Goal: Information Seeking & Learning: Learn about a topic

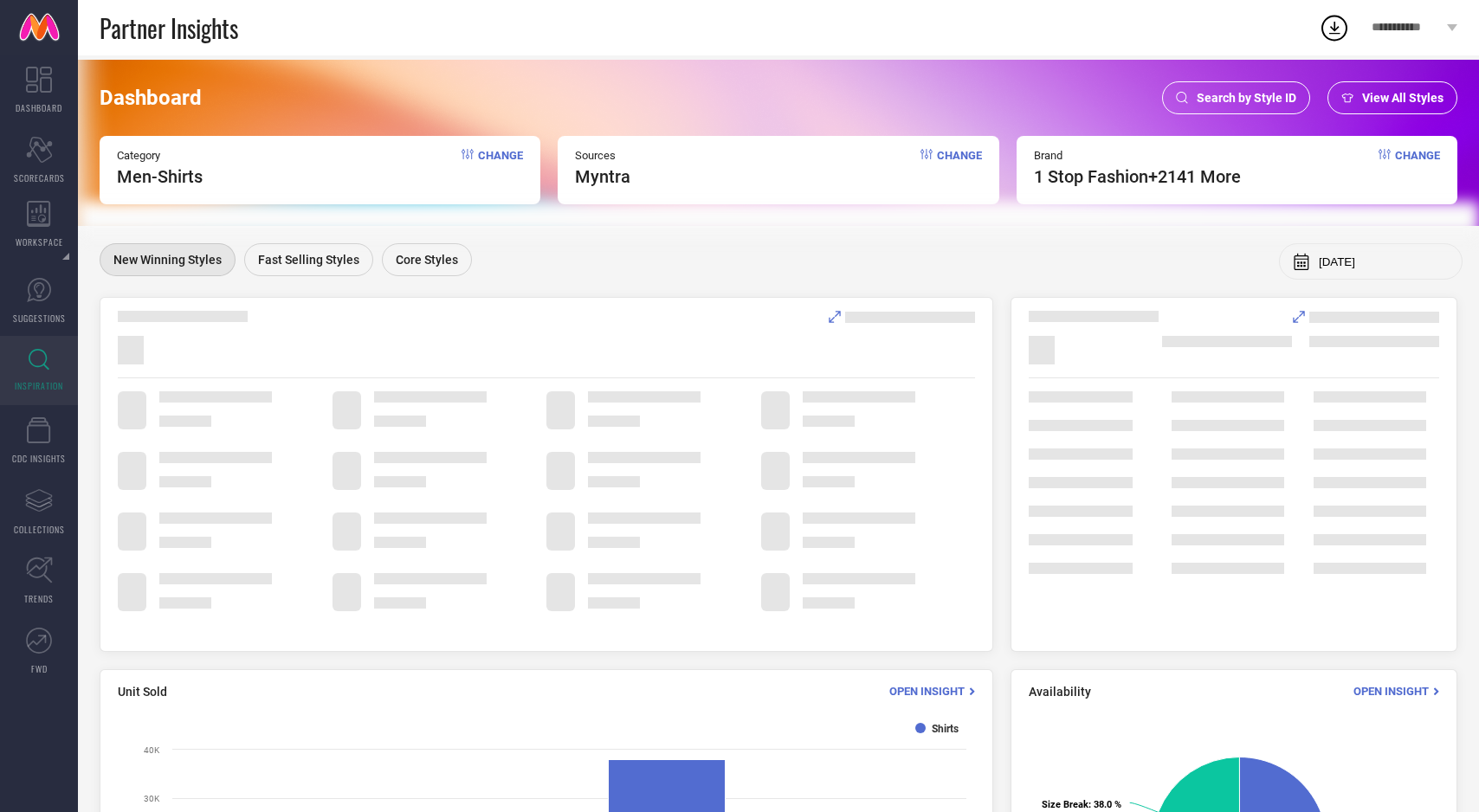
click at [1380, 89] on div "View All Styles" at bounding box center [1392, 98] width 130 height 33
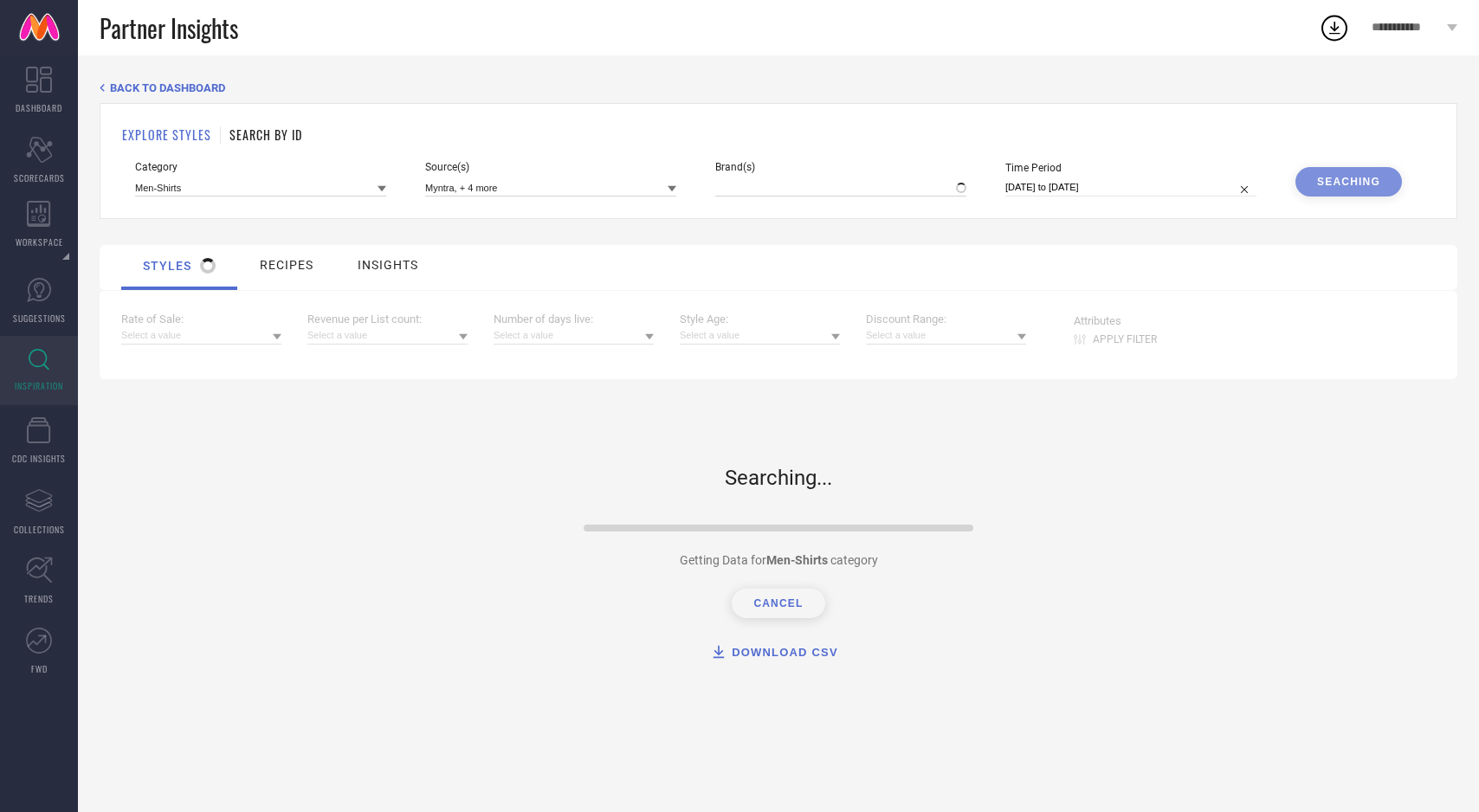
type input "1 STOP FASHION, + 2141 more"
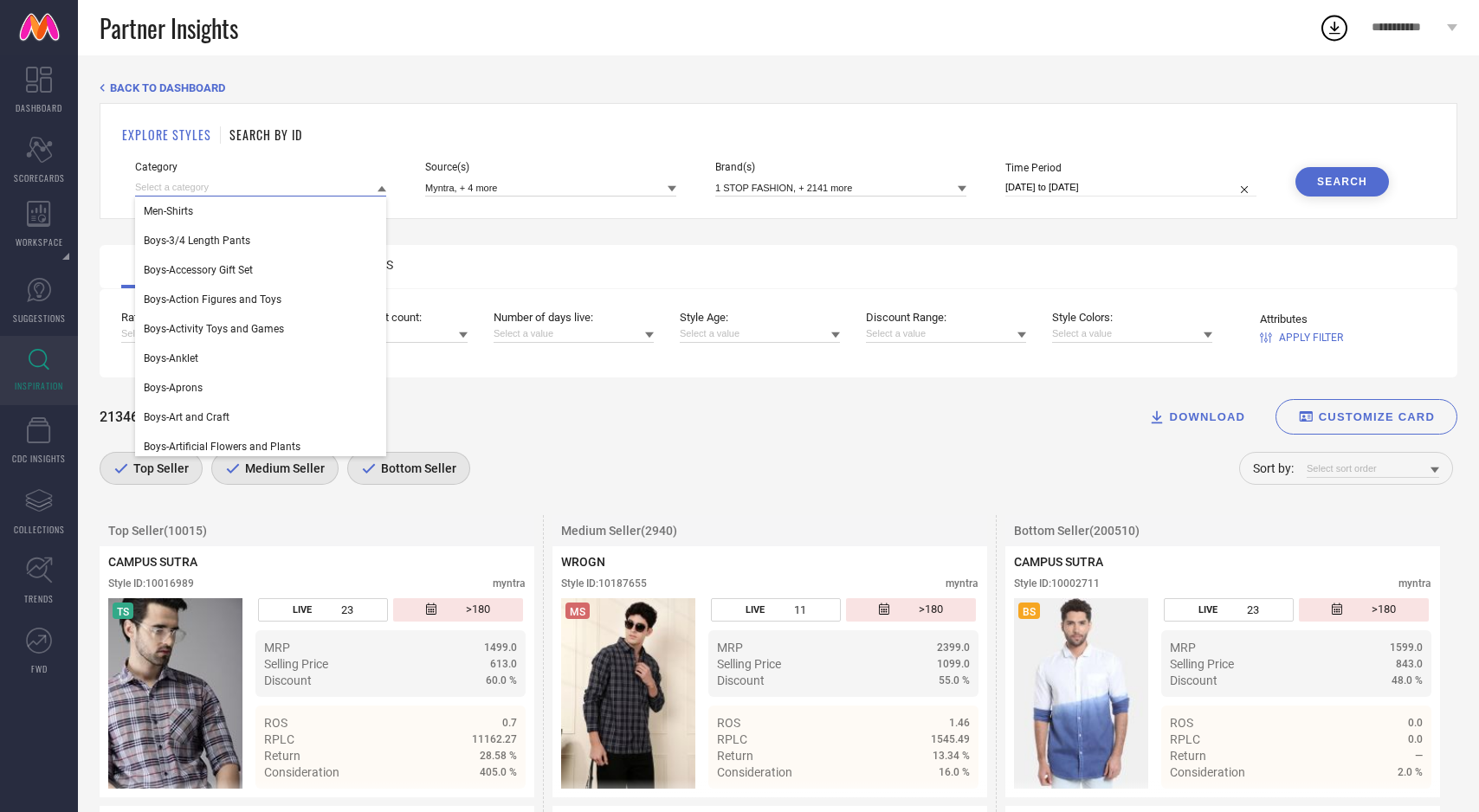
click at [261, 191] on input at bounding box center [260, 187] width 251 height 18
type input "trouse"
click at [268, 220] on div "Men-Trousers" at bounding box center [260, 211] width 251 height 29
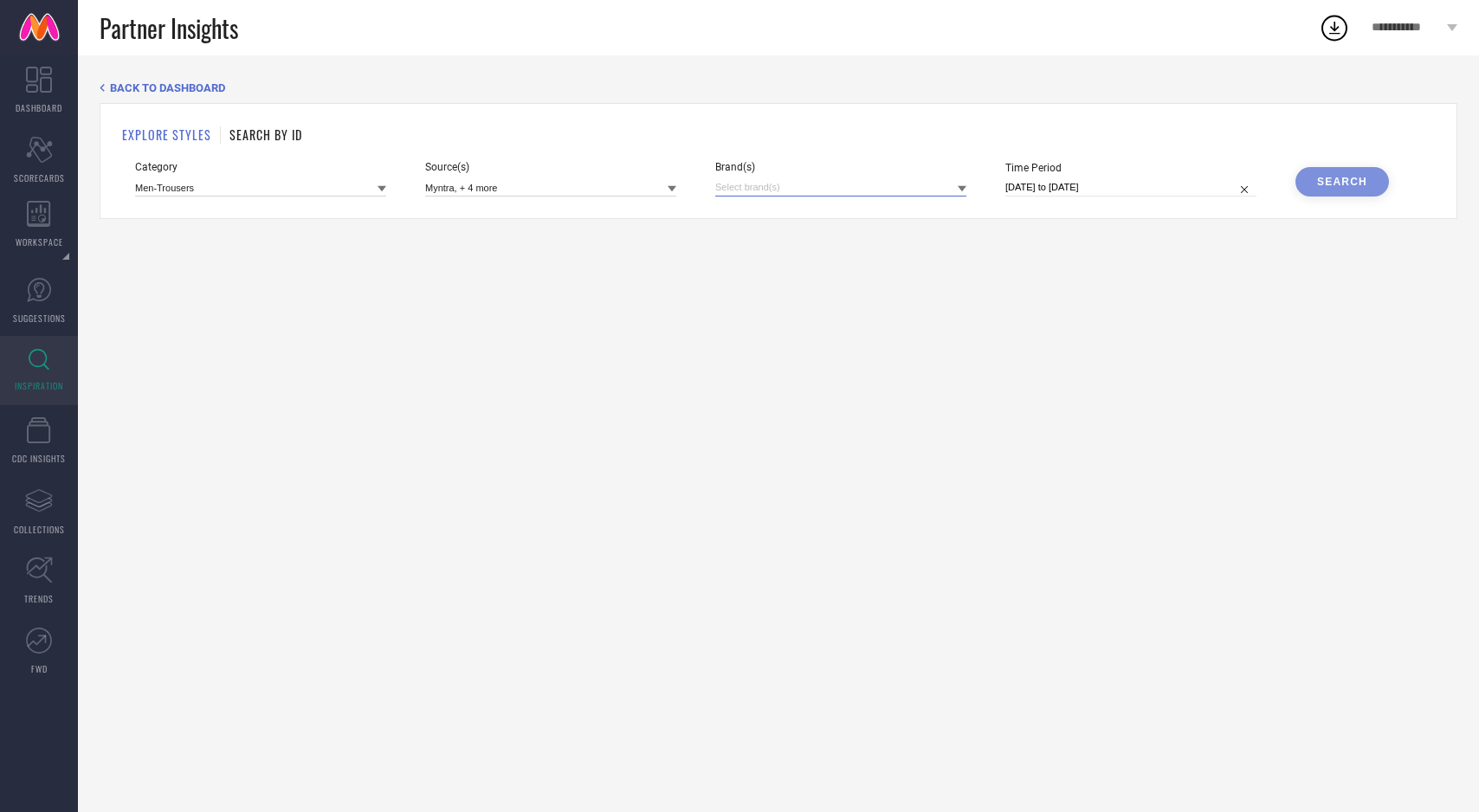
click at [938, 187] on input at bounding box center [841, 187] width 251 height 18
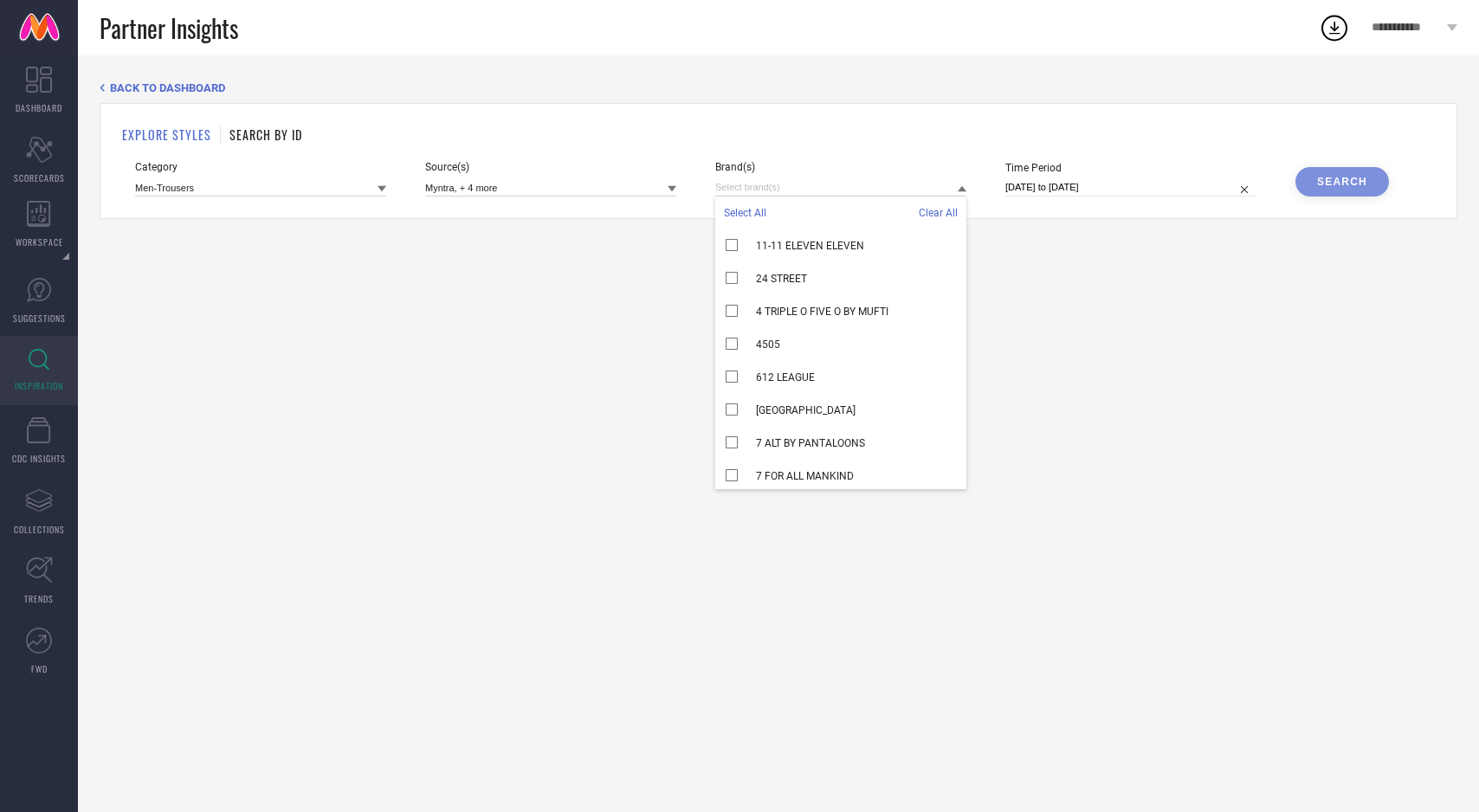
click at [751, 210] on span "Select All" at bounding box center [745, 212] width 42 height 12
click at [1123, 190] on input "30-08-2025 to 21-09-2025" at bounding box center [1131, 187] width 251 height 18
select select "7"
select select "2025"
select select "8"
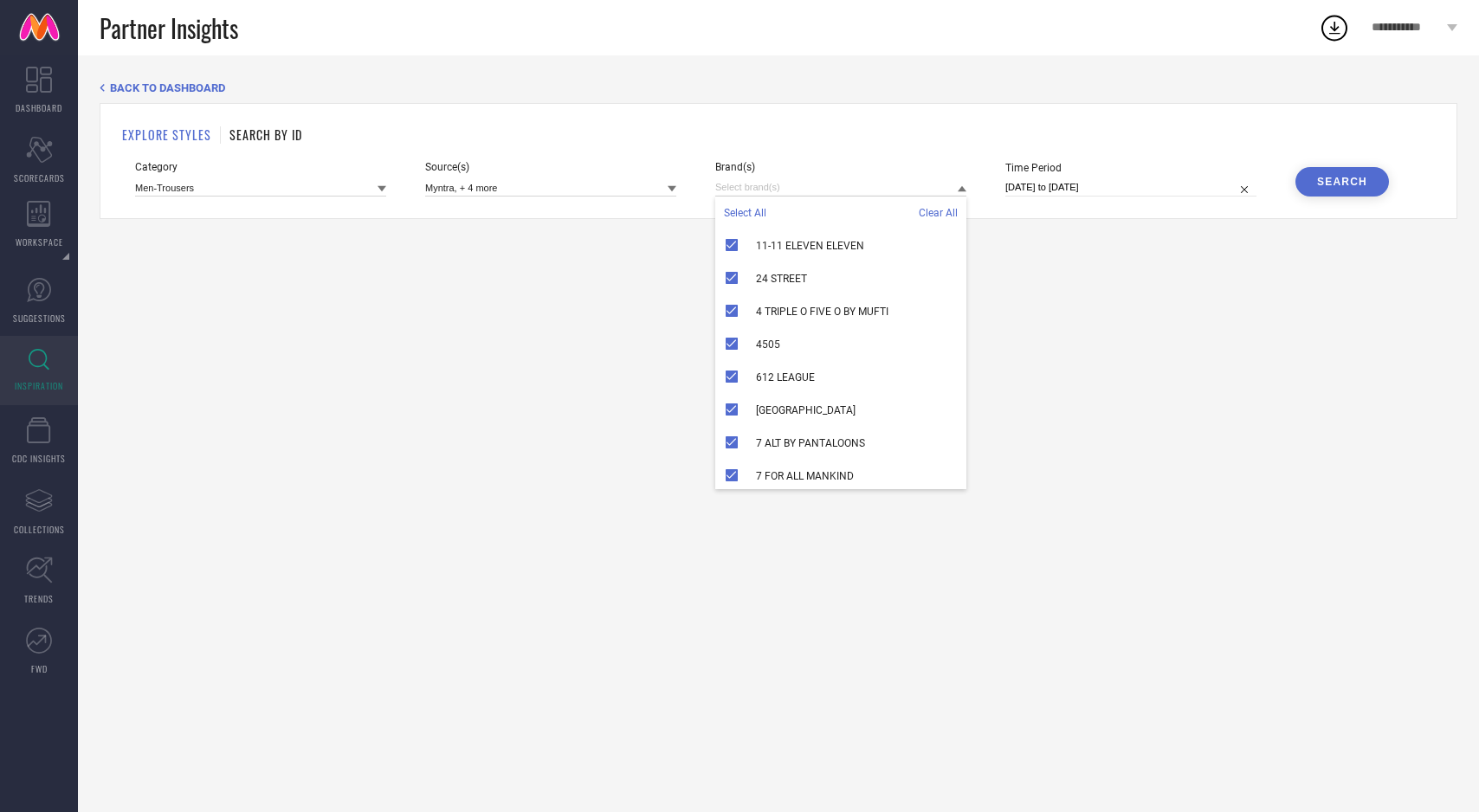
select select "2025"
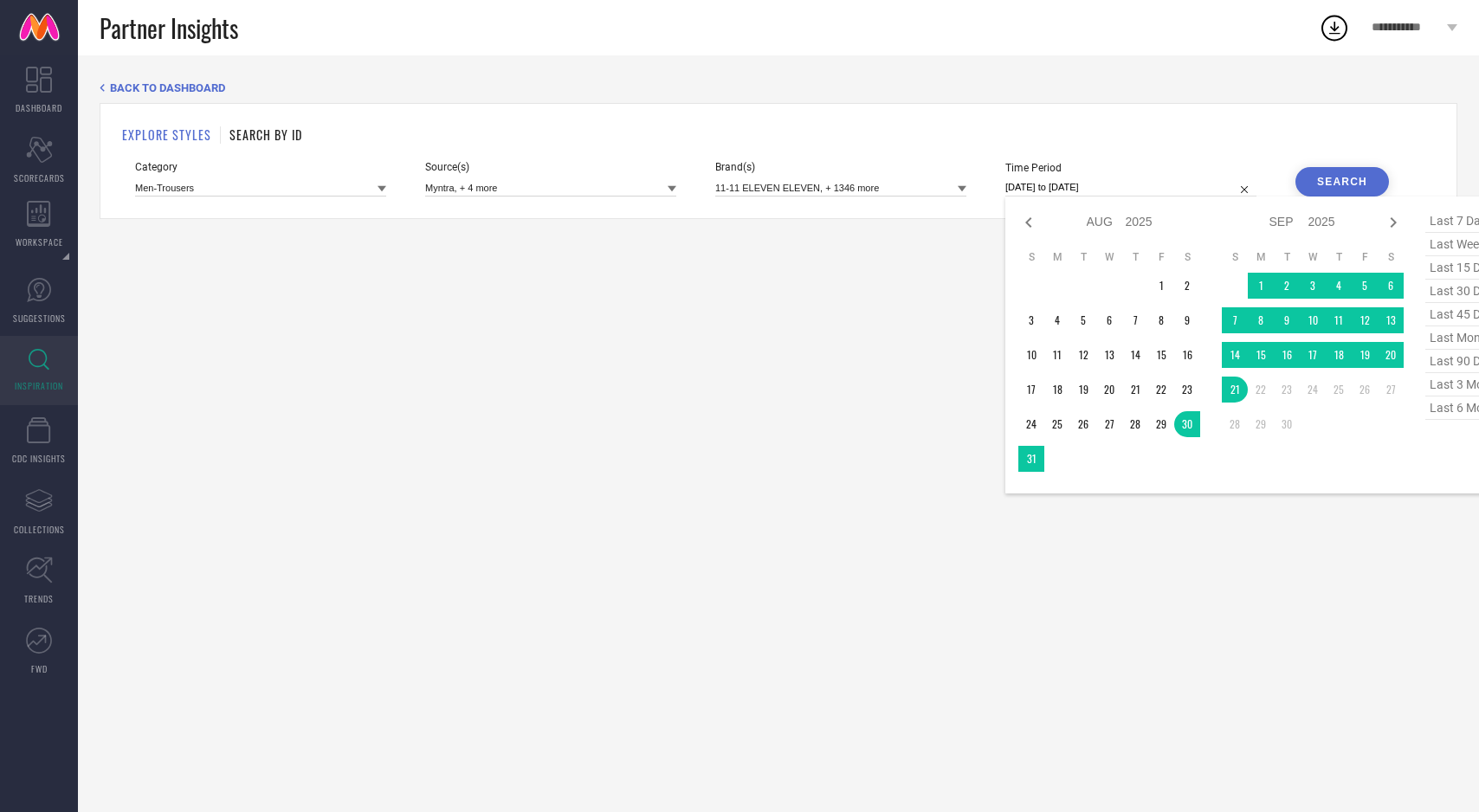
click at [1454, 362] on span "last 90 days" at bounding box center [1469, 361] width 86 height 23
type input "24-06-2025 to 21-09-2025"
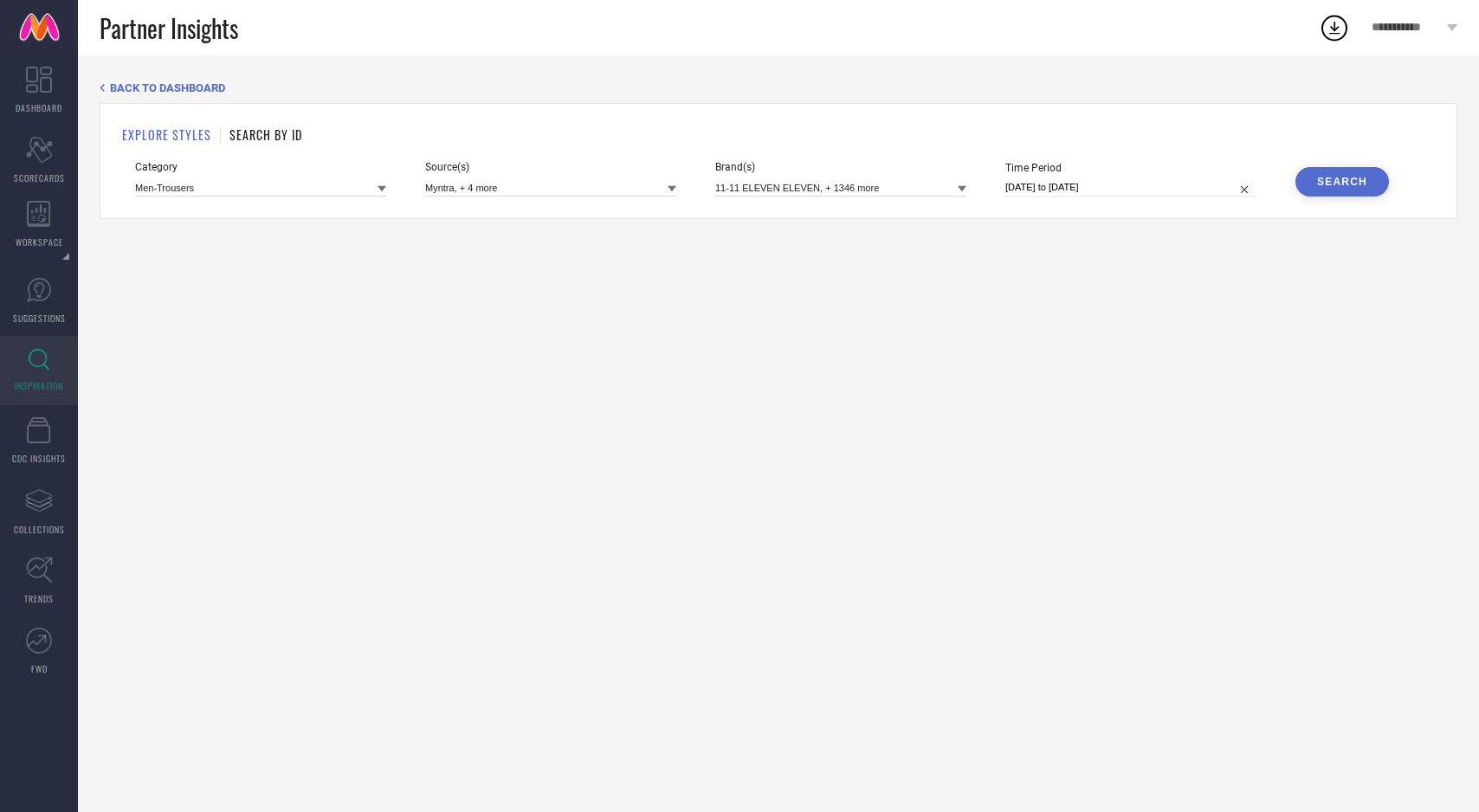
click at [1322, 181] on div "Search" at bounding box center [1342, 181] width 51 height 12
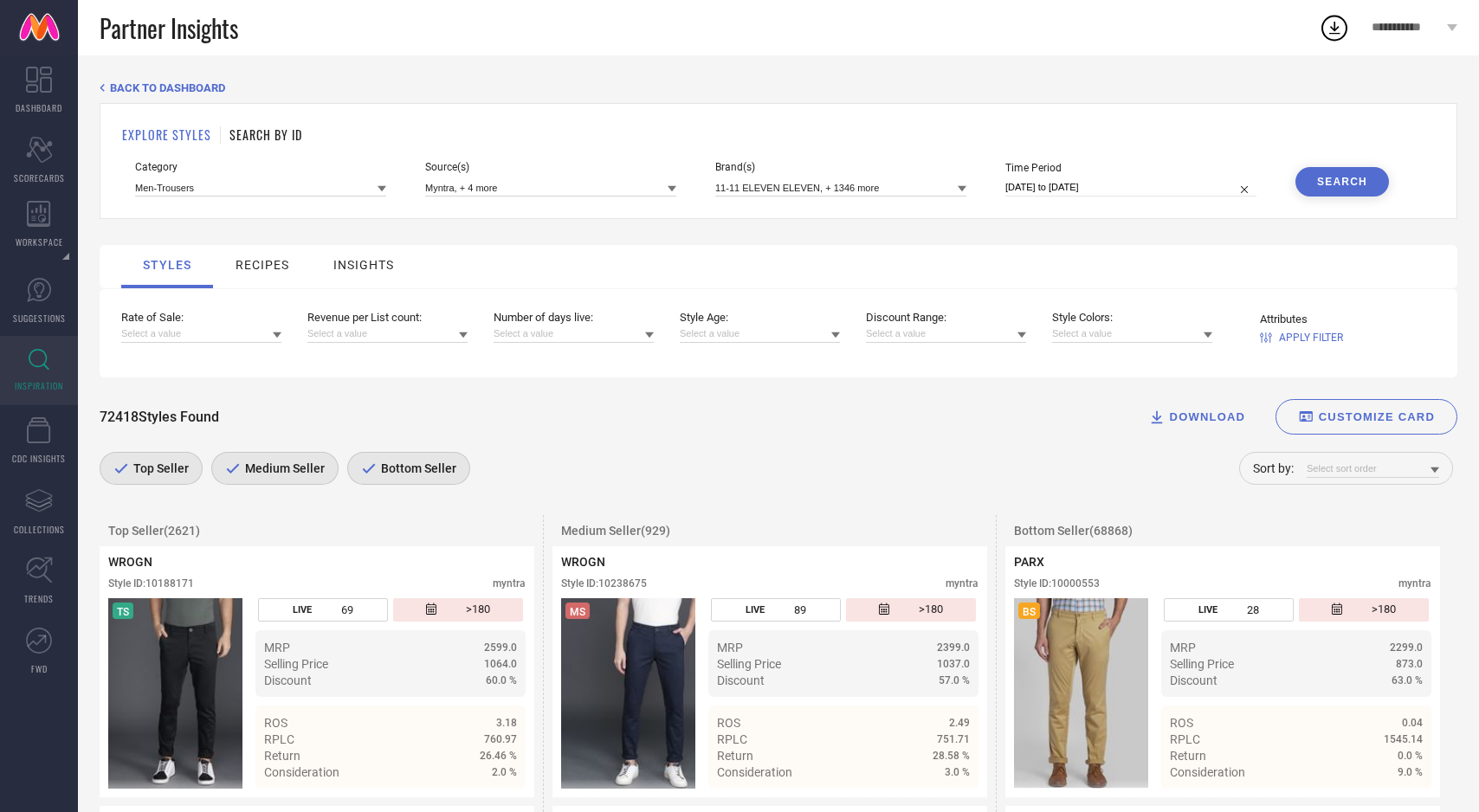
click at [437, 461] on div "Bottom Seller" at bounding box center [409, 468] width 123 height 33
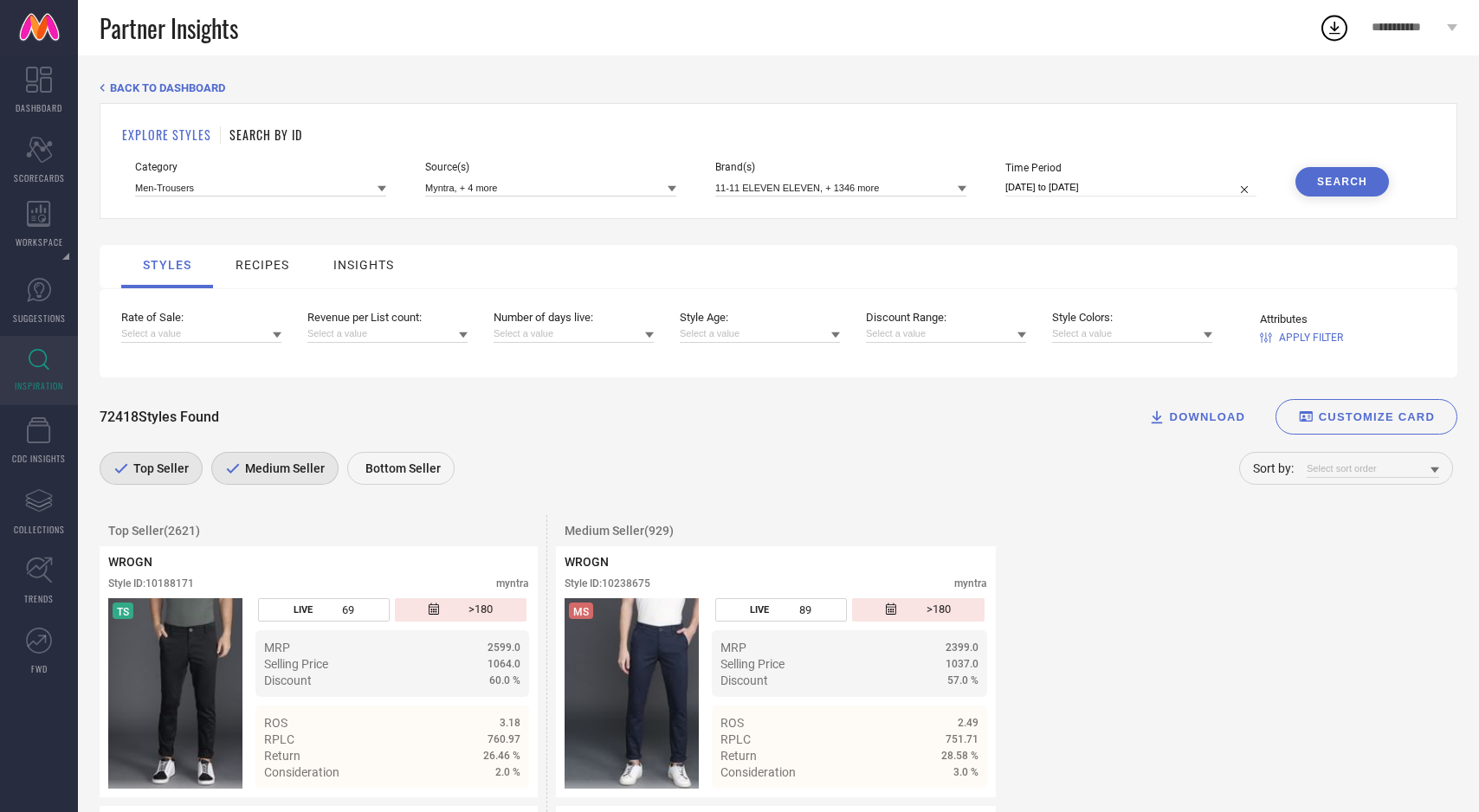
click at [304, 475] on span "Medium Seller" at bounding box center [282, 468] width 84 height 14
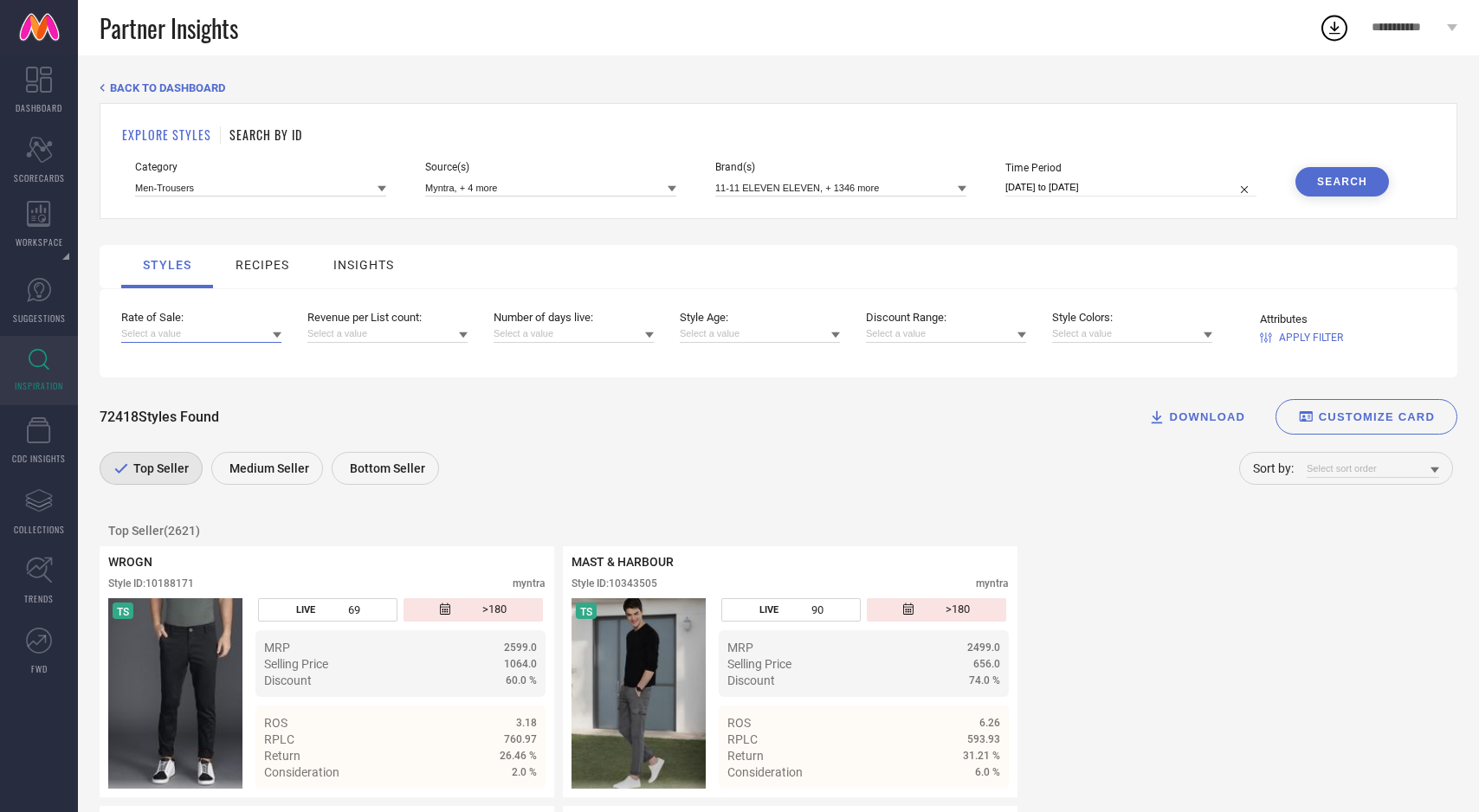
click at [264, 338] on input at bounding box center [201, 334] width 160 height 18
click at [215, 451] on div "Greater than 5" at bounding box center [201, 445] width 160 height 29
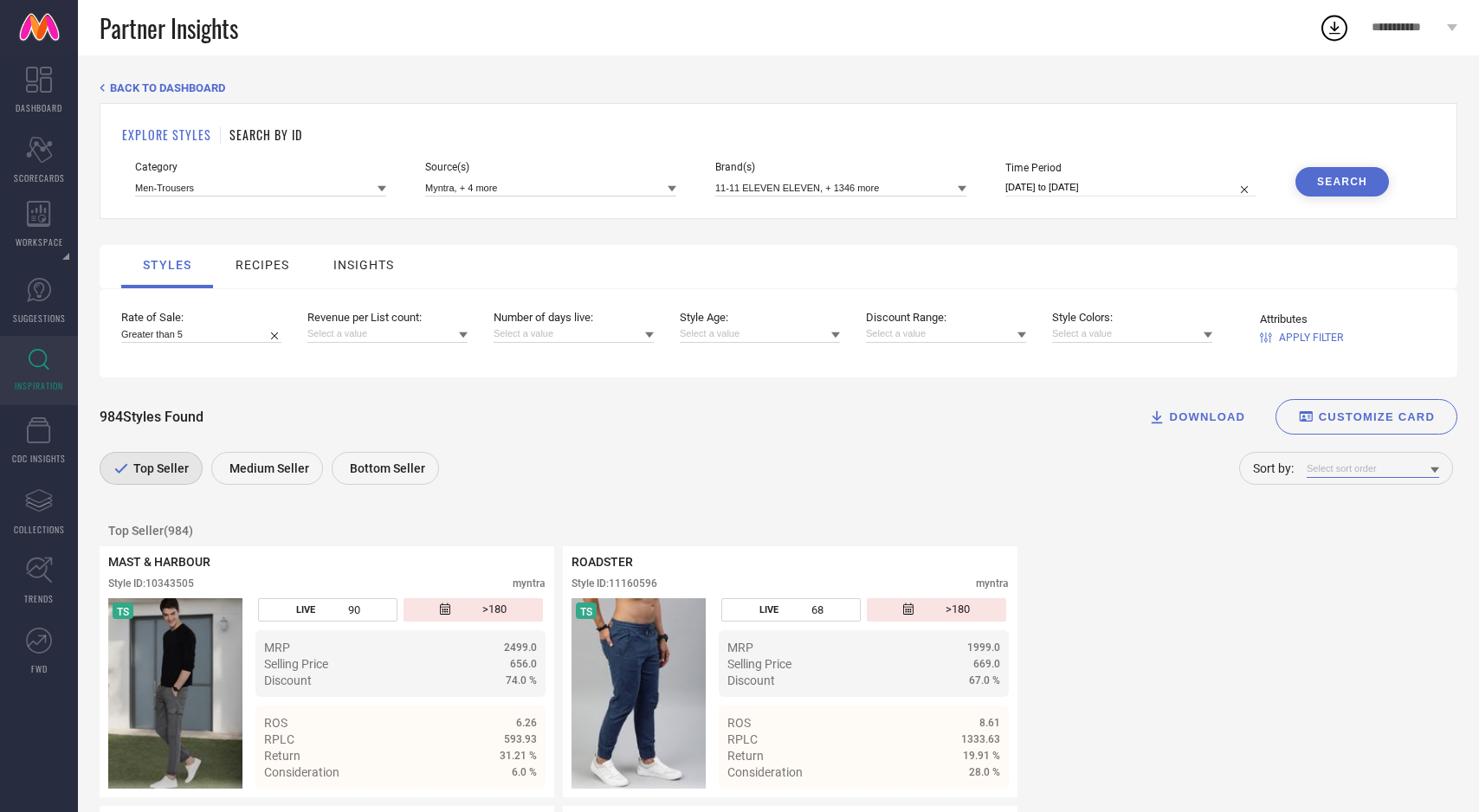
click at [1403, 470] on input at bounding box center [1373, 469] width 132 height 18
click at [1371, 497] on span "Rate of Sale" at bounding box center [1343, 492] width 55 height 12
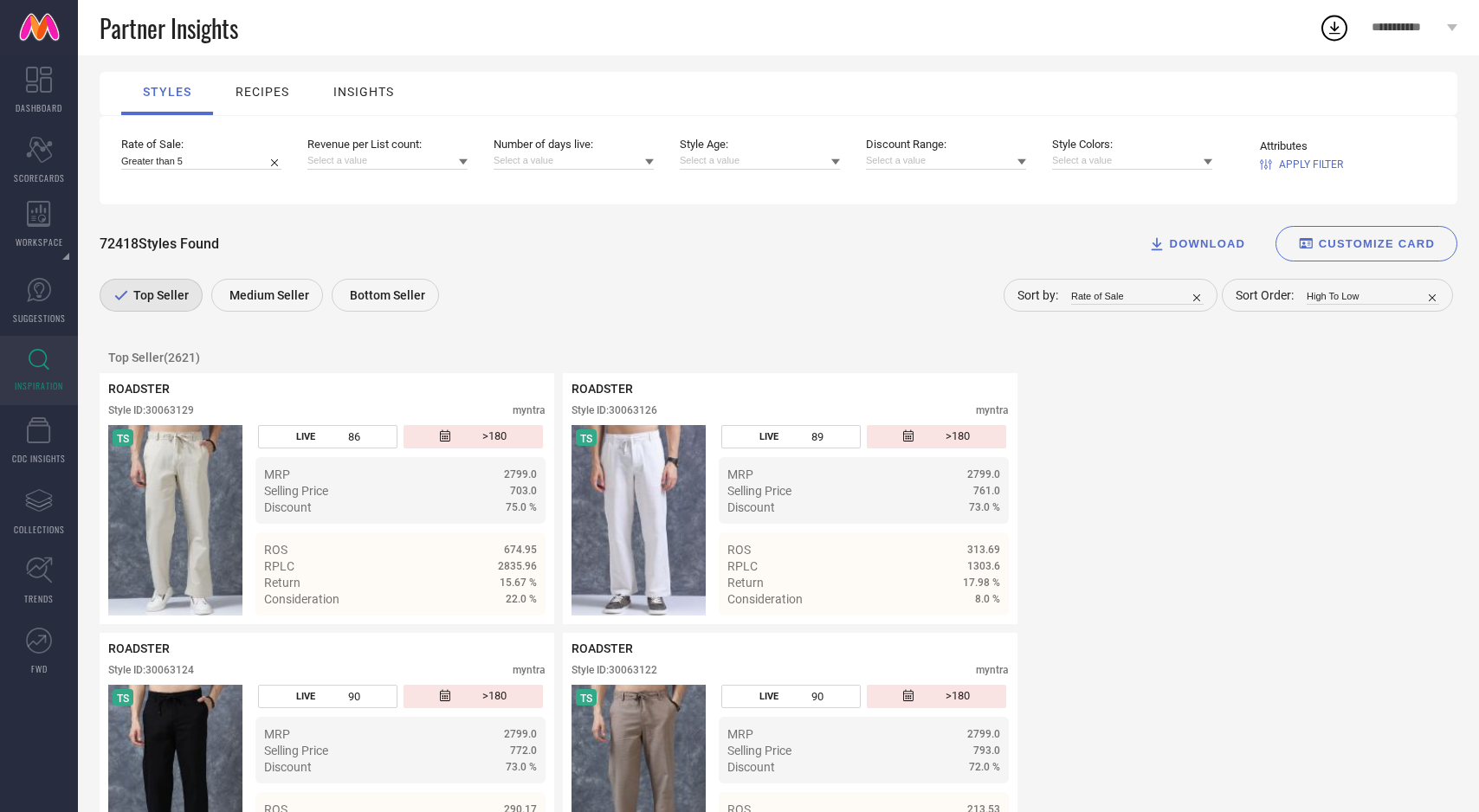
scroll to position [180, 0]
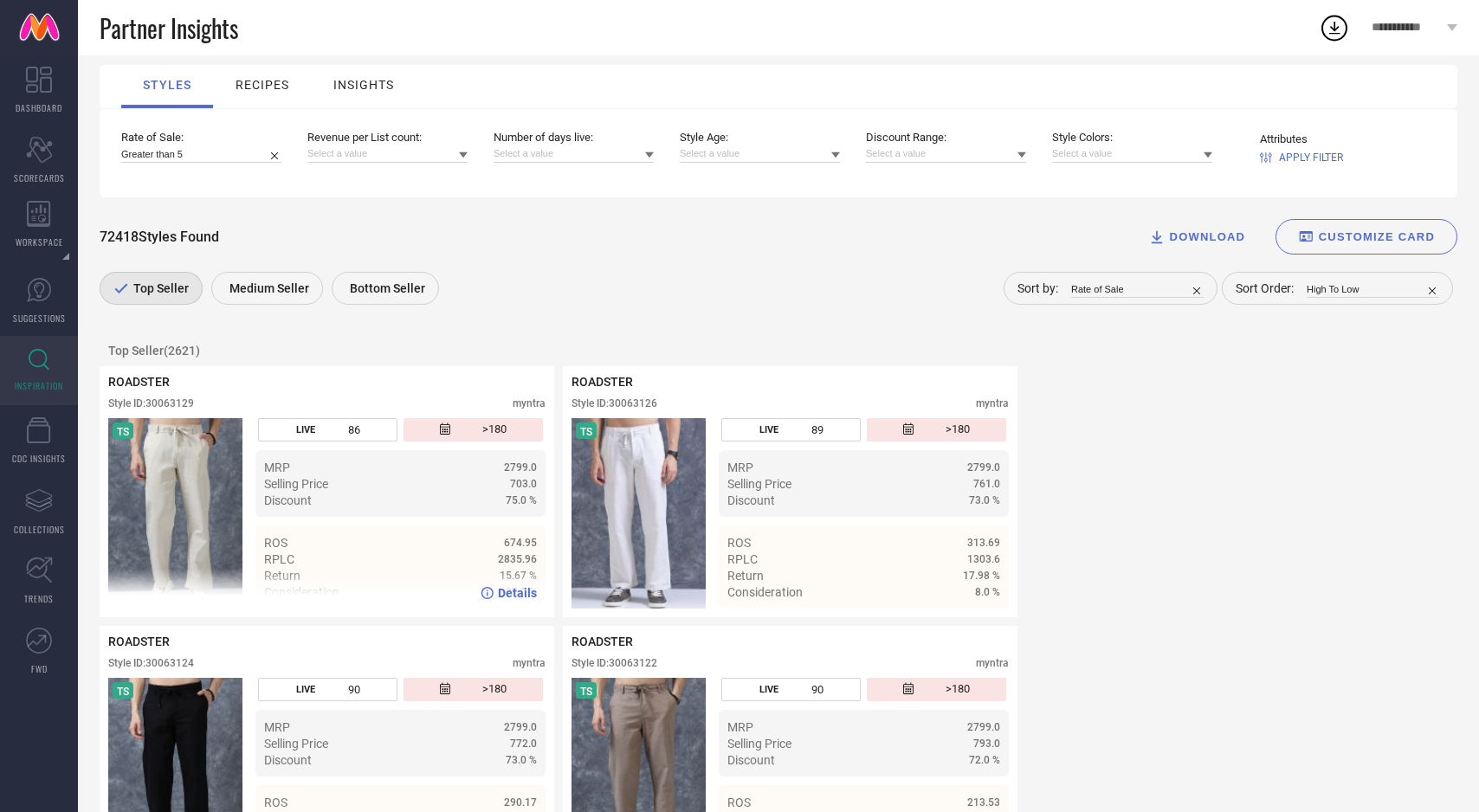
click at [170, 515] on img at bounding box center [175, 513] width 134 height 190
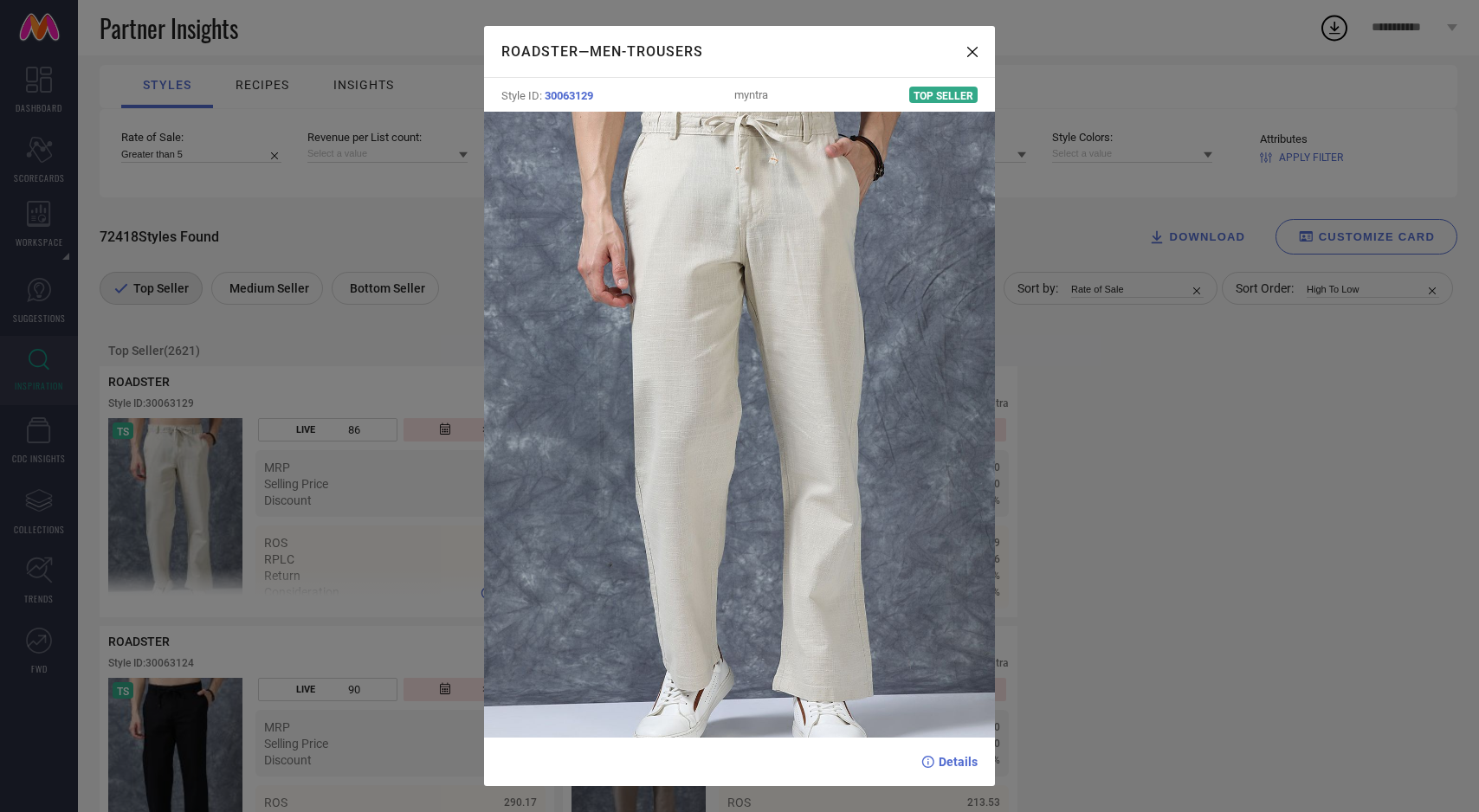
click at [170, 515] on div "ROADSTER — Men-Trousers Style ID: 30063129 myntra Top Seller Details" at bounding box center [740, 406] width 1479 height 812
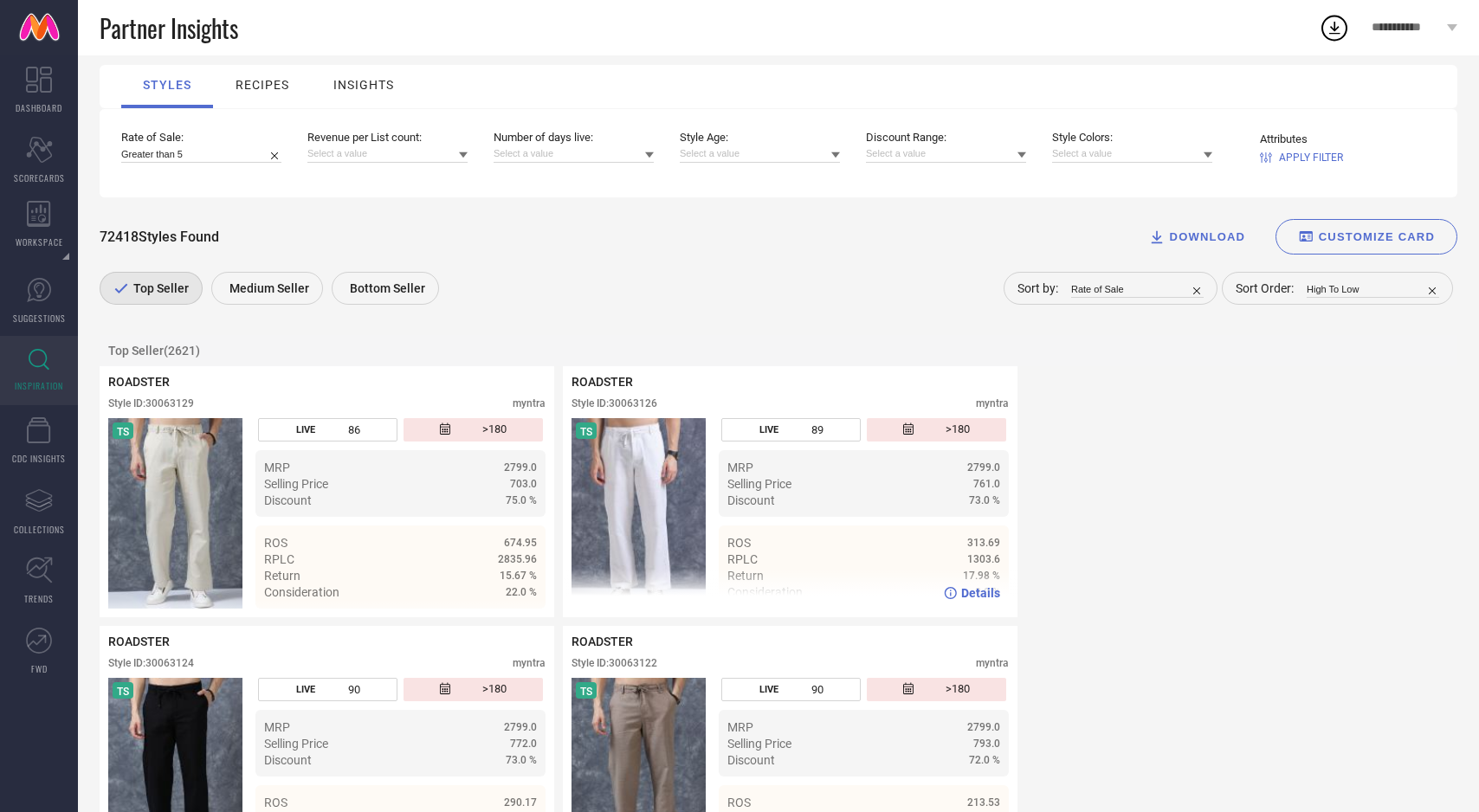
click at [647, 508] on img at bounding box center [638, 513] width 134 height 190
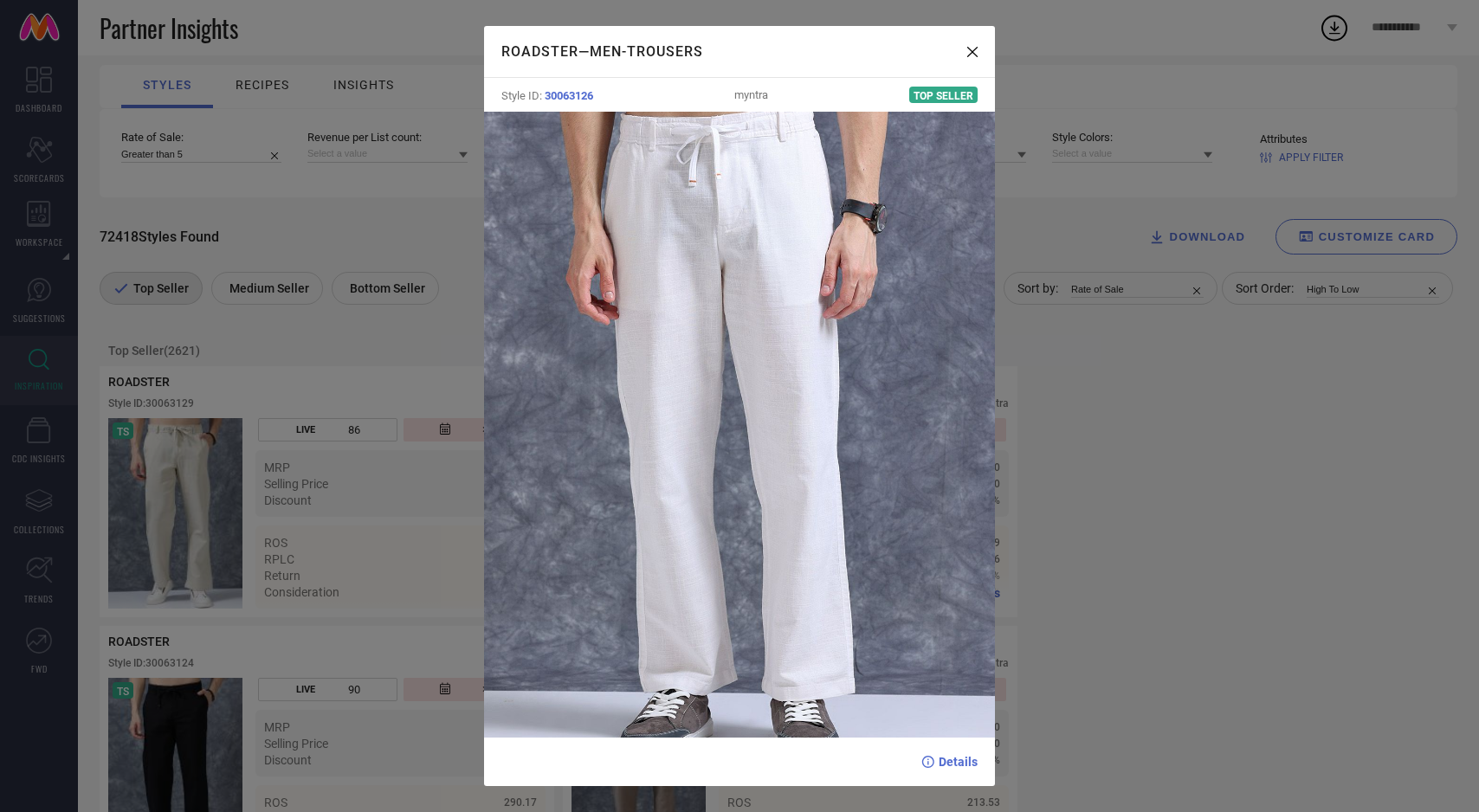
click at [647, 508] on img at bounding box center [740, 425] width 512 height 626
click at [179, 537] on div "ROADSTER — Men-Trousers Style ID: 30063126 myntra Top Seller Details" at bounding box center [740, 406] width 1479 height 812
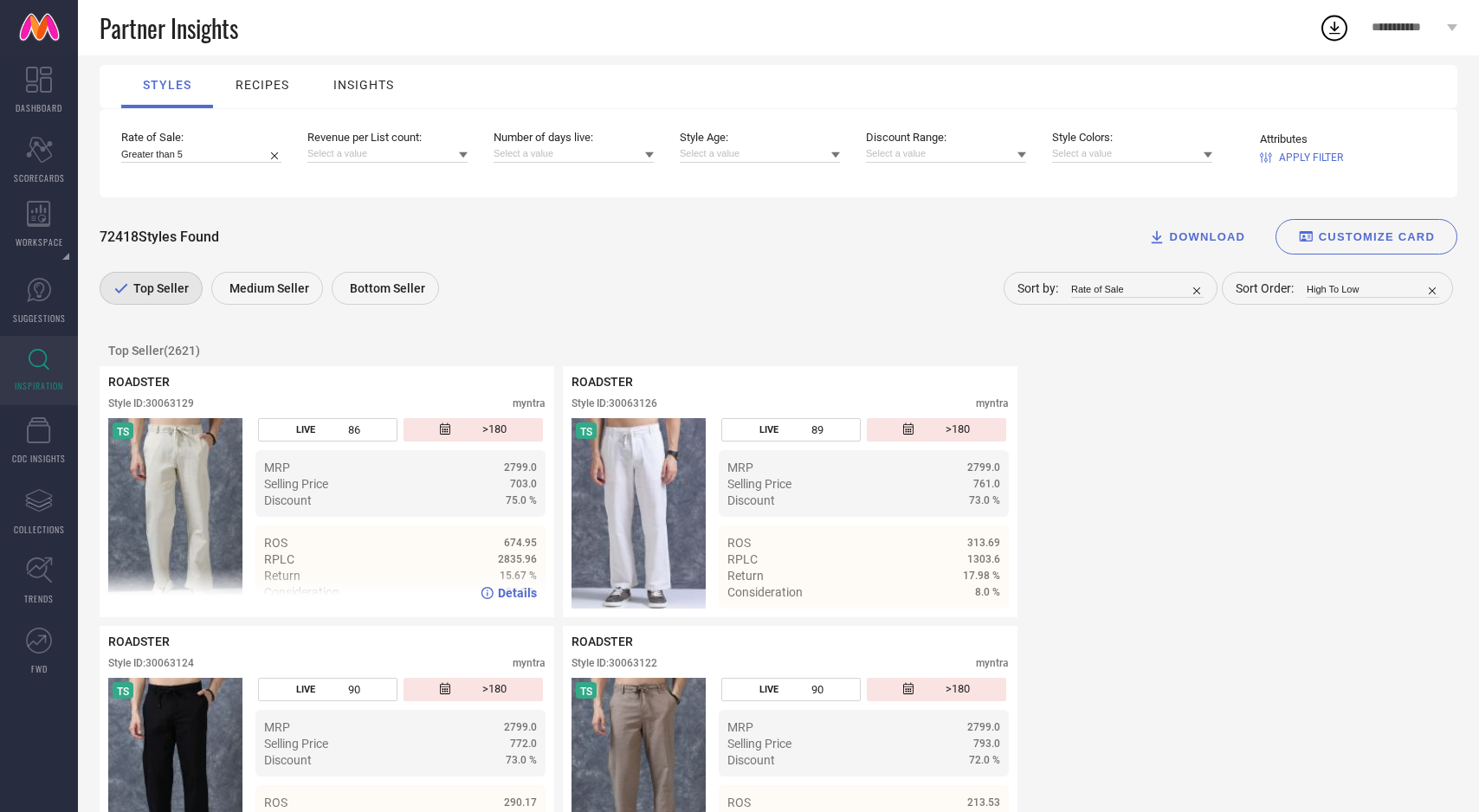
click at [168, 530] on img at bounding box center [175, 513] width 134 height 190
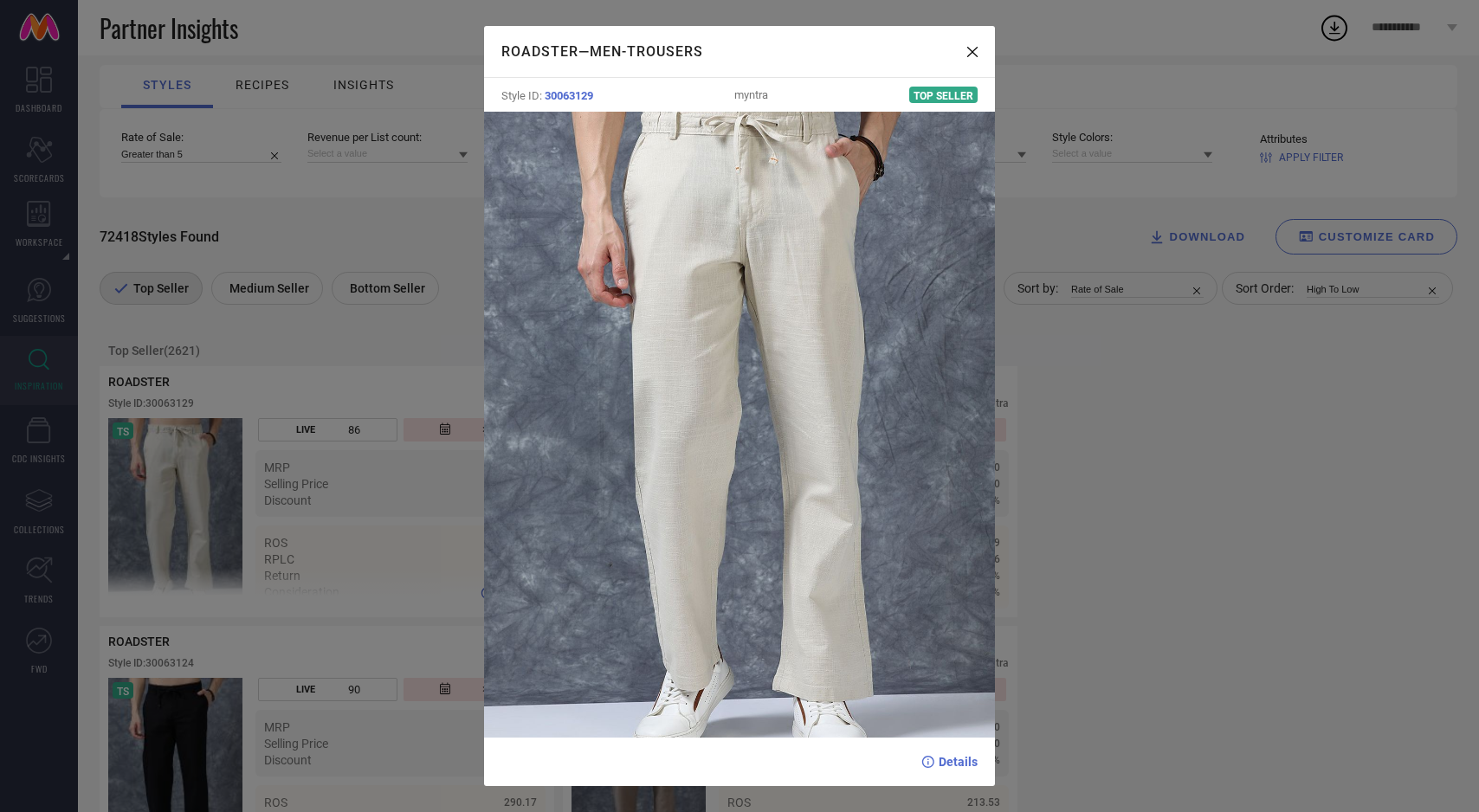
click at [168, 530] on div "ROADSTER — Men-Trousers Style ID: 30063129 myntra Top Seller Details" at bounding box center [740, 406] width 1479 height 812
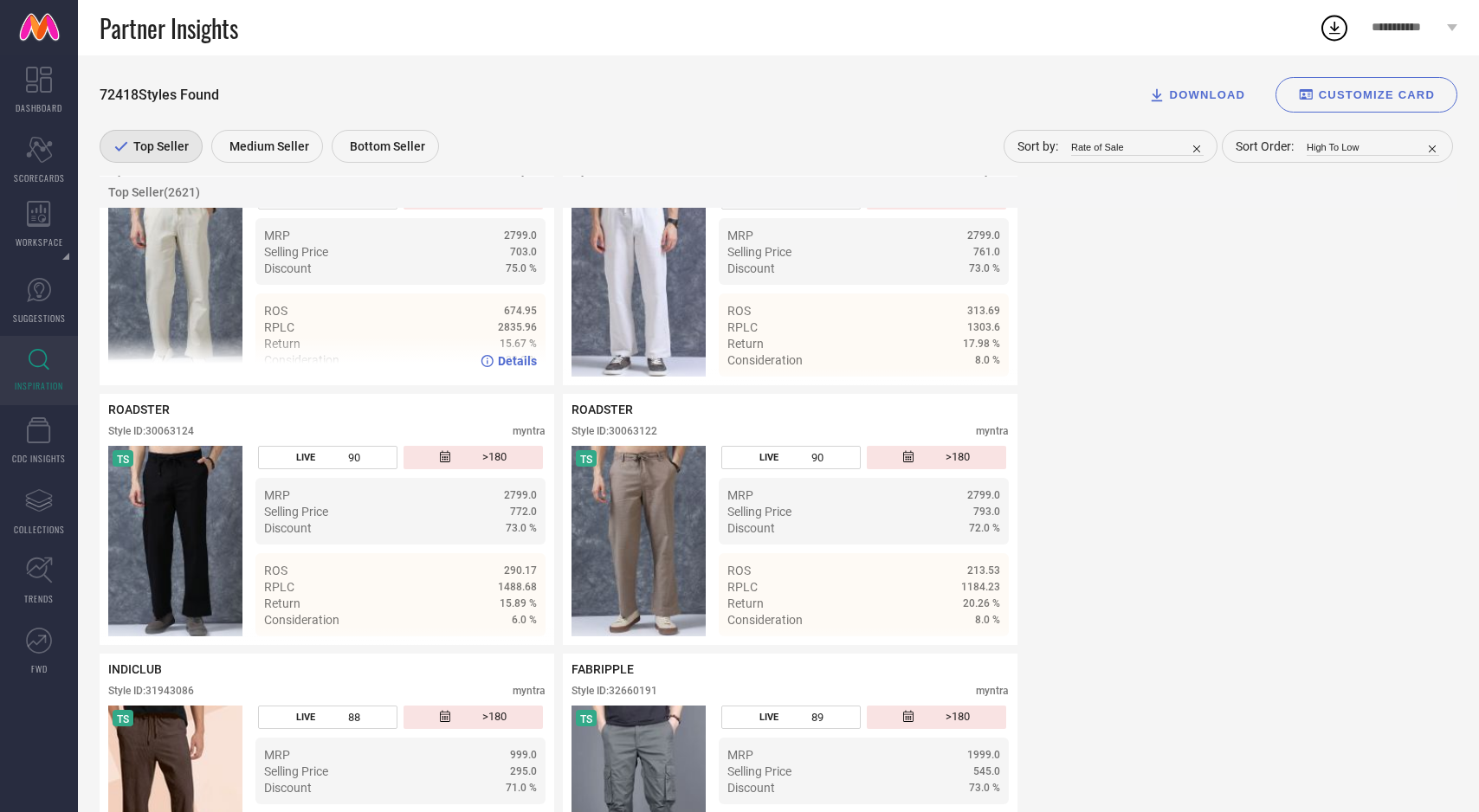
scroll to position [414, 0]
click at [168, 530] on img at bounding box center [175, 539] width 134 height 190
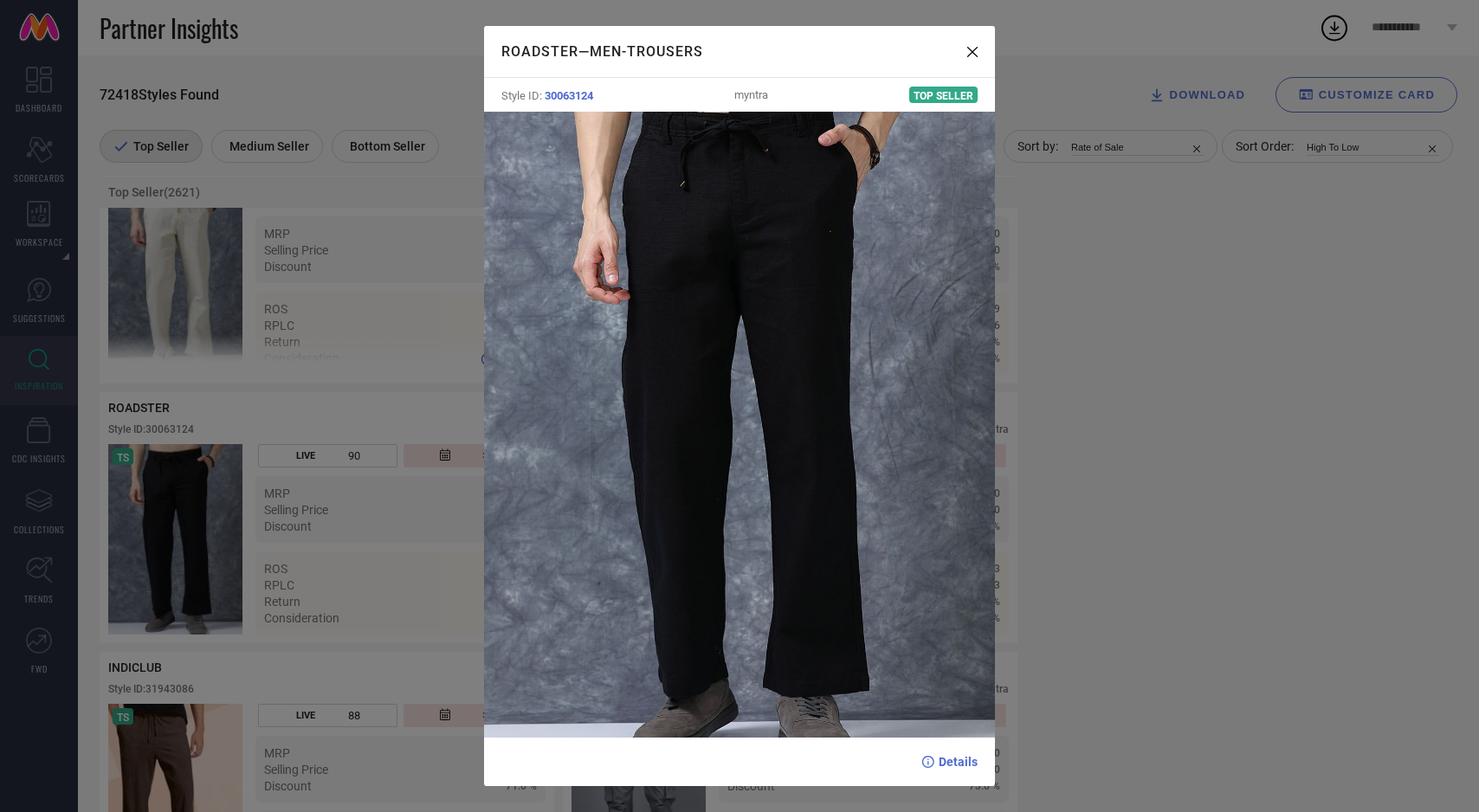
click at [168, 530] on div "ROADSTER — Men-Trousers Style ID: 30063124 myntra Top Seller Details" at bounding box center [740, 406] width 1479 height 812
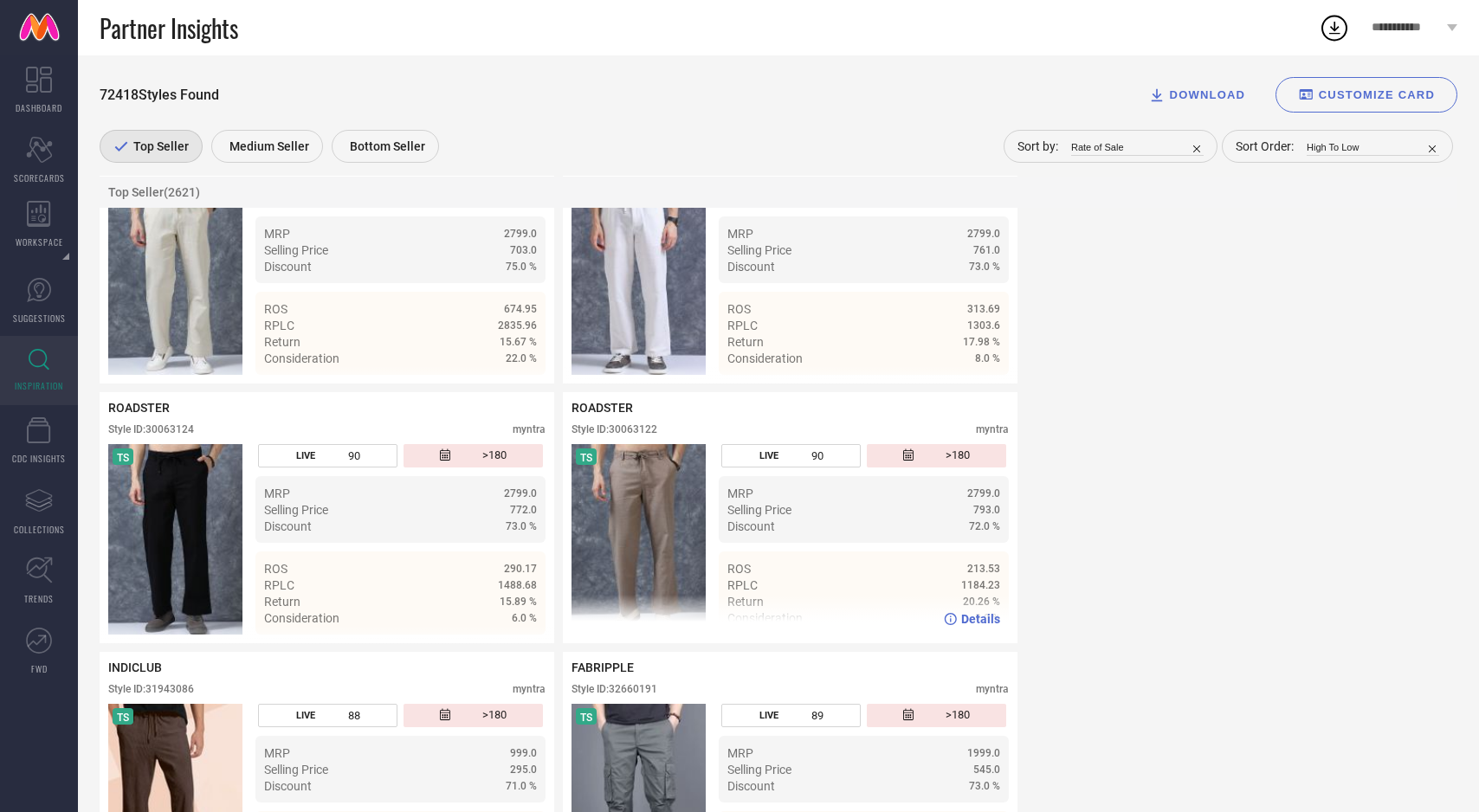
click at [972, 618] on span "Details" at bounding box center [980, 619] width 39 height 14
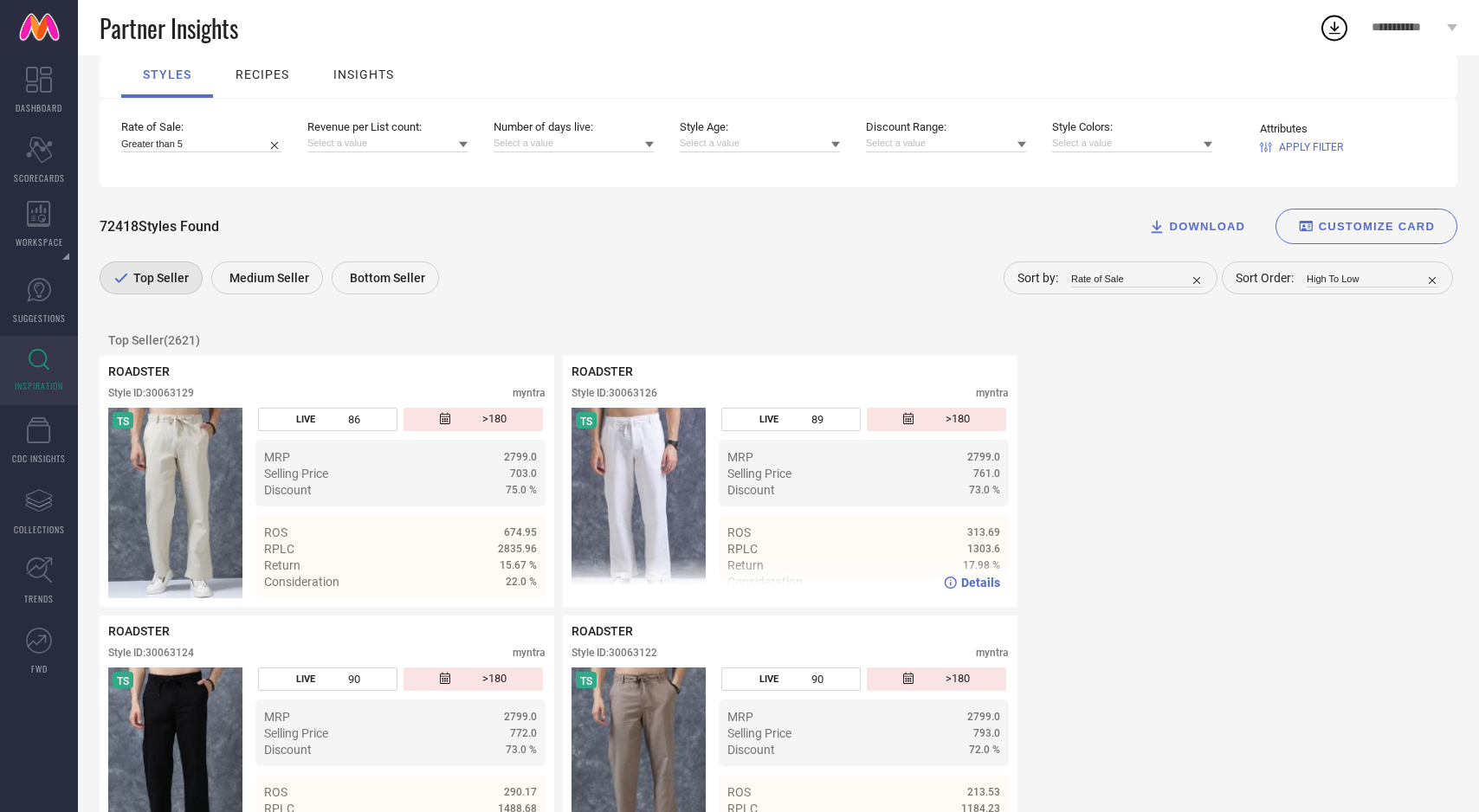
scroll to position [226, 0]
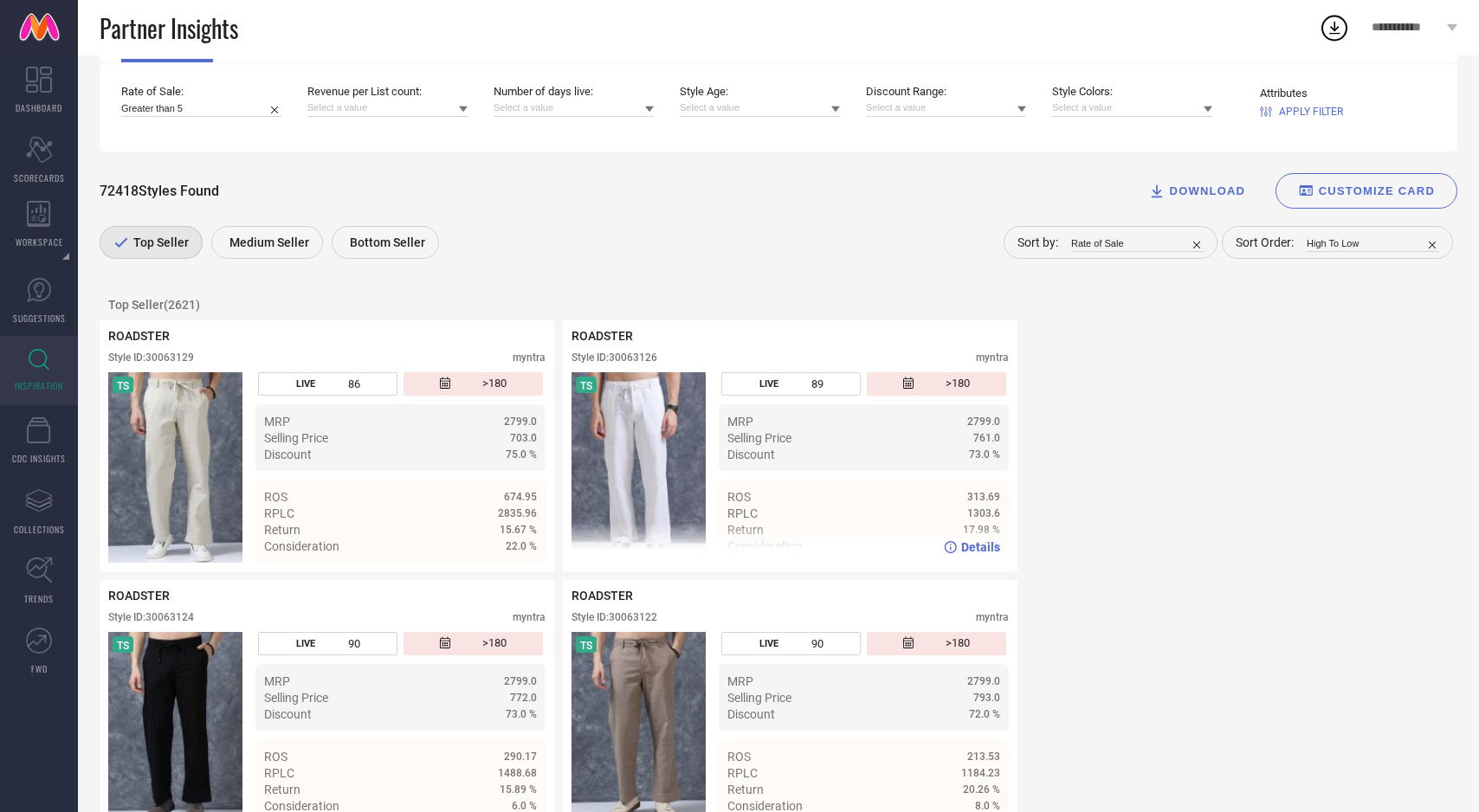
click at [977, 551] on span "Details" at bounding box center [980, 547] width 39 height 14
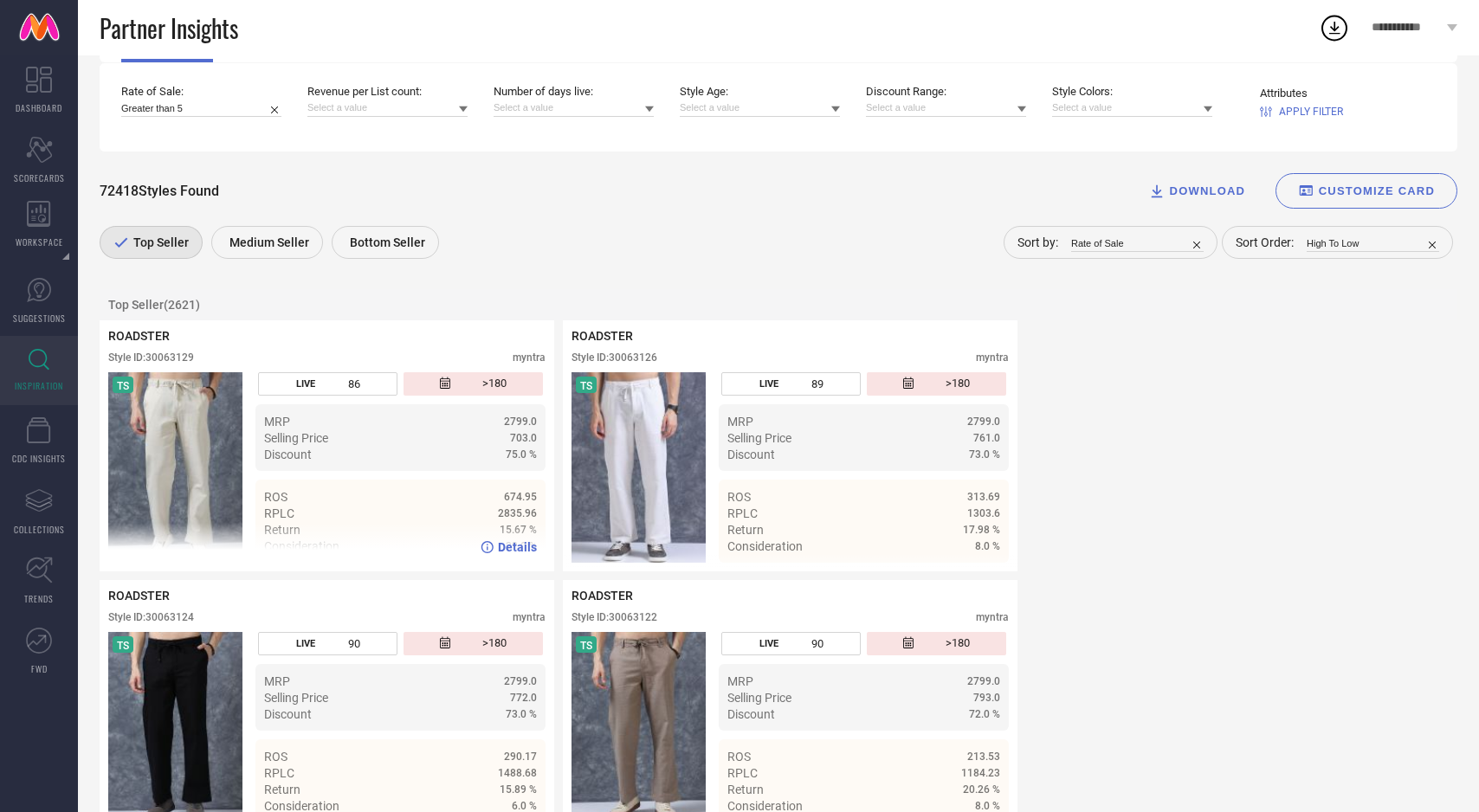
click at [518, 548] on span "Details" at bounding box center [517, 547] width 39 height 14
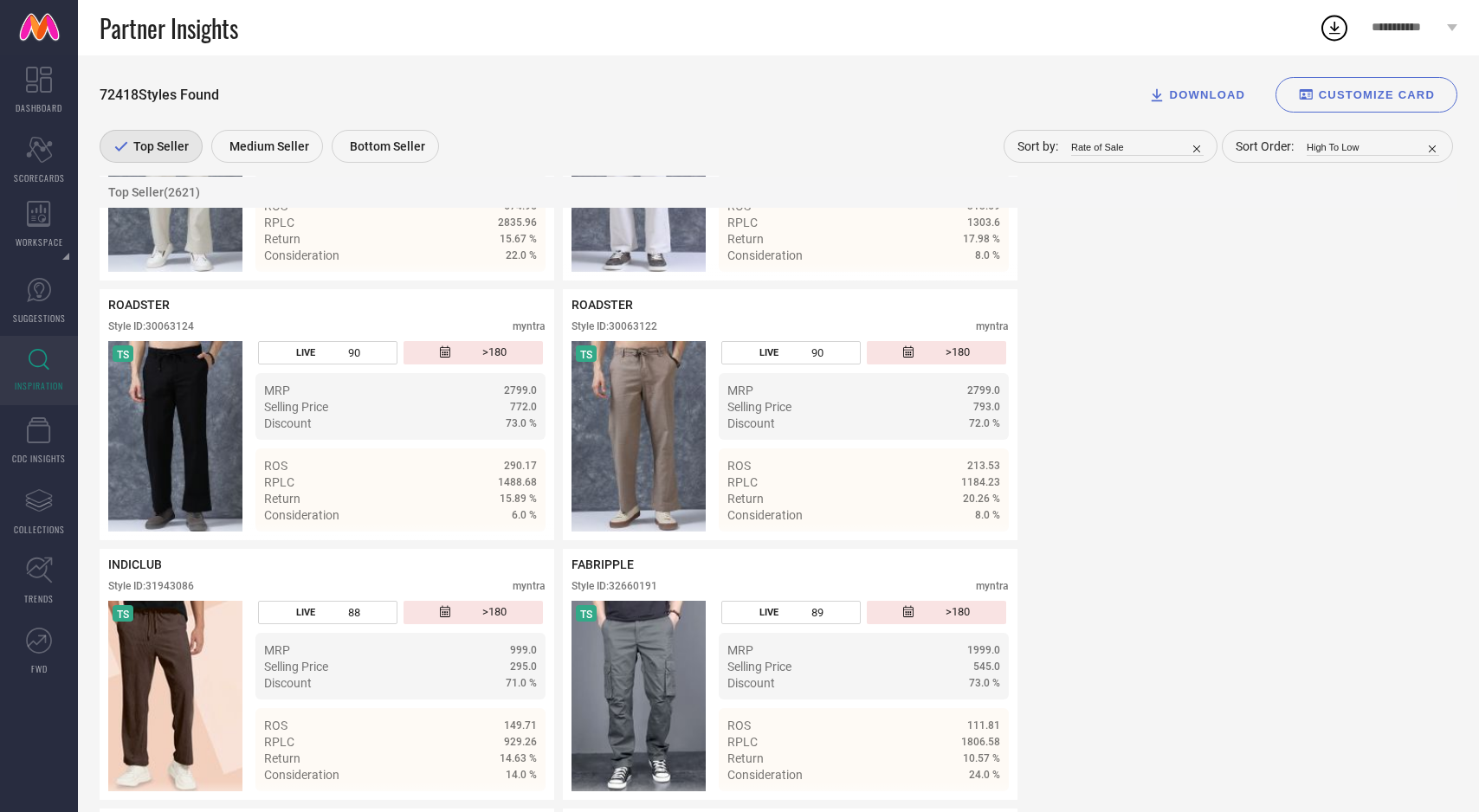
scroll to position [522, 0]
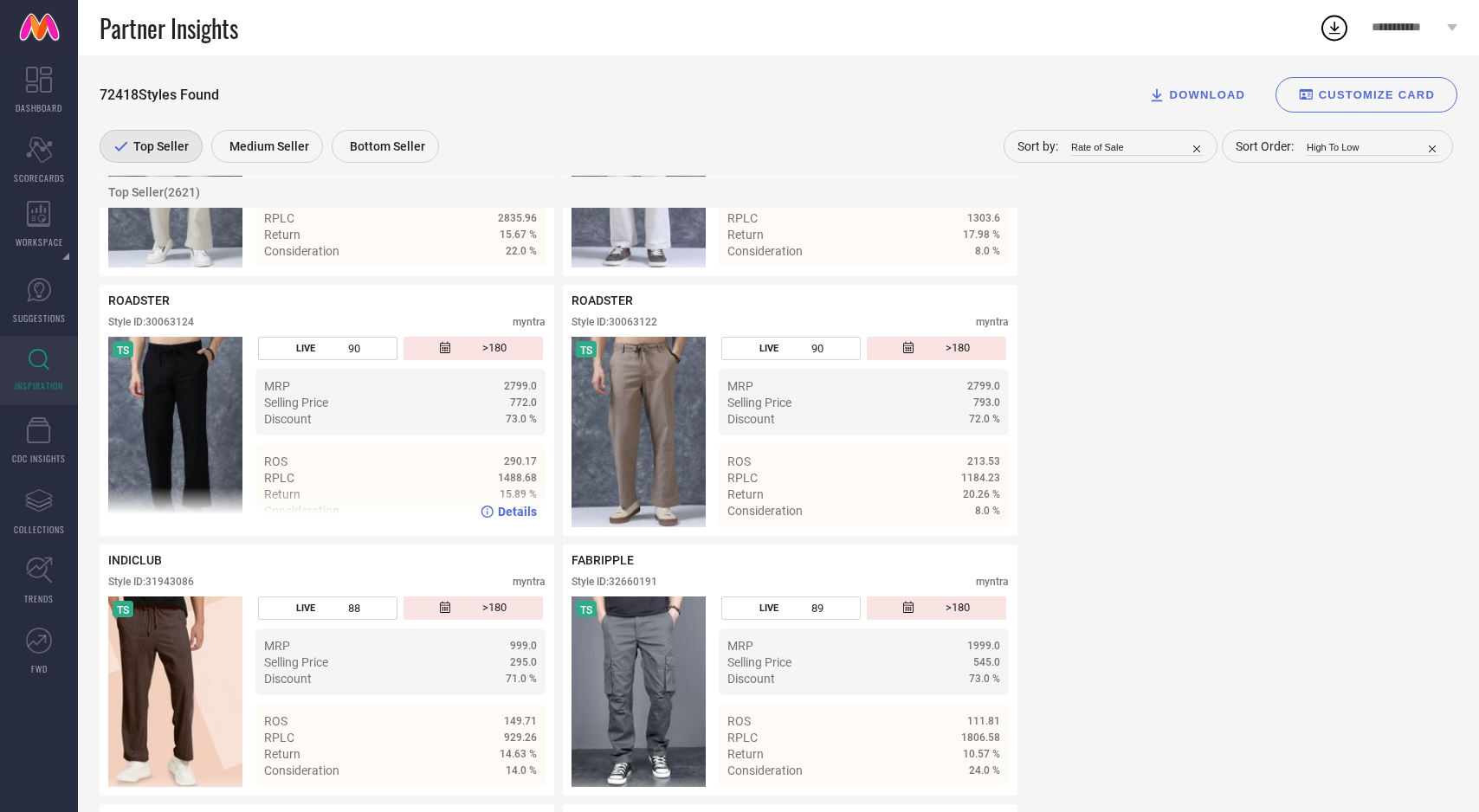
click at [520, 517] on span "Details" at bounding box center [517, 512] width 39 height 14
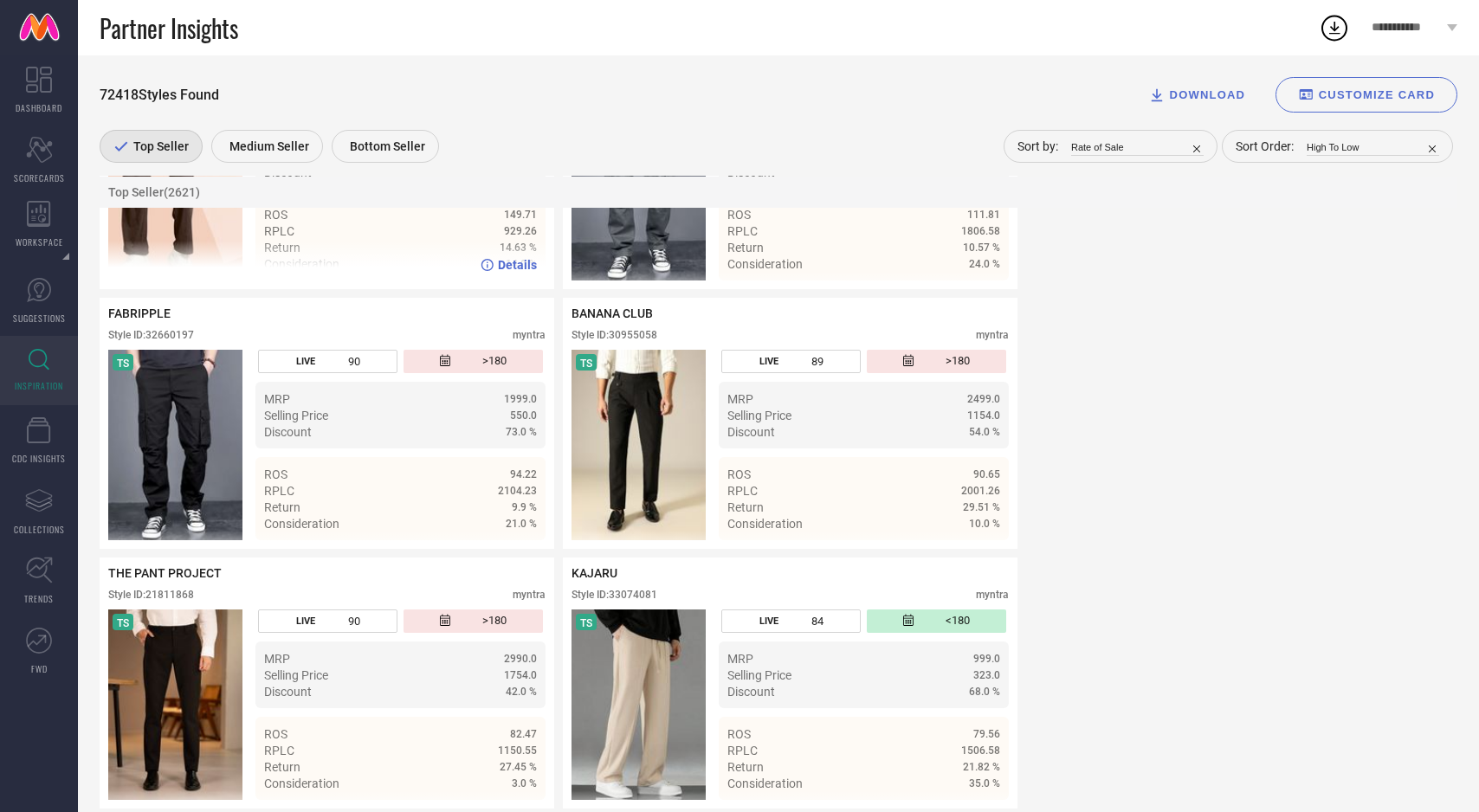
scroll to position [1068, 0]
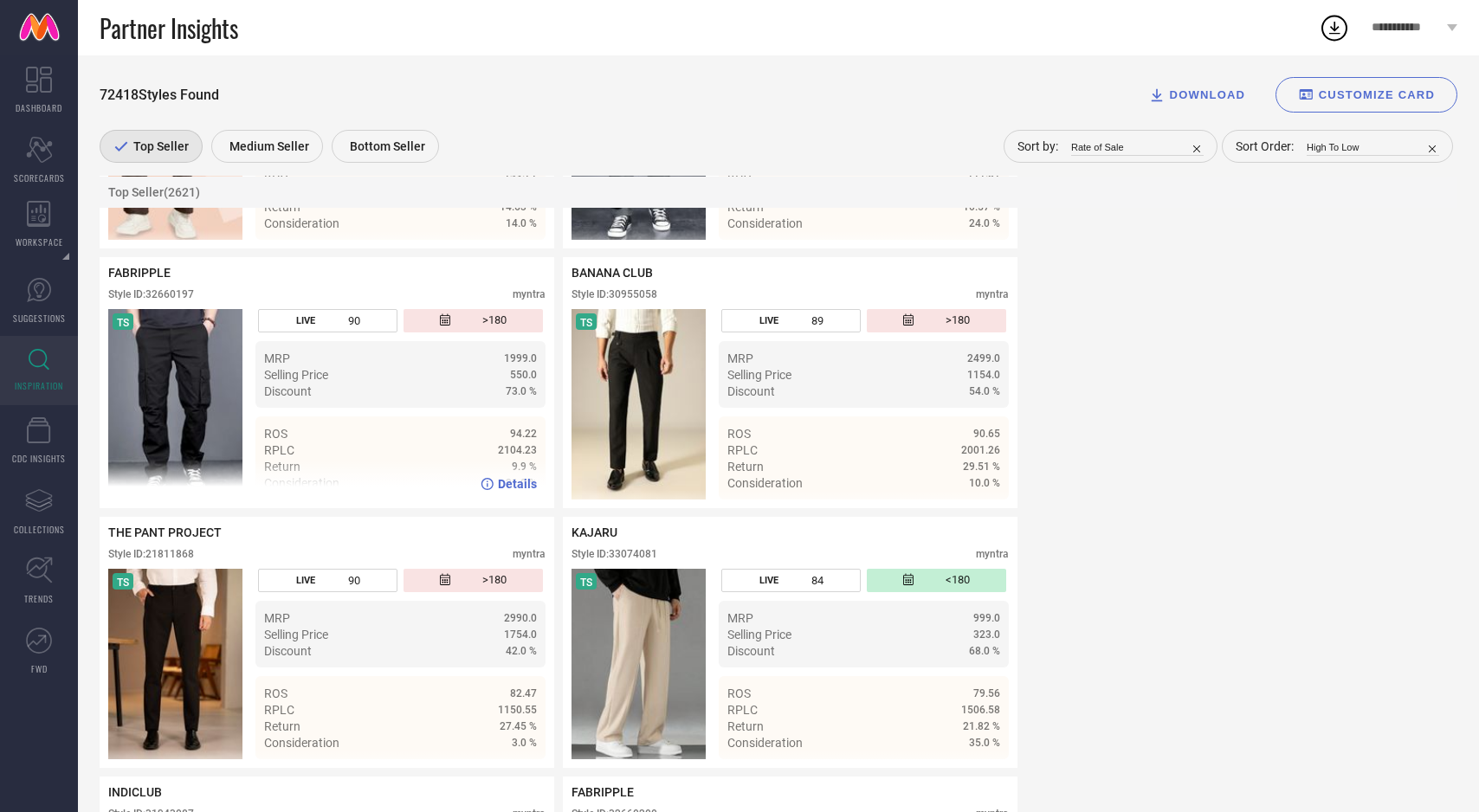
click at [513, 483] on span "Details" at bounding box center [517, 483] width 39 height 14
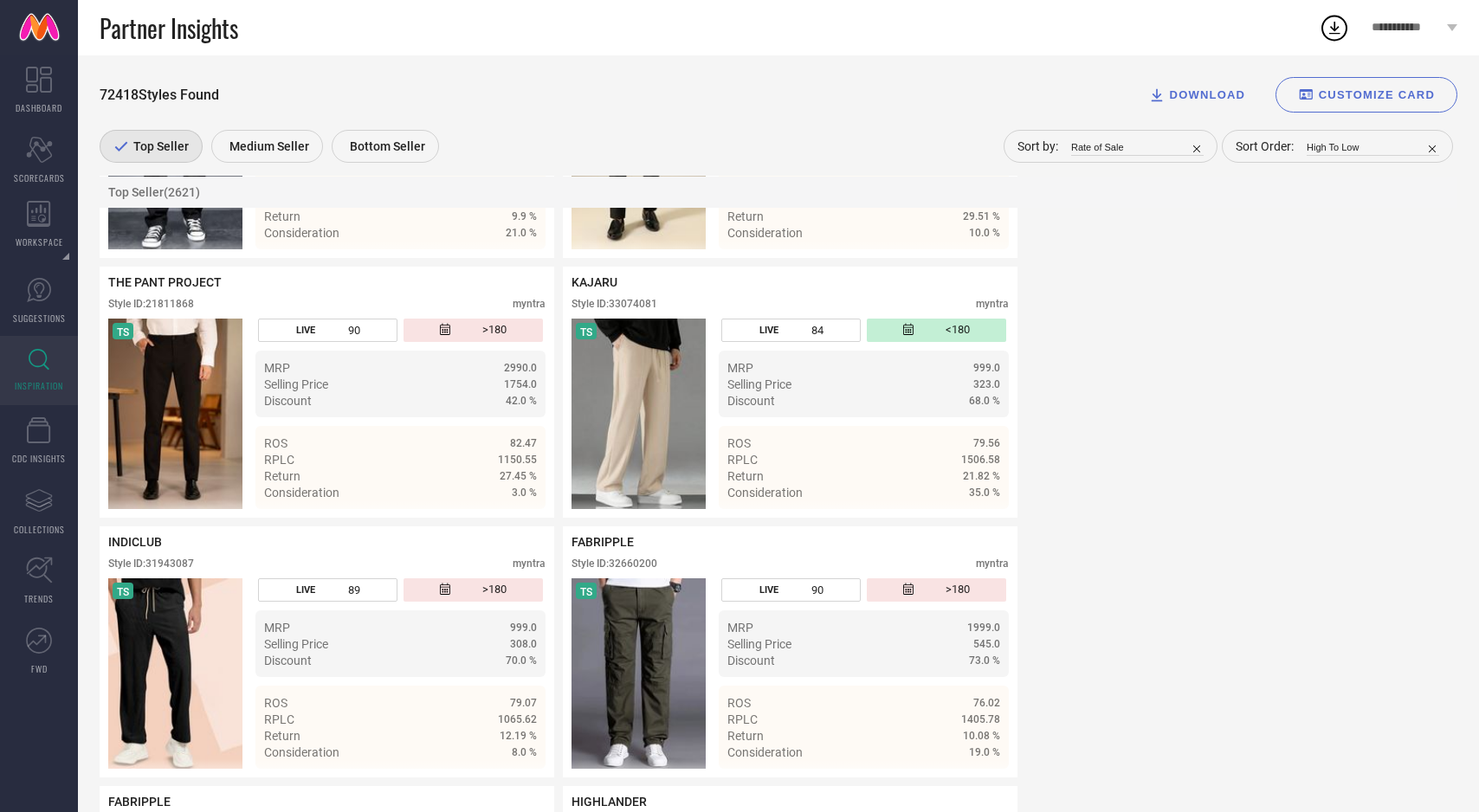
scroll to position [1324, 0]
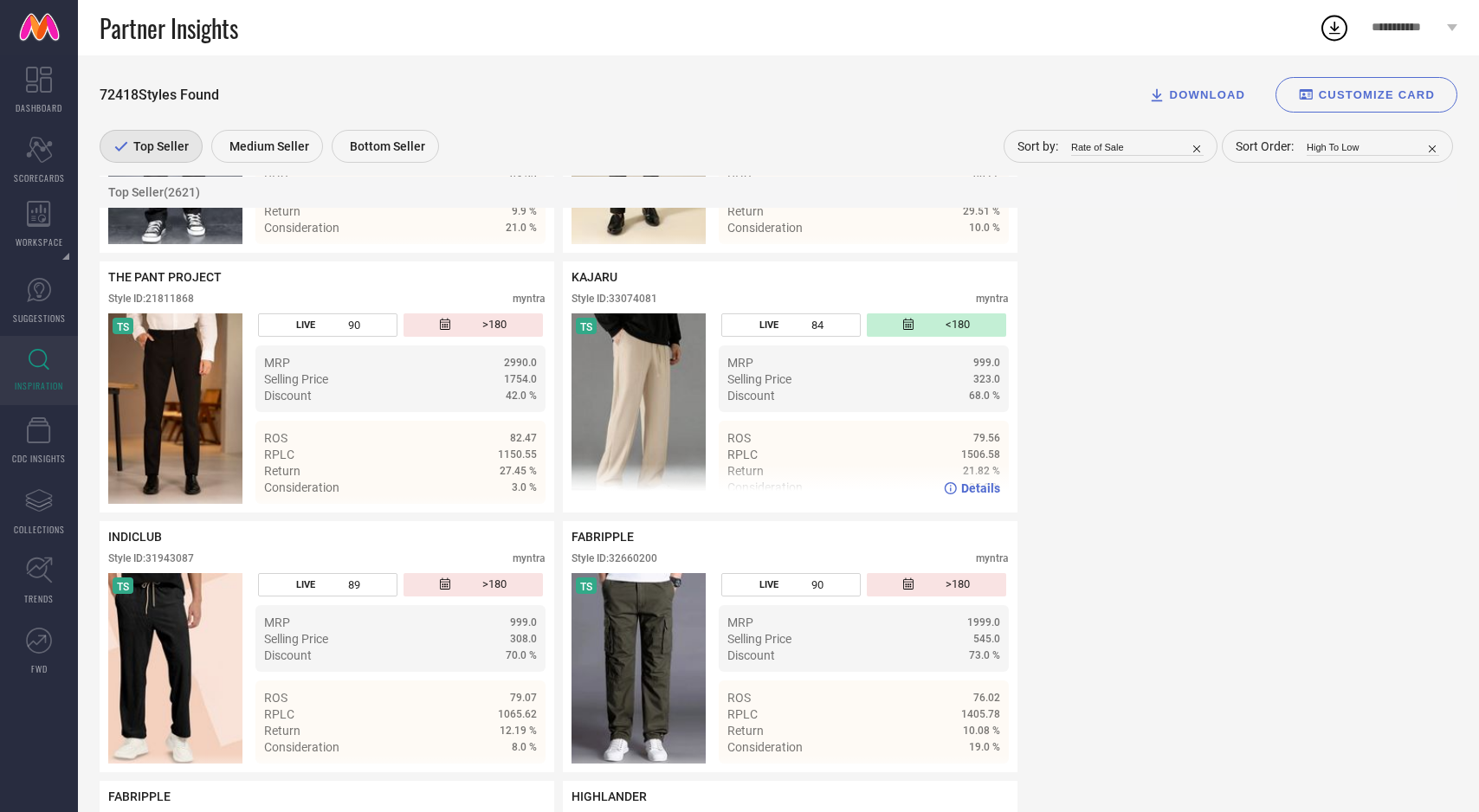
click at [980, 490] on span "Details" at bounding box center [980, 488] width 39 height 14
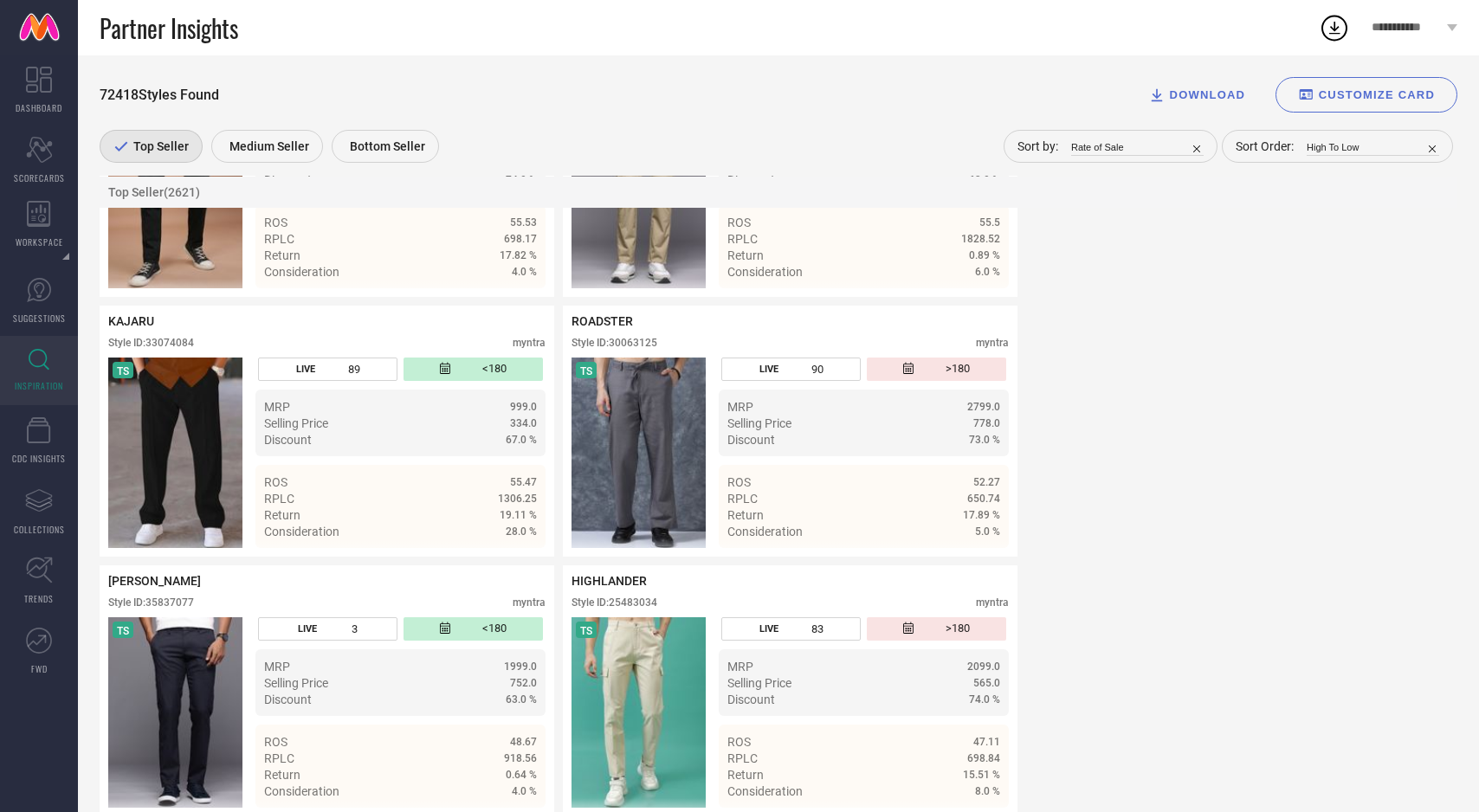
scroll to position [3361, 0]
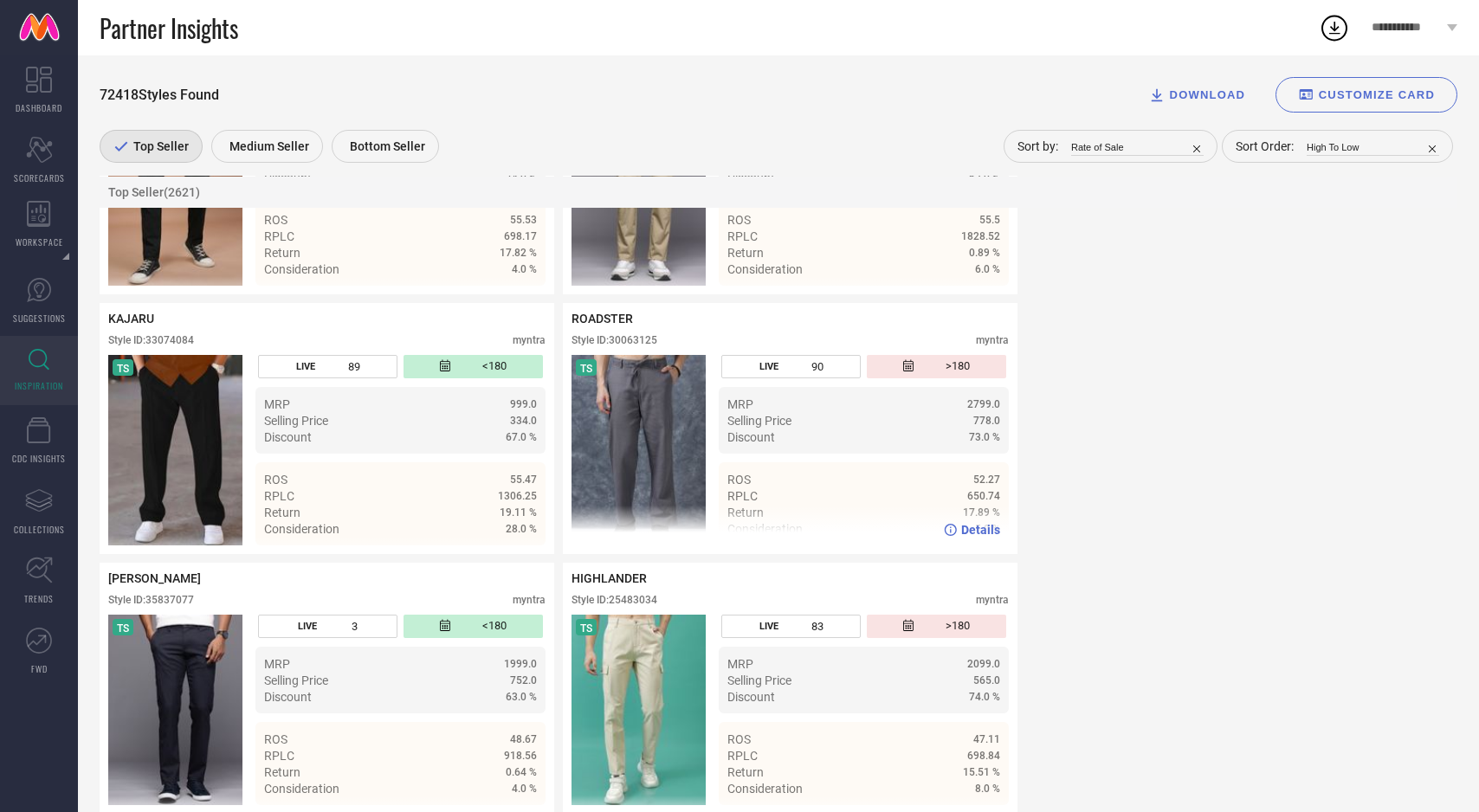
click at [973, 537] on span "Details" at bounding box center [980, 529] width 39 height 14
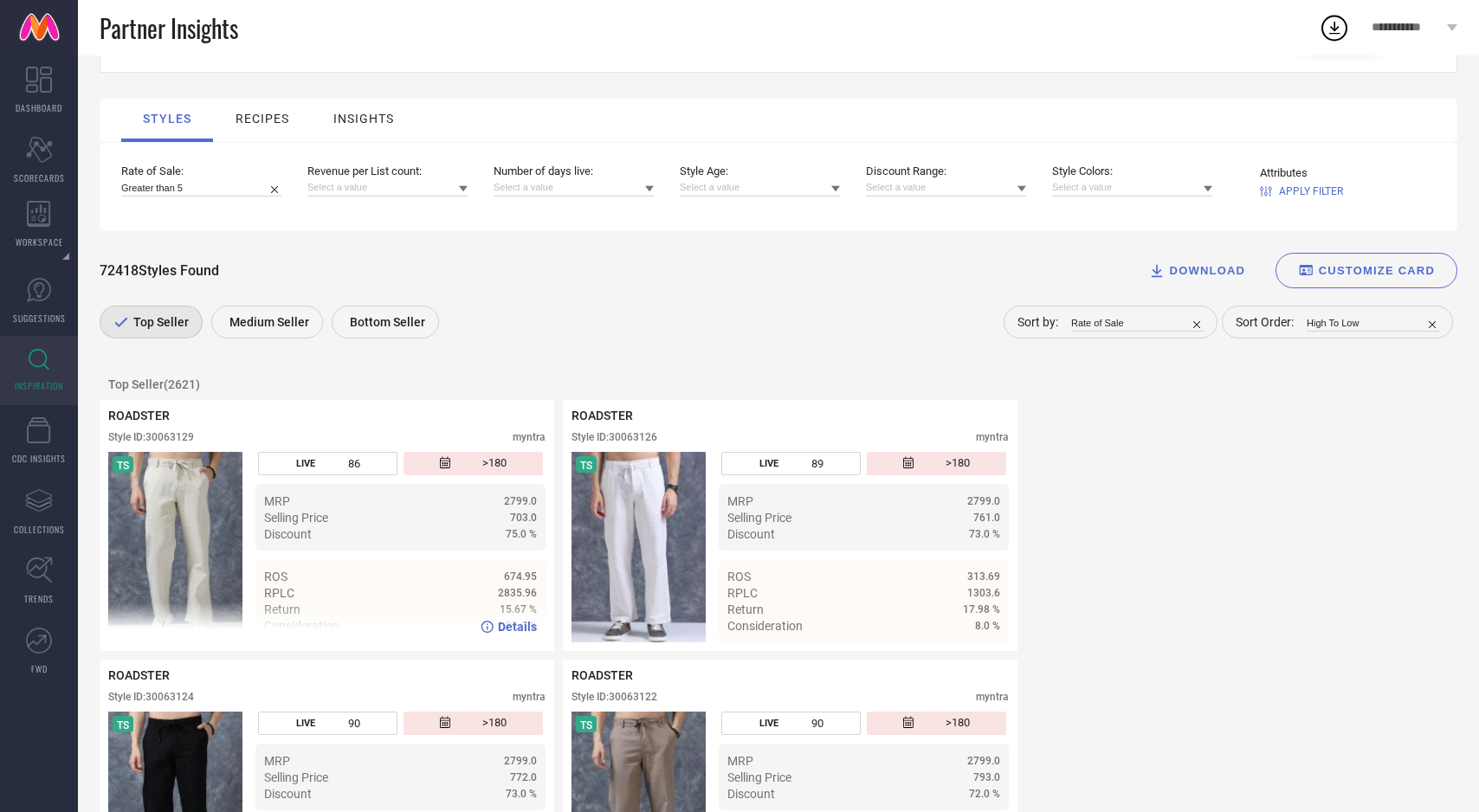
scroll to position [156, 0]
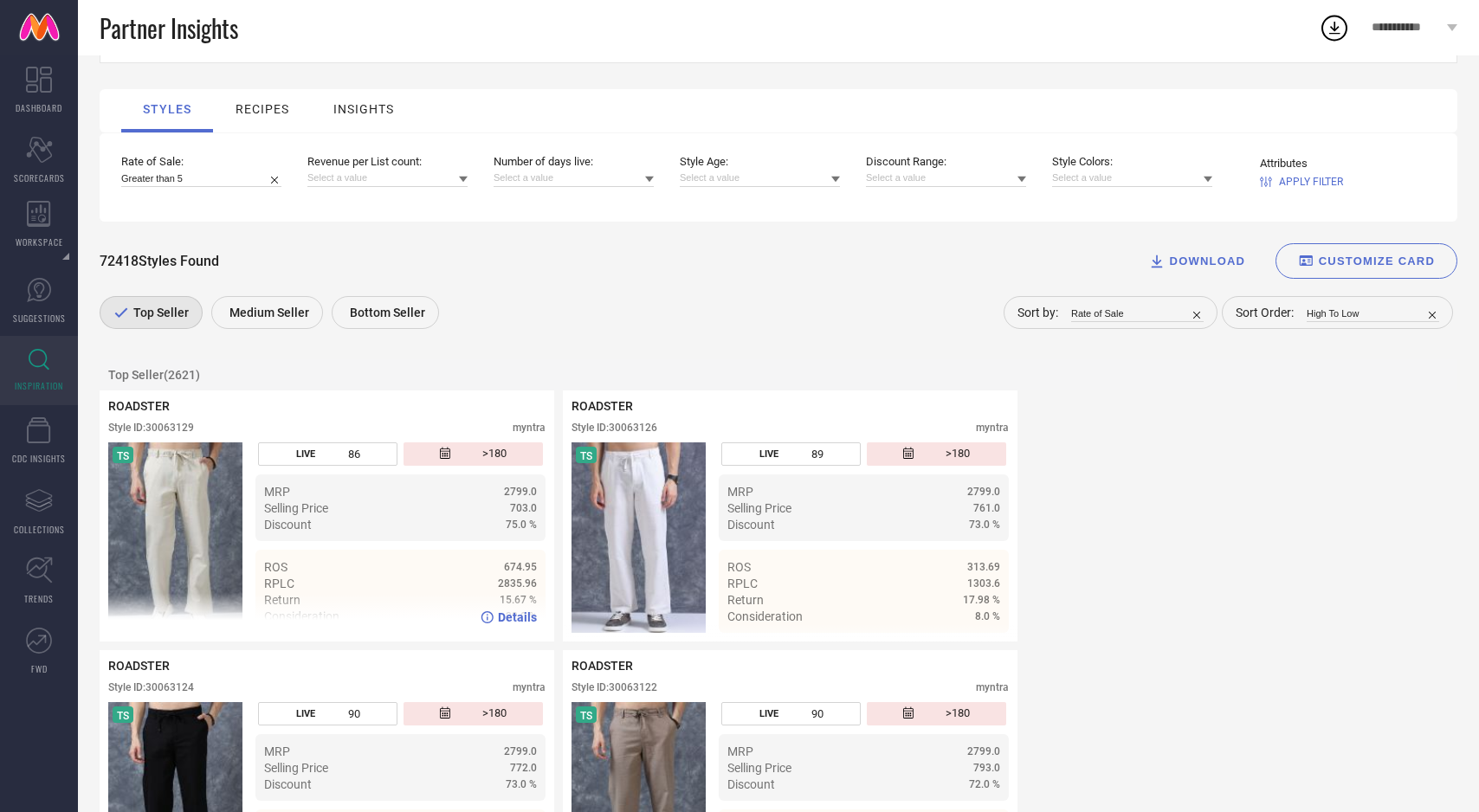
click at [179, 511] on img at bounding box center [175, 537] width 134 height 190
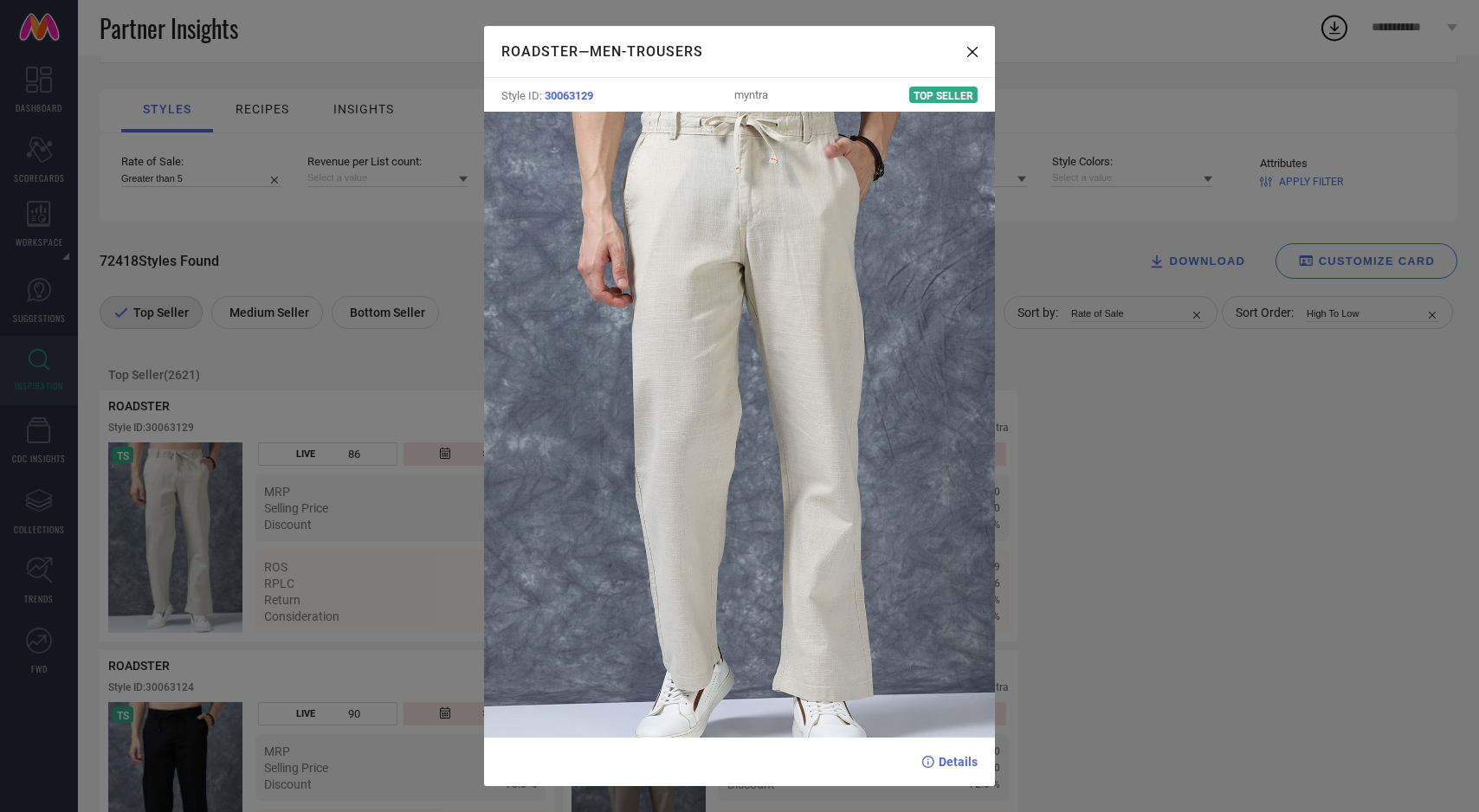
click at [225, 515] on div "ROADSTER — Men-Trousers Style ID: 30063129 myntra Top Seller Details" at bounding box center [740, 406] width 1479 height 812
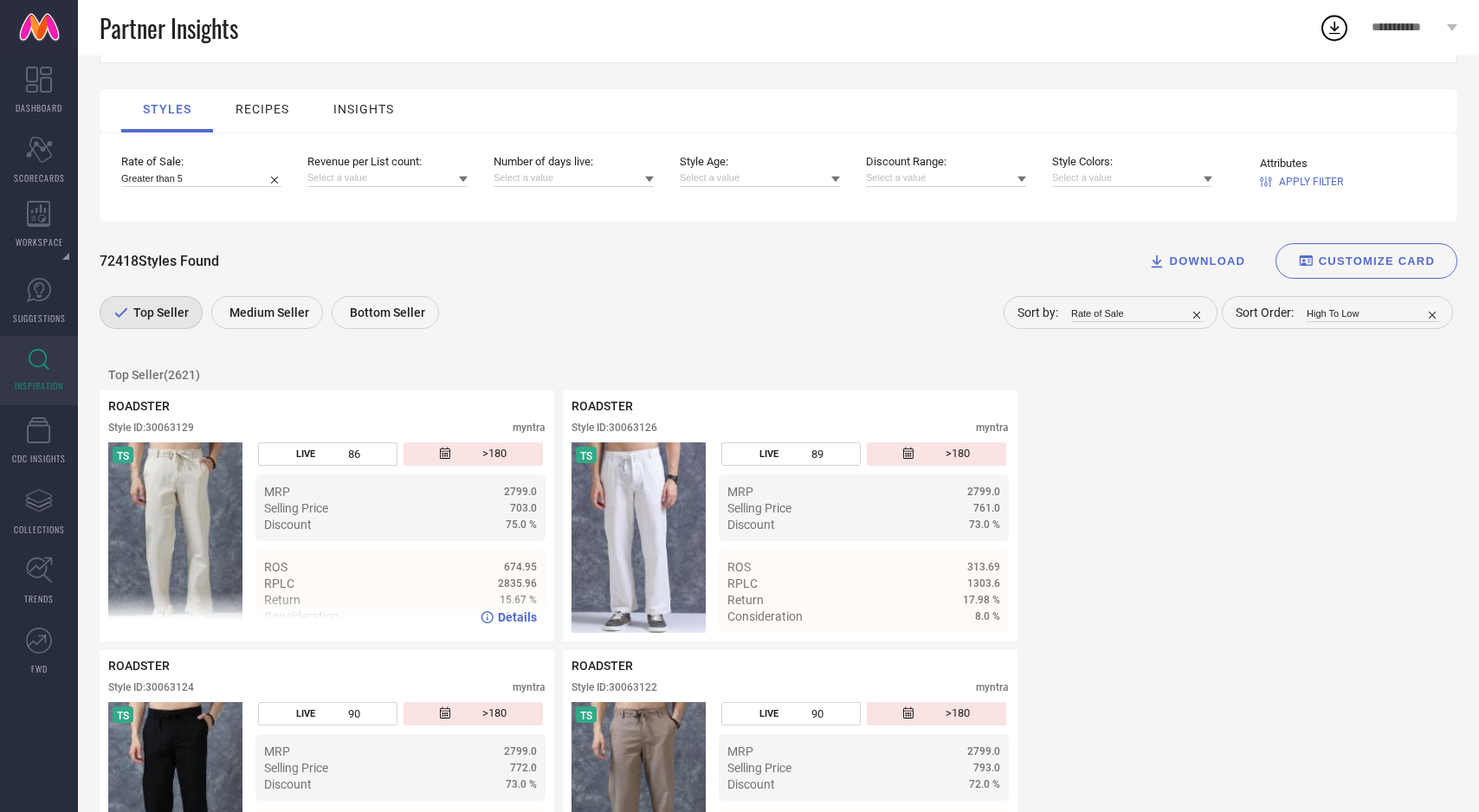
click at [172, 537] on img at bounding box center [175, 537] width 134 height 190
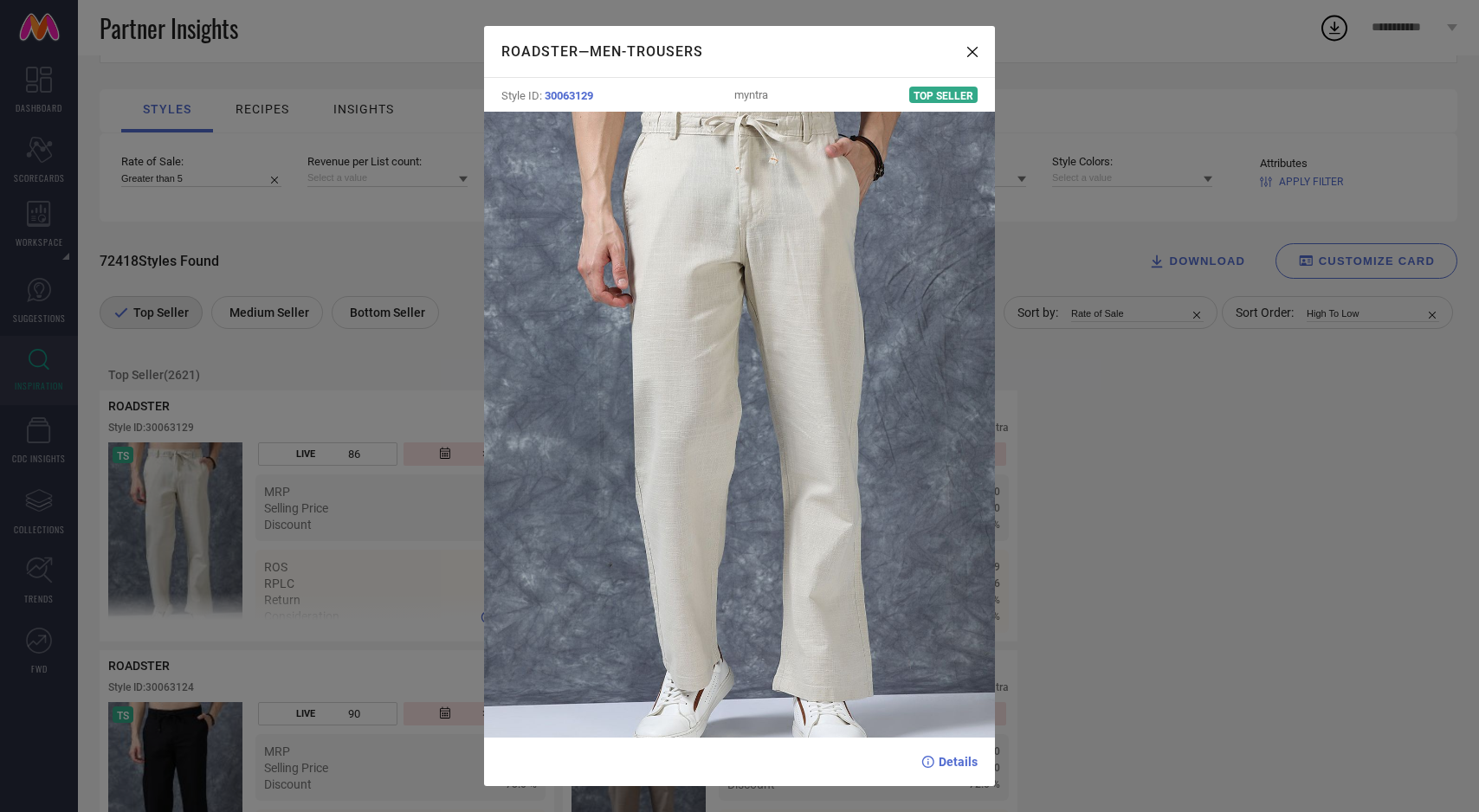
click at [172, 537] on div "ROADSTER — Men-Trousers Style ID: 30063129 myntra Top Seller Details" at bounding box center [740, 406] width 1479 height 812
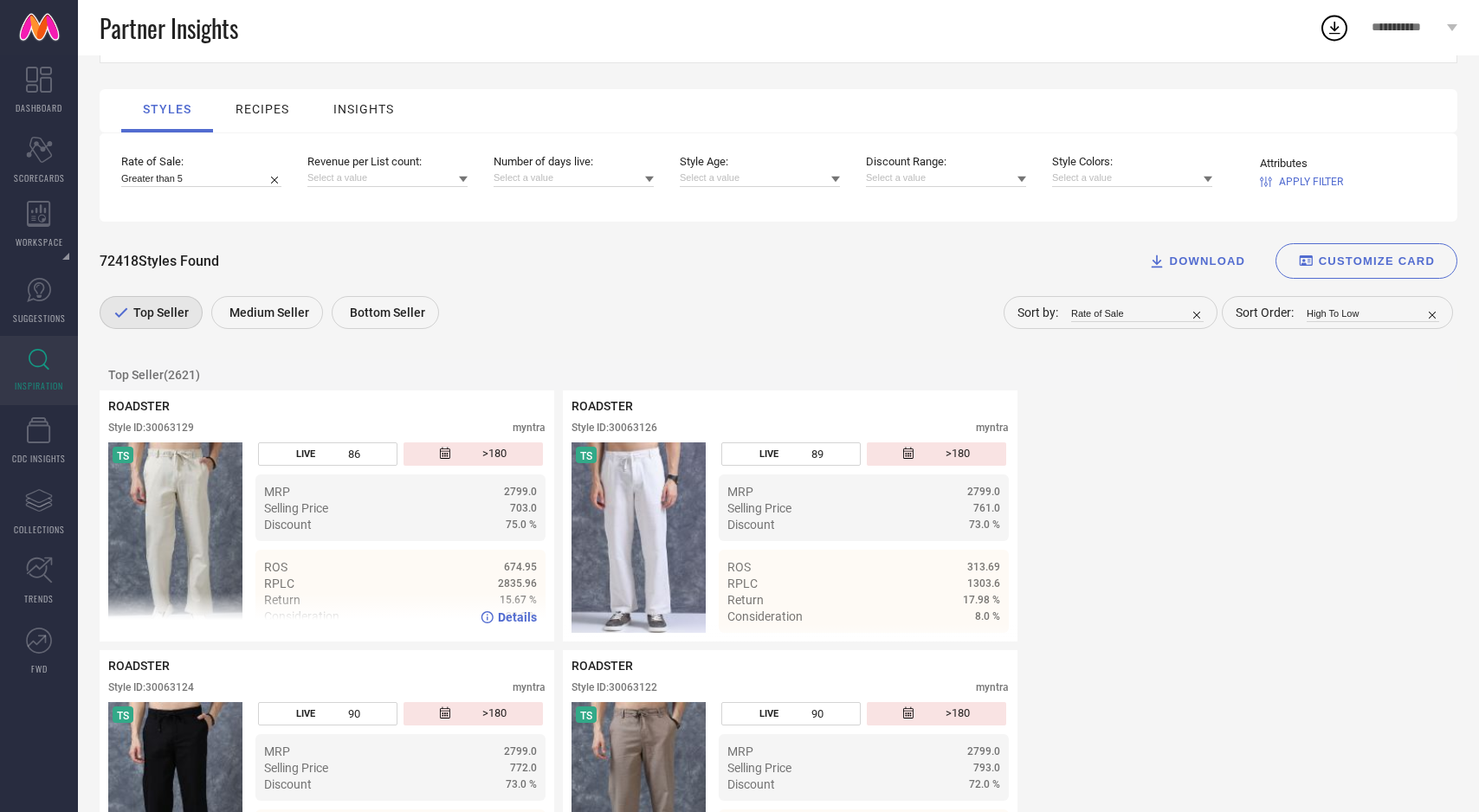
click at [172, 537] on img at bounding box center [175, 537] width 134 height 190
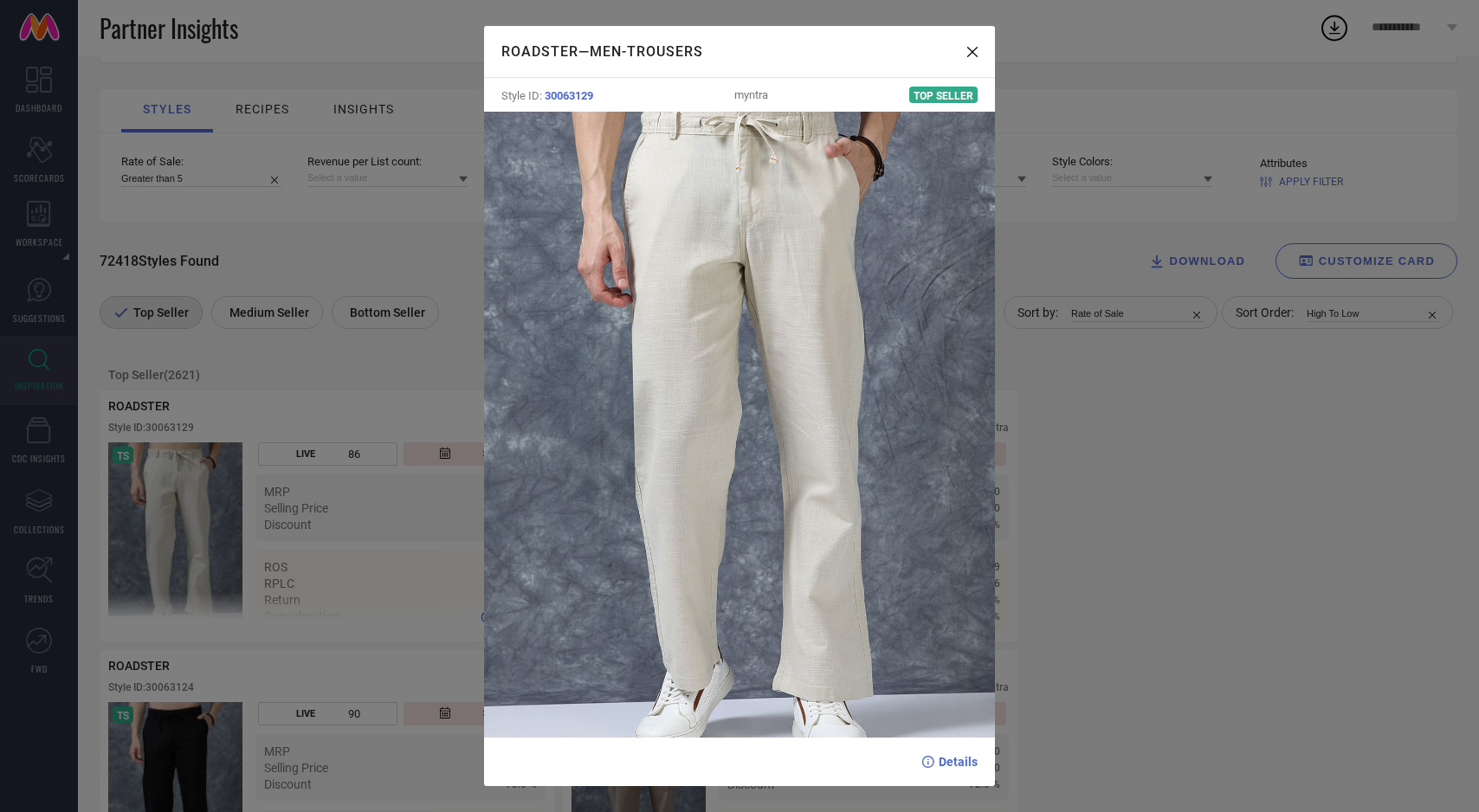
click at [172, 537] on div "ROADSTER — Men-Trousers Style ID: 30063129 myntra Top Seller Details" at bounding box center [740, 406] width 1479 height 812
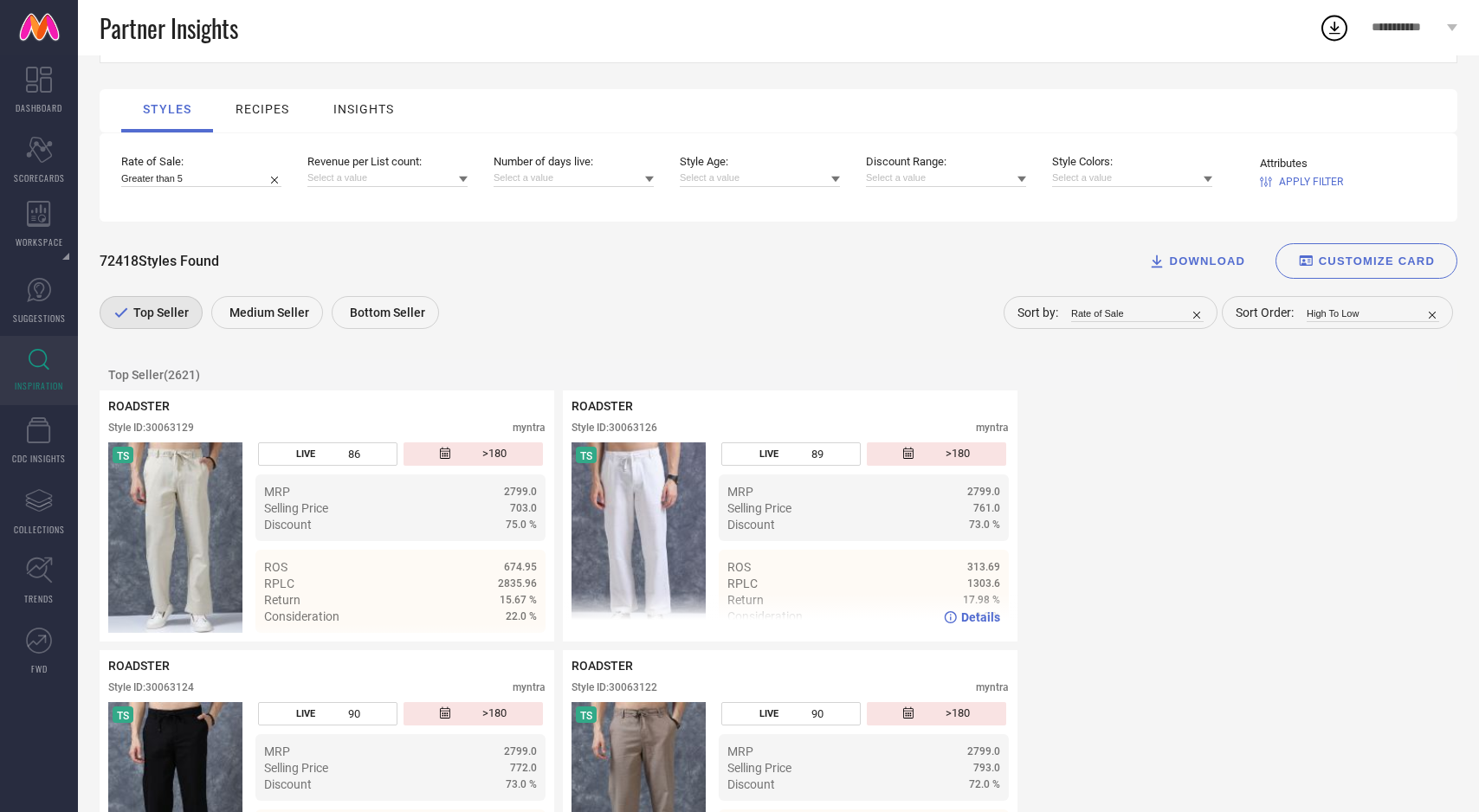
click at [633, 549] on img at bounding box center [638, 537] width 134 height 190
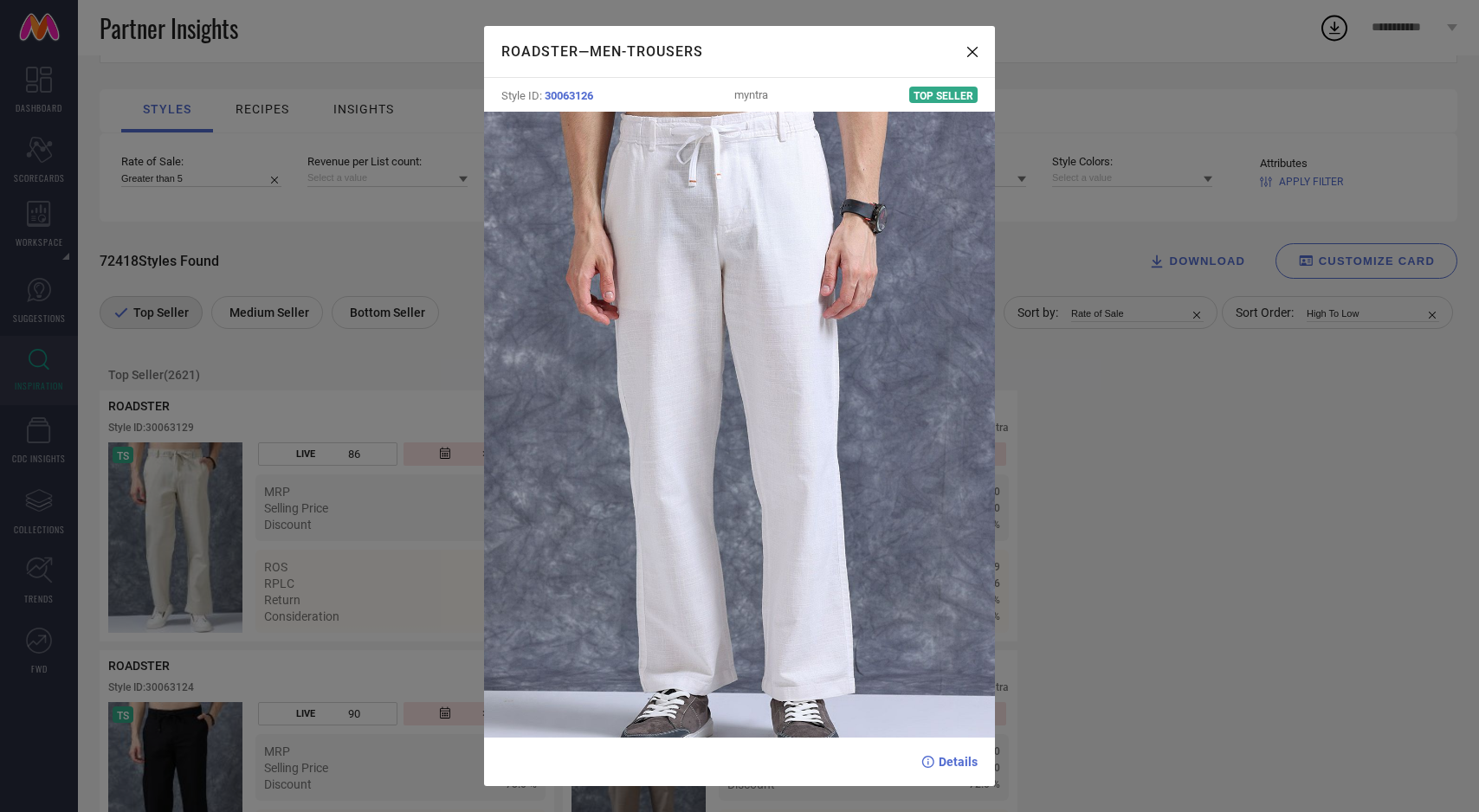
click at [189, 530] on div "ROADSTER — Men-Trousers Style ID: 30063126 myntra Top Seller Details" at bounding box center [740, 406] width 1479 height 812
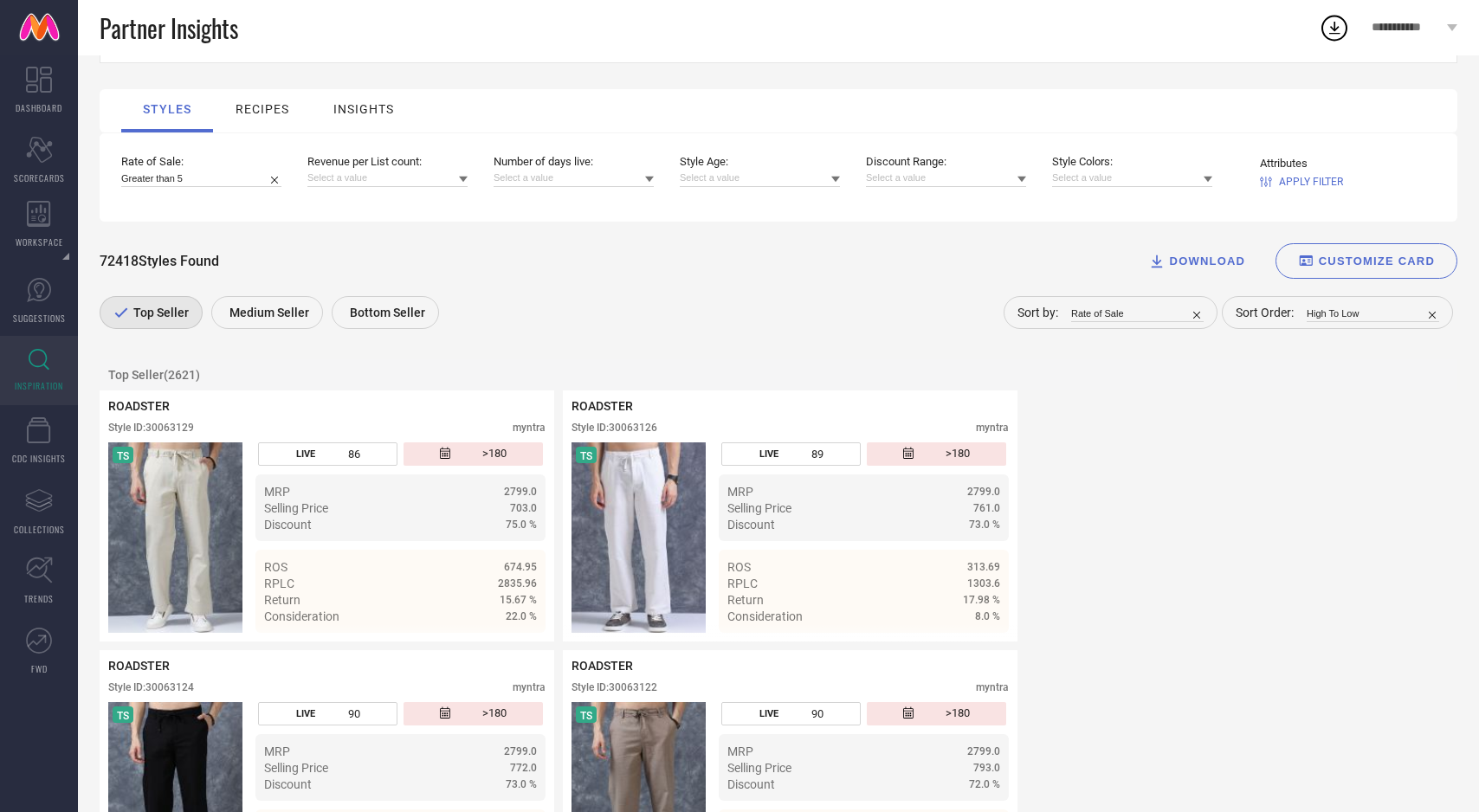
click at [189, 530] on img at bounding box center [175, 537] width 134 height 190
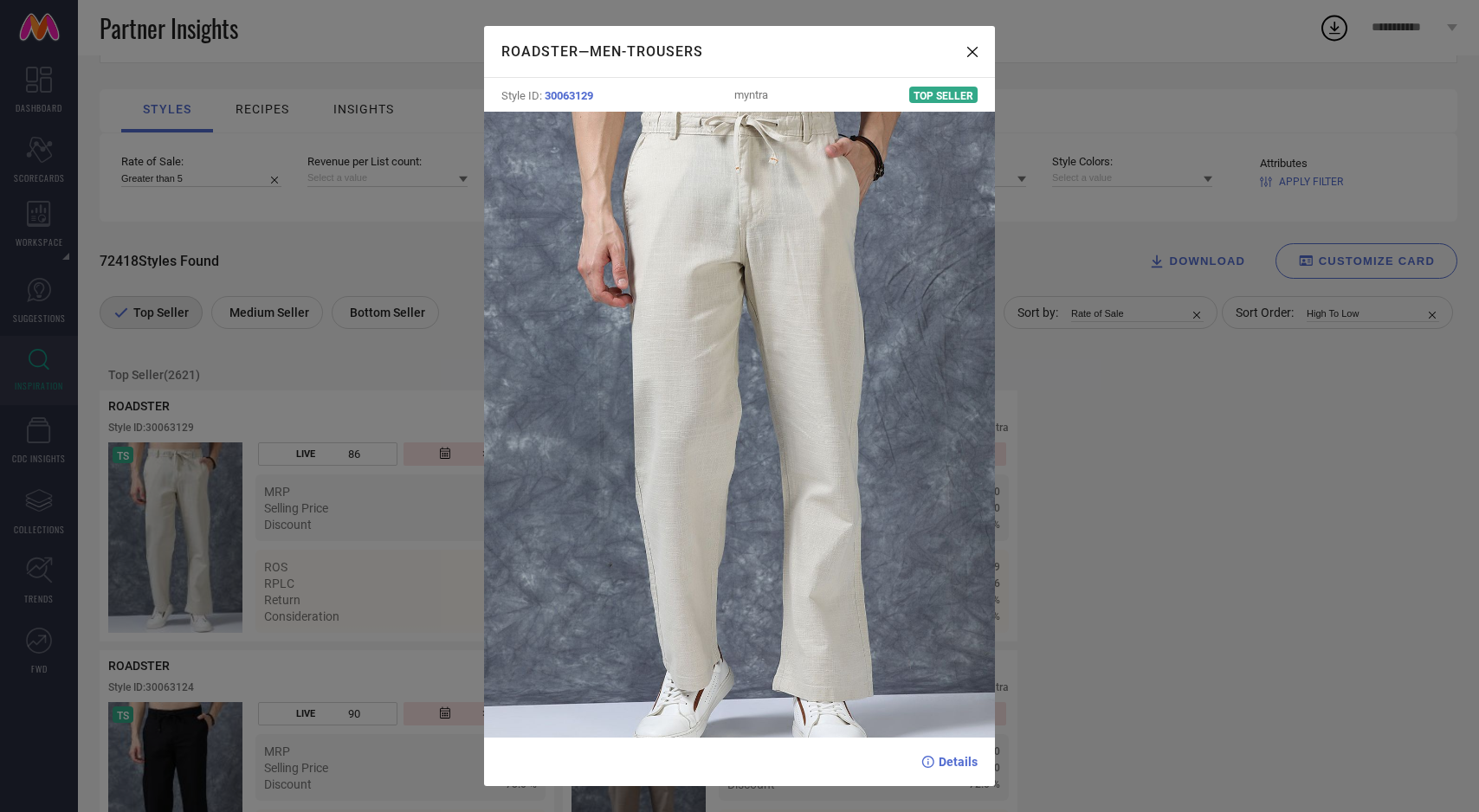
click at [957, 763] on span "Details" at bounding box center [958, 761] width 39 height 14
click at [976, 52] on icon at bounding box center [972, 51] width 10 height 10
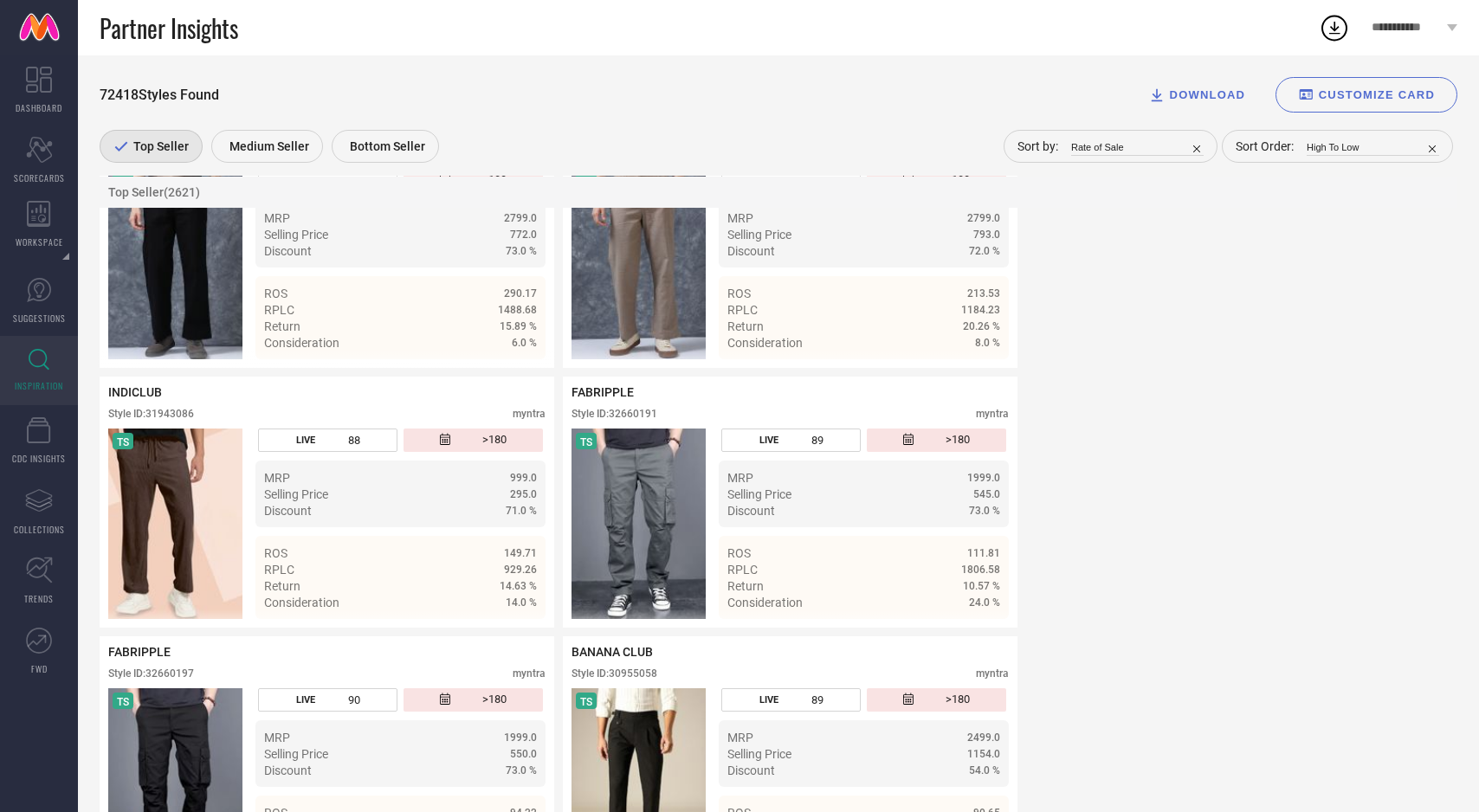
scroll to position [691, 0]
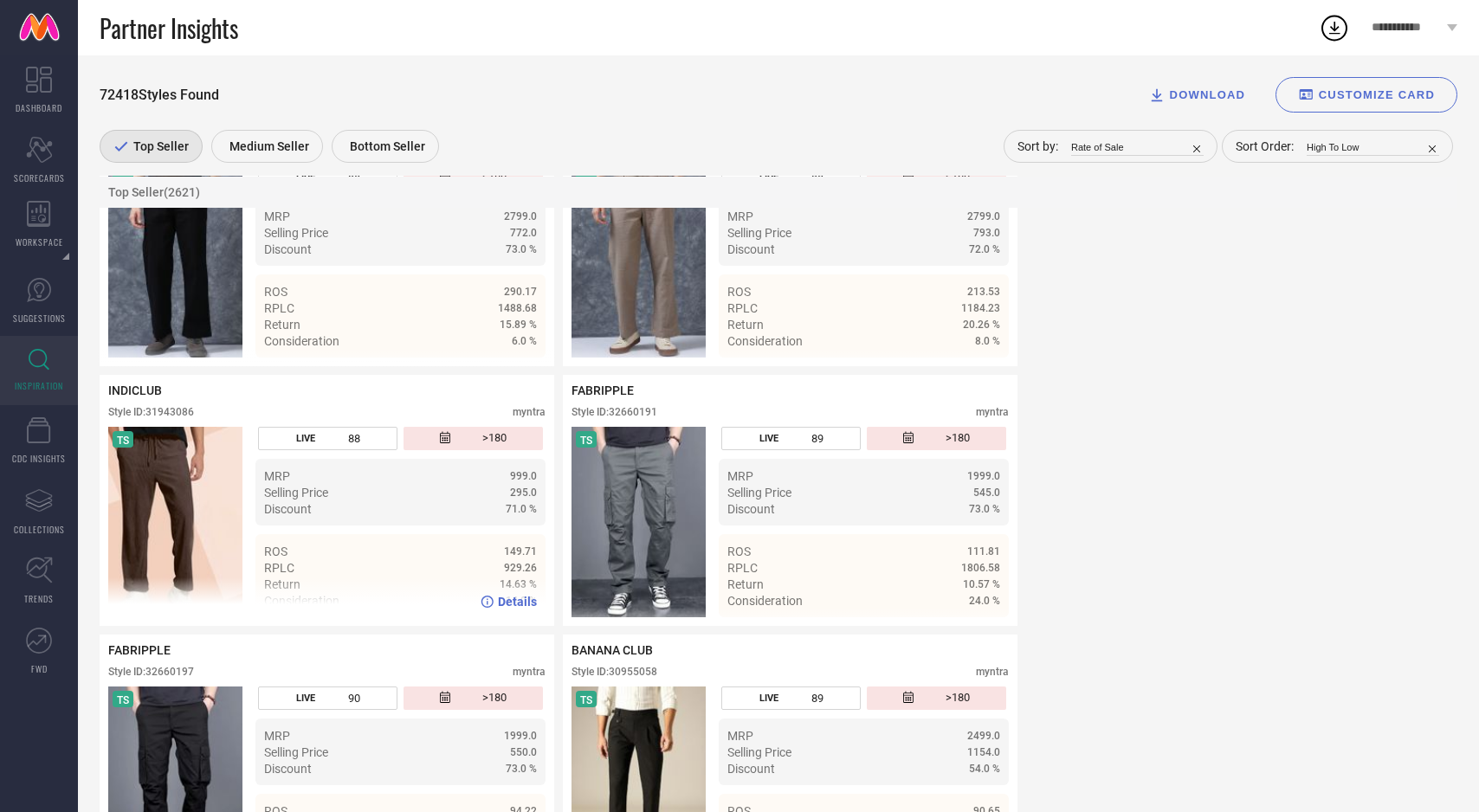
click at [154, 489] on img at bounding box center [175, 522] width 134 height 190
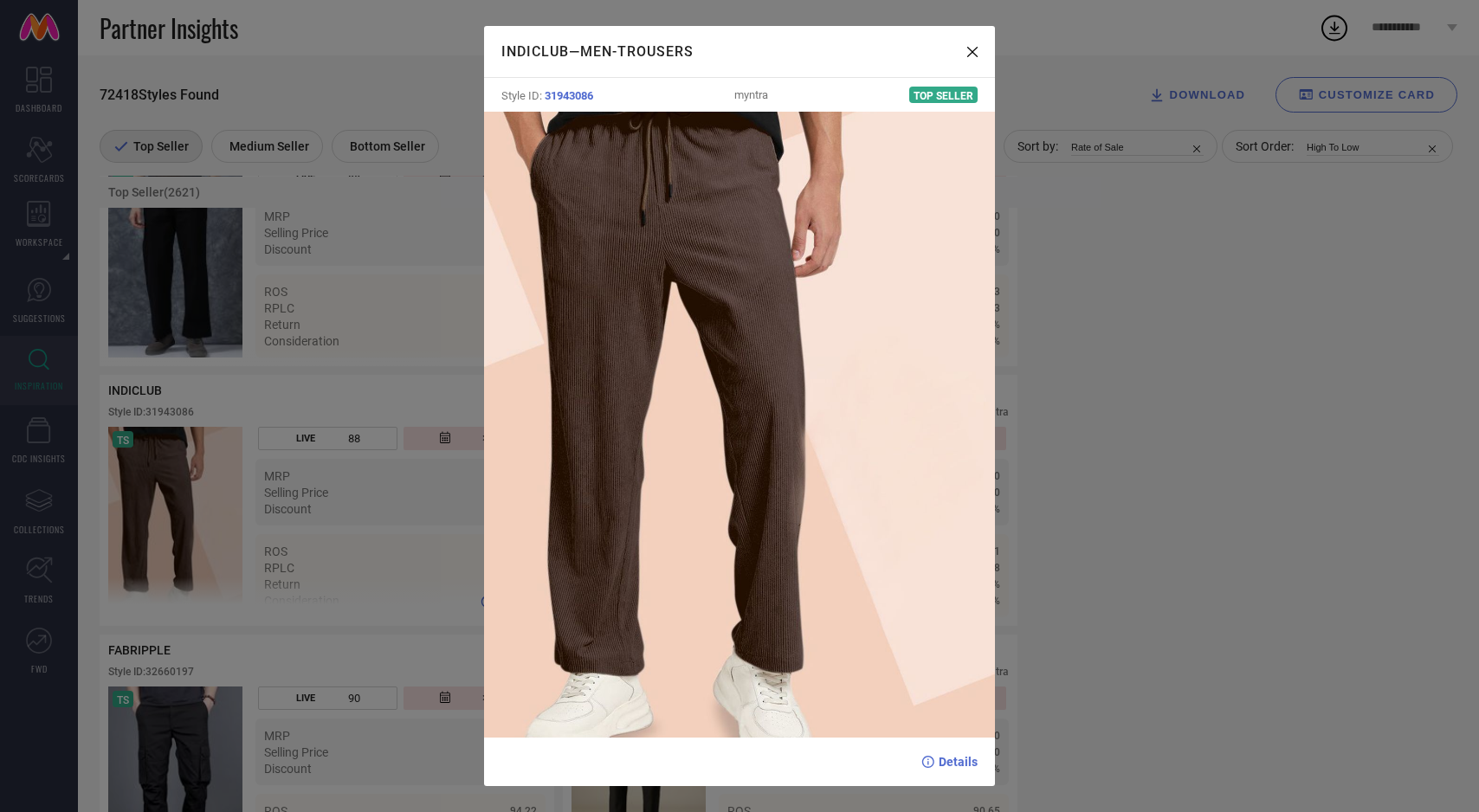
click at [154, 489] on div "INDICLUB — Men-Trousers Style ID: 31943086 myntra Top Seller Details" at bounding box center [740, 406] width 1479 height 812
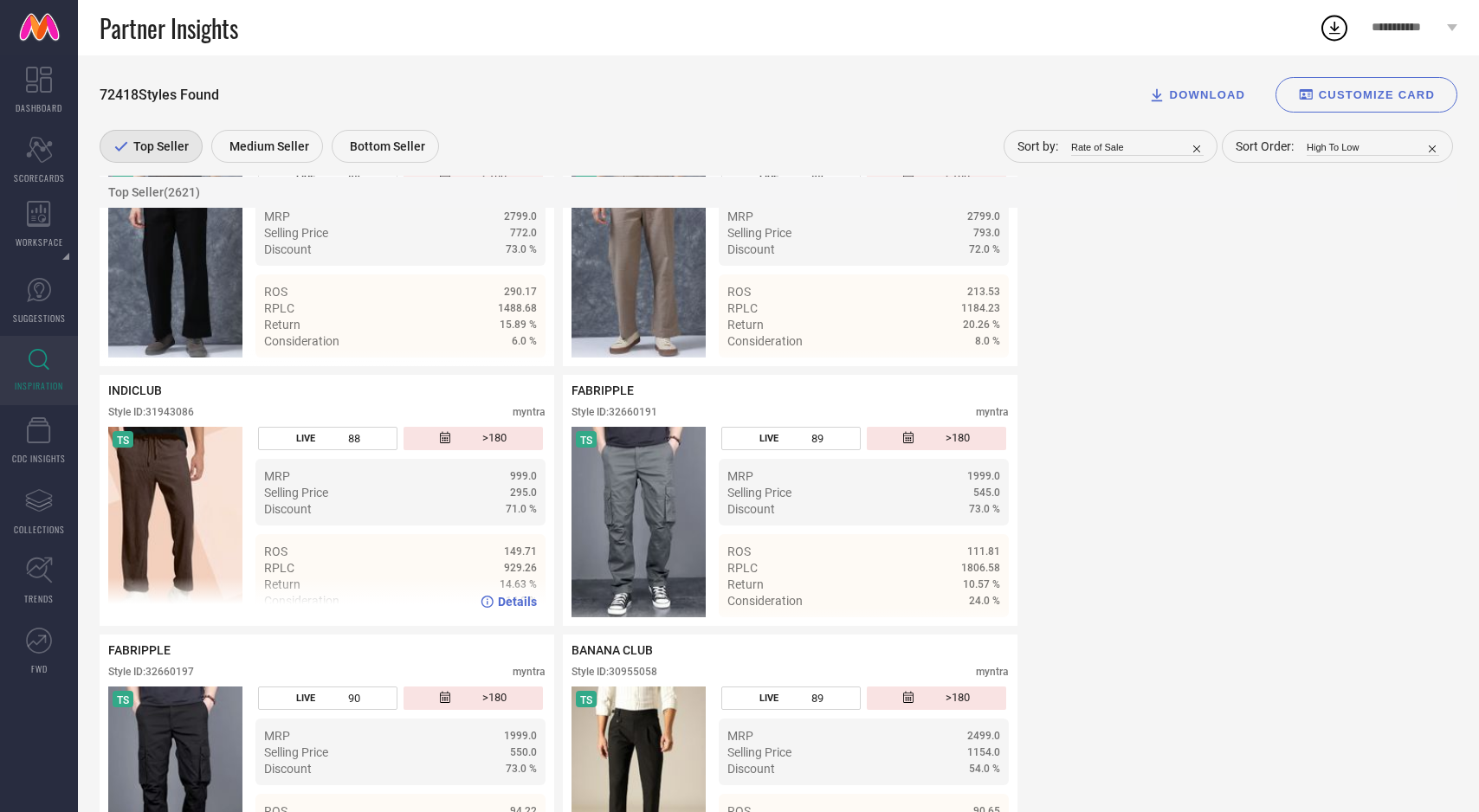
click at [514, 605] on span "Details" at bounding box center [517, 602] width 39 height 14
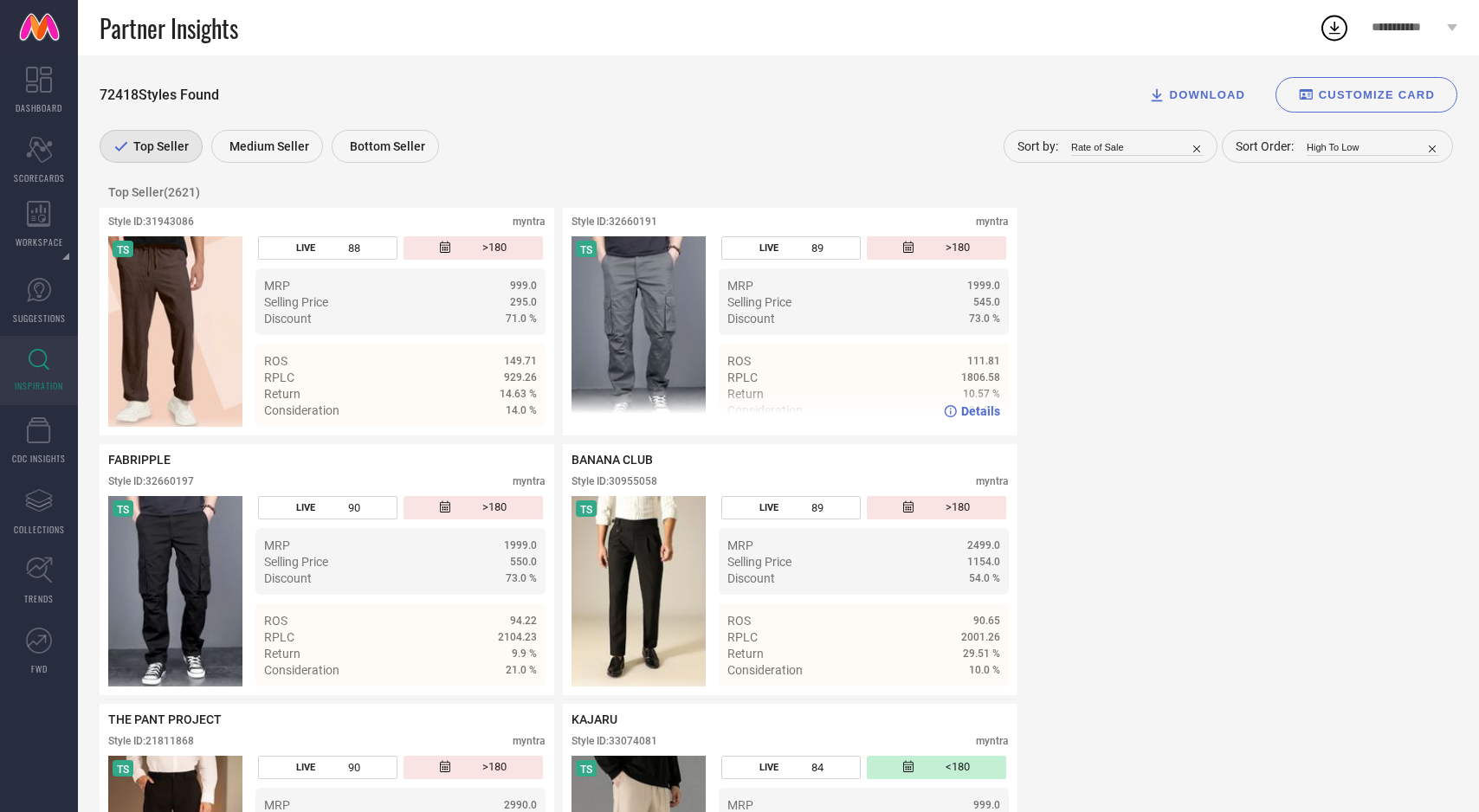
scroll to position [884, 0]
click at [638, 339] on img at bounding box center [638, 329] width 134 height 190
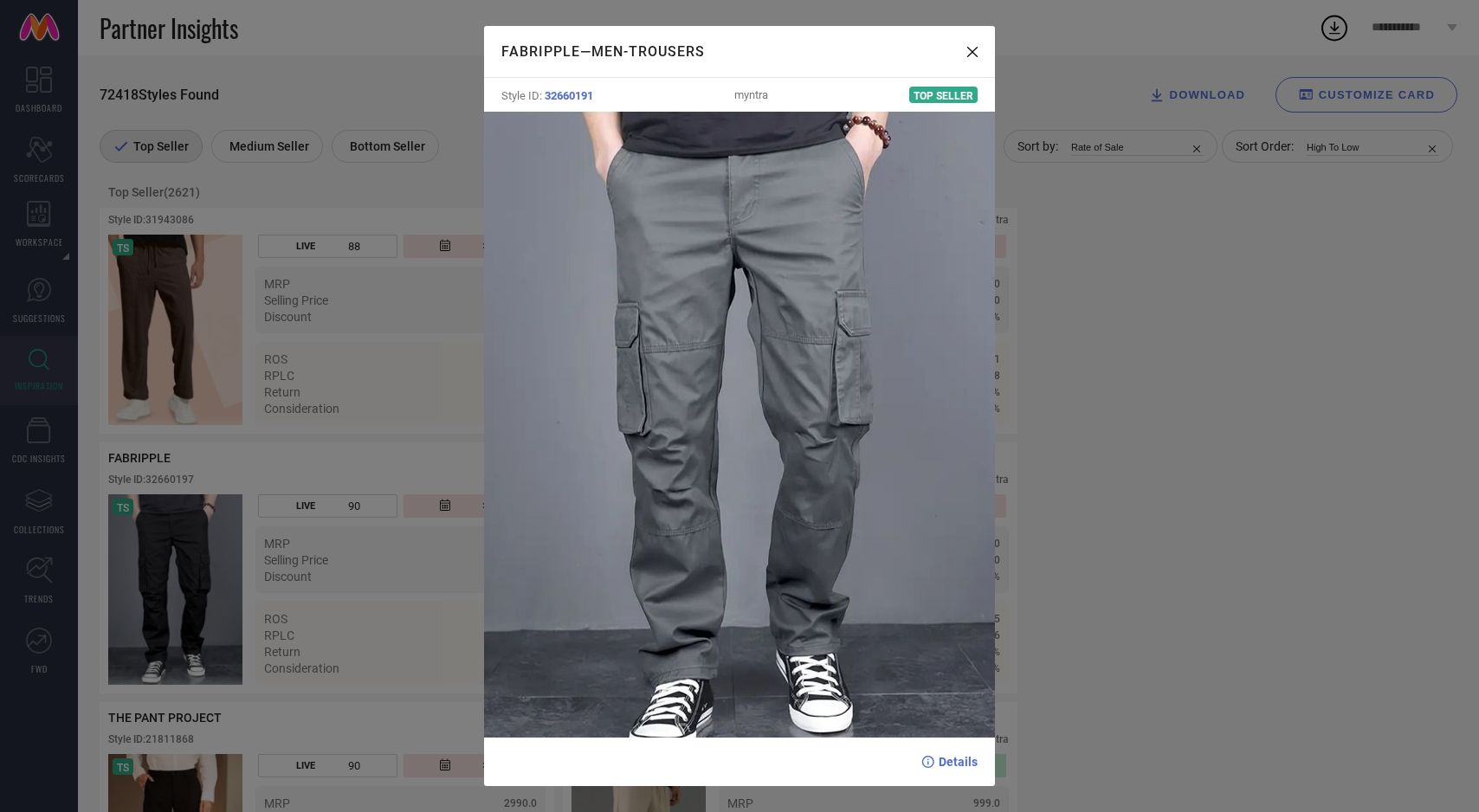
click at [871, 505] on img at bounding box center [740, 425] width 512 height 626
click at [1162, 453] on div "FABRIPPLE — Men-Trousers Style ID: 32660191 myntra Top Seller Details" at bounding box center [740, 406] width 1479 height 812
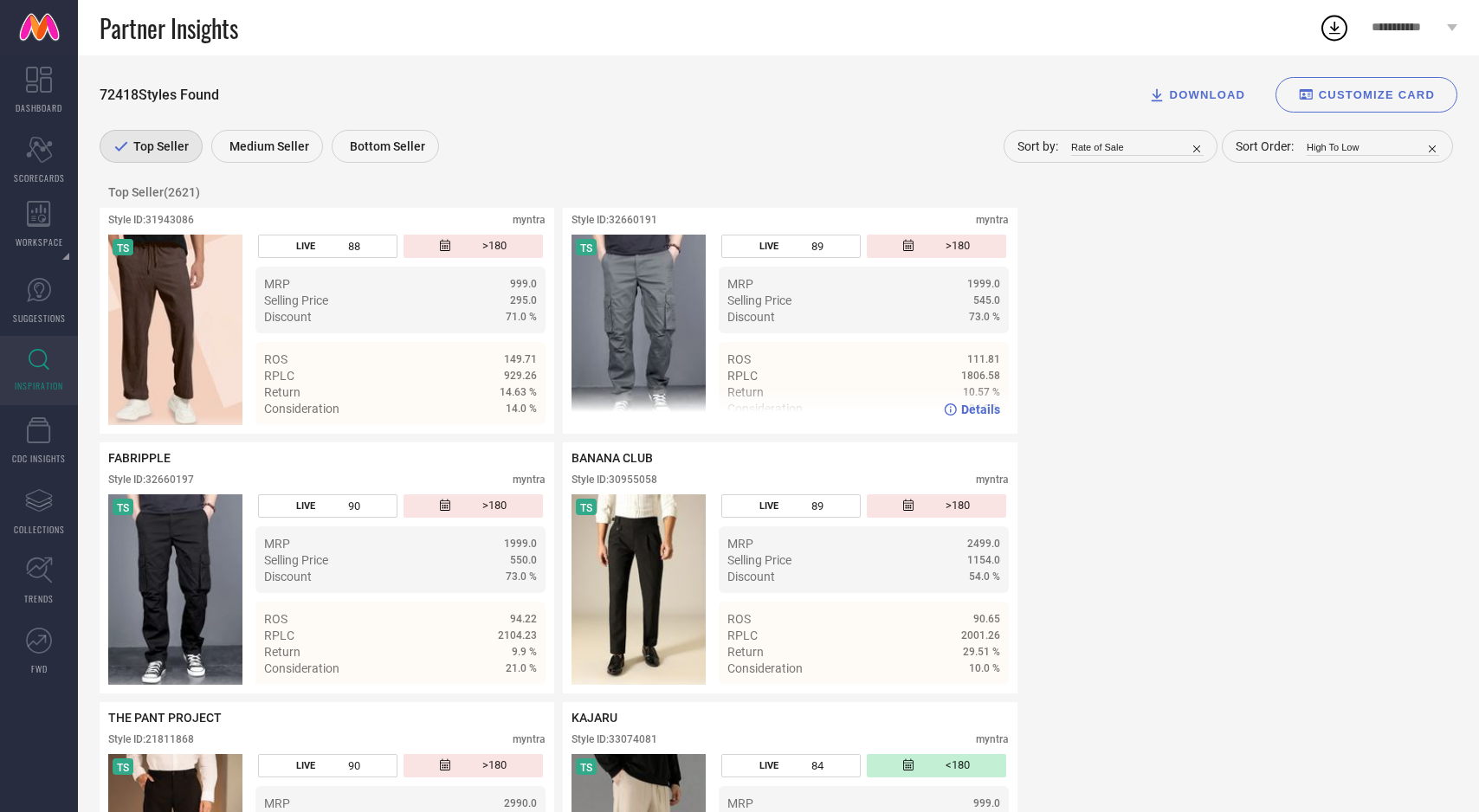
click at [977, 412] on span "Details" at bounding box center [980, 409] width 39 height 14
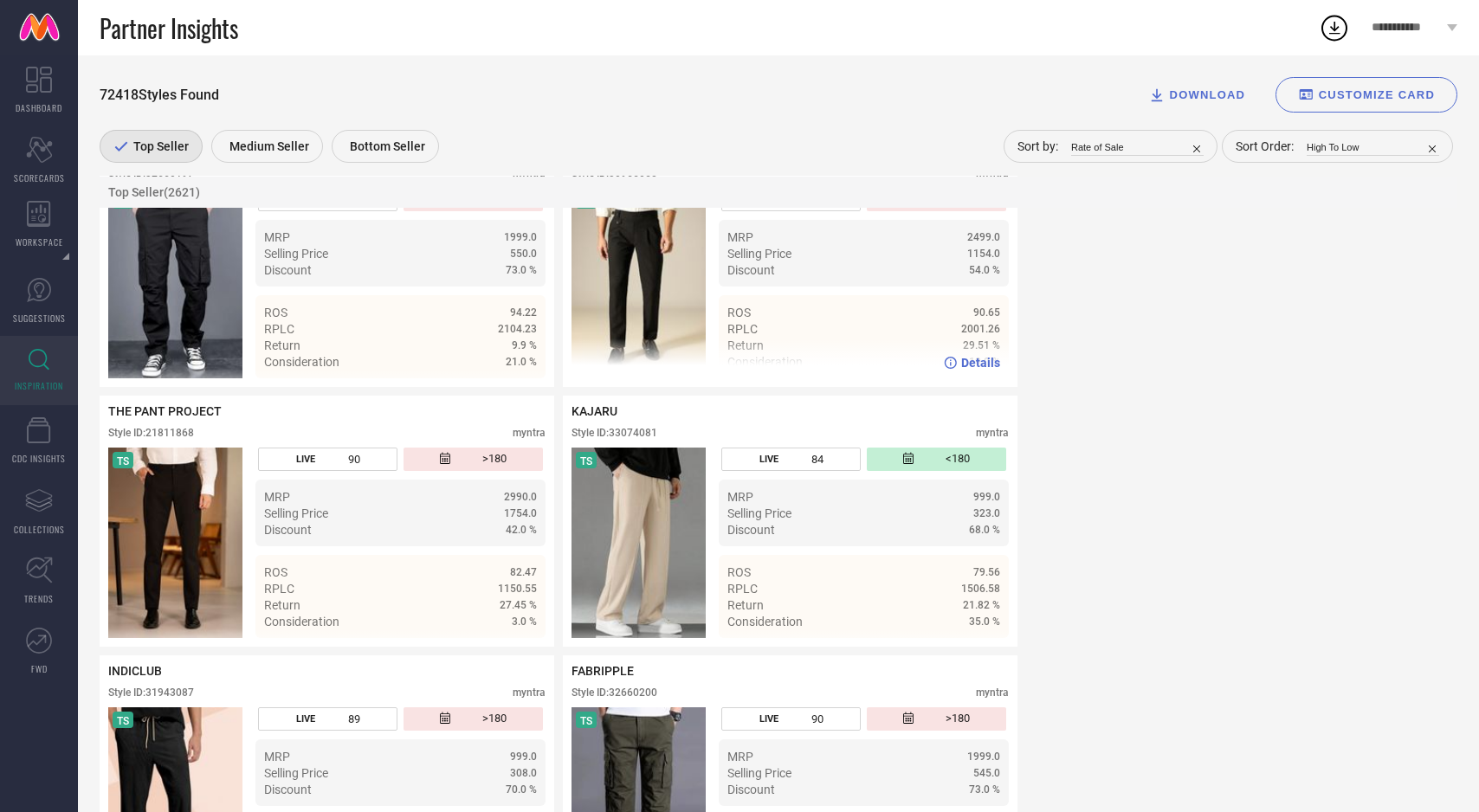
scroll to position [1191, 0]
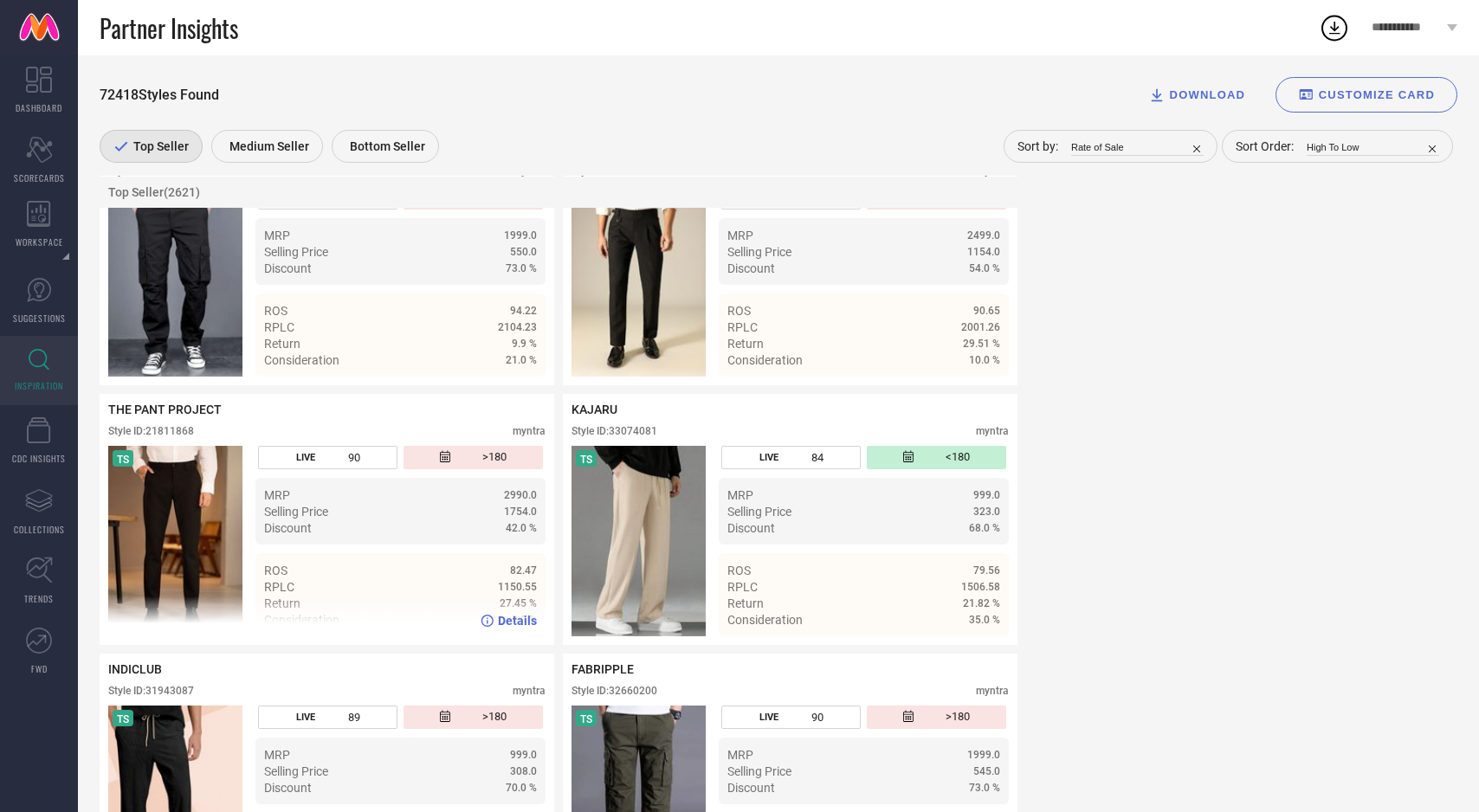
click at [173, 507] on img at bounding box center [175, 541] width 134 height 190
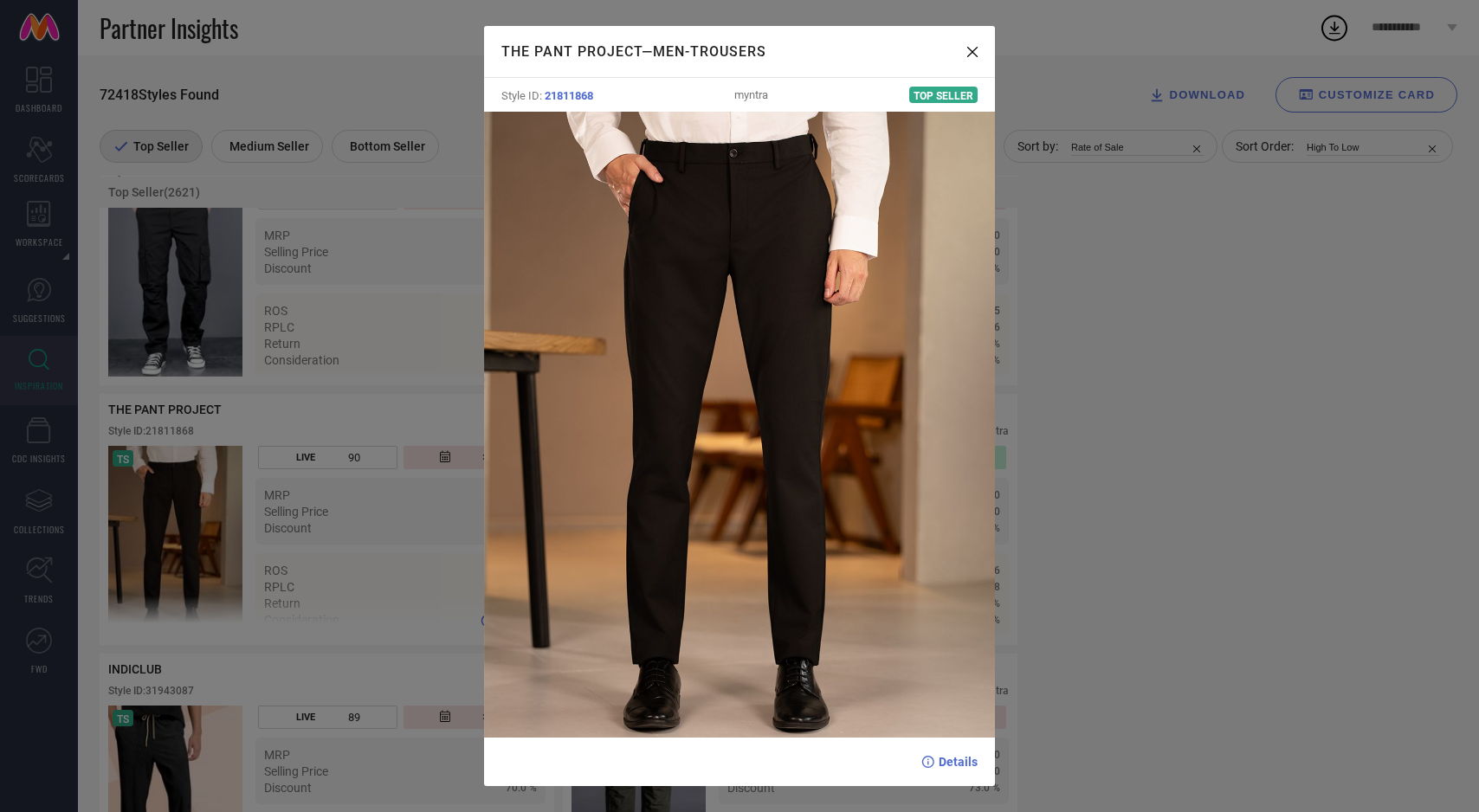
click at [173, 507] on div "THE PANT PROJECT — Men-Trousers Style ID: 21811868 myntra Top Seller Details" at bounding box center [740, 406] width 1479 height 812
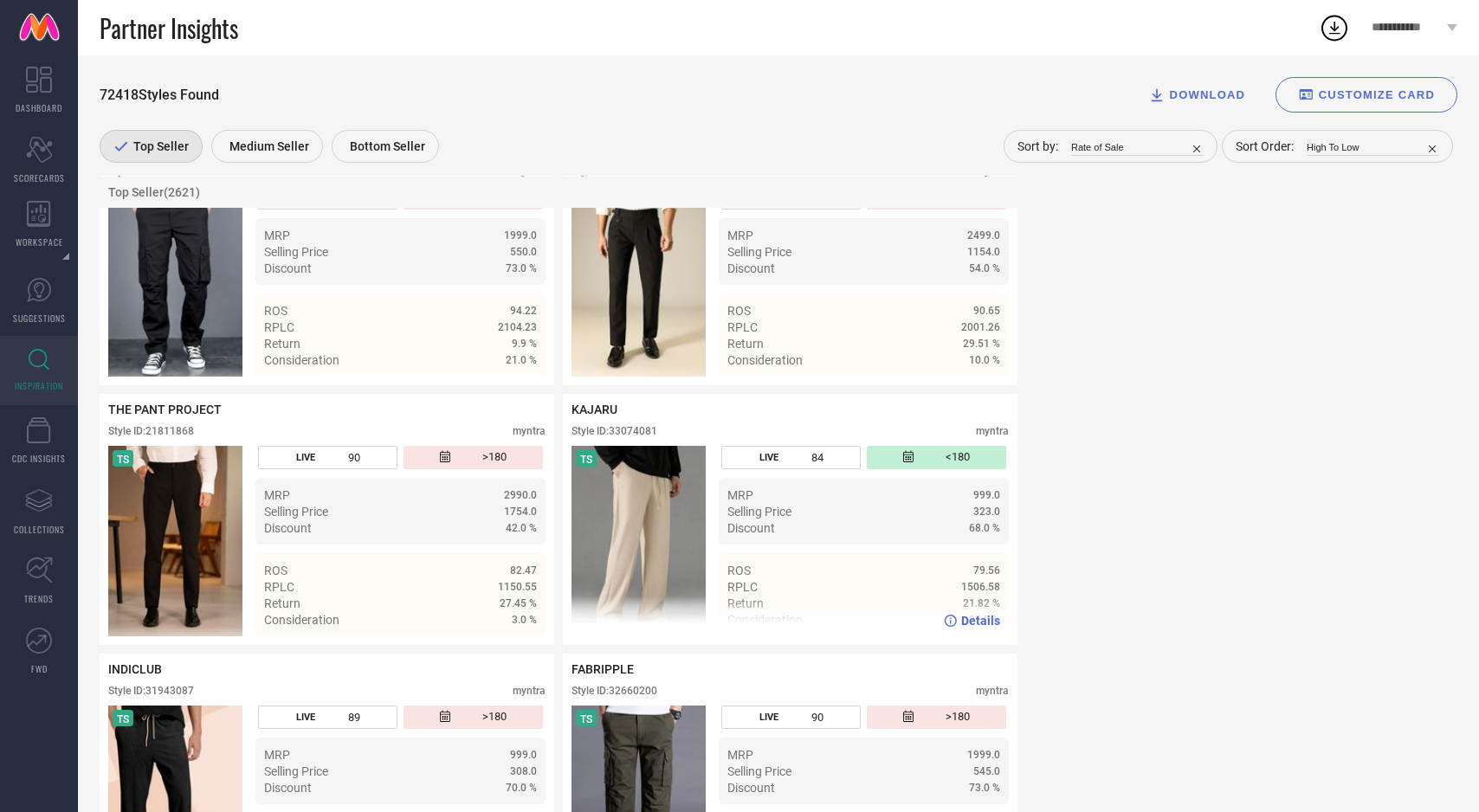
click at [644, 536] on img at bounding box center [638, 541] width 134 height 190
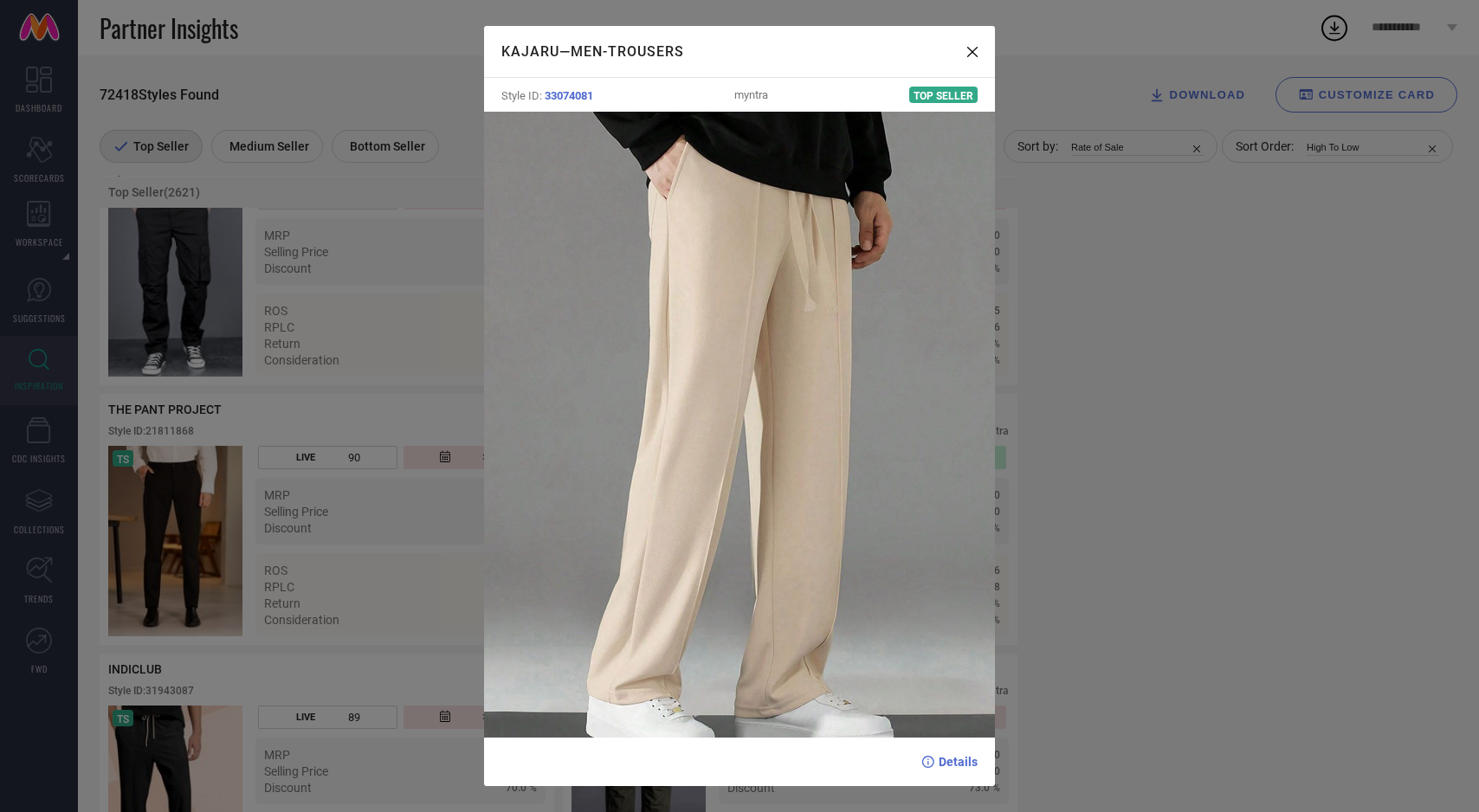
click at [406, 530] on div "KAJARU — Men-Trousers Style ID: 33074081 myntra Top Seller Details" at bounding box center [740, 406] width 1479 height 812
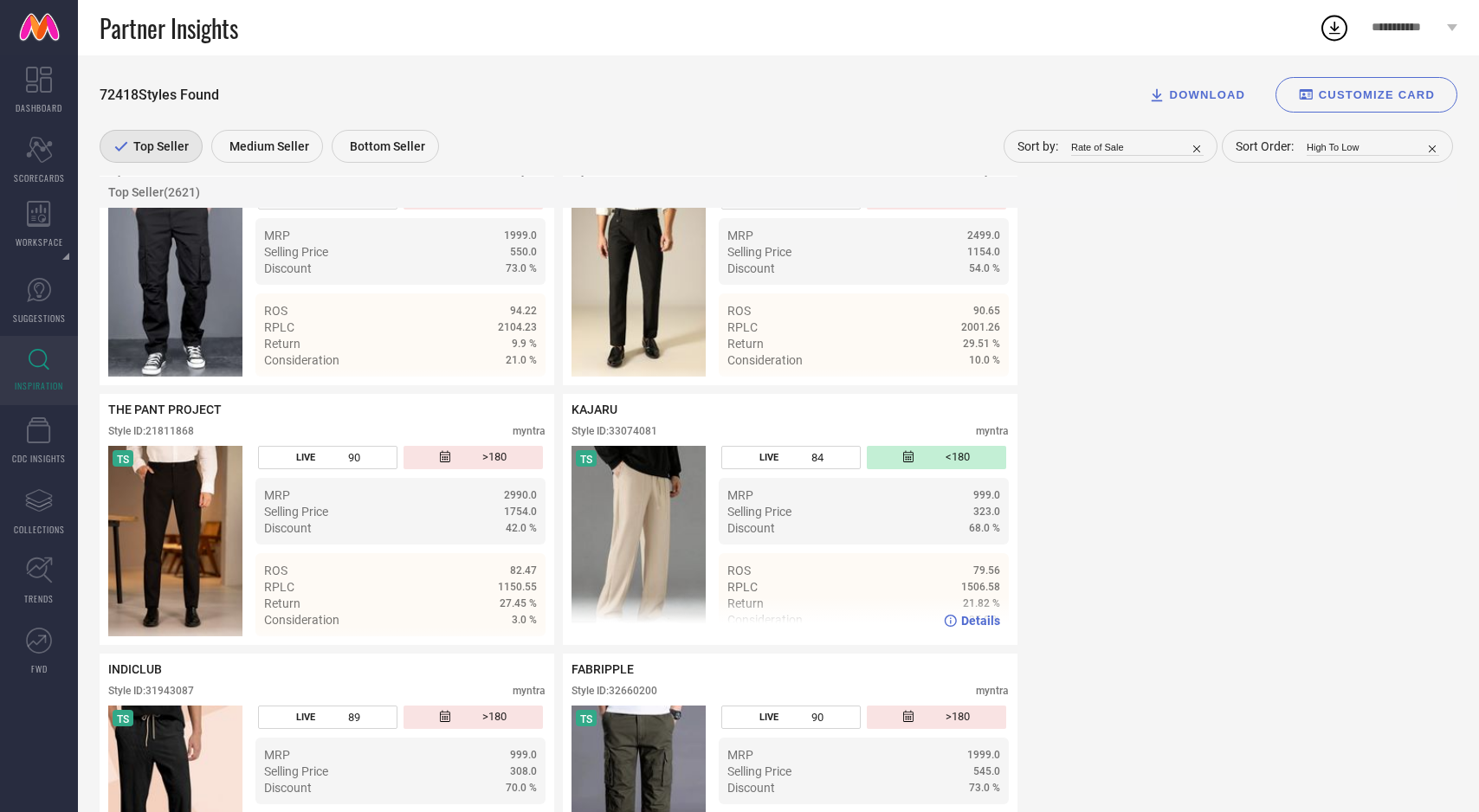
click at [980, 626] on span "Details" at bounding box center [980, 620] width 39 height 14
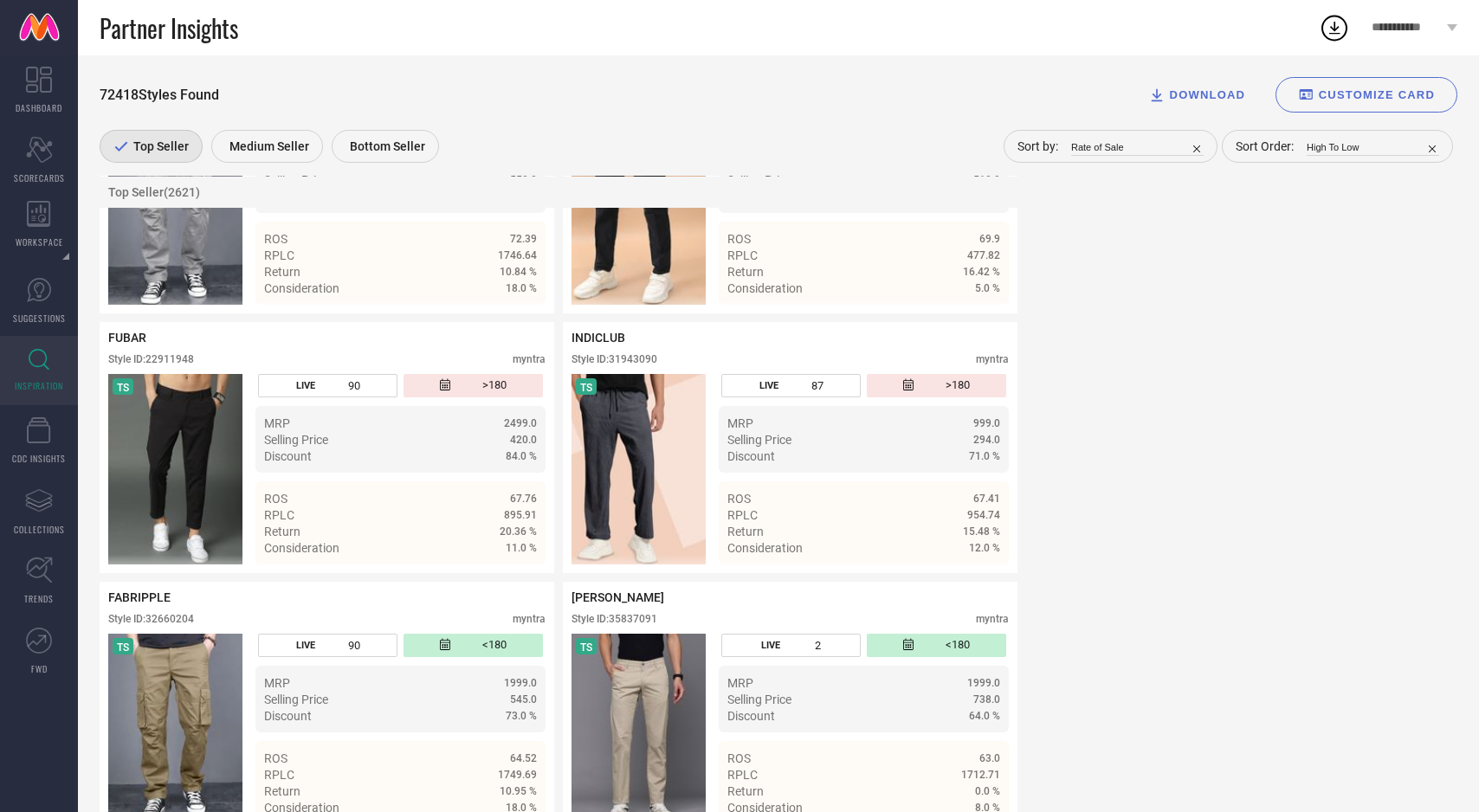
scroll to position [2058, 0]
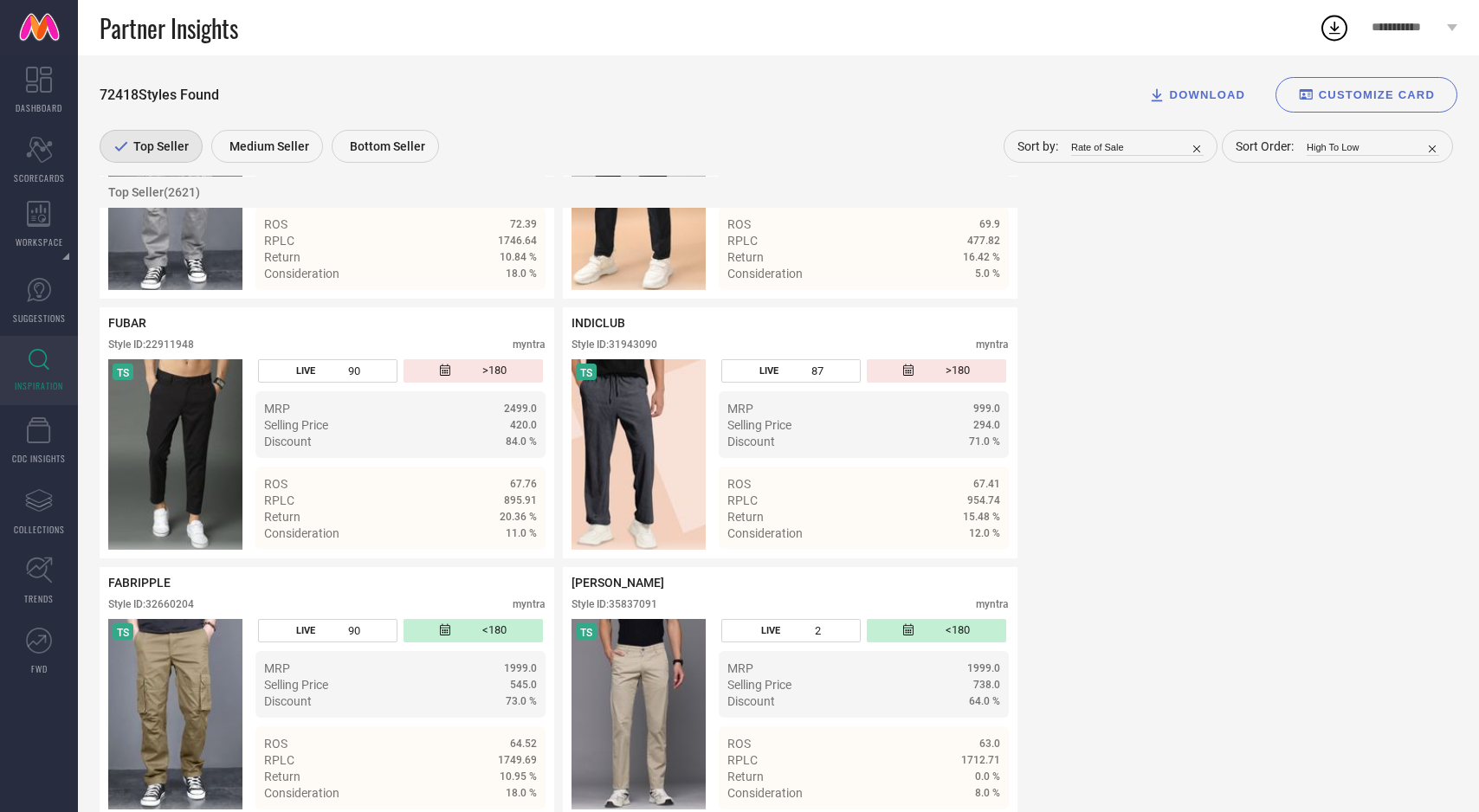
click at [189, 445] on img at bounding box center [175, 454] width 134 height 190
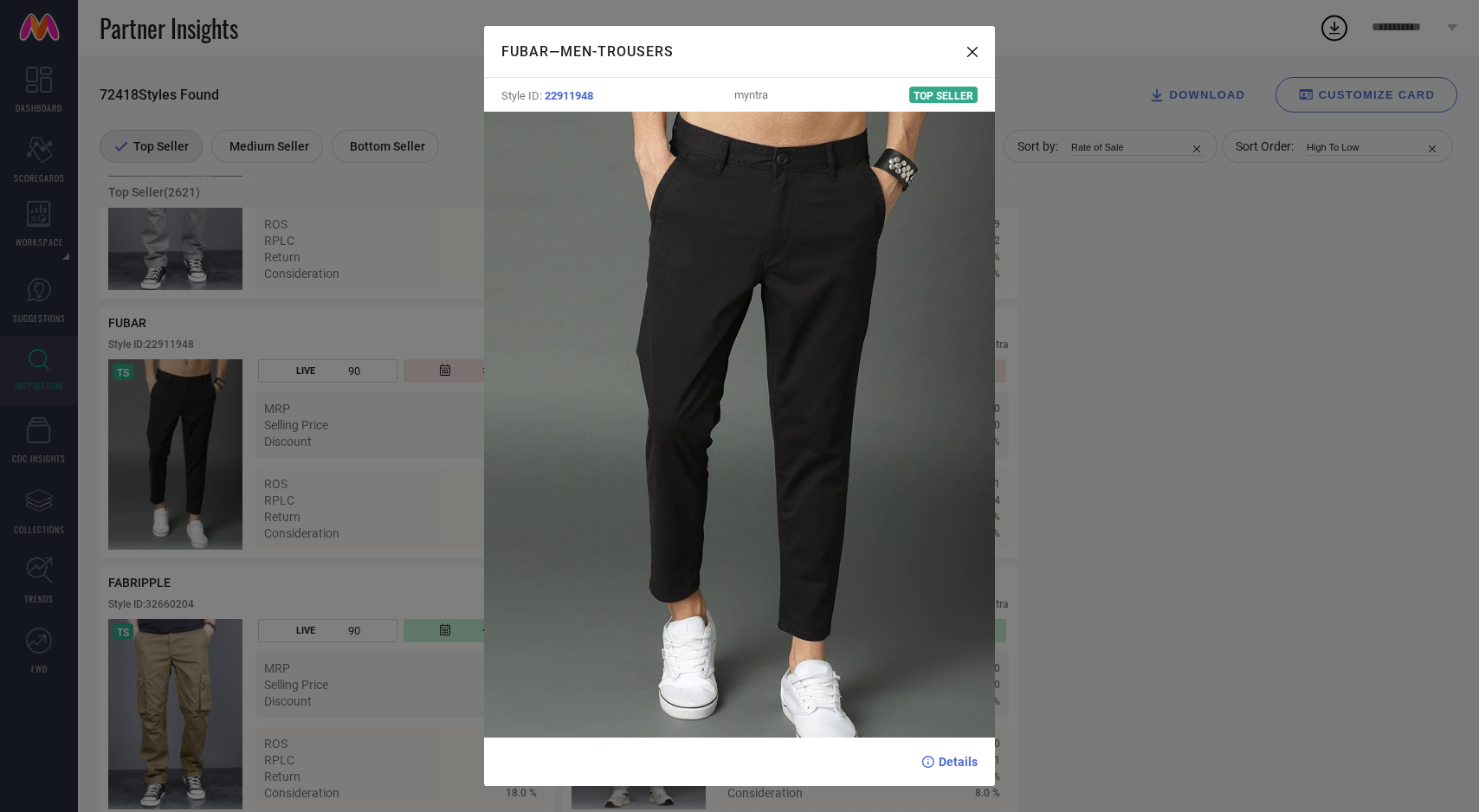
click at [189, 445] on div "FUBAR — Men-Trousers Style ID: 22911948 myntra Top Seller Details" at bounding box center [740, 406] width 1479 height 812
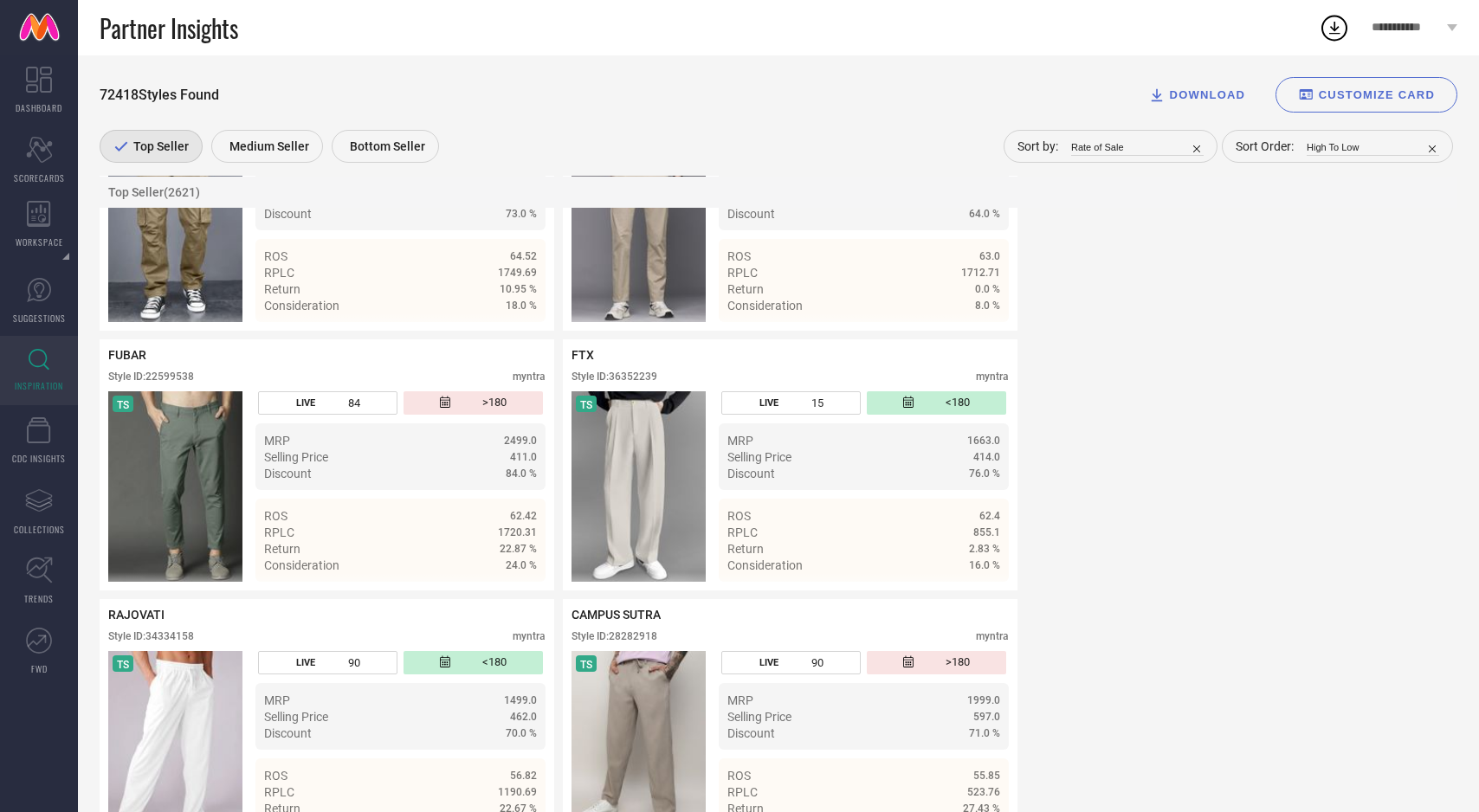
scroll to position [2548, 0]
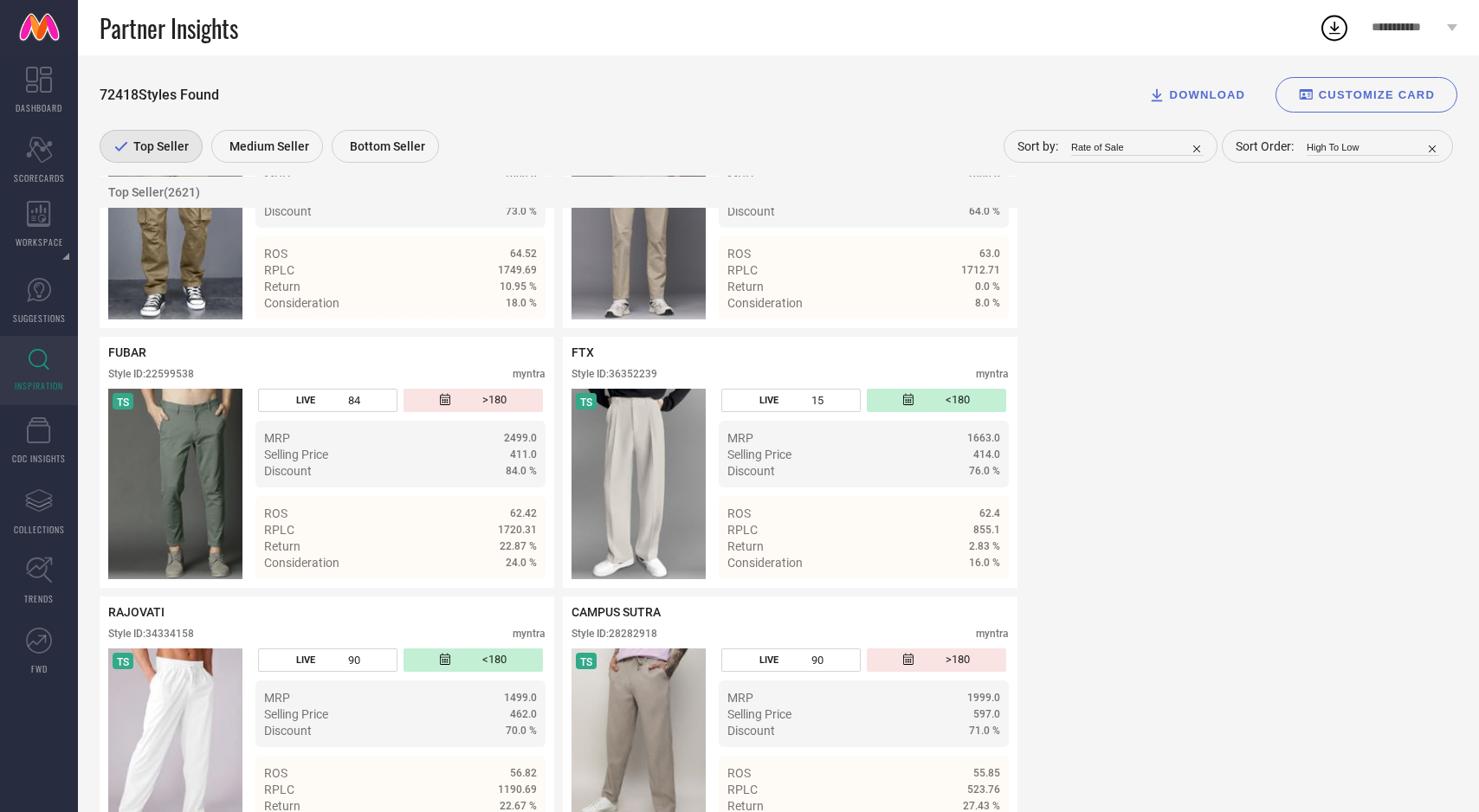
click at [674, 450] on img at bounding box center [638, 483] width 134 height 190
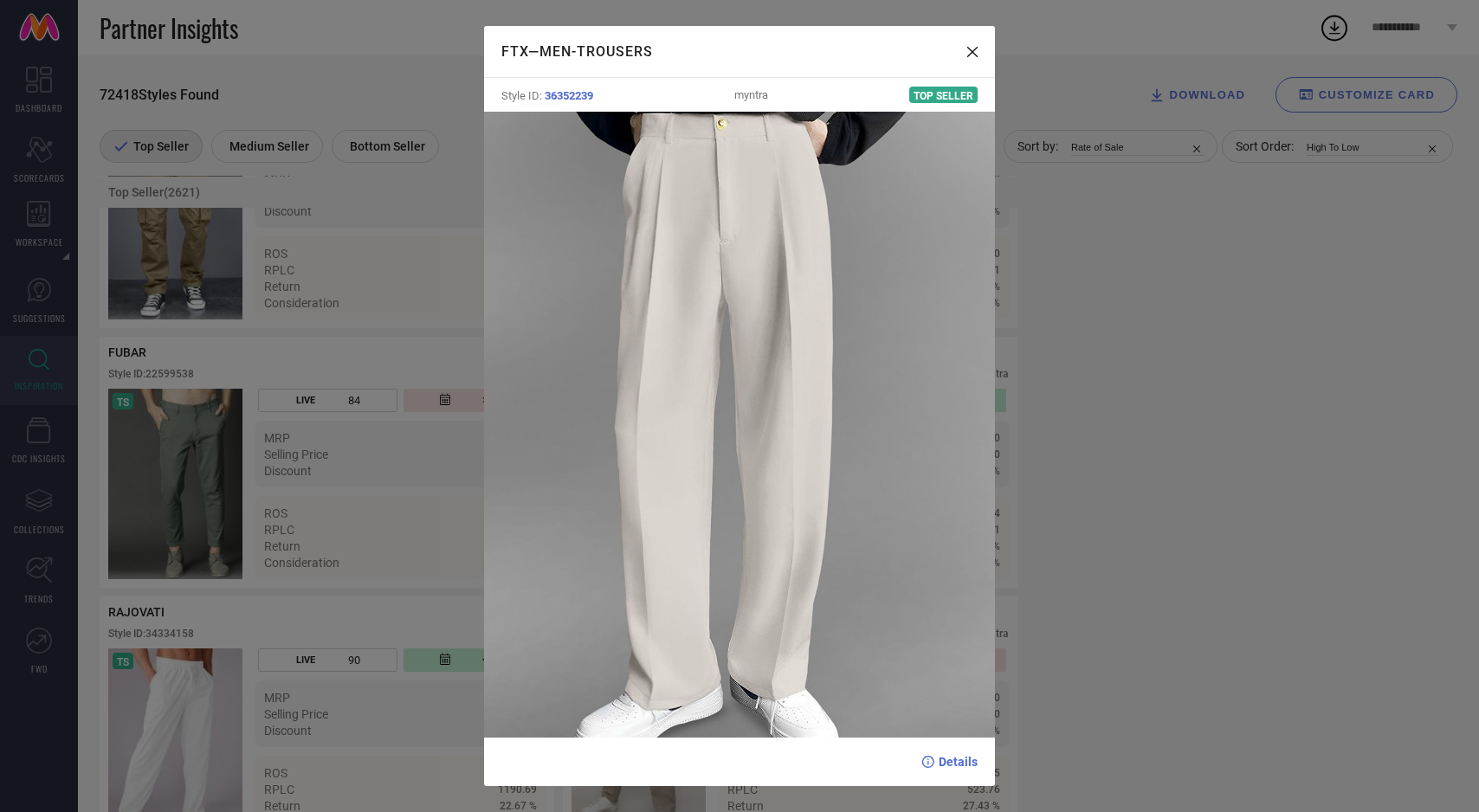
click at [674, 450] on img at bounding box center [740, 425] width 512 height 626
click at [445, 514] on div "FTX — Men-Trousers Style ID: 36352239 myntra Top Seller Details" at bounding box center [740, 406] width 1479 height 812
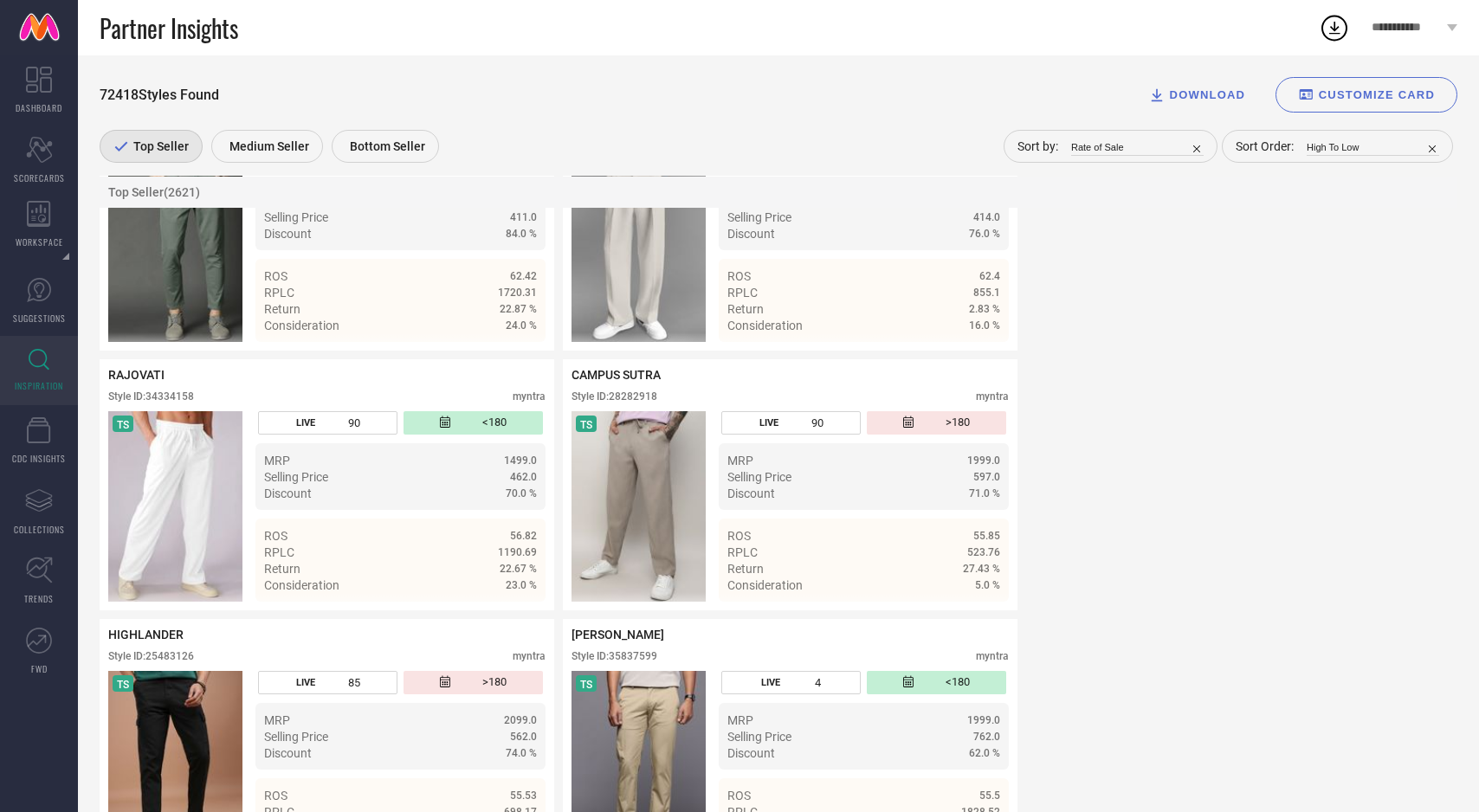
scroll to position [2787, 0]
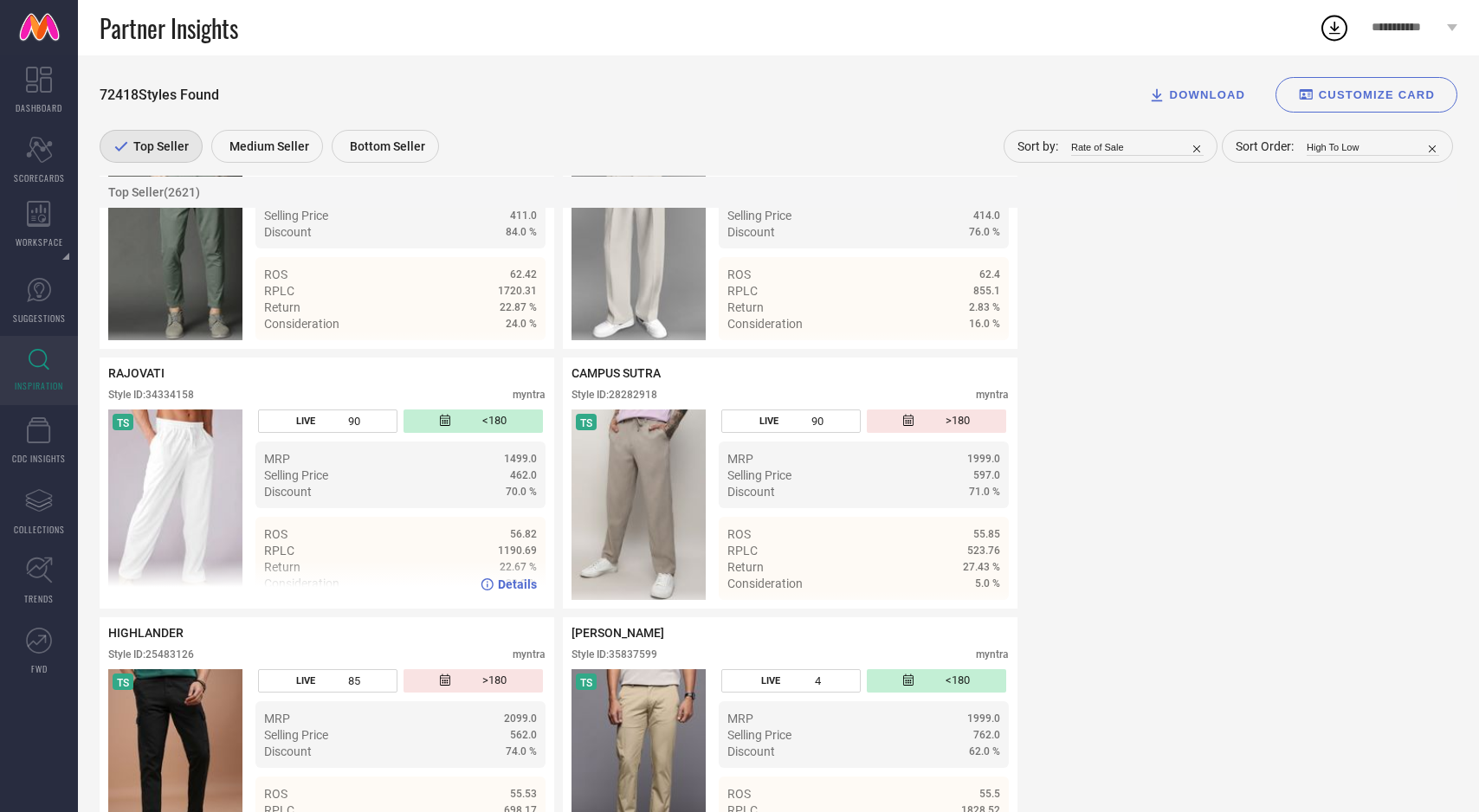
click at [174, 513] on img at bounding box center [175, 504] width 134 height 190
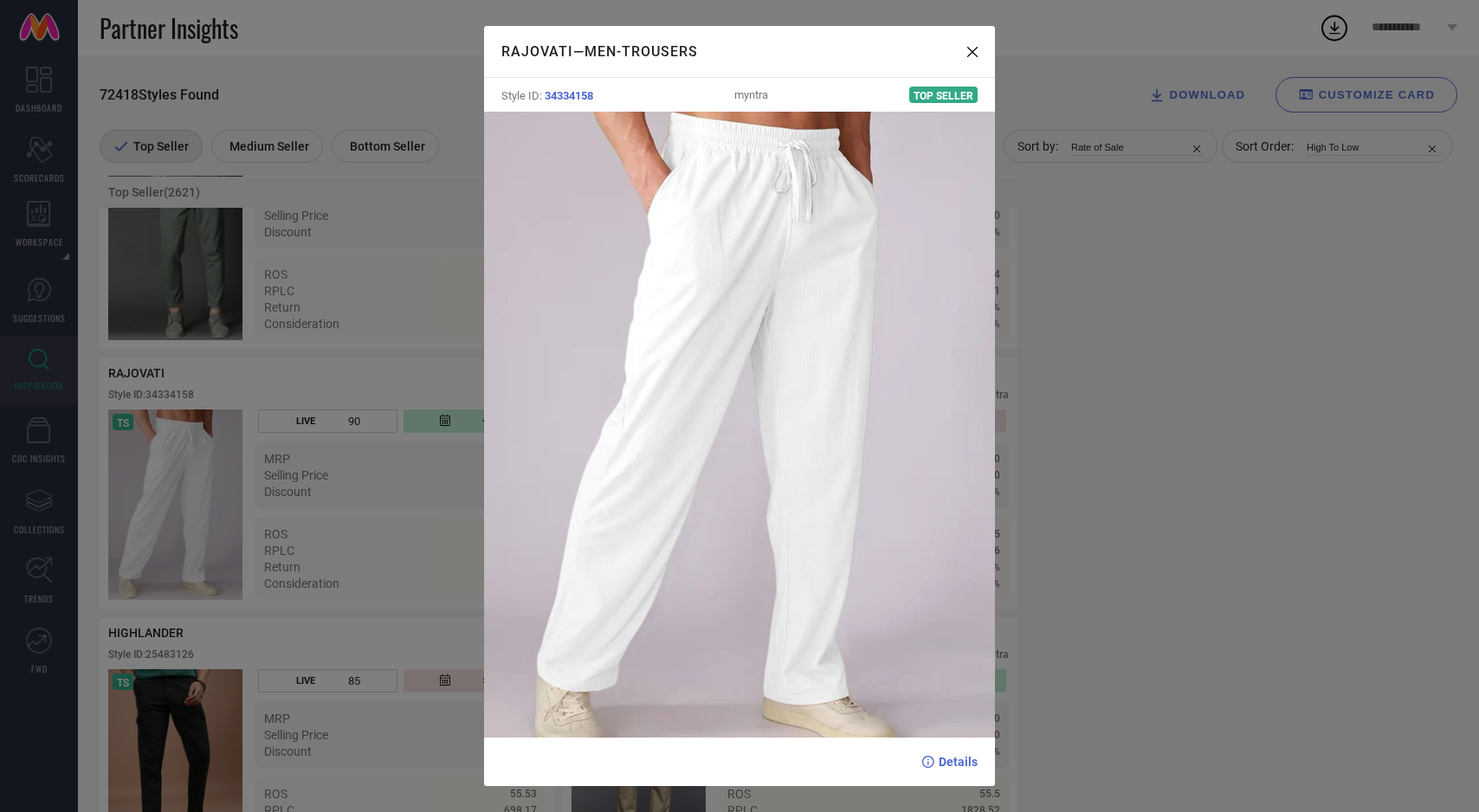
click at [199, 549] on div "RAJOVATI — Men-Trousers Style ID: 34334158 myntra Top Seller Details" at bounding box center [740, 406] width 1479 height 812
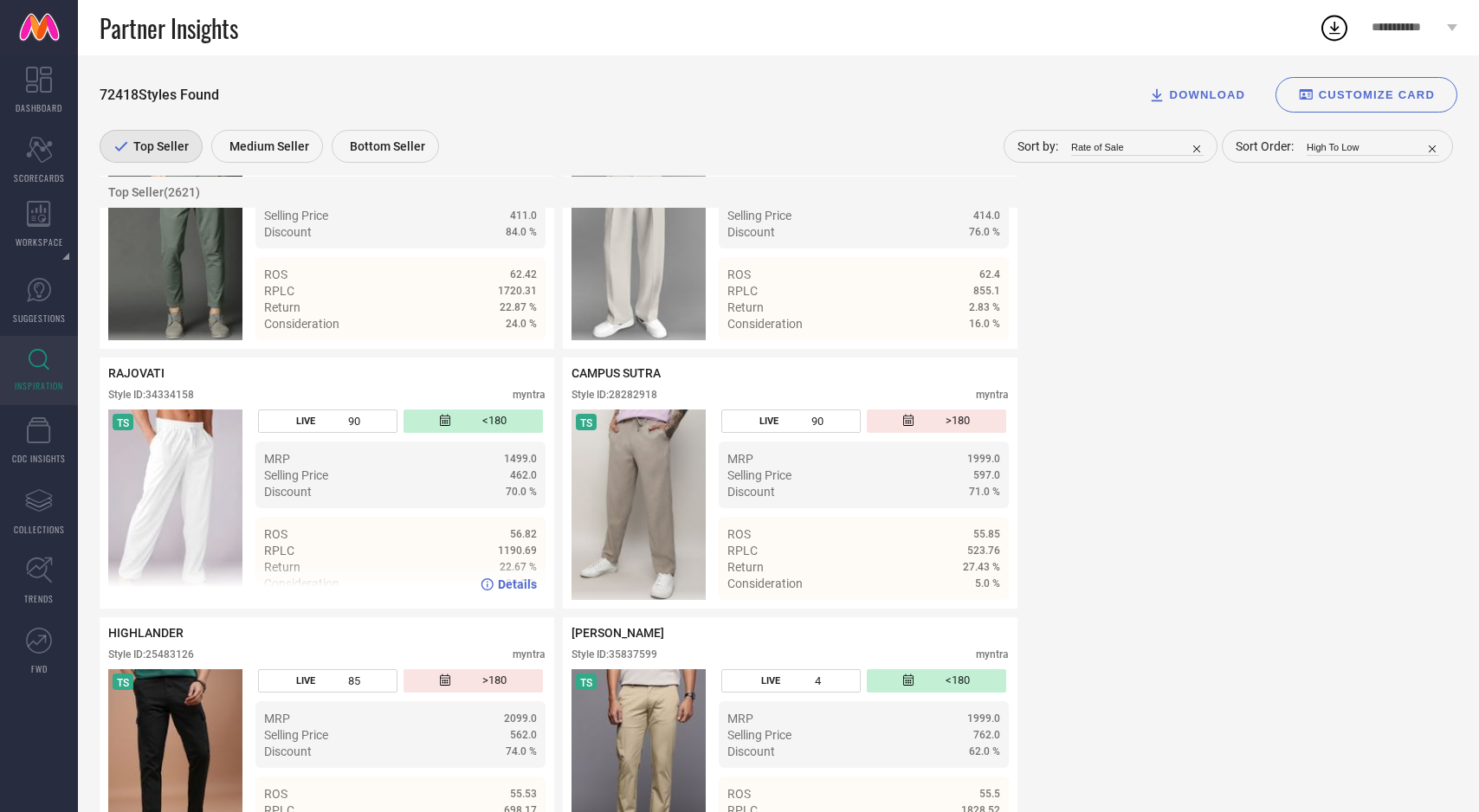
click at [519, 592] on span "Details" at bounding box center [517, 584] width 39 height 14
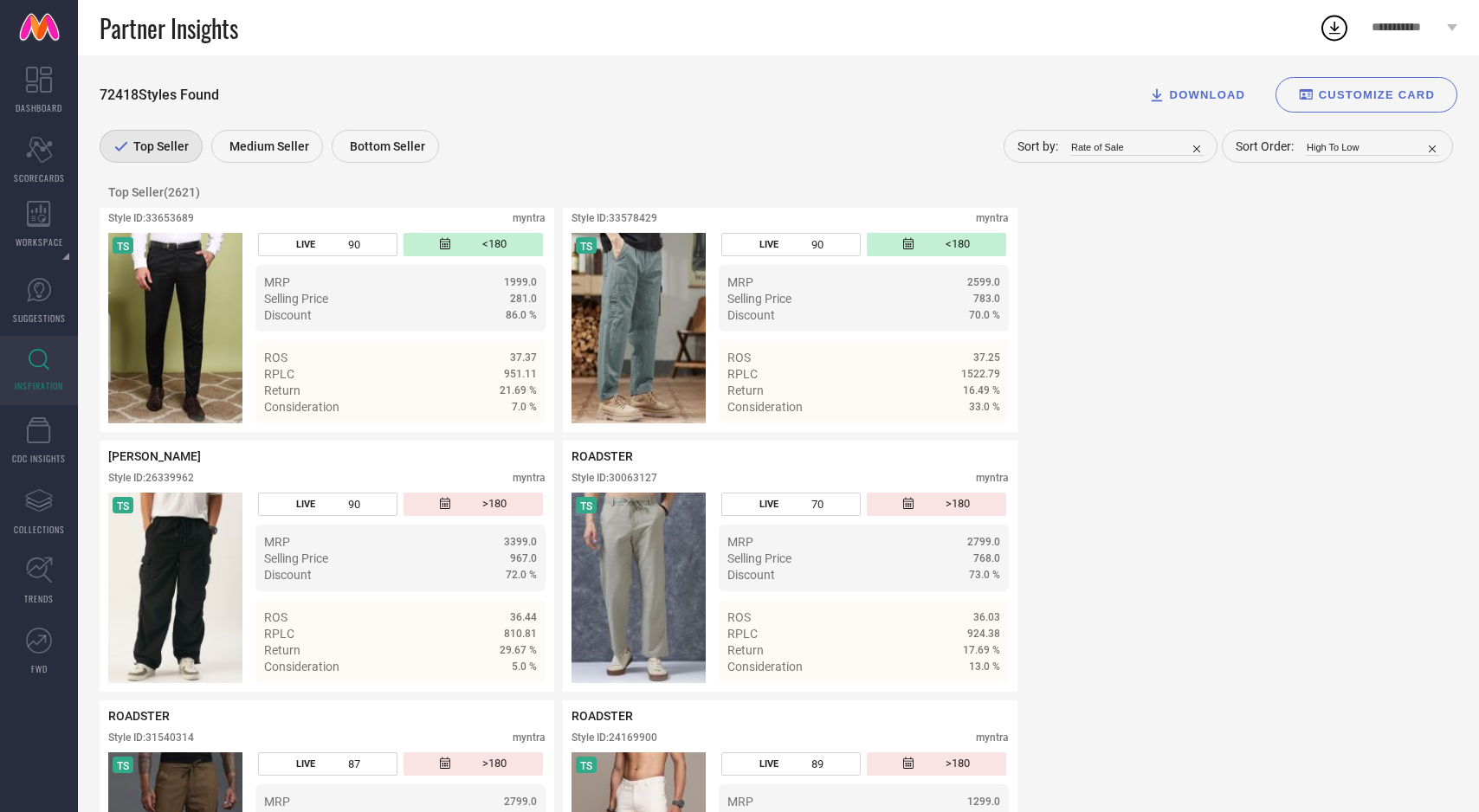
scroll to position [5304, 0]
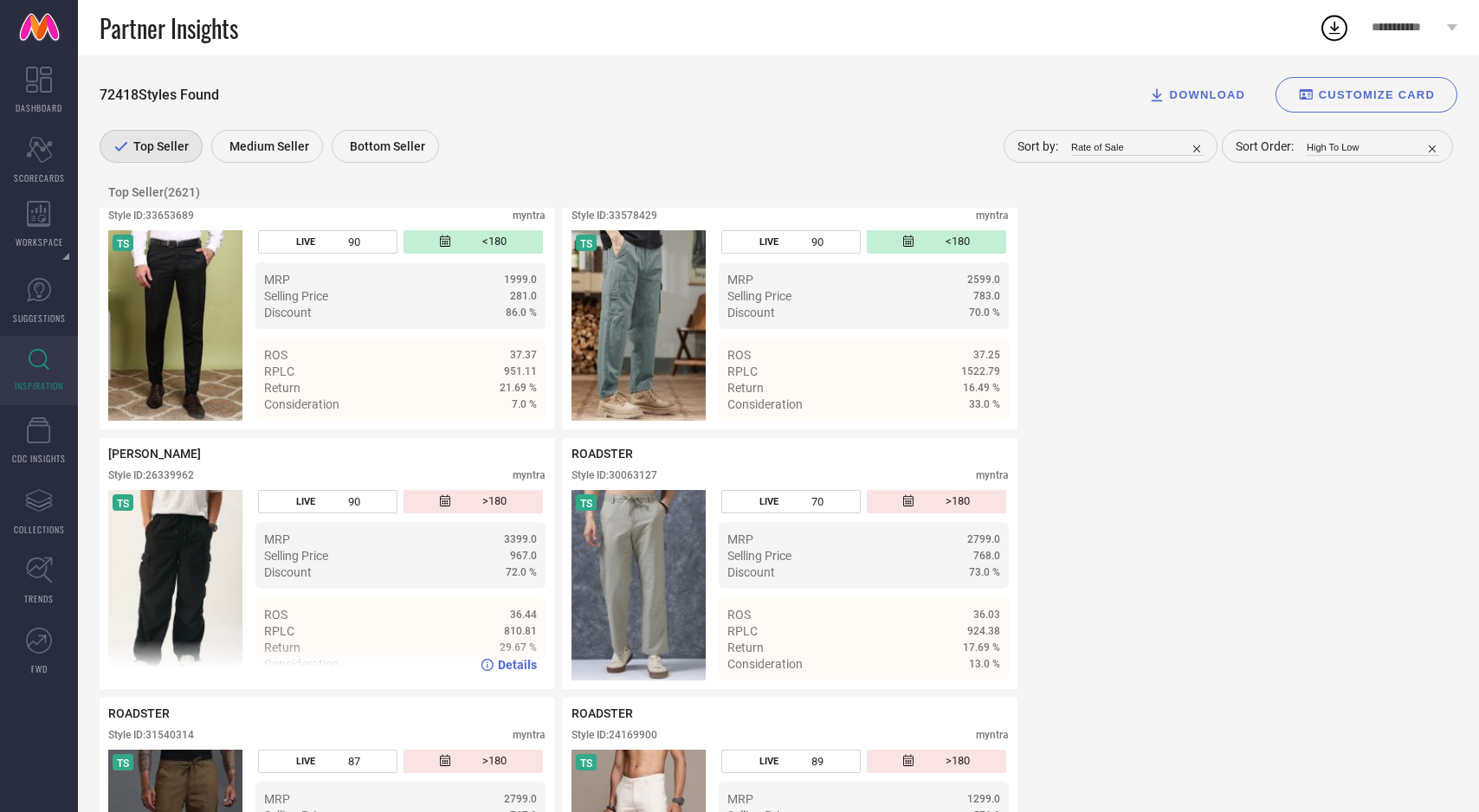
click at [157, 593] on img at bounding box center [175, 585] width 134 height 190
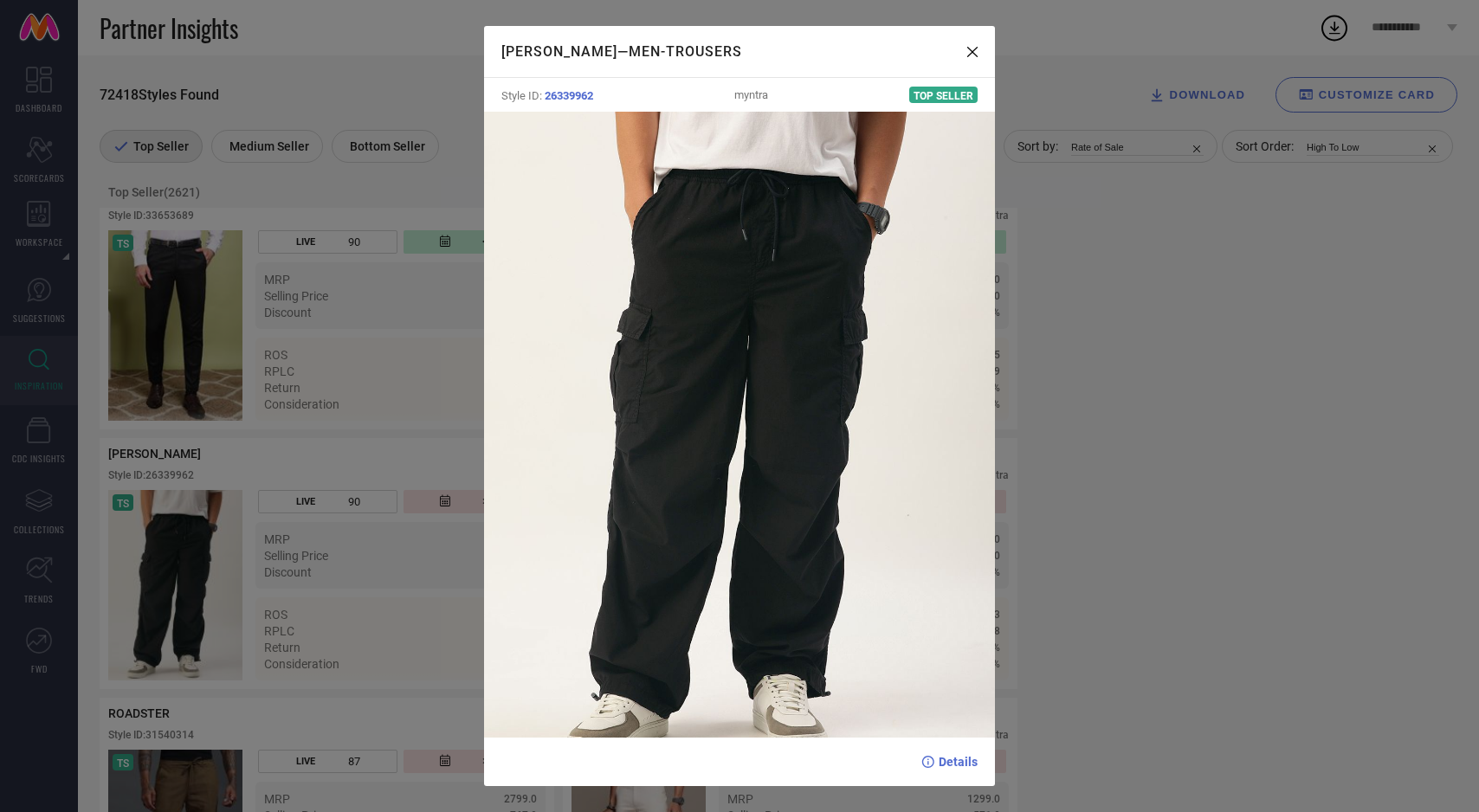
click at [174, 591] on div "BENE KLEED — Men-Trousers Style ID: 26339962 myntra Top Seller Details" at bounding box center [740, 406] width 1479 height 812
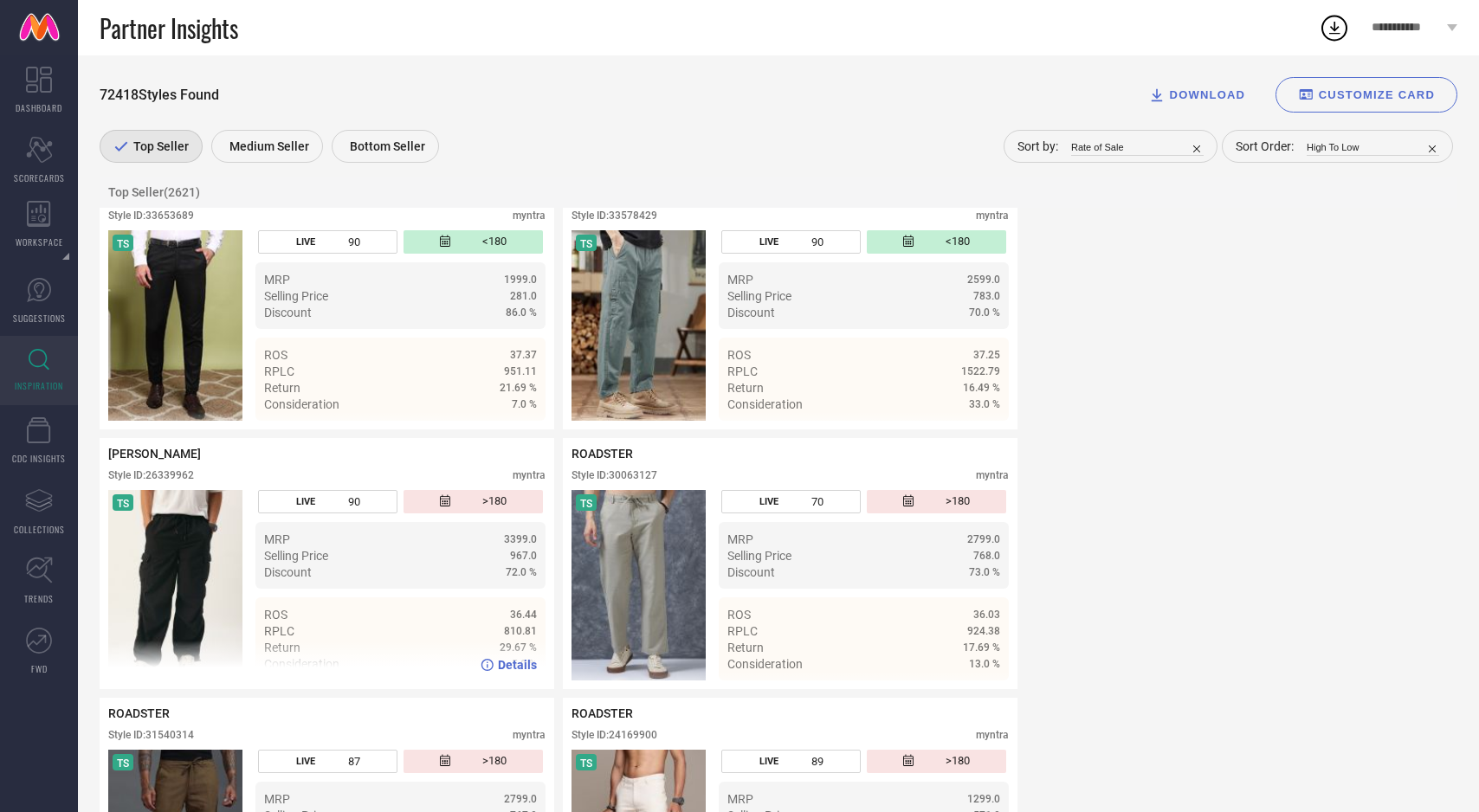
click at [514, 672] on span "Details" at bounding box center [517, 664] width 39 height 14
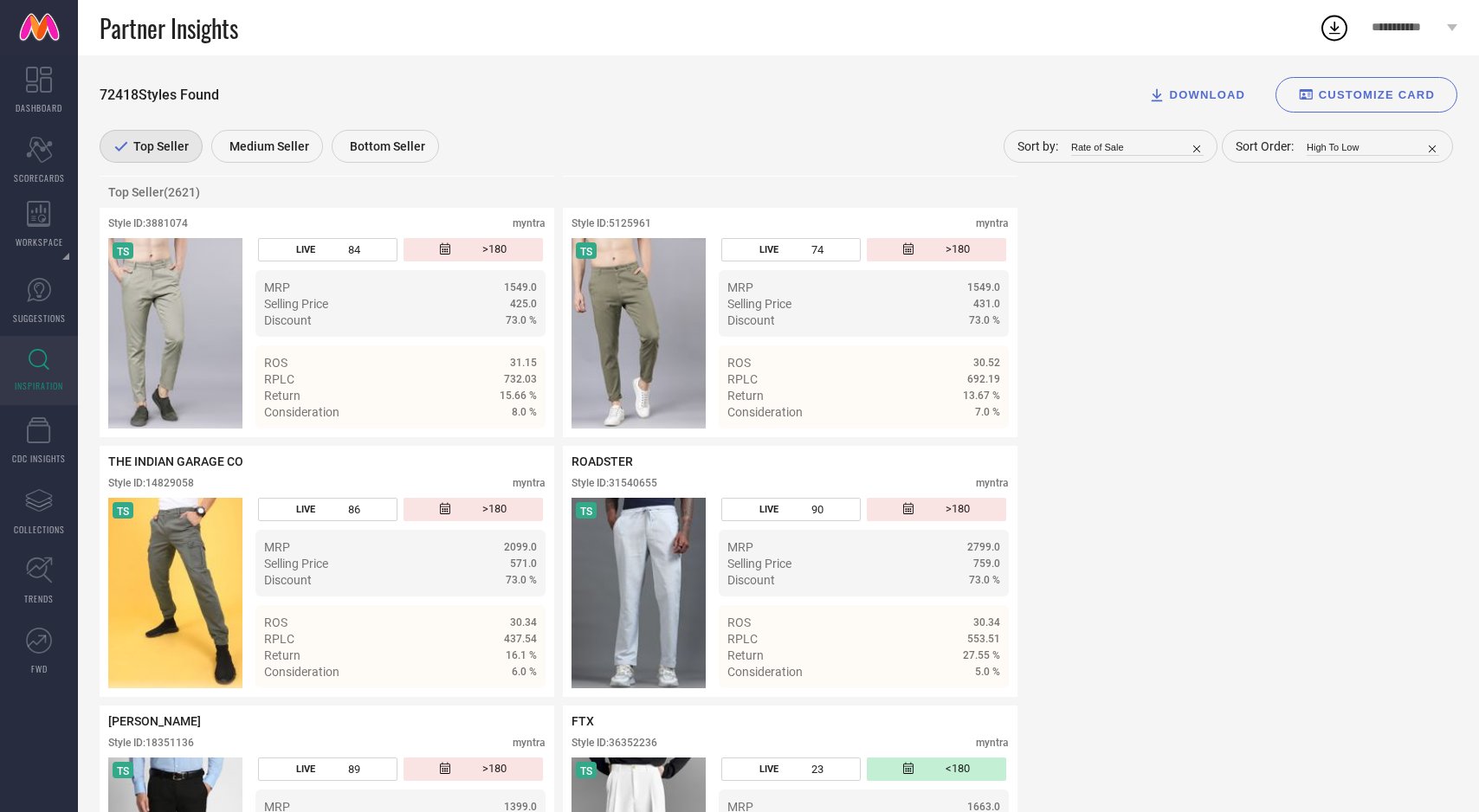
scroll to position [7663, 0]
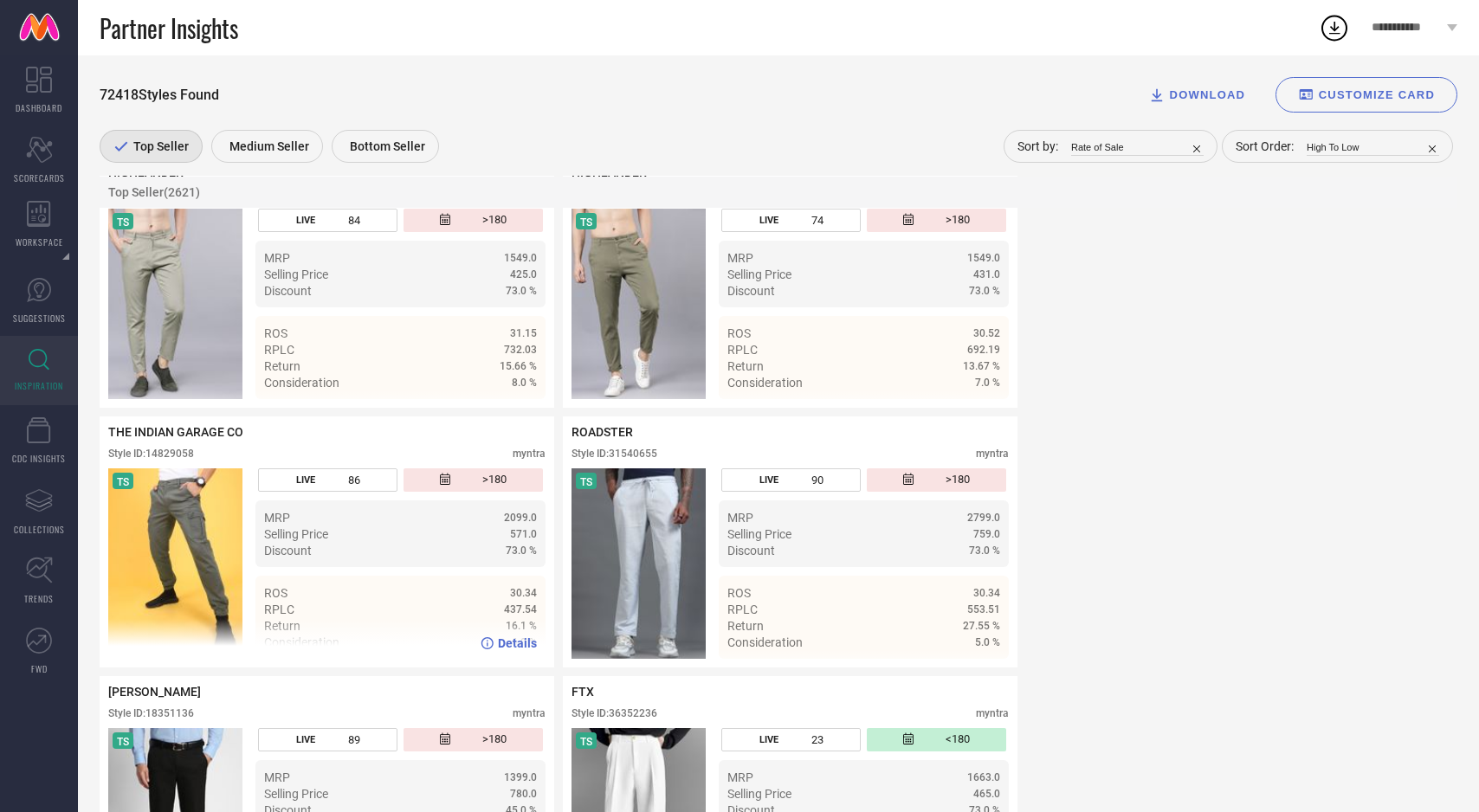
click at [514, 650] on span "Details" at bounding box center [517, 643] width 39 height 14
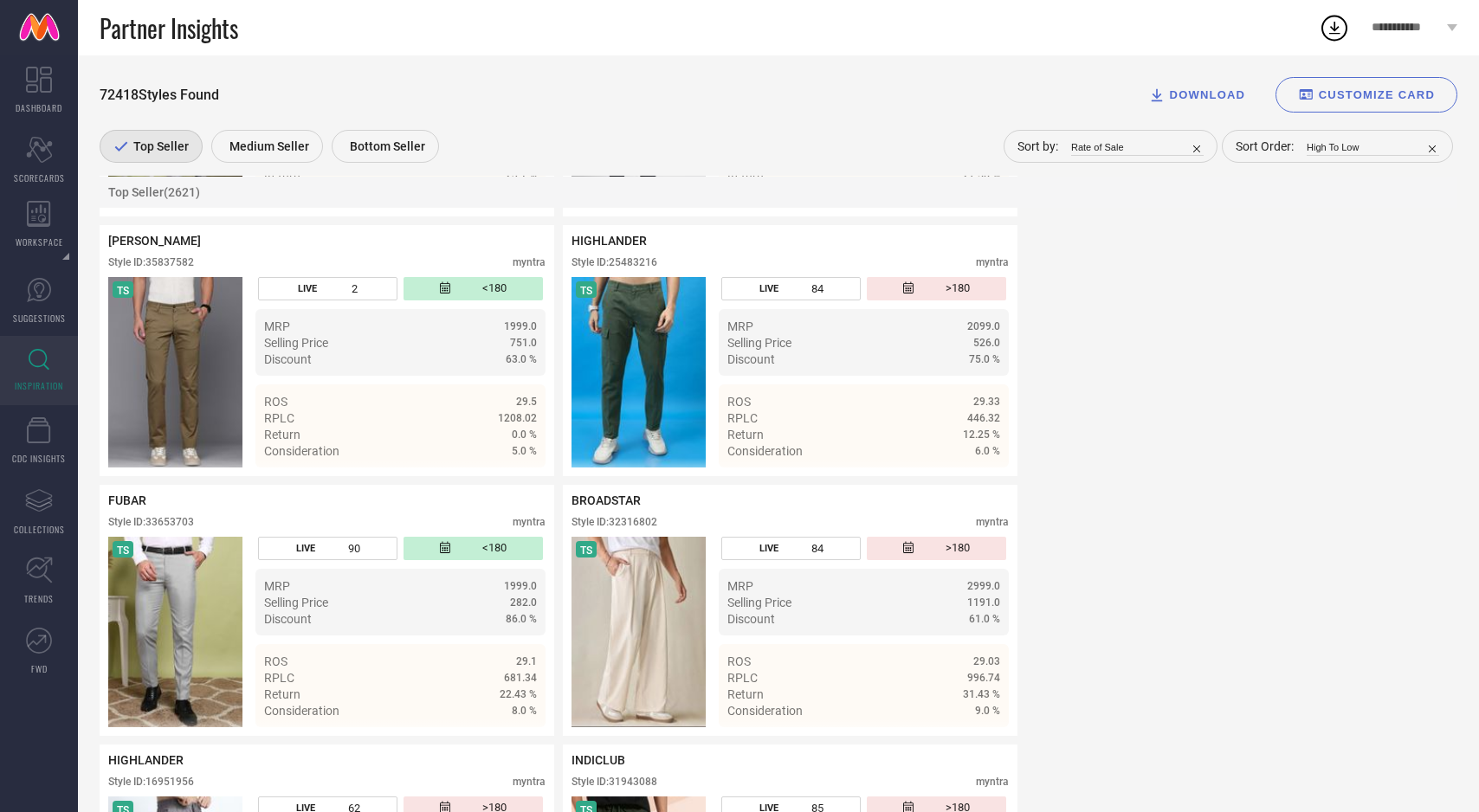
scroll to position [8645, 0]
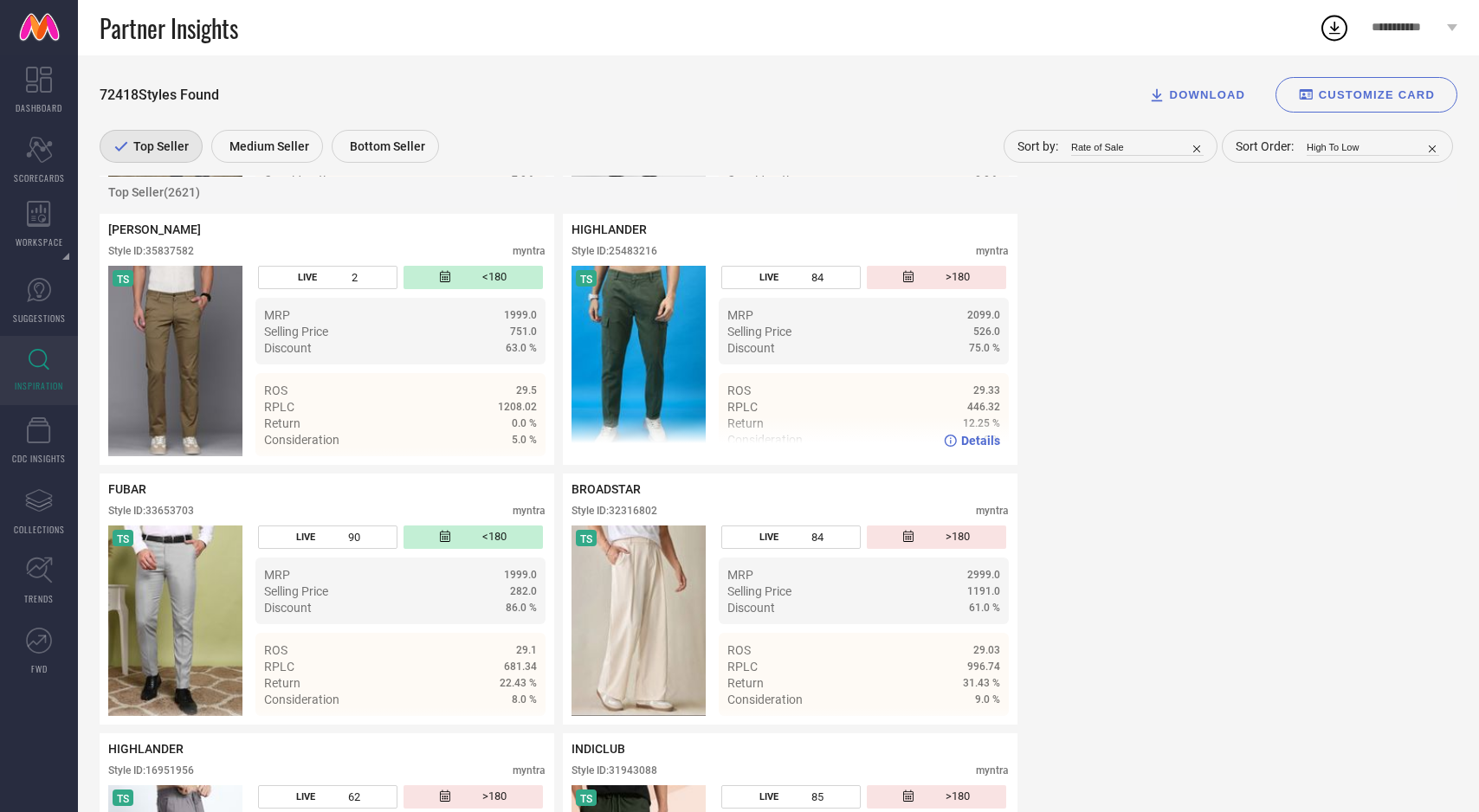
click at [654, 378] on img at bounding box center [638, 360] width 134 height 190
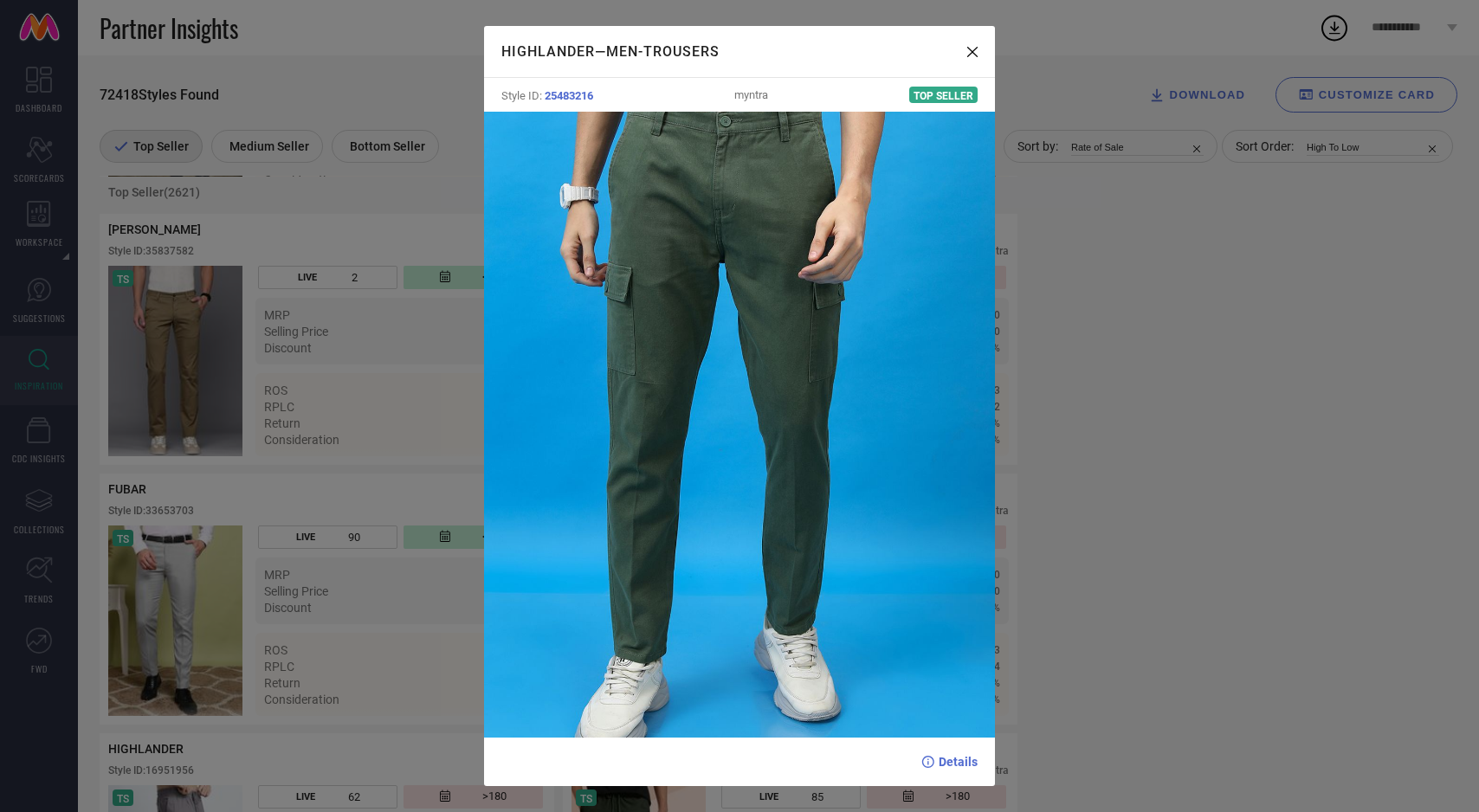
click at [426, 400] on div "HIGHLANDER — Men-Trousers Style ID: 25483216 myntra Top Seller Details" at bounding box center [740, 406] width 1479 height 812
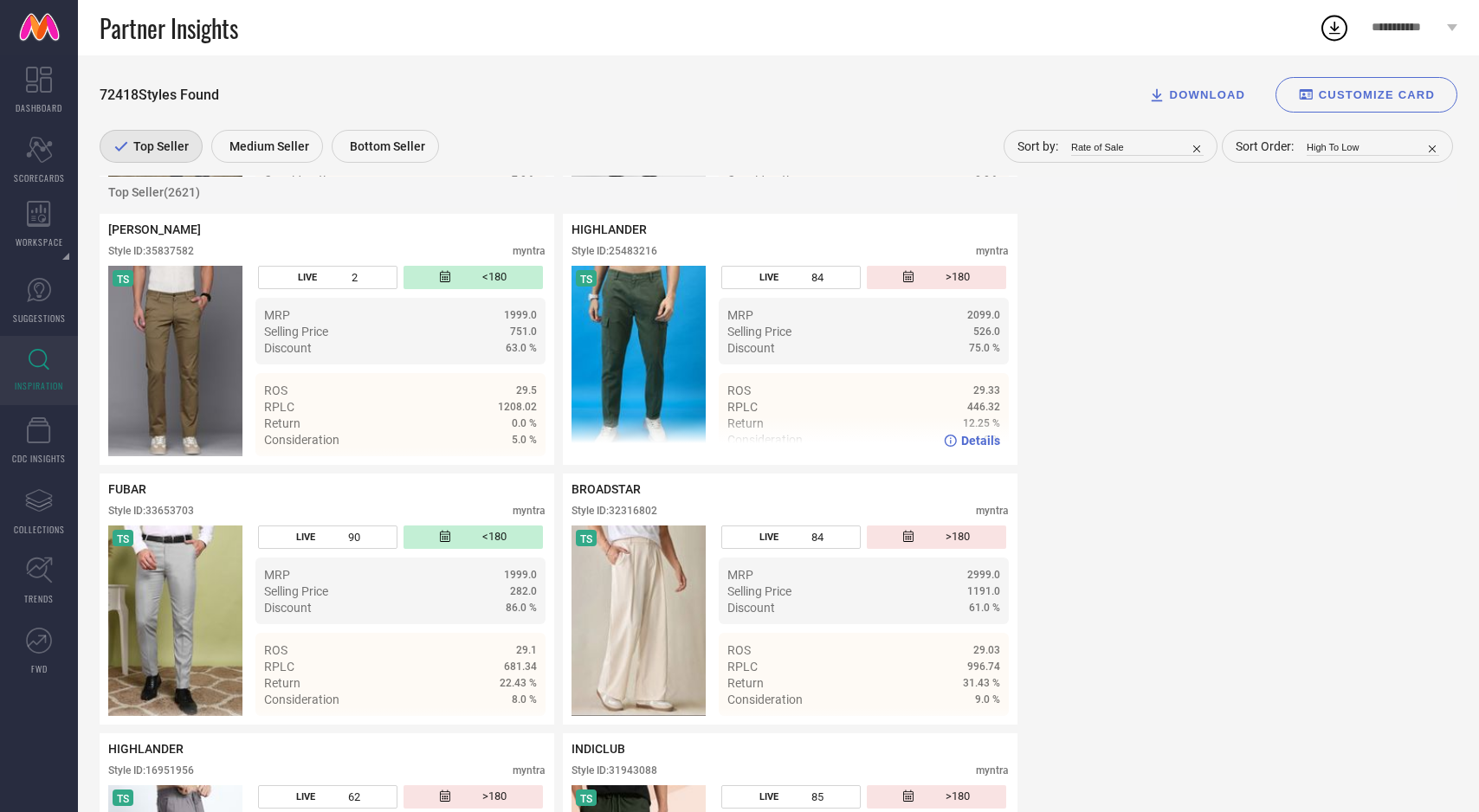
click at [986, 447] on span "Details" at bounding box center [980, 440] width 39 height 14
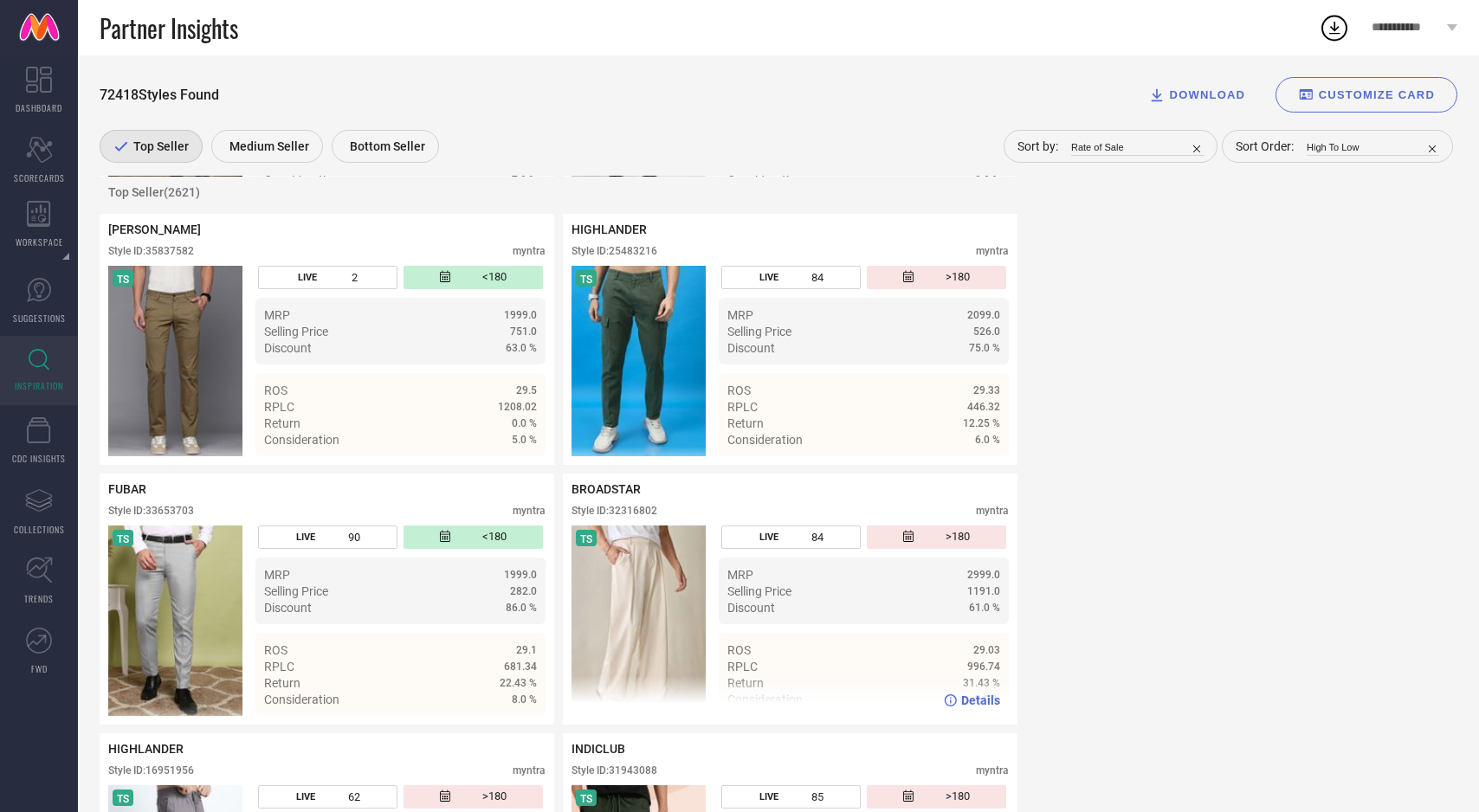
click at [636, 635] on img at bounding box center [638, 620] width 134 height 190
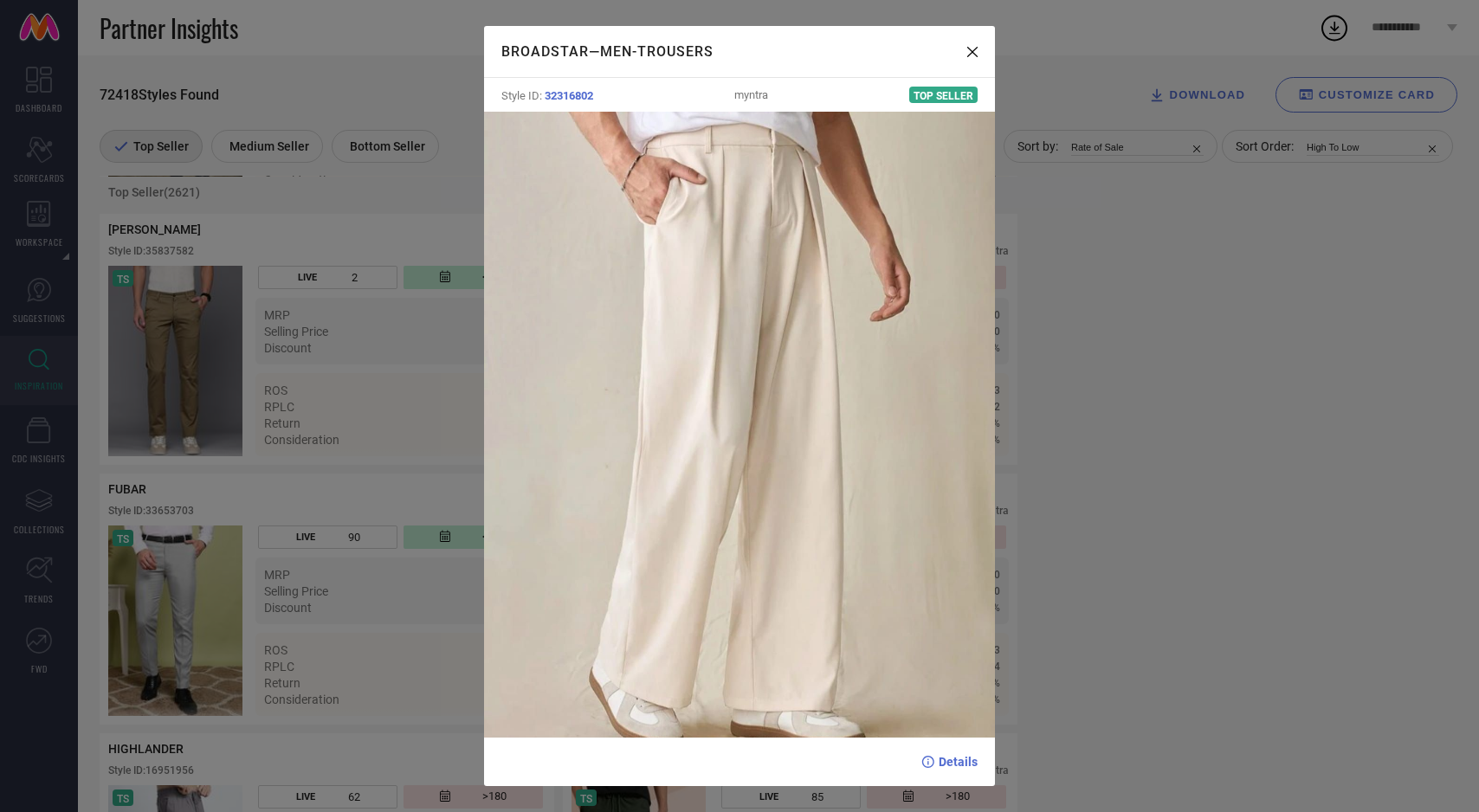
click at [430, 589] on div "BROADSTAR — Men-Trousers Style ID: 32316802 myntra Top Seller Details" at bounding box center [740, 406] width 1479 height 812
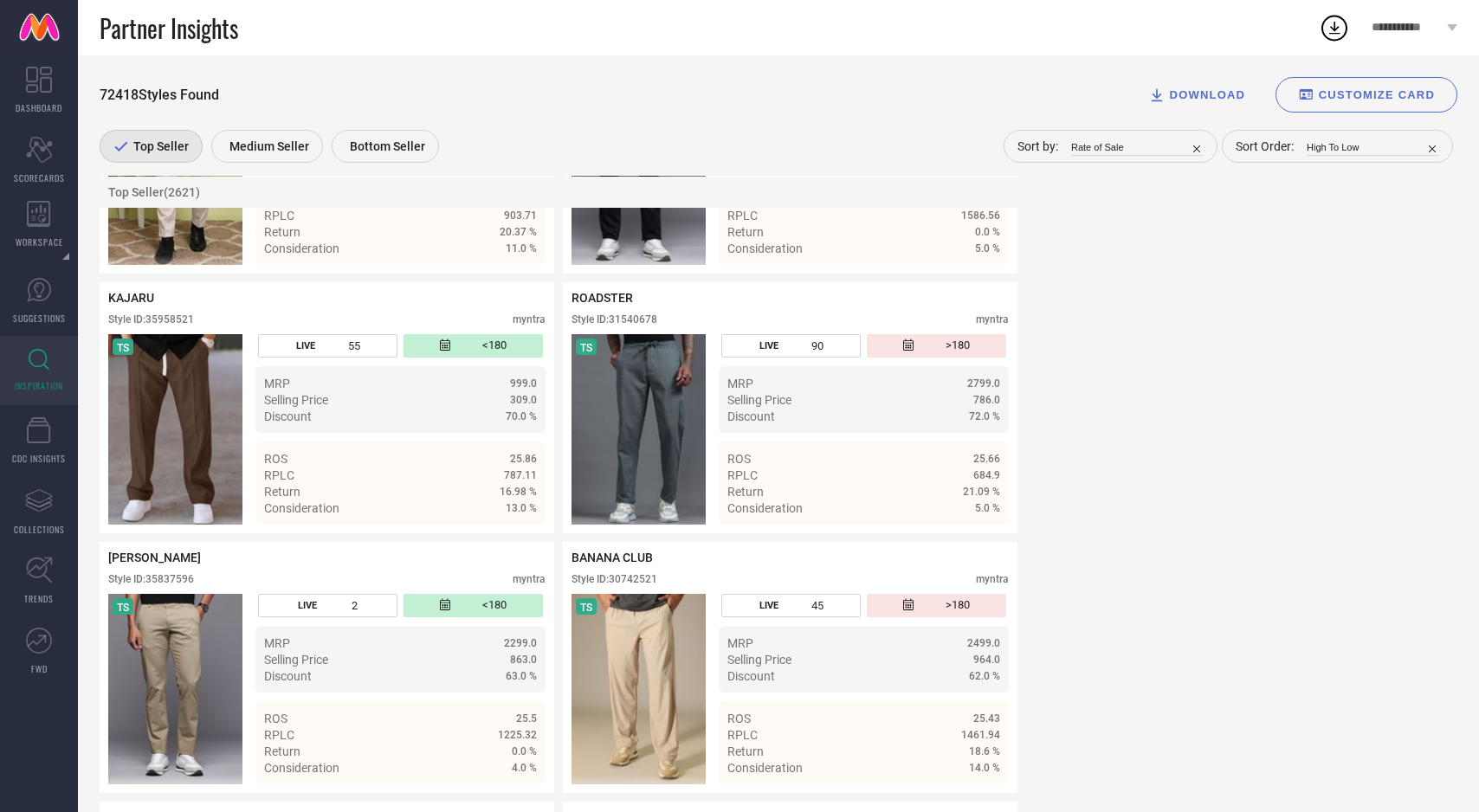
scroll to position [10701, 0]
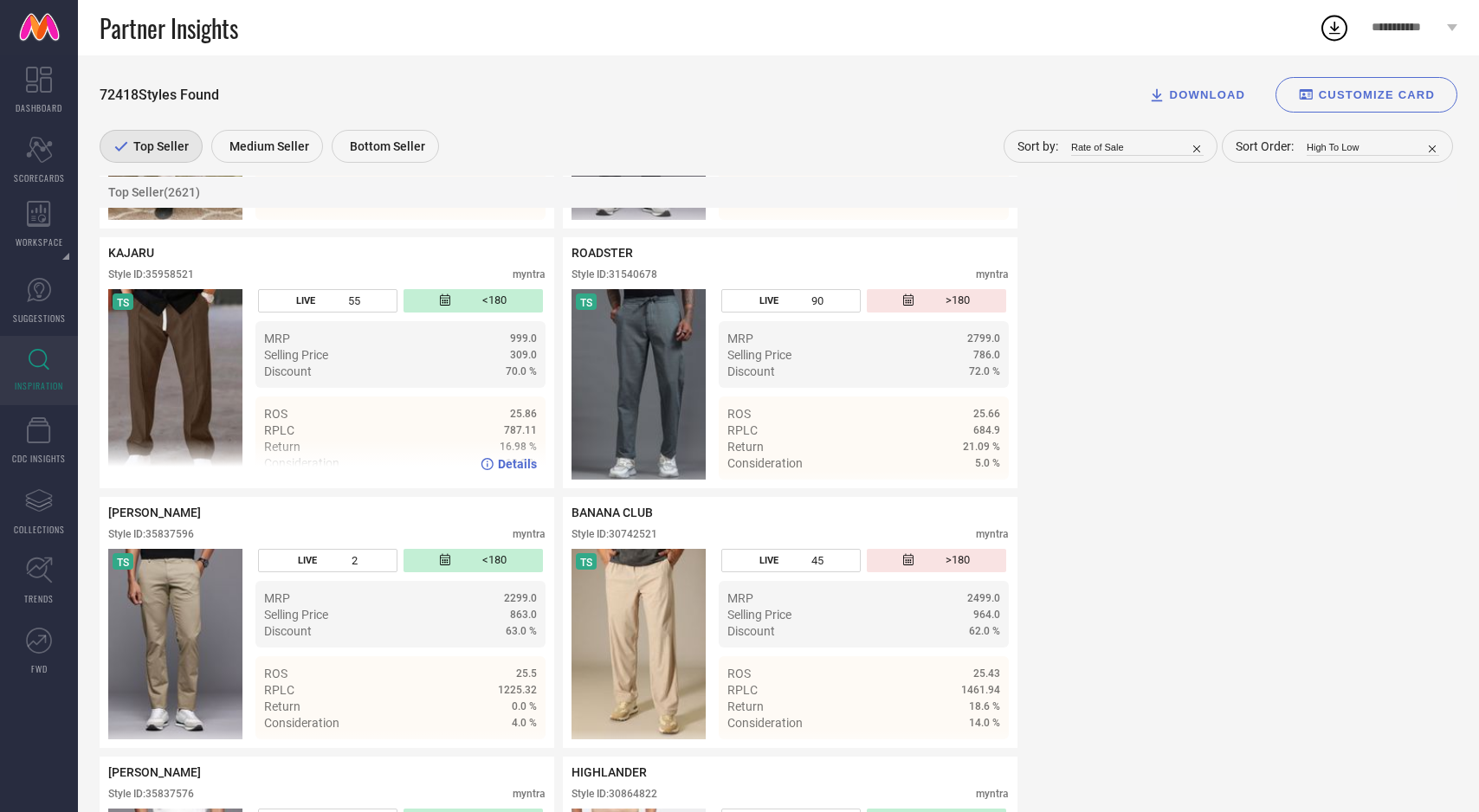
click at [202, 371] on img at bounding box center [175, 384] width 134 height 190
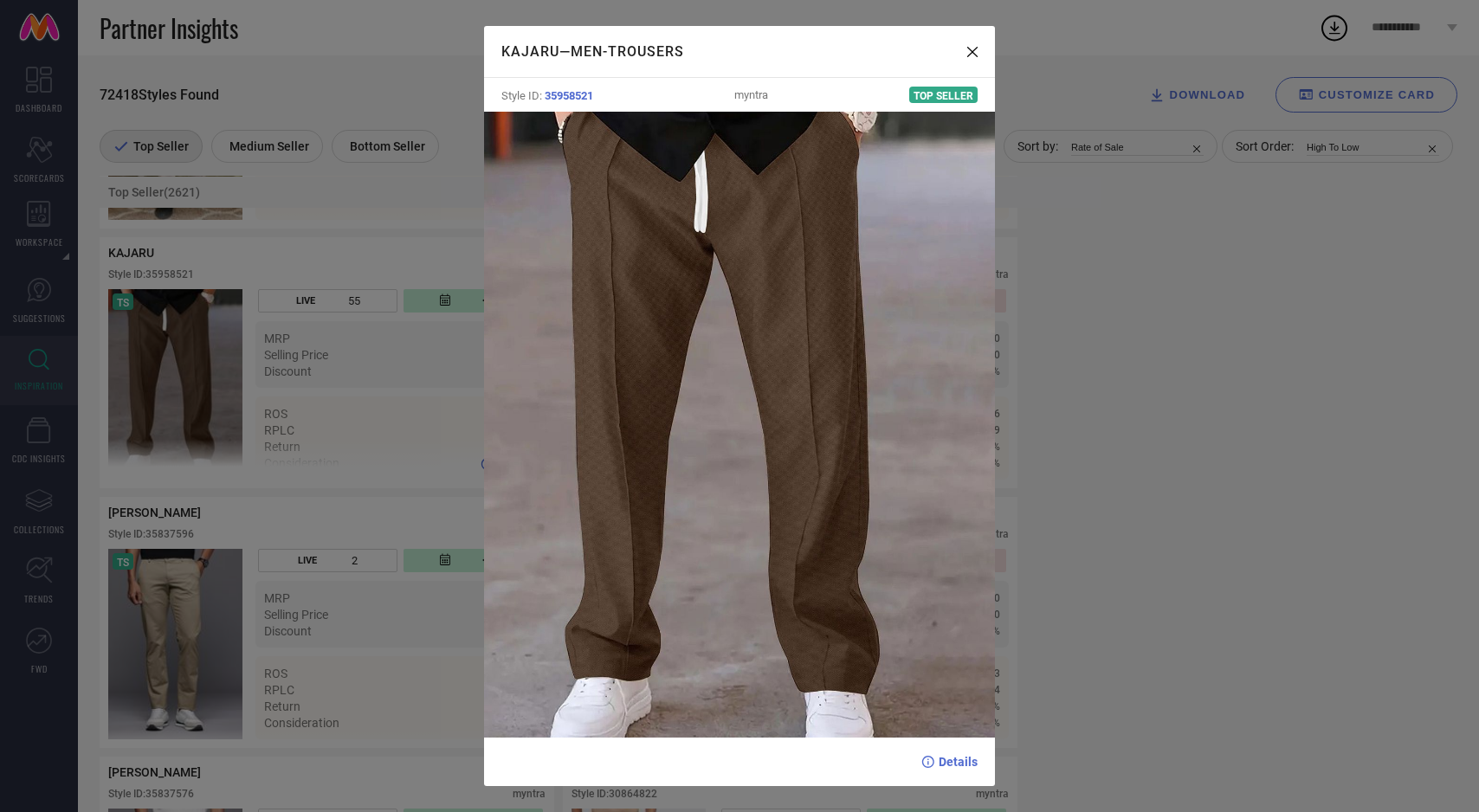
click at [202, 371] on div "KAJARU — Men-Trousers Style ID: 35958521 myntra Top Seller Details" at bounding box center [740, 406] width 1479 height 812
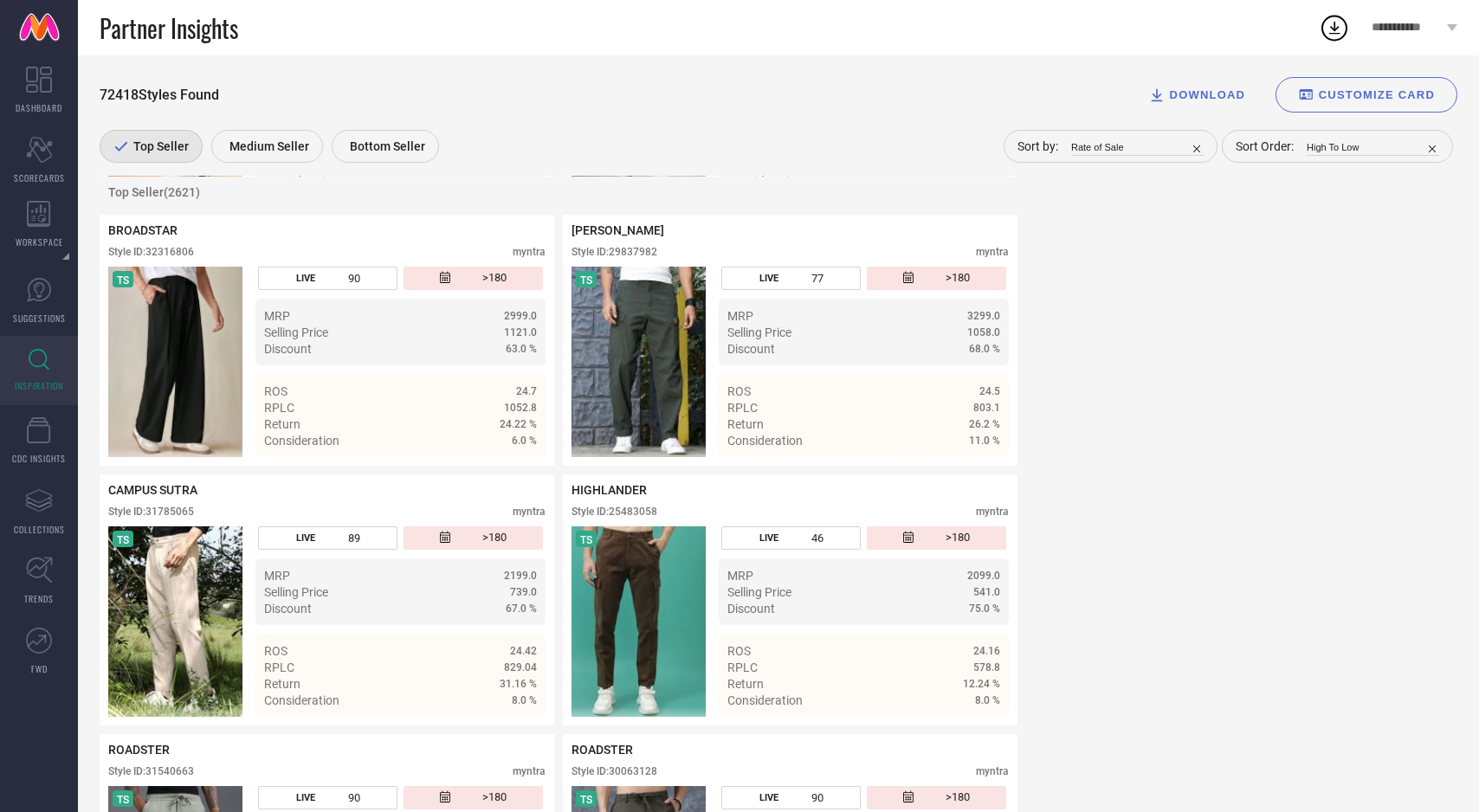
scroll to position [11760, 0]
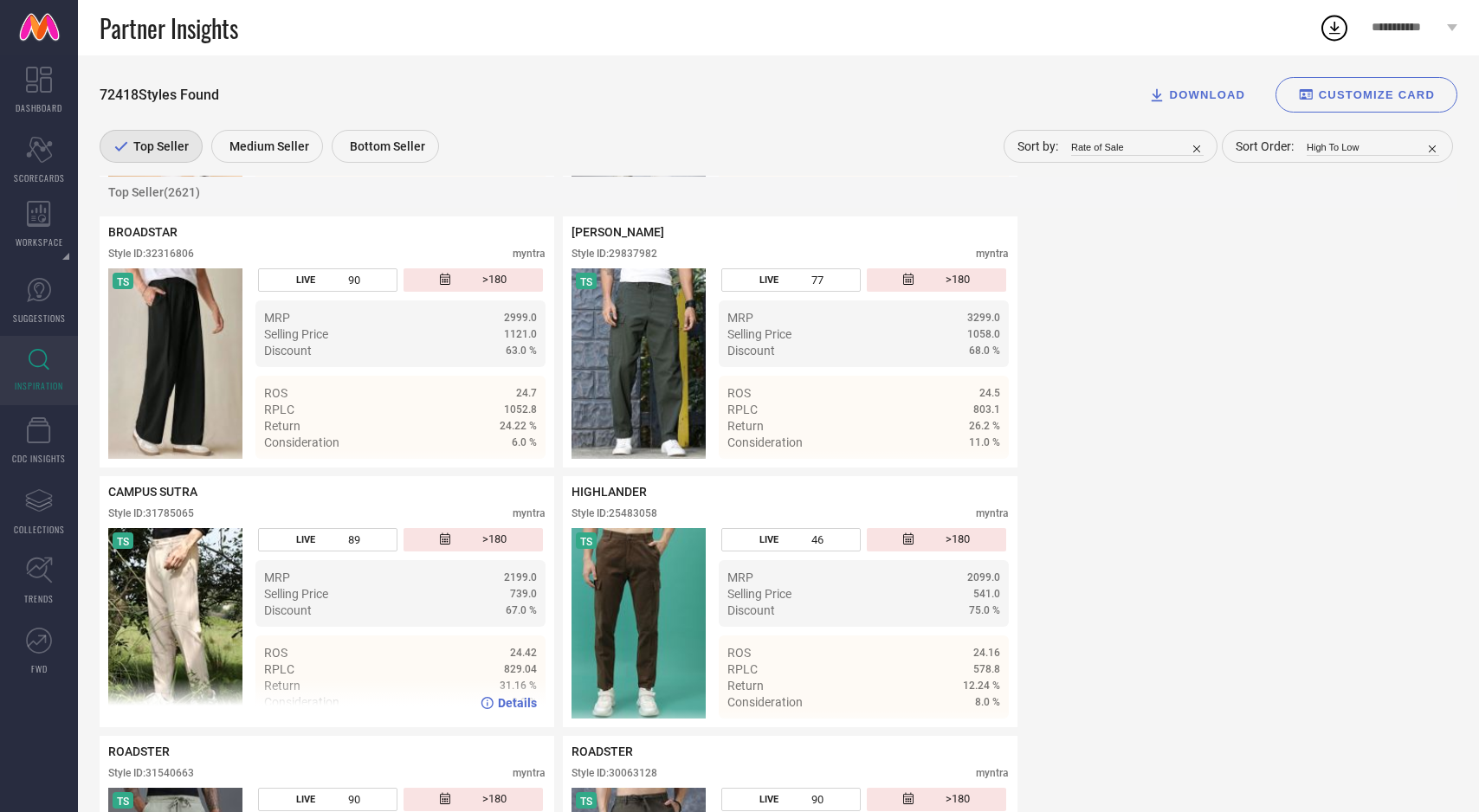
click at [204, 616] on img at bounding box center [175, 623] width 134 height 190
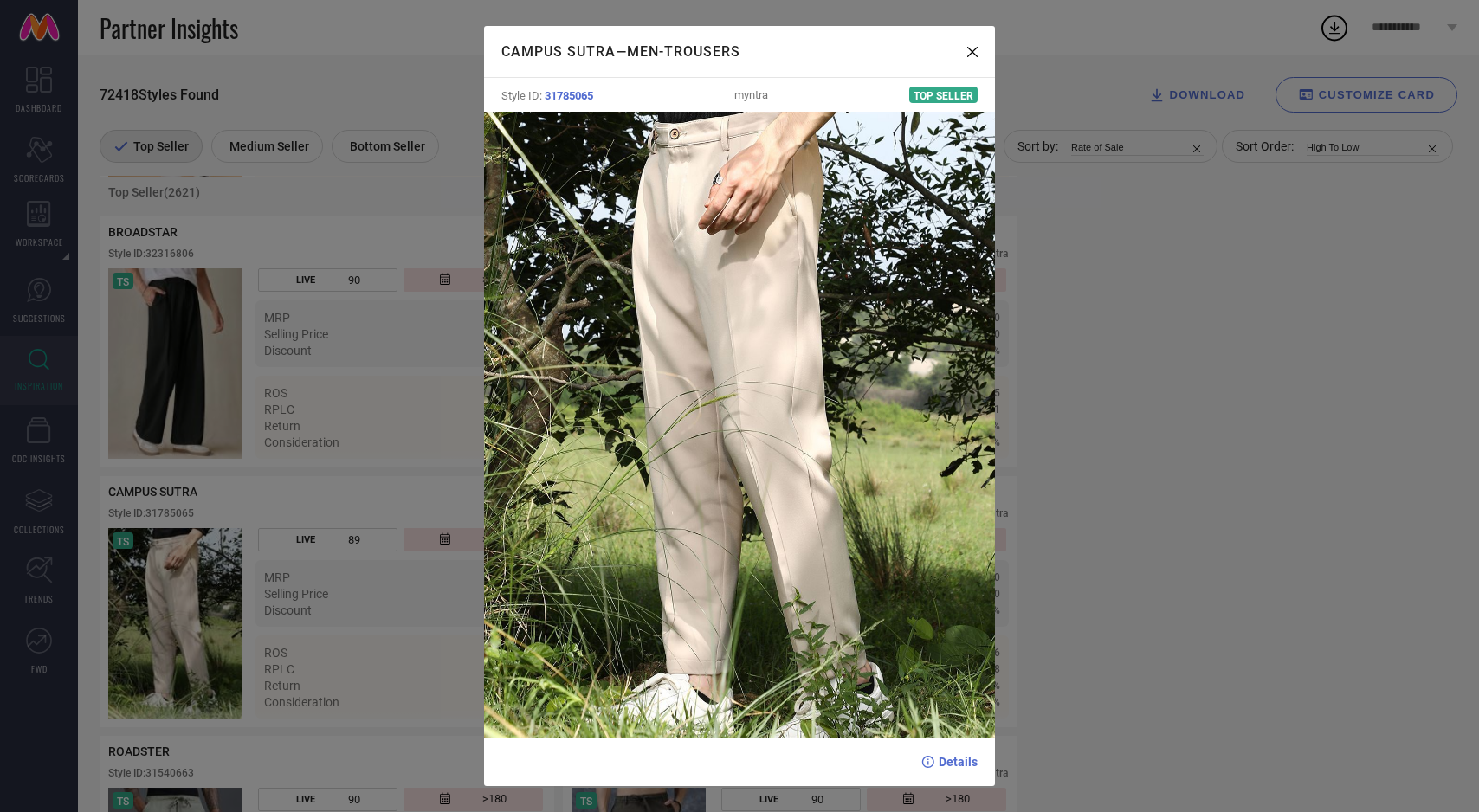
click at [198, 525] on div "CAMPUS SUTRA — Men-Trousers Style ID: 31785065 myntra Top Seller Details" at bounding box center [740, 406] width 1479 height 812
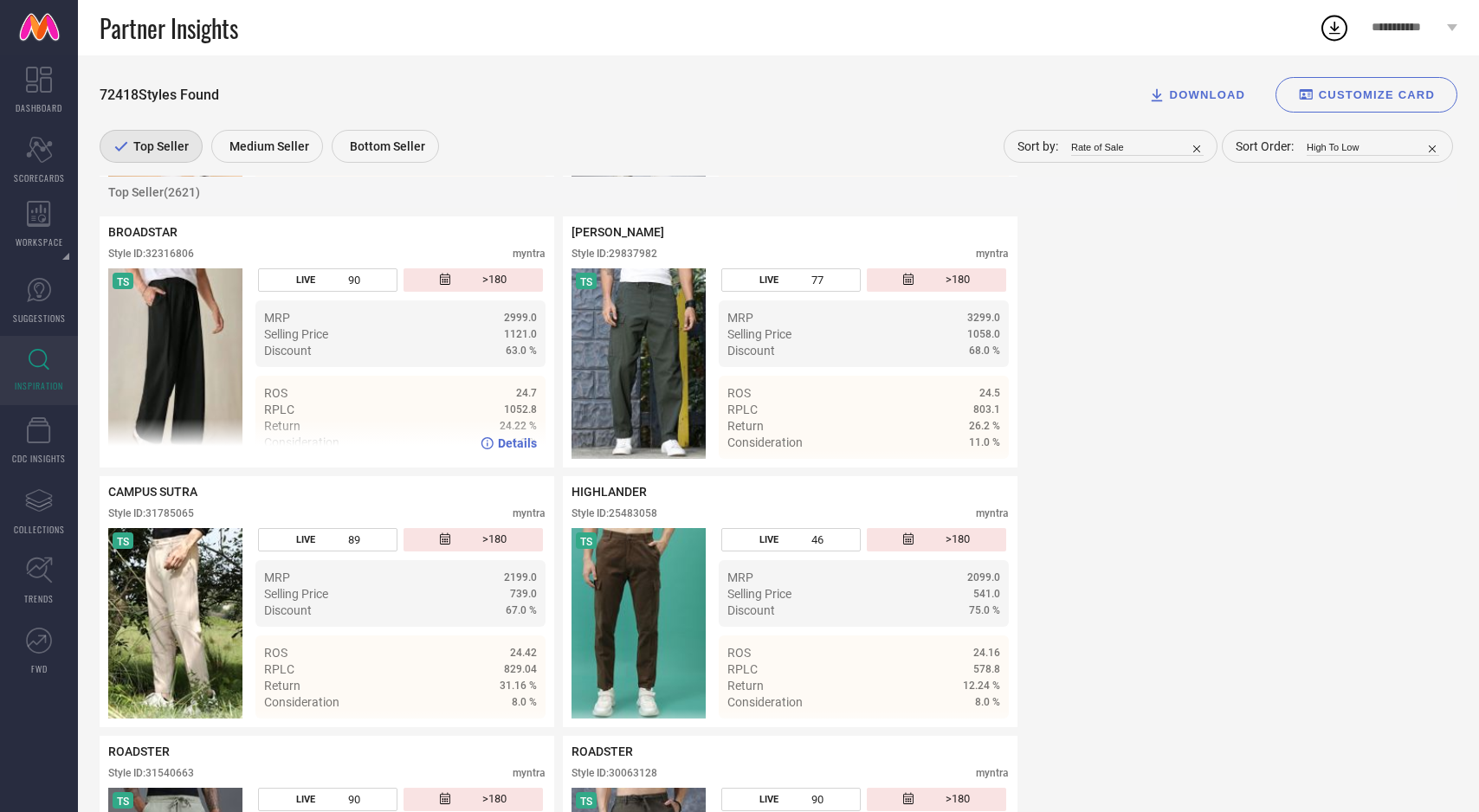
click at [200, 452] on div "Details" at bounding box center [326, 443] width 455 height 49
click at [214, 381] on img at bounding box center [175, 363] width 134 height 190
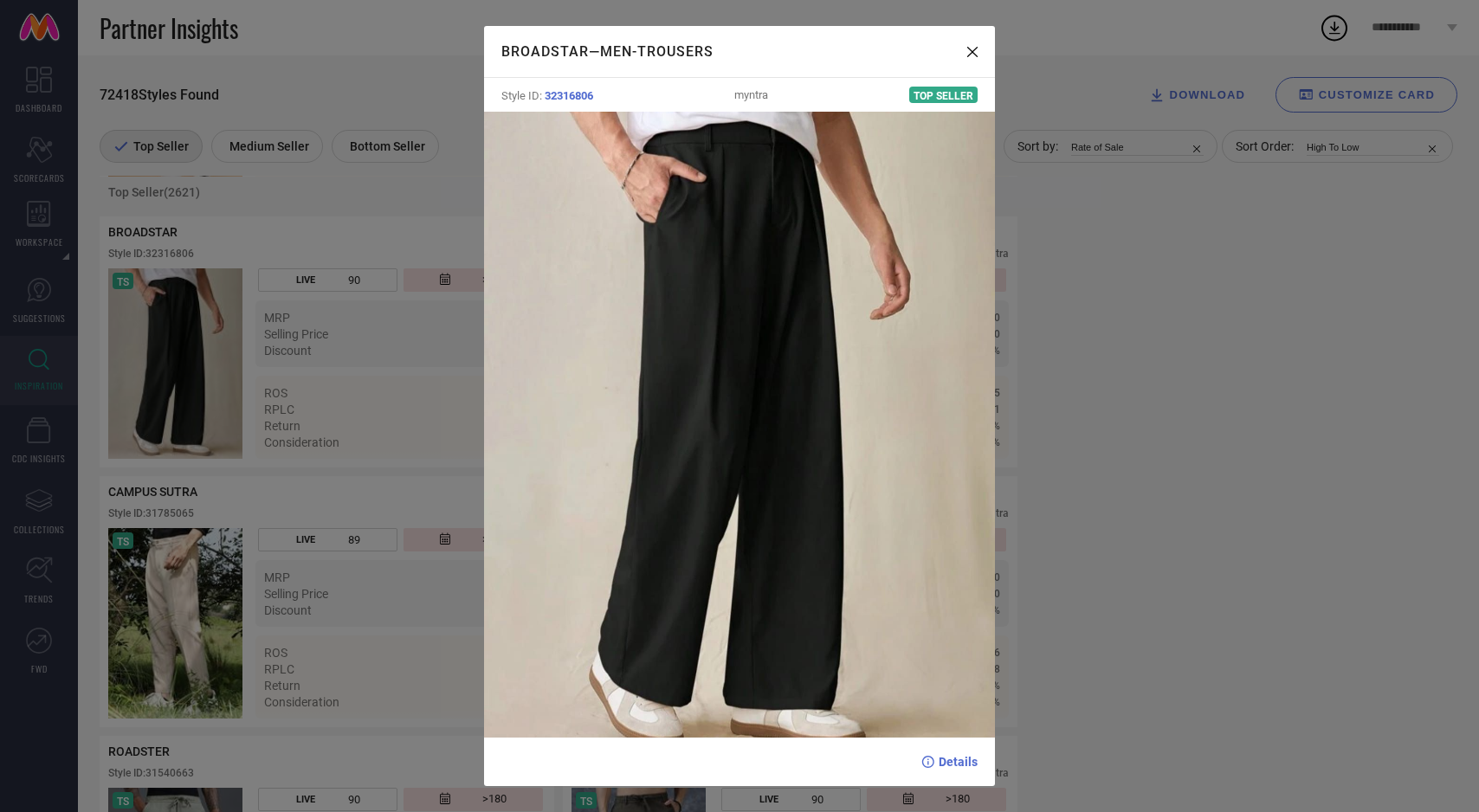
click at [214, 380] on div "BROADSTAR — Men-Trousers Style ID: 32316806 myntra Top Seller Details" at bounding box center [740, 406] width 1479 height 812
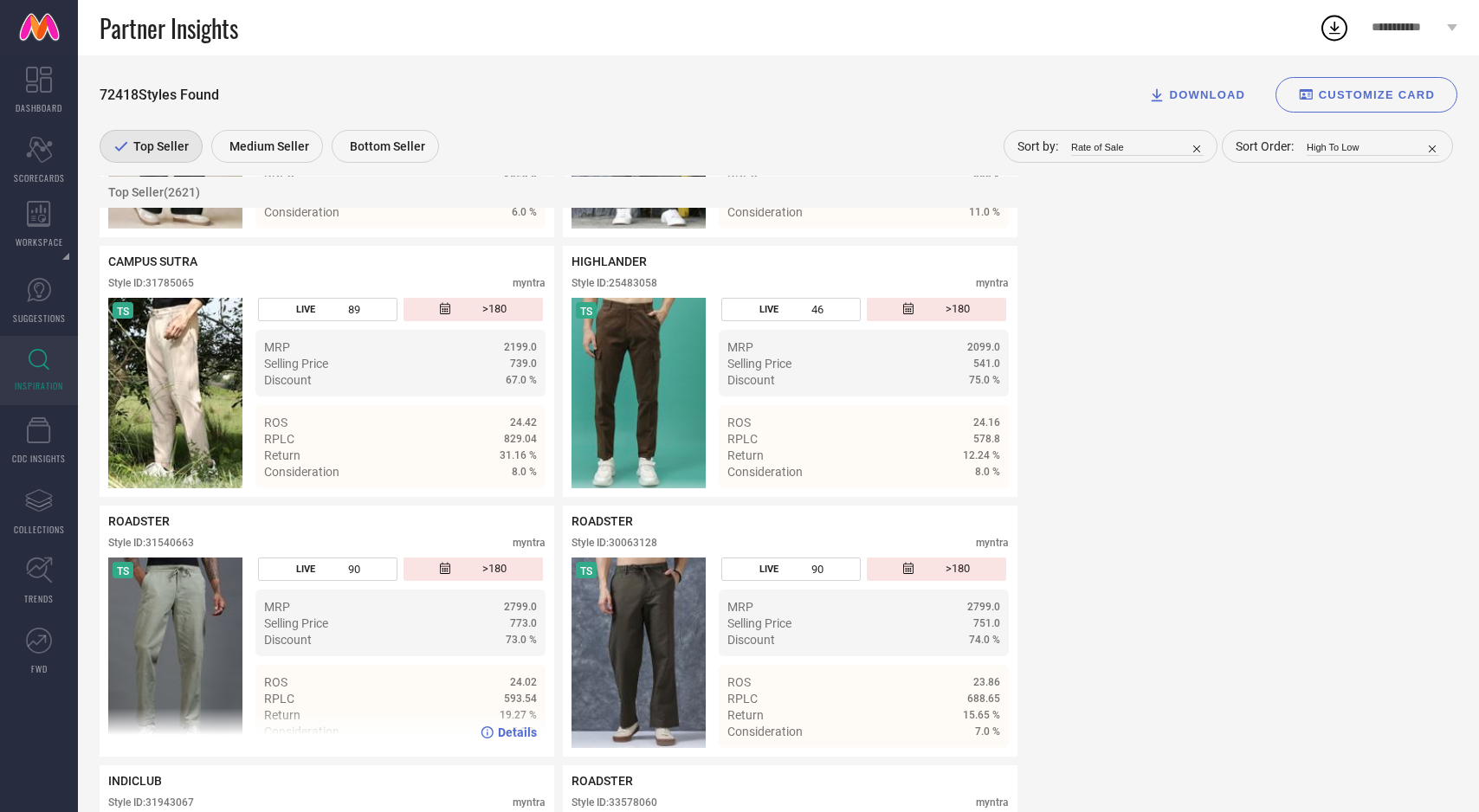
scroll to position [11964, 0]
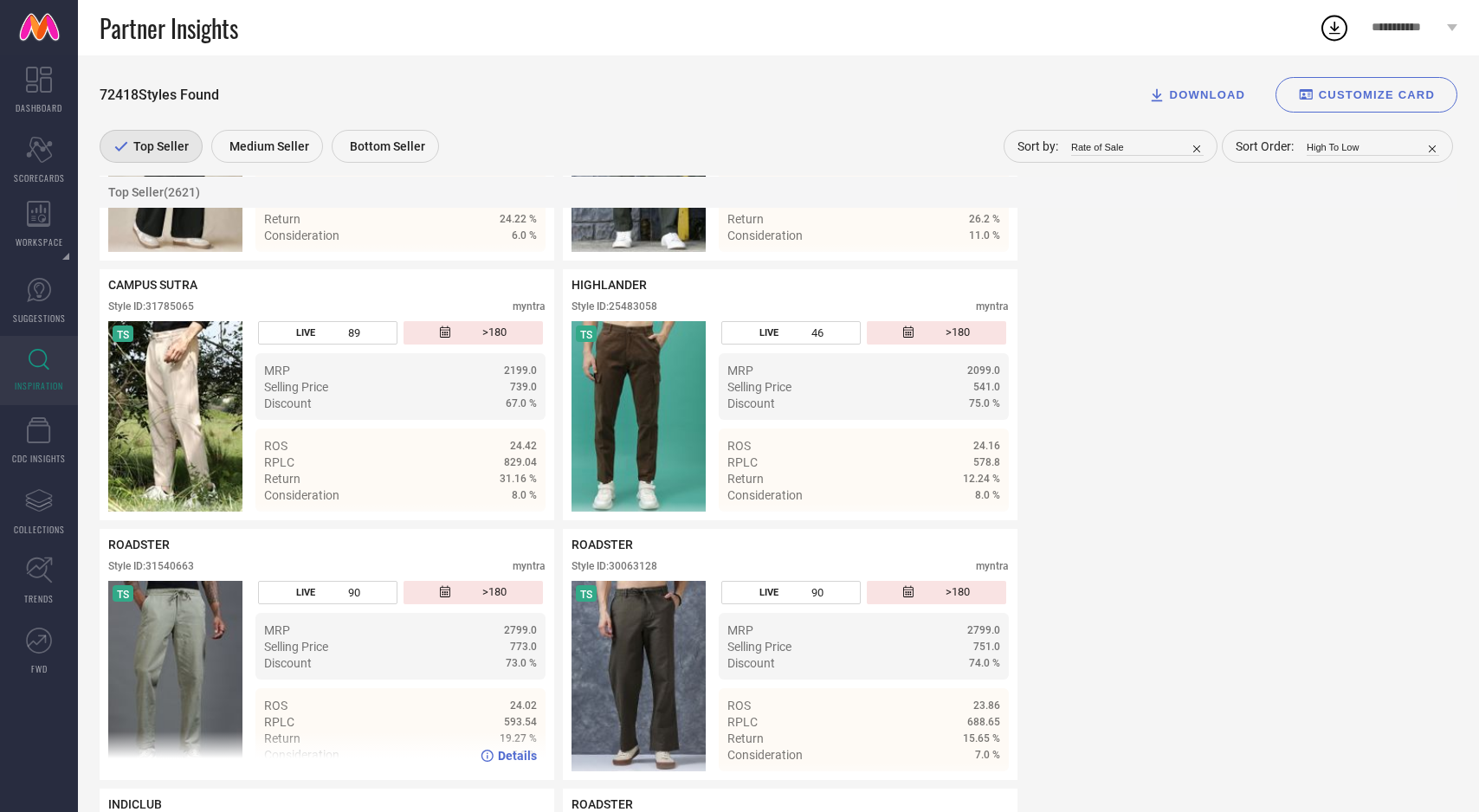
click at [221, 673] on img at bounding box center [175, 676] width 134 height 190
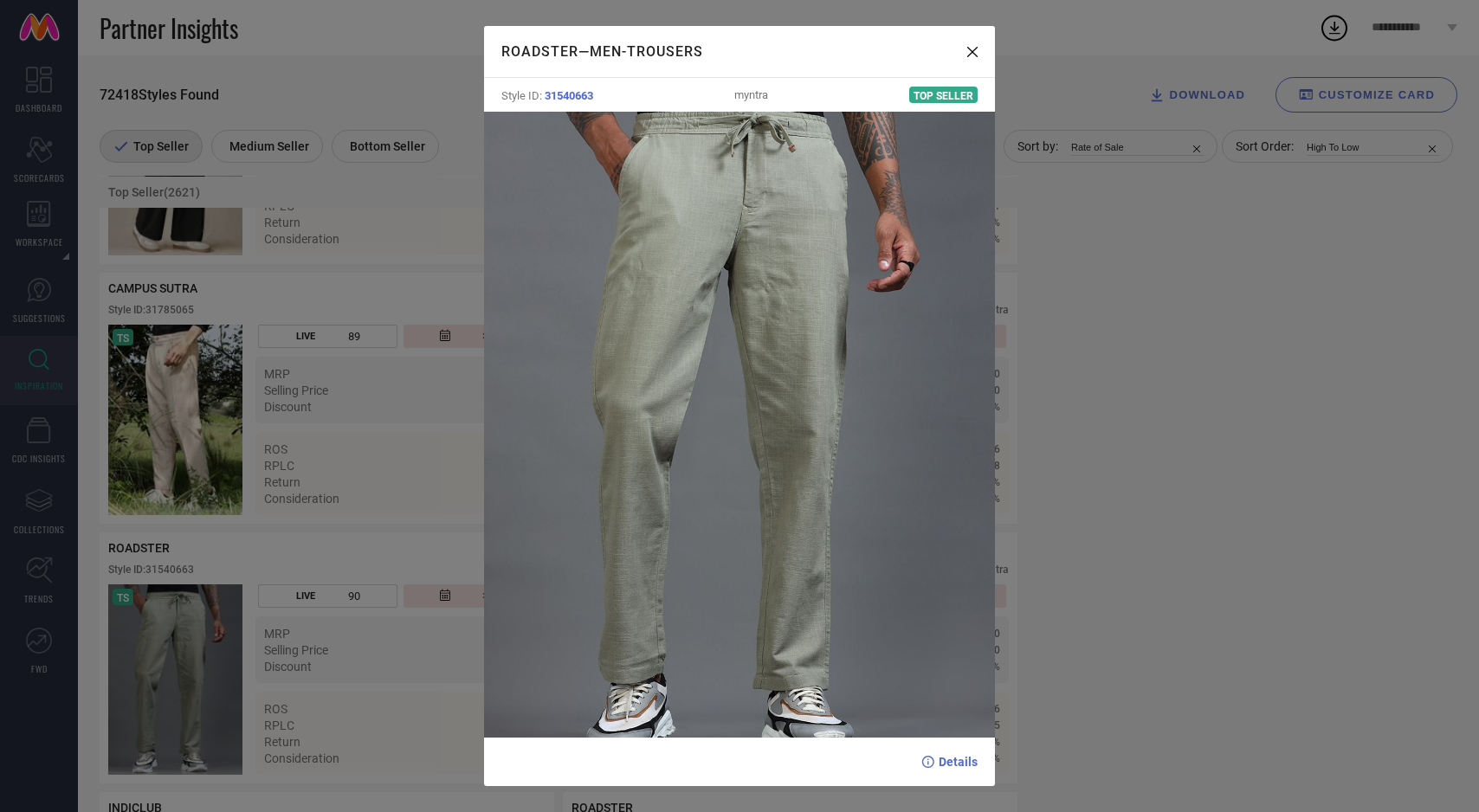
click at [241, 555] on div "ROADSTER — Men-Trousers Style ID: 31540663 myntra Top Seller Details" at bounding box center [740, 406] width 1479 height 812
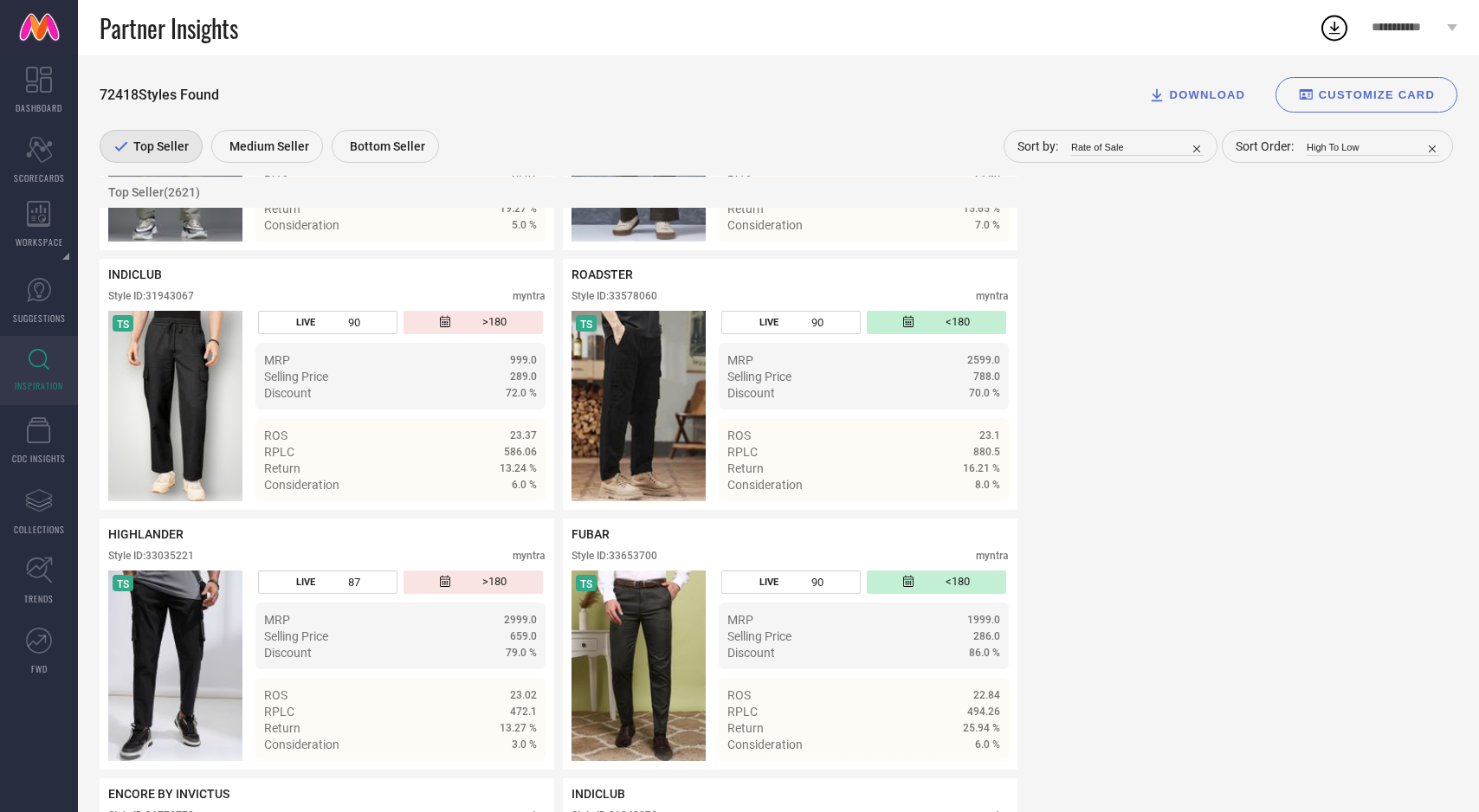
scroll to position [12500, 0]
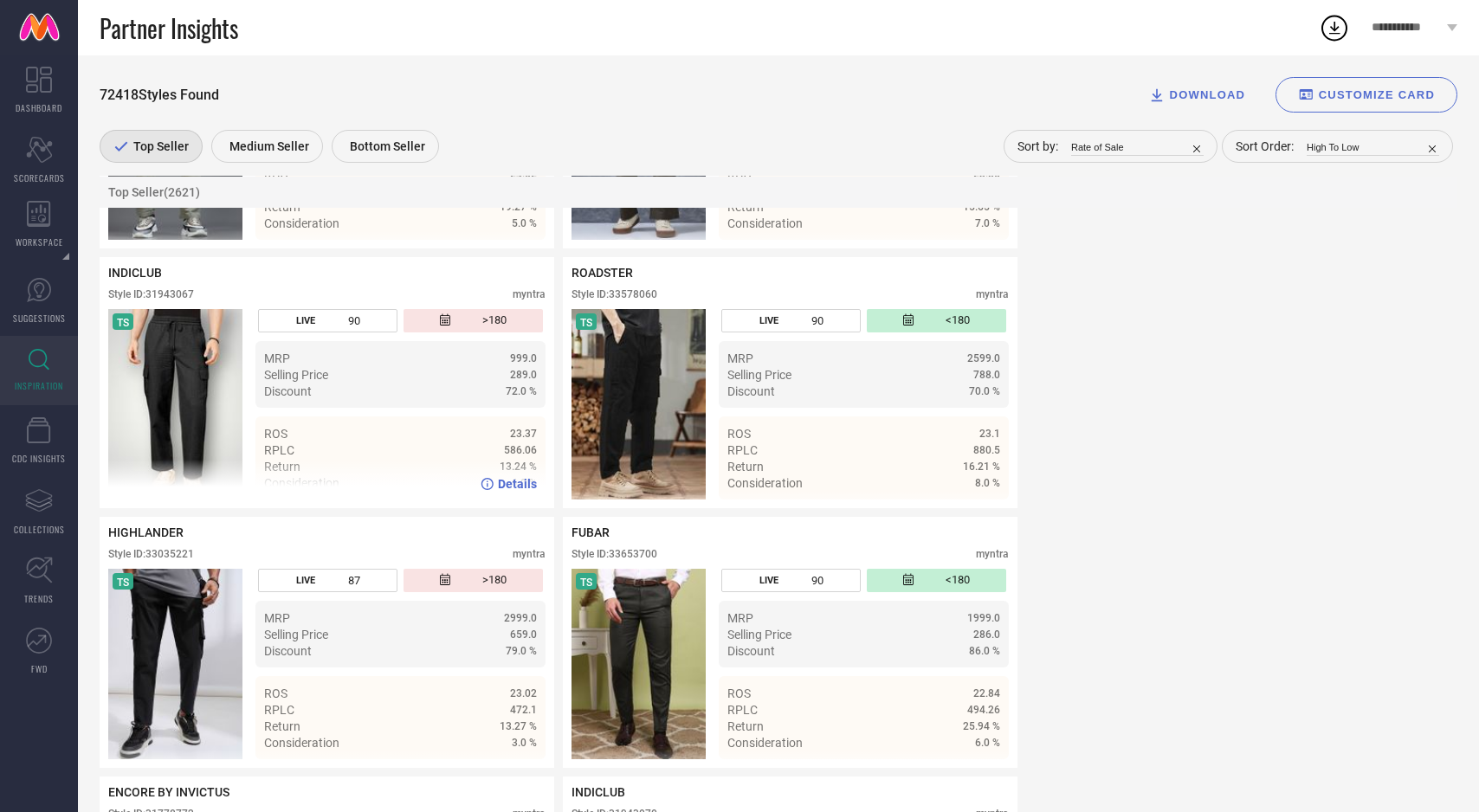
click at [175, 424] on img at bounding box center [175, 404] width 134 height 190
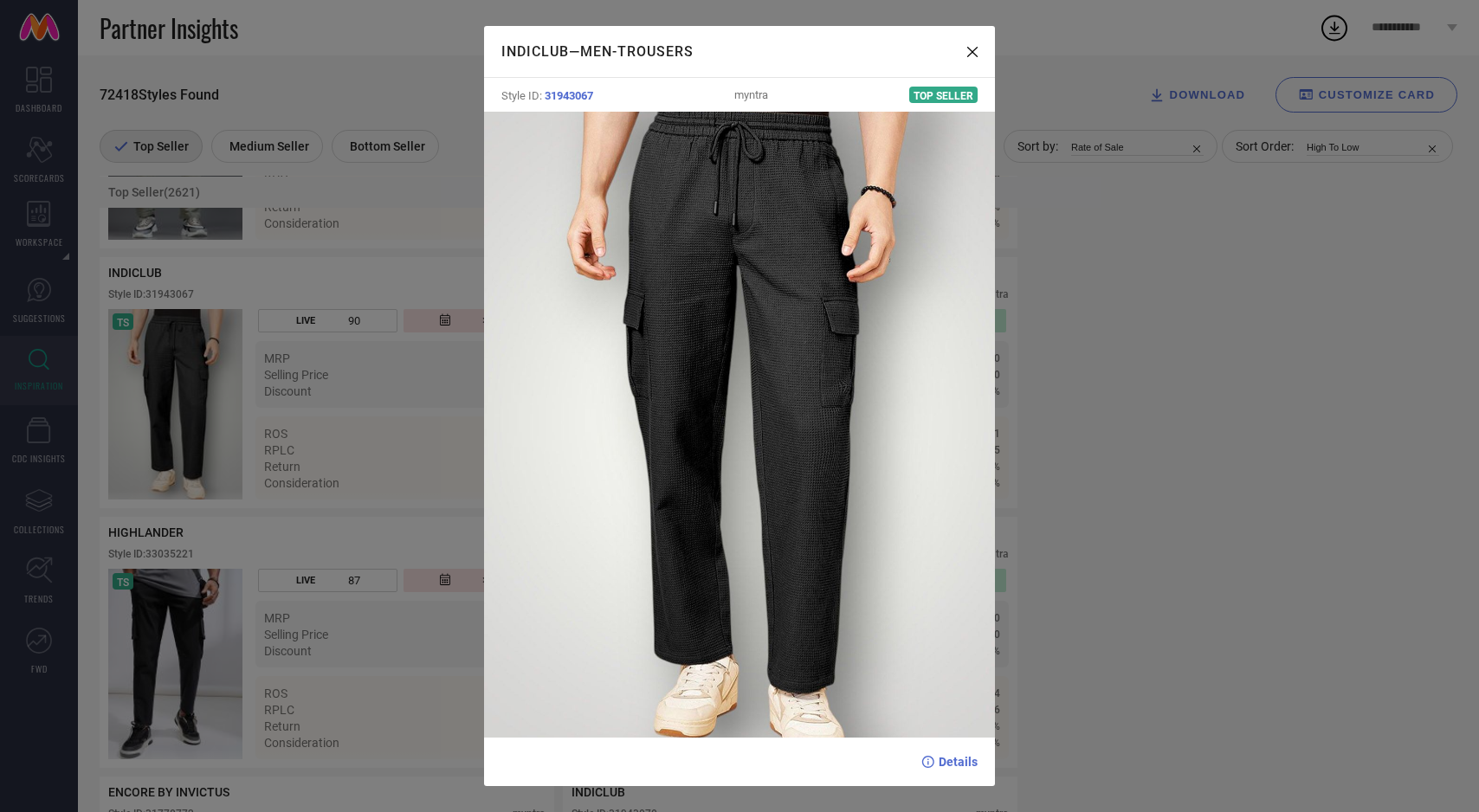
click at [191, 428] on div "INDICLUB — Men-Trousers Style ID: 31943067 myntra Top Seller Details" at bounding box center [740, 406] width 1479 height 812
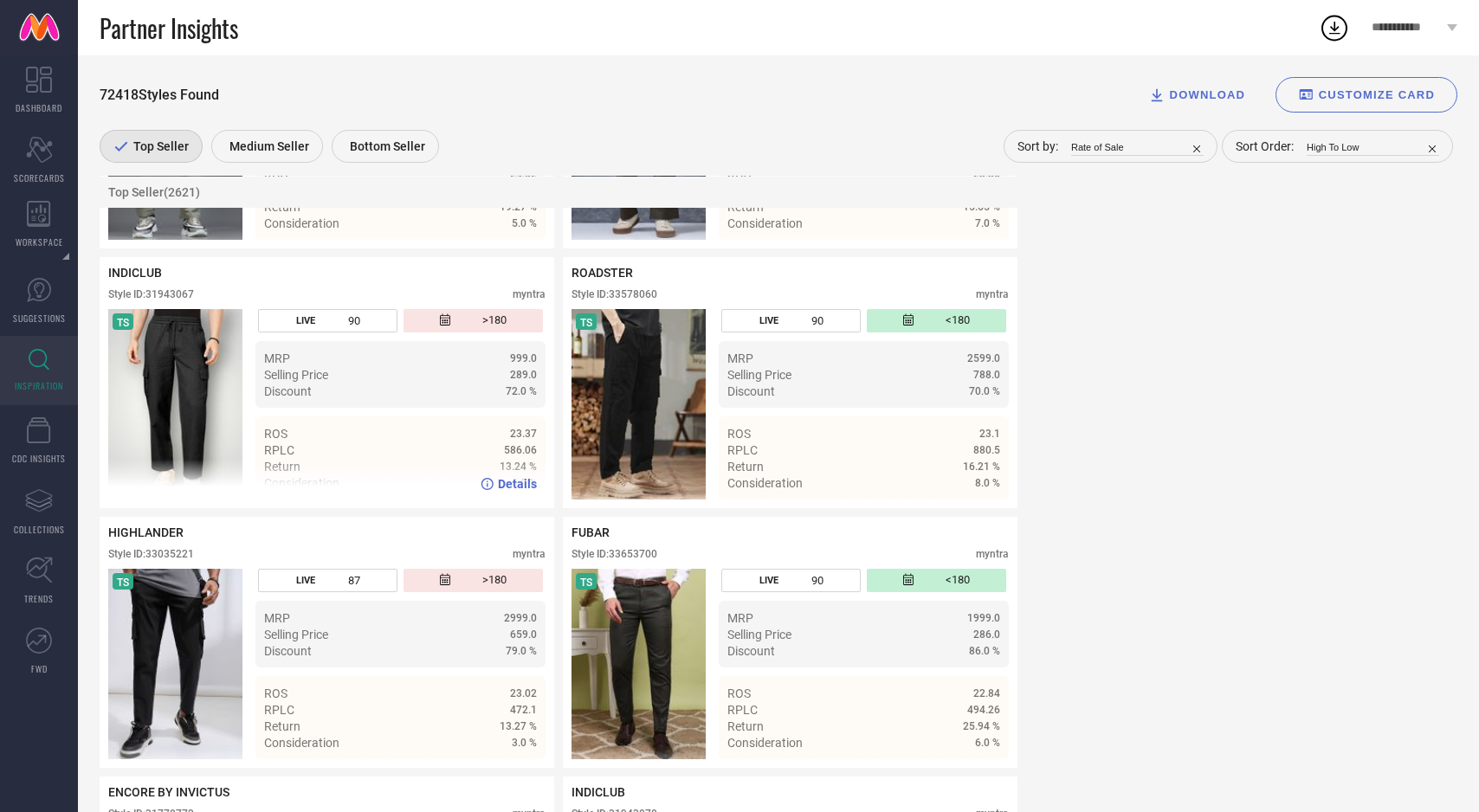
click at [522, 491] on span "Details" at bounding box center [517, 483] width 39 height 14
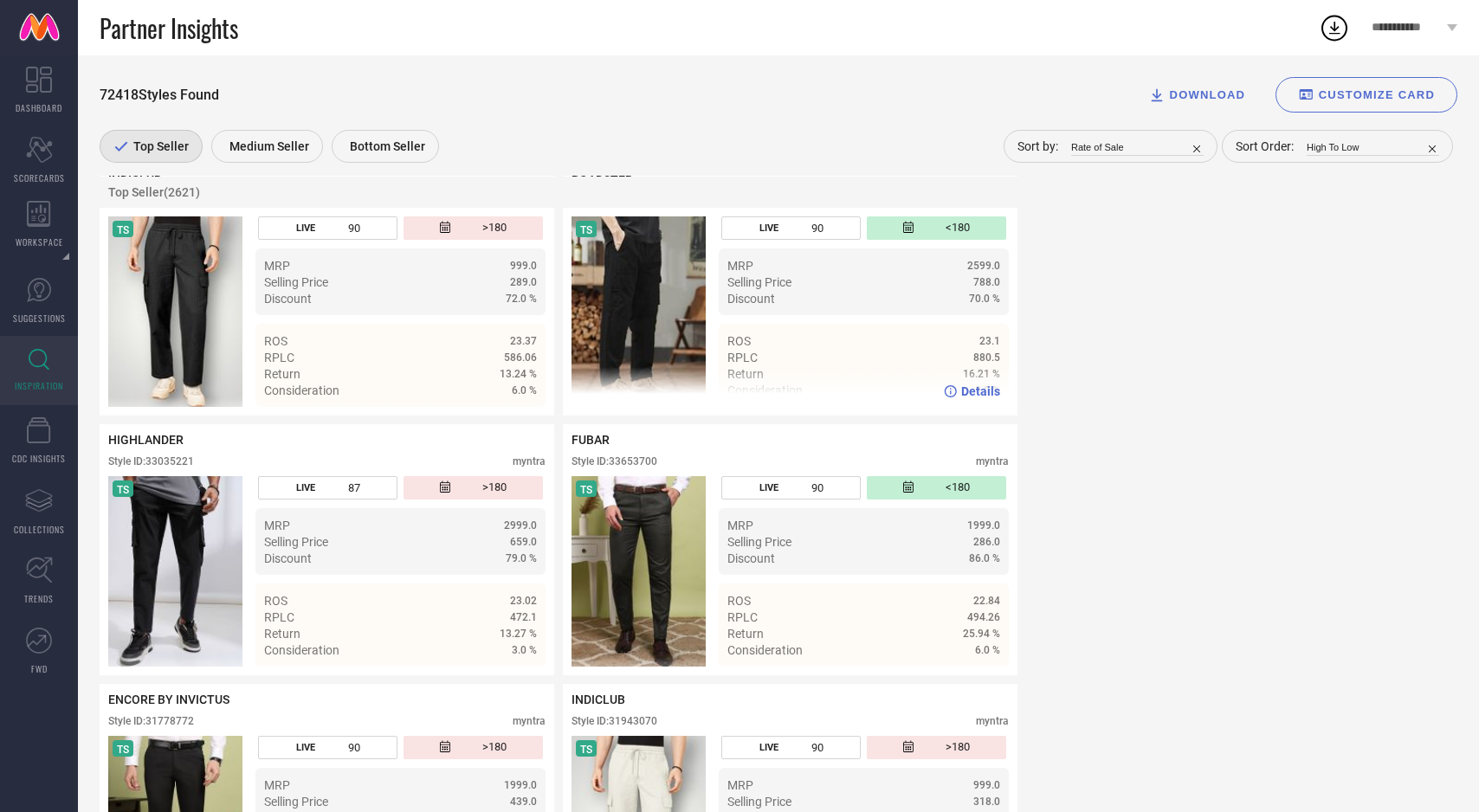
scroll to position [12594, 0]
click at [621, 306] on img at bounding box center [638, 310] width 134 height 190
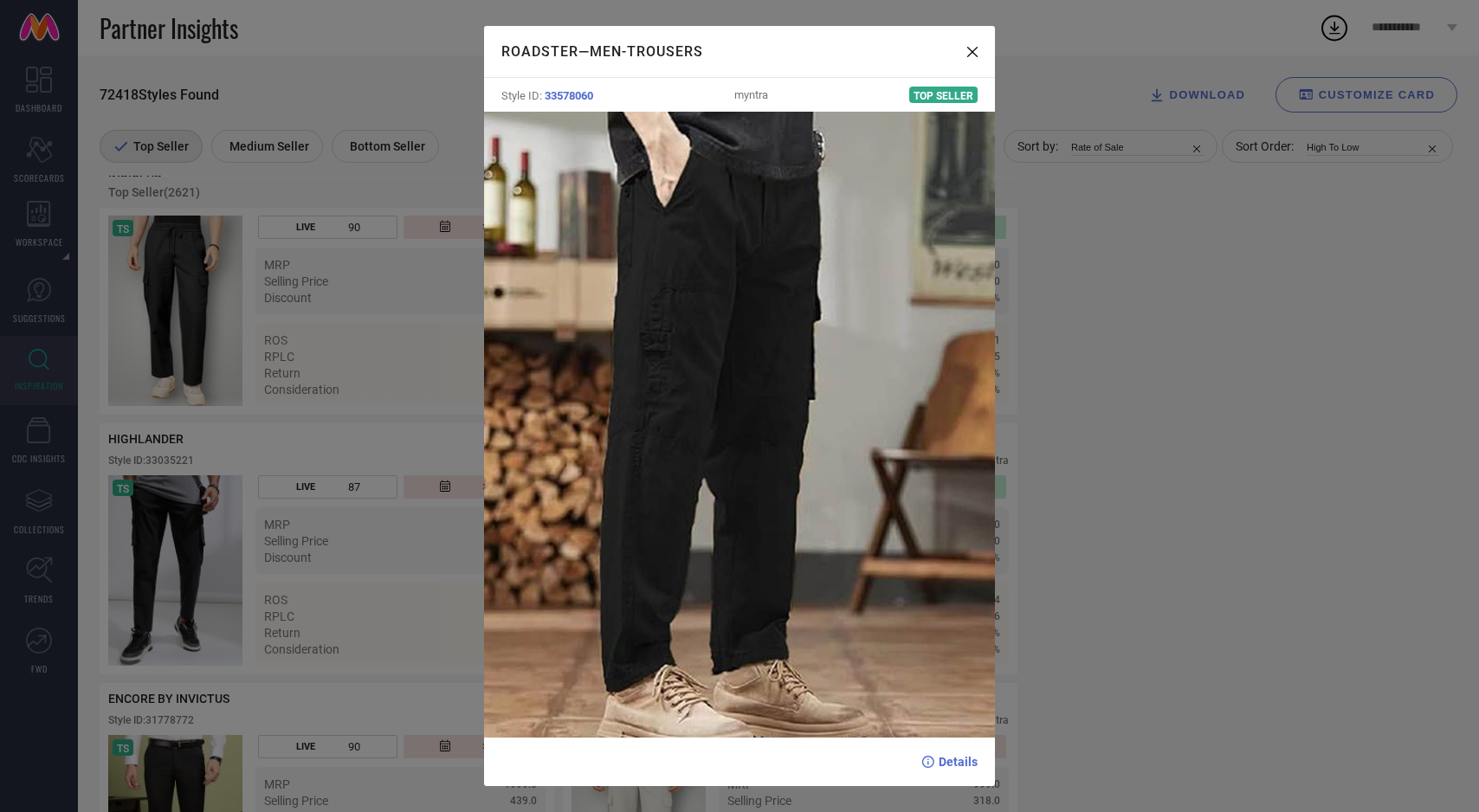
click at [411, 335] on div "ROADSTER — Men-Trousers Style ID: 33578060 myntra Top Seller Details" at bounding box center [740, 406] width 1479 height 812
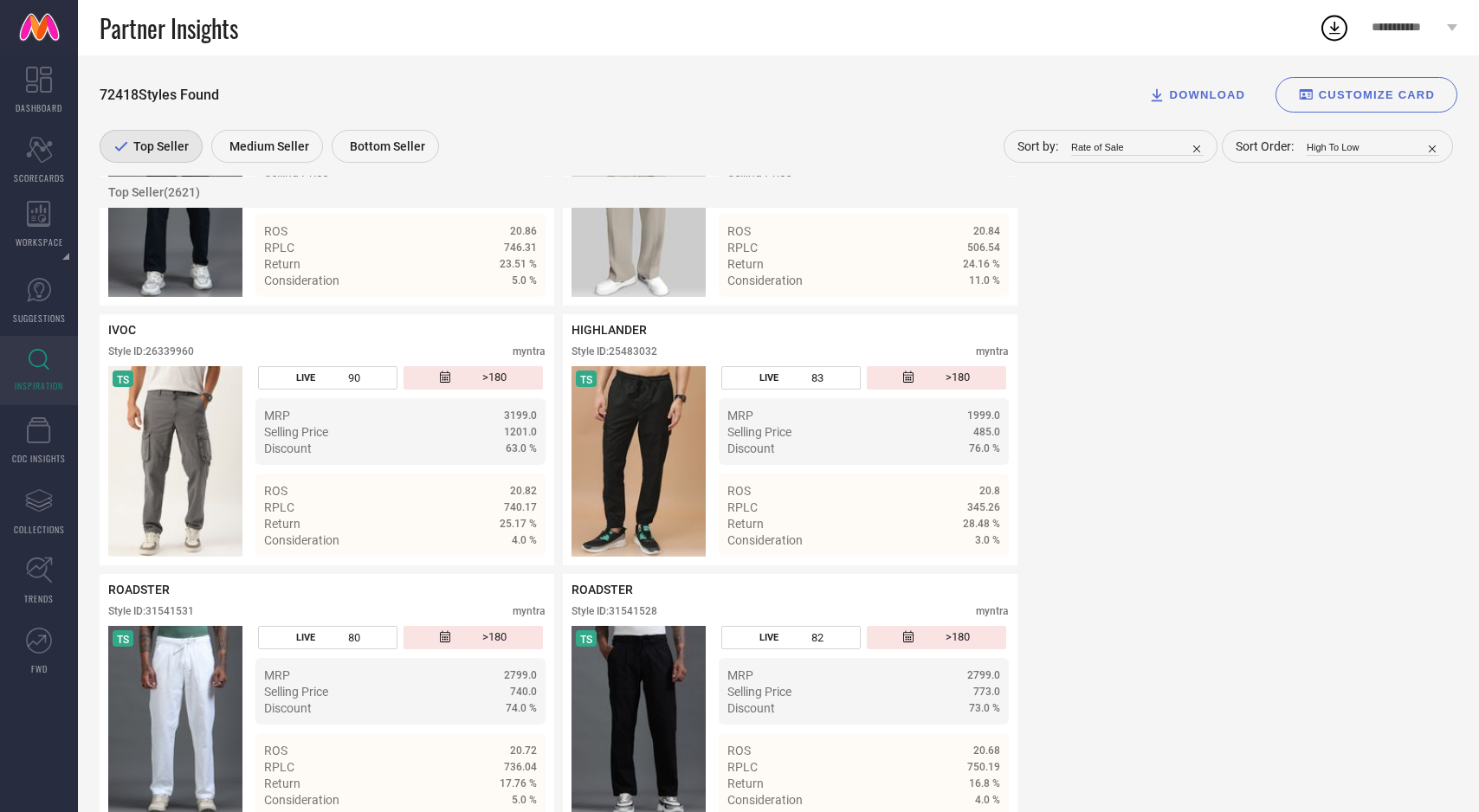
scroll to position [15301, 0]
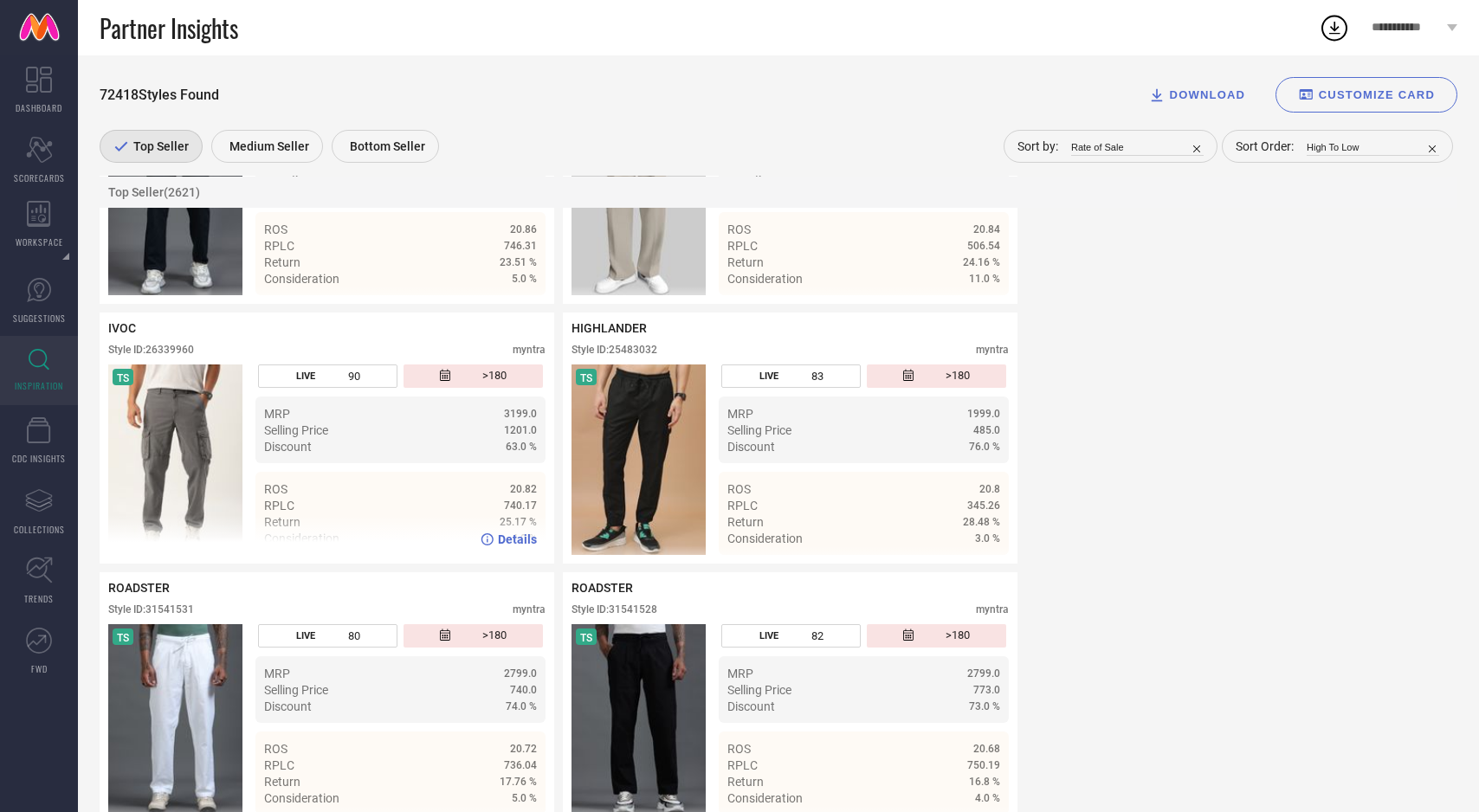
click at [197, 445] on img at bounding box center [175, 459] width 134 height 190
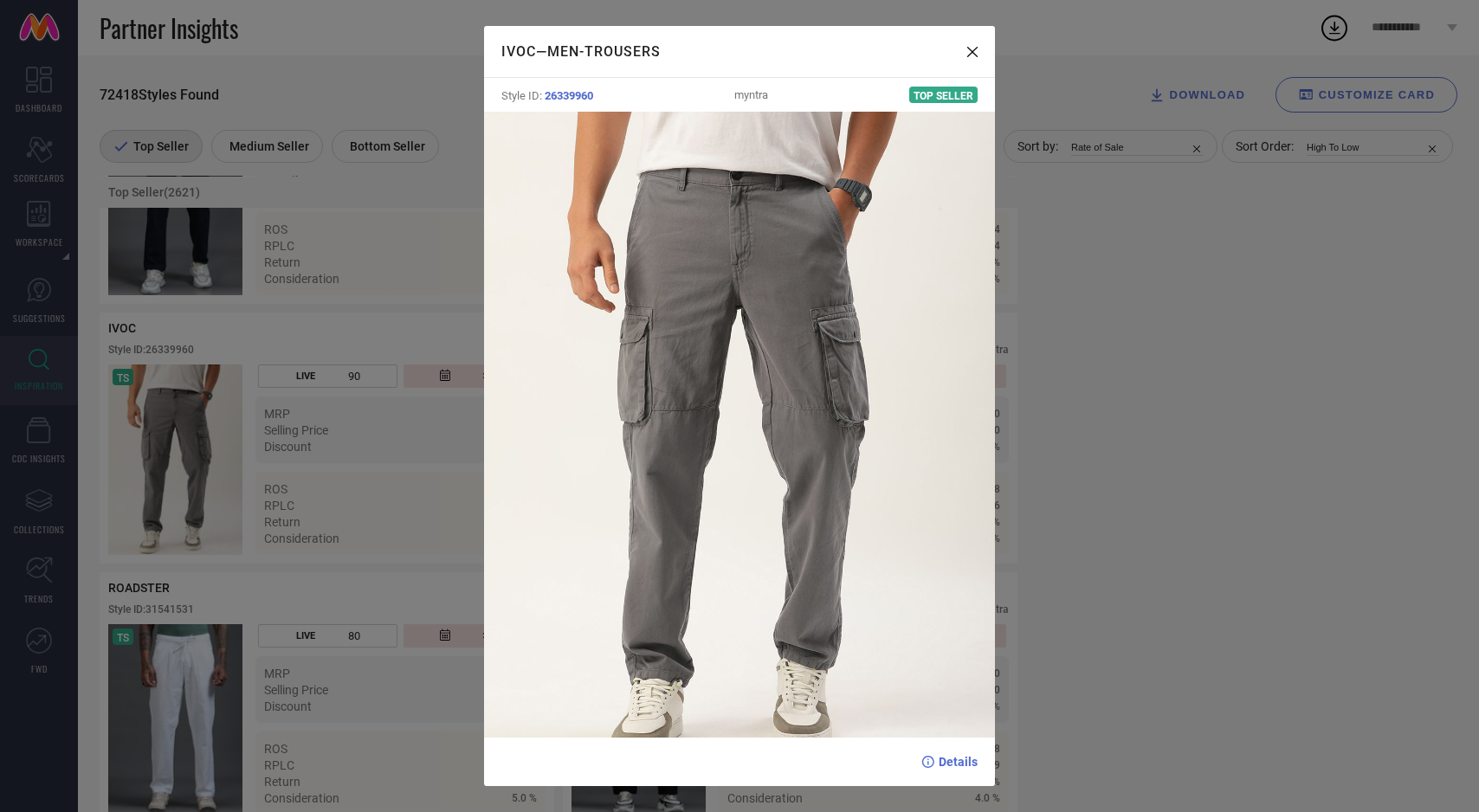
click at [223, 466] on div "IVOC — Men-Trousers Style ID: 26339960 myntra Top Seller Details" at bounding box center [740, 406] width 1479 height 812
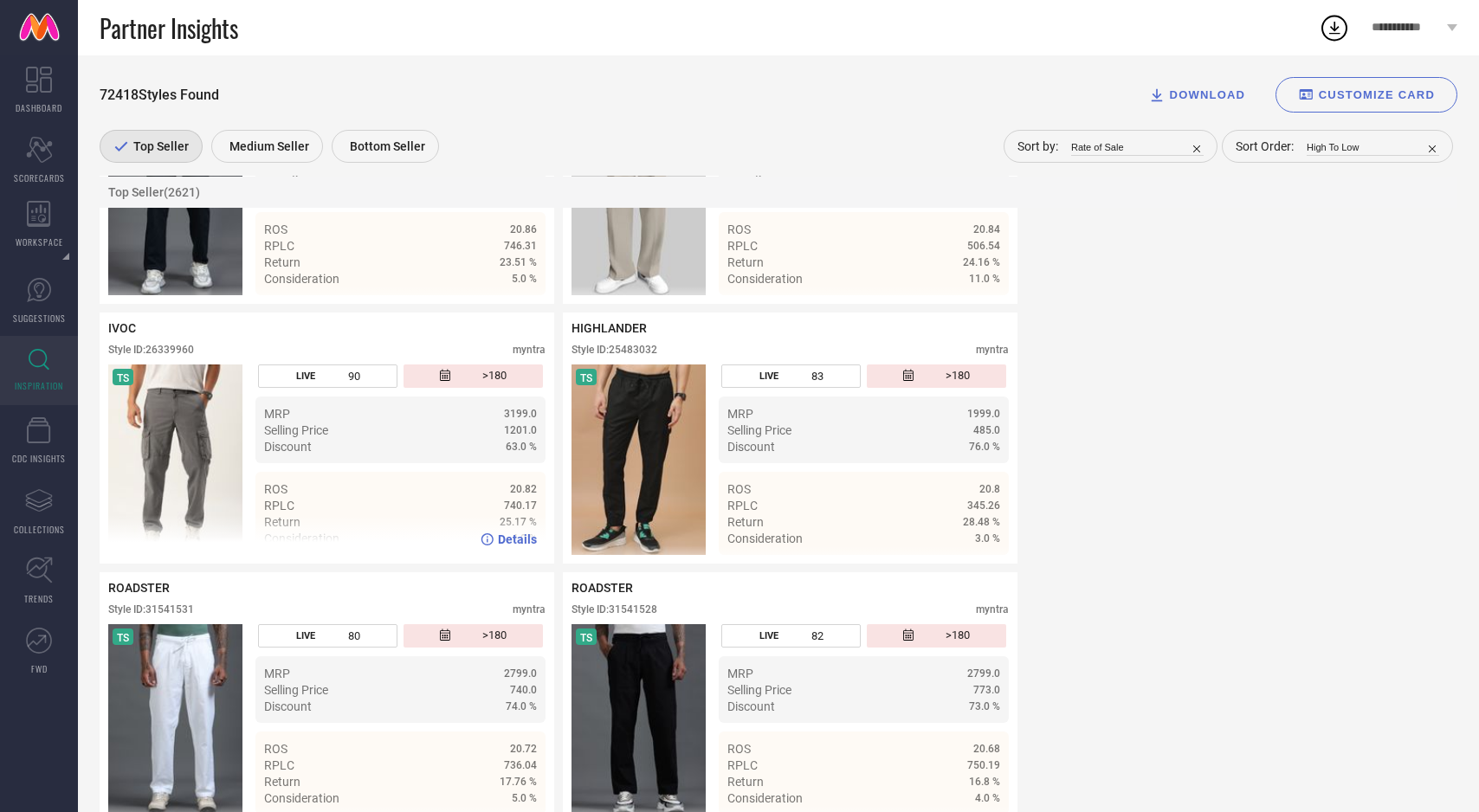
click at [528, 547] on span "Details" at bounding box center [517, 539] width 39 height 14
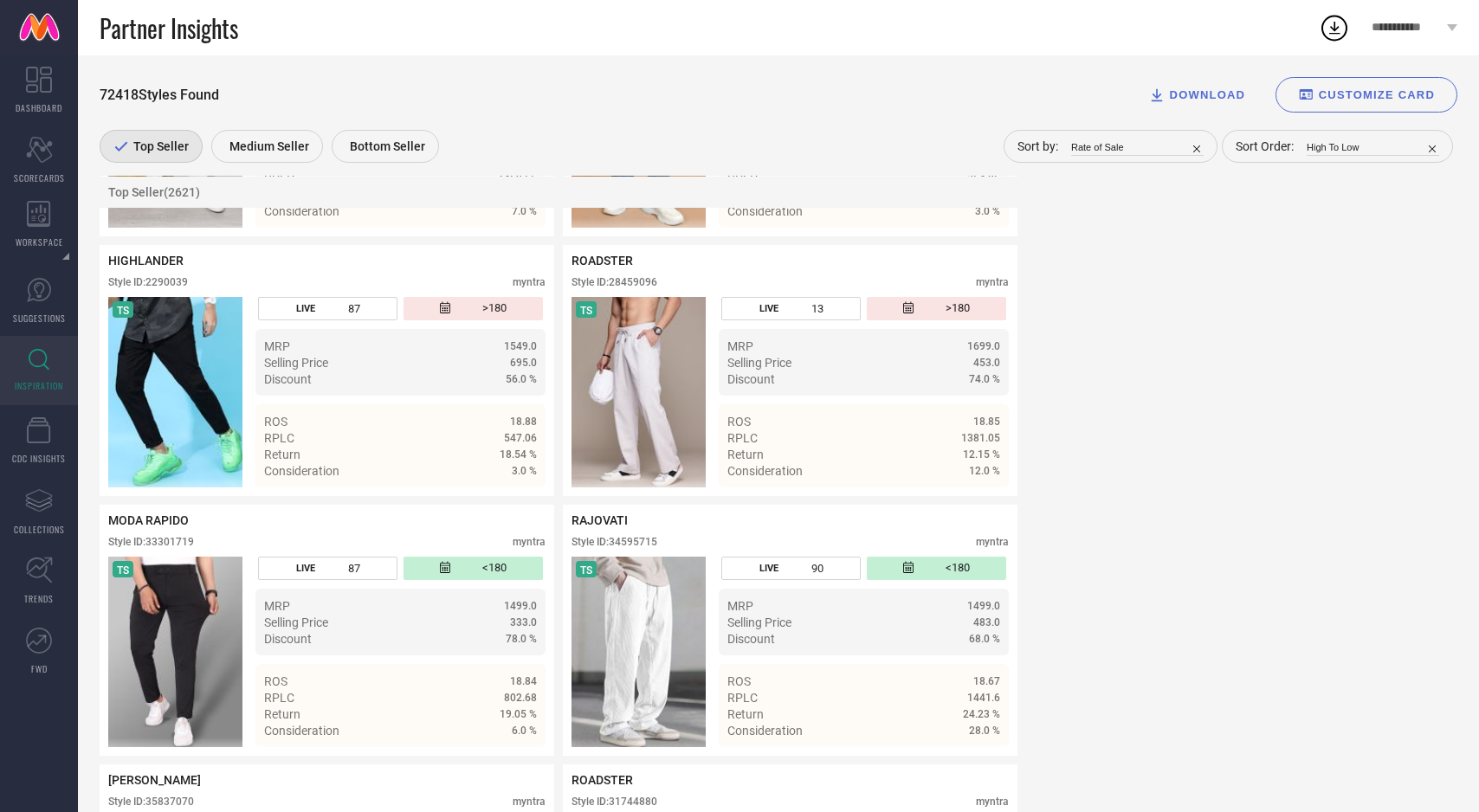
scroll to position [17450, 0]
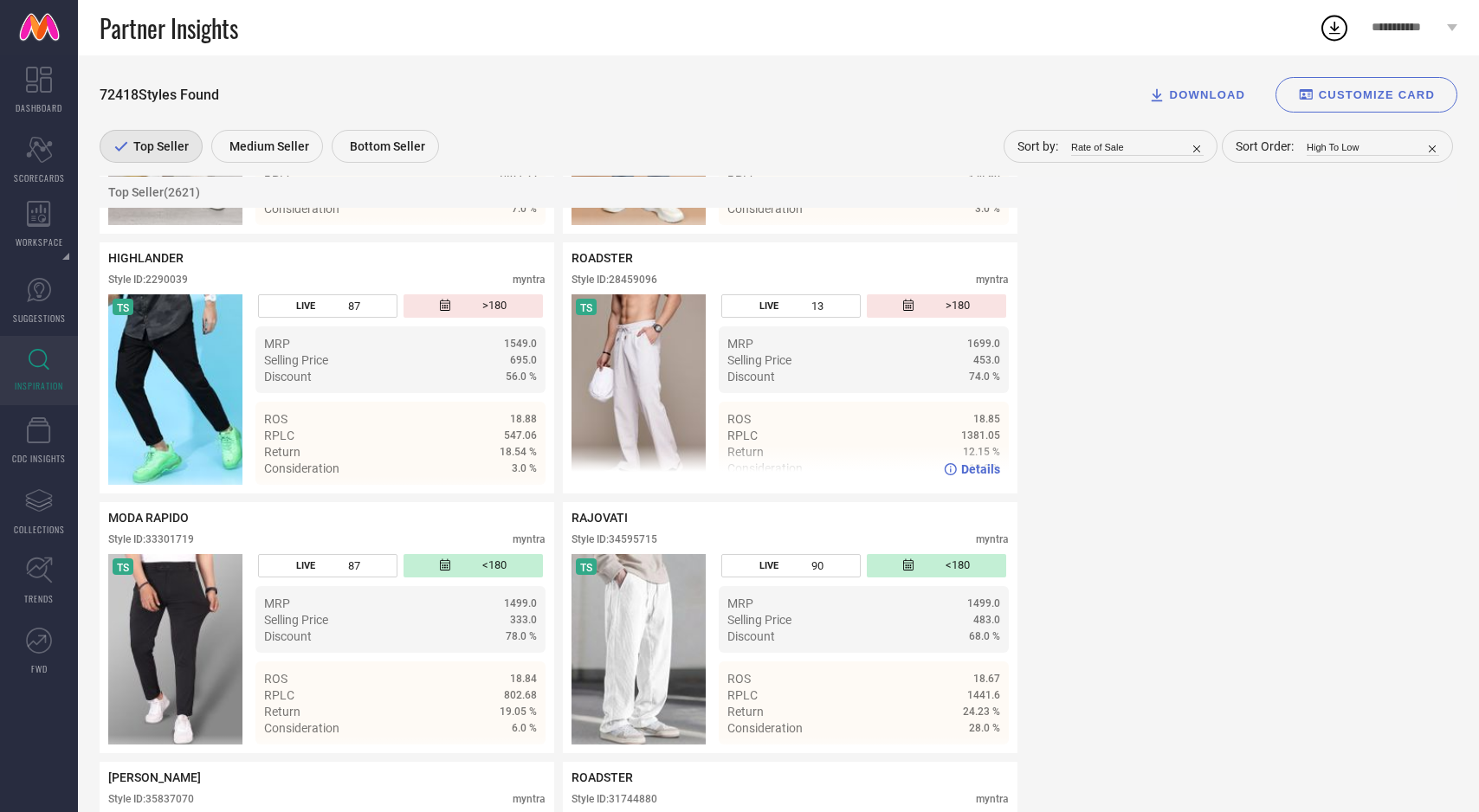
click at [628, 432] on img at bounding box center [638, 389] width 134 height 190
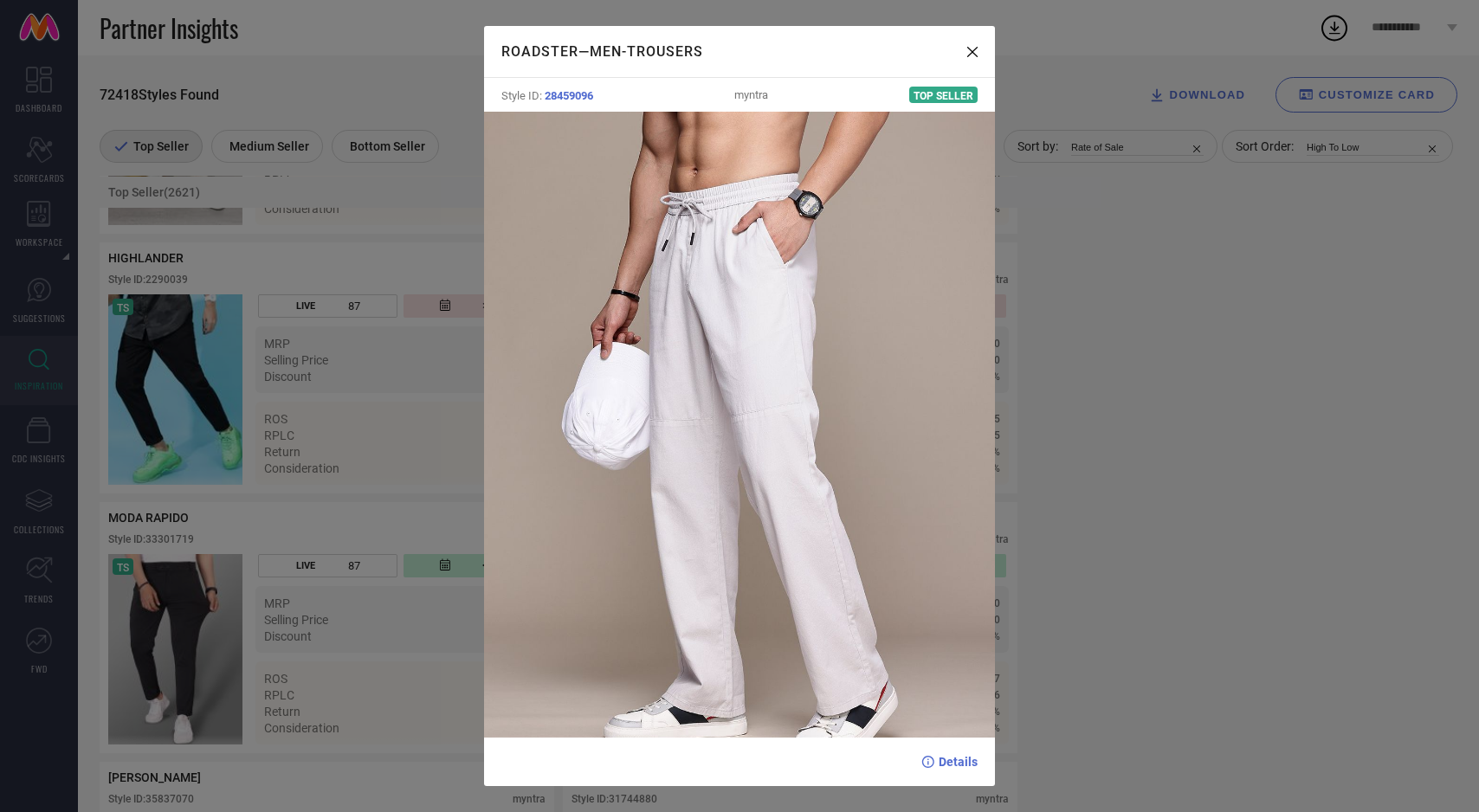
click at [396, 525] on div "ROADSTER — Men-Trousers Style ID: 28459096 myntra Top Seller Details" at bounding box center [740, 406] width 1479 height 812
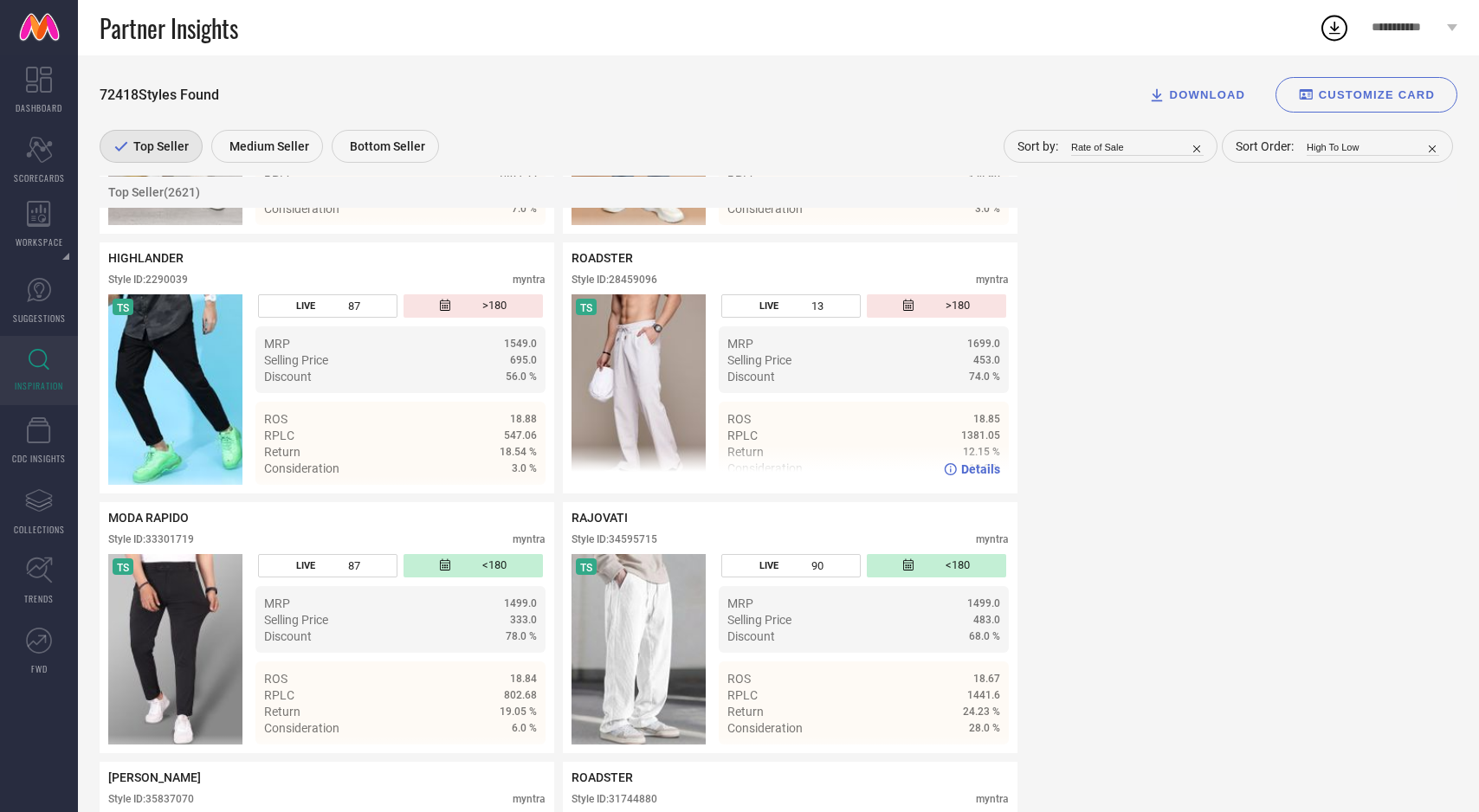
click at [977, 477] on span "Details" at bounding box center [980, 468] width 39 height 14
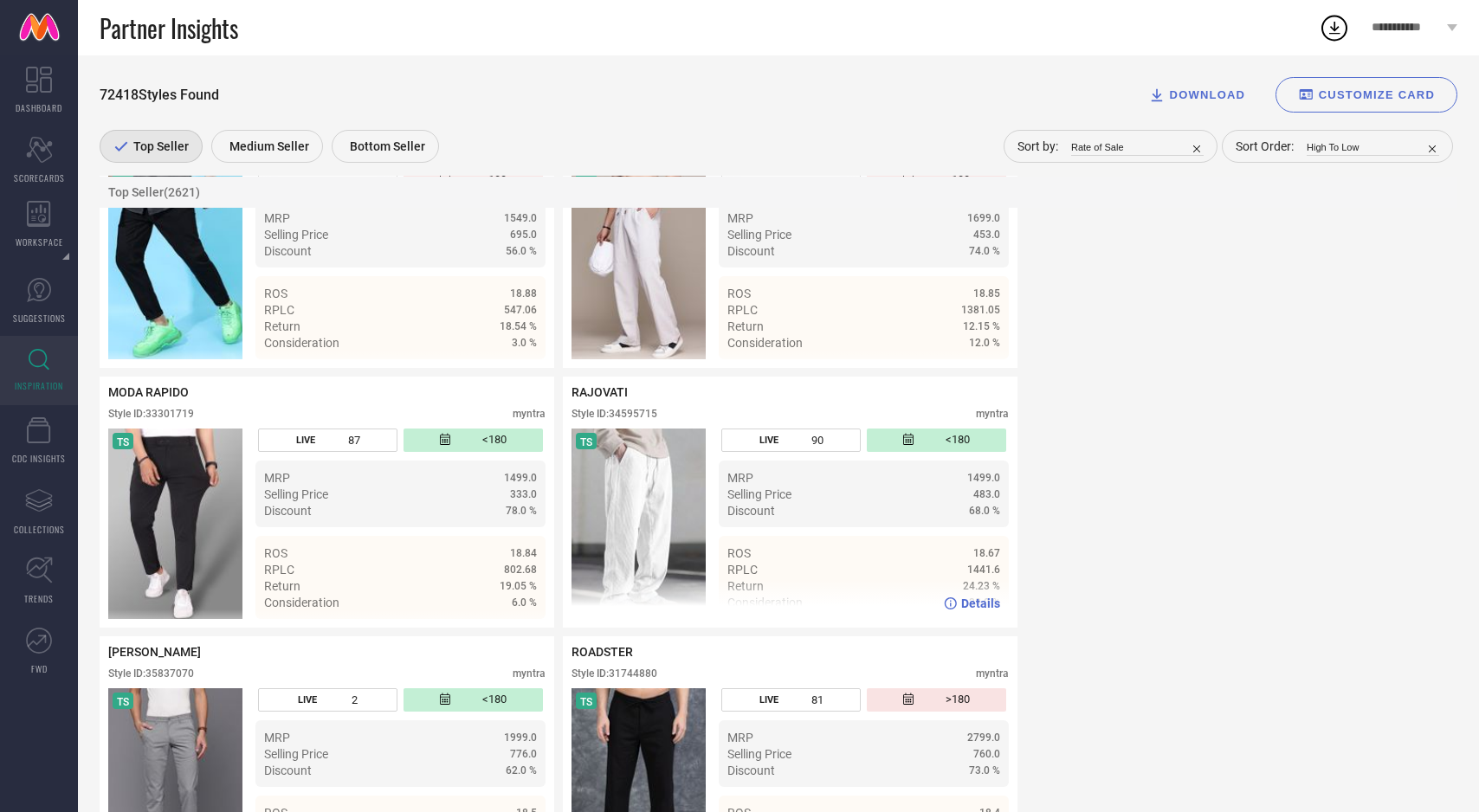
scroll to position [17582, 0]
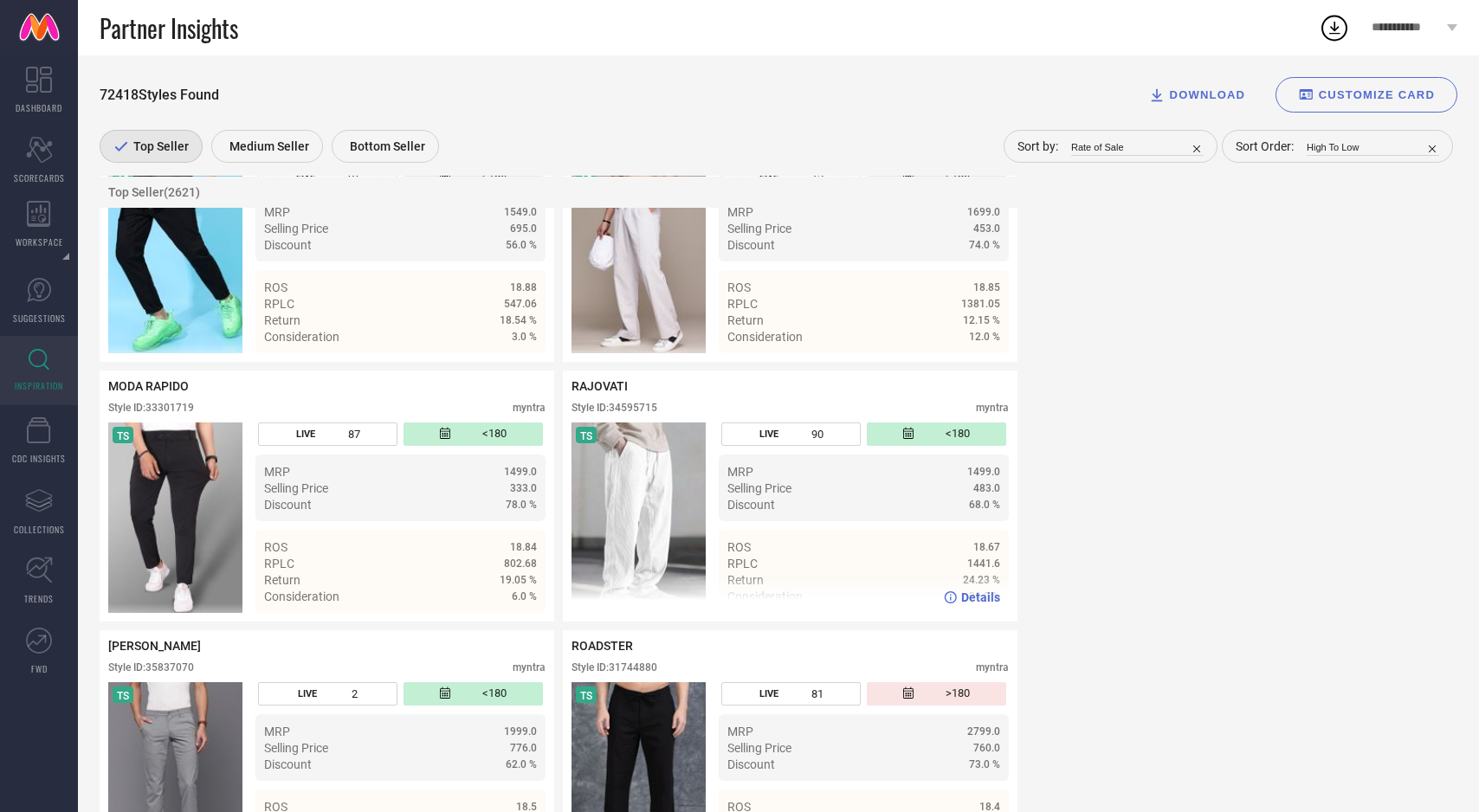
click at [976, 604] on span "Details" at bounding box center [980, 597] width 39 height 14
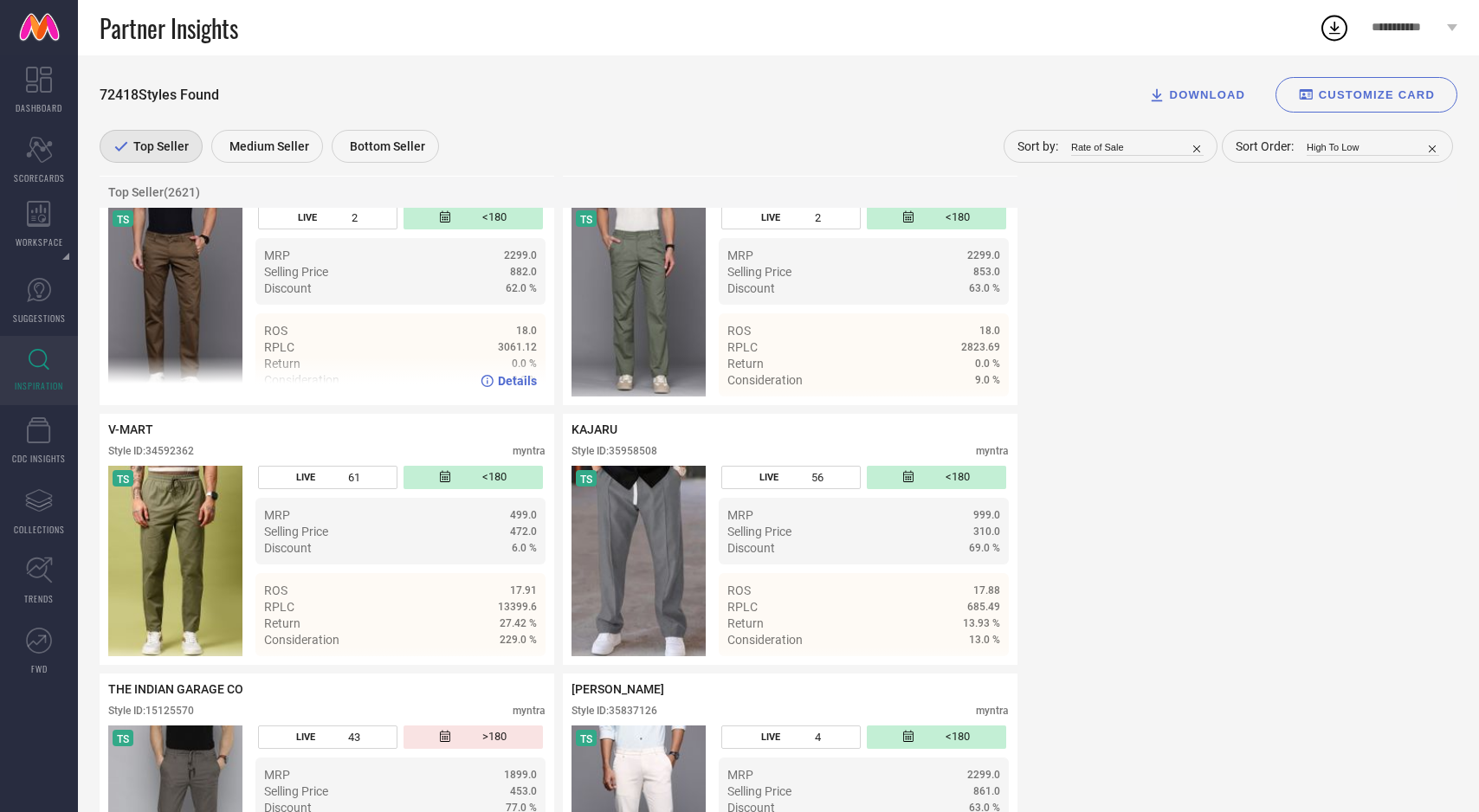
scroll to position [18579, 0]
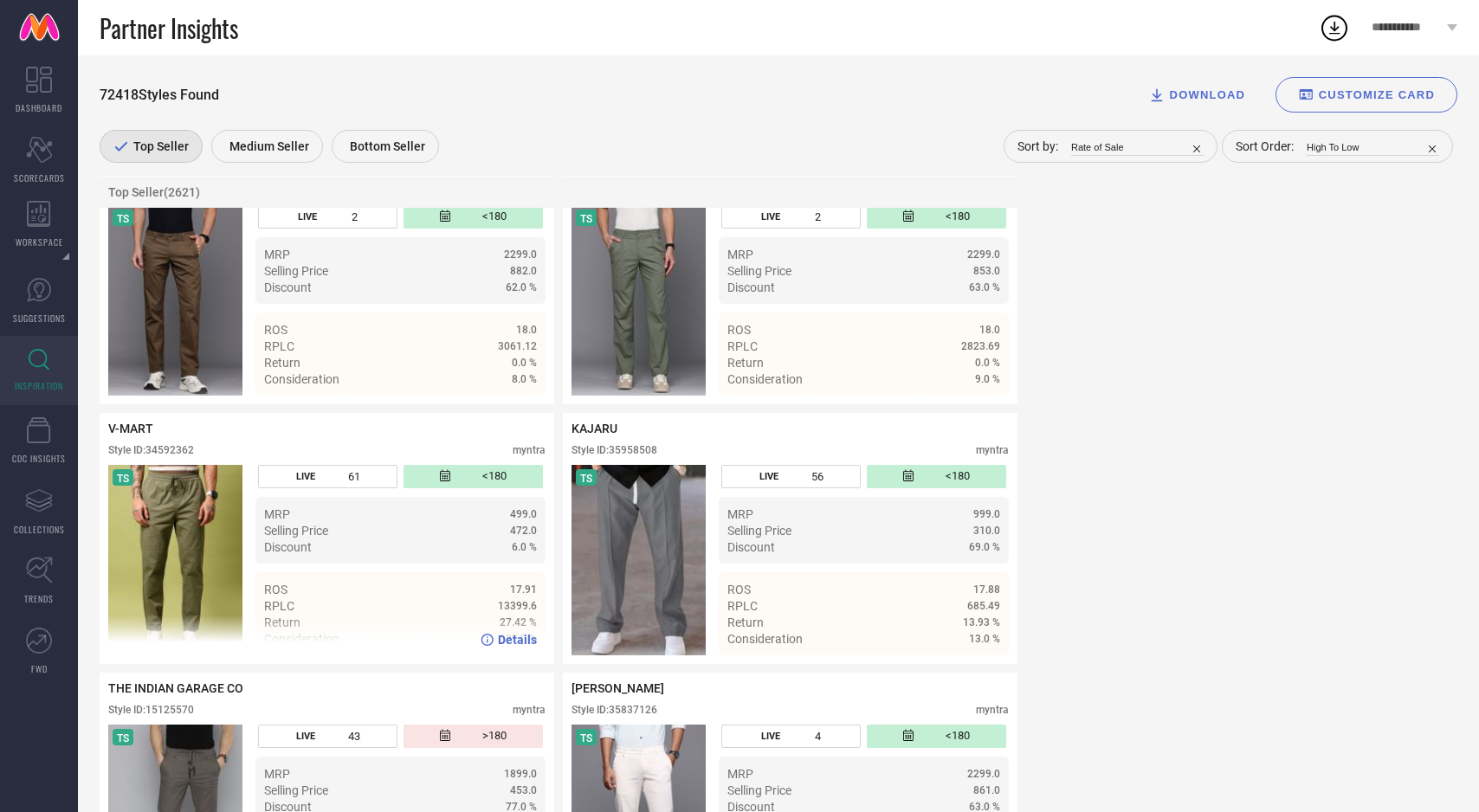
click at [524, 647] on span "Details" at bounding box center [517, 639] width 39 height 14
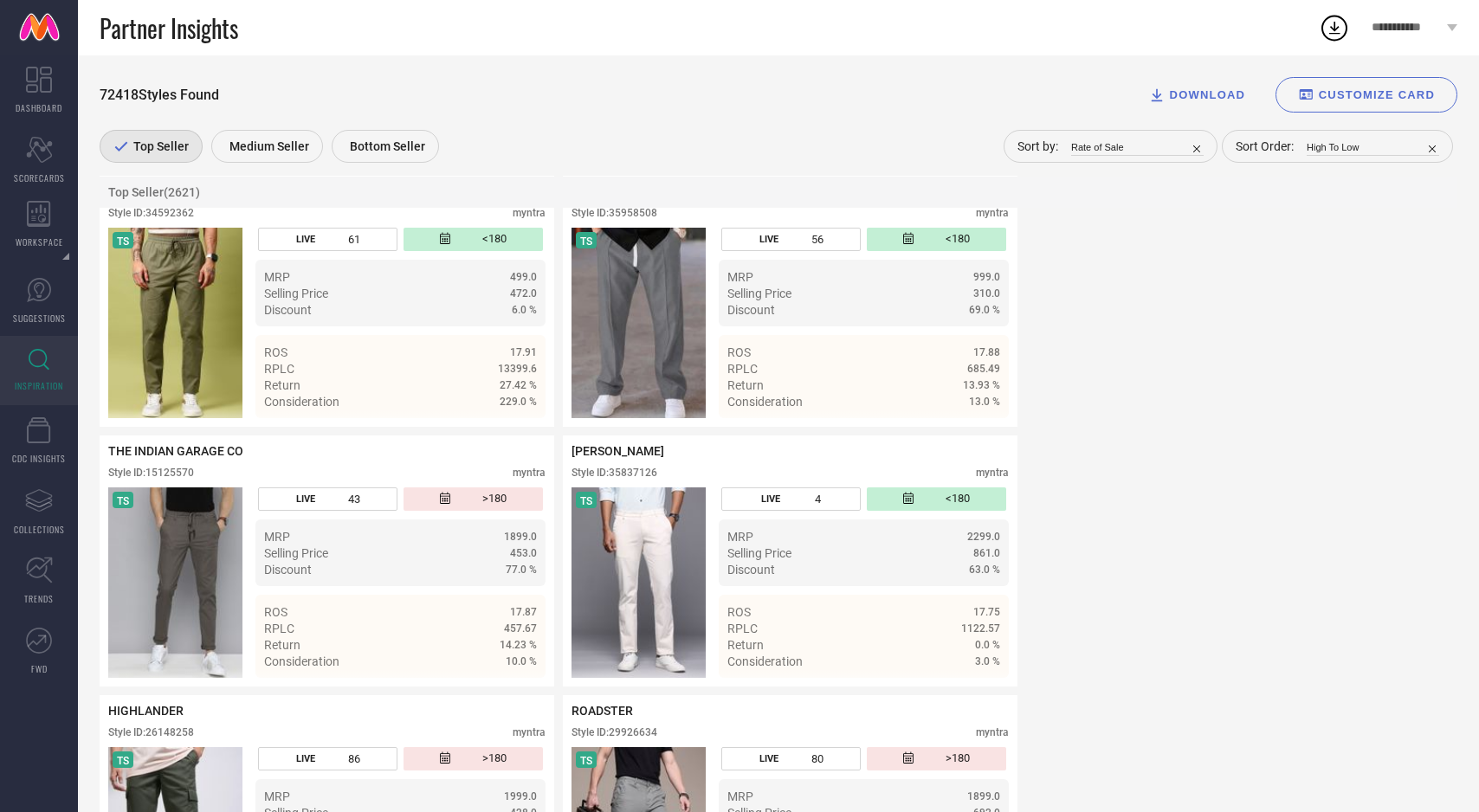
scroll to position [18837, 0]
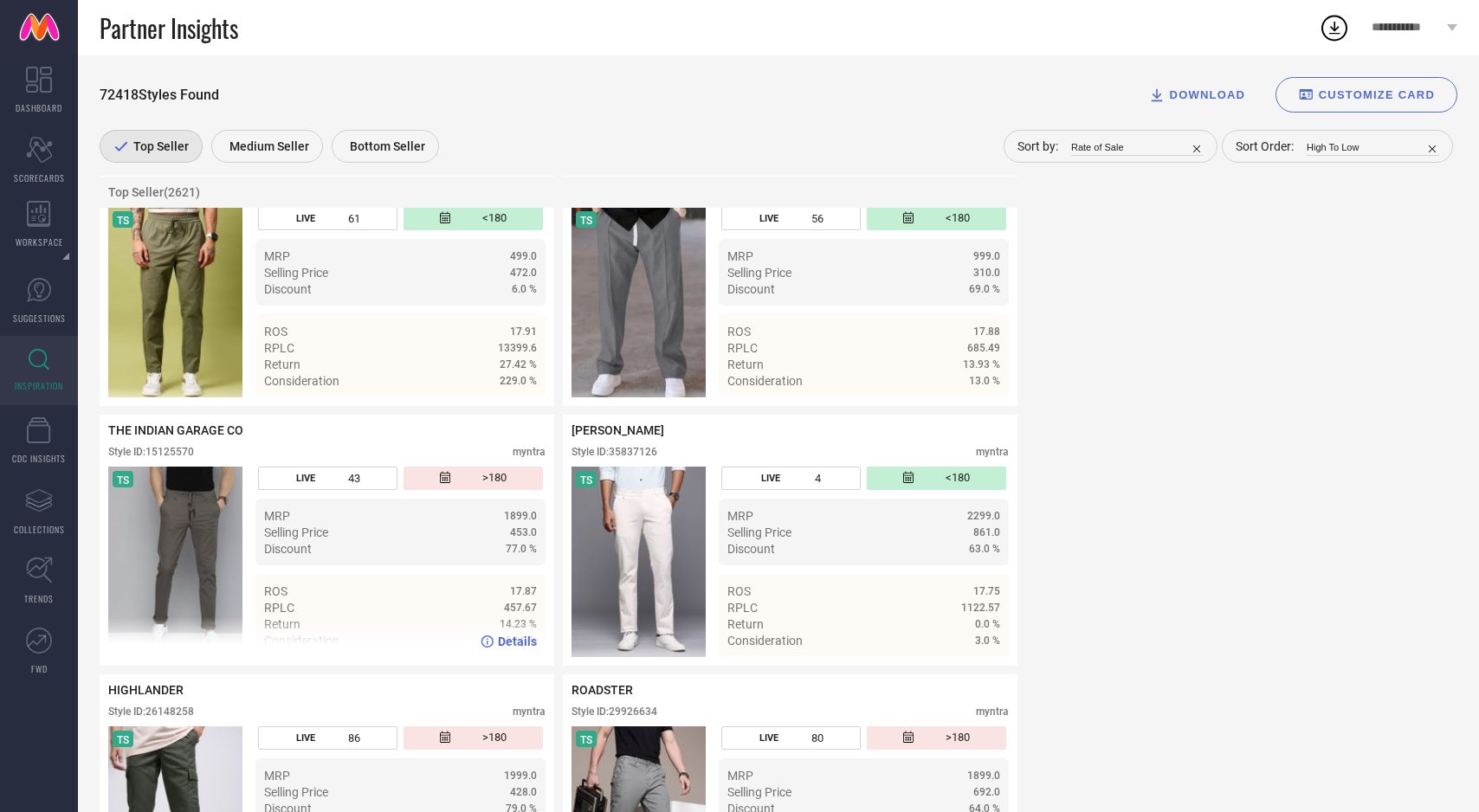
click at [167, 563] on img at bounding box center [175, 561] width 134 height 190
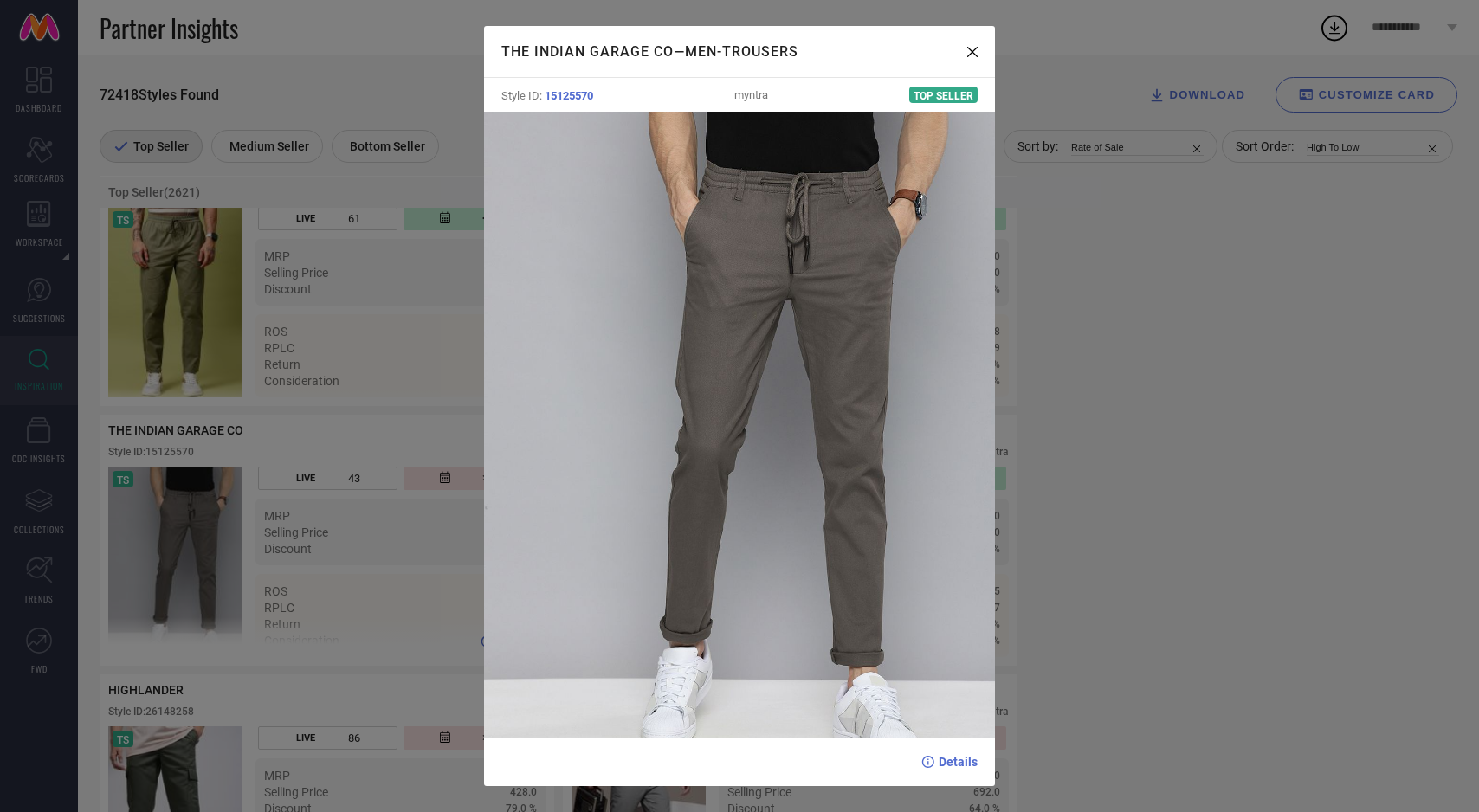
click at [167, 563] on div "THE INDIAN GARAGE CO — Men-Trousers Style ID: 15125570 myntra Top Seller Details" at bounding box center [740, 406] width 1479 height 812
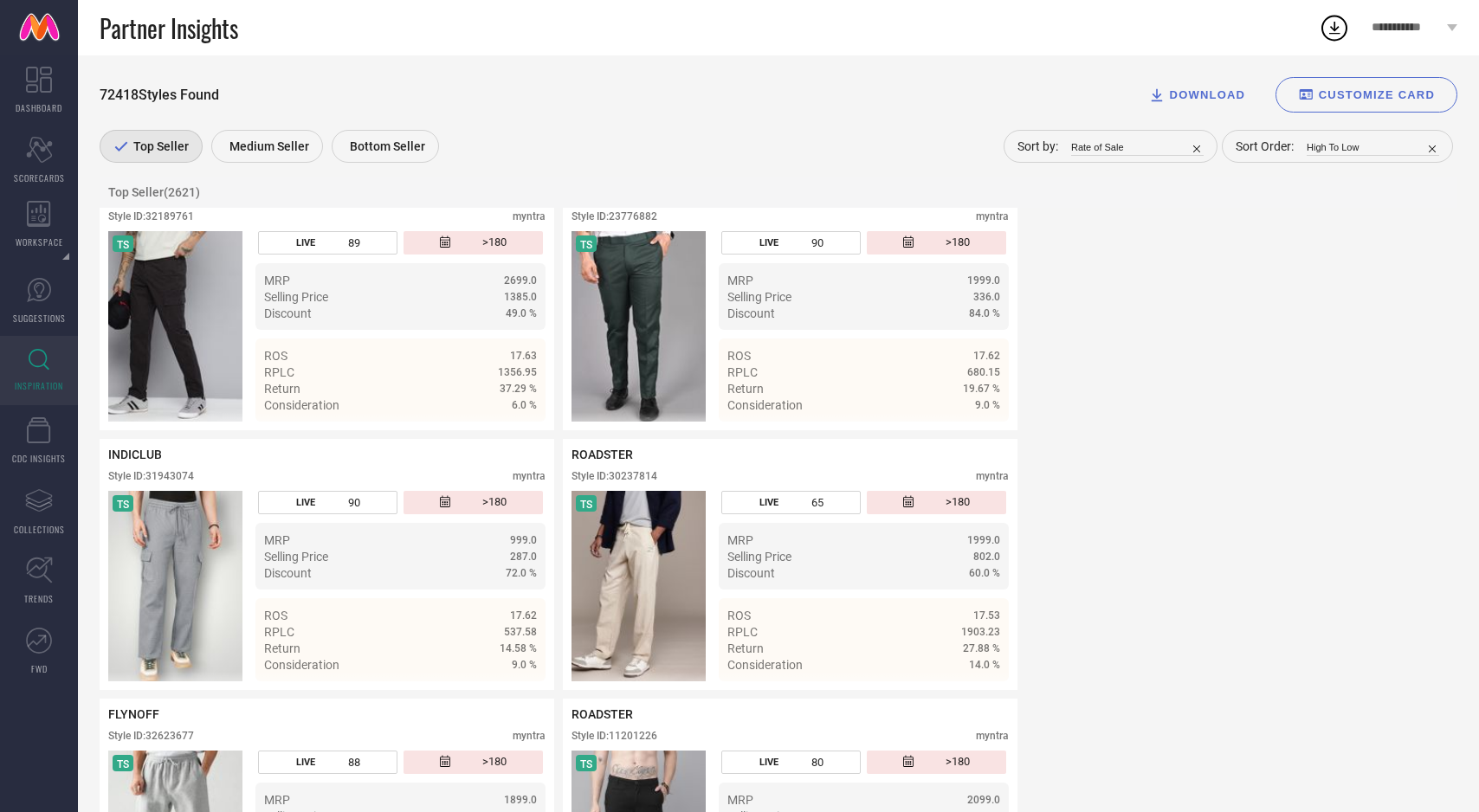
scroll to position [19594, 0]
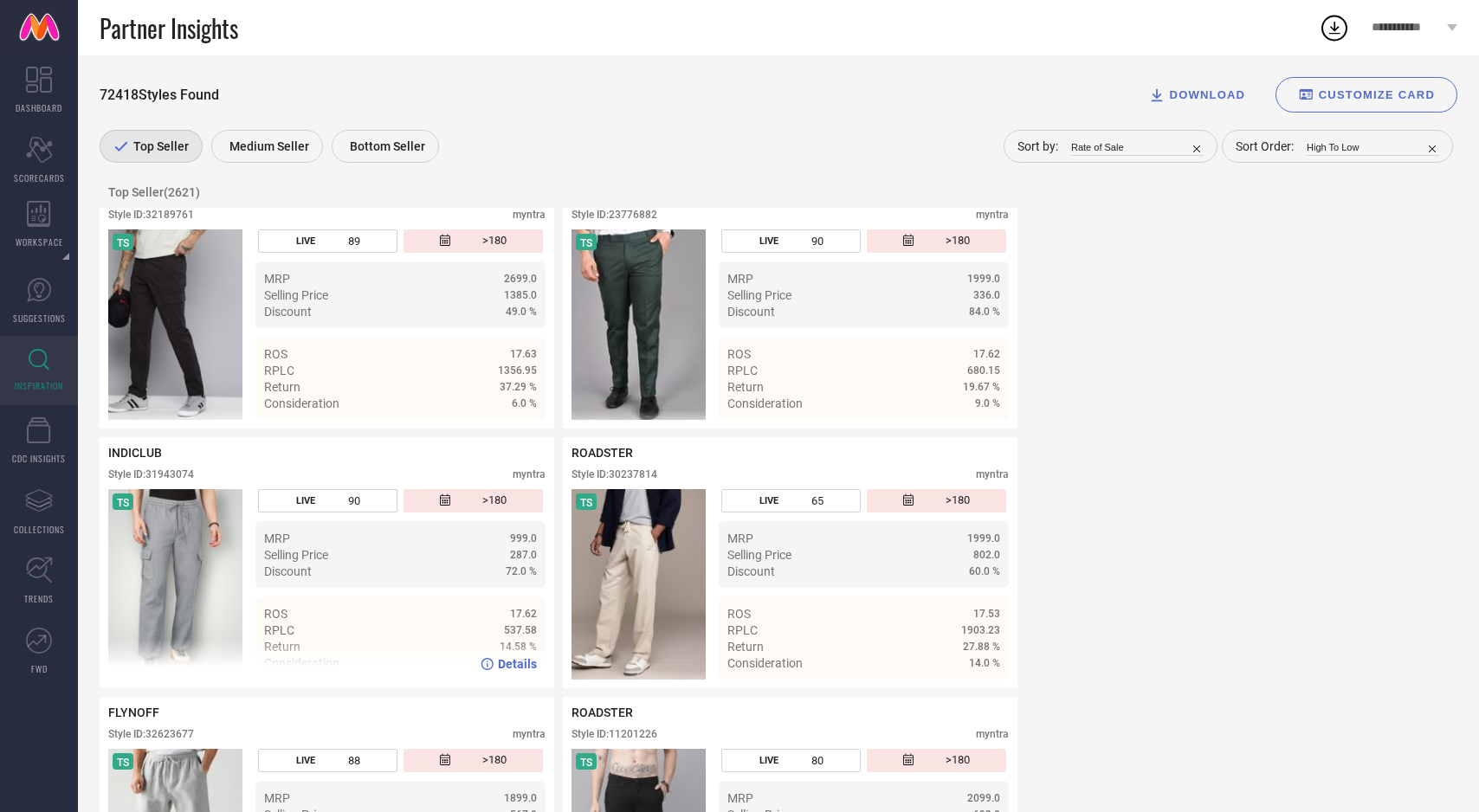
click at [164, 603] on img at bounding box center [175, 584] width 134 height 190
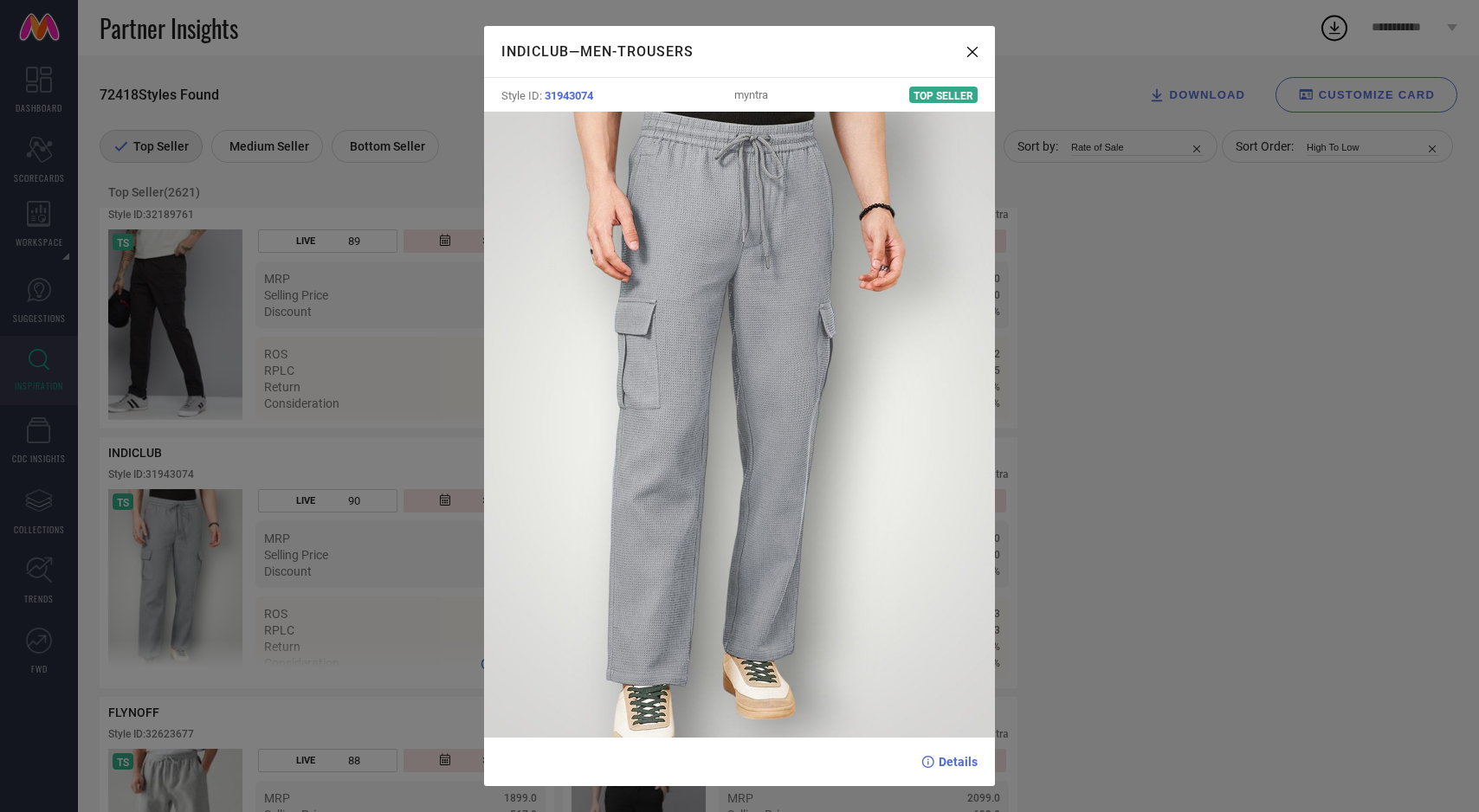
click at [164, 603] on div "INDICLUB — Men-Trousers Style ID: 31943074 myntra Top Seller Details" at bounding box center [740, 406] width 1479 height 812
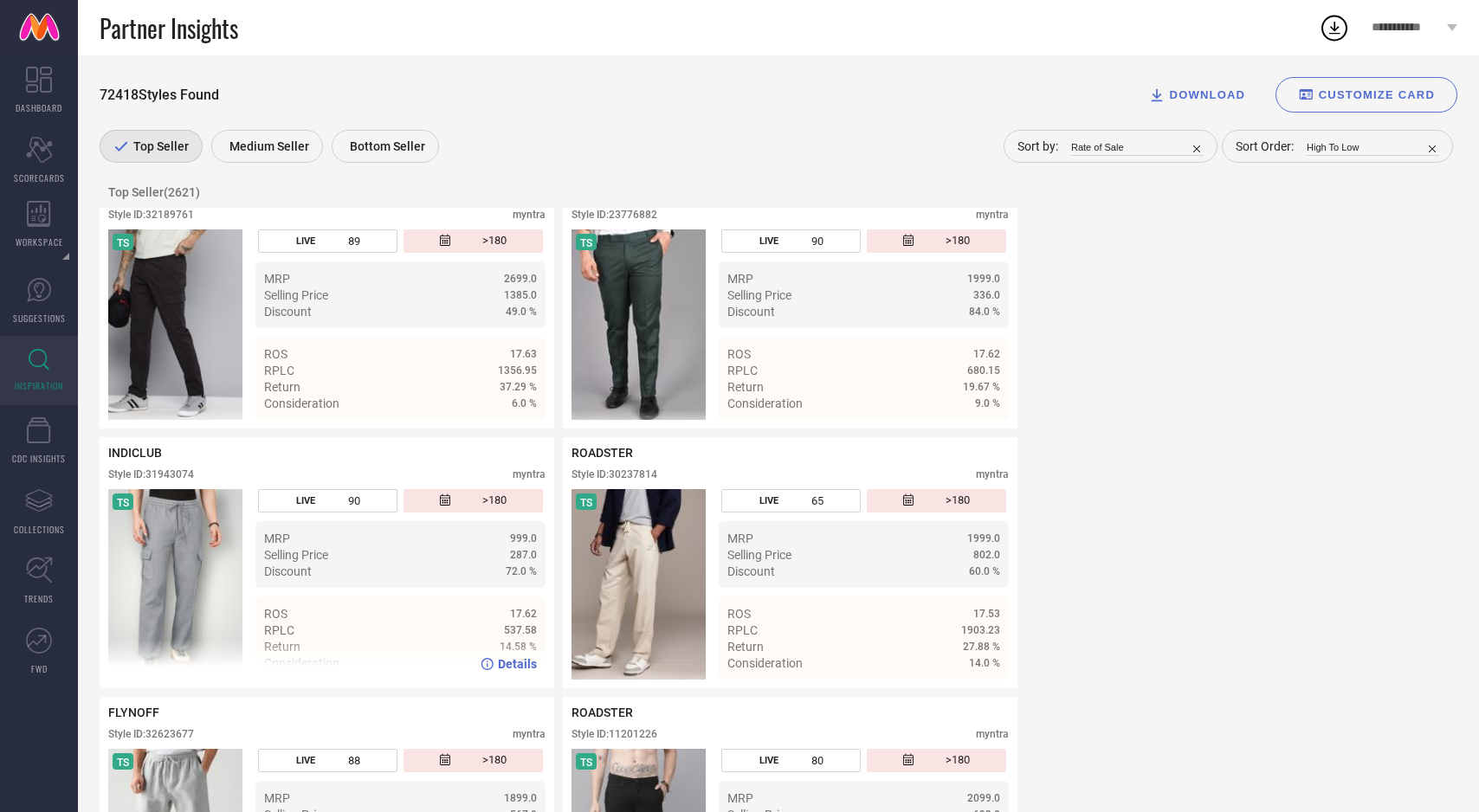
click at [164, 603] on img at bounding box center [175, 584] width 134 height 190
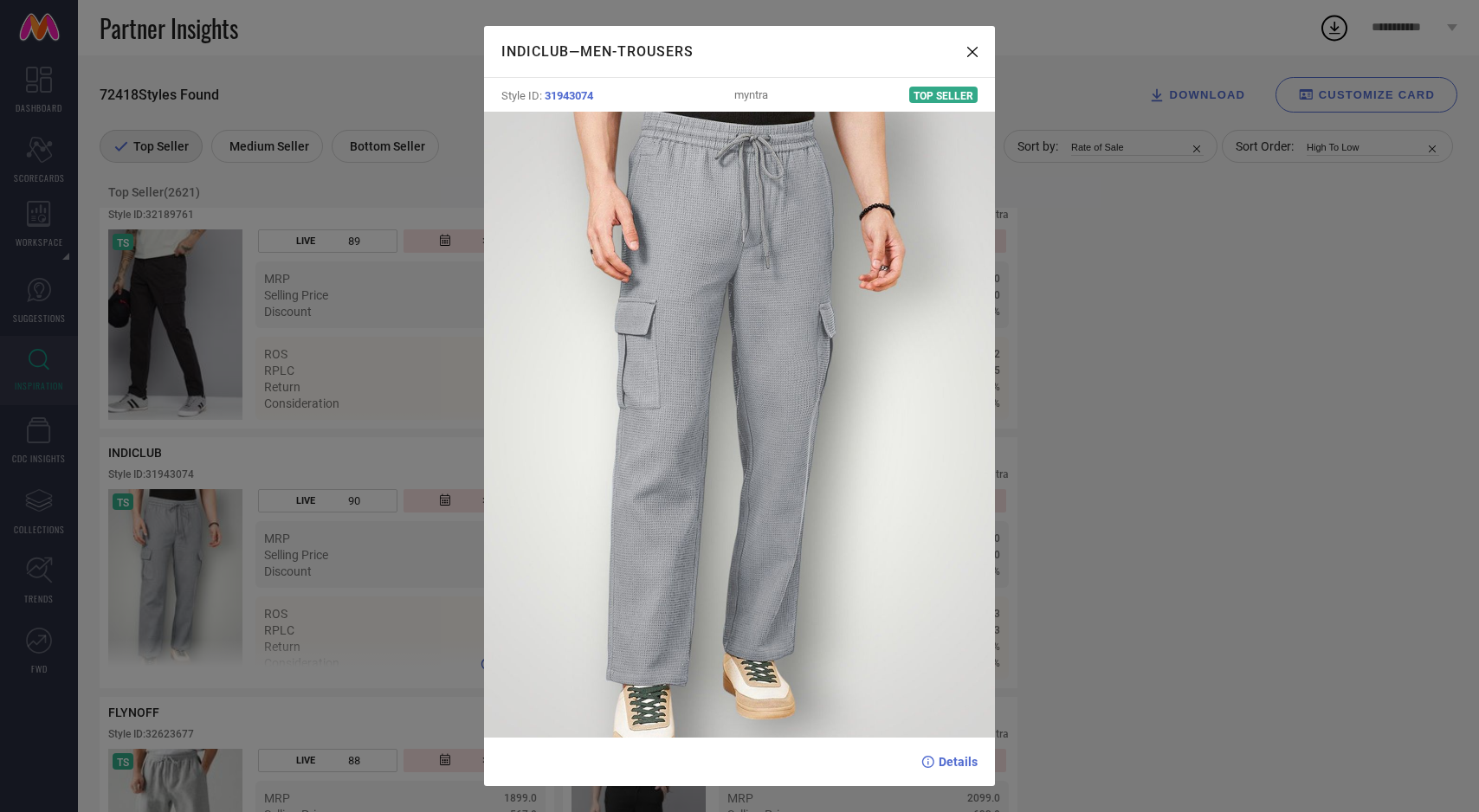
click at [164, 603] on div "INDICLUB — Men-Trousers Style ID: 31943074 myntra Top Seller Details" at bounding box center [740, 406] width 1479 height 812
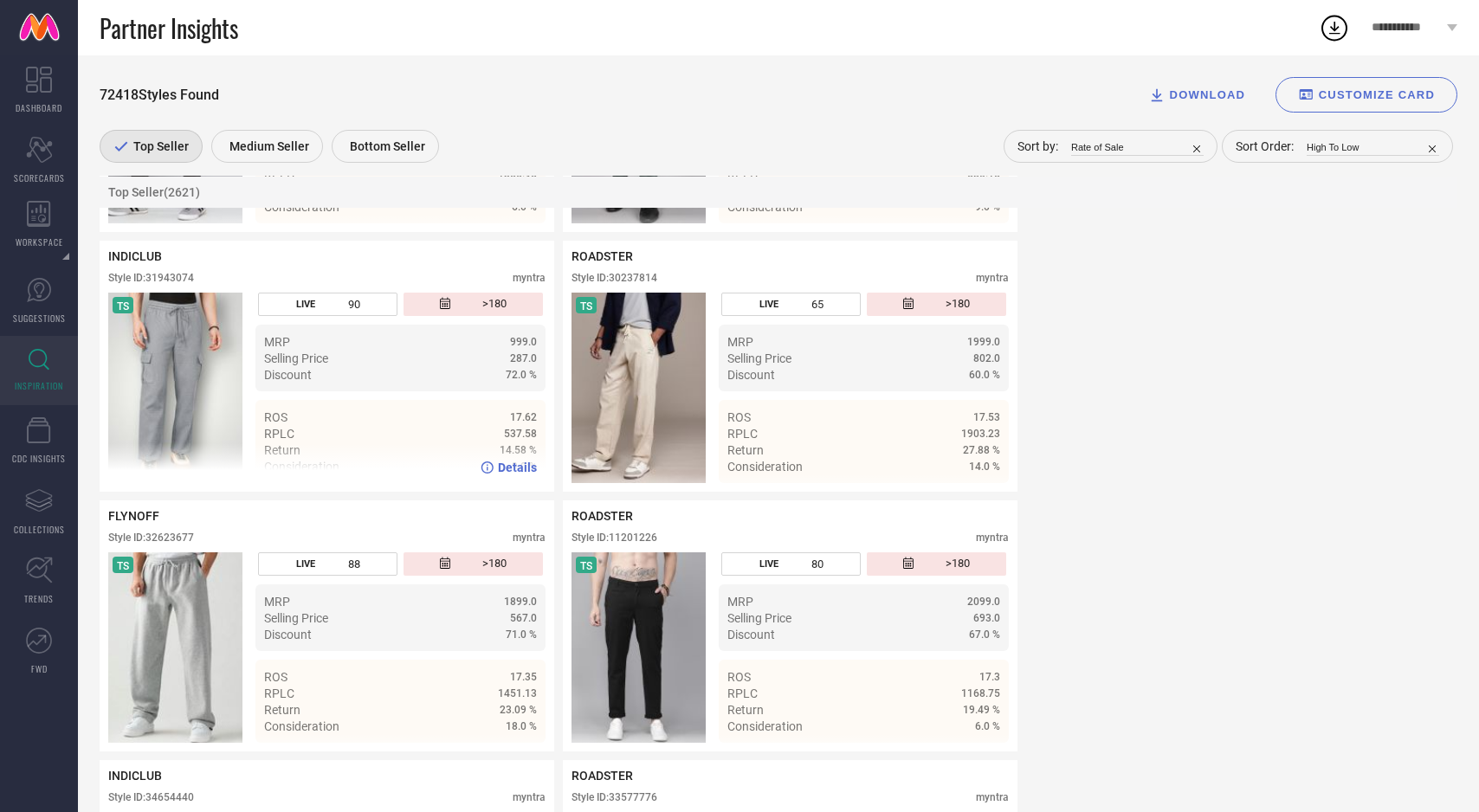
scroll to position [19799, 0]
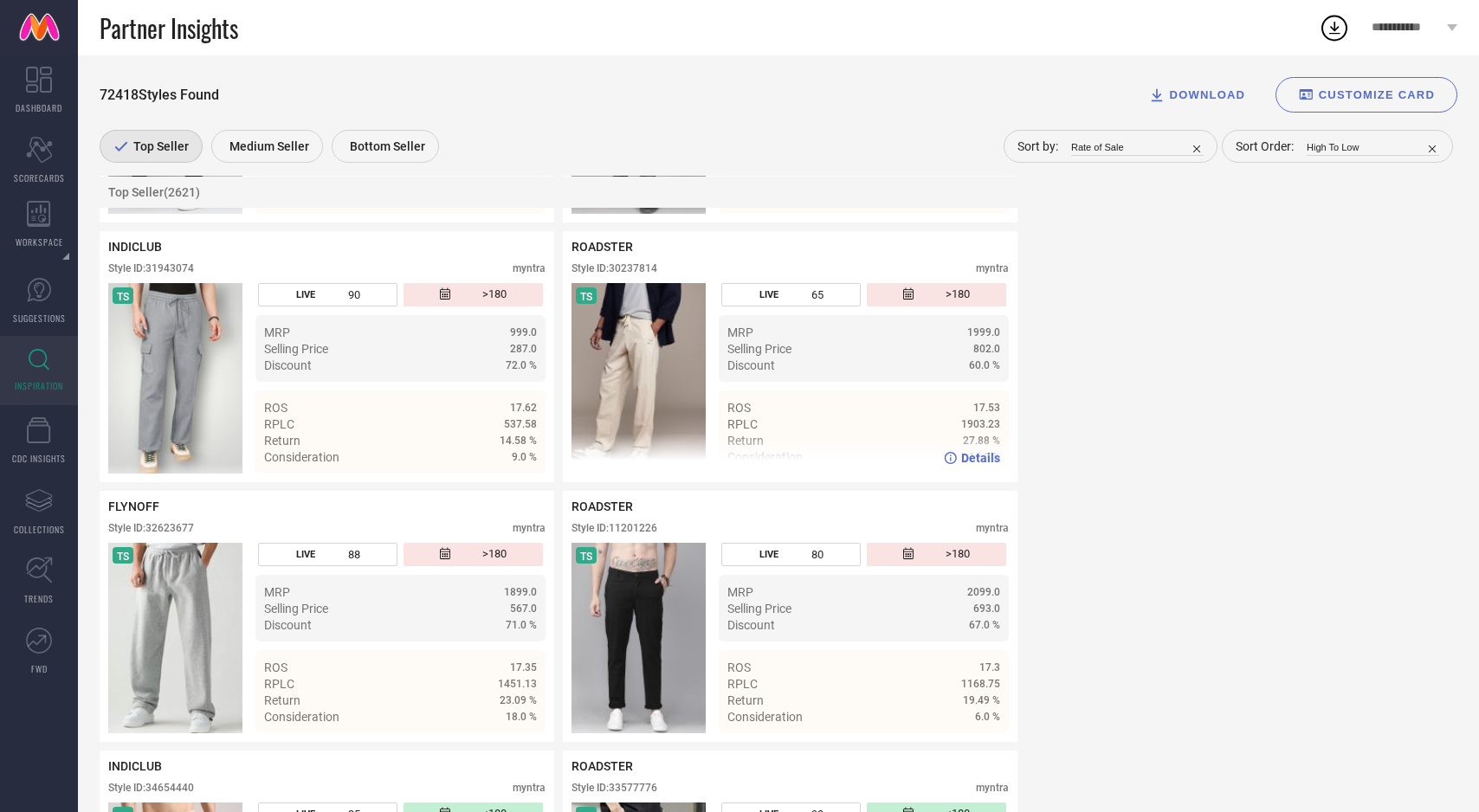
click at [617, 389] on img at bounding box center [638, 378] width 134 height 190
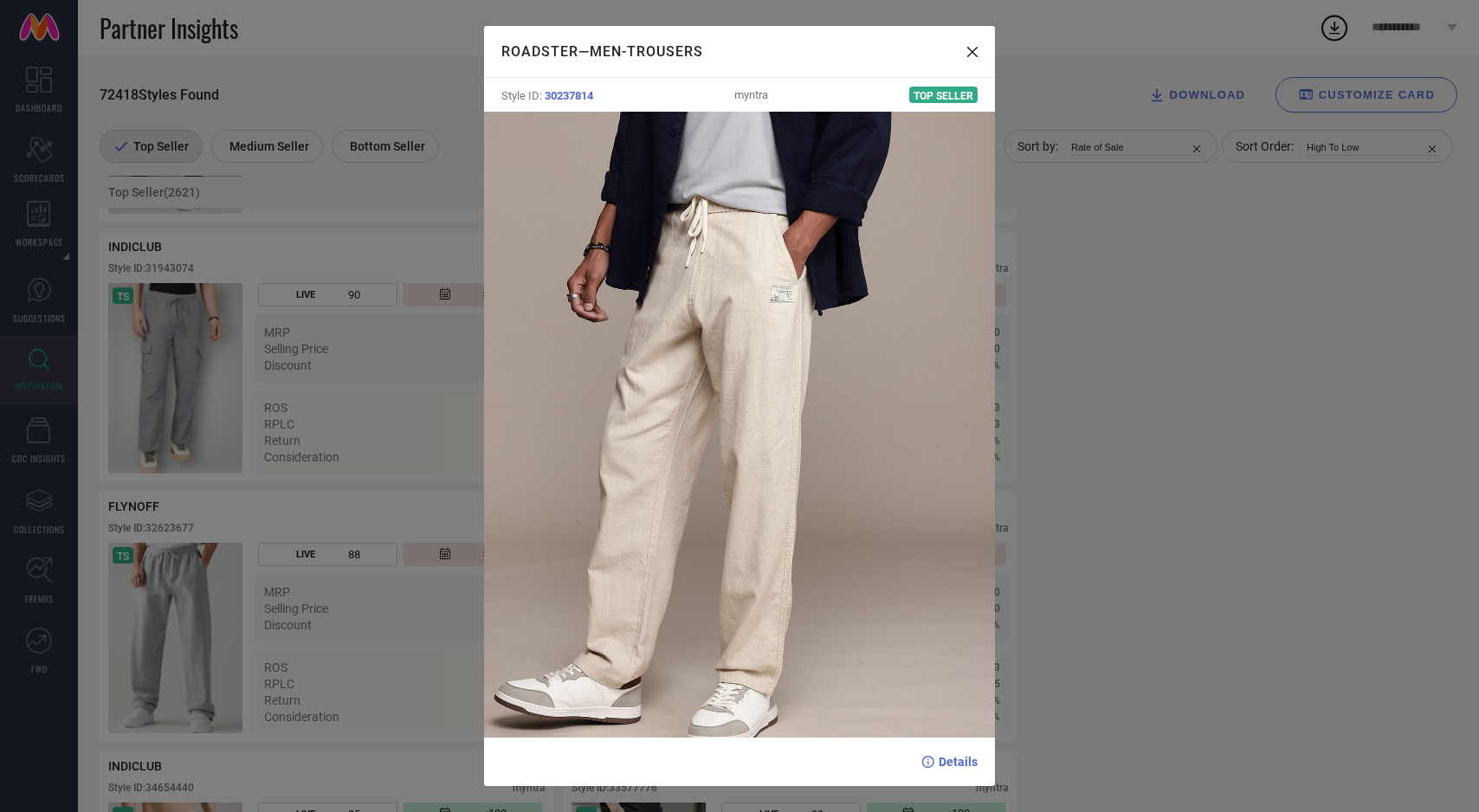
click at [286, 501] on div "ROADSTER — Men-Trousers Style ID: 30237814 myntra Top Seller Details" at bounding box center [740, 406] width 1479 height 812
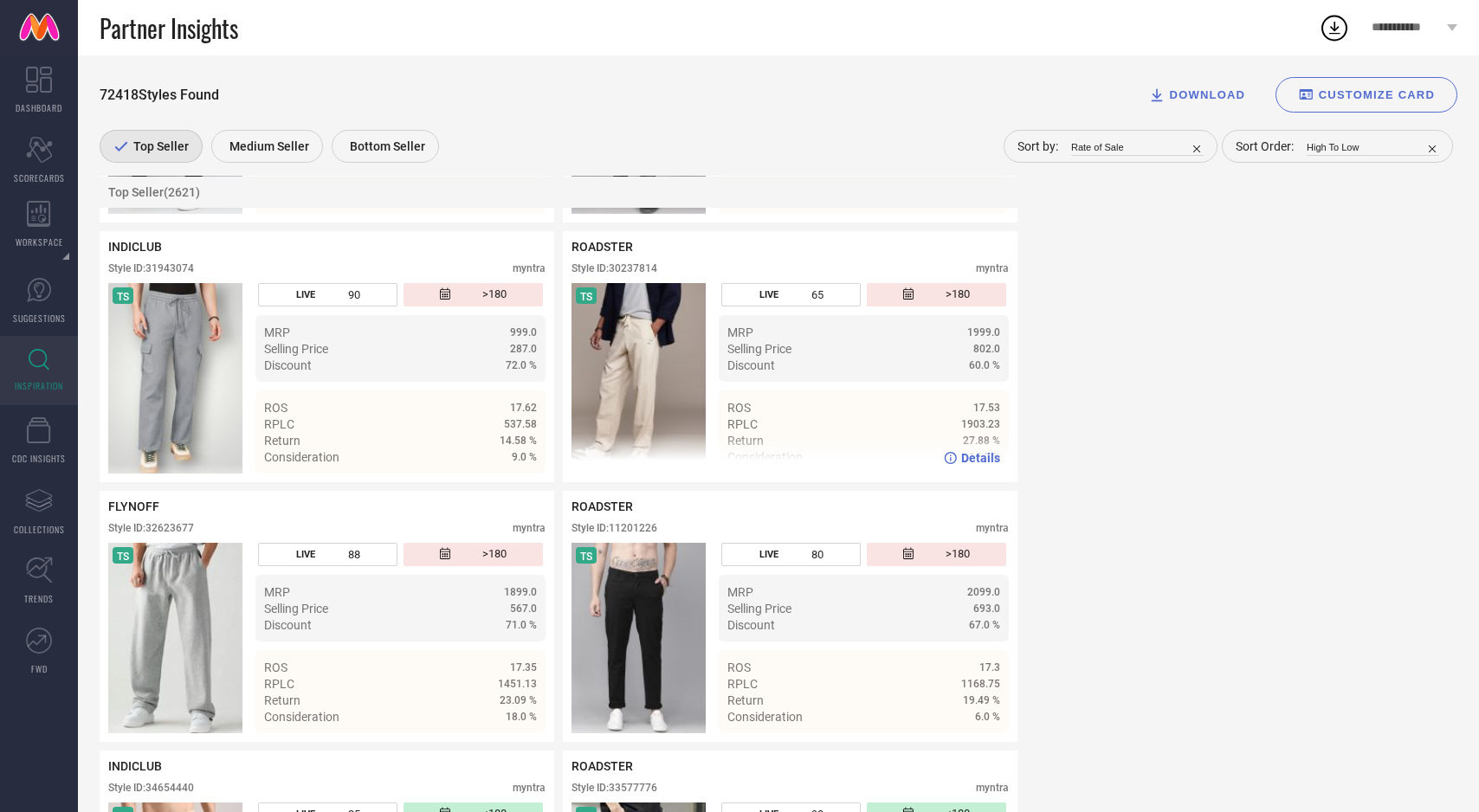
click at [979, 465] on span "Details" at bounding box center [980, 457] width 39 height 14
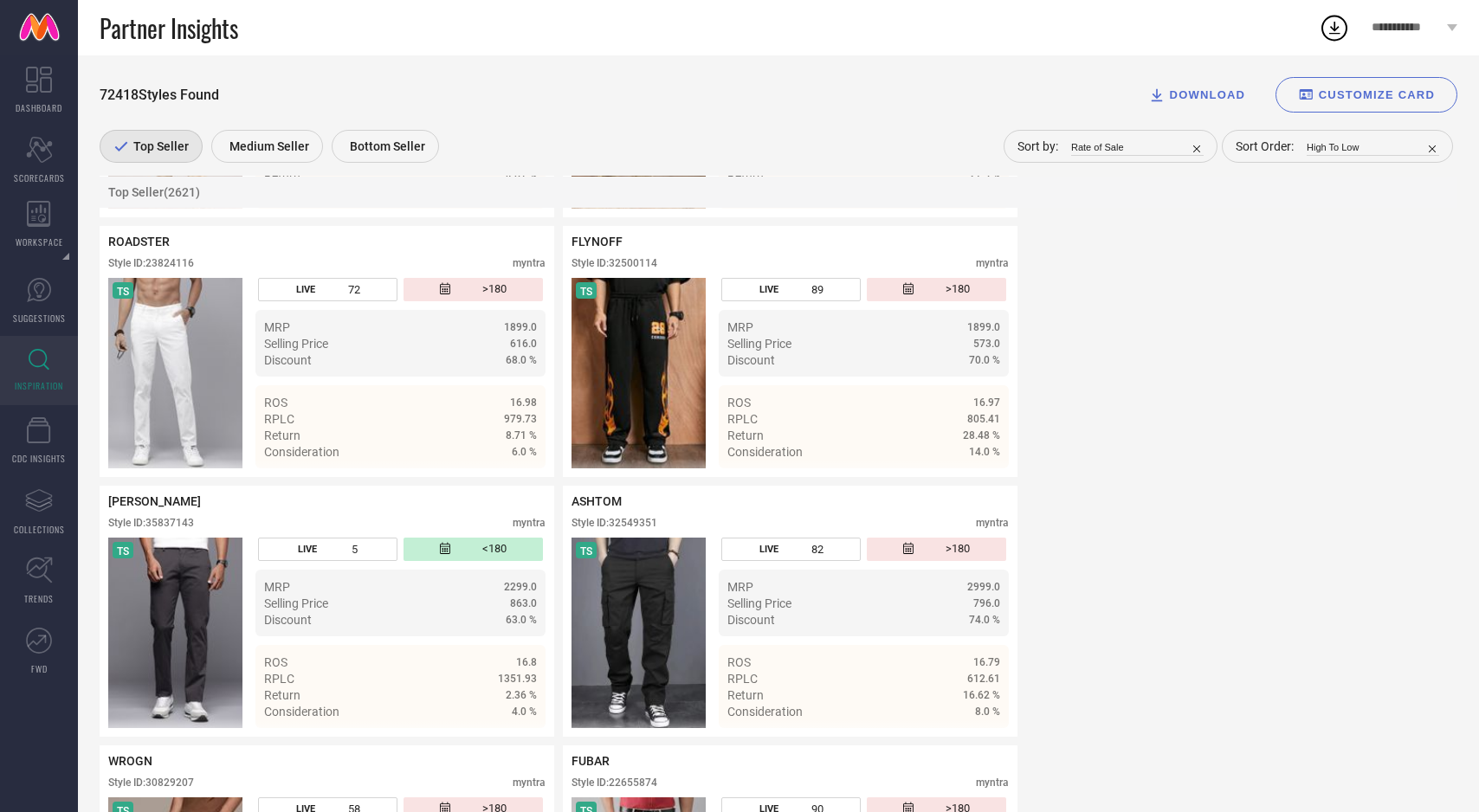
scroll to position [20596, 0]
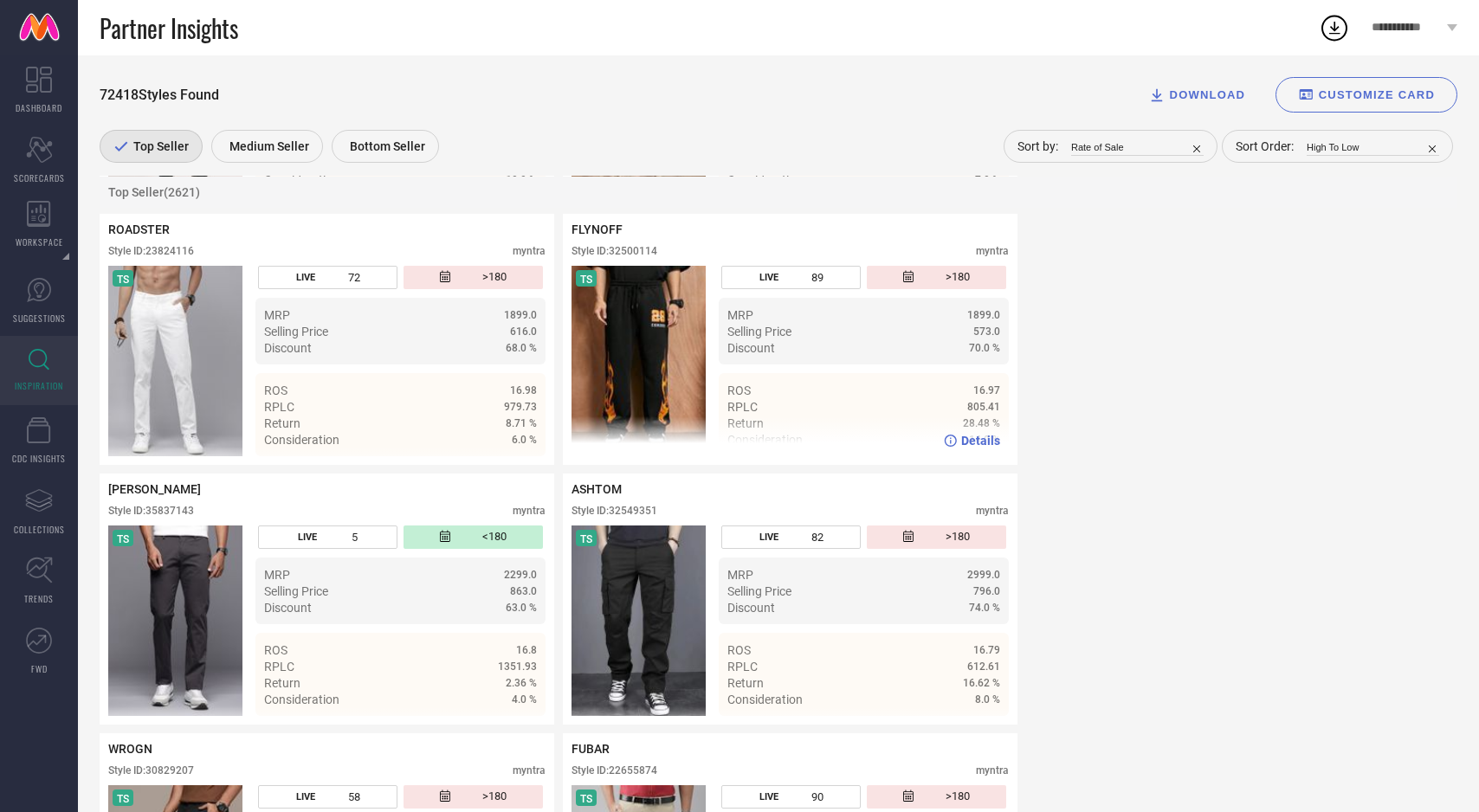
click at [604, 419] on img at bounding box center [638, 360] width 134 height 190
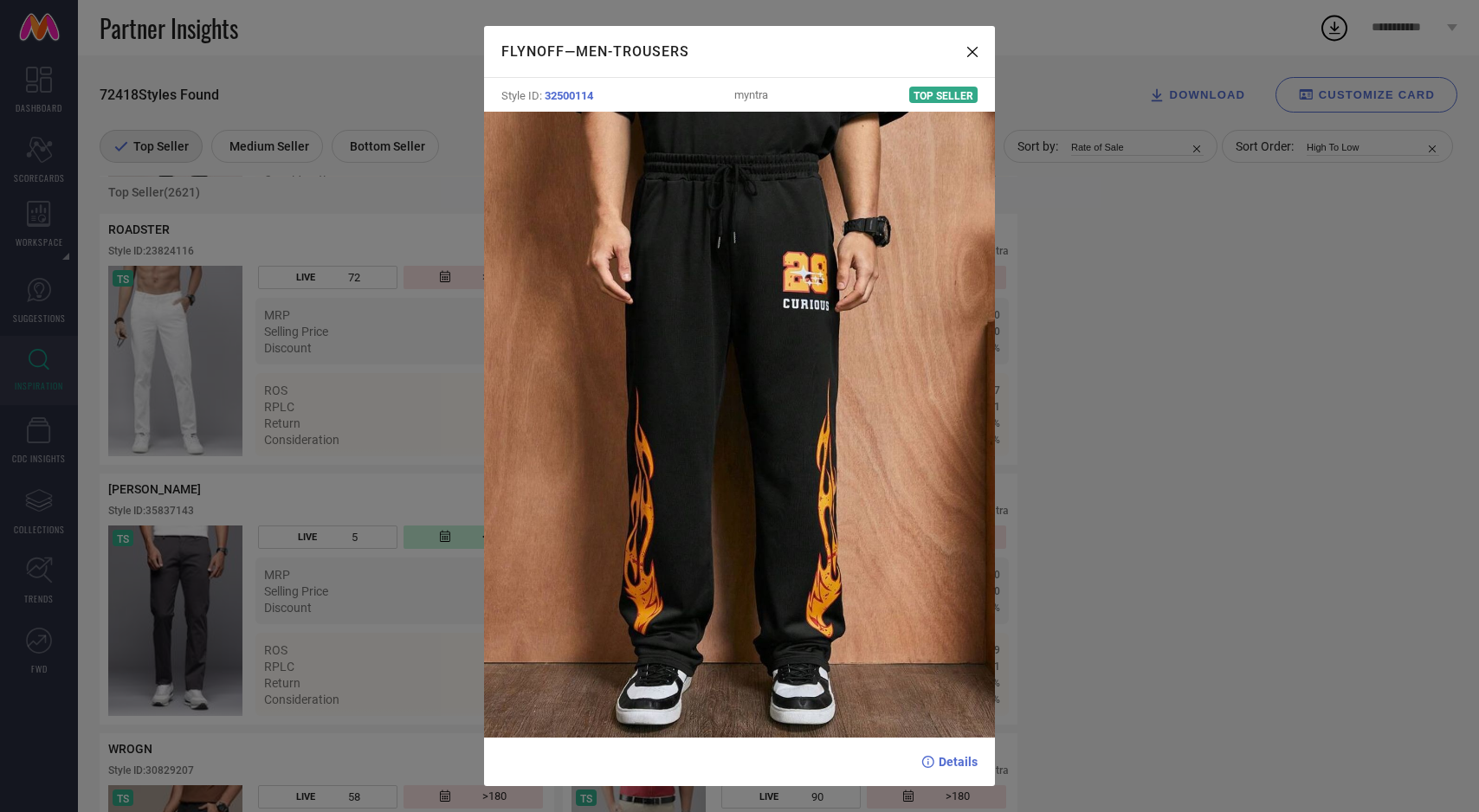
click at [368, 369] on div "FLYNOFF — Men-Trousers Style ID: 32500114 myntra Top Seller Details" at bounding box center [740, 406] width 1479 height 812
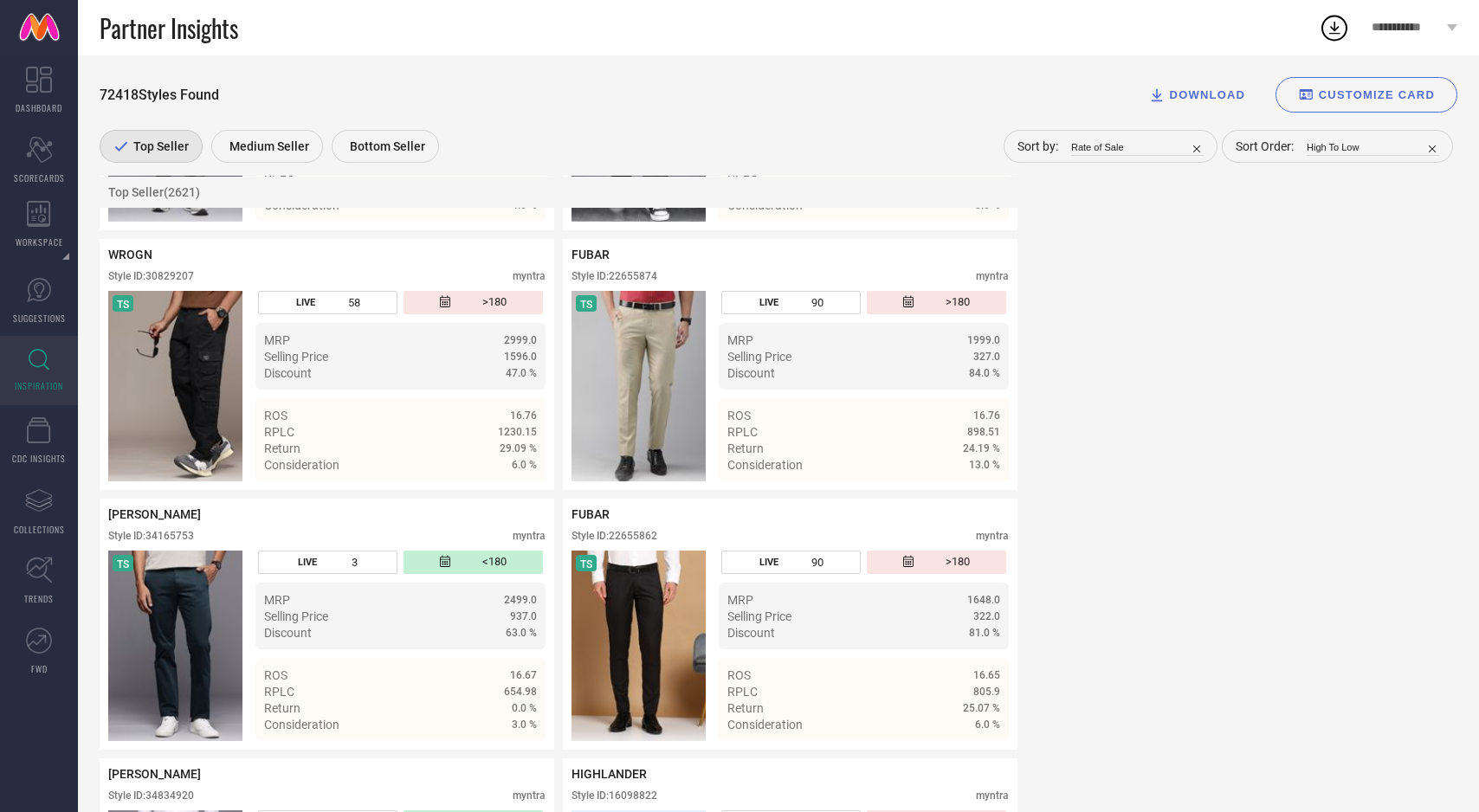
scroll to position [21095, 0]
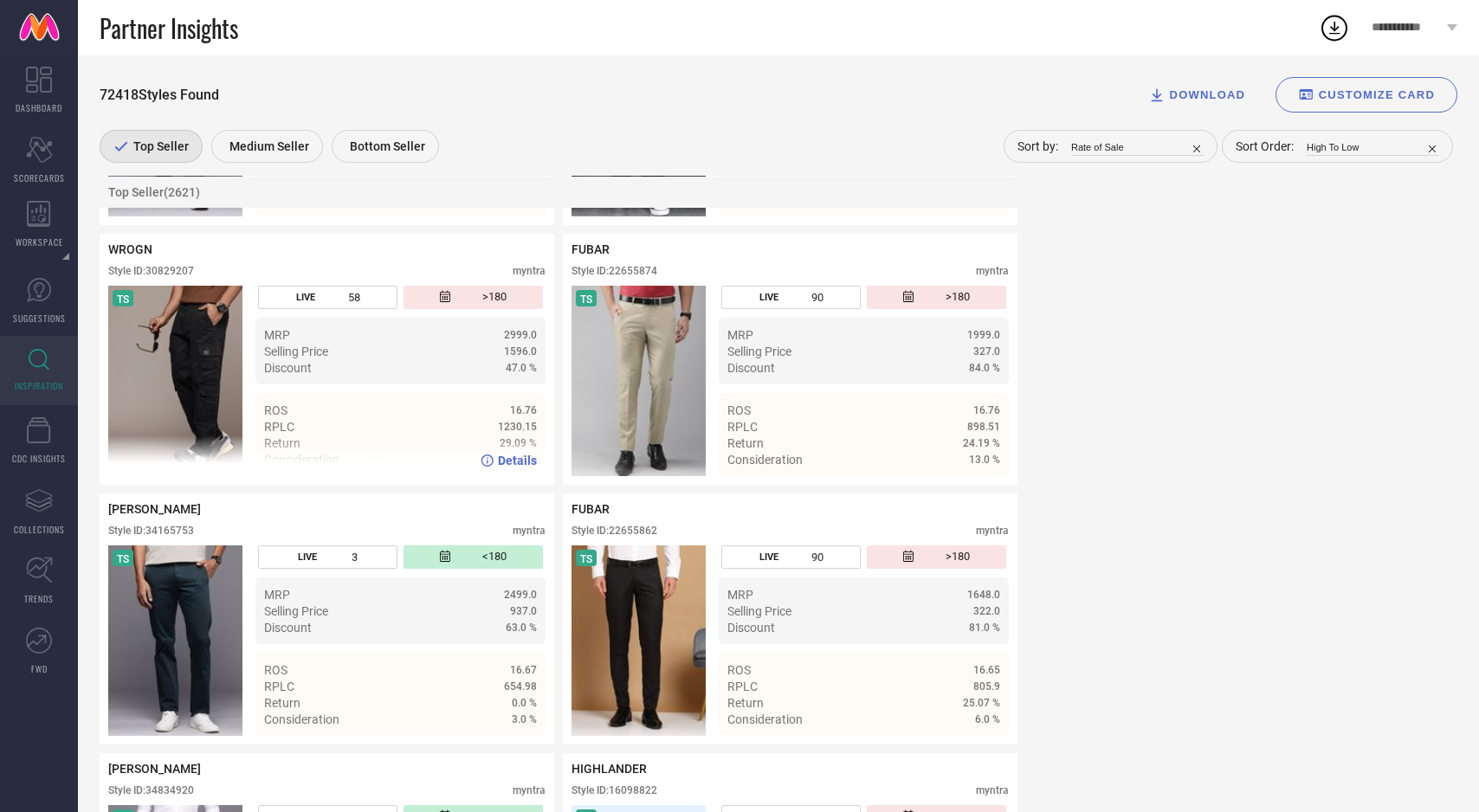
click at [147, 400] on img at bounding box center [175, 380] width 134 height 190
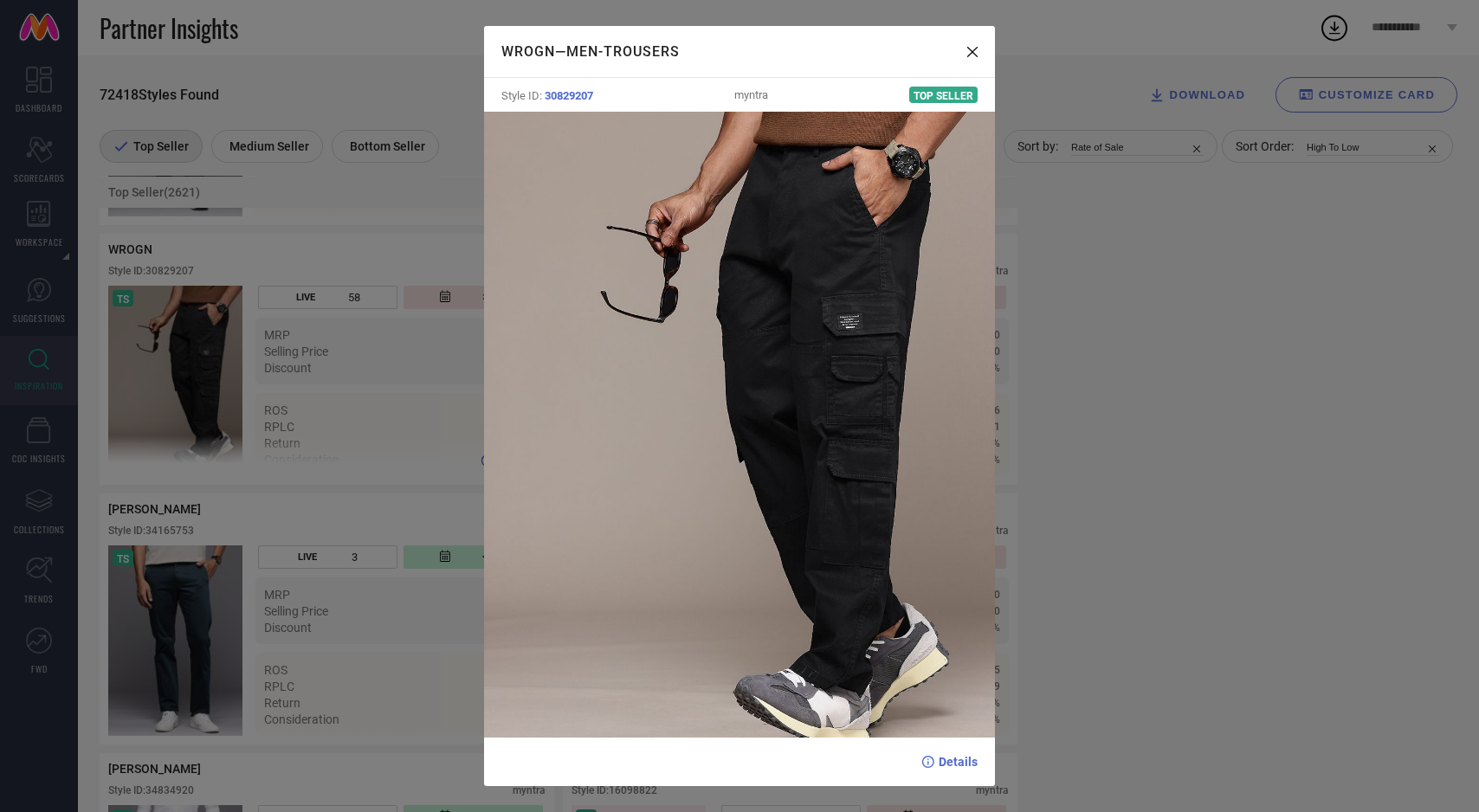
click at [147, 400] on div "WROGN — Men-Trousers Style ID: 30829207 myntra Top Seller Details" at bounding box center [740, 406] width 1479 height 812
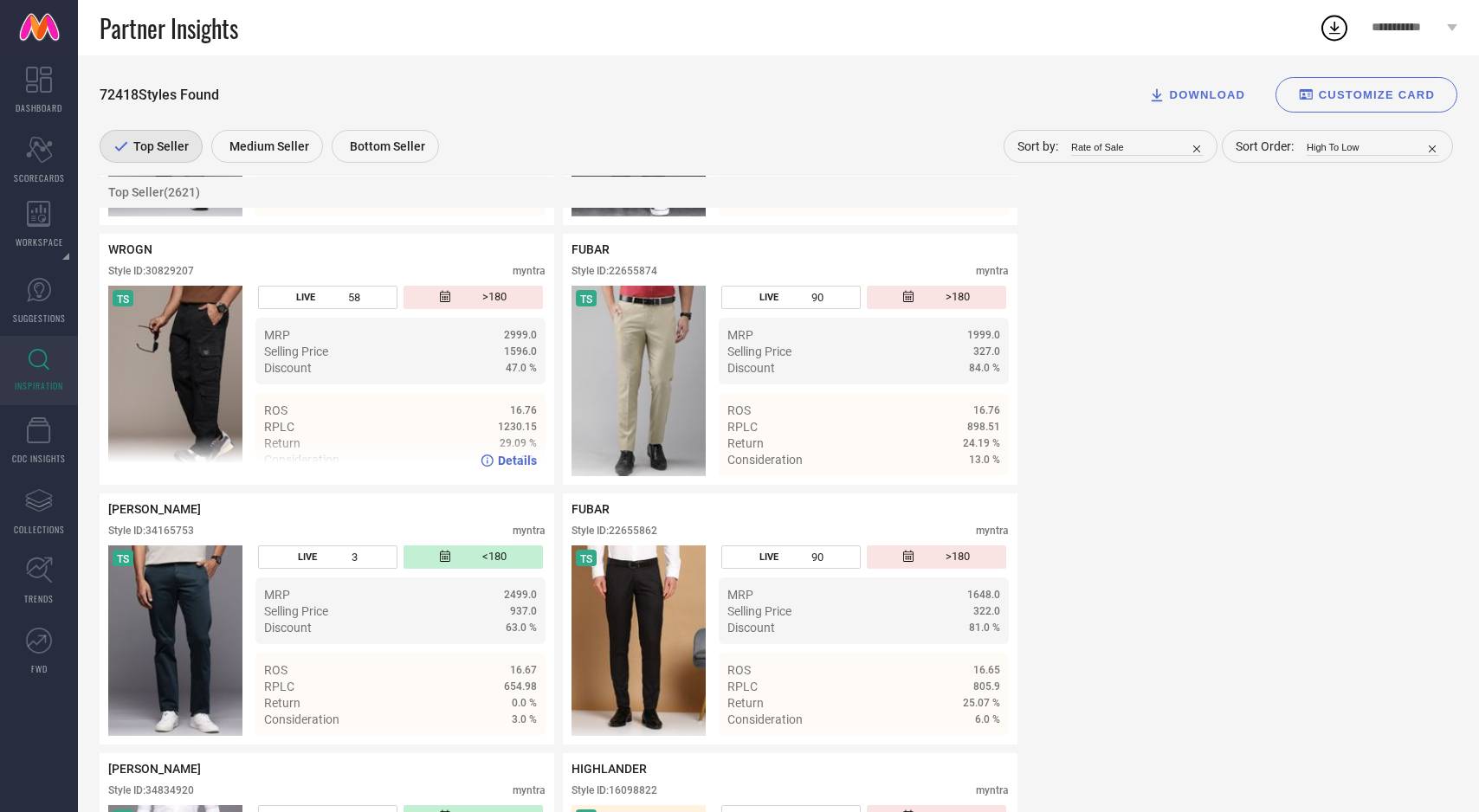
click at [147, 400] on img at bounding box center [175, 380] width 134 height 190
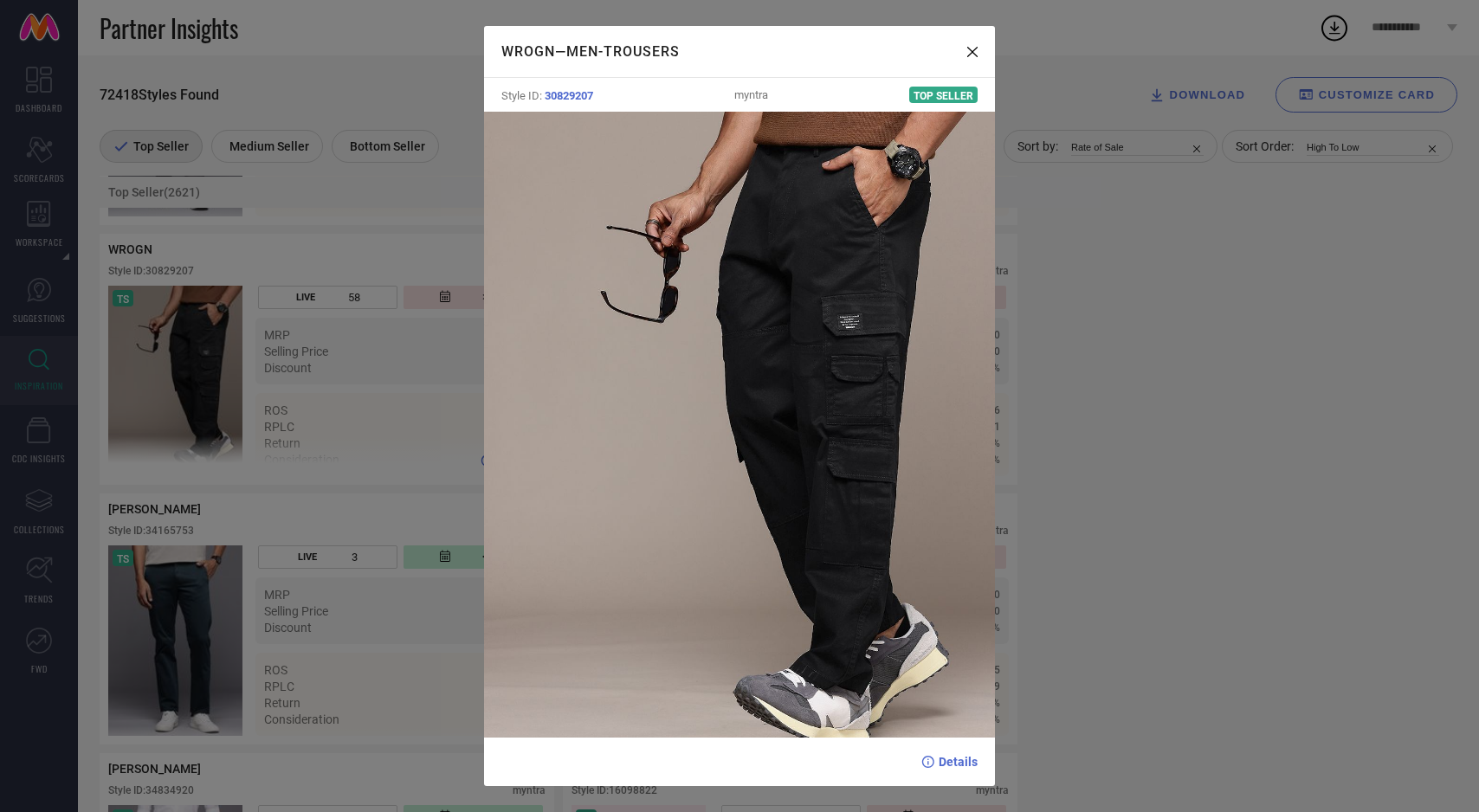
click at [147, 400] on div "WROGN — Men-Trousers Style ID: 30829207 myntra Top Seller Details" at bounding box center [740, 406] width 1479 height 812
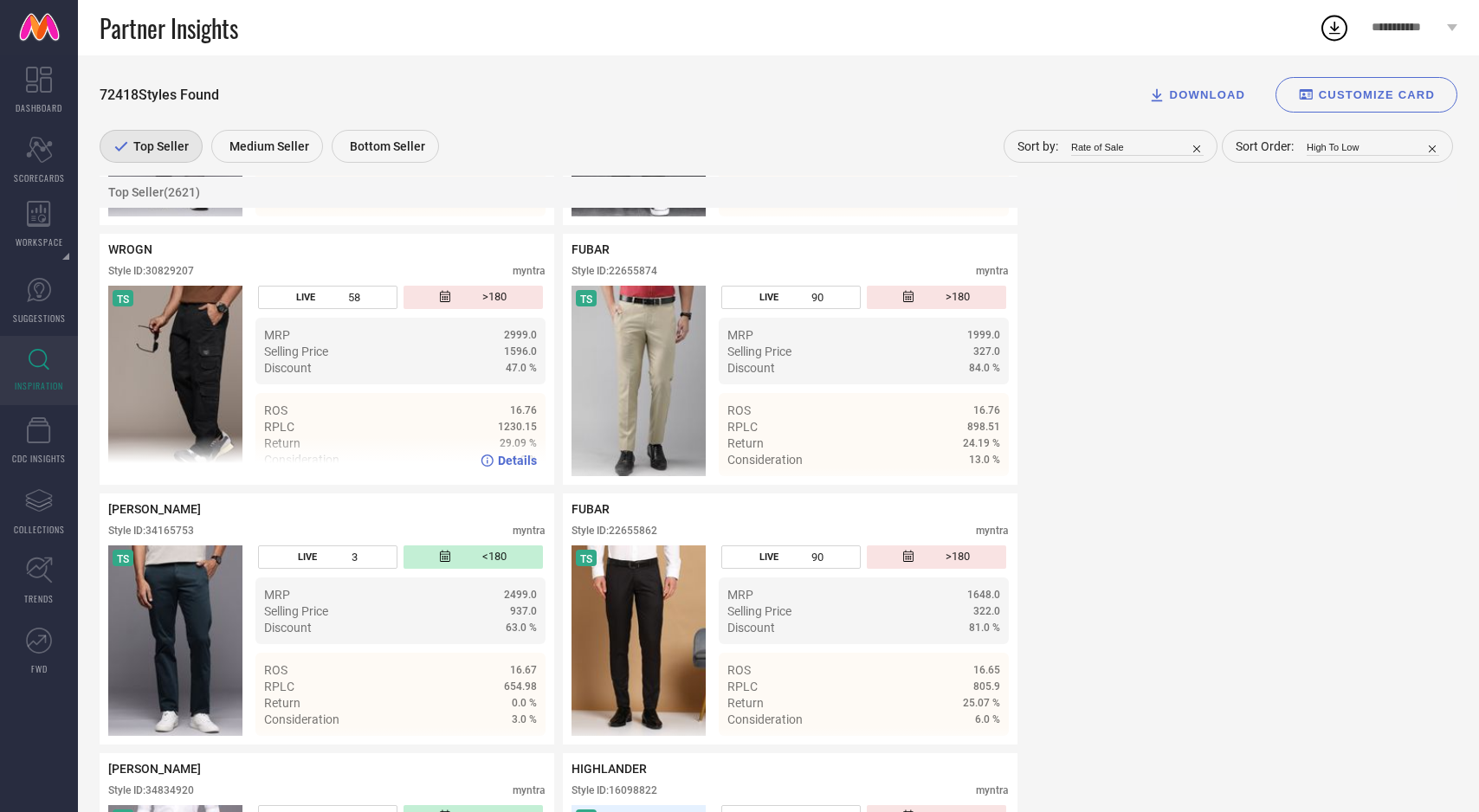
click at [147, 400] on img at bounding box center [175, 380] width 134 height 190
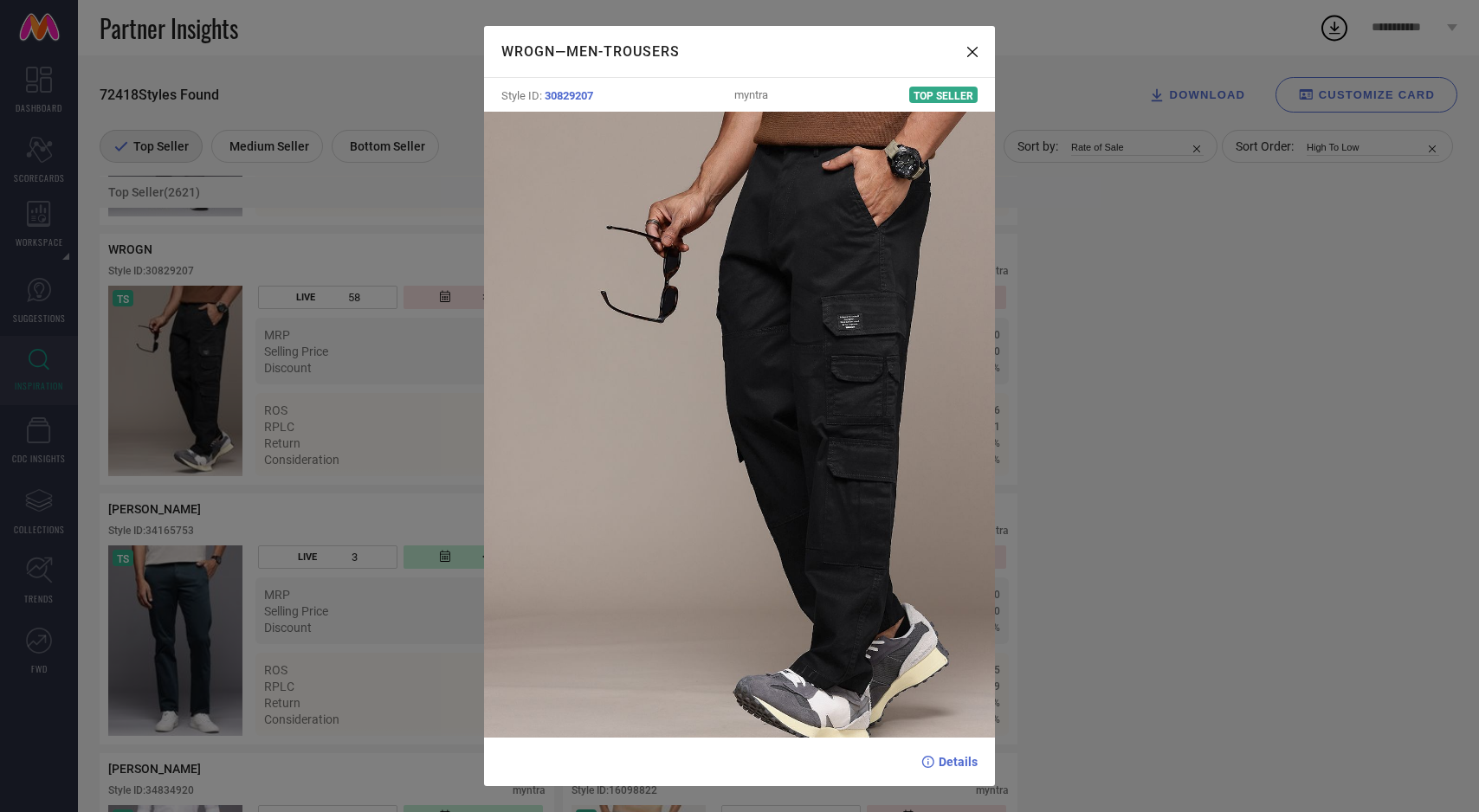
click at [536, 684] on img at bounding box center [740, 425] width 512 height 626
click at [460, 212] on div "WROGN — Men-Trousers Style ID: 30829207 myntra Top Seller Details" at bounding box center [740, 406] width 1479 height 812
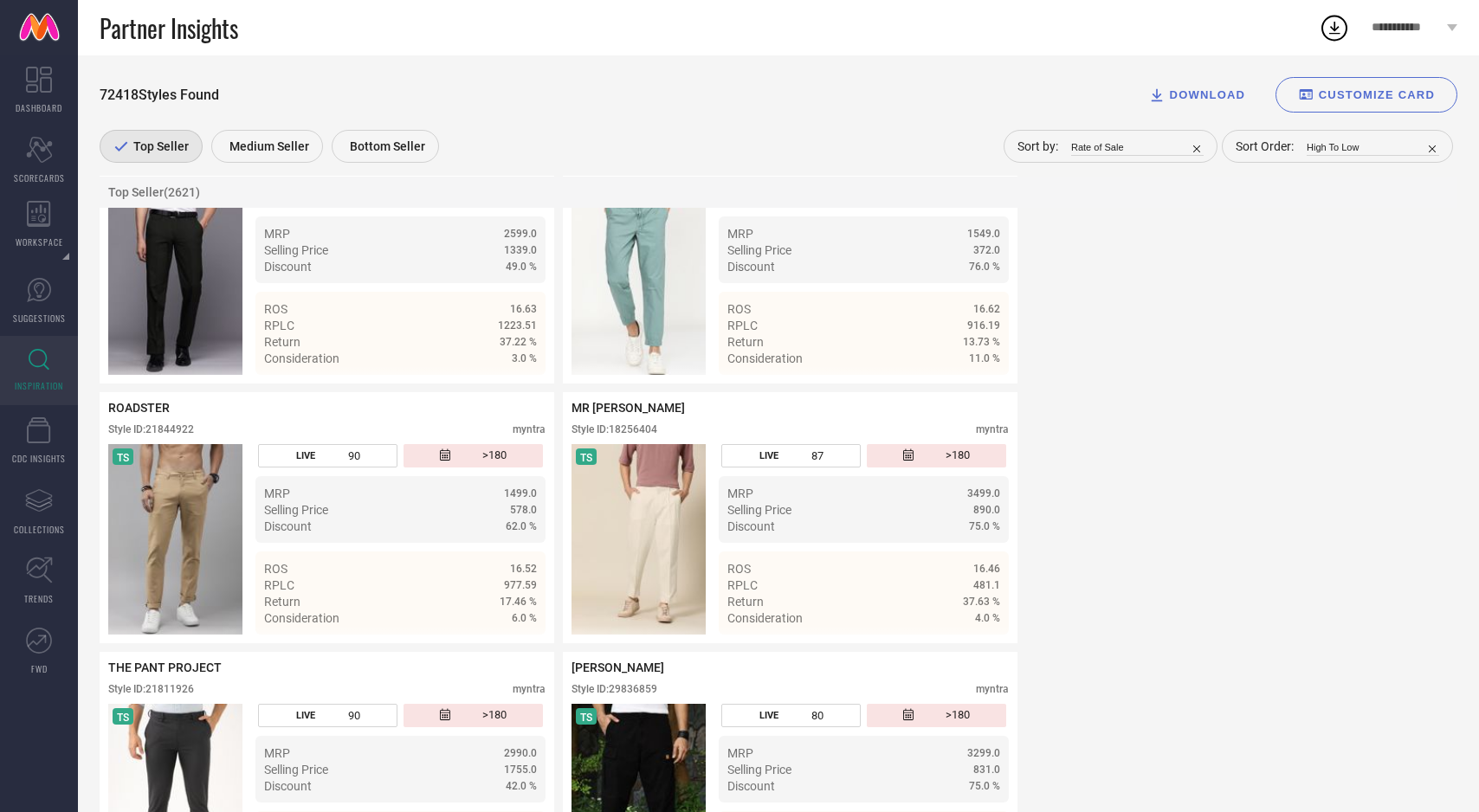
scroll to position [21738, 0]
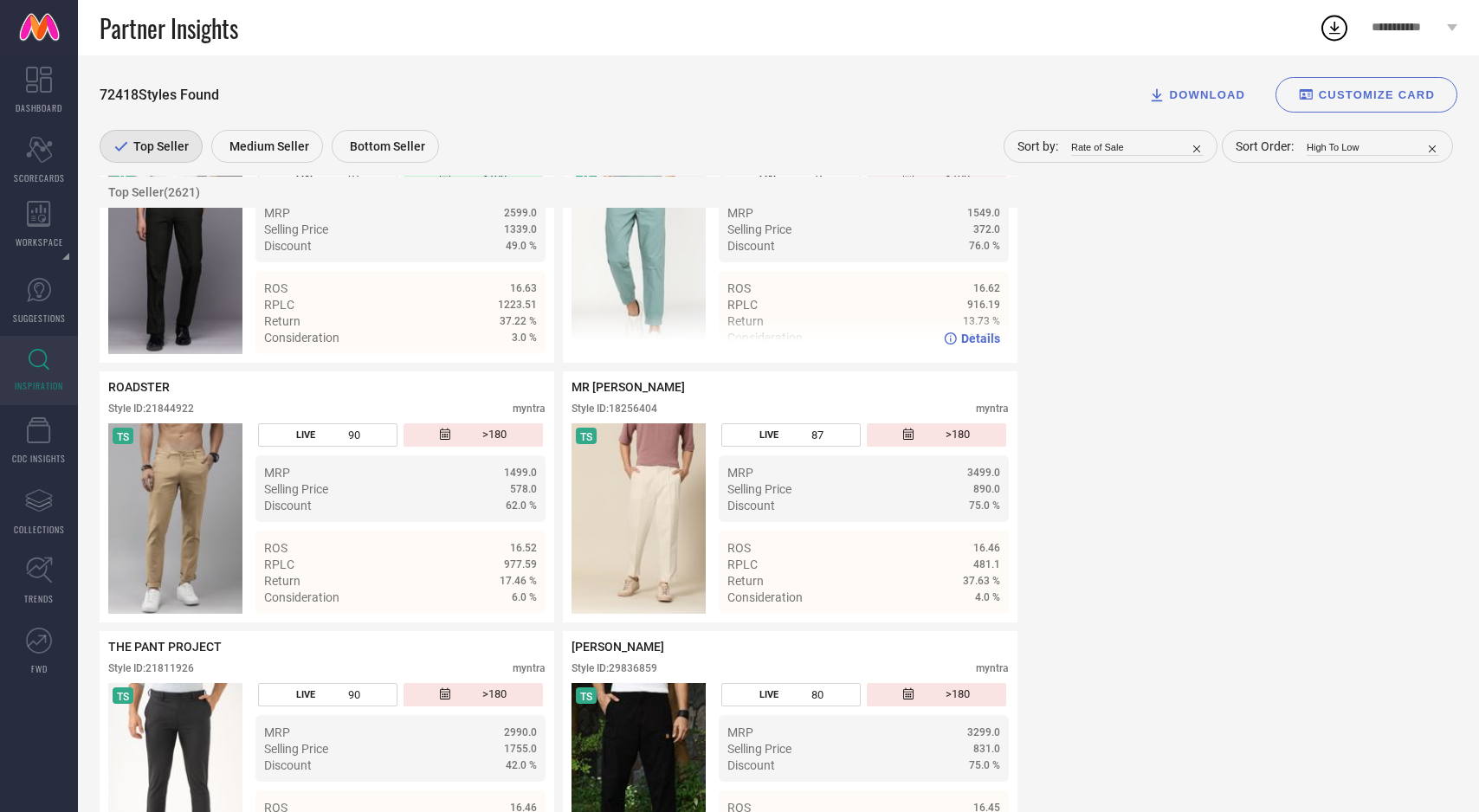
click at [629, 258] on img at bounding box center [638, 258] width 134 height 190
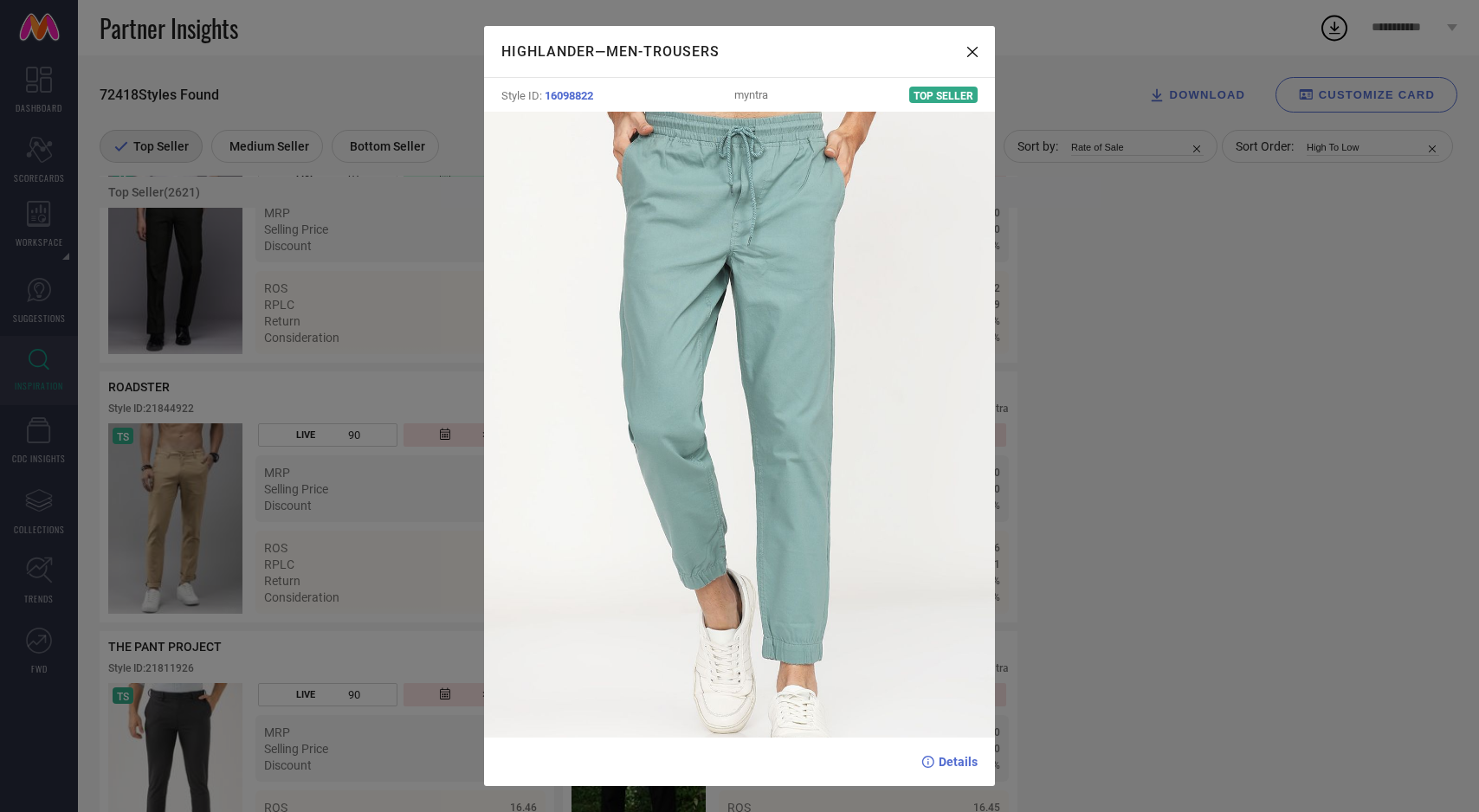
click at [539, 261] on img at bounding box center [740, 425] width 512 height 626
click at [373, 367] on div "HIGHLANDER — Men-Trousers Style ID: 16098822 myntra Top Seller Details" at bounding box center [740, 406] width 1479 height 812
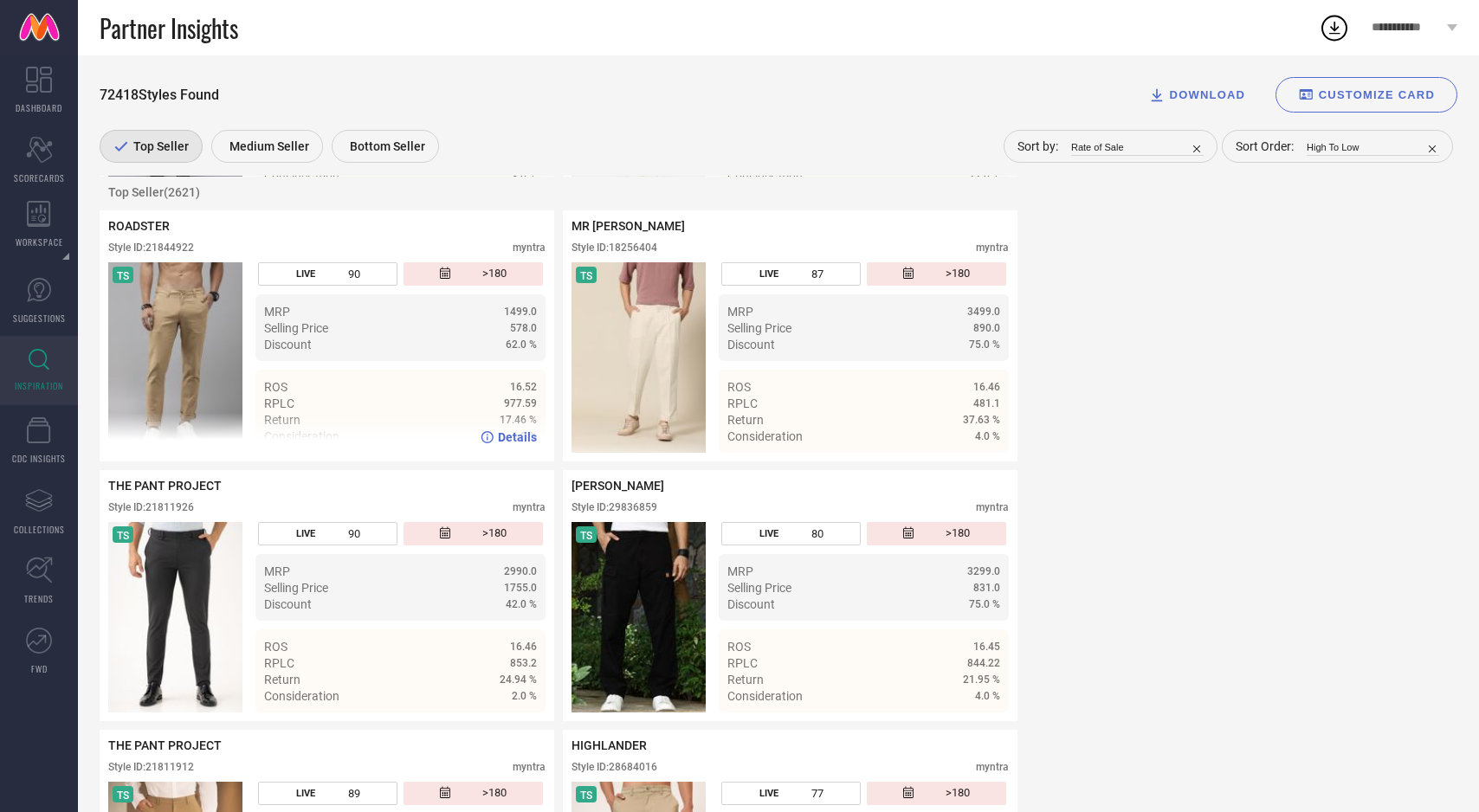
scroll to position [21899, 0]
click at [343, 410] on ul "ROS 16.52 RPLC 977.59 Return 17.46 % Consideration 6.0 %" at bounding box center [401, 411] width 290 height 84
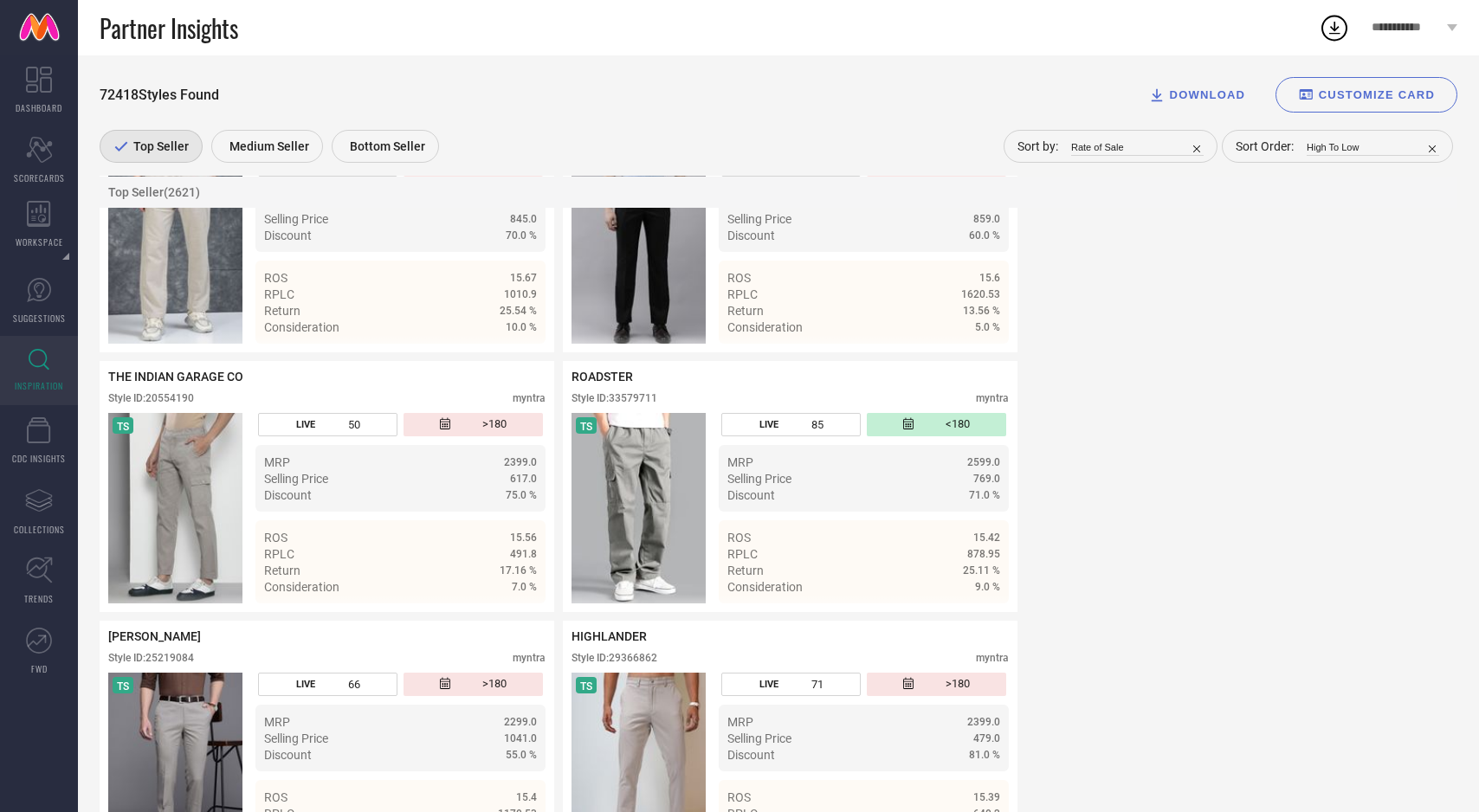
scroll to position [23819, 0]
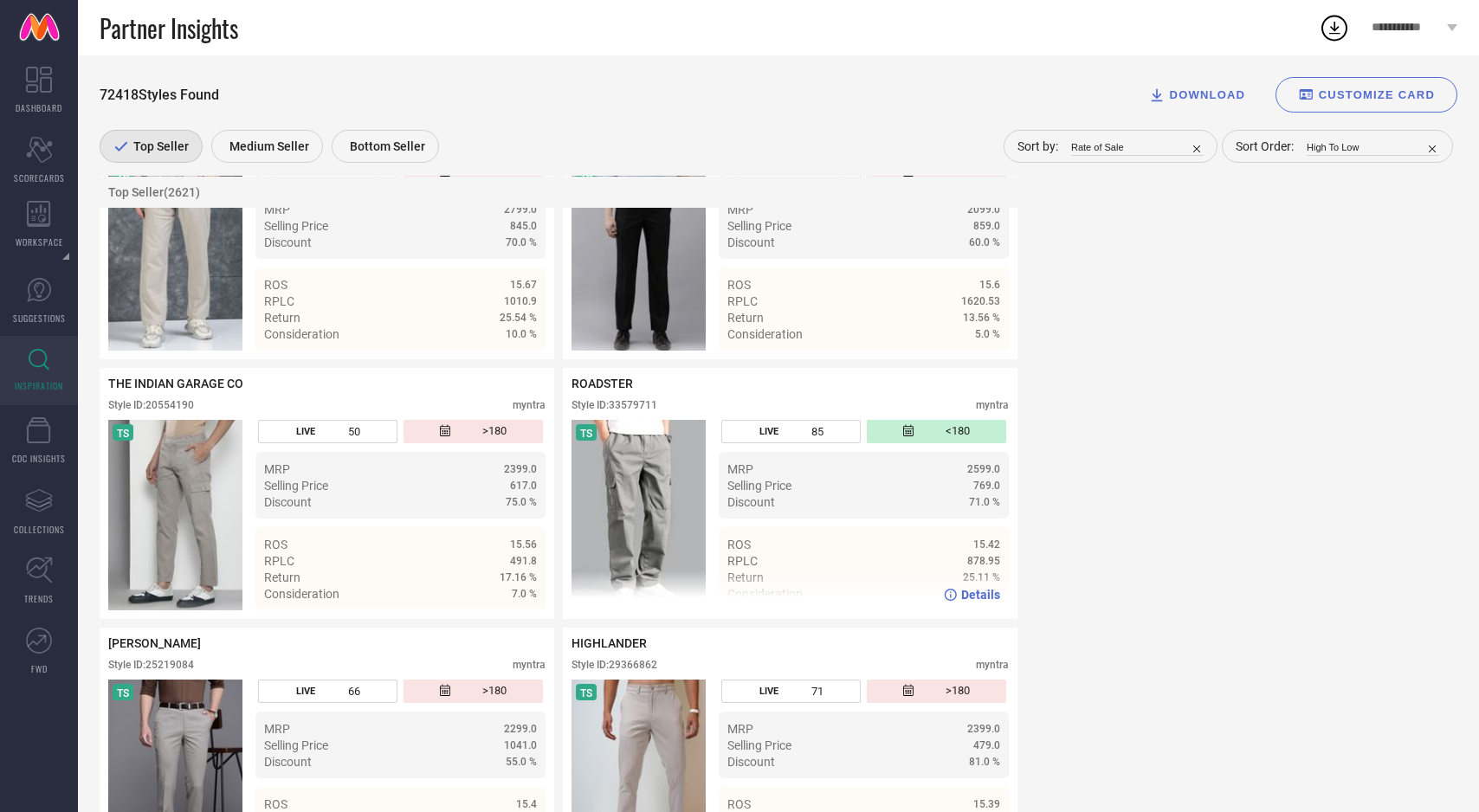
click at [586, 524] on img at bounding box center [638, 514] width 134 height 190
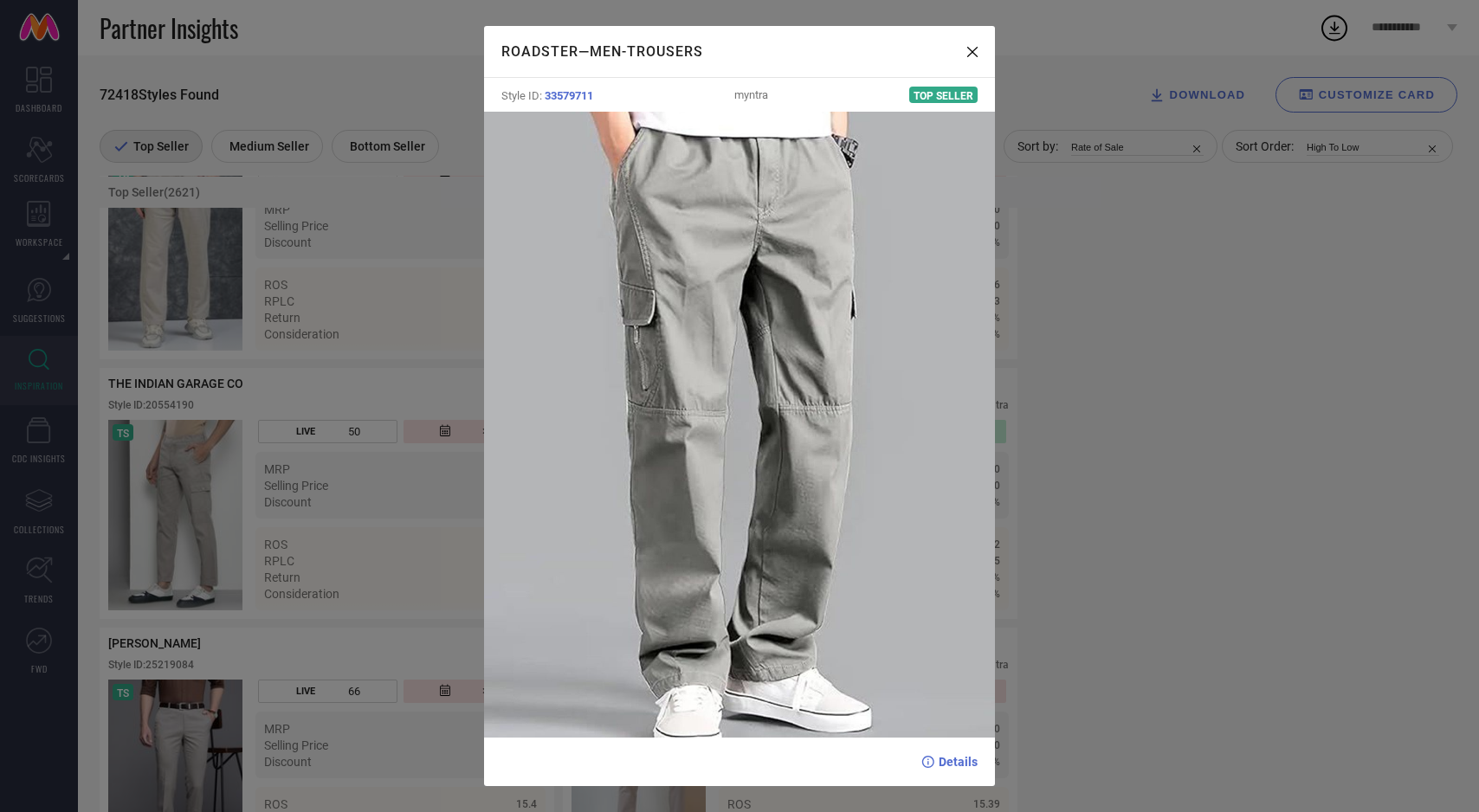
click at [345, 552] on div "ROADSTER — Men-Trousers Style ID: 33579711 myntra Top Seller Details" at bounding box center [740, 406] width 1479 height 812
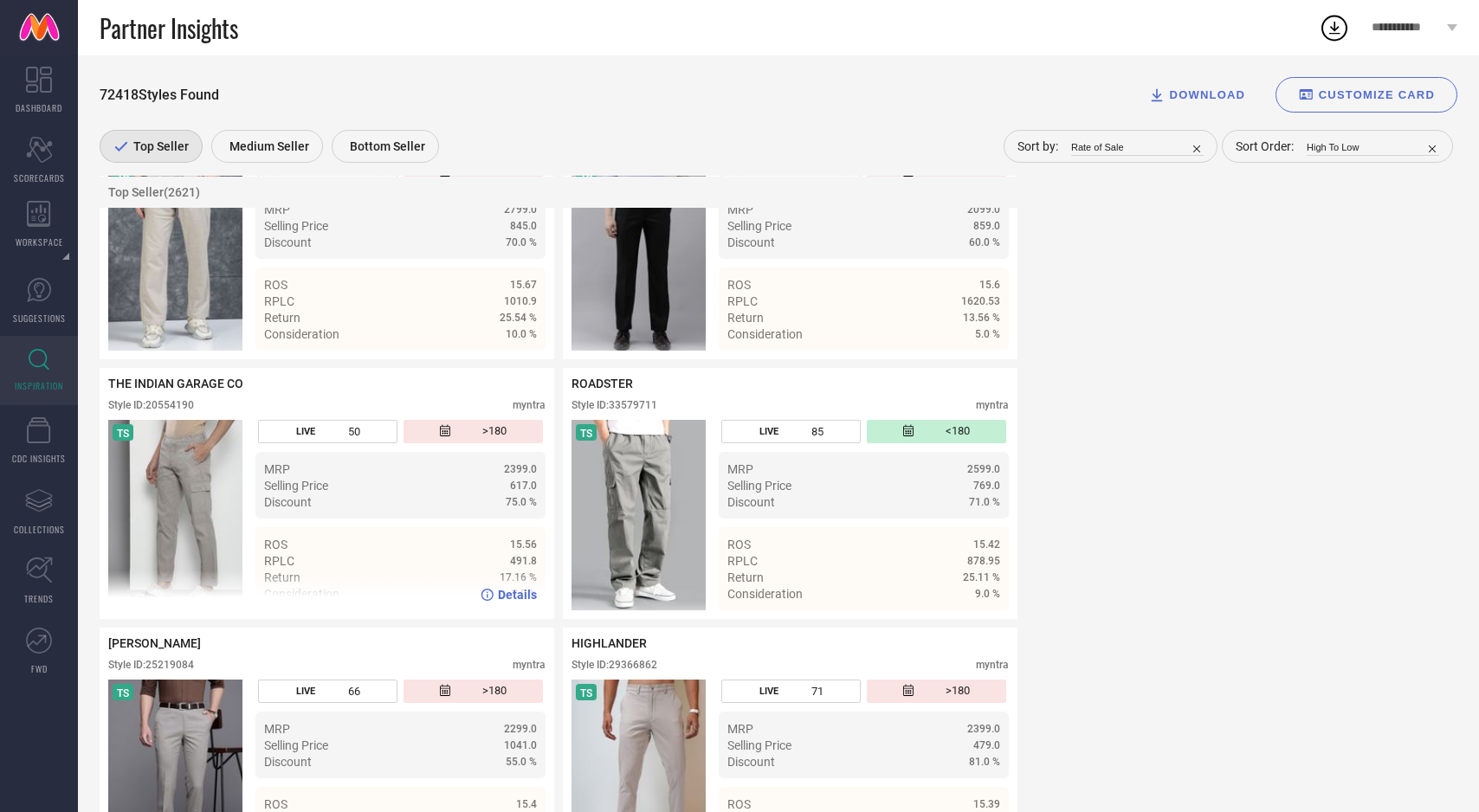
click at [187, 535] on img at bounding box center [175, 514] width 134 height 190
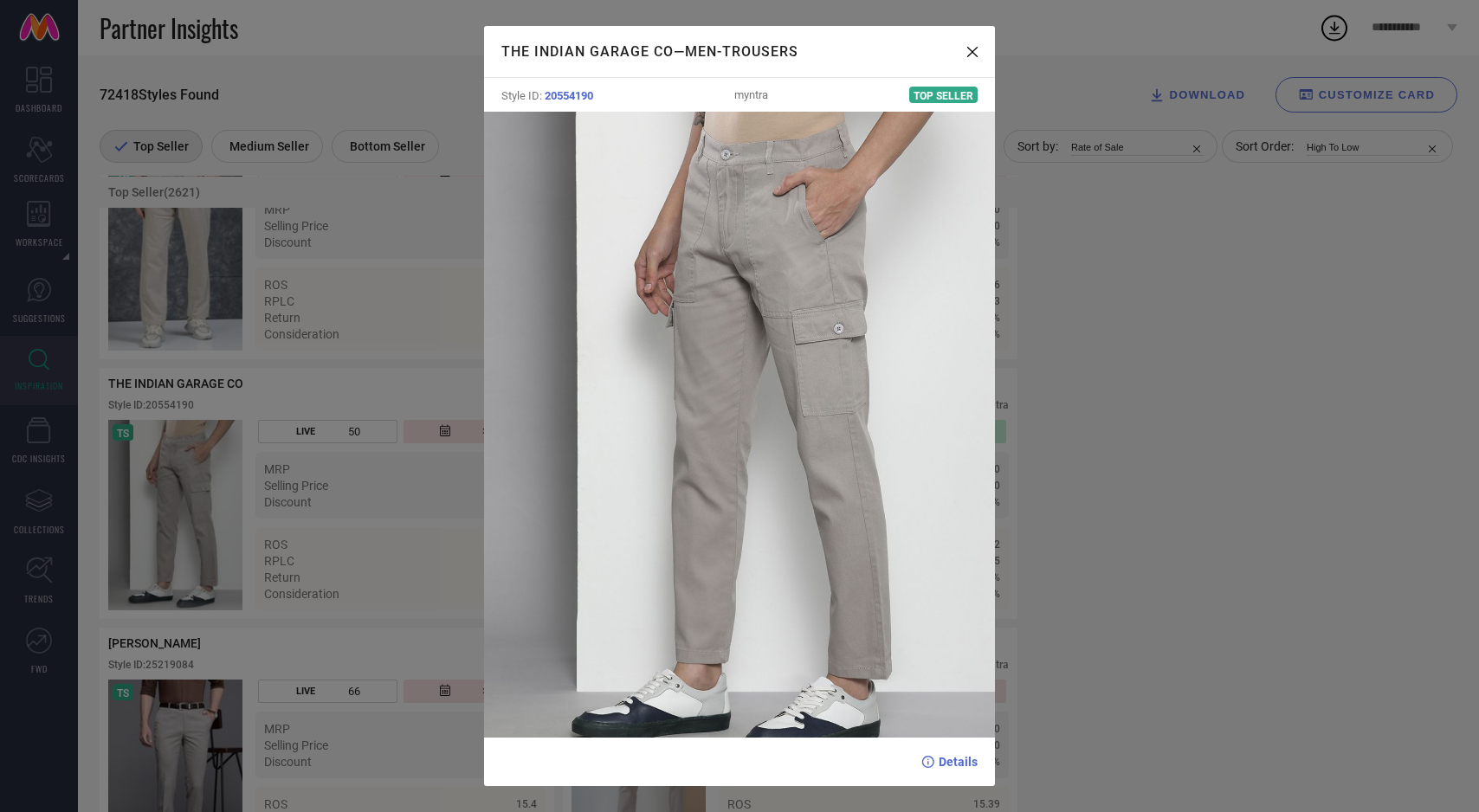
click at [363, 610] on div "THE INDIAN GARAGE CO — Men-Trousers Style ID: 20554190 myntra Top Seller Details" at bounding box center [740, 406] width 1479 height 812
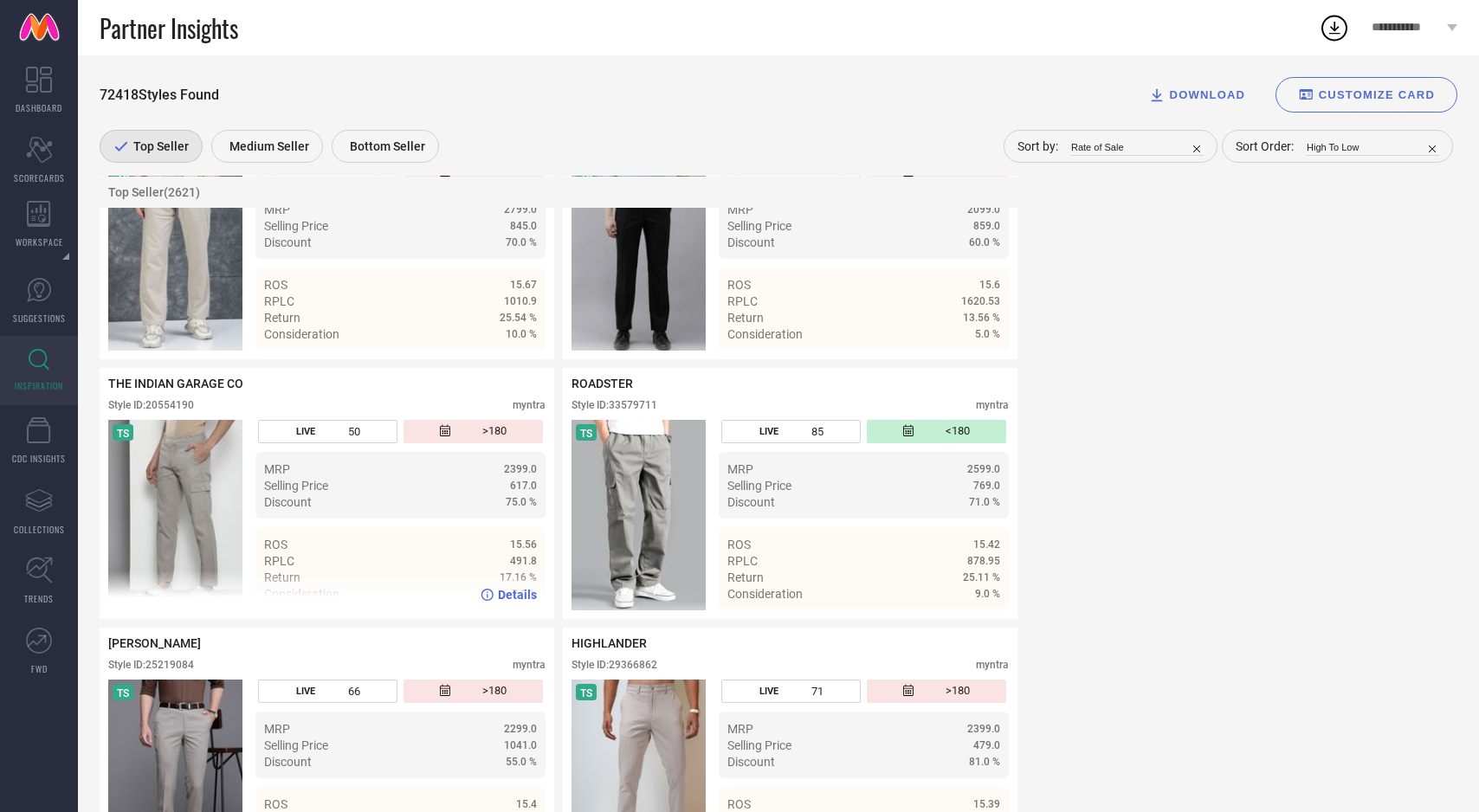
click at [523, 602] on span "Details" at bounding box center [517, 594] width 39 height 14
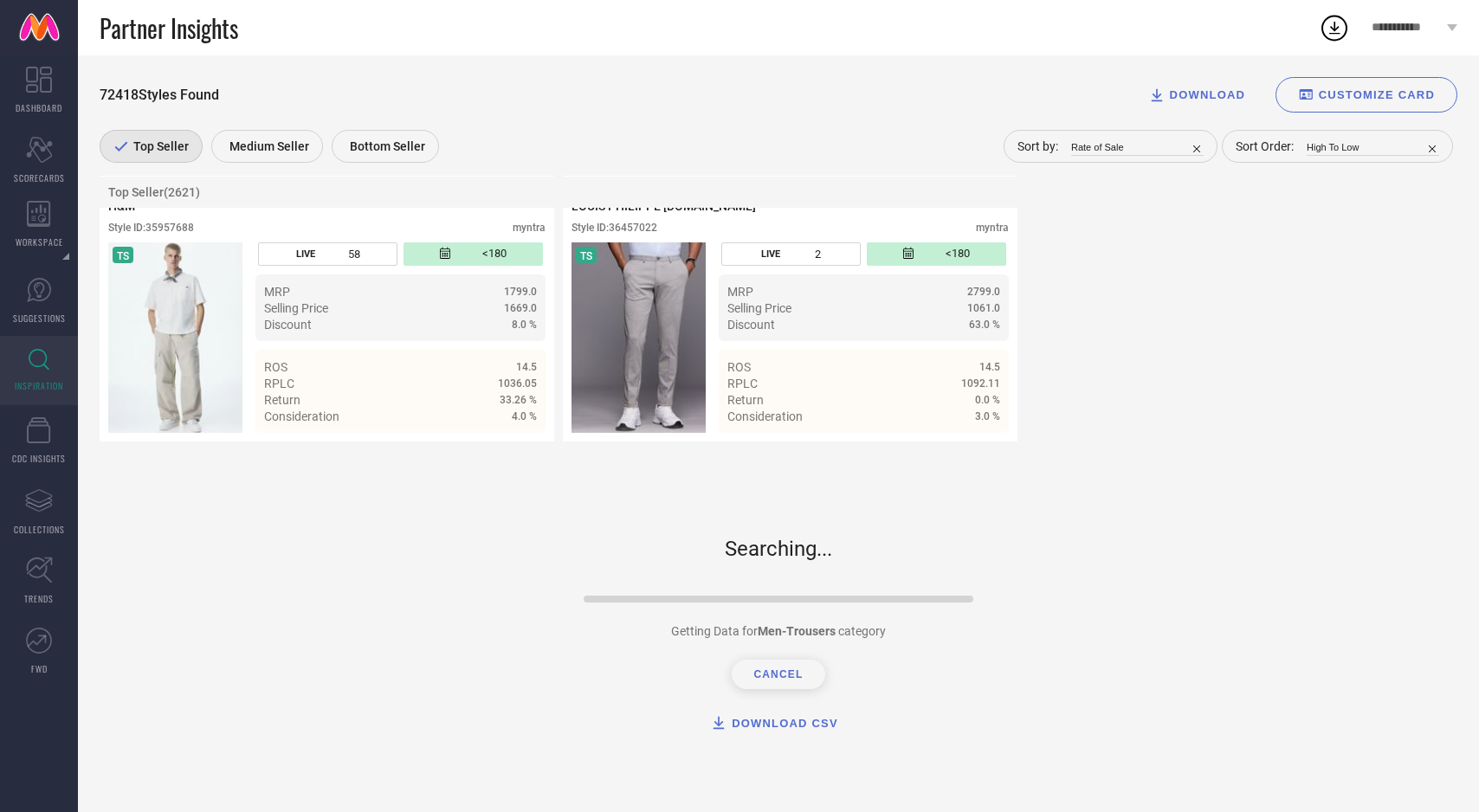
scroll to position [26124, 0]
click at [189, 347] on img at bounding box center [175, 337] width 134 height 190
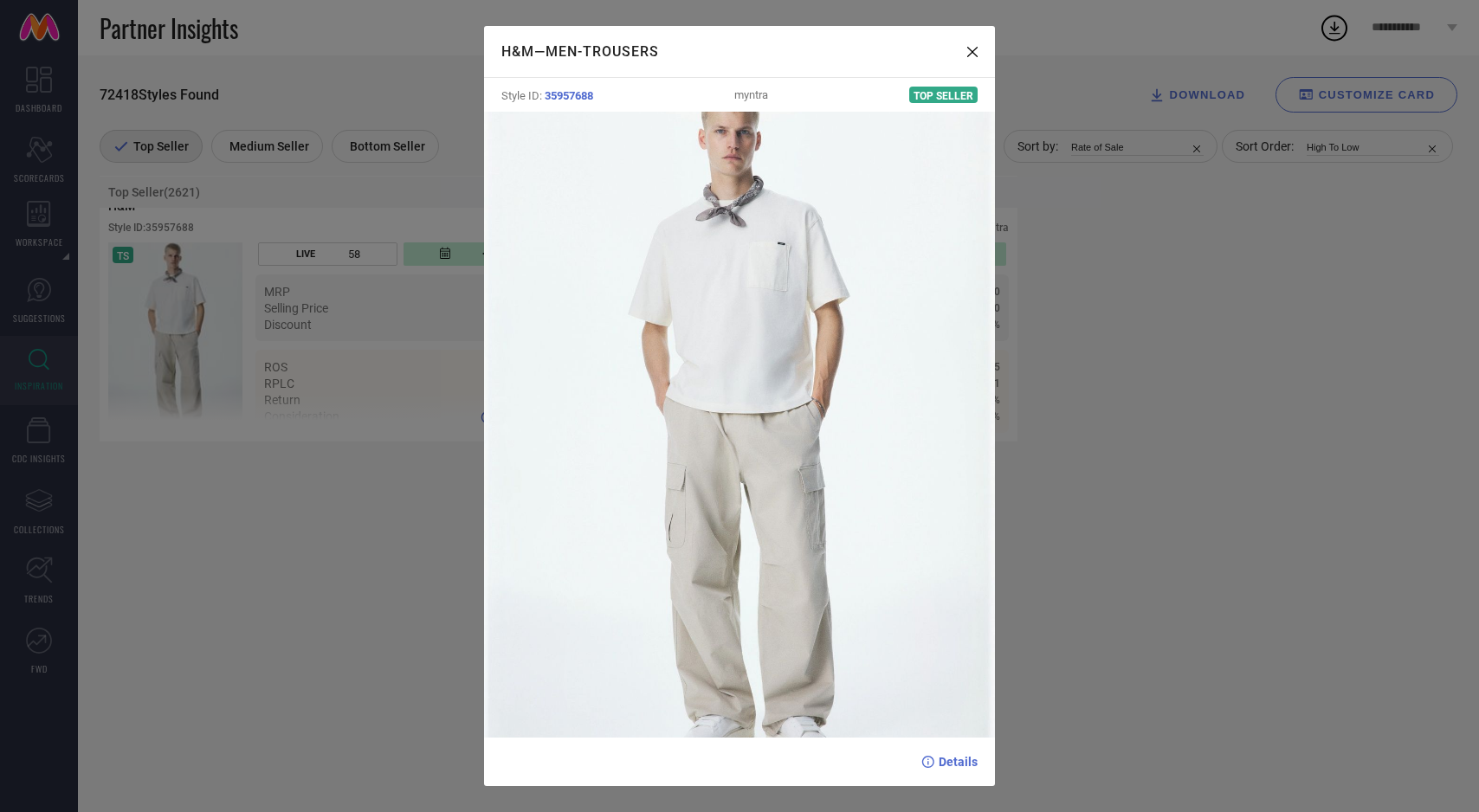
scroll to position [26123, 0]
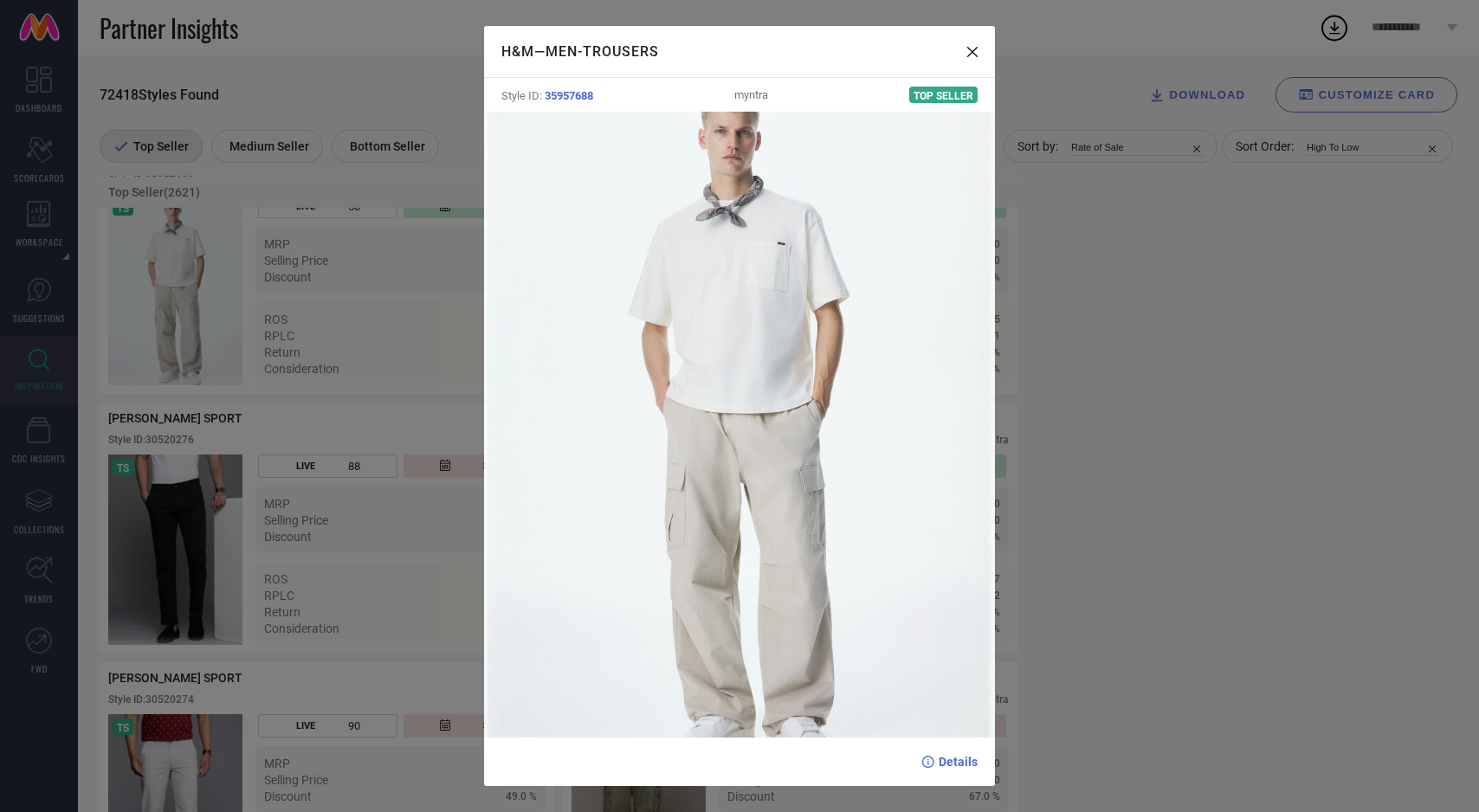
click at [302, 431] on div "H&M — Men-Trousers Style ID: 35957688 myntra Top Seller Details" at bounding box center [740, 406] width 1479 height 812
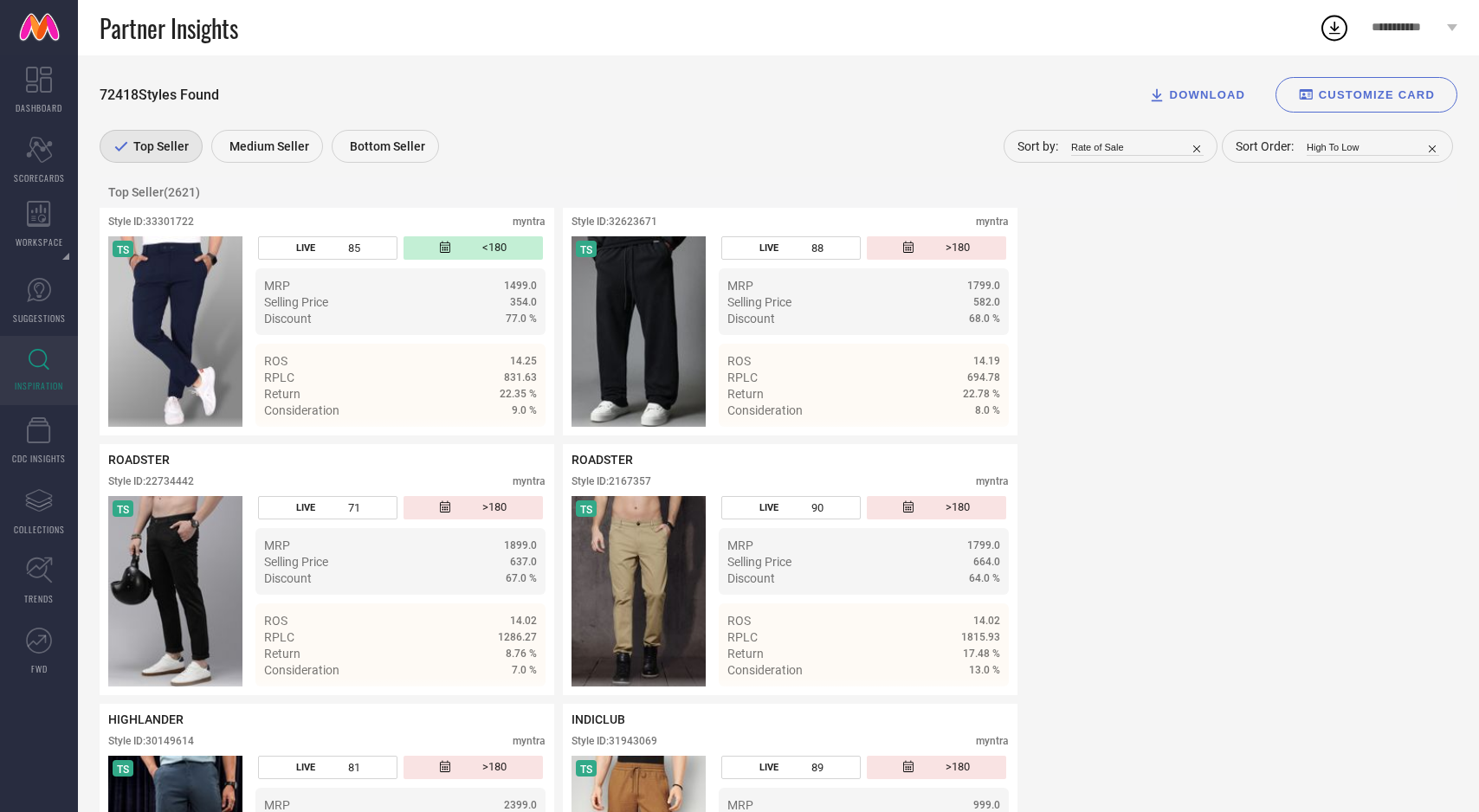
scroll to position [26858, 0]
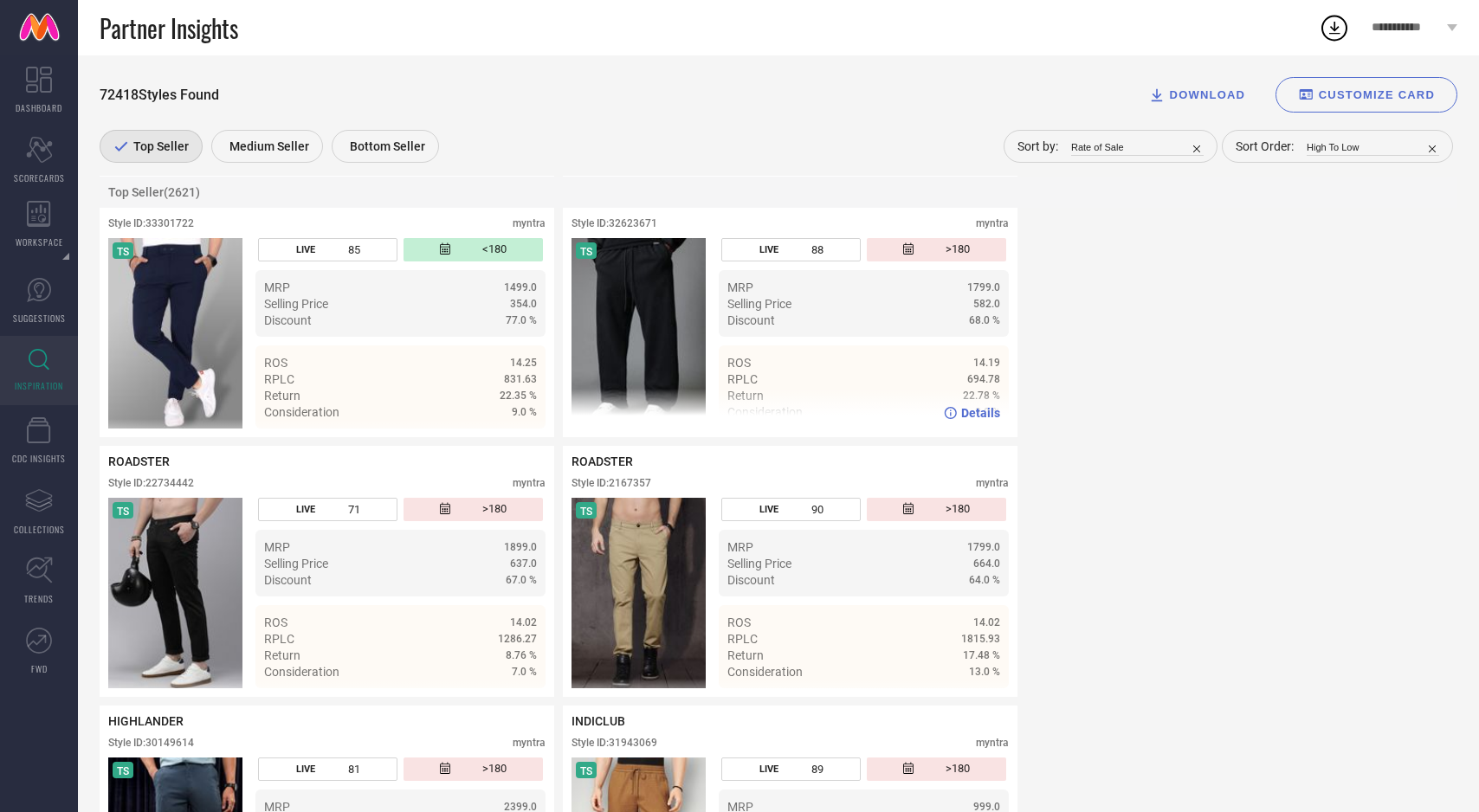
click at [649, 346] on img at bounding box center [638, 333] width 134 height 190
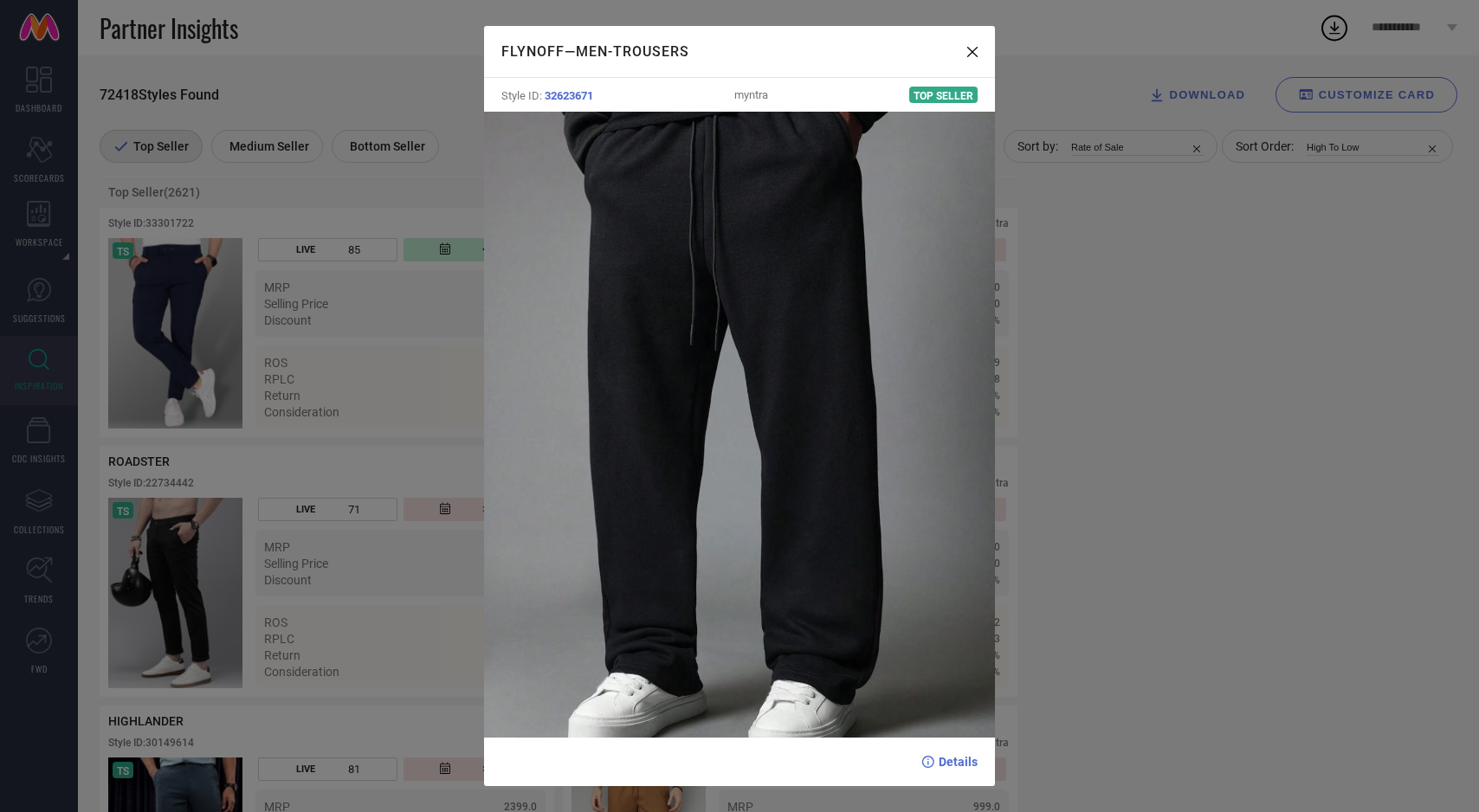
click at [360, 335] on div "FLYNOFF — Men-Trousers Style ID: 32623671 myntra Top Seller Details" at bounding box center [740, 406] width 1479 height 812
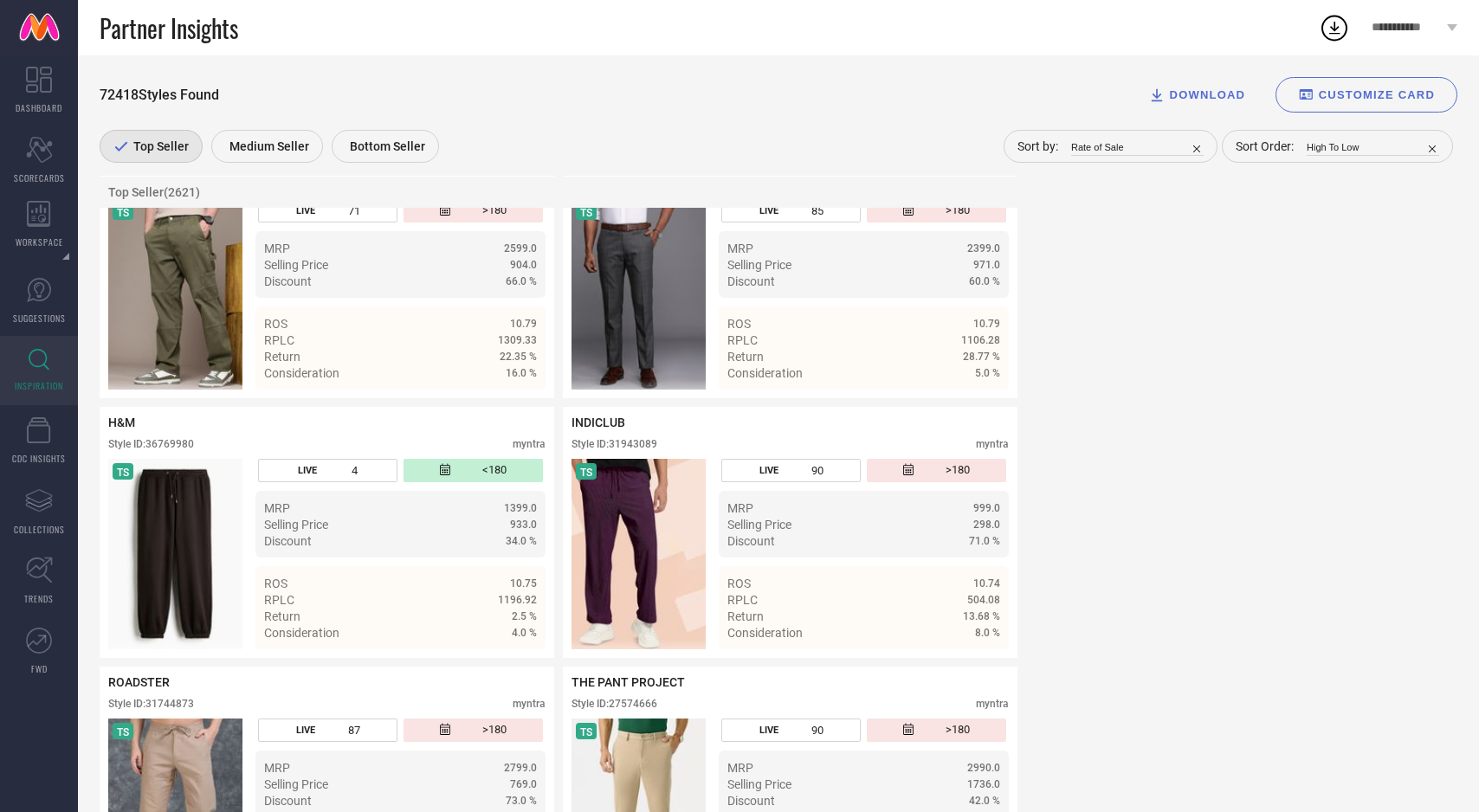
scroll to position [39894, 0]
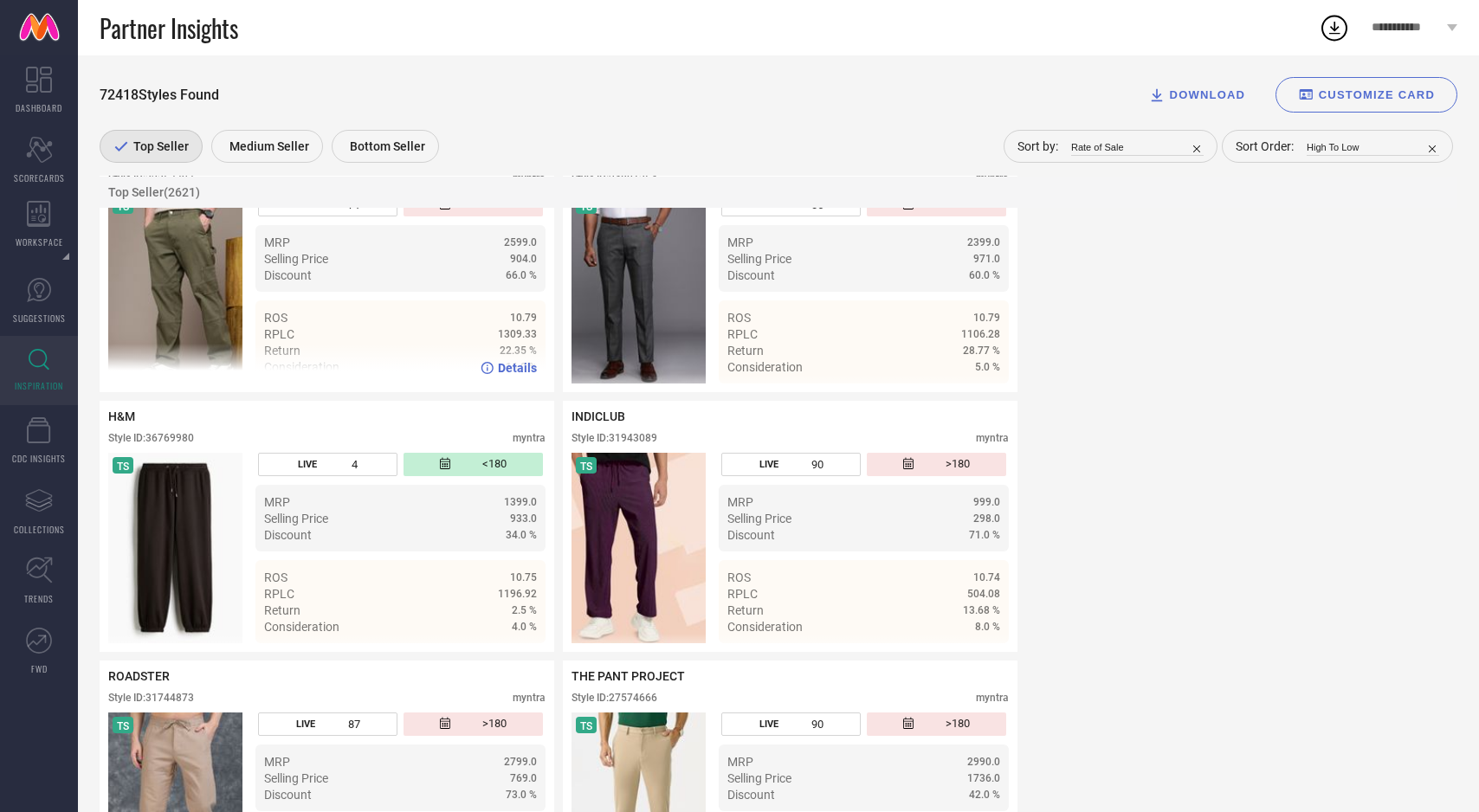
click at [162, 351] on img at bounding box center [175, 288] width 134 height 190
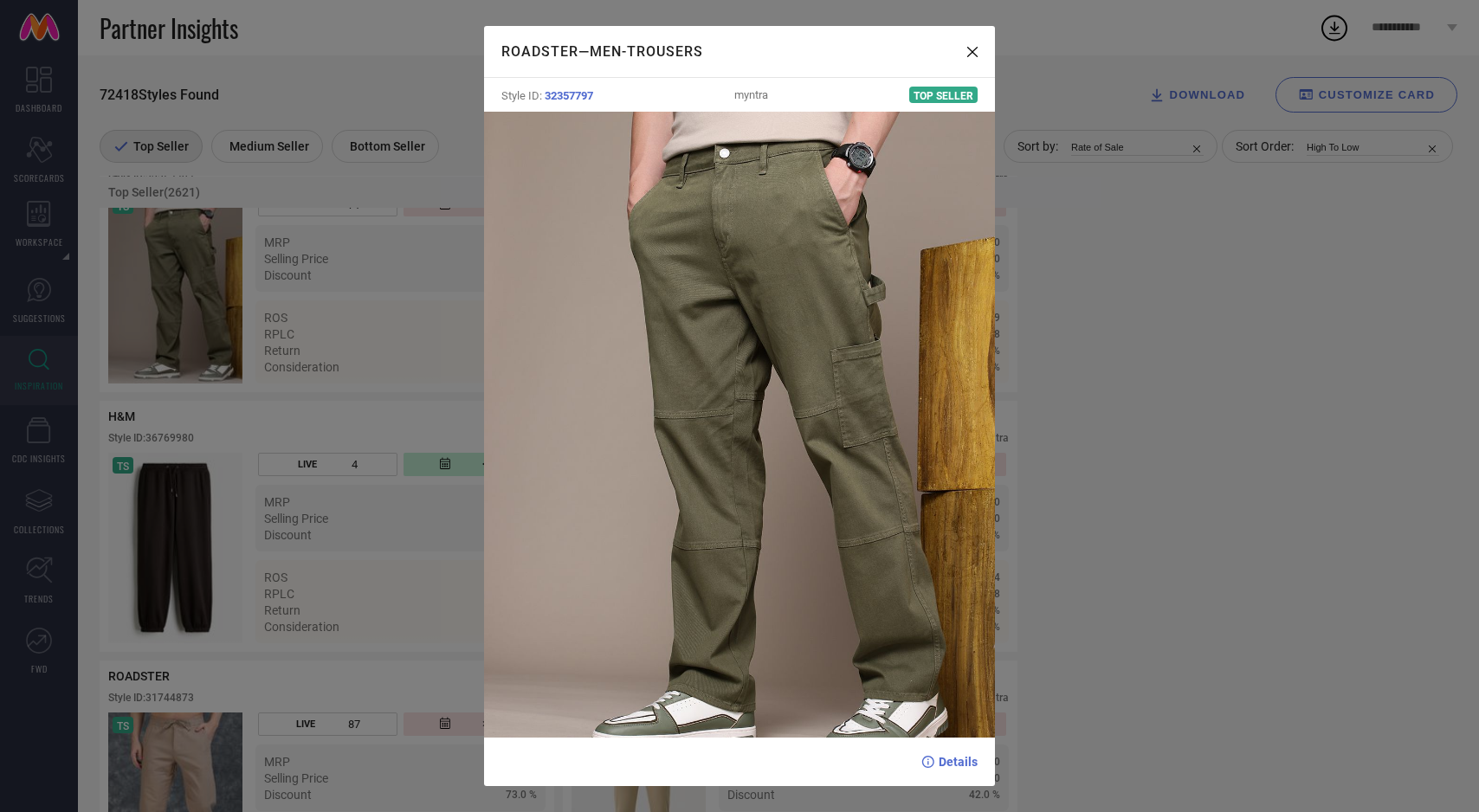
click at [169, 396] on div "ROADSTER — Men-Trousers Style ID: 32357797 myntra Top Seller Details" at bounding box center [740, 406] width 1479 height 812
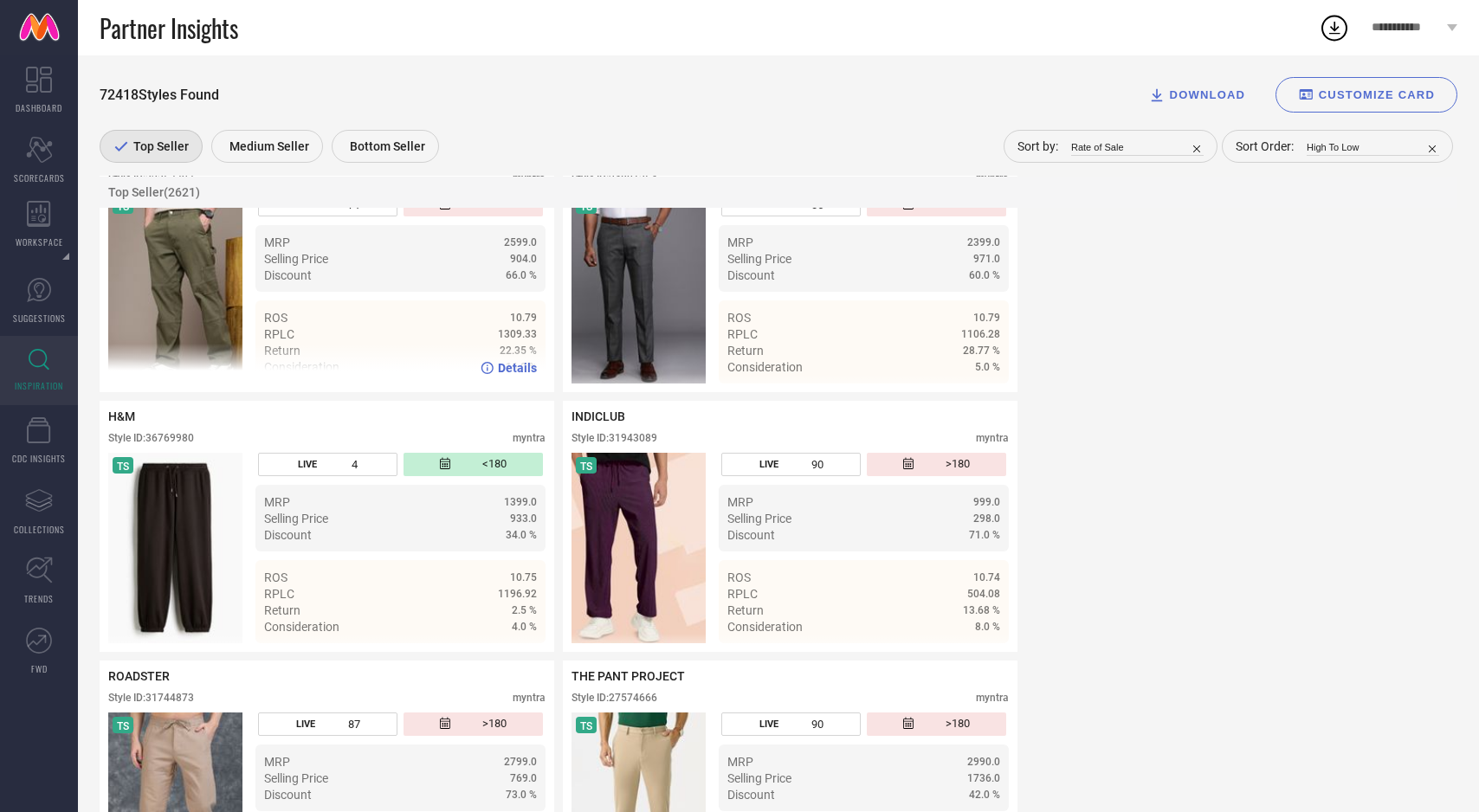
click at [525, 375] on span "Details" at bounding box center [517, 367] width 39 height 14
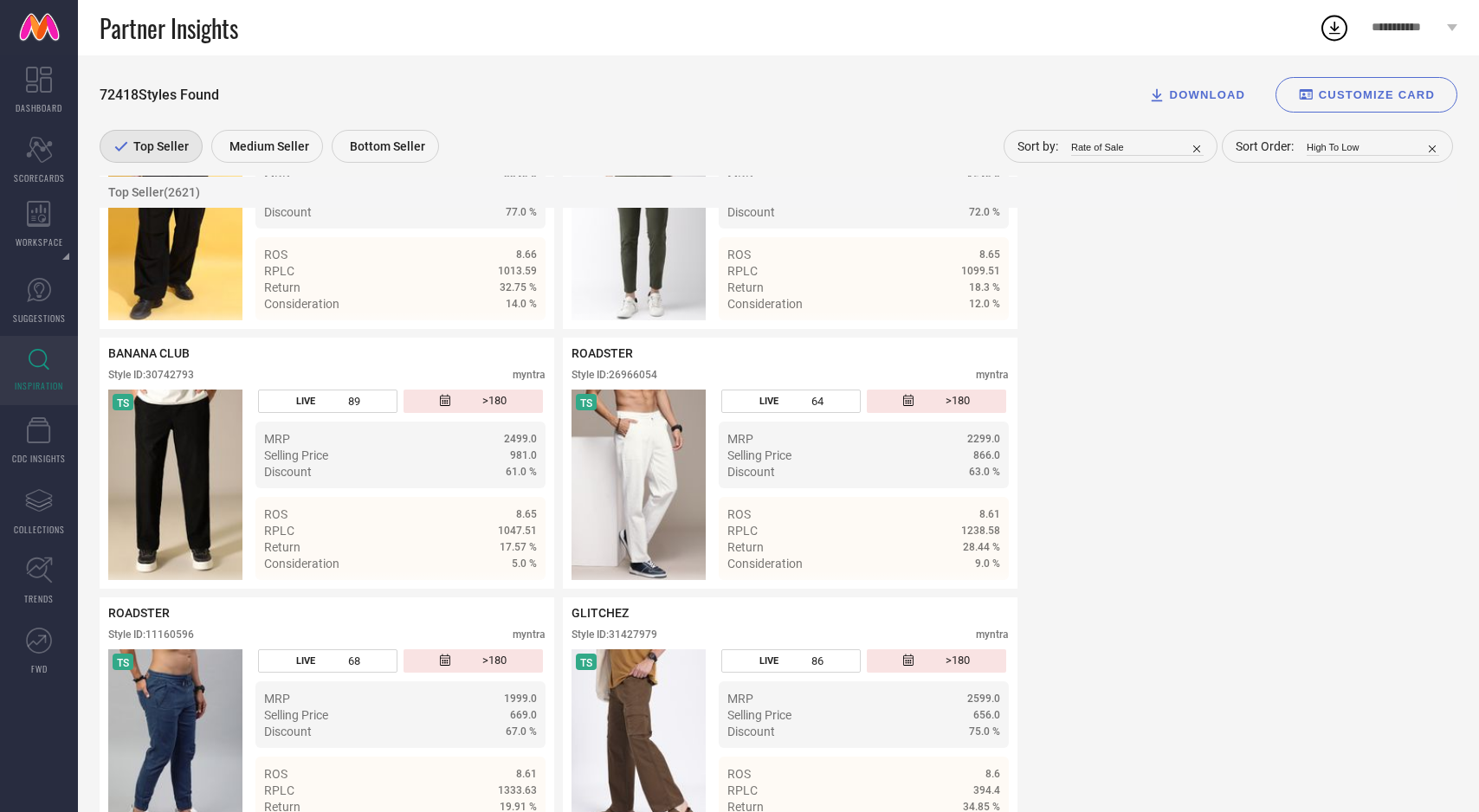
scroll to position [55310, 0]
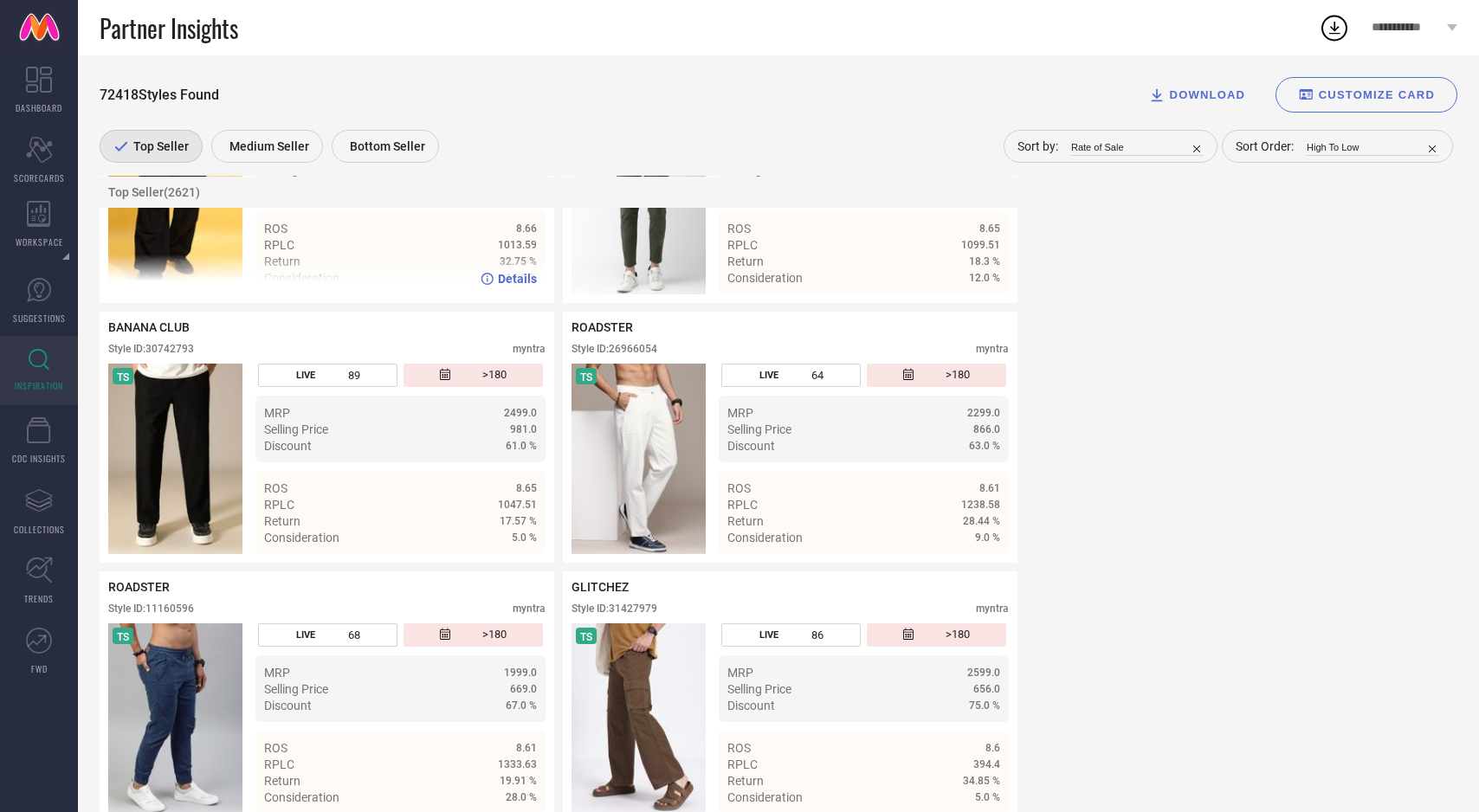
click at [186, 272] on img at bounding box center [175, 198] width 134 height 190
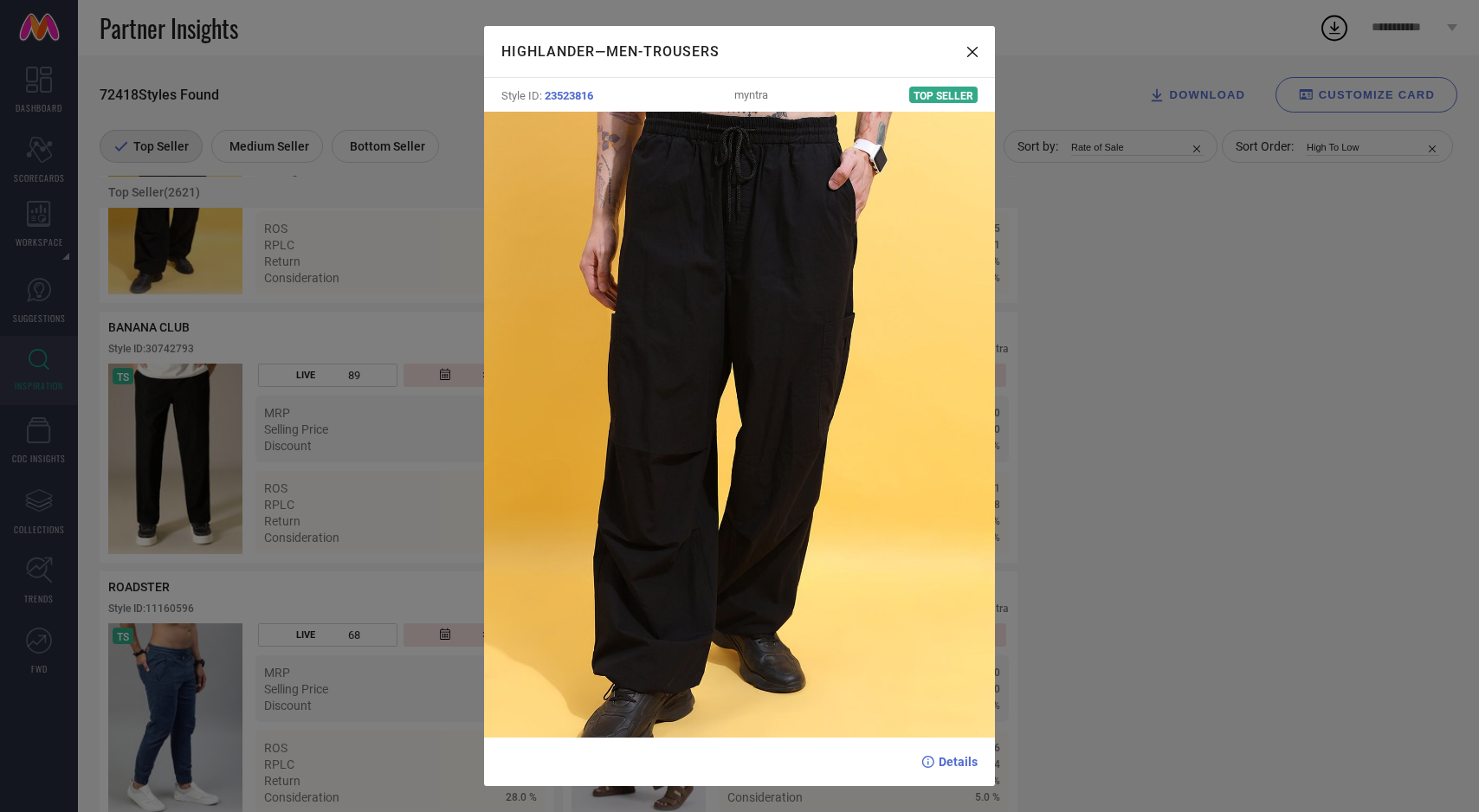
click at [966, 44] on h1 "HIGHLANDER — Men-Trousers" at bounding box center [735, 51] width 467 height 17
click at [975, 51] on icon at bounding box center [972, 51] width 10 height 10
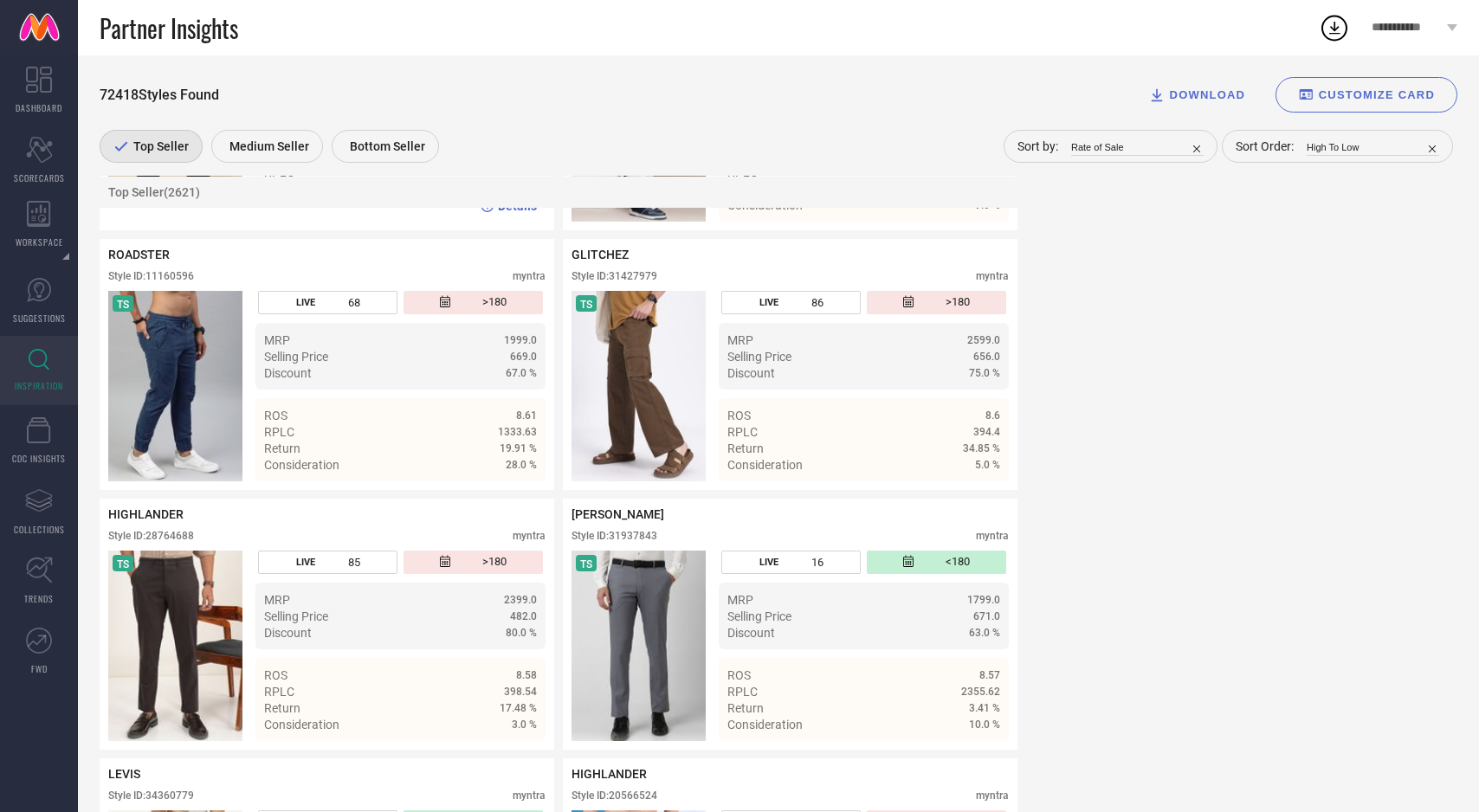
scroll to position [55643, 0]
click at [650, 480] on img at bounding box center [638, 385] width 134 height 190
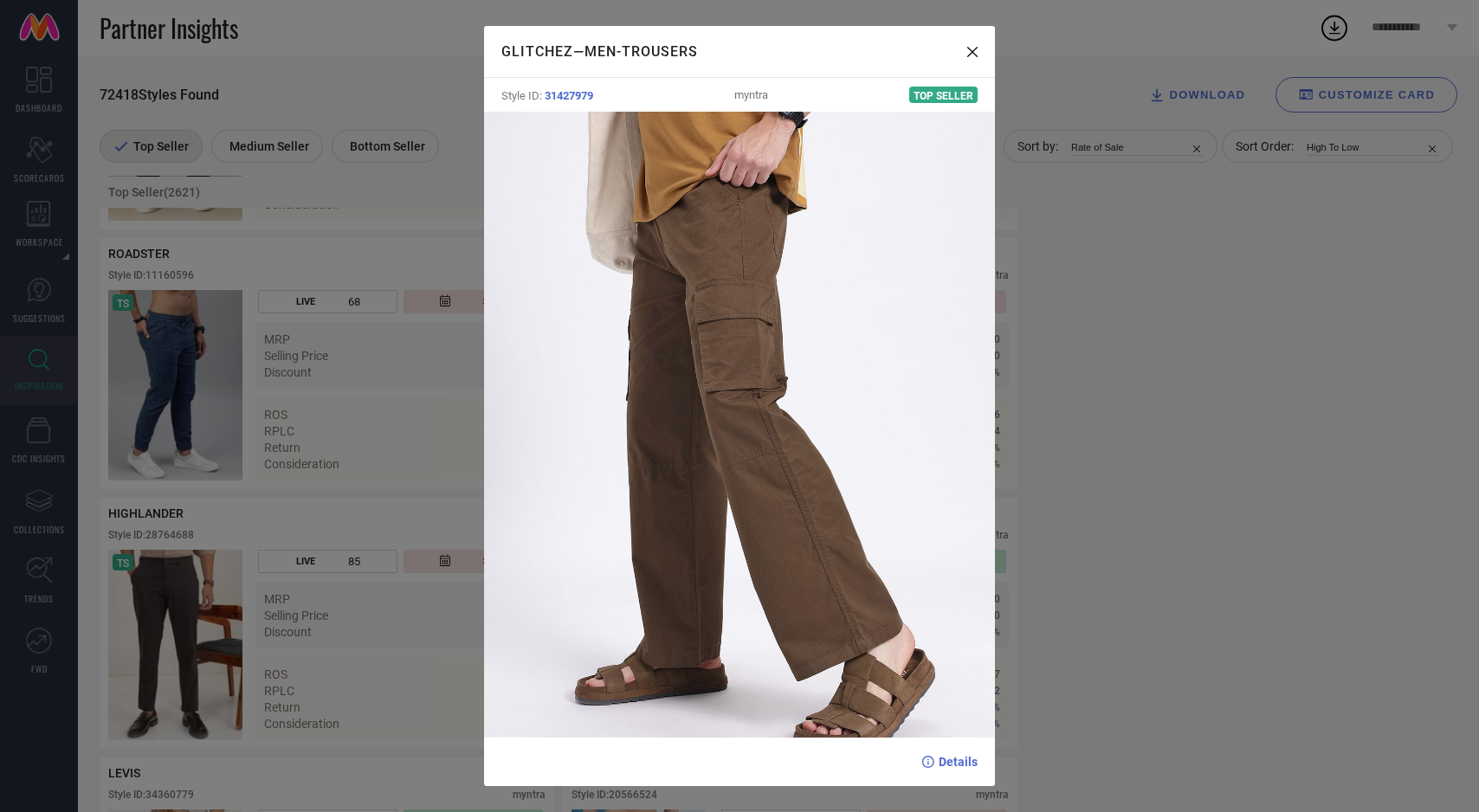
click at [370, 429] on div "GLITCHEZ — Men-Trousers Style ID: 31427979 myntra Top Seller Details" at bounding box center [740, 406] width 1479 height 812
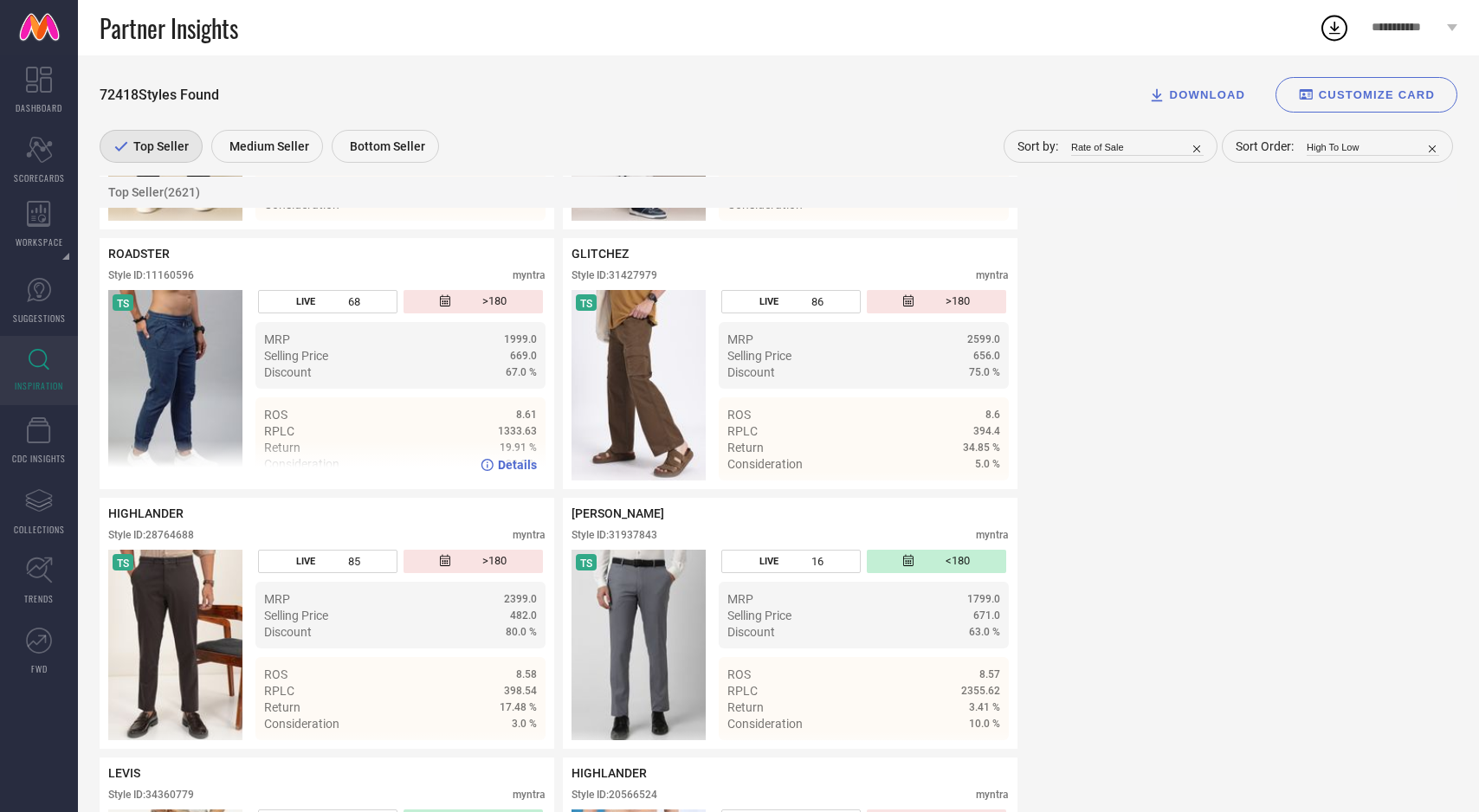
click at [159, 480] on img at bounding box center [175, 385] width 134 height 190
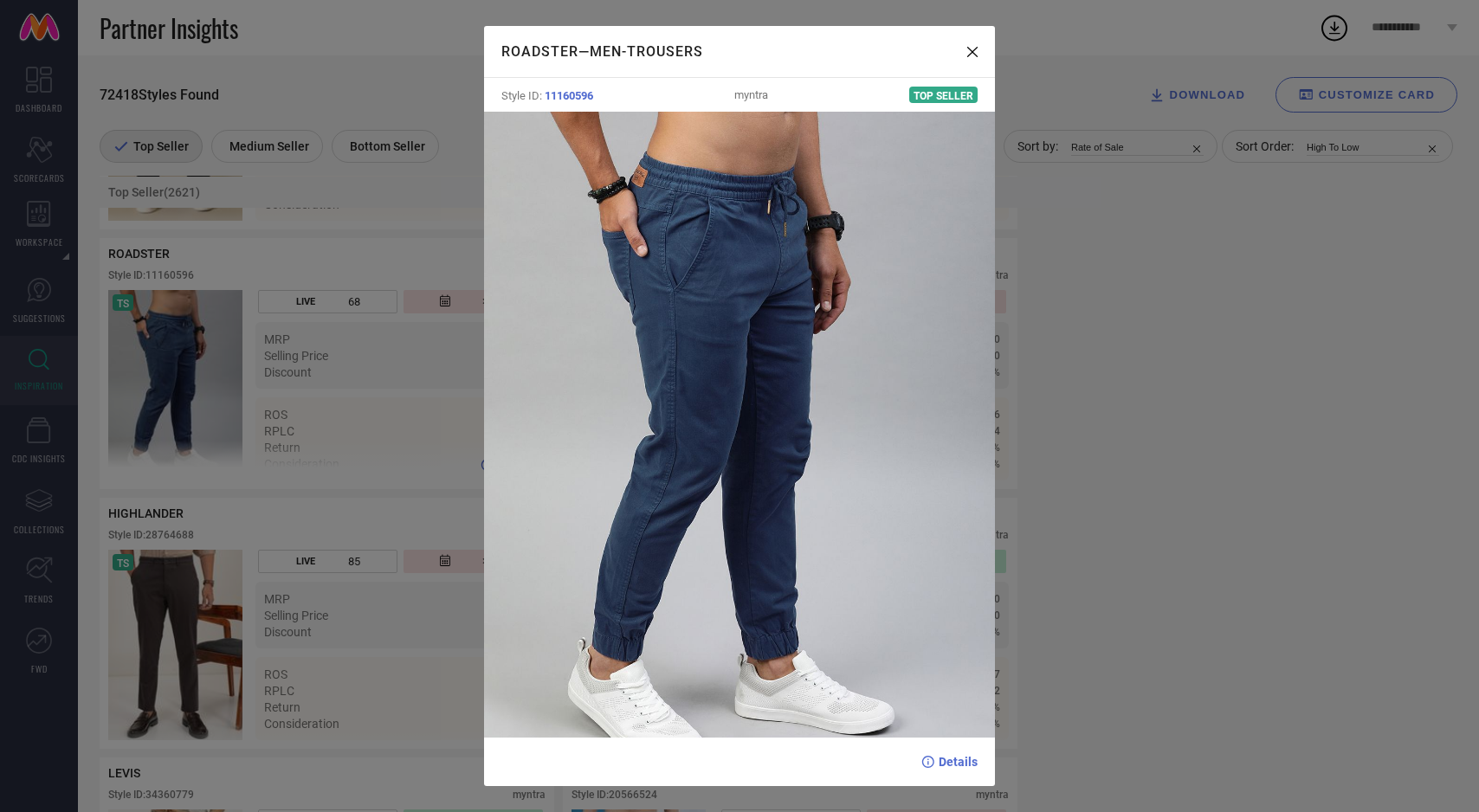
click at [159, 481] on div "ROADSTER — Men-Trousers Style ID: 11160596 myntra Top Seller Details" at bounding box center [740, 406] width 1479 height 812
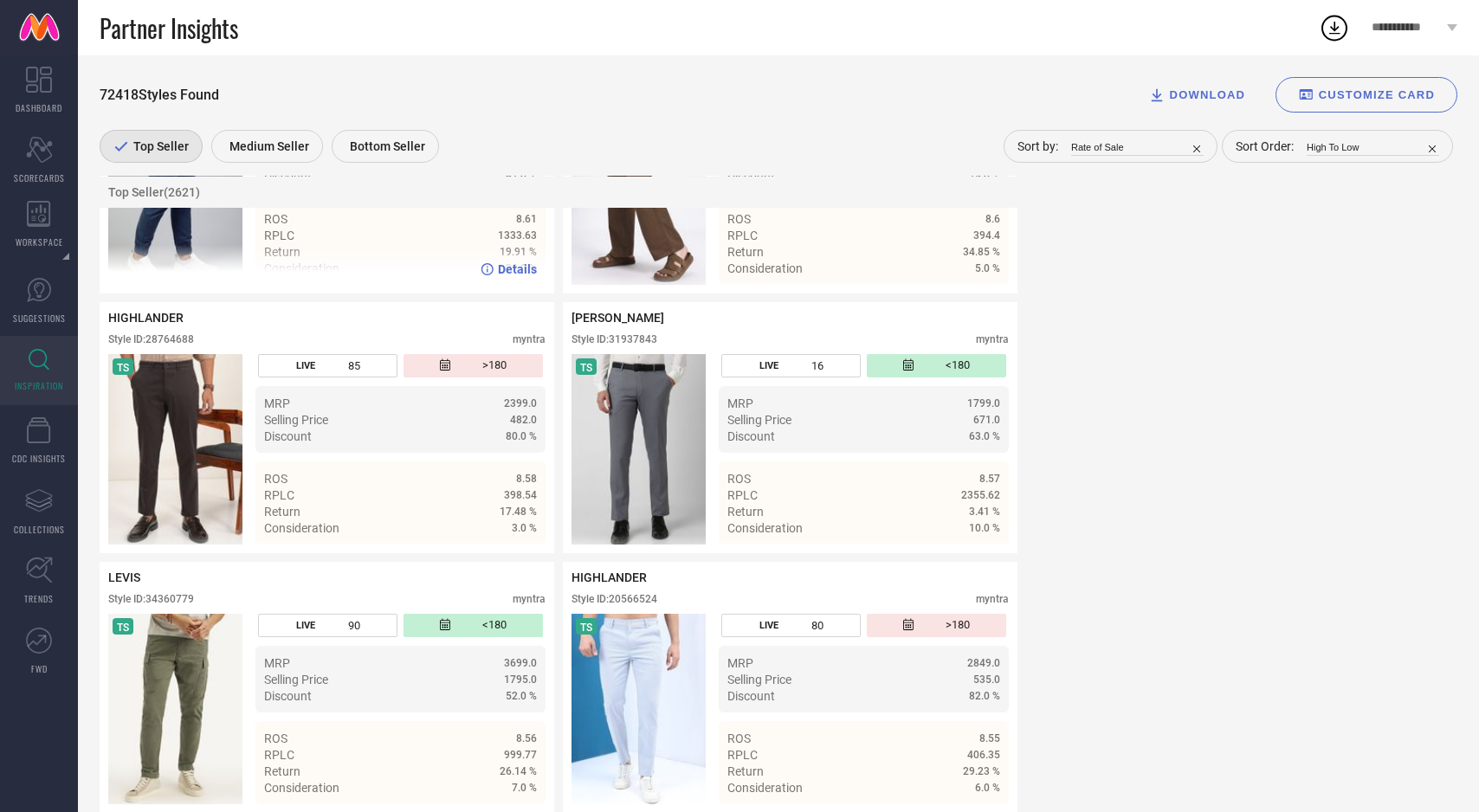
scroll to position [55860, 0]
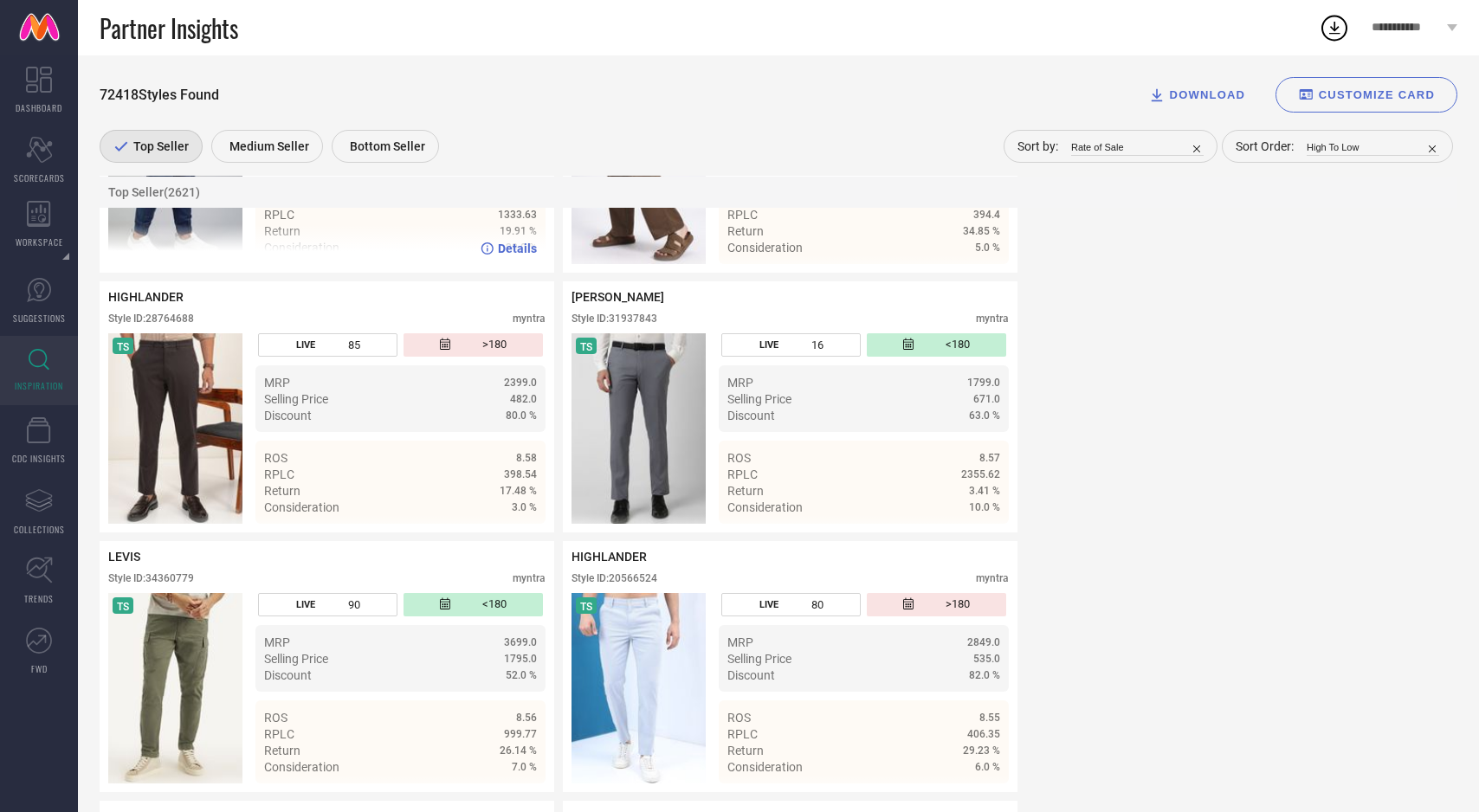
click at [159, 481] on img at bounding box center [175, 428] width 134 height 190
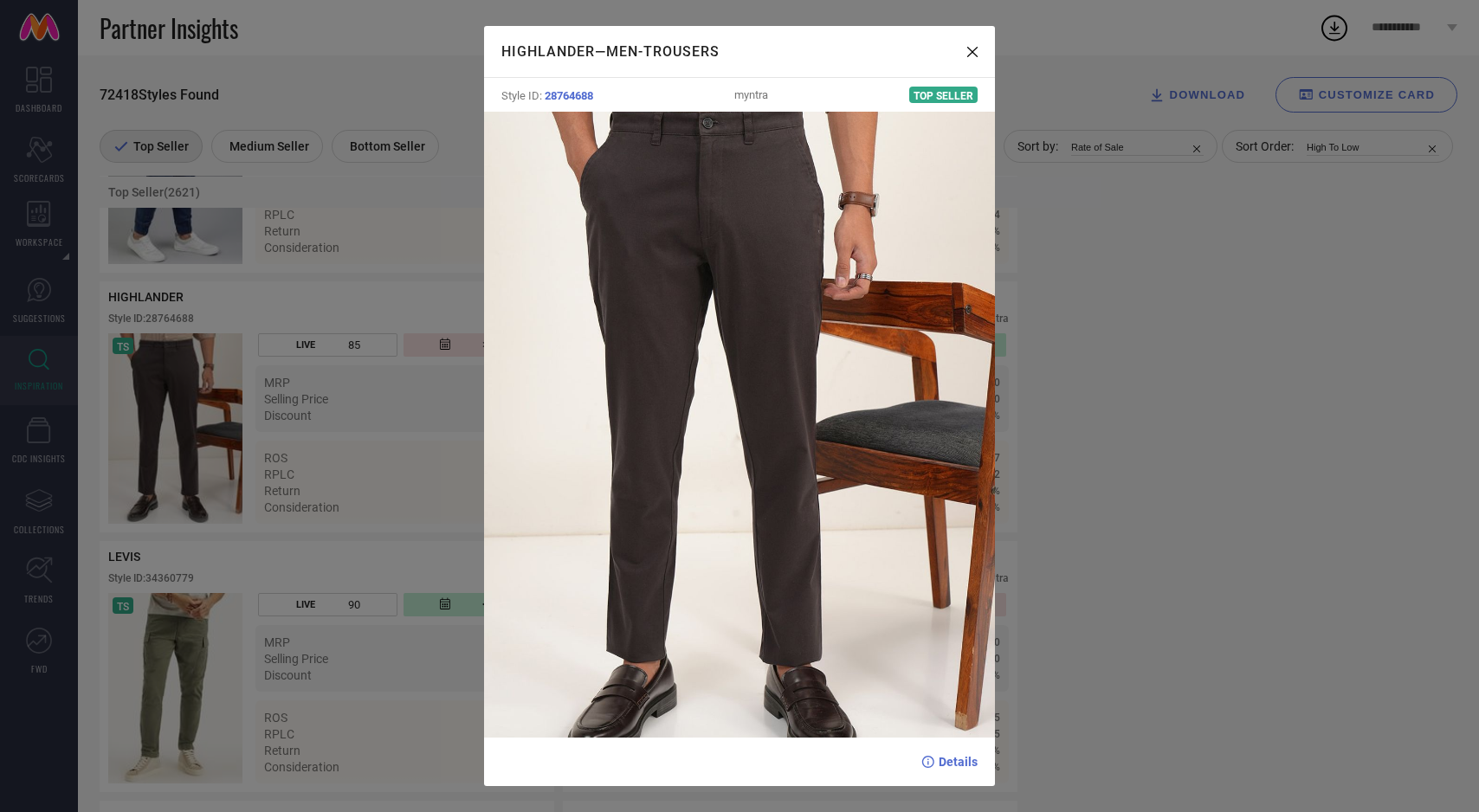
click at [374, 537] on div "HIGHLANDER — Men-Trousers Style ID: 28764688 myntra Top Seller Details" at bounding box center [740, 406] width 1479 height 812
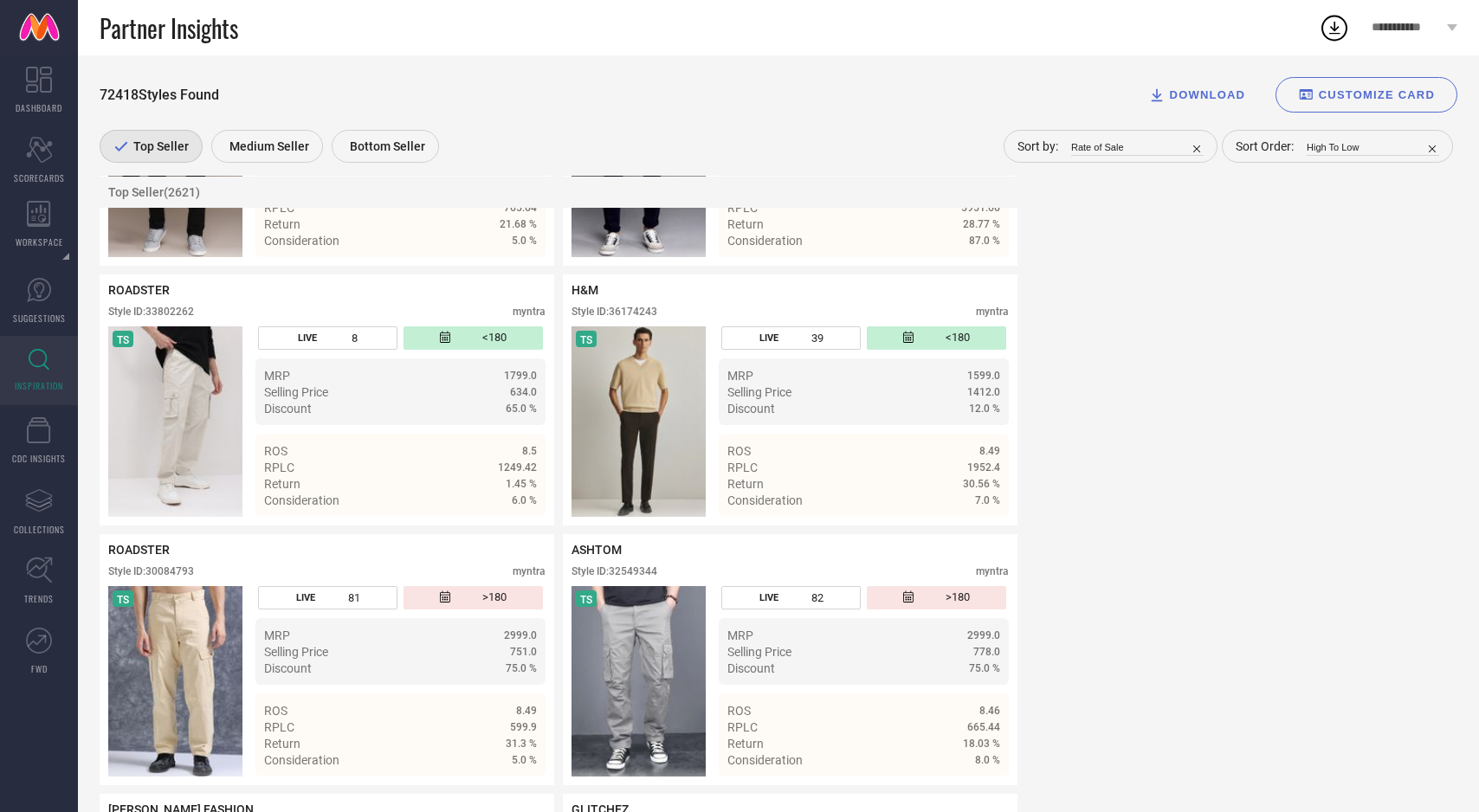
scroll to position [57178, 0]
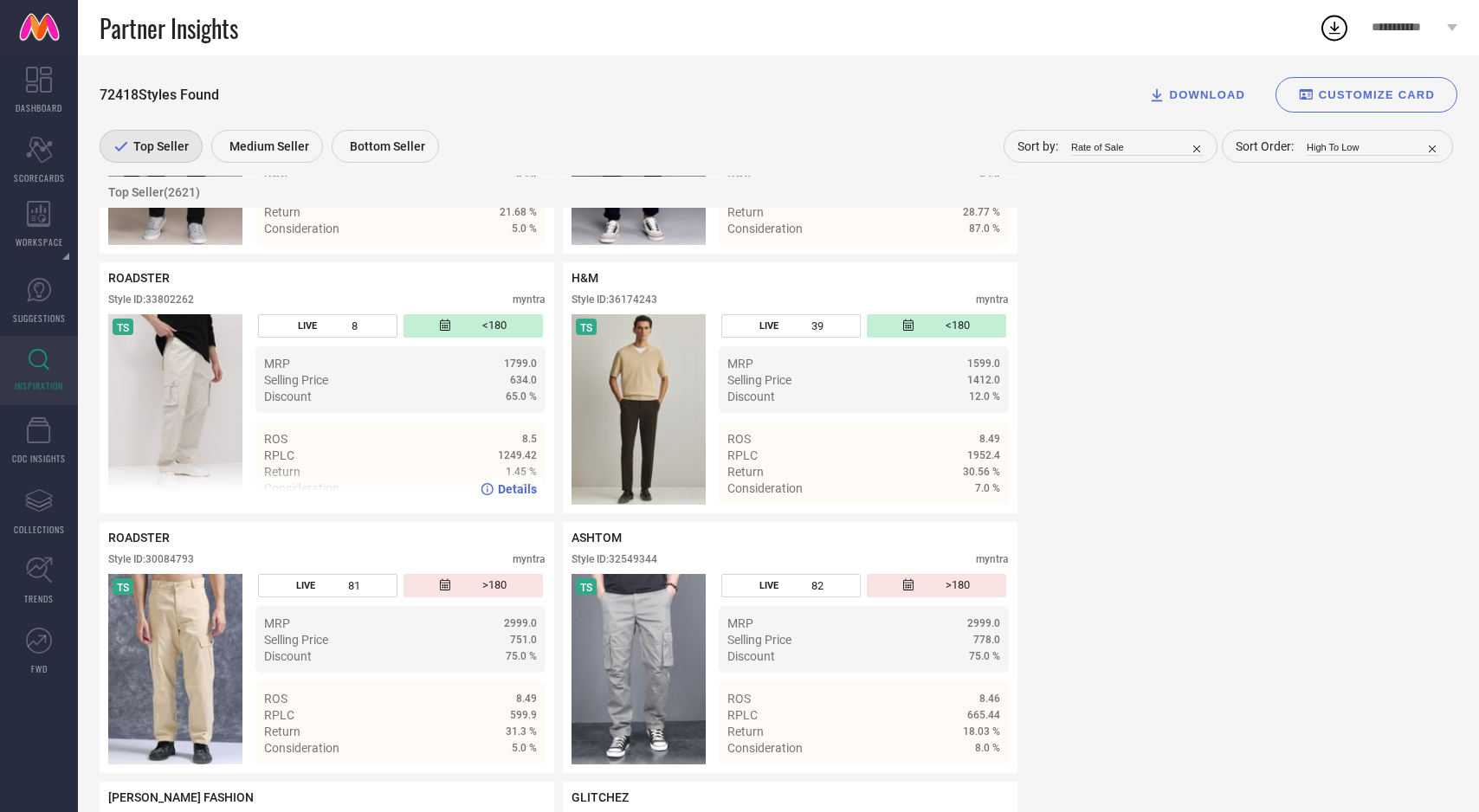
click at [146, 488] on img at bounding box center [175, 409] width 134 height 190
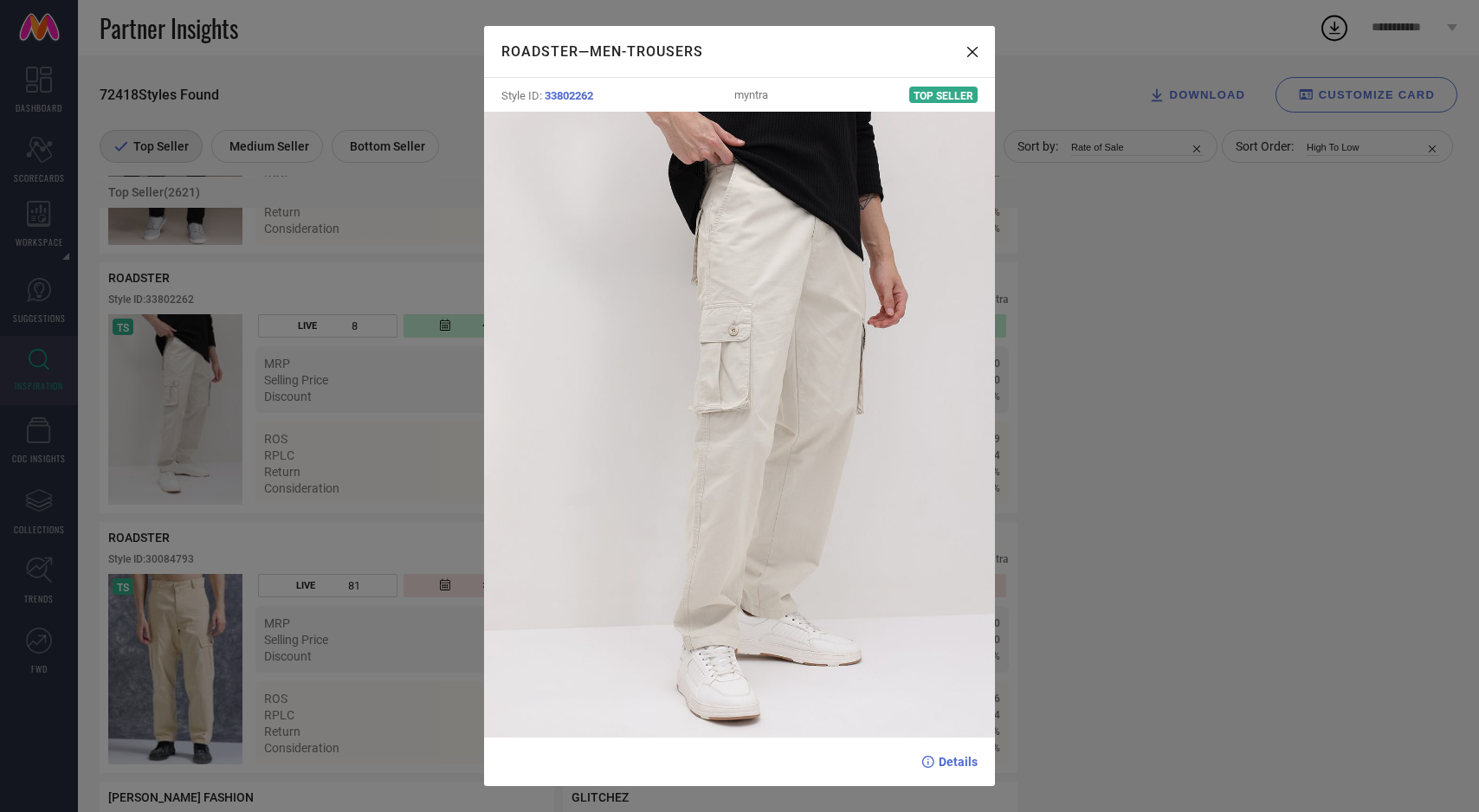
click at [268, 464] on div "ROADSTER — Men-Trousers Style ID: 33802262 myntra Top Seller Details" at bounding box center [740, 406] width 1479 height 812
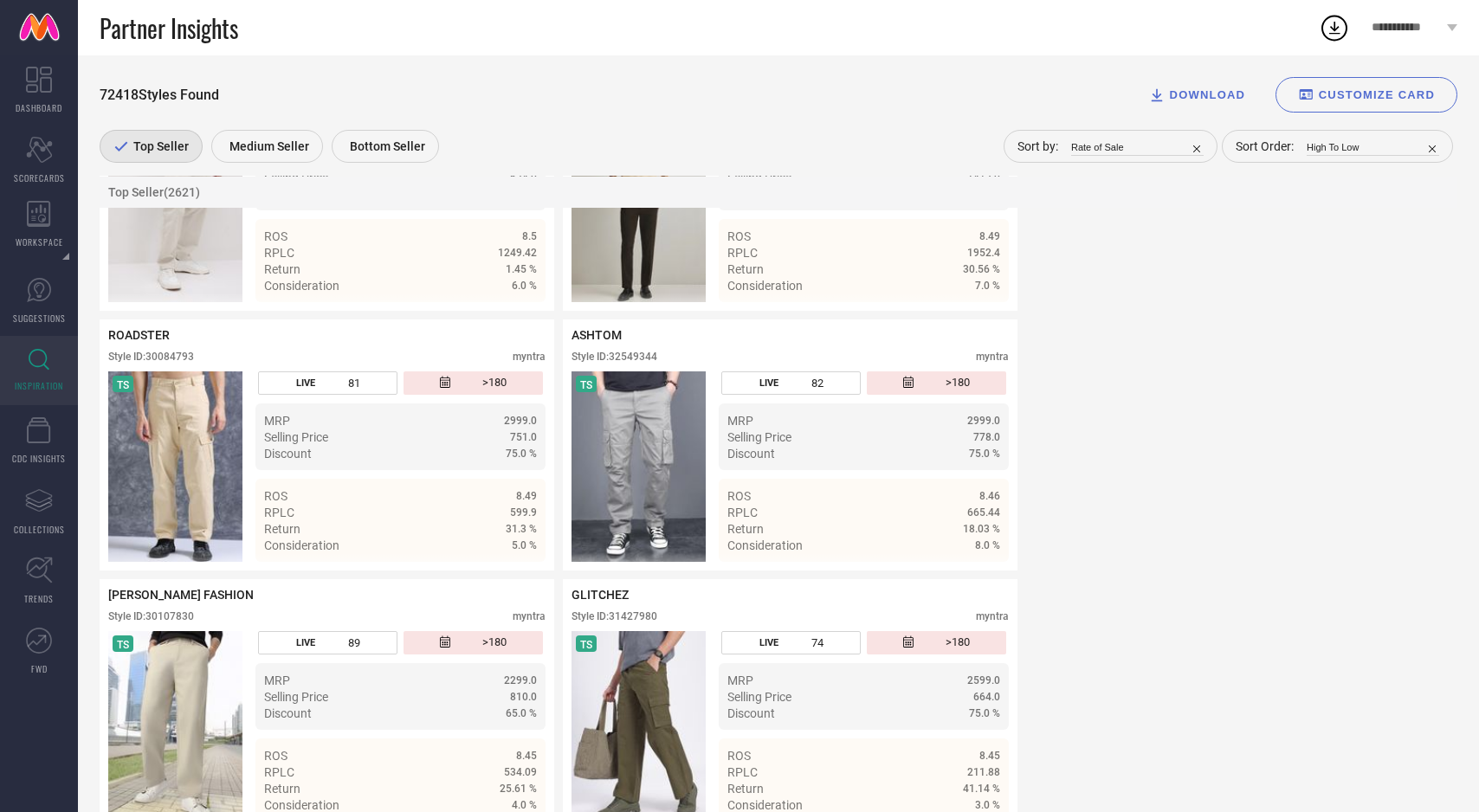
scroll to position [57385, 0]
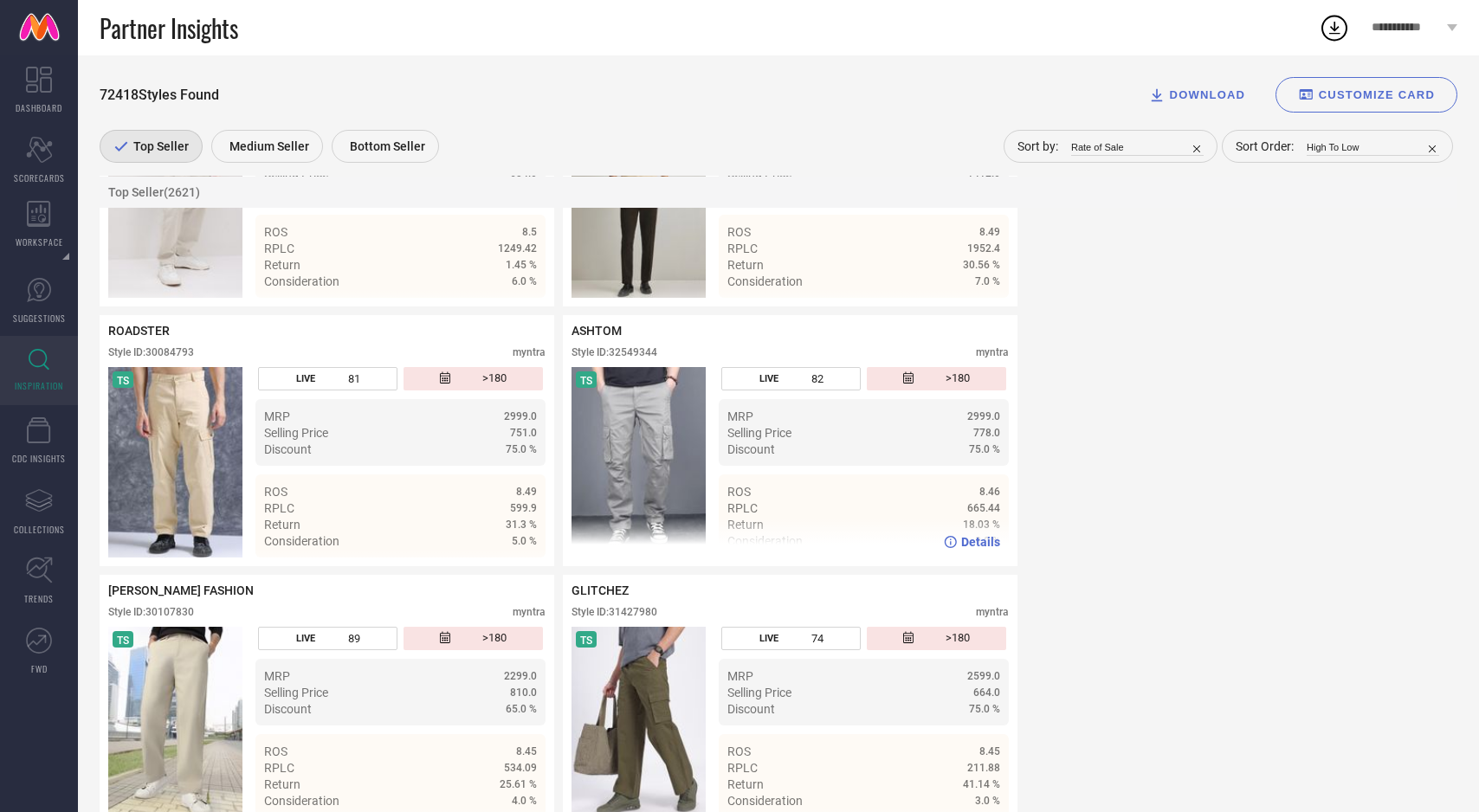
click at [598, 526] on img at bounding box center [638, 462] width 134 height 190
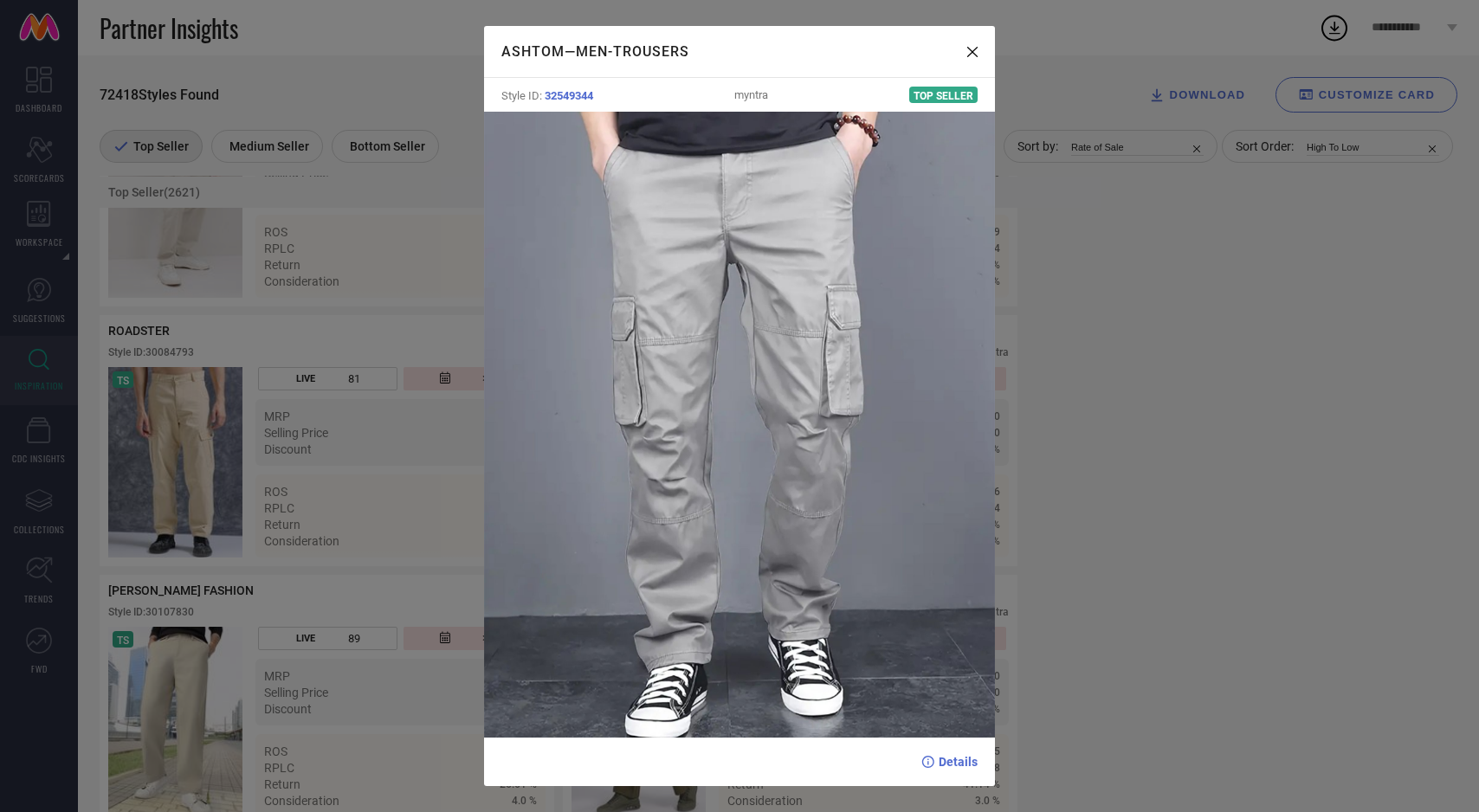
click at [341, 560] on div "ASHTOM — Men-Trousers Style ID: 32549344 myntra Top Seller Details" at bounding box center [740, 406] width 1479 height 812
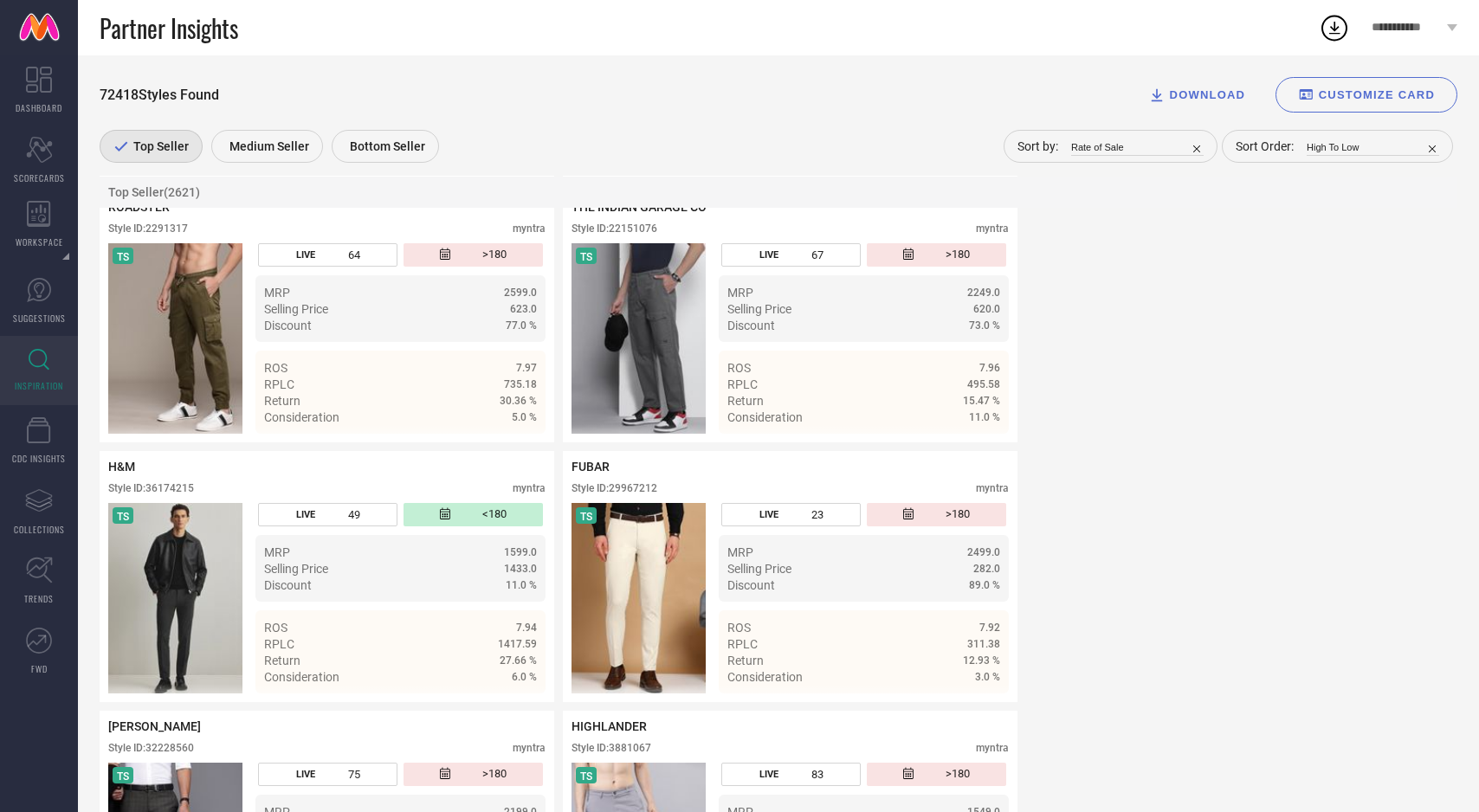
scroll to position [63746, 0]
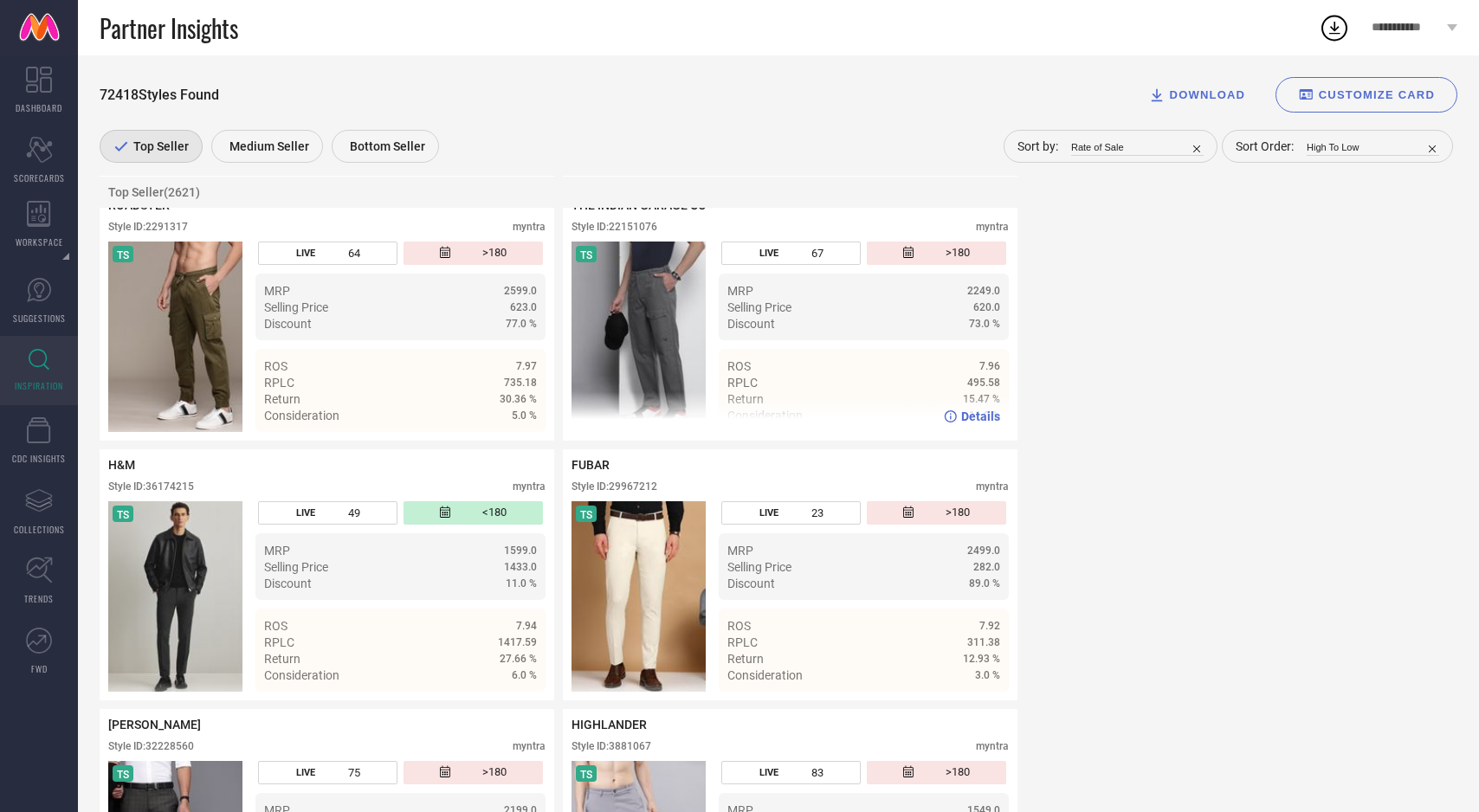
click at [636, 432] on img at bounding box center [638, 336] width 134 height 190
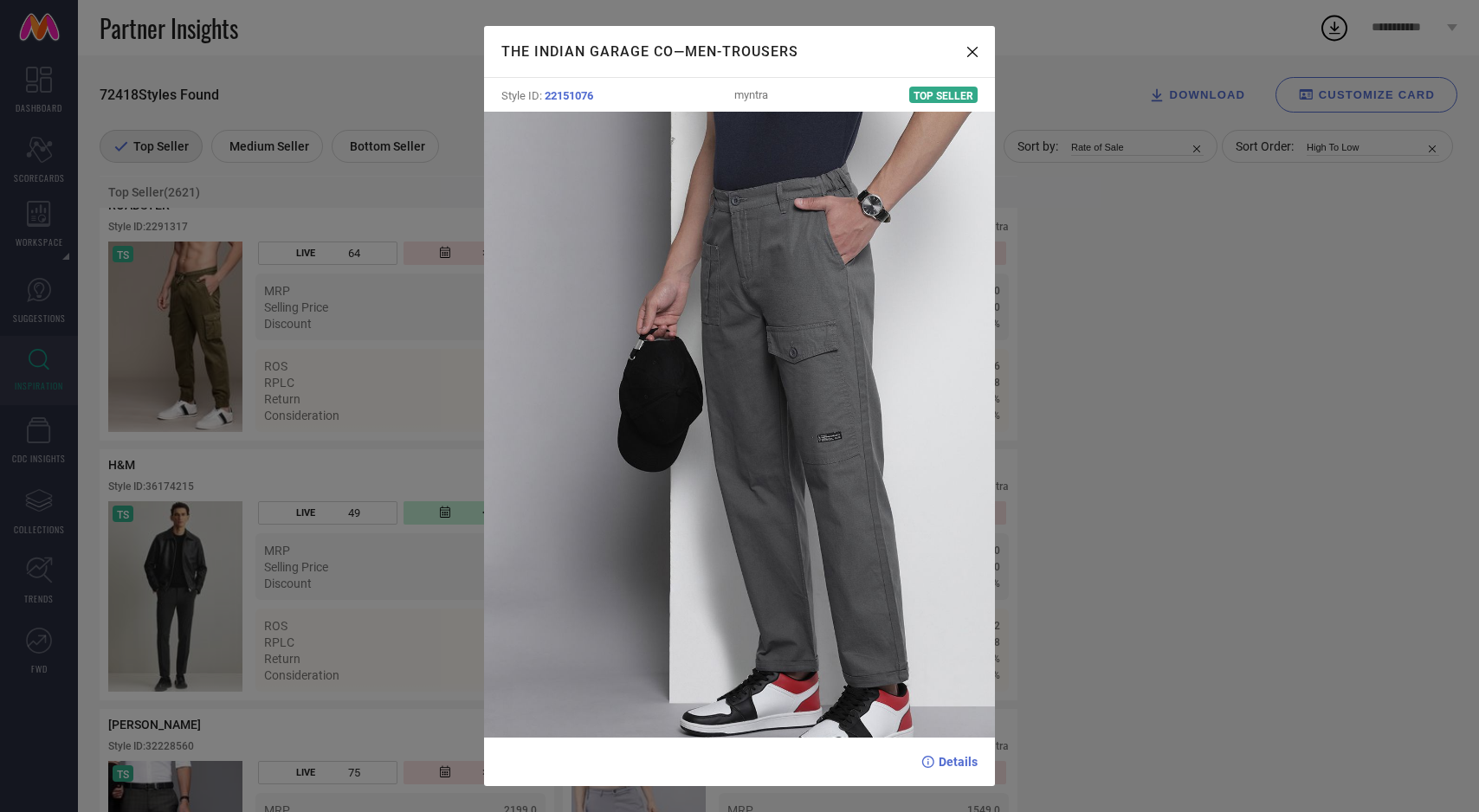
click at [356, 426] on div "THE INDIAN GARAGE CO — Men-Trousers Style ID: 22151076 myntra Top Seller Details" at bounding box center [740, 406] width 1479 height 812
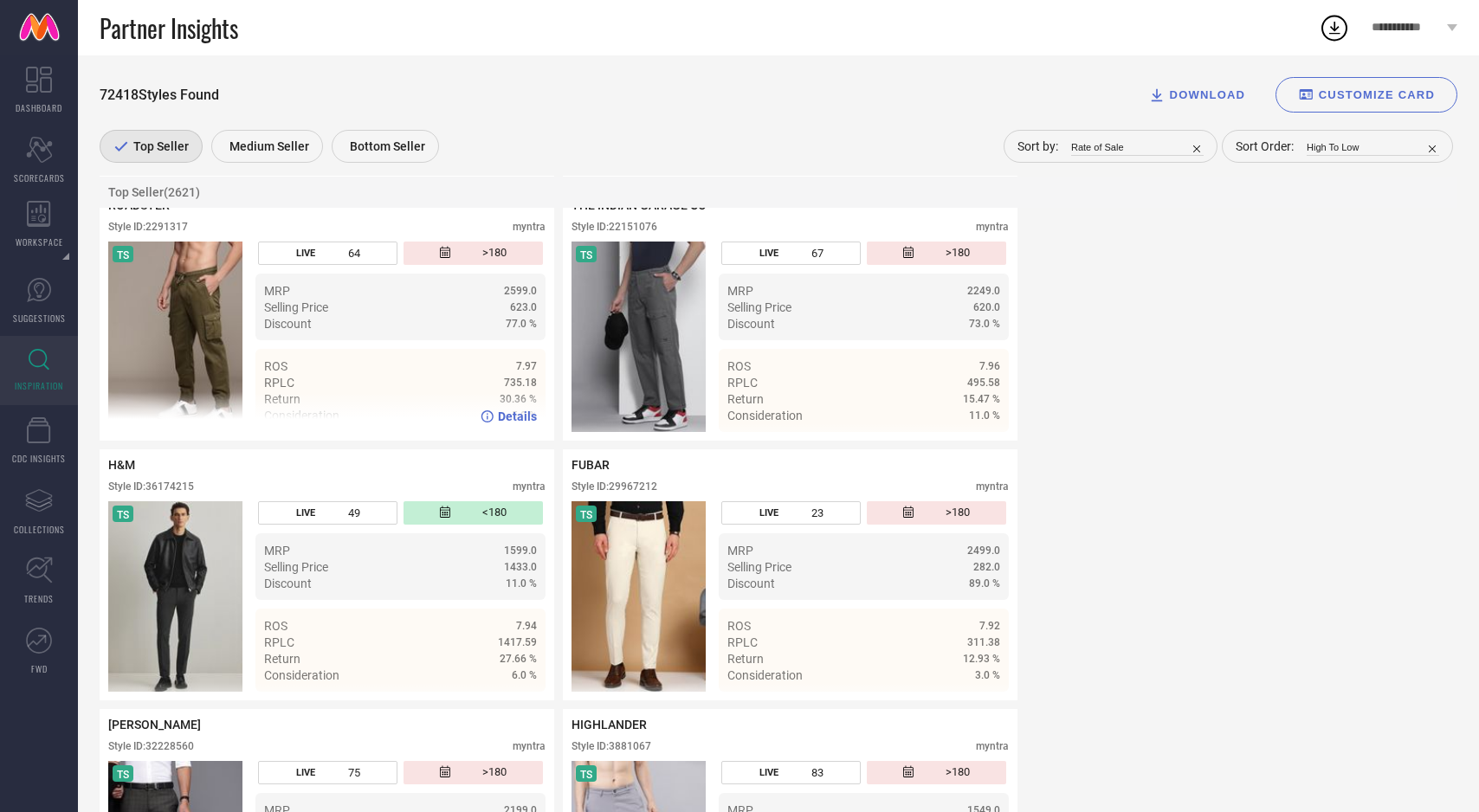
click at [217, 429] on img at bounding box center [175, 336] width 134 height 190
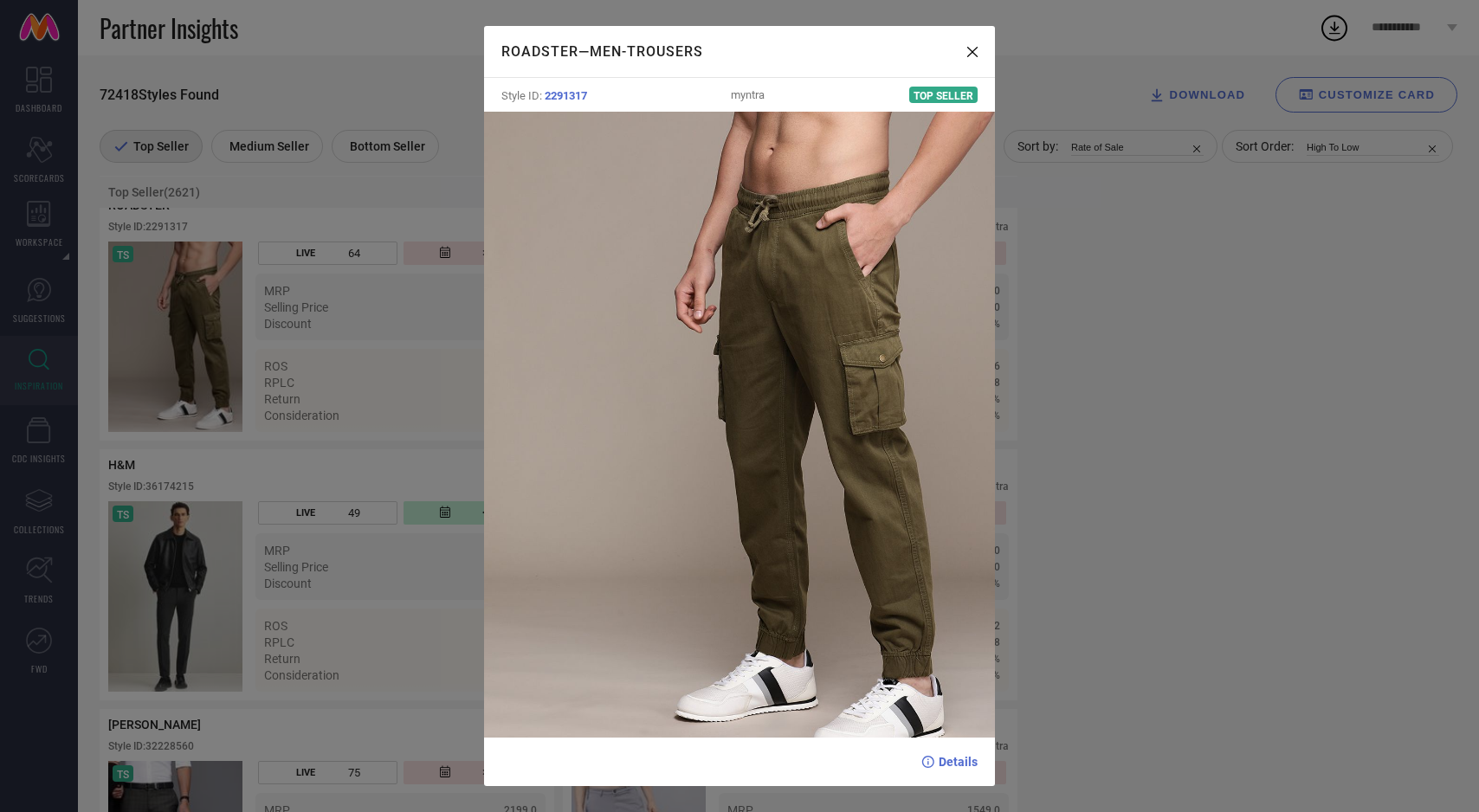
click at [361, 413] on div "ROADSTER — Men-Trousers Style ID: 2291317 myntra Top Seller Details" at bounding box center [740, 406] width 1479 height 812
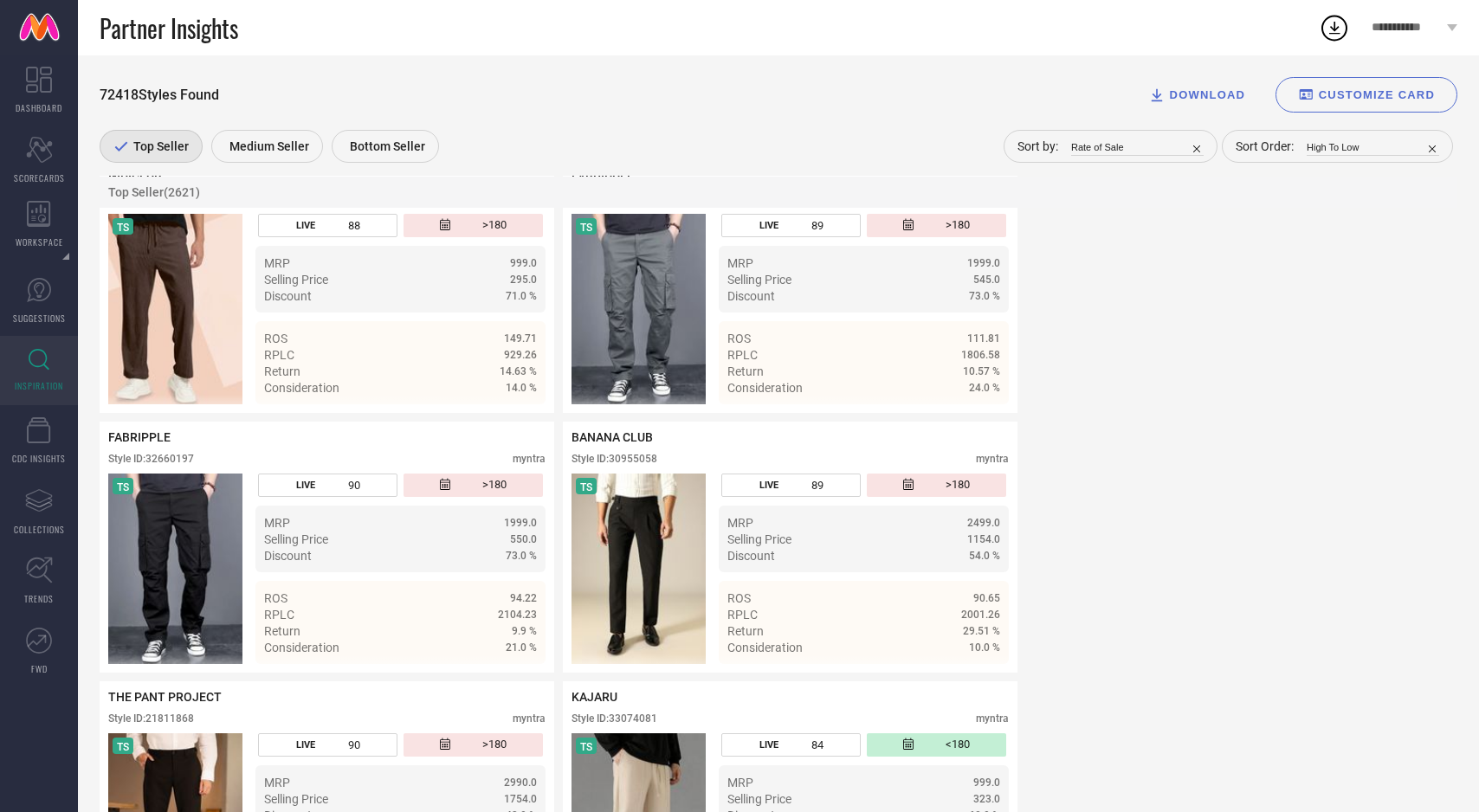
scroll to position [905, 0]
click at [623, 591] on img at bounding box center [638, 568] width 134 height 190
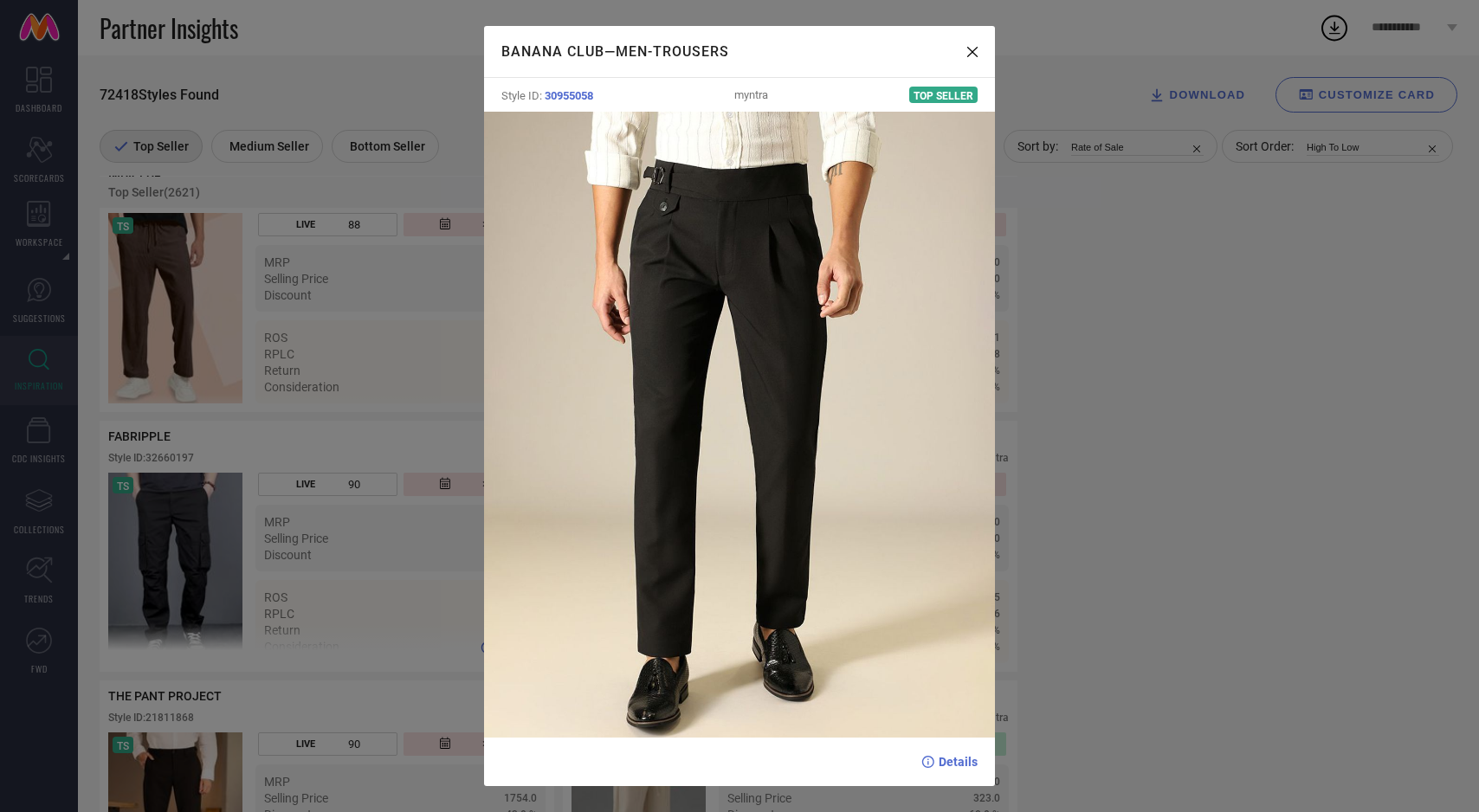
click at [401, 536] on div "BANANA CLUB — Men-Trousers Style ID: 30955058 myntra Top Seller Details" at bounding box center [740, 406] width 1479 height 812
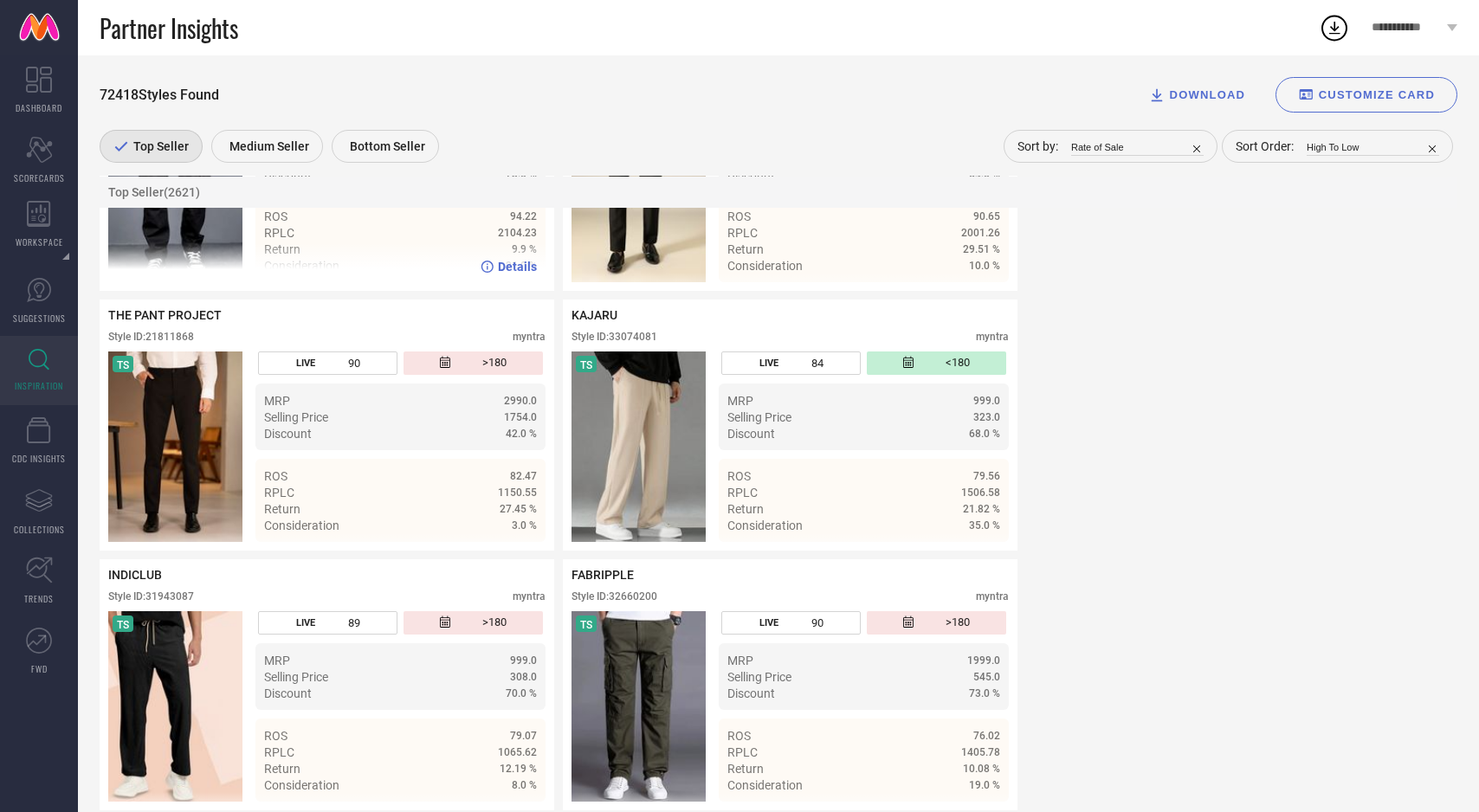
scroll to position [1325, 0]
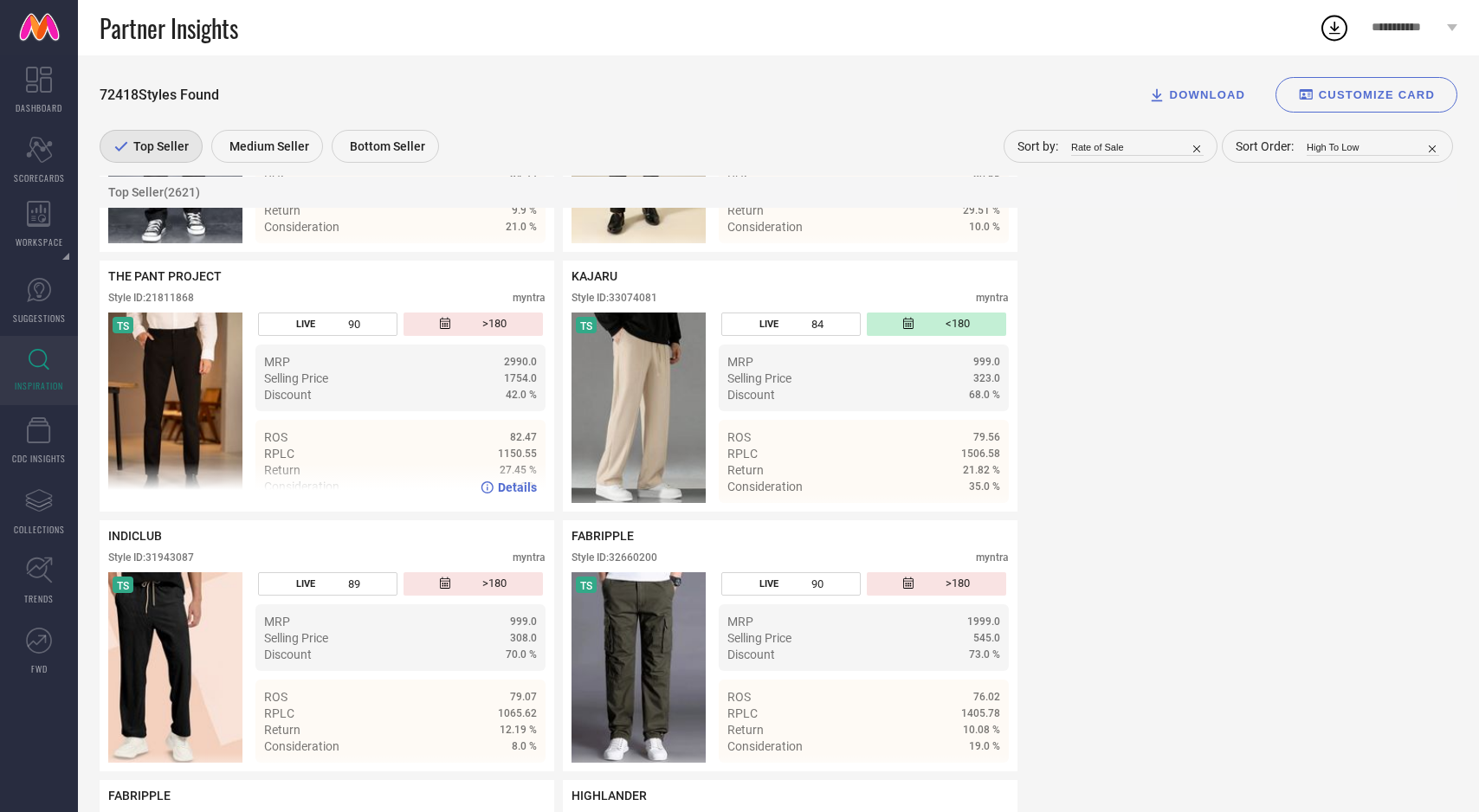
click at [204, 426] on img at bounding box center [175, 407] width 134 height 190
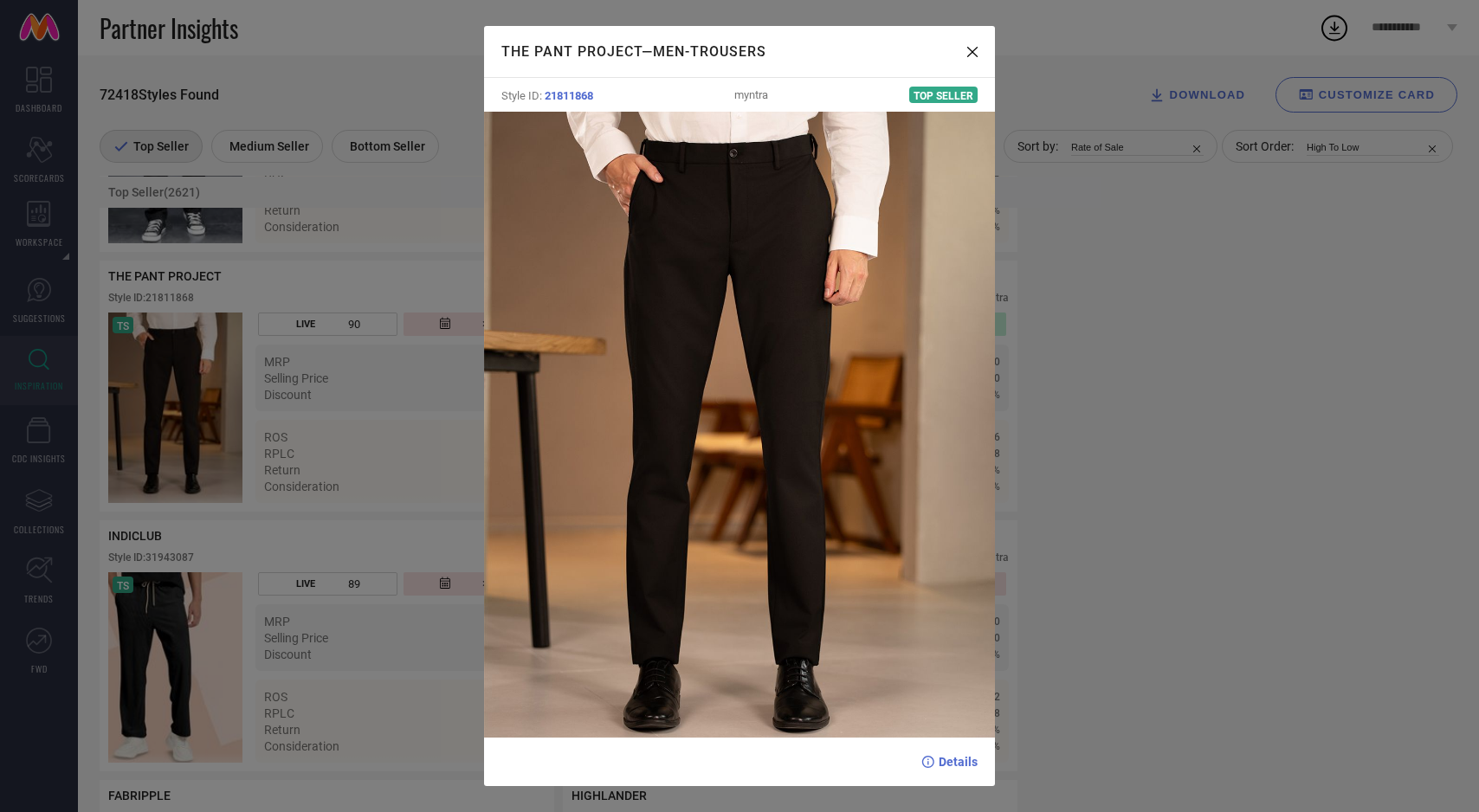
click at [343, 353] on div "THE PANT PROJECT — Men-Trousers Style ID: 21811868 myntra Top Seller Details" at bounding box center [740, 406] width 1479 height 812
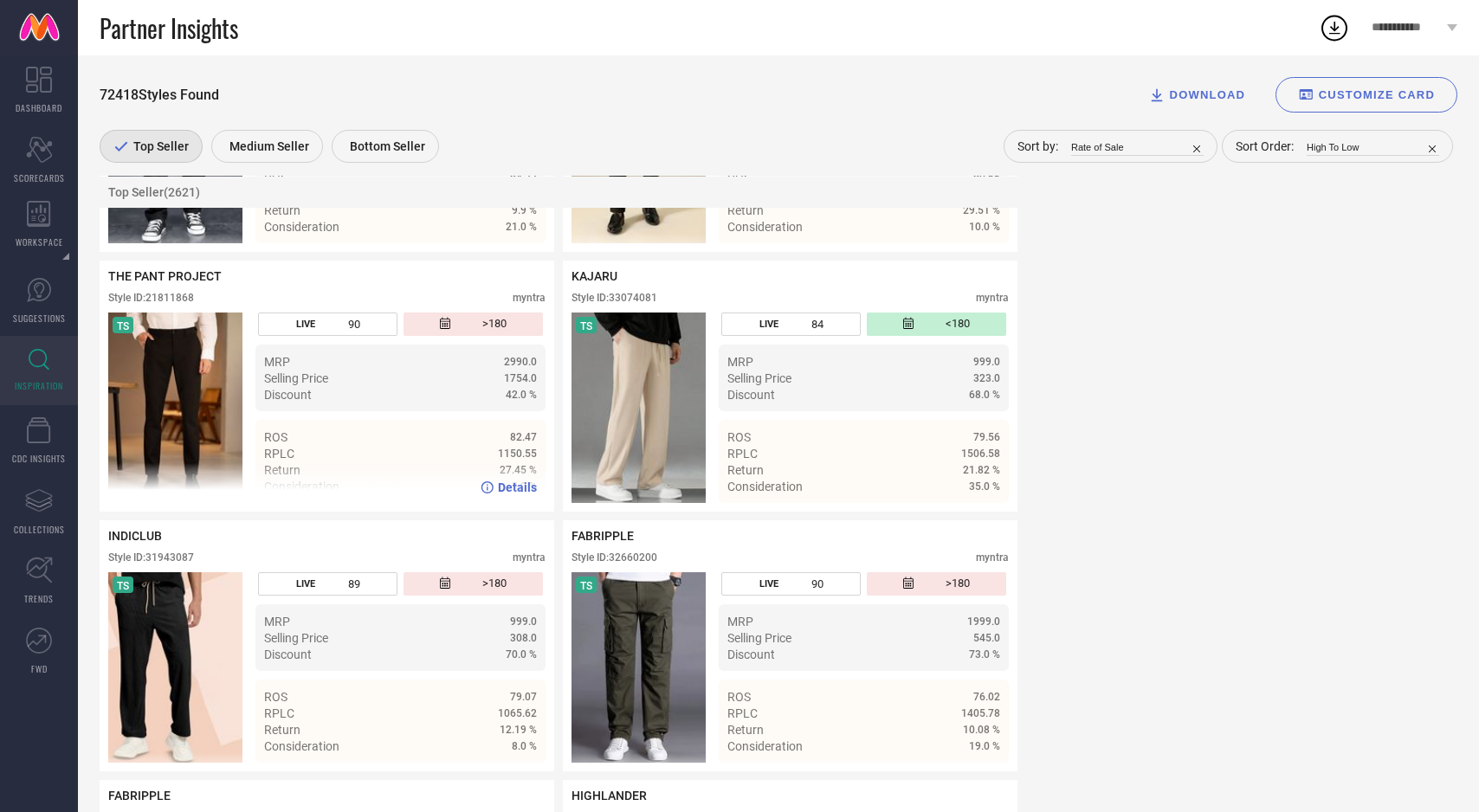
click at [143, 398] on img at bounding box center [175, 407] width 134 height 190
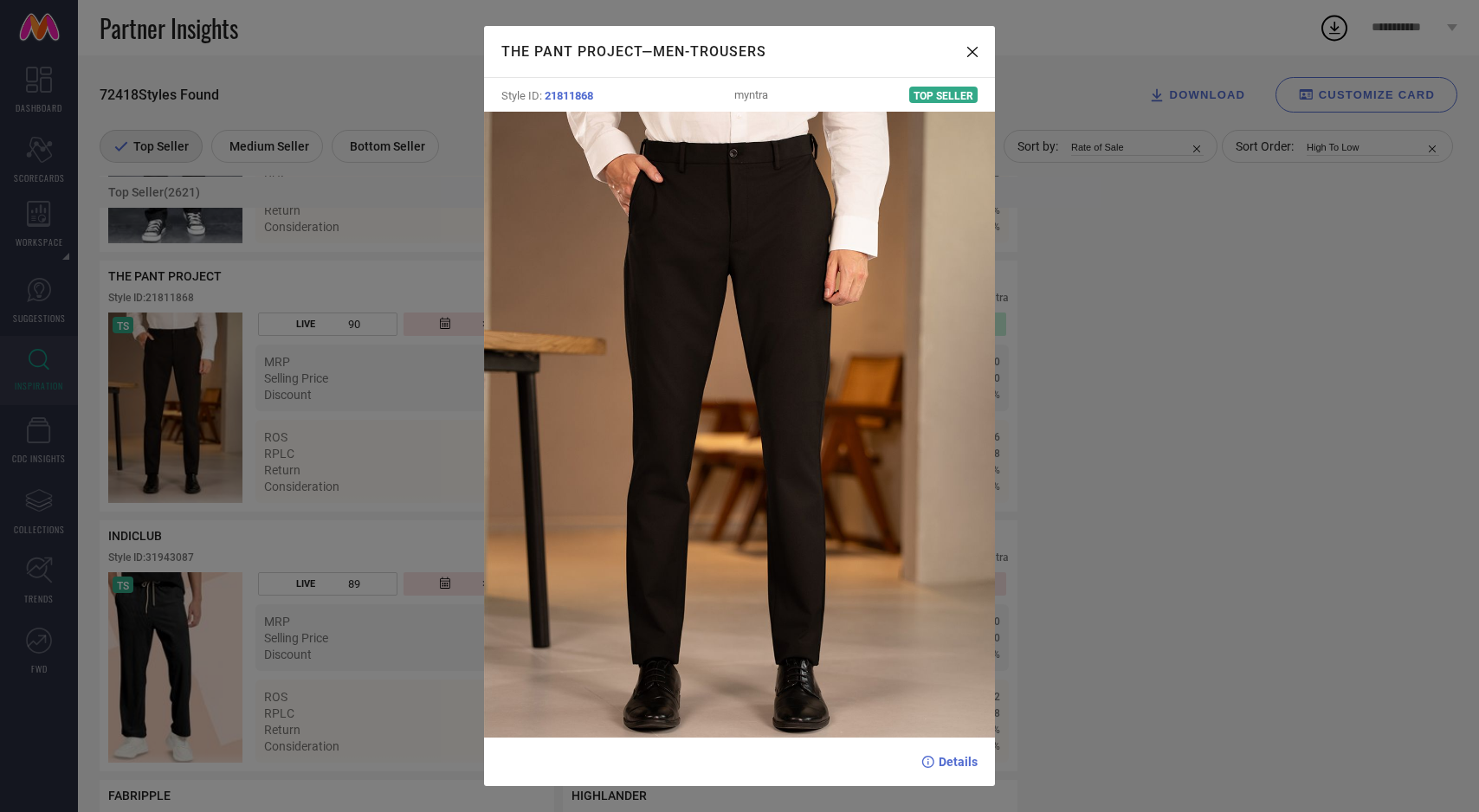
click at [184, 482] on div "THE PANT PROJECT — Men-Trousers Style ID: 21811868 myntra Top Seller Details" at bounding box center [740, 406] width 1479 height 812
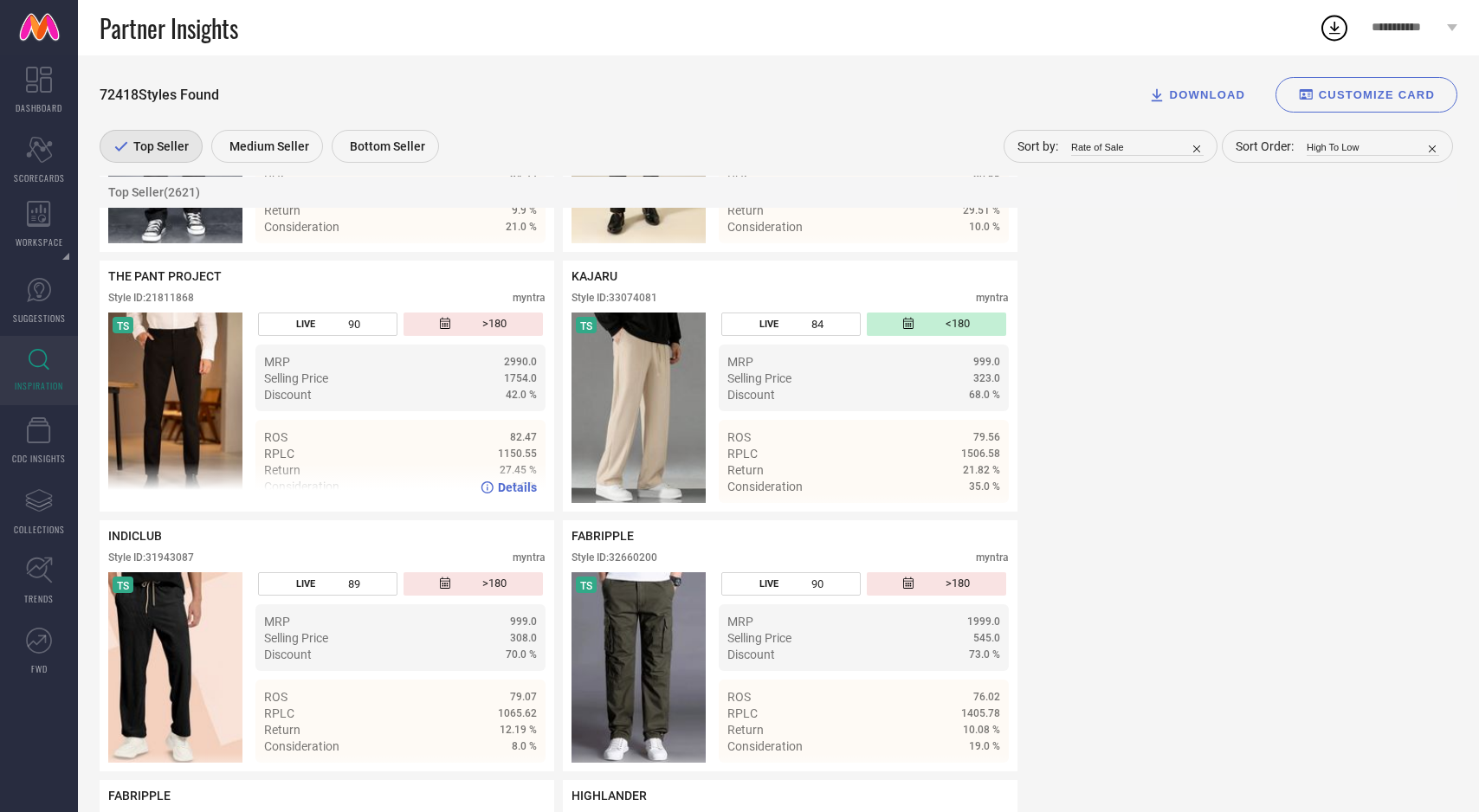
click at [176, 429] on img at bounding box center [175, 407] width 134 height 190
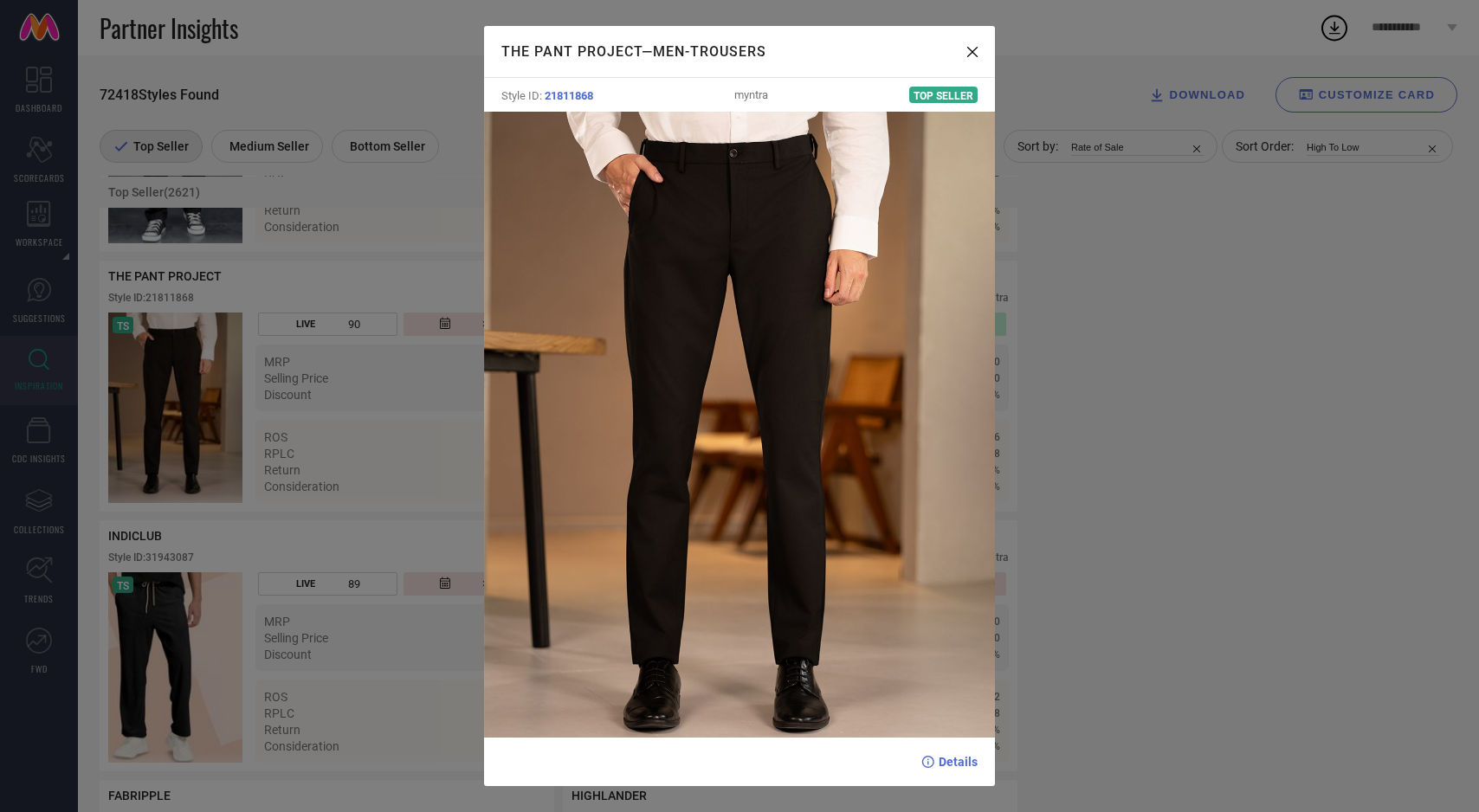
click at [953, 763] on span "Details" at bounding box center [958, 761] width 39 height 14
click at [385, 260] on div "THE PANT PROJECT — Men-Trousers Style ID: 21811868 myntra Top Seller Details" at bounding box center [740, 406] width 1479 height 812
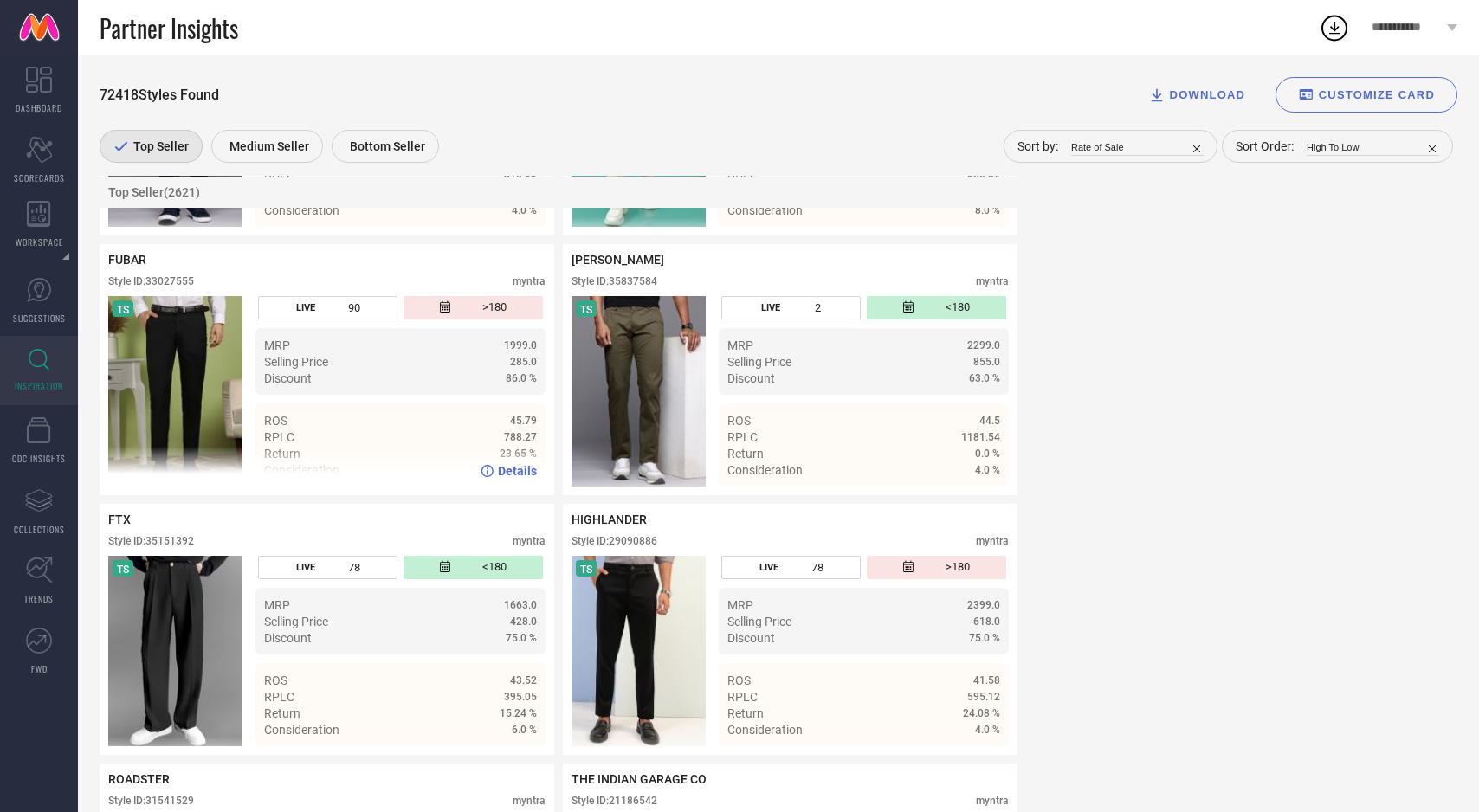
scroll to position [3947, 0]
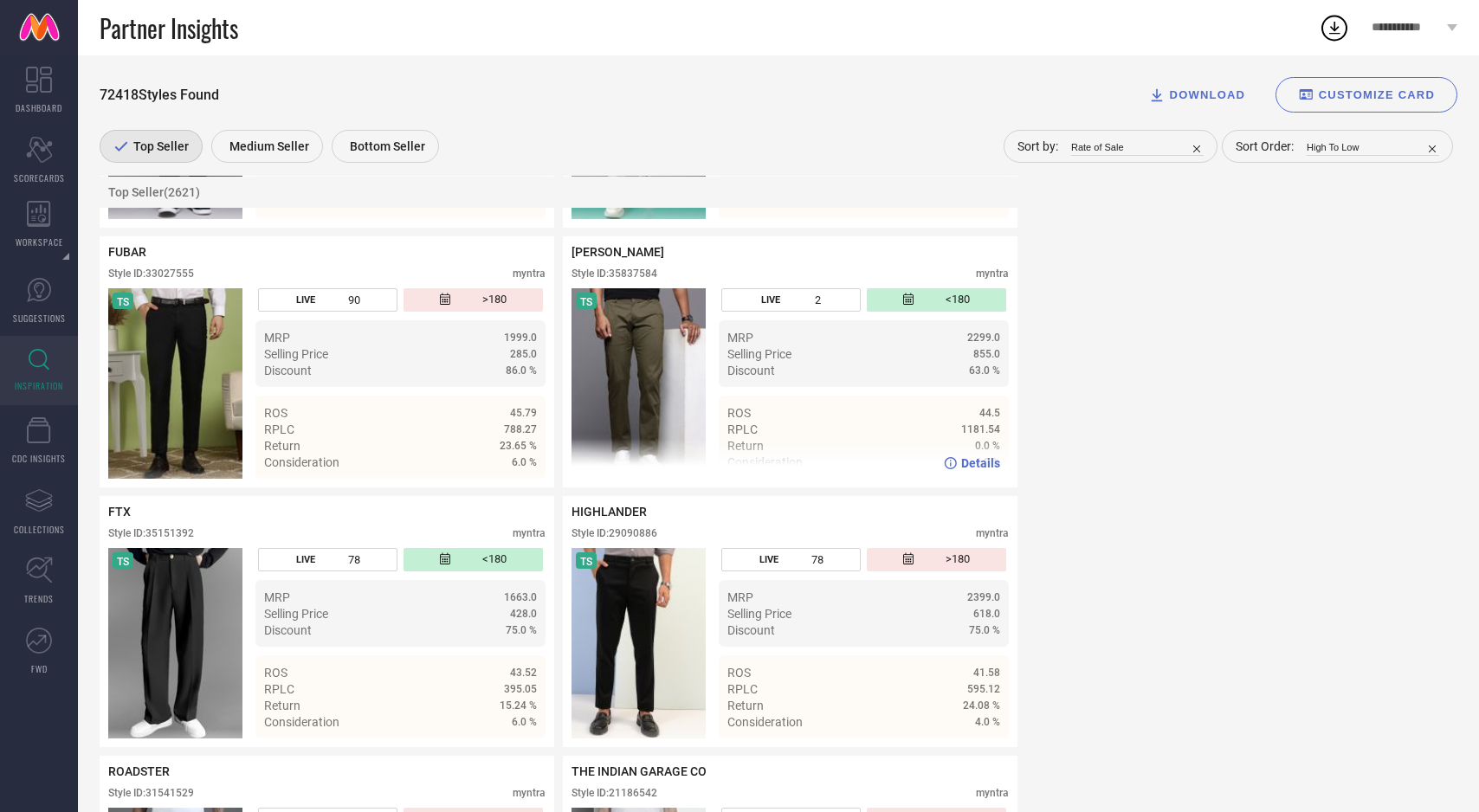
click at [590, 419] on img at bounding box center [638, 383] width 134 height 190
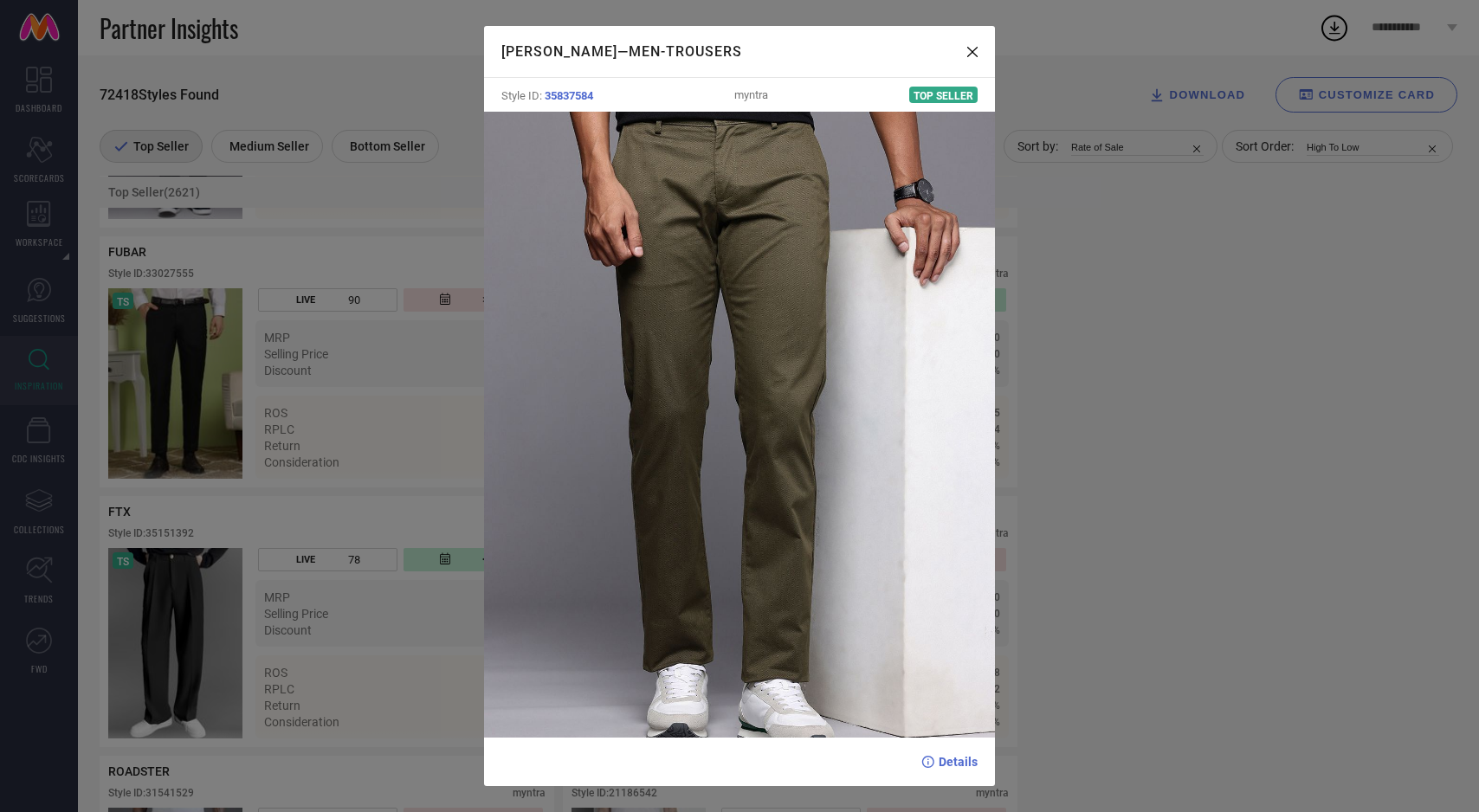
click at [333, 460] on div "ALLEN SOLLY — Men-Trousers Style ID: 35837584 myntra Top Seller Details" at bounding box center [740, 406] width 1479 height 812
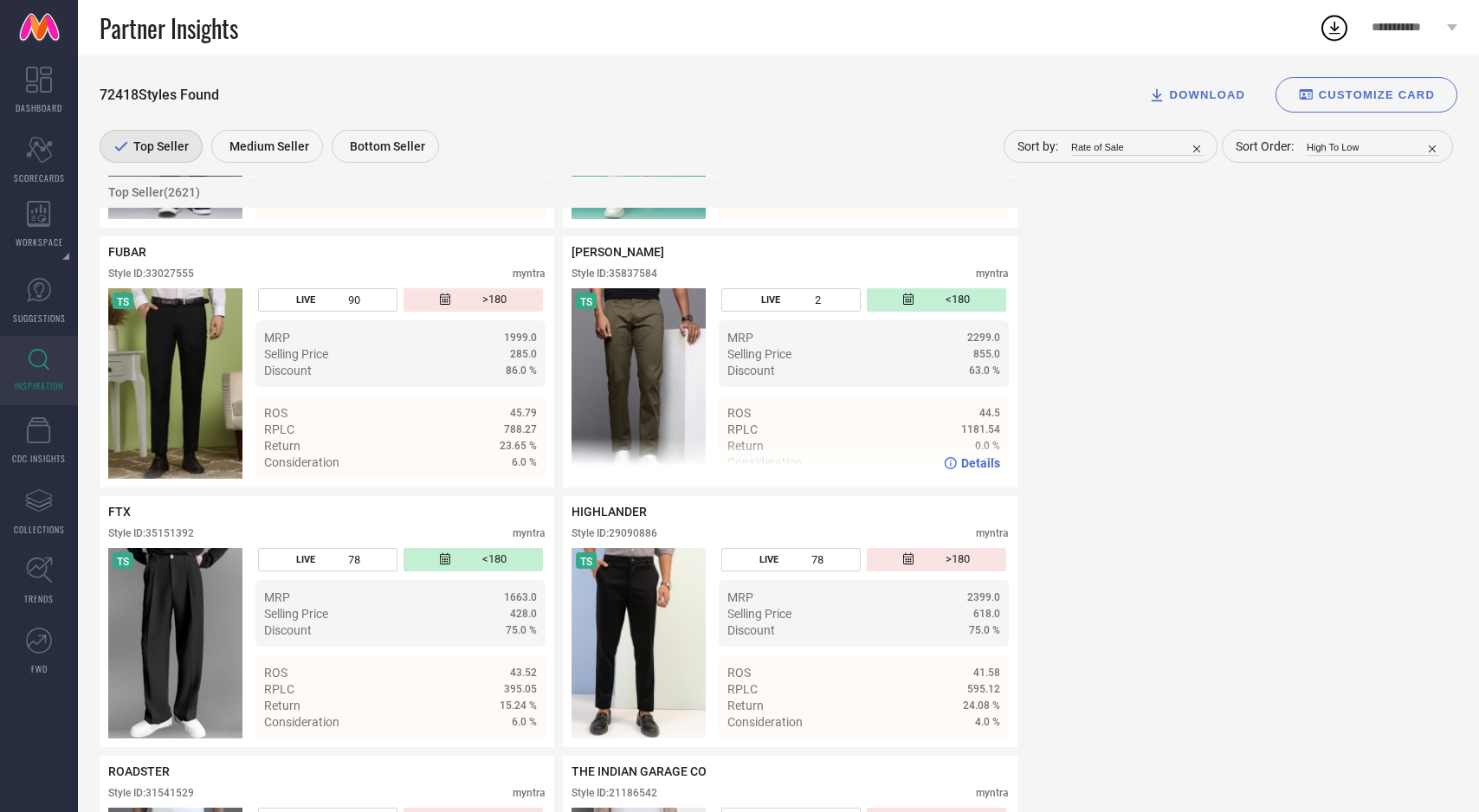
click at [975, 470] on span "Details" at bounding box center [980, 463] width 39 height 14
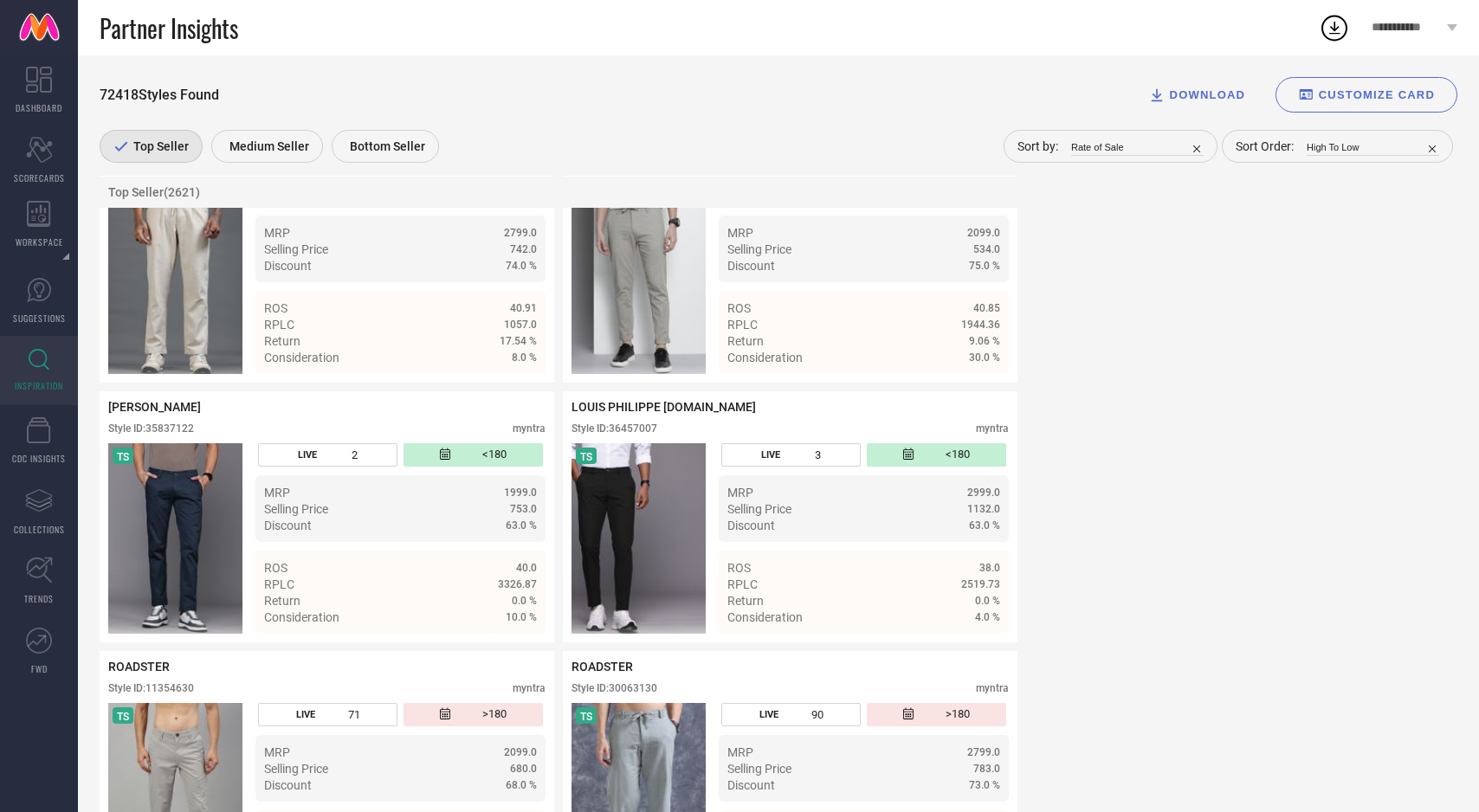
scroll to position [4574, 0]
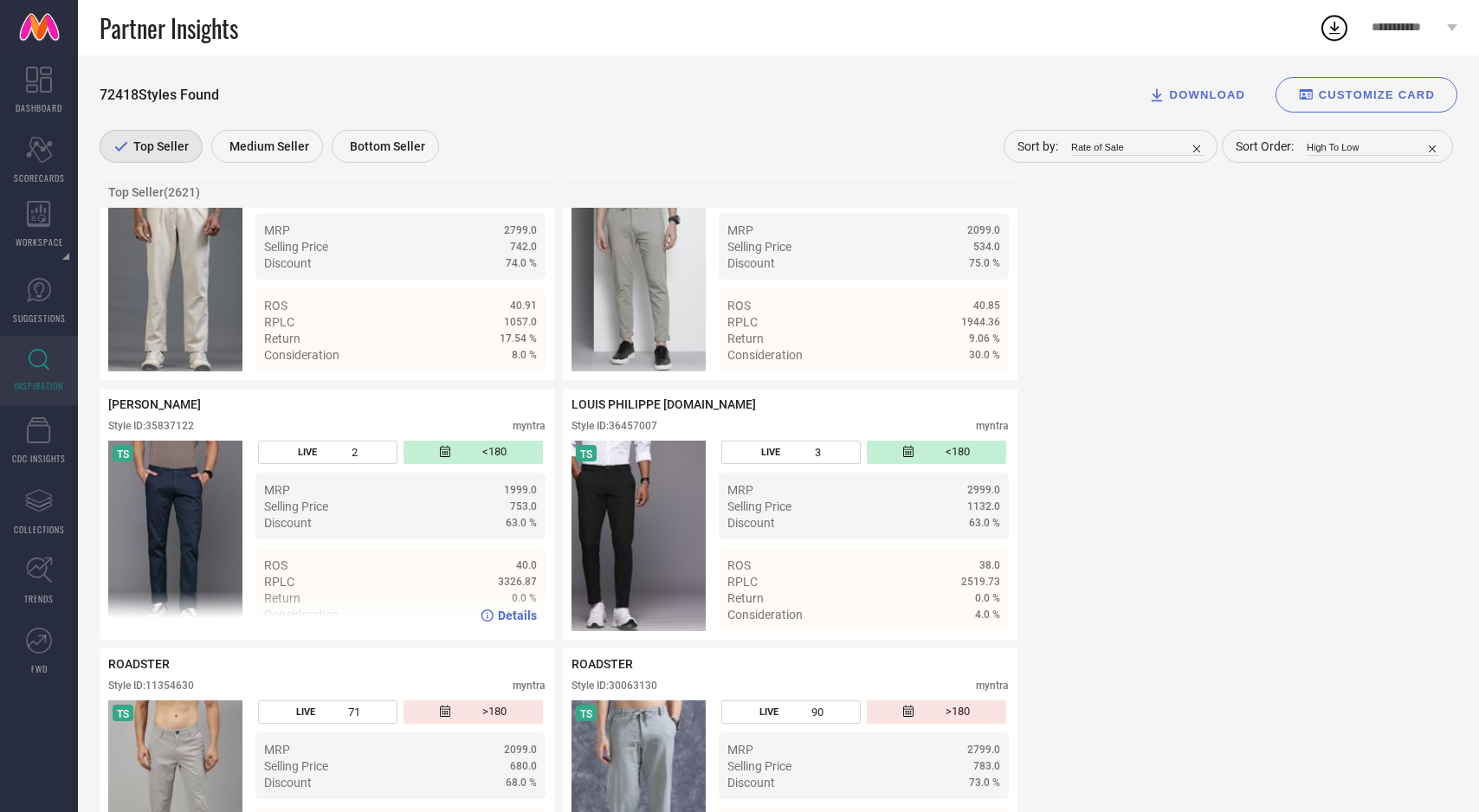
click at [150, 530] on img at bounding box center [175, 536] width 134 height 190
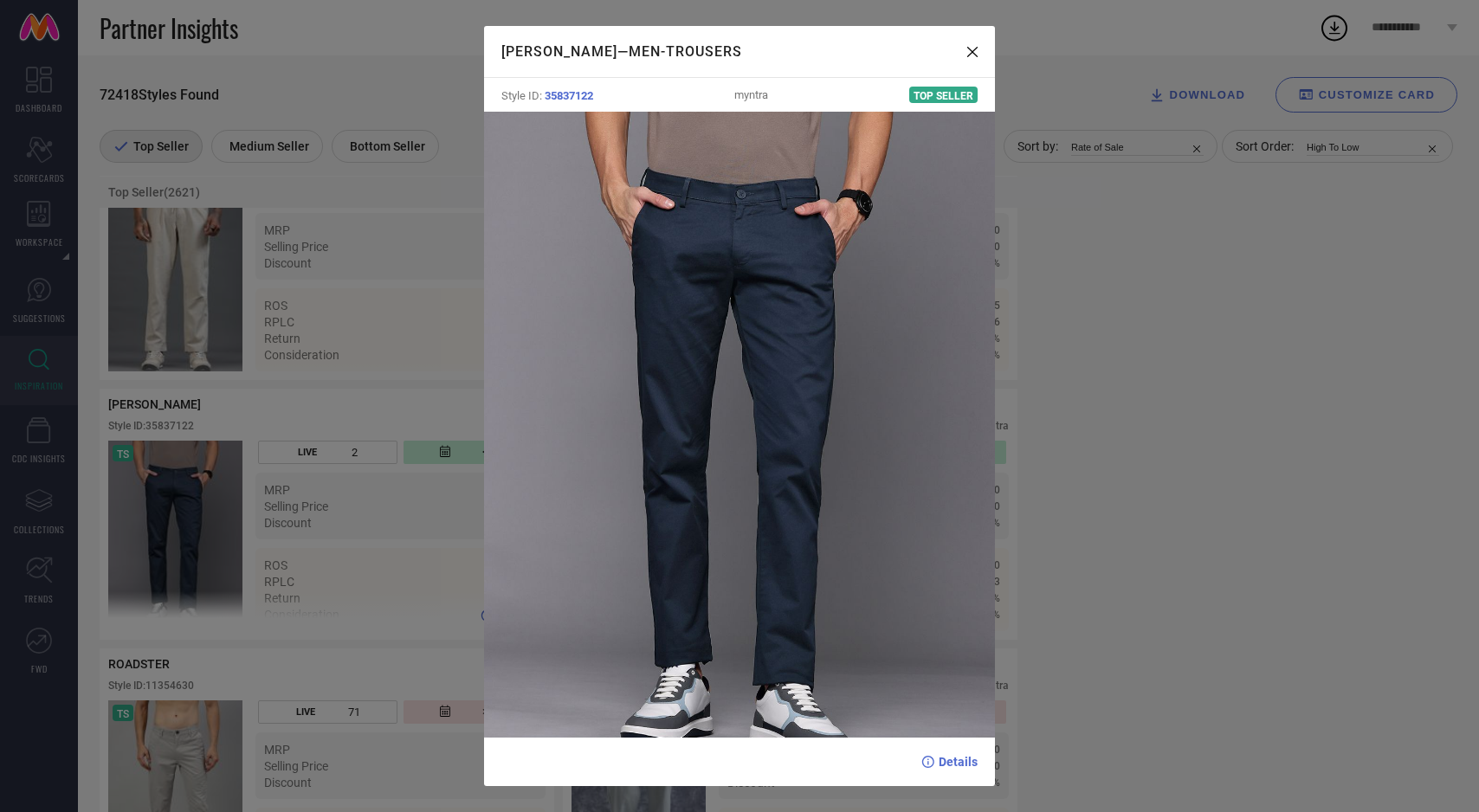
click at [150, 530] on div "ALLEN SOLLY — Men-Trousers Style ID: 35837122 myntra Top Seller Details" at bounding box center [740, 406] width 1479 height 812
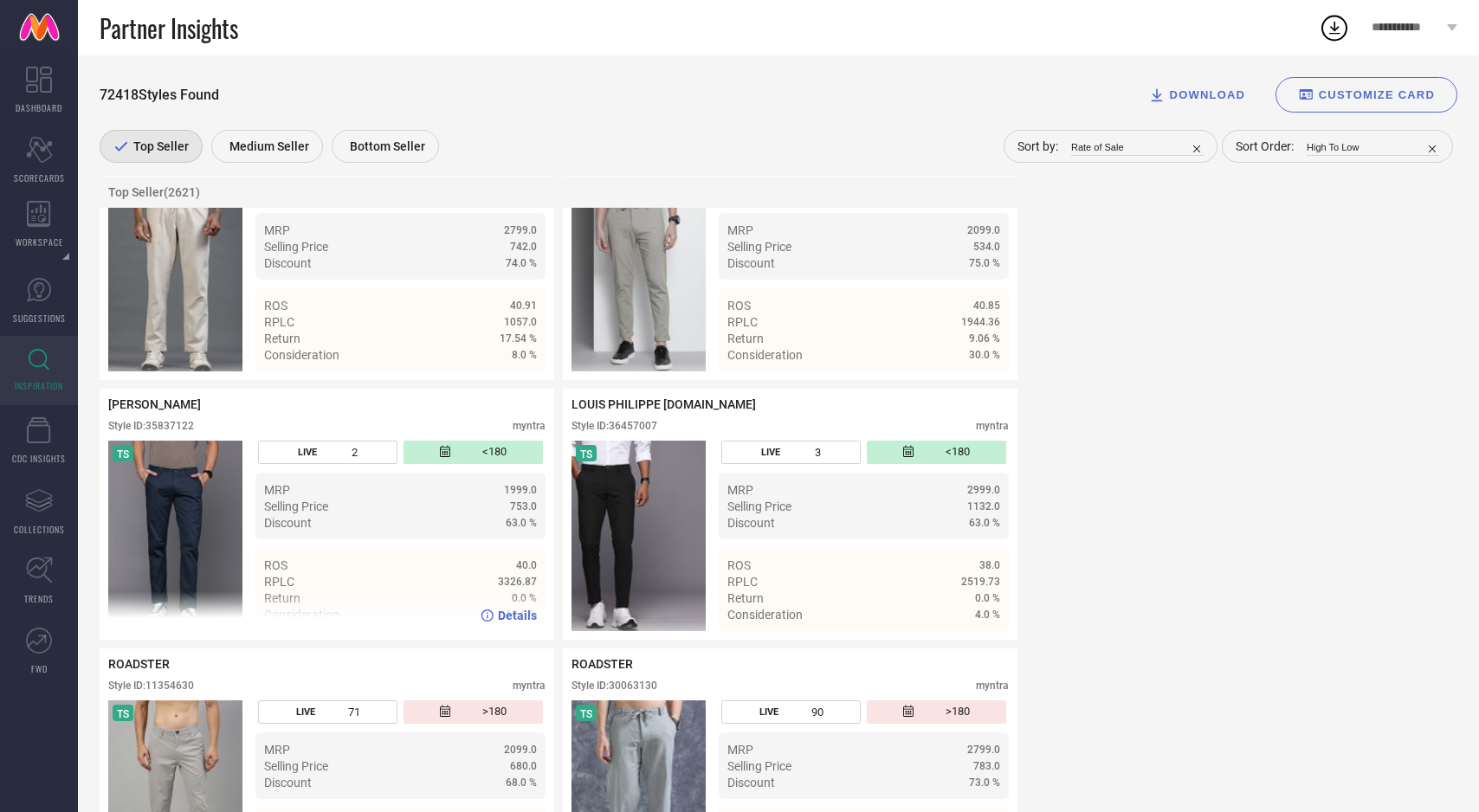
click at [507, 620] on span "Details" at bounding box center [517, 615] width 39 height 14
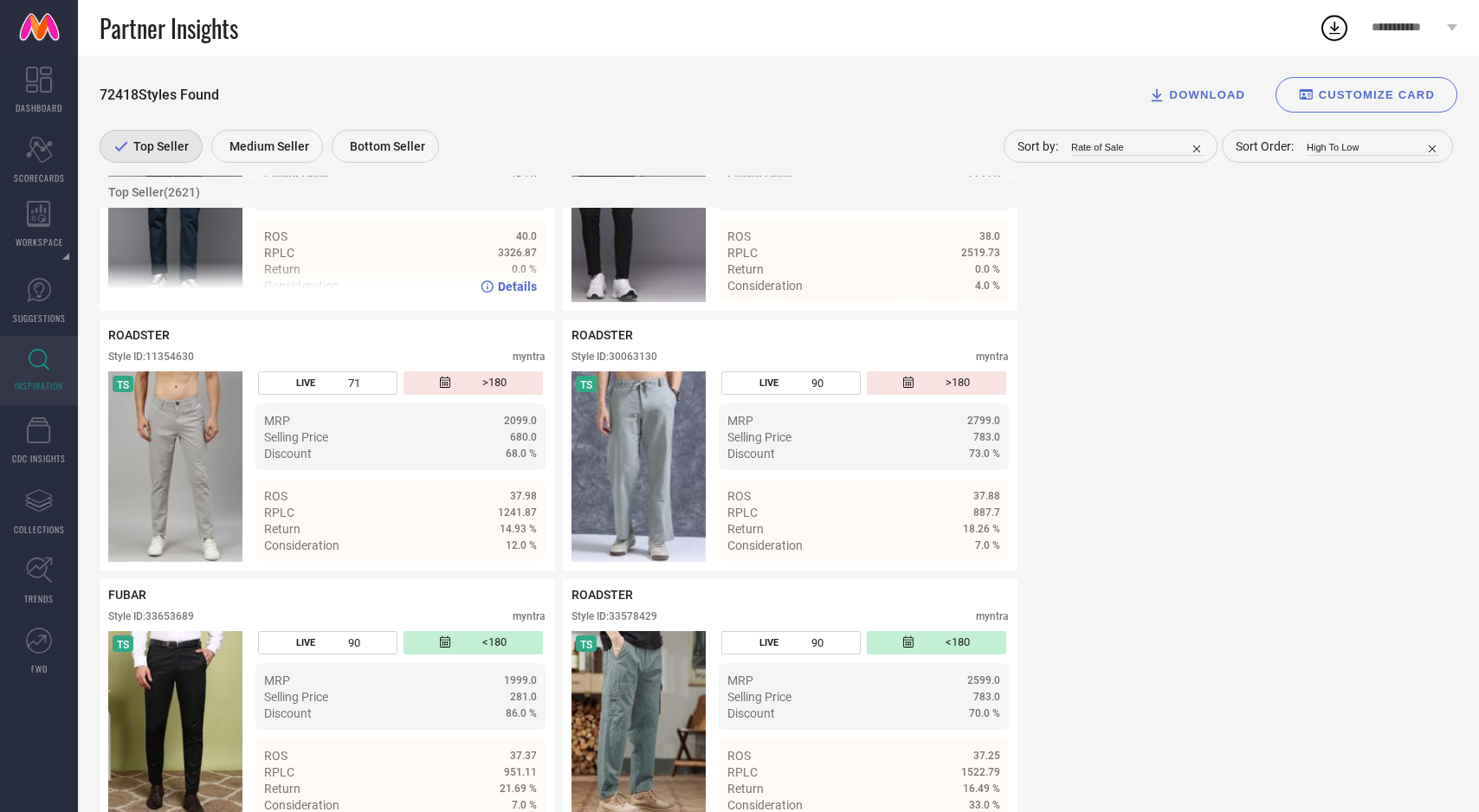
scroll to position [4918, 0]
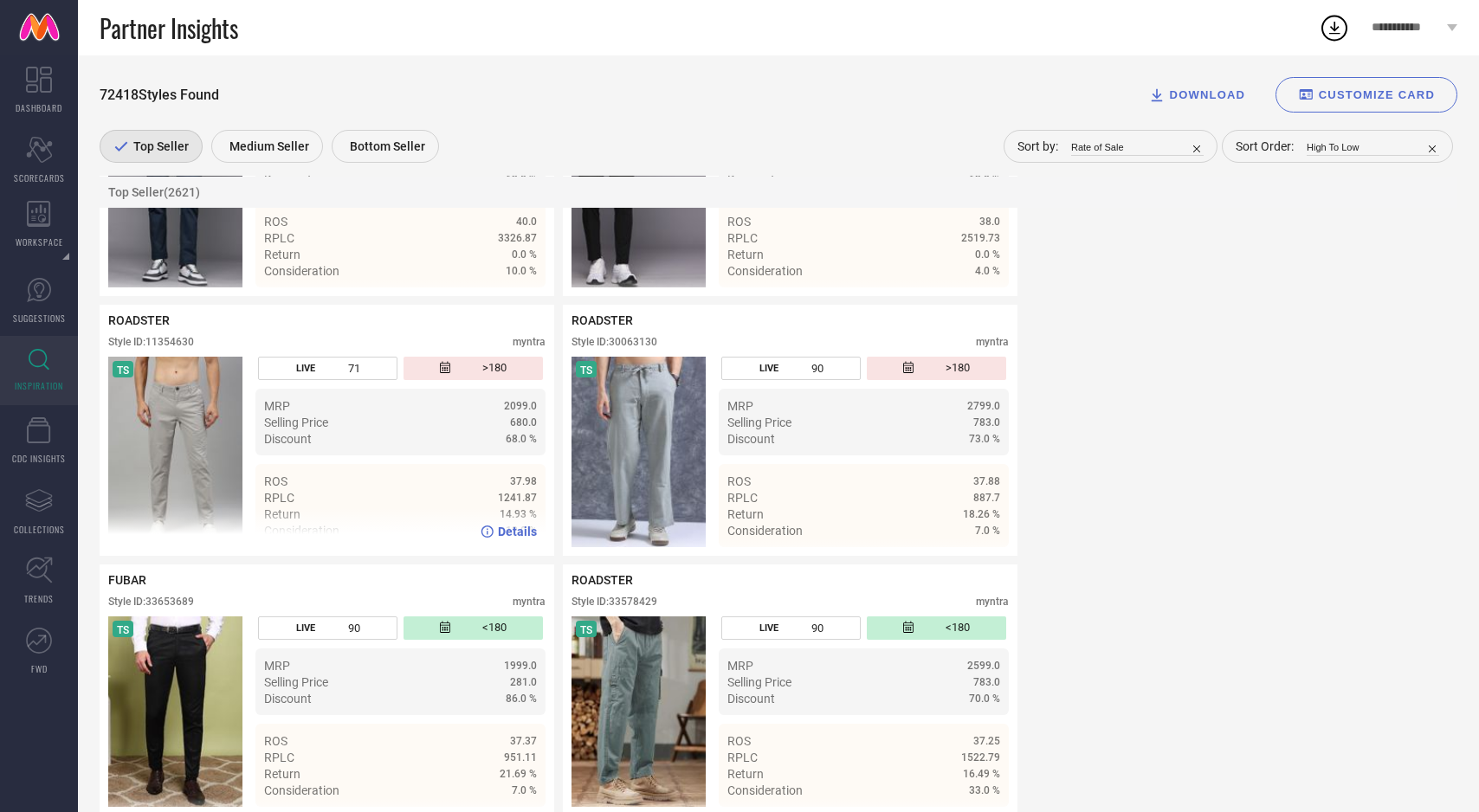
click at [519, 538] on span "Details" at bounding box center [517, 531] width 39 height 14
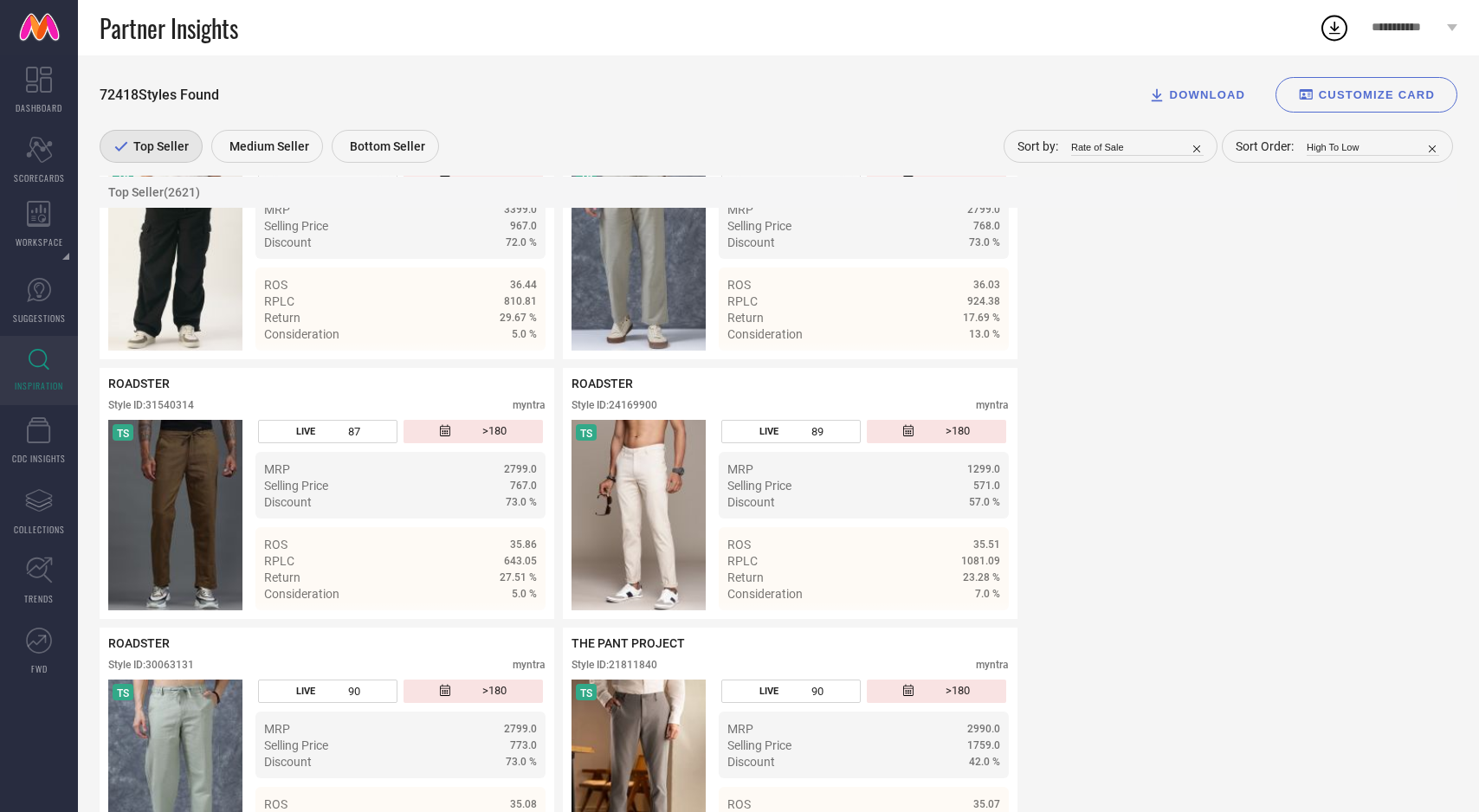
scroll to position [5646, 0]
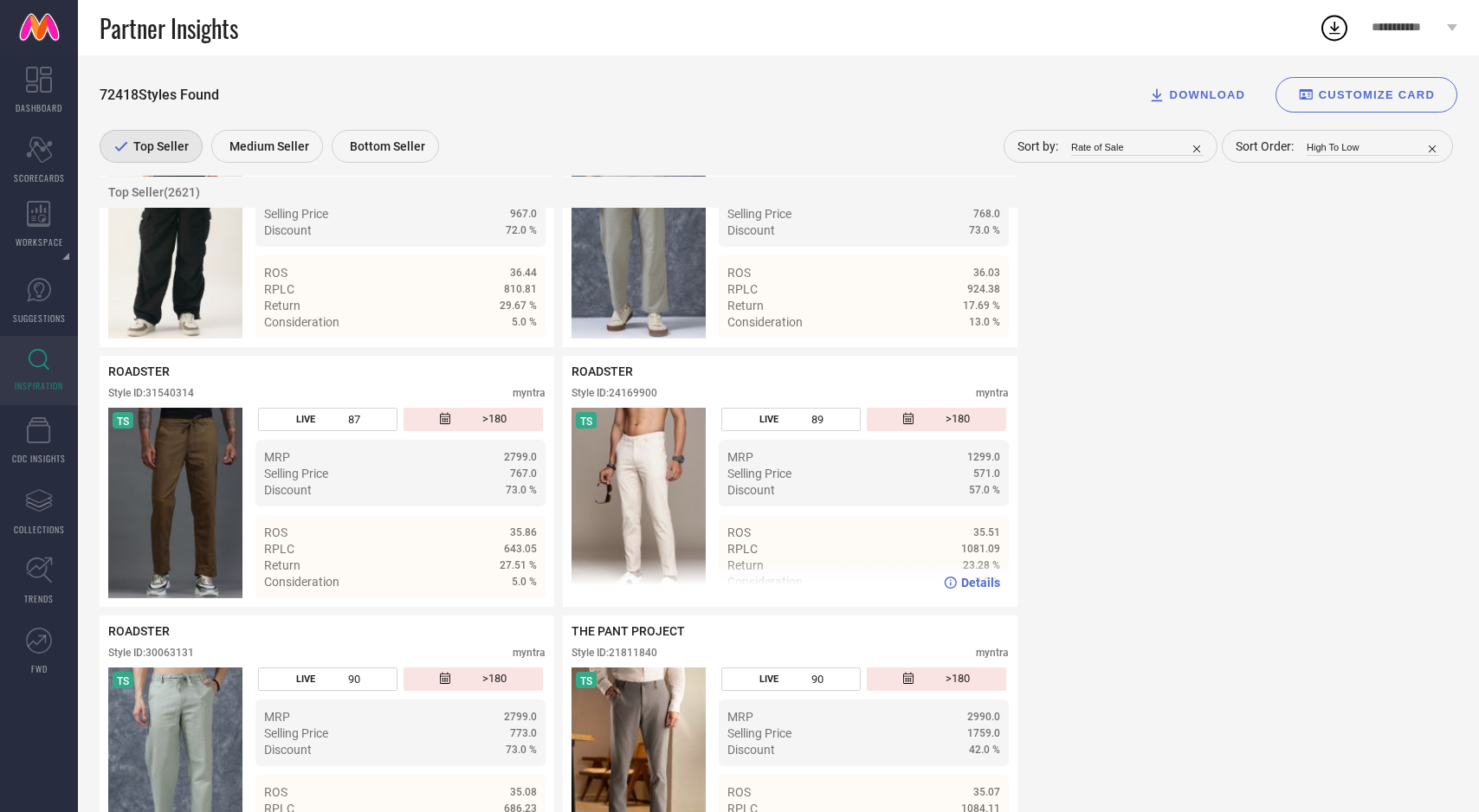
click at [669, 500] on img at bounding box center [638, 502] width 134 height 190
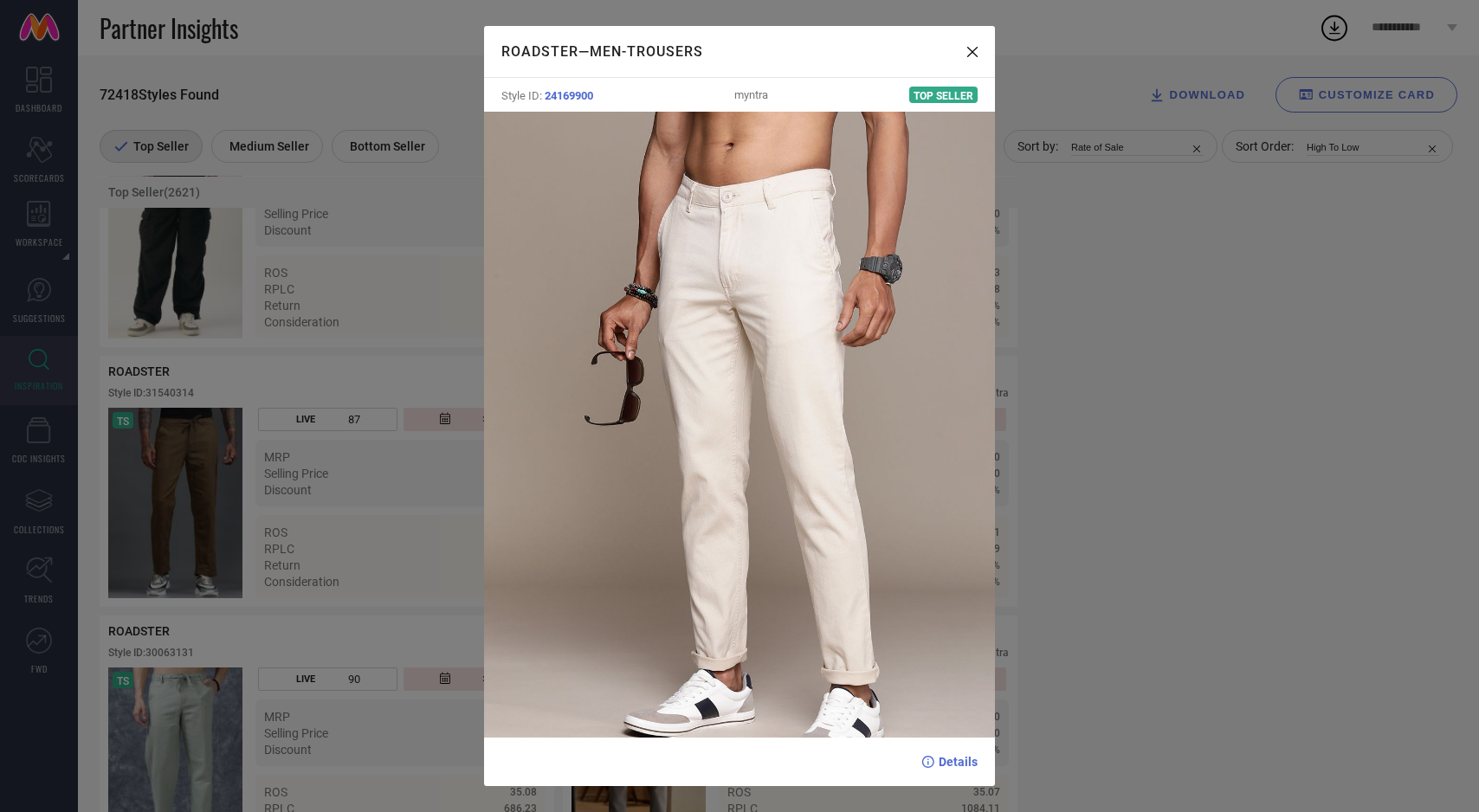
click at [408, 453] on div "ROADSTER — Men-Trousers Style ID: 24169900 myntra Top Seller Details" at bounding box center [740, 406] width 1479 height 812
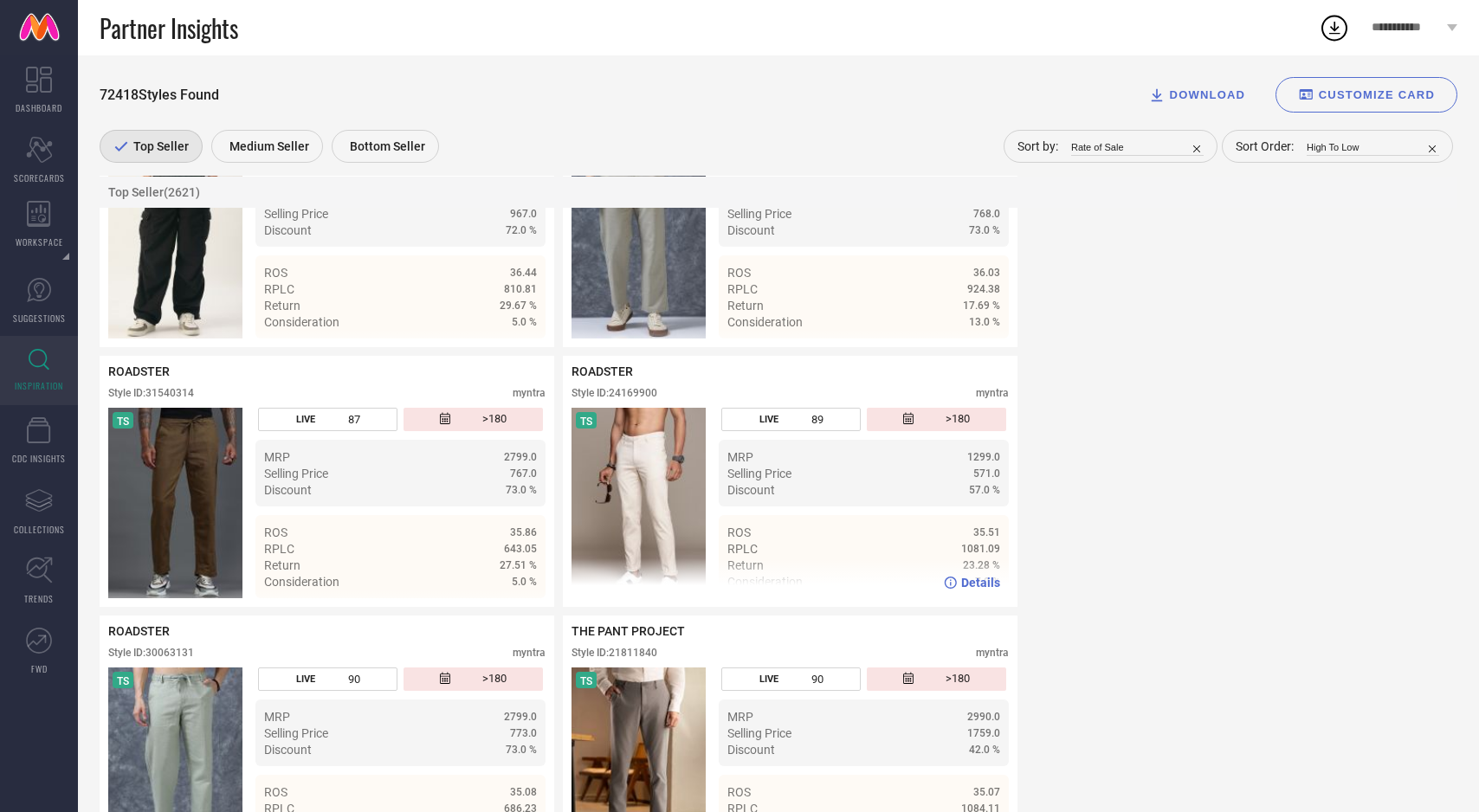
click at [976, 590] on span "Details" at bounding box center [980, 582] width 39 height 14
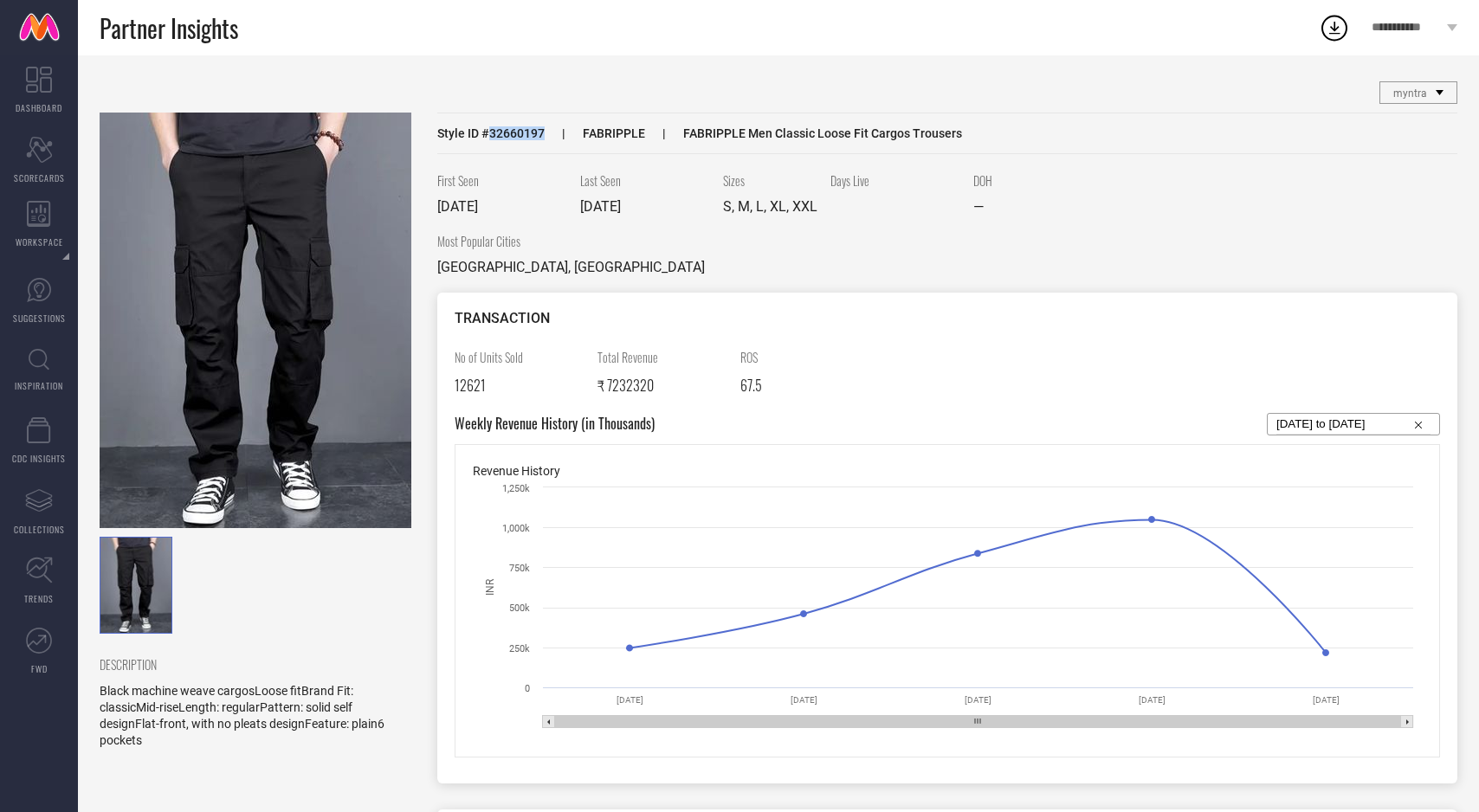
drag, startPoint x: 490, startPoint y: 133, endPoint x: 542, endPoint y: 137, distance: 52.2
click at [542, 137] on span "Style ID # 32660197" at bounding box center [491, 133] width 107 height 14
copy span "32660197"
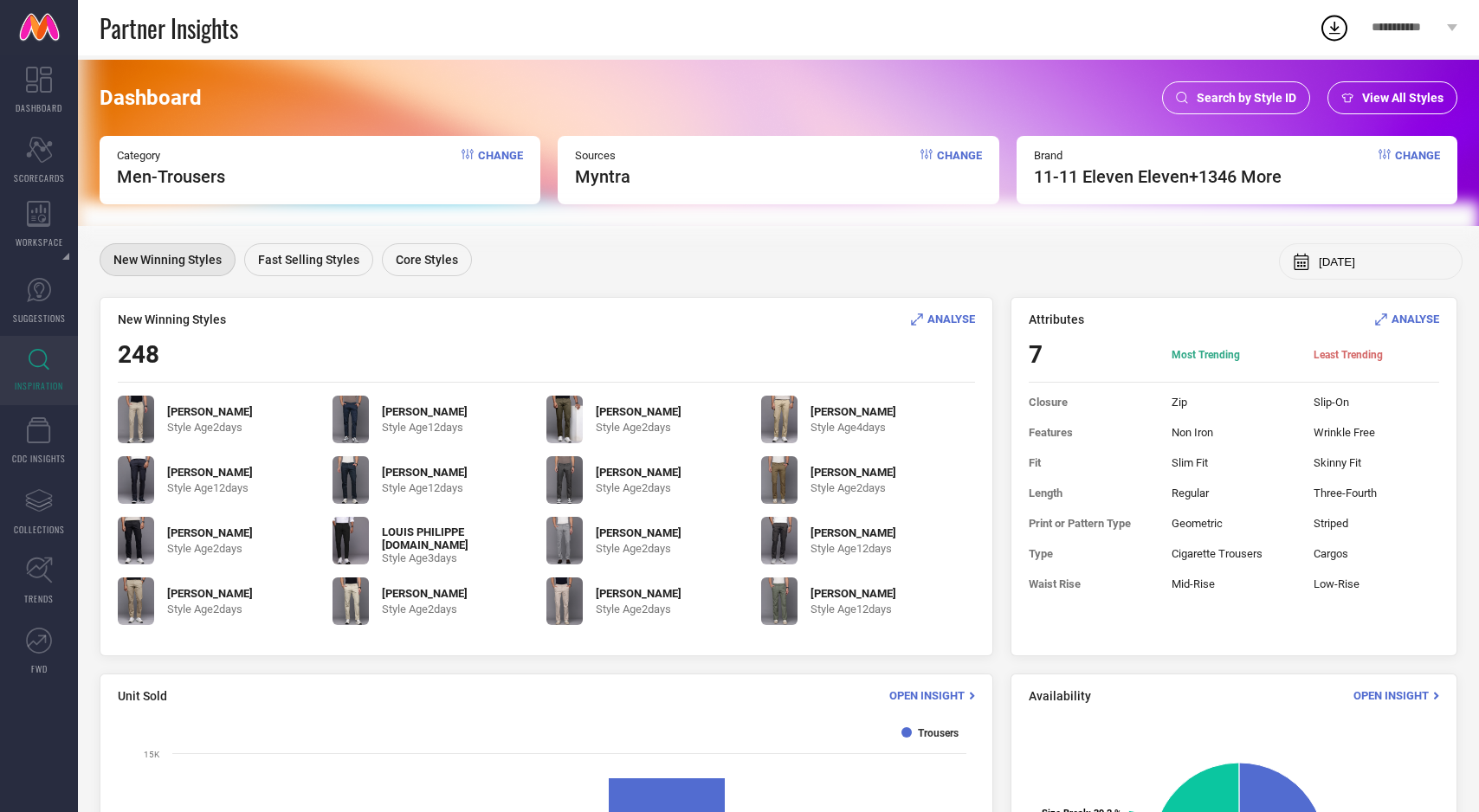
click at [1427, 94] on span "View All Styles" at bounding box center [1403, 97] width 82 height 14
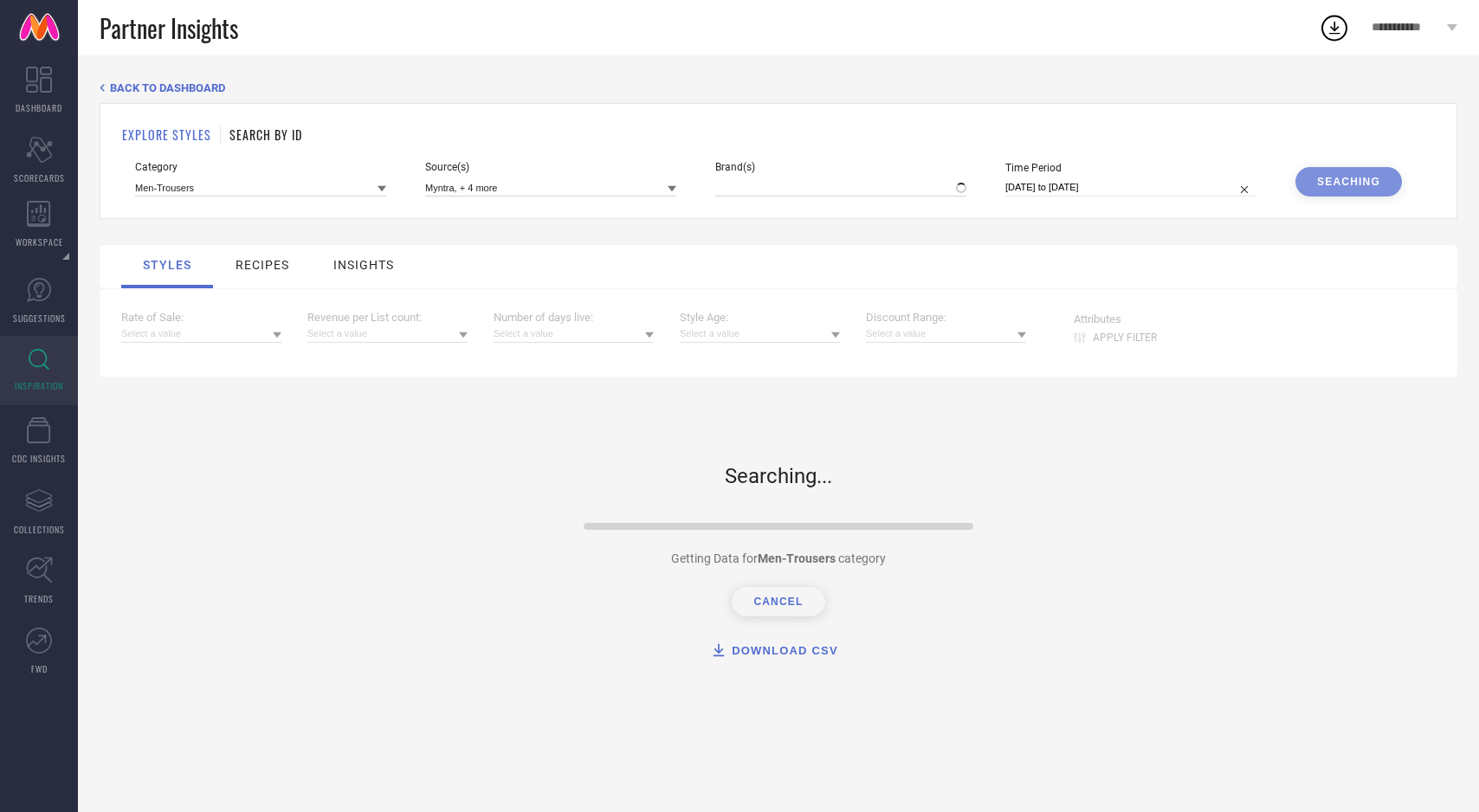
type input "11-11 ELEVEN ELEVEN, + 1346 more"
click at [860, 181] on input at bounding box center [841, 187] width 251 height 18
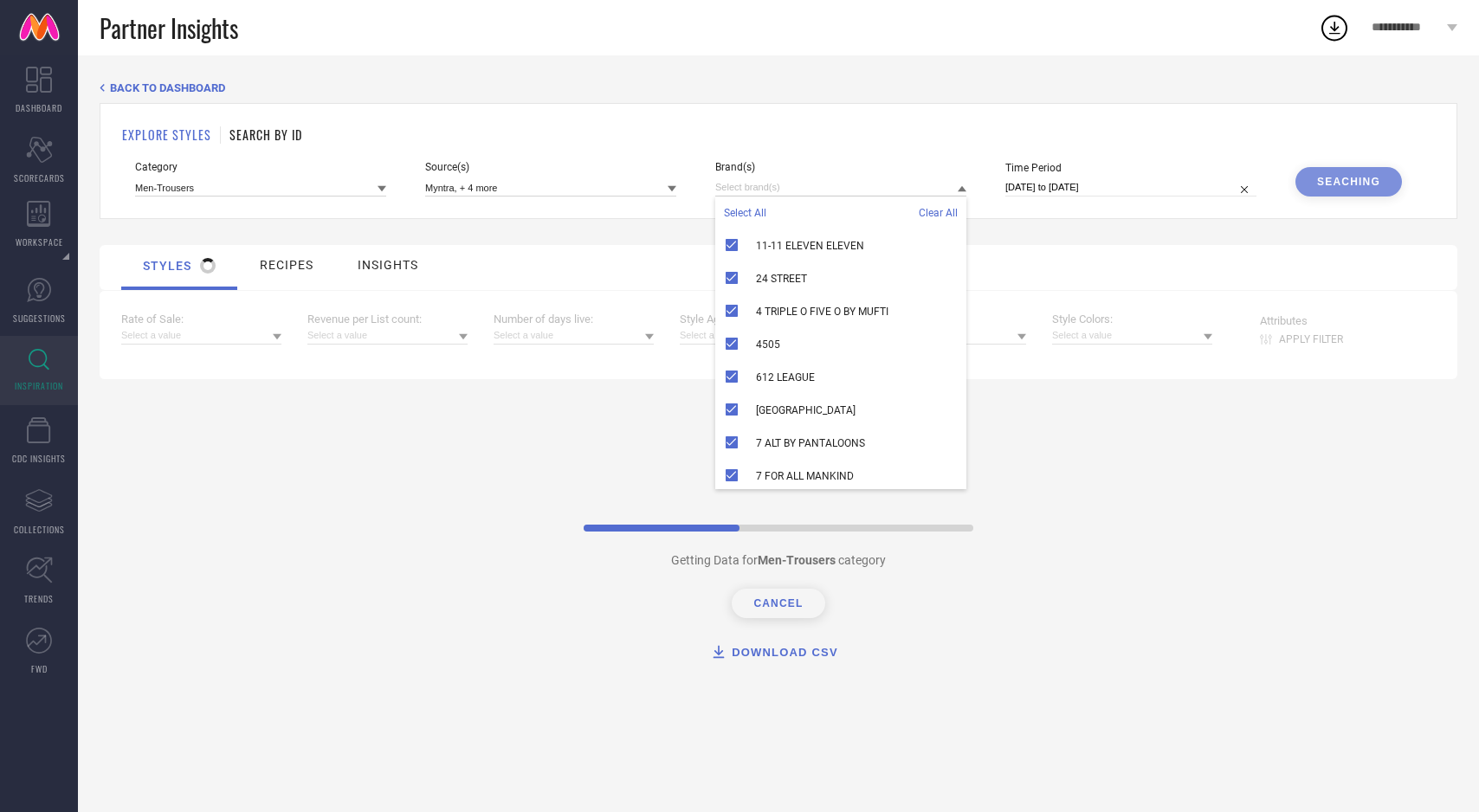
click at [927, 209] on span "Clear All" at bounding box center [938, 212] width 39 height 12
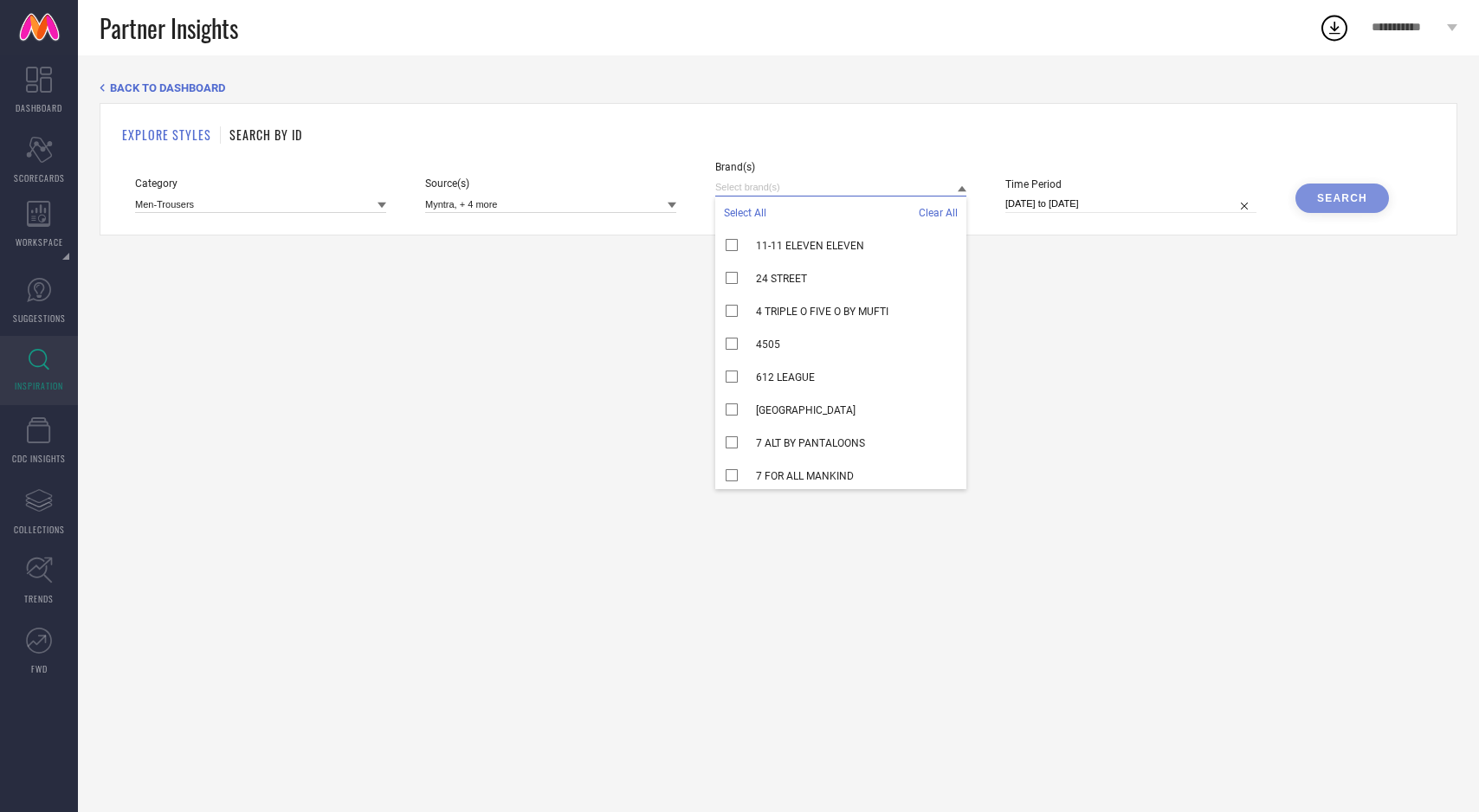
click at [830, 189] on input at bounding box center [841, 187] width 251 height 18
type input "her"
click at [750, 276] on div "HERE&NOW" at bounding box center [841, 279] width 251 height 33
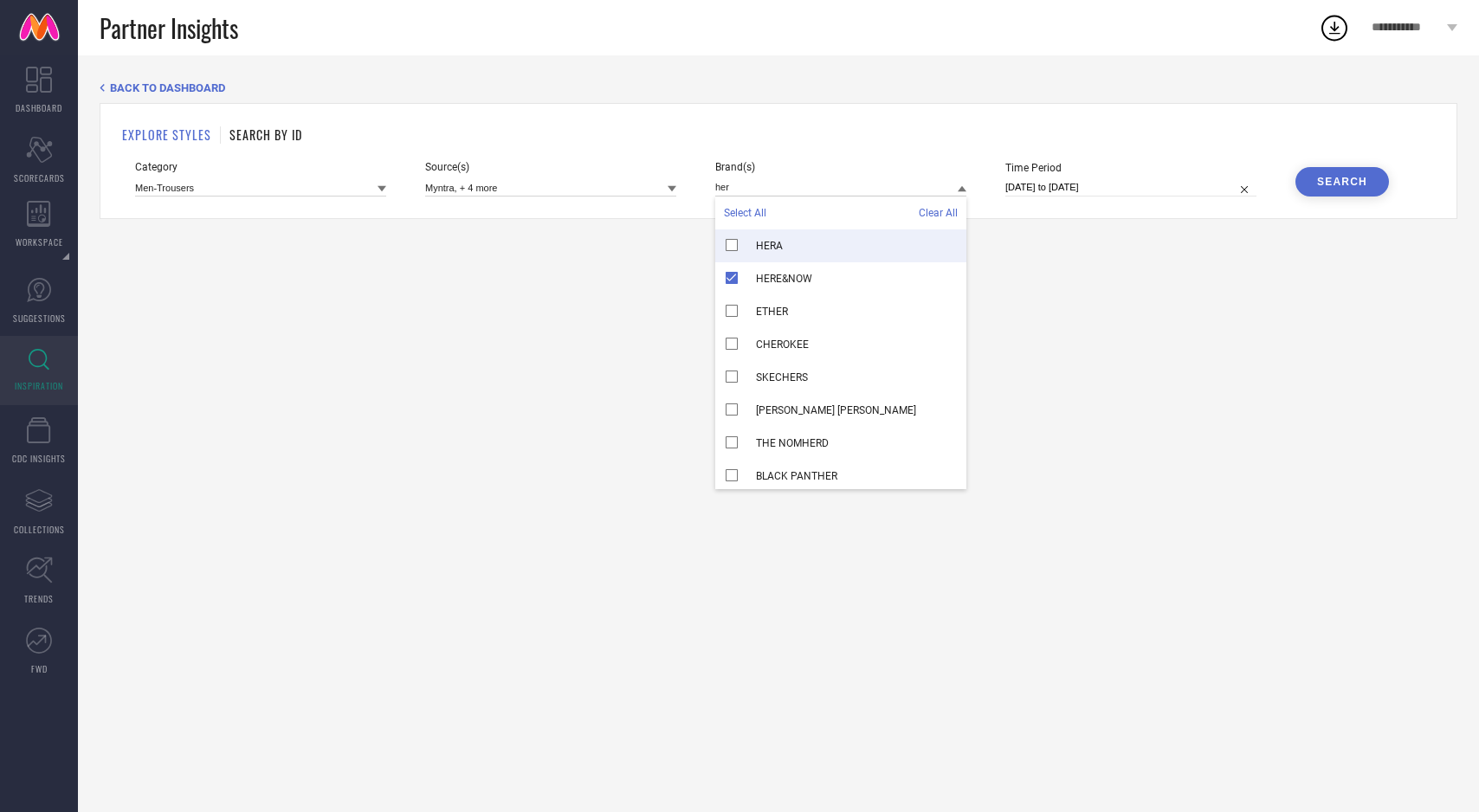
select select "7"
select select "2025"
select select "8"
select select "2025"
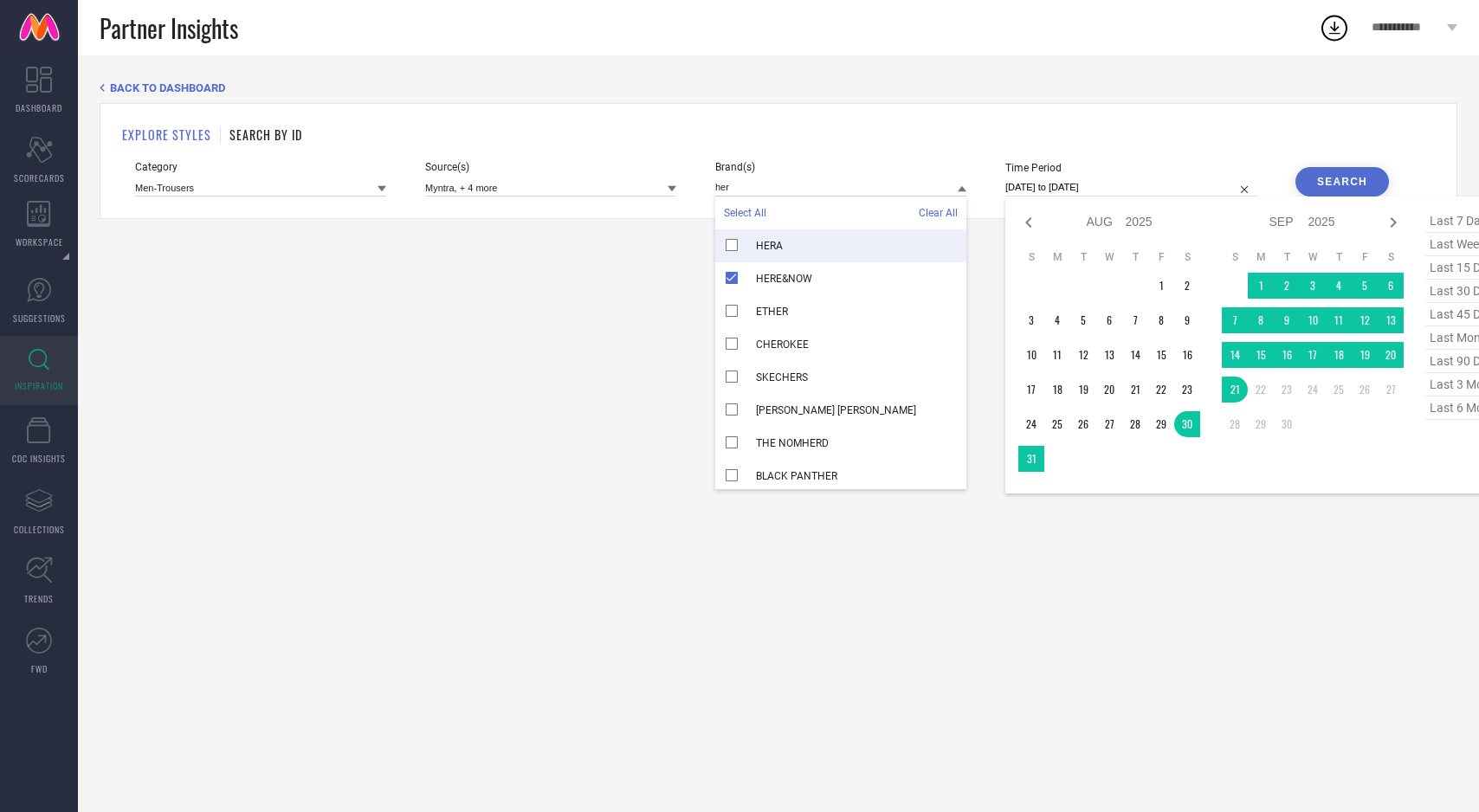
click at [1171, 190] on input "30-08-2025 to 21-09-2025" at bounding box center [1131, 187] width 251 height 18
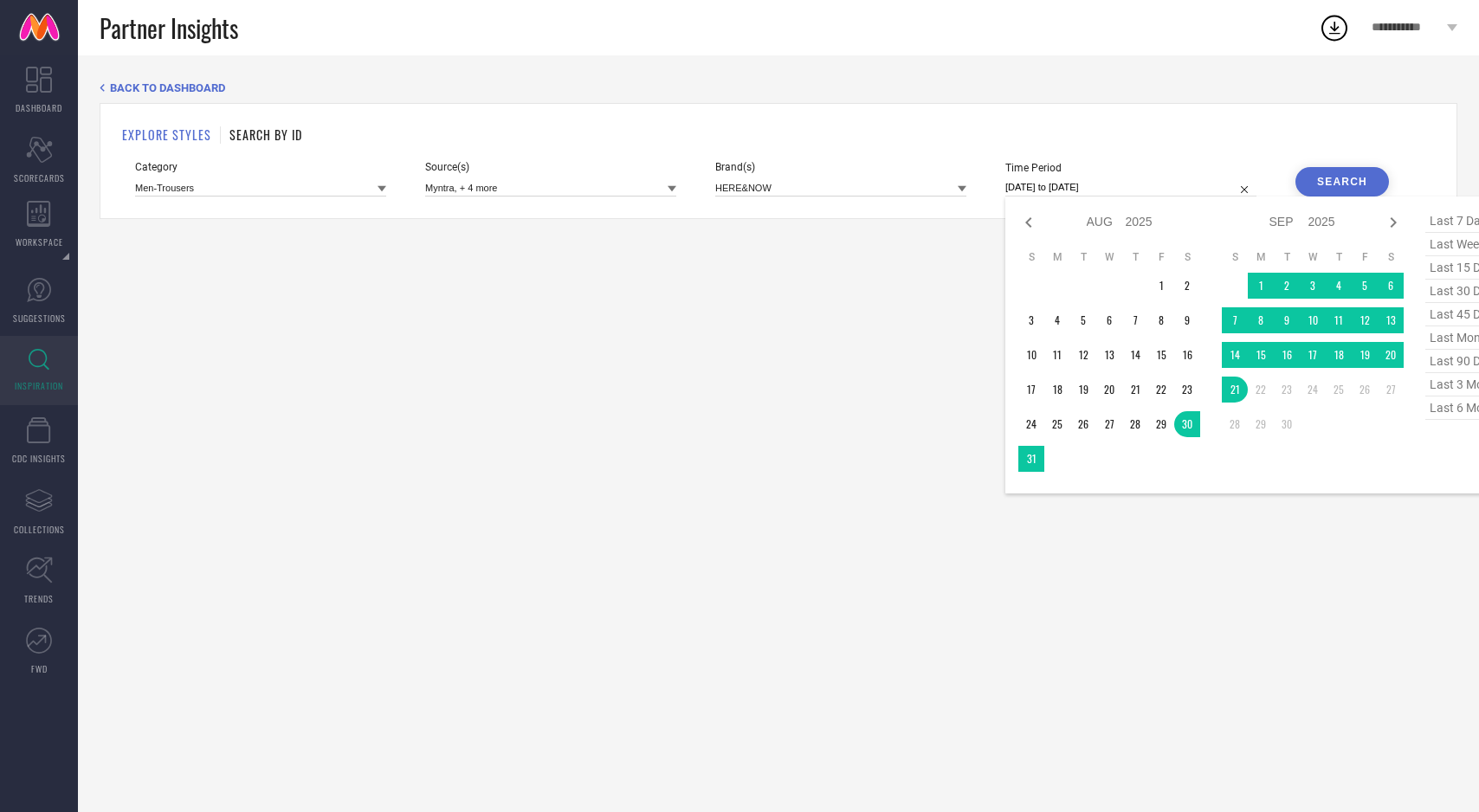
click at [1439, 404] on span "last 6 months" at bounding box center [1469, 408] width 86 height 23
type input "01-03-2025 to 31-08-2025"
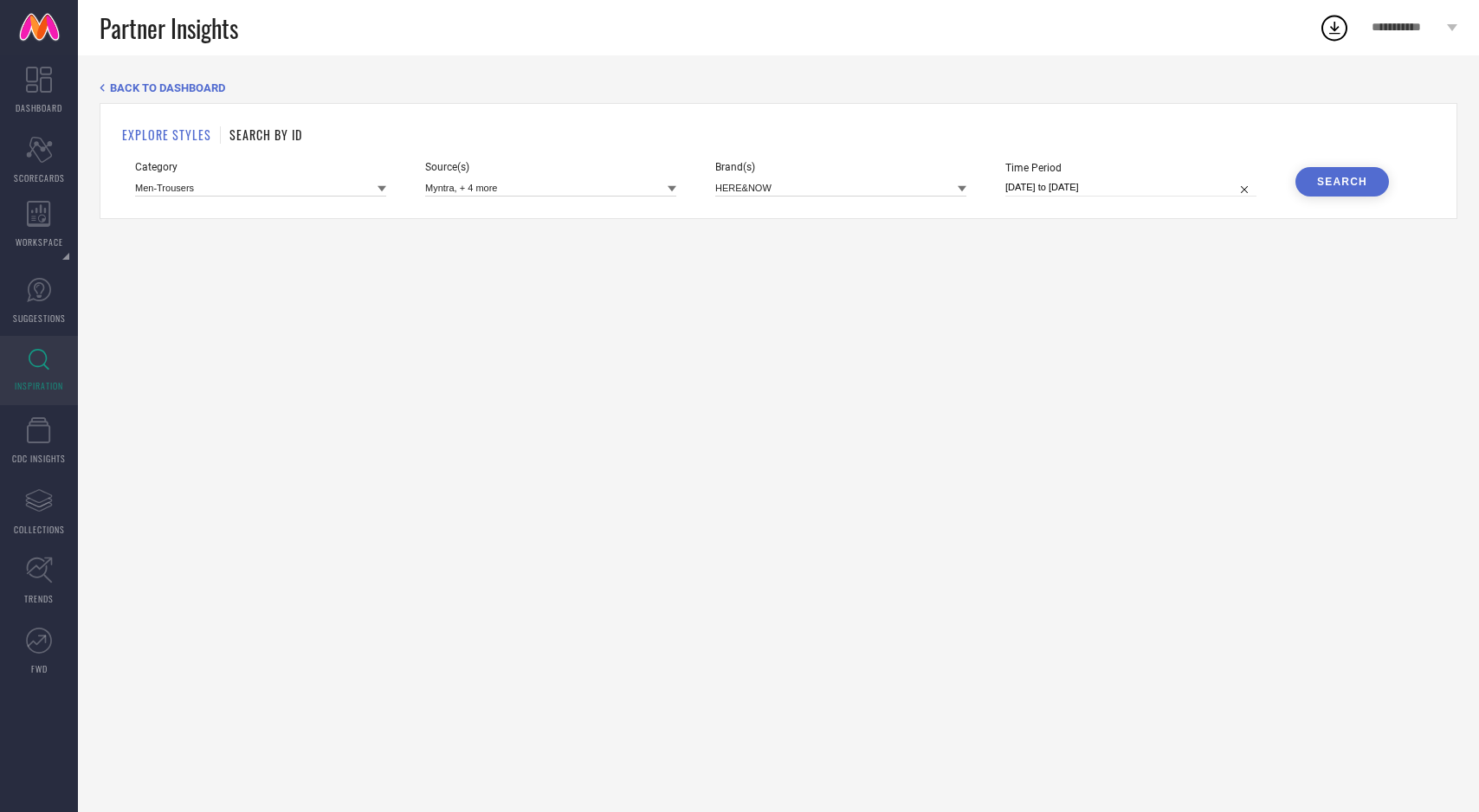
click at [1350, 176] on div "Search" at bounding box center [1342, 181] width 51 height 12
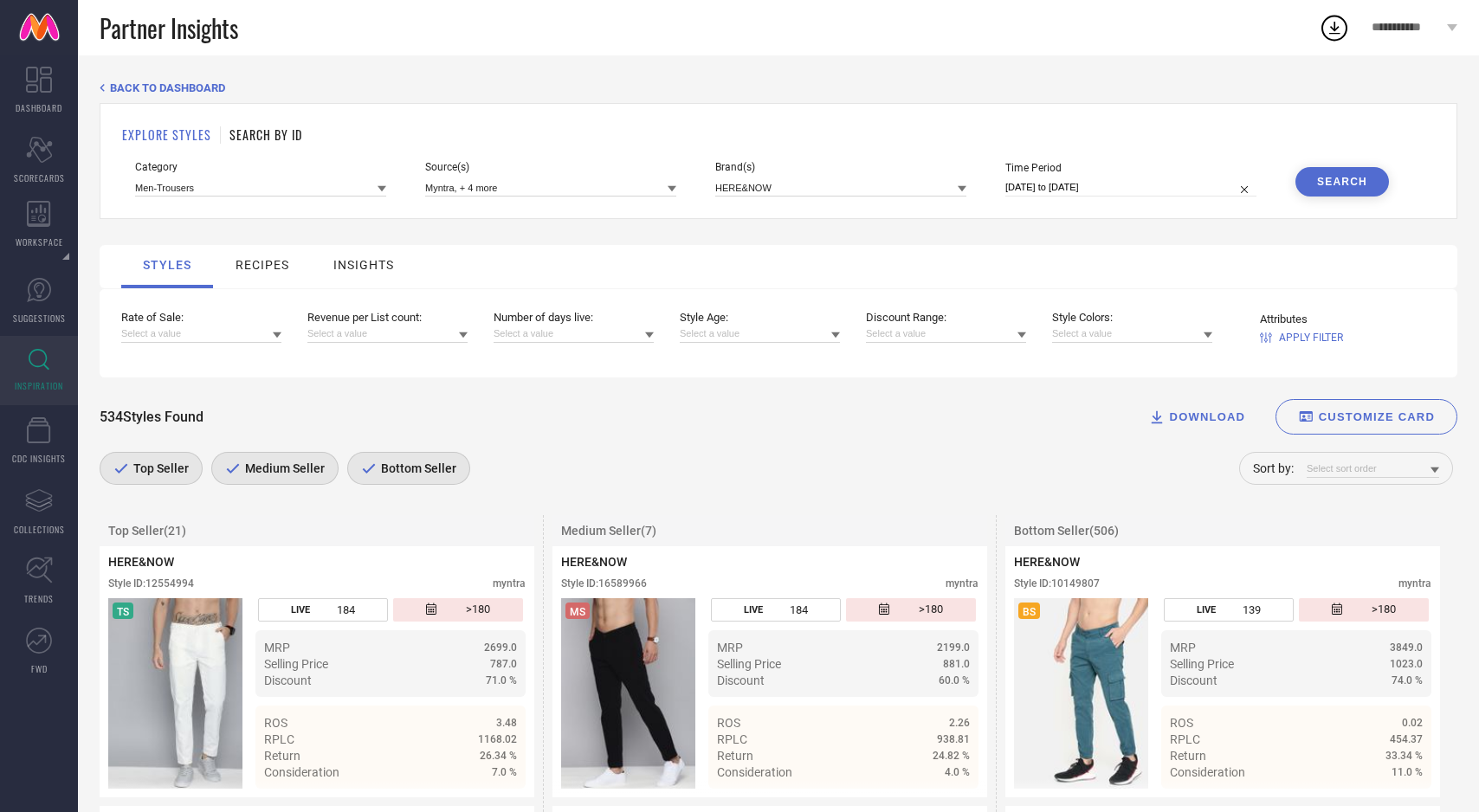
click at [276, 338] on icon at bounding box center [277, 335] width 8 height 6
click at [214, 445] on div "Greater than 5" at bounding box center [201, 445] width 160 height 29
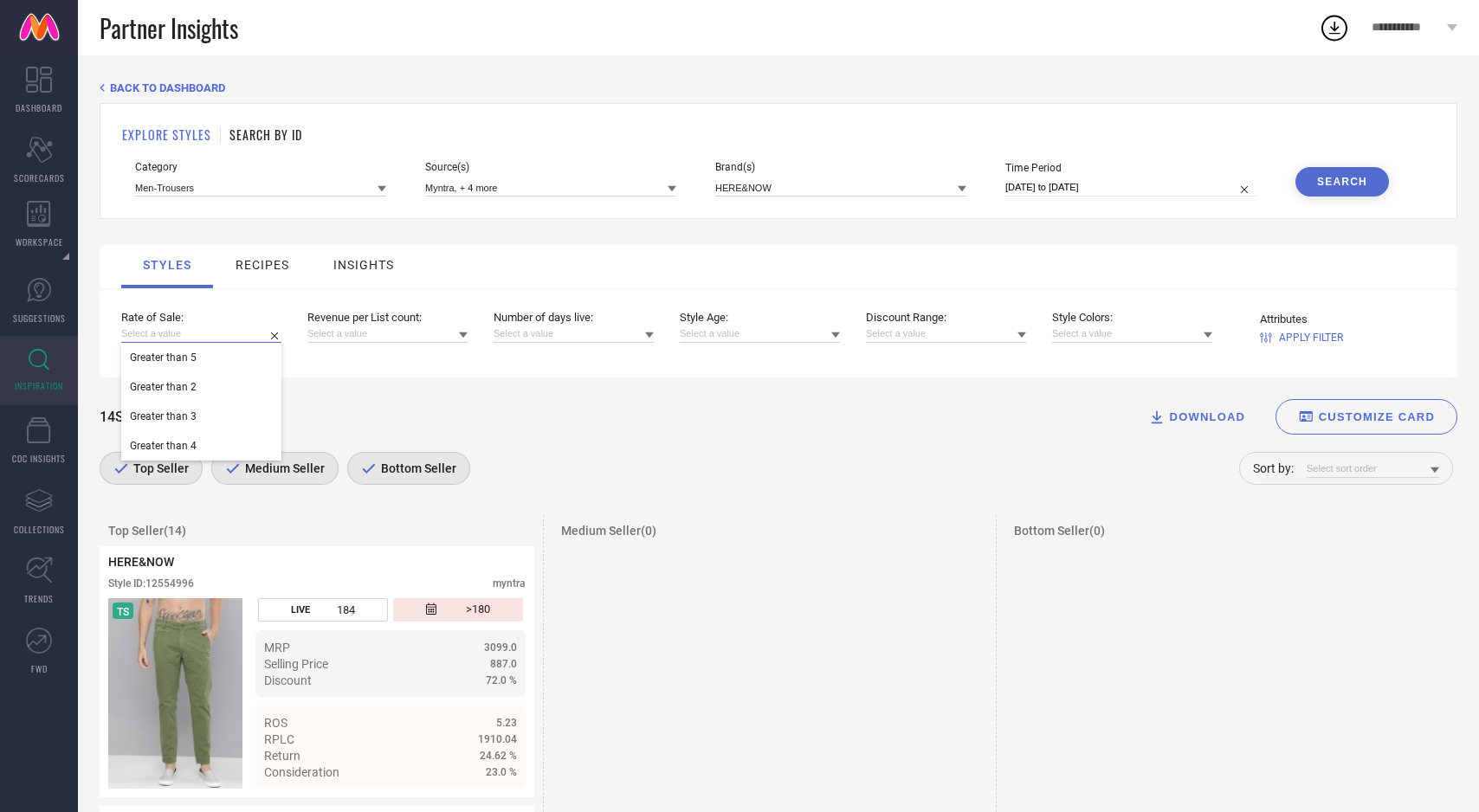
click at [240, 333] on input at bounding box center [201, 334] width 160 height 18
click at [1411, 469] on input at bounding box center [1373, 469] width 132 height 18
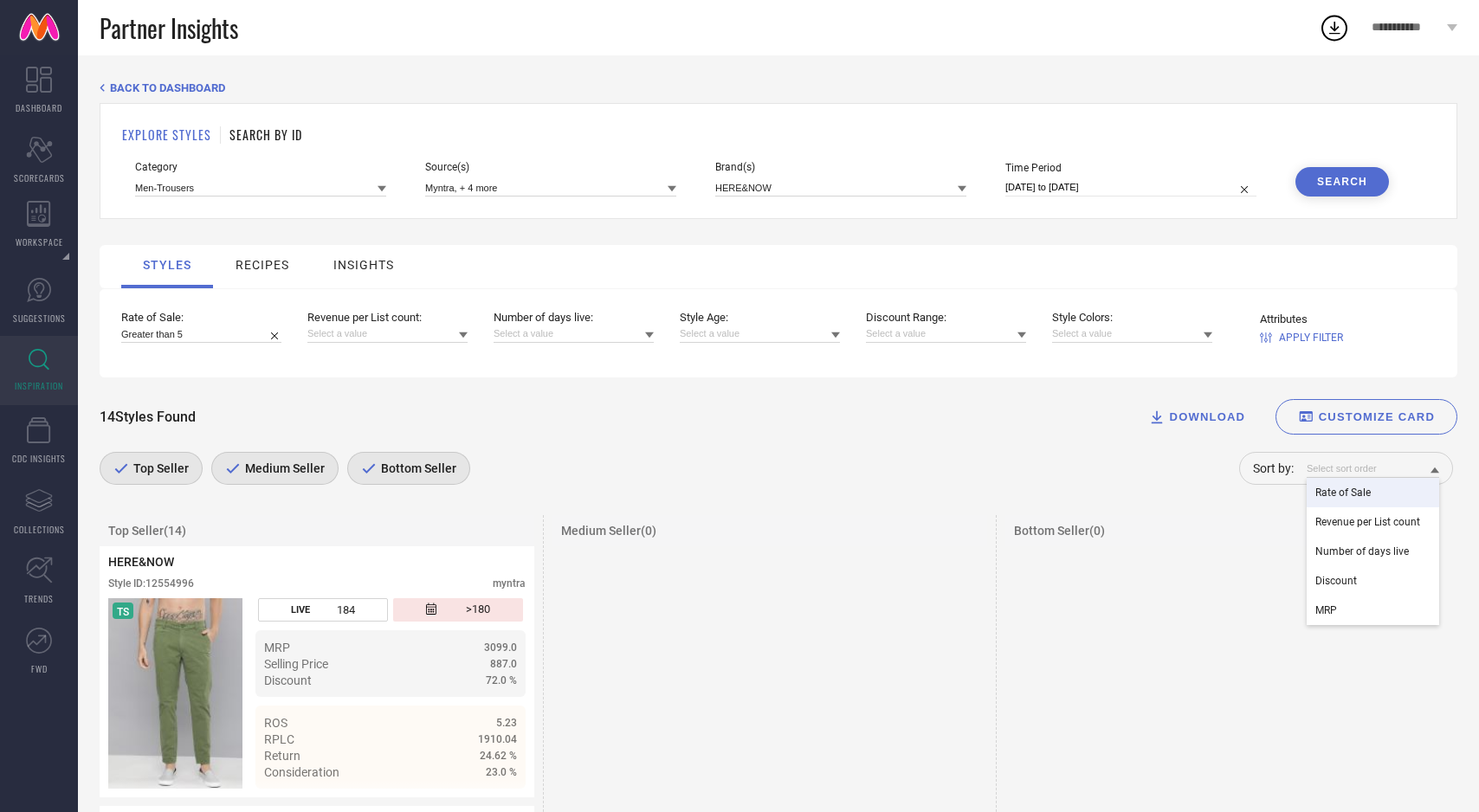
click at [1388, 502] on div "Rate of Sale" at bounding box center [1373, 492] width 132 height 29
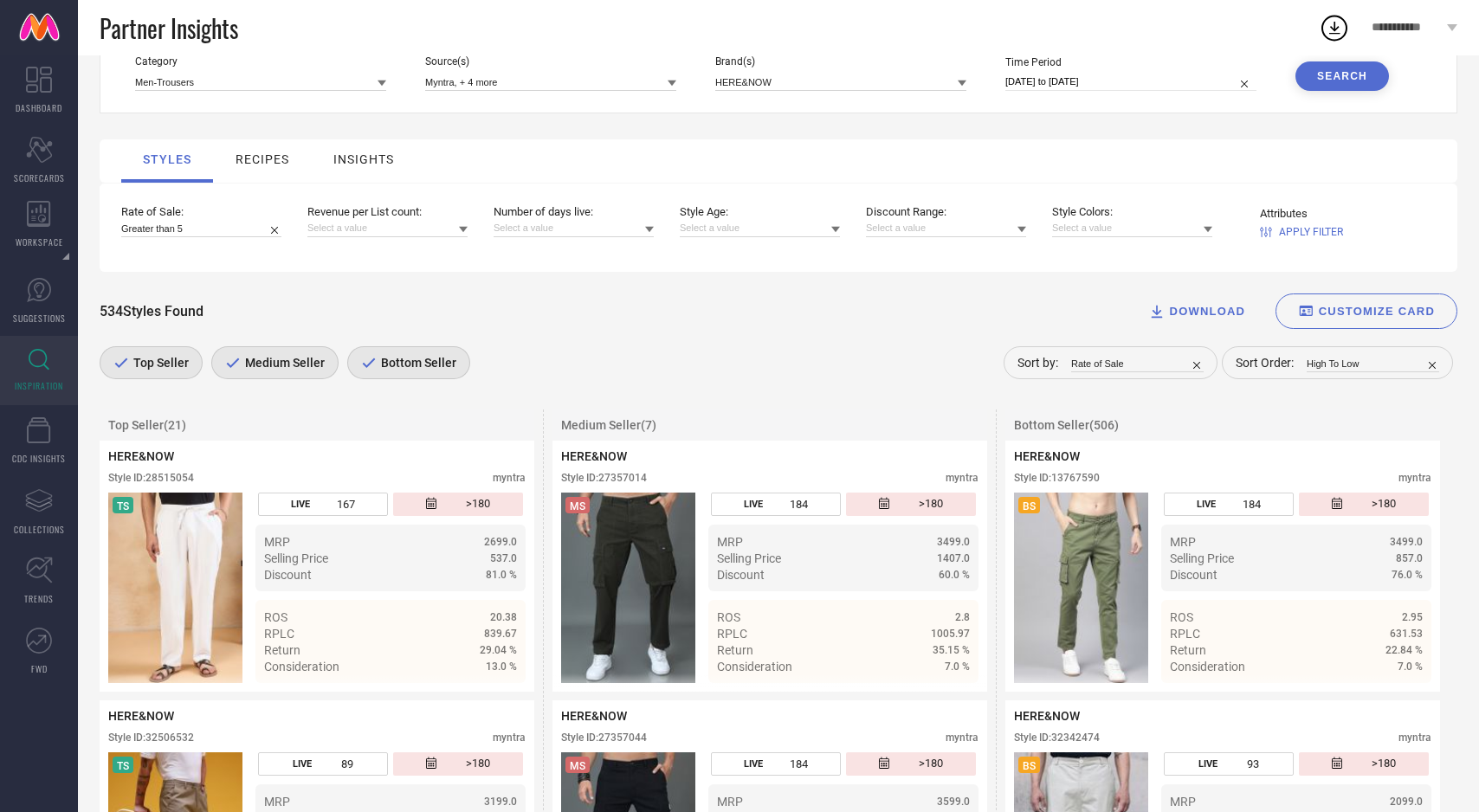
scroll to position [113, 0]
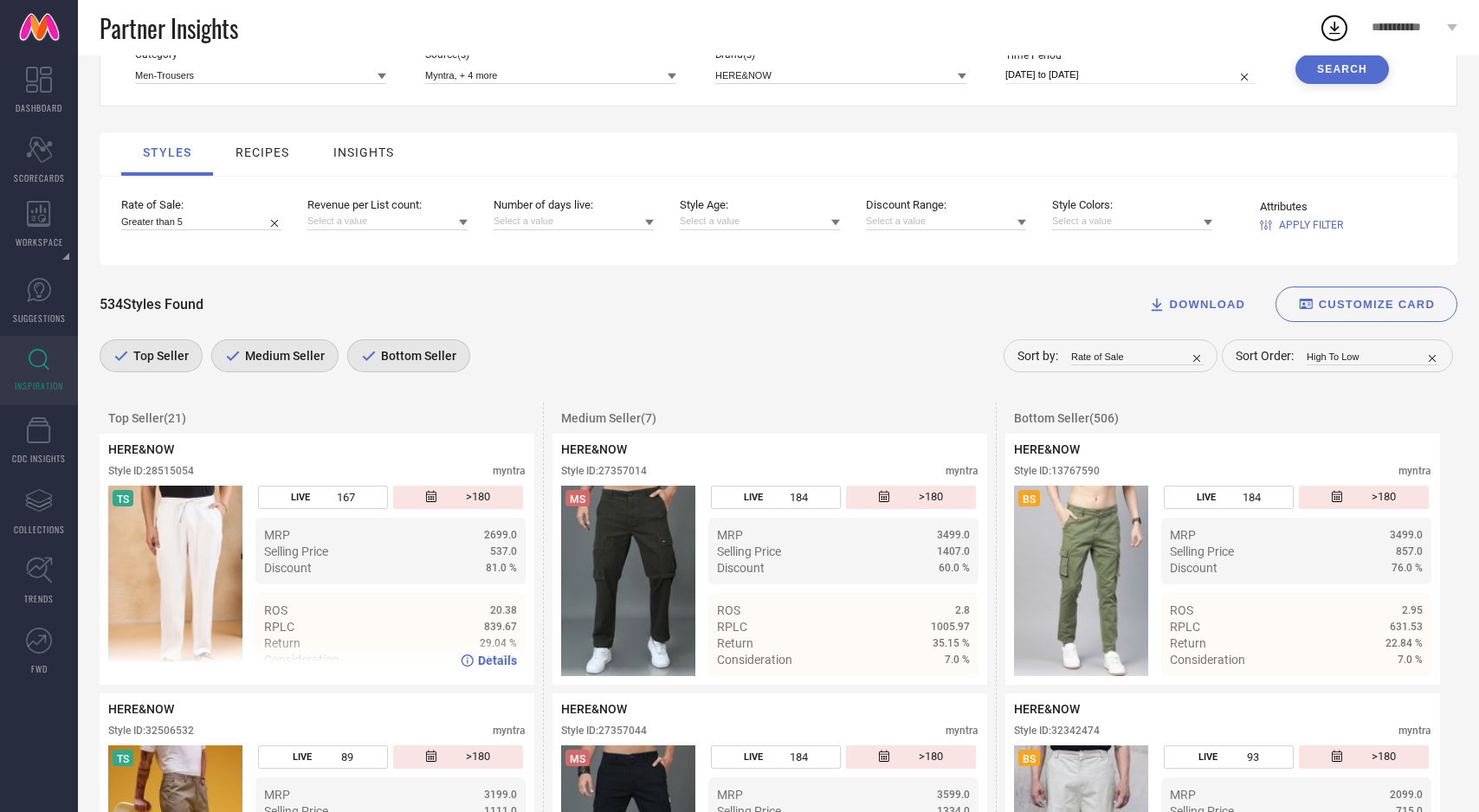
click at [503, 665] on span "Details" at bounding box center [497, 660] width 39 height 14
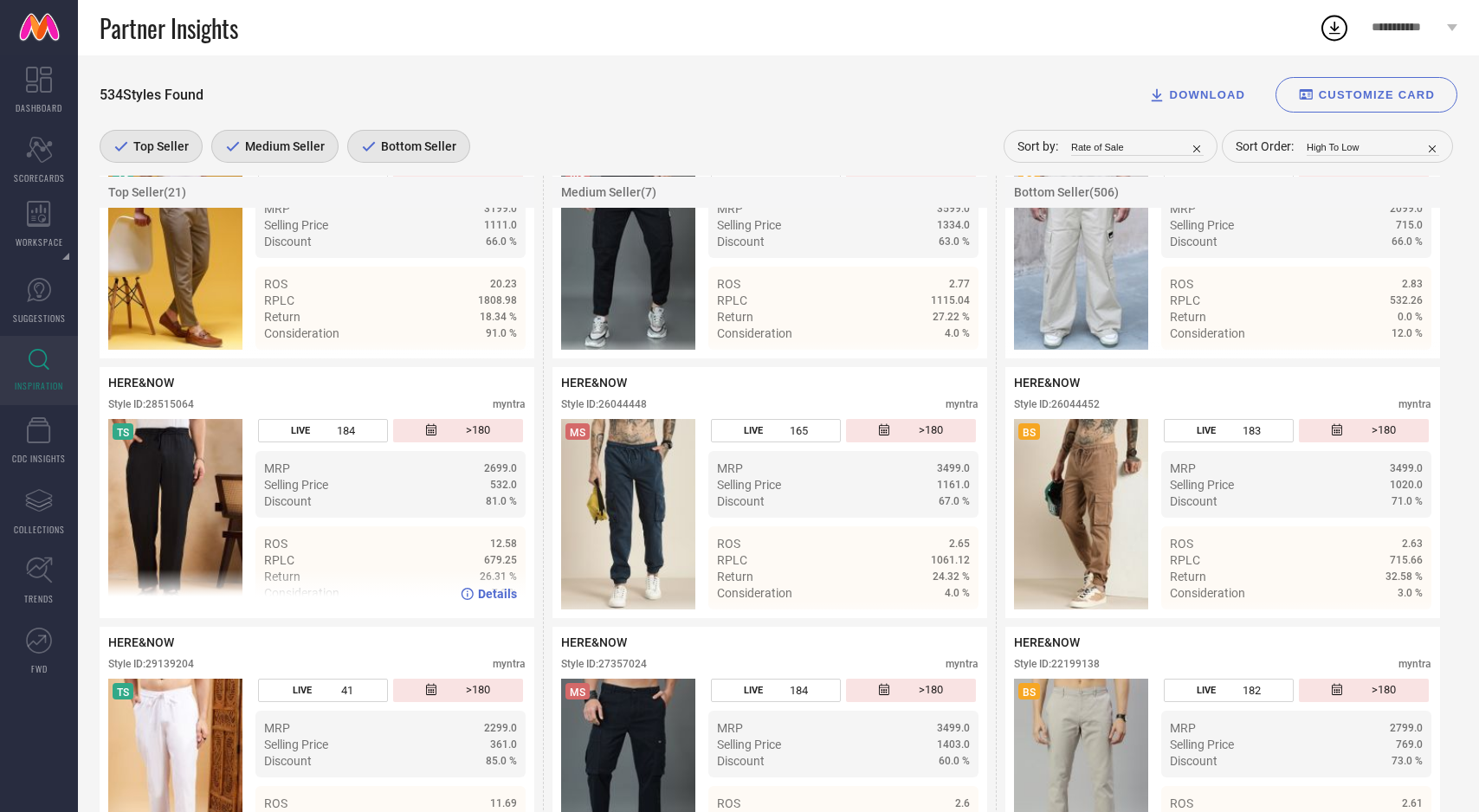
scroll to position [740, 0]
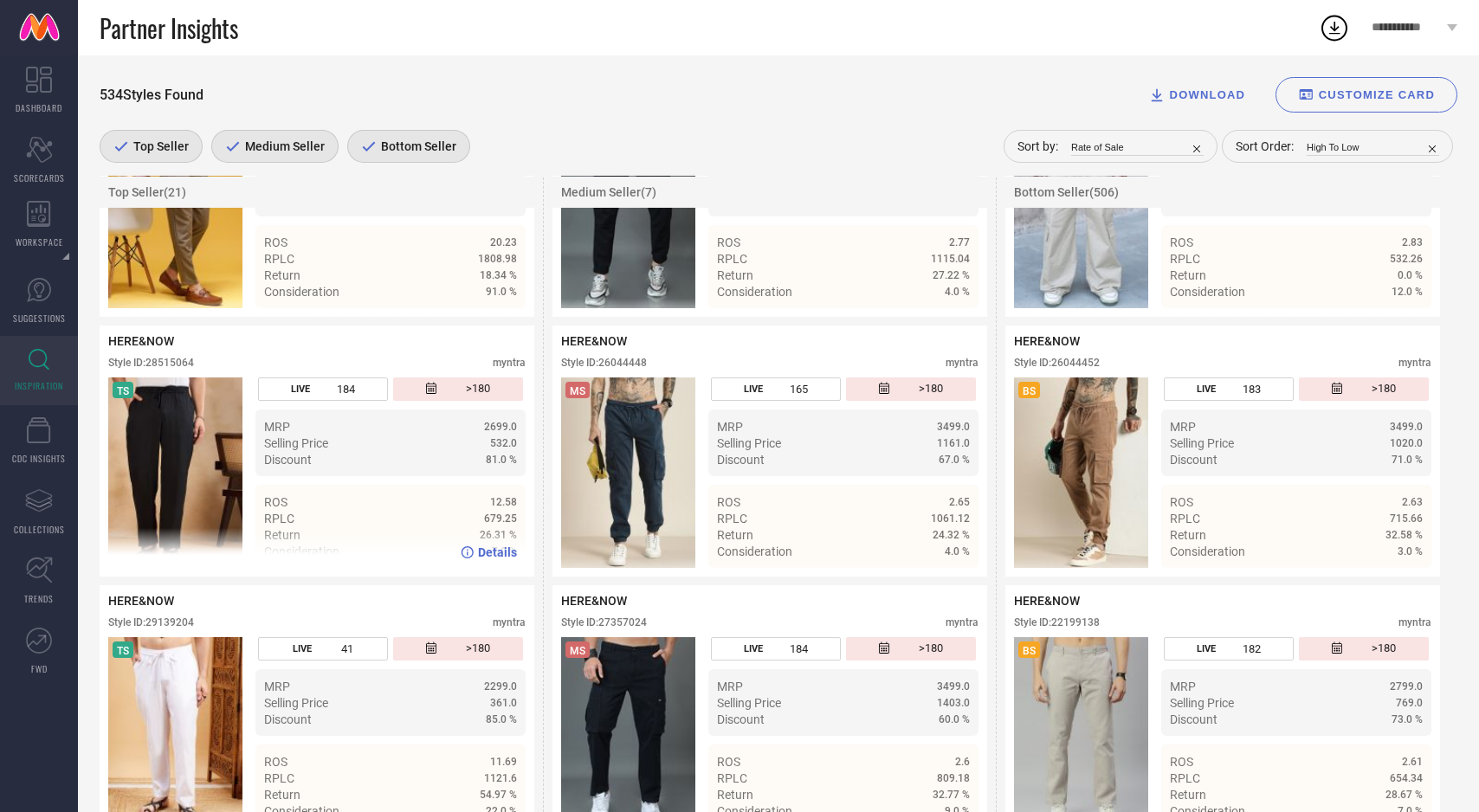
click at [497, 555] on span "Details" at bounding box center [497, 552] width 39 height 14
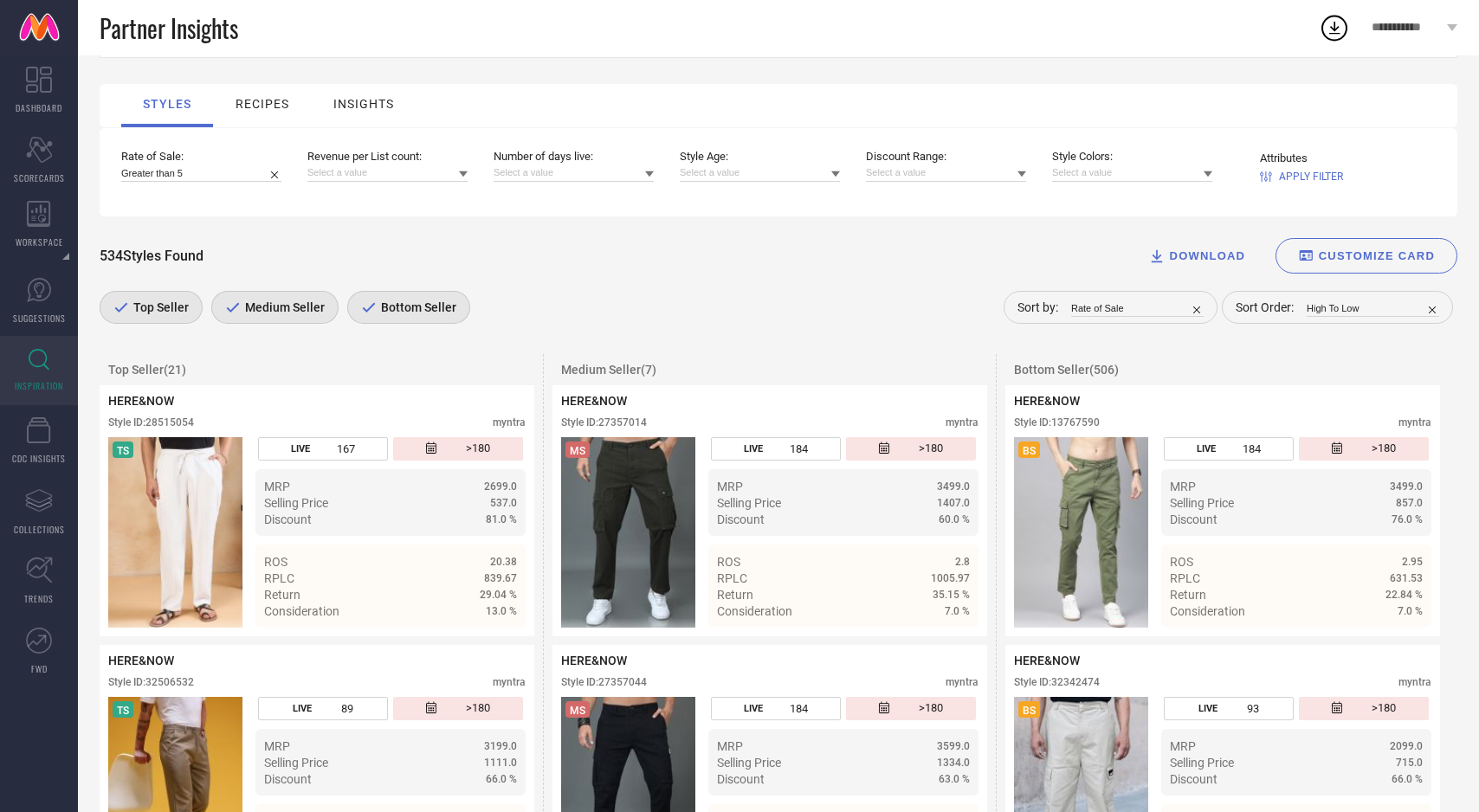
scroll to position [0, 0]
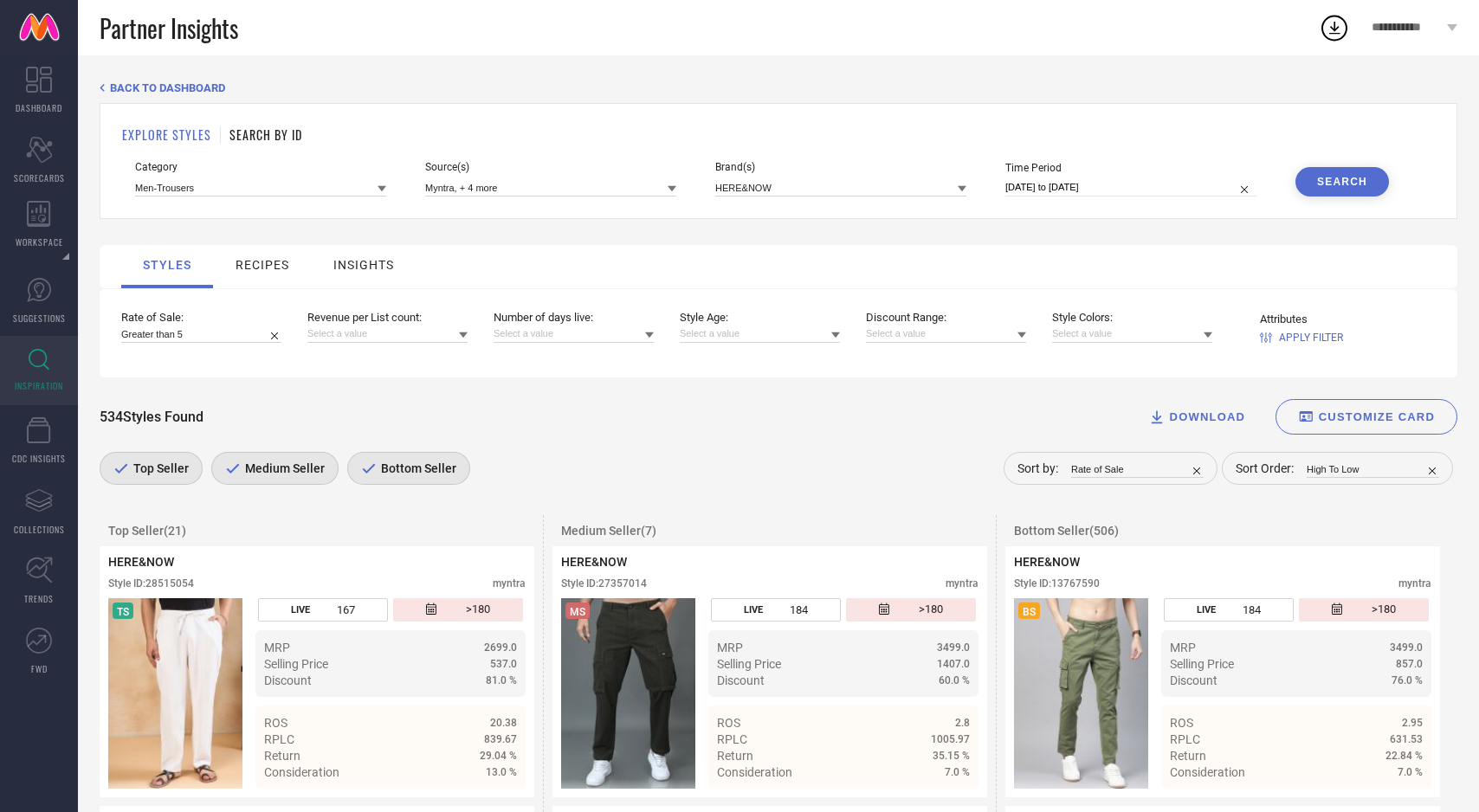
click at [281, 476] on span "Medium Seller" at bounding box center [282, 468] width 84 height 14
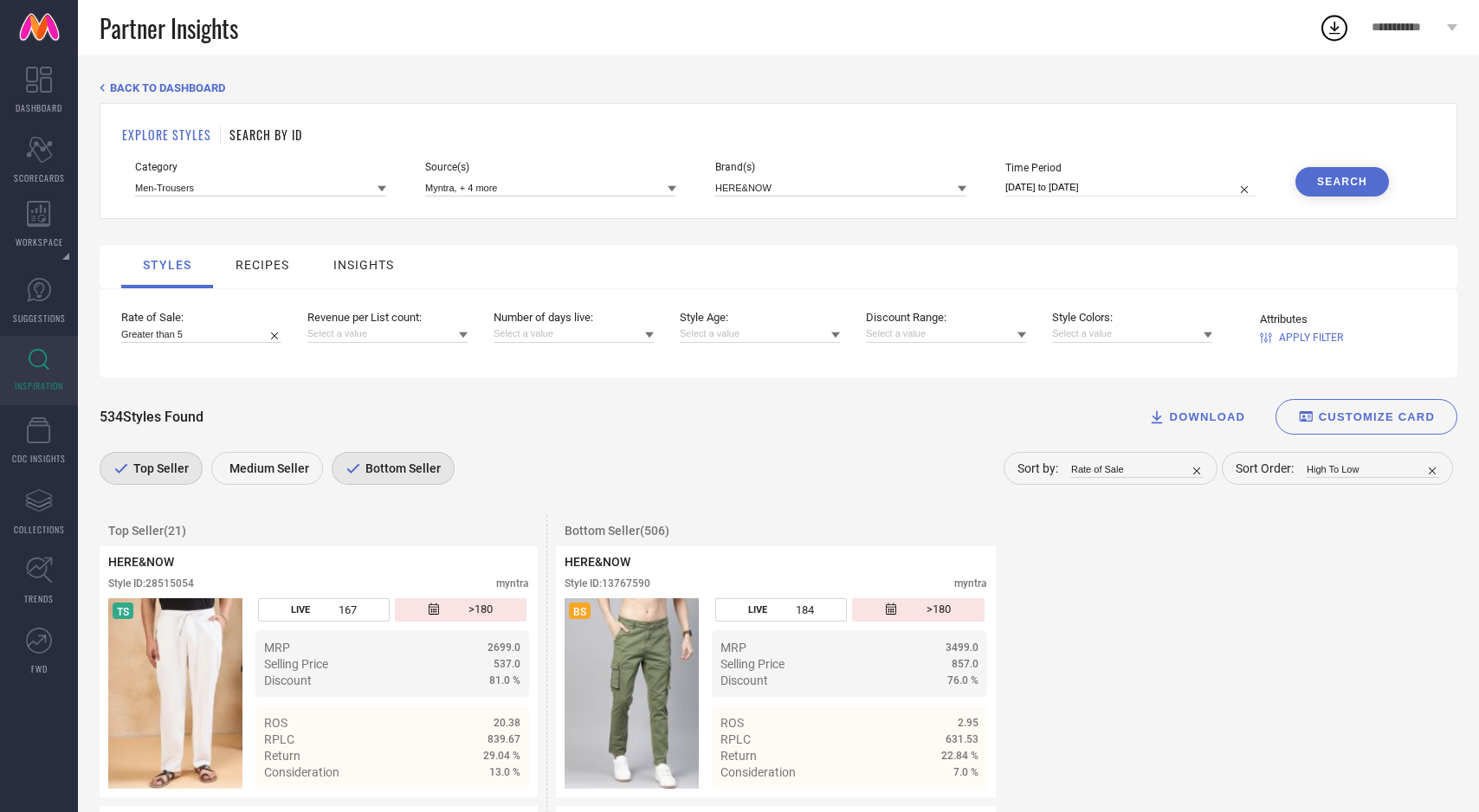
click at [395, 472] on span "Bottom Seller" at bounding box center [401, 468] width 80 height 14
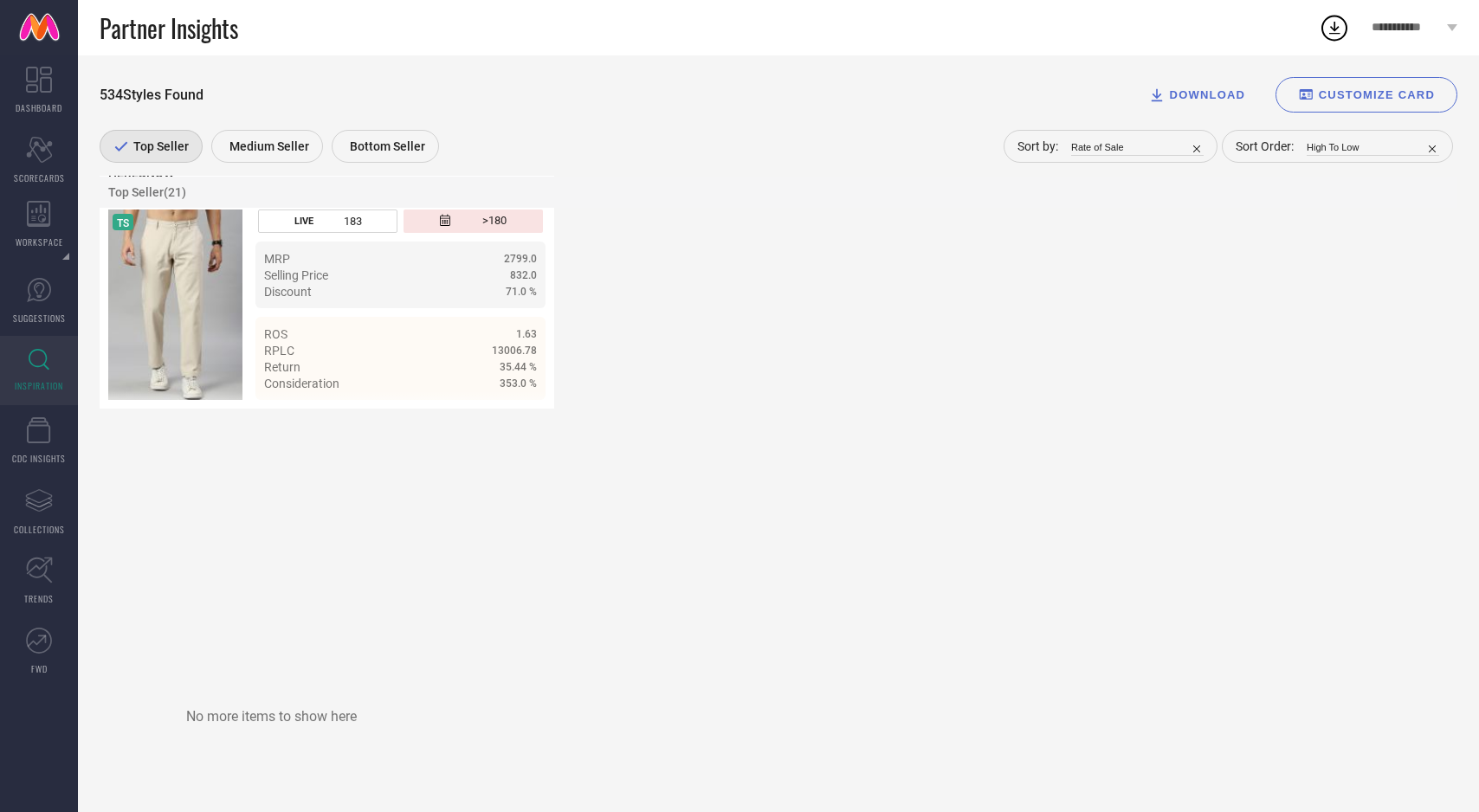
scroll to position [2791, 0]
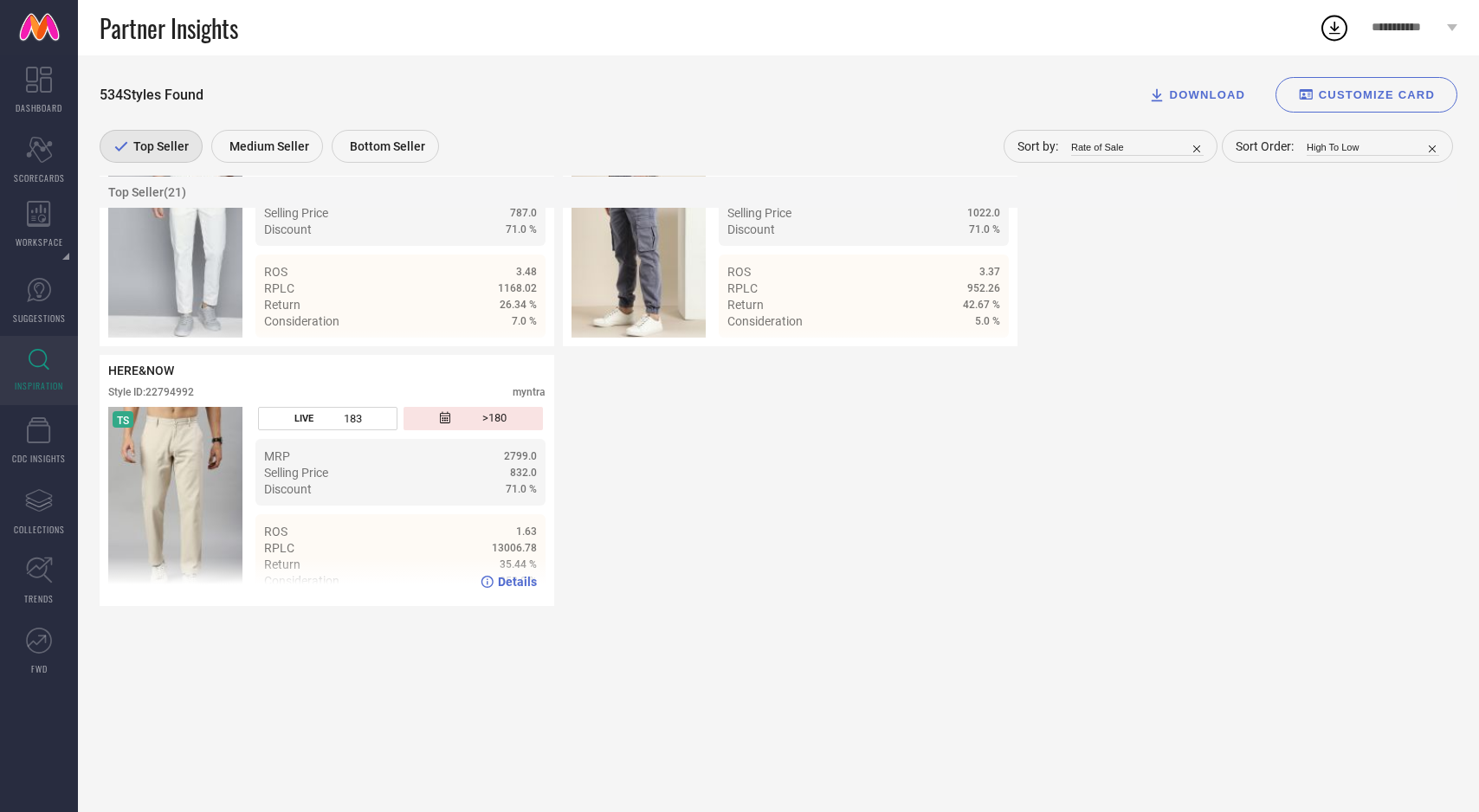
click at [525, 589] on span "Details" at bounding box center [517, 581] width 39 height 14
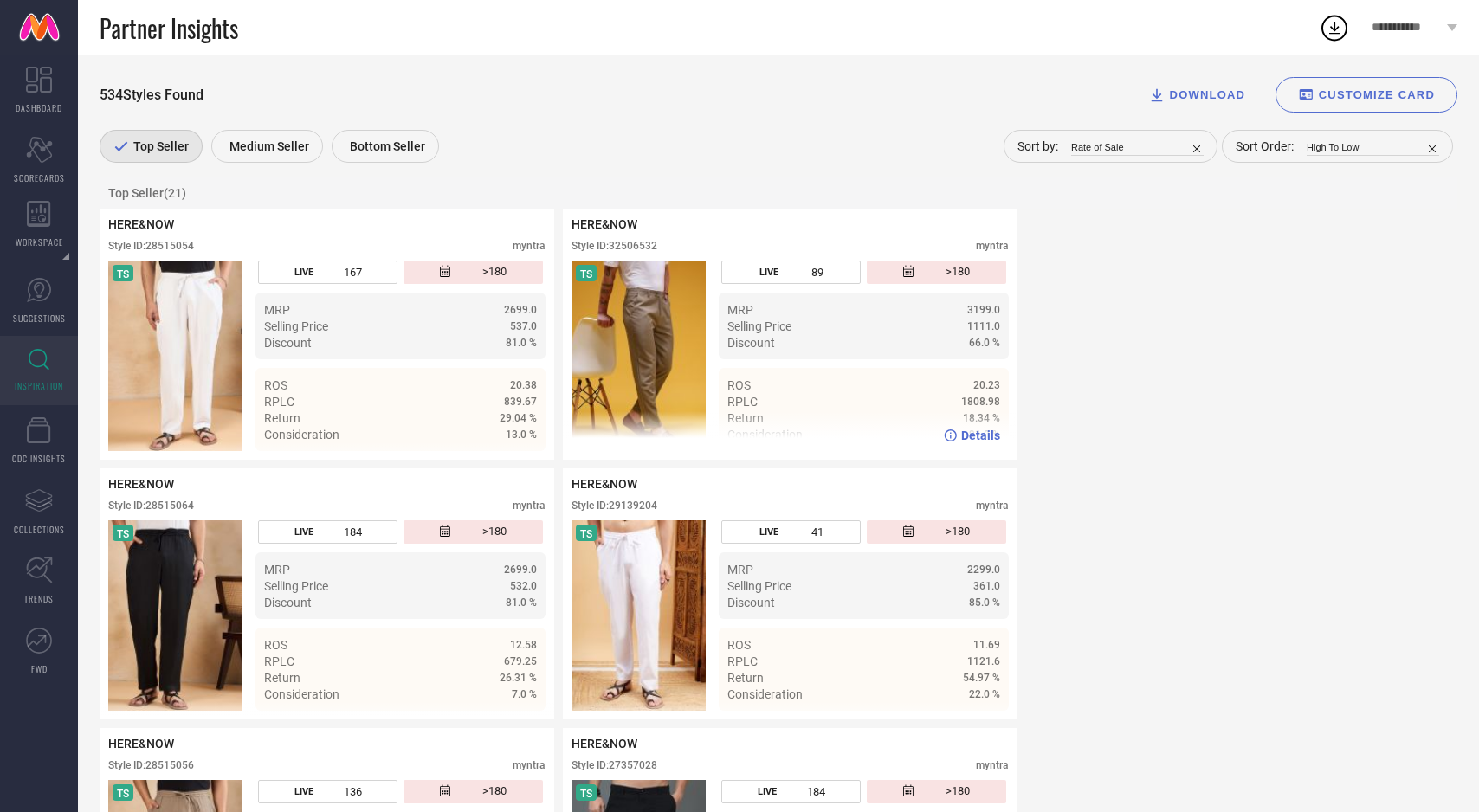
scroll to position [0, 0]
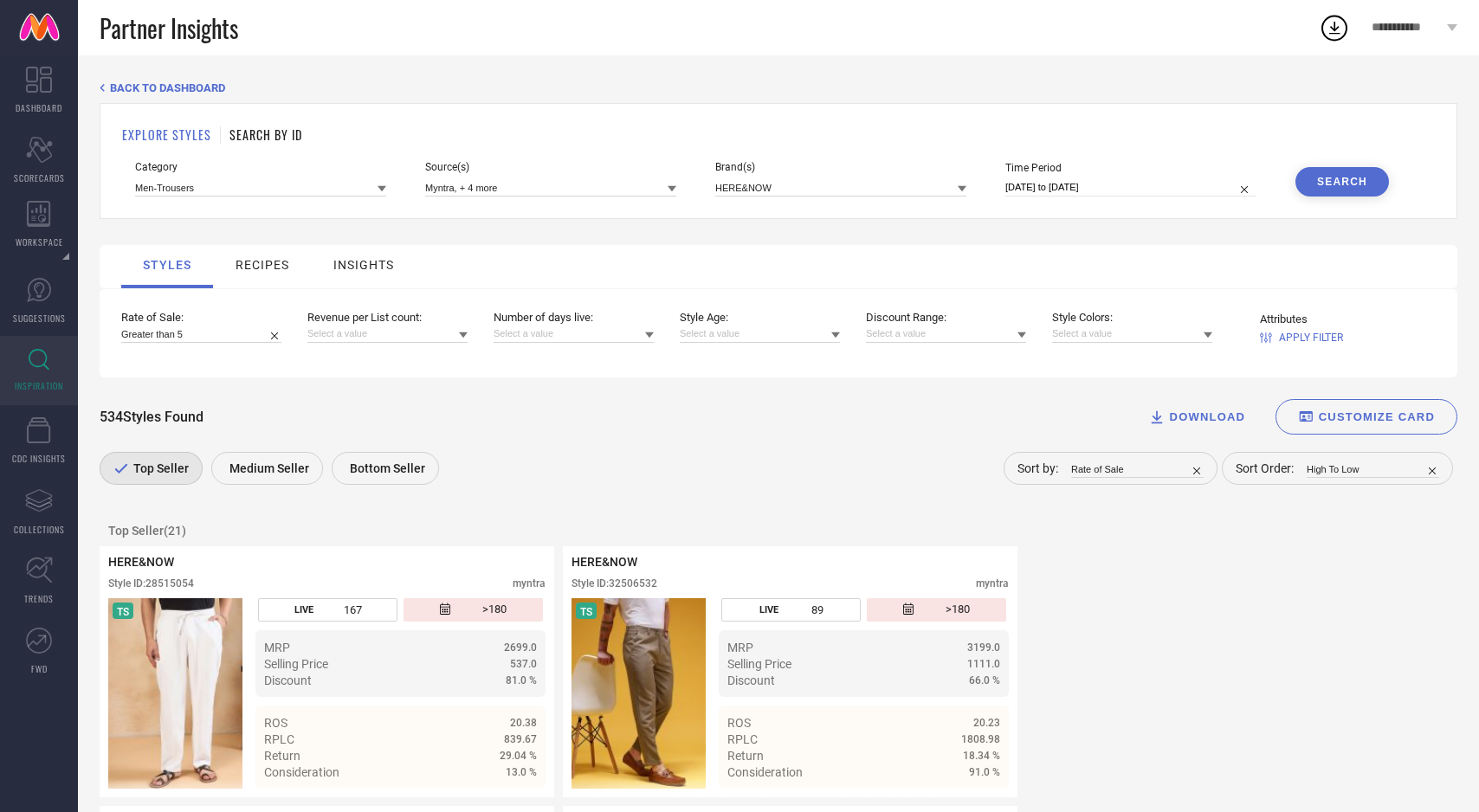
click at [369, 483] on div "Bottom Seller" at bounding box center [385, 468] width 107 height 33
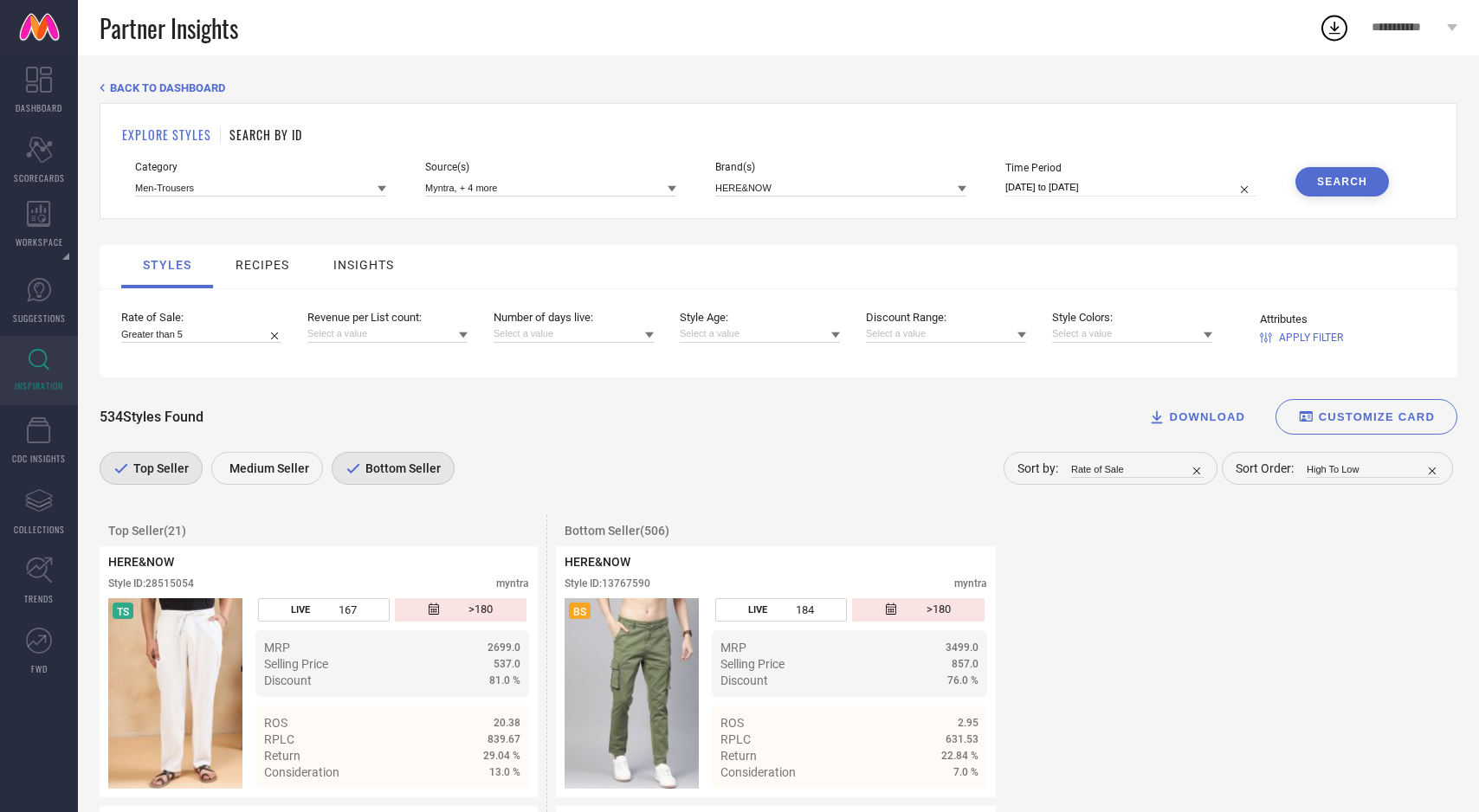
click at [174, 466] on span "Top Seller" at bounding box center [158, 468] width 60 height 14
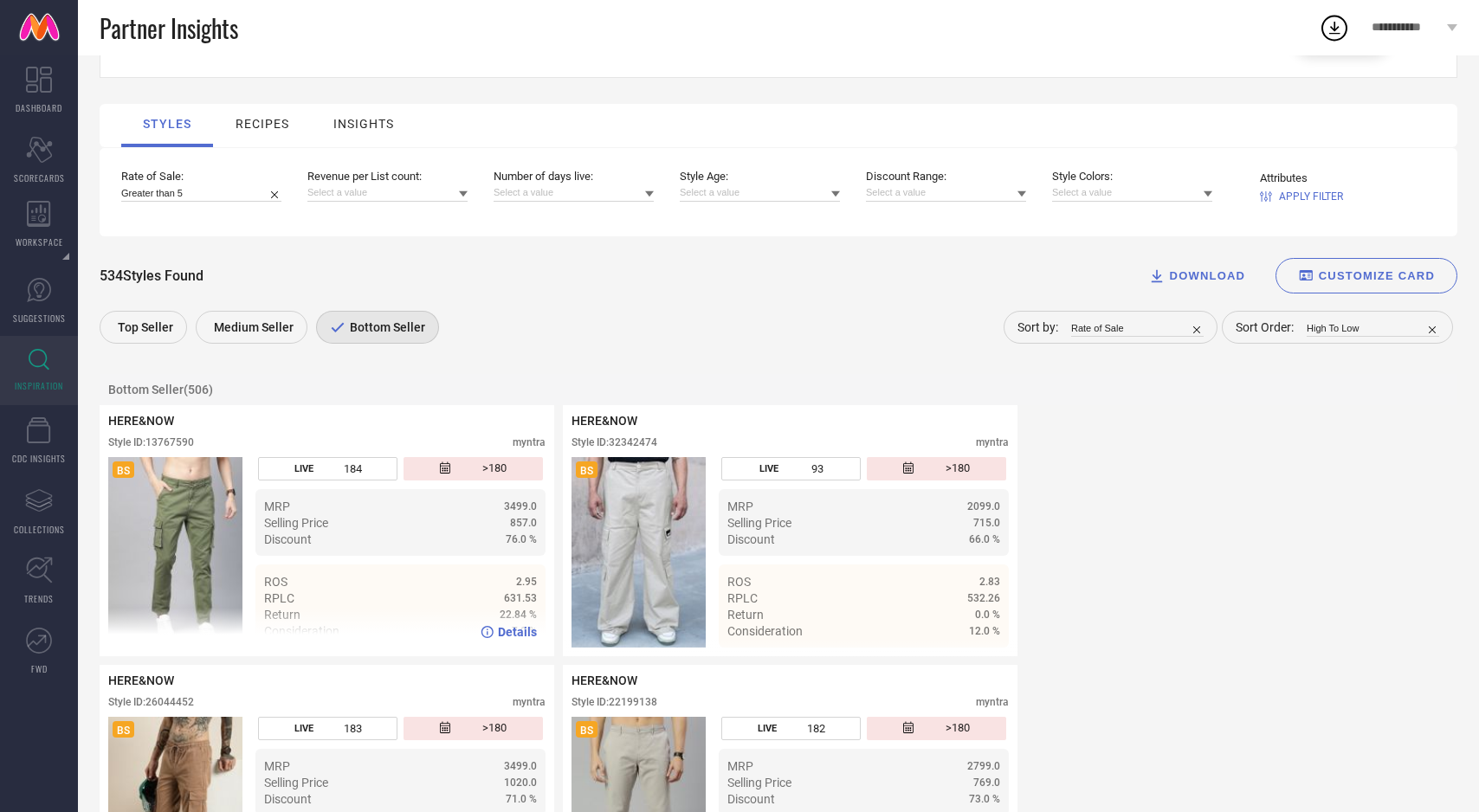
scroll to position [163, 0]
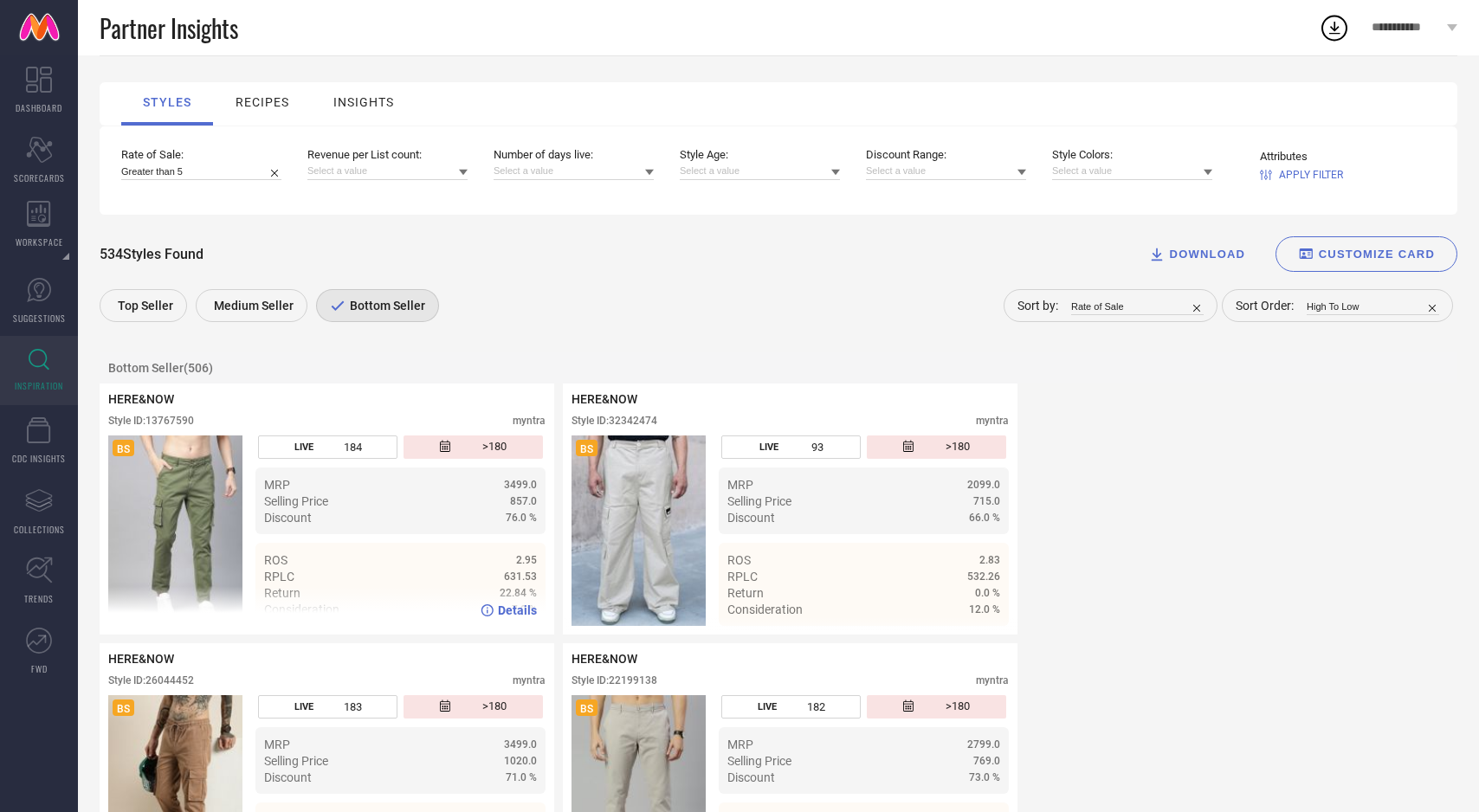
click at [512, 614] on span "Details" at bounding box center [517, 610] width 39 height 14
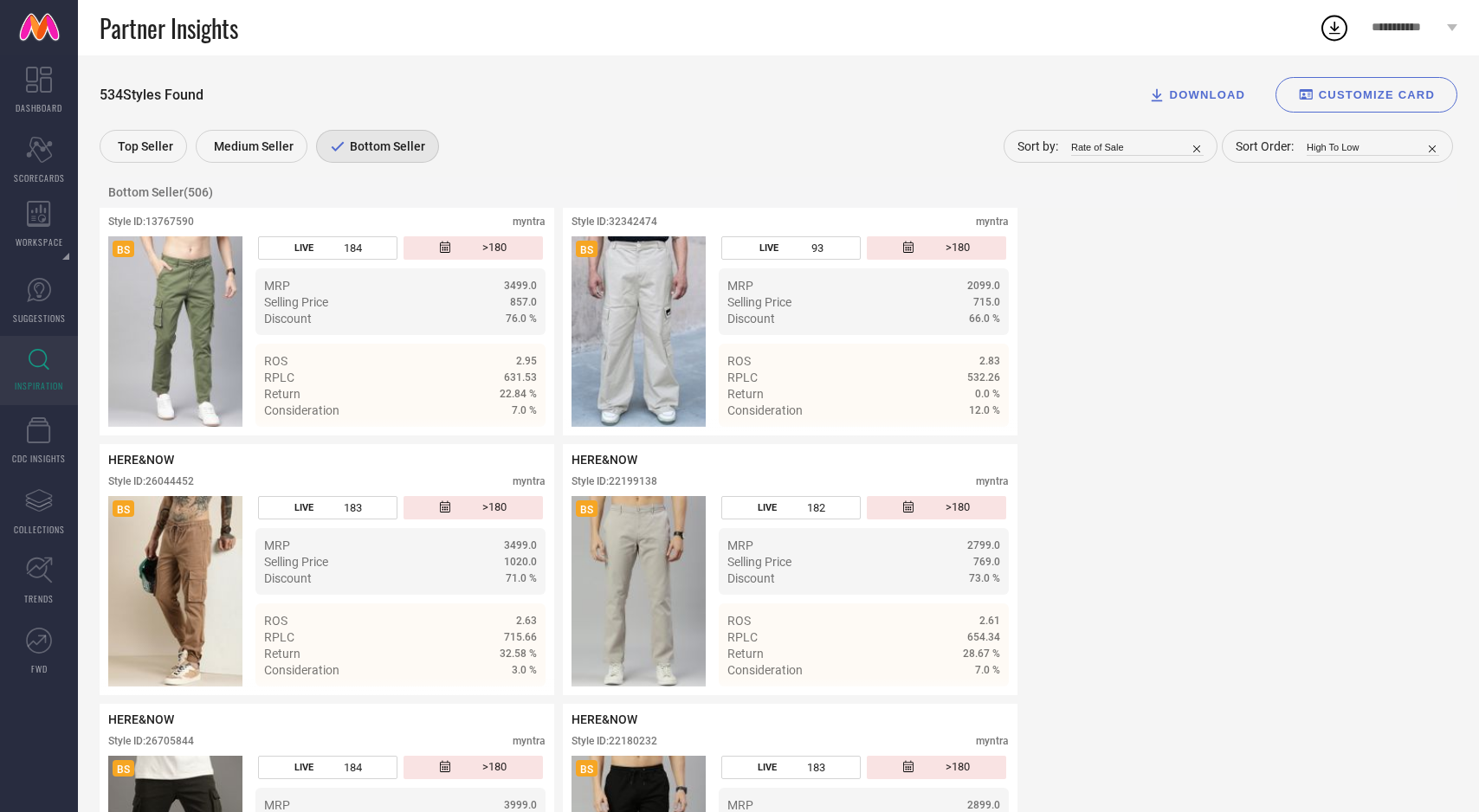
scroll to position [404, 0]
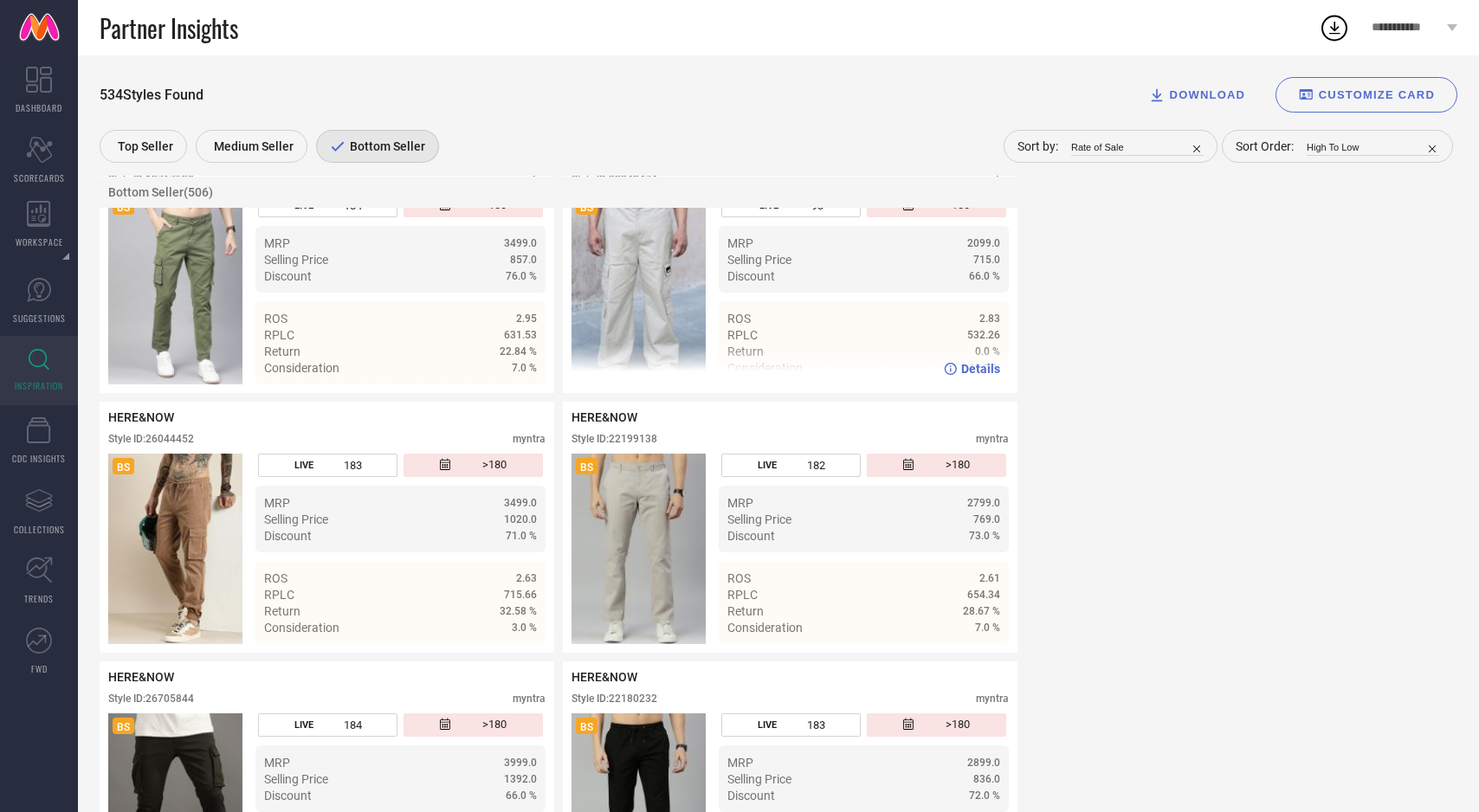
click at [962, 372] on span "Details" at bounding box center [980, 368] width 39 height 14
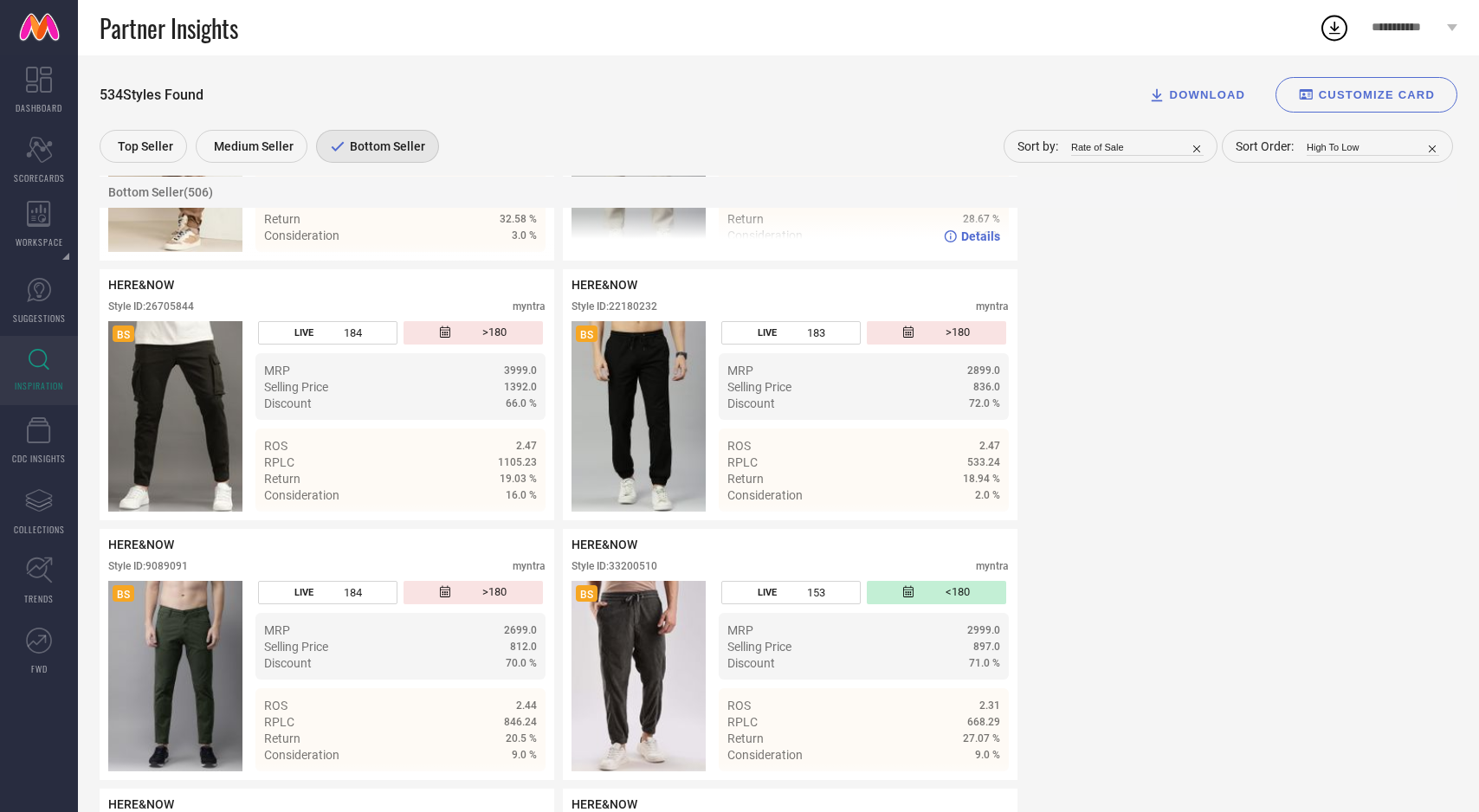
scroll to position [0, 0]
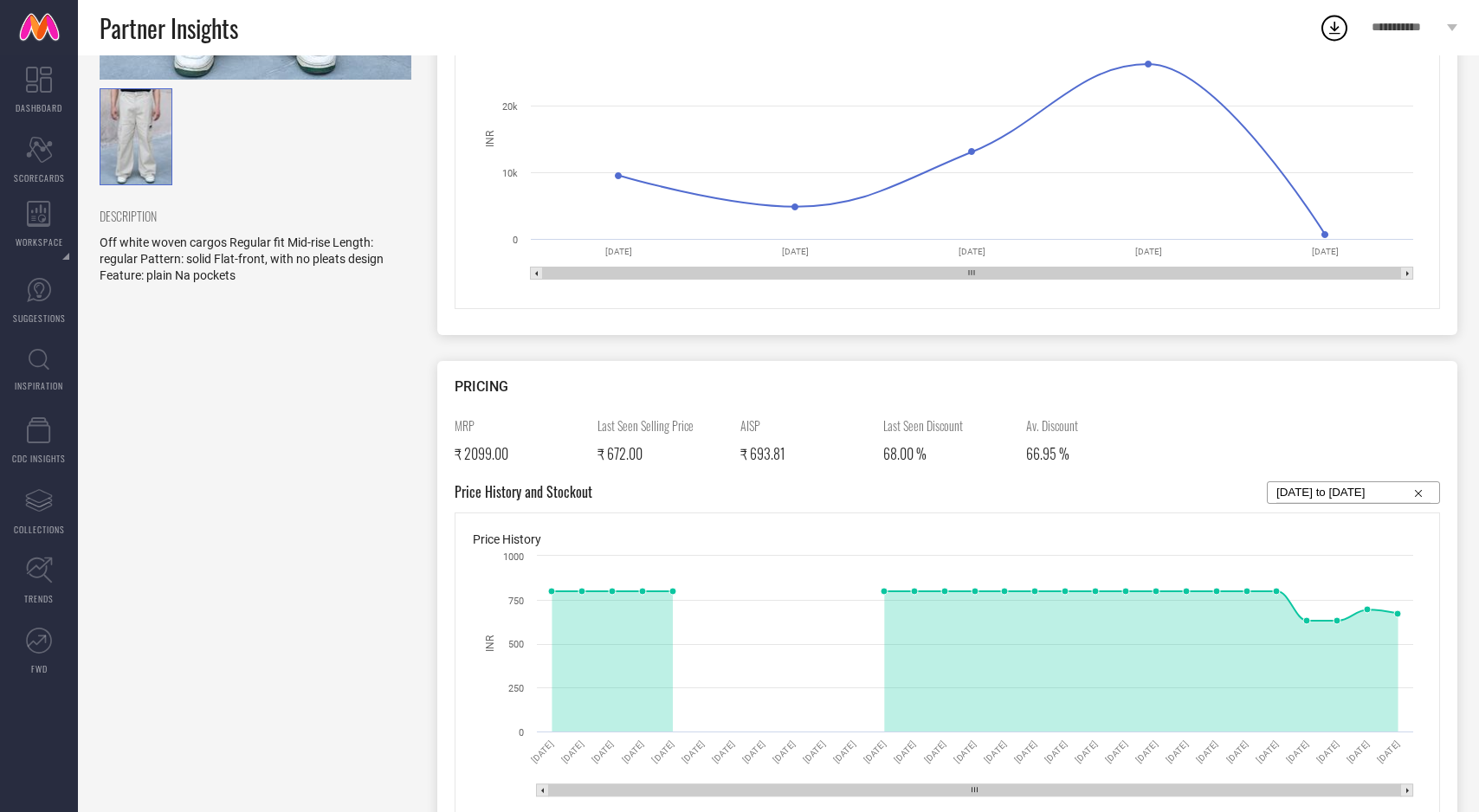
scroll to position [452, 0]
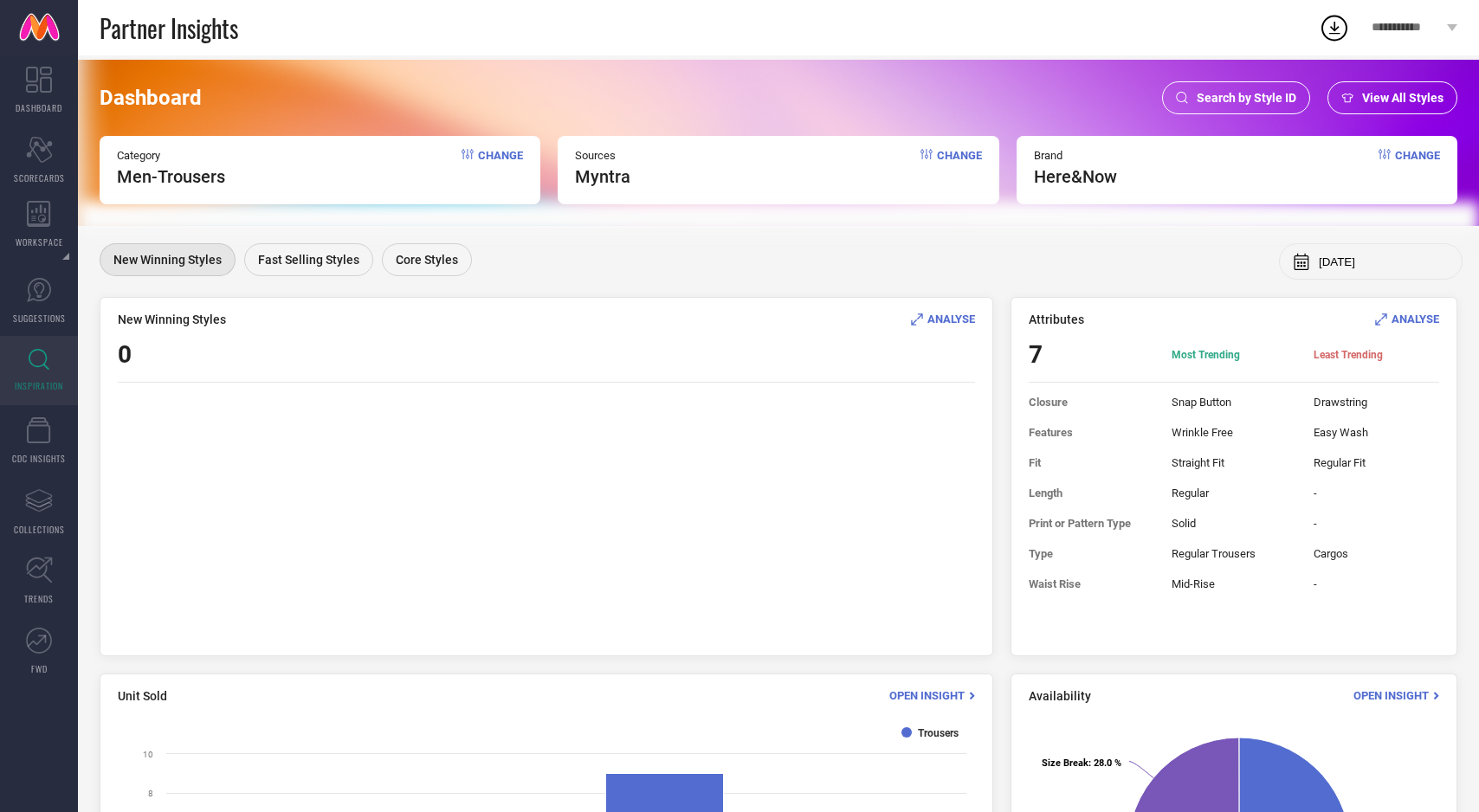
click at [1364, 102] on span "View All Styles" at bounding box center [1403, 97] width 82 height 14
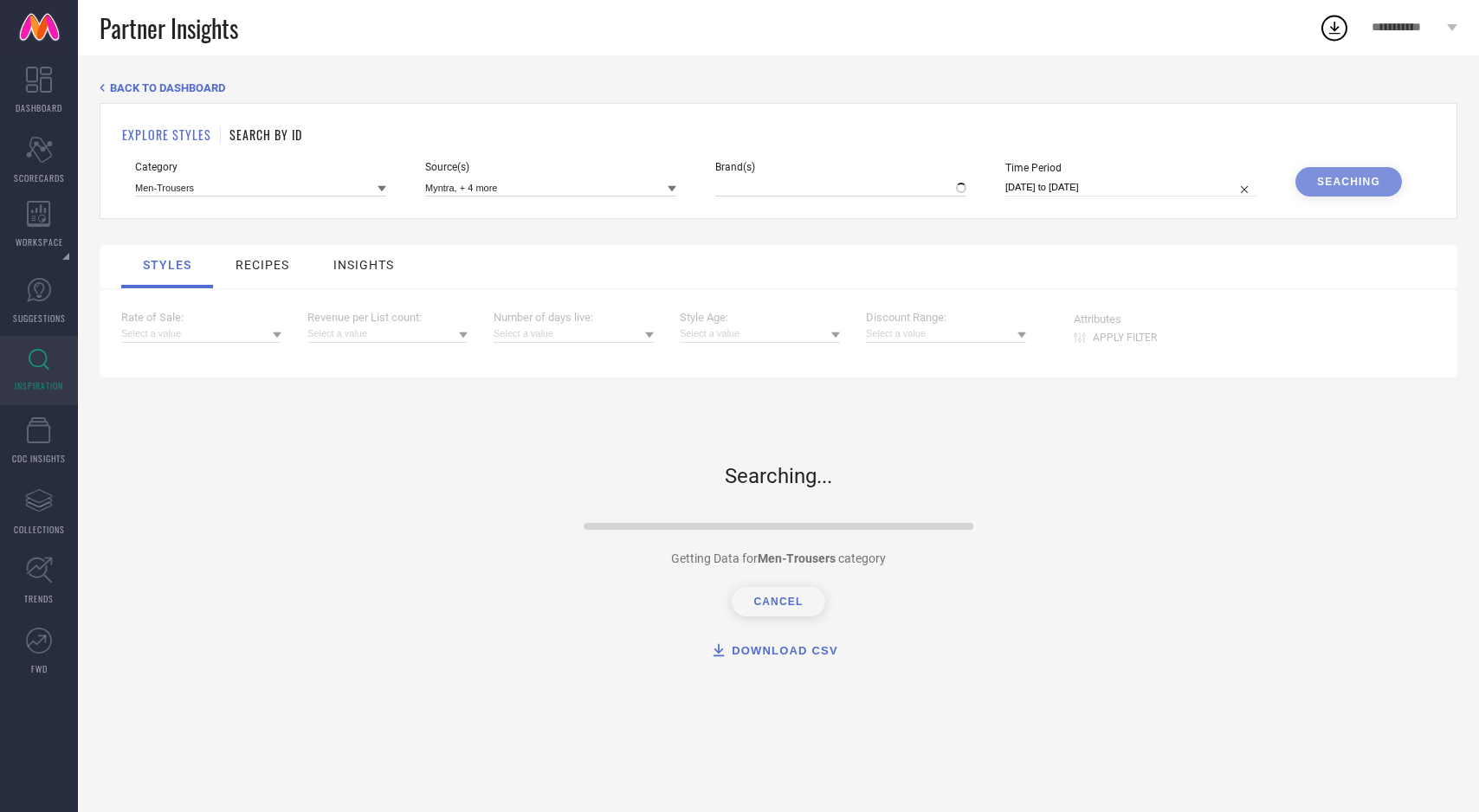
type input "HERE&NOW"
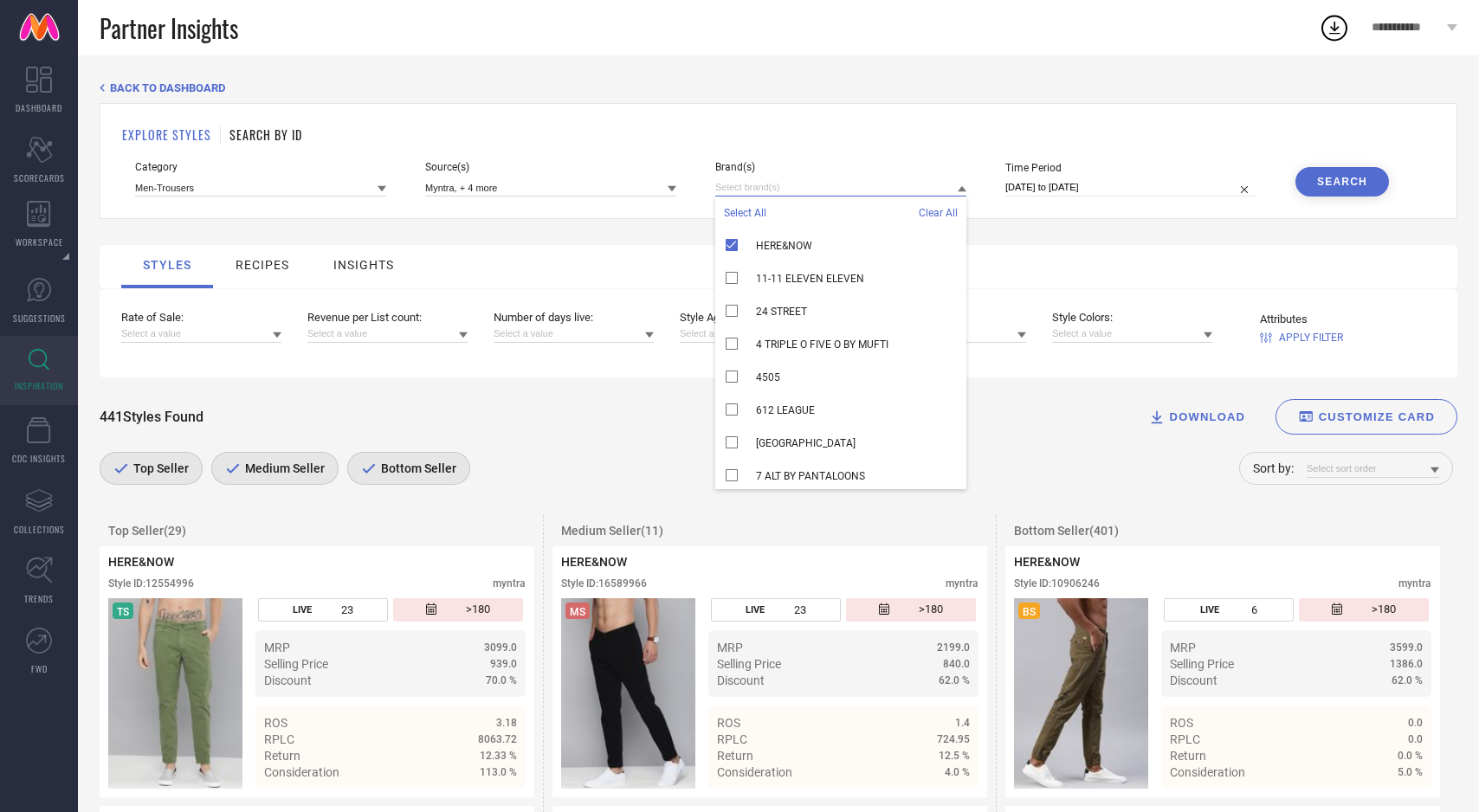
click at [840, 186] on input at bounding box center [841, 187] width 251 height 18
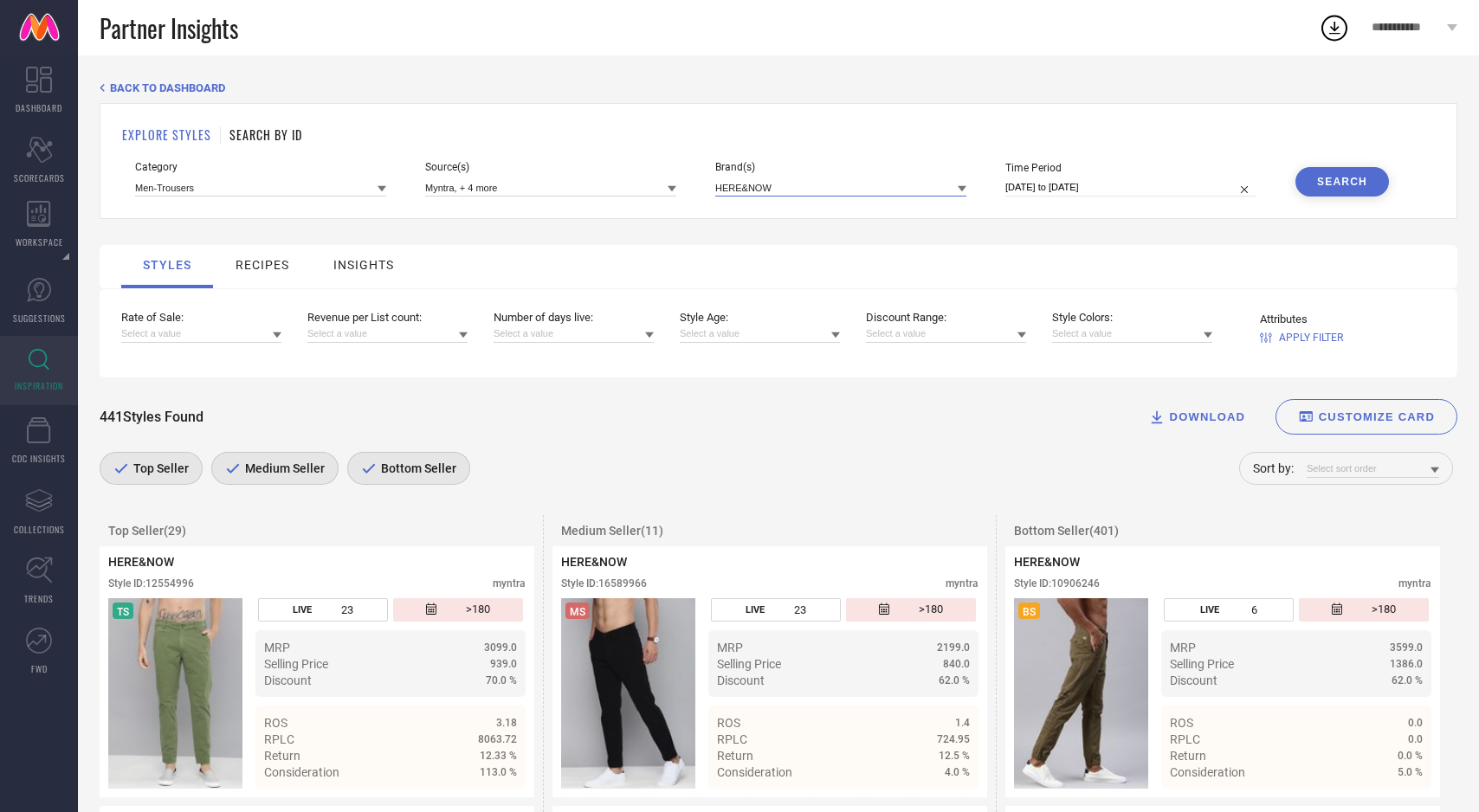
click at [840, 186] on input at bounding box center [841, 187] width 251 height 18
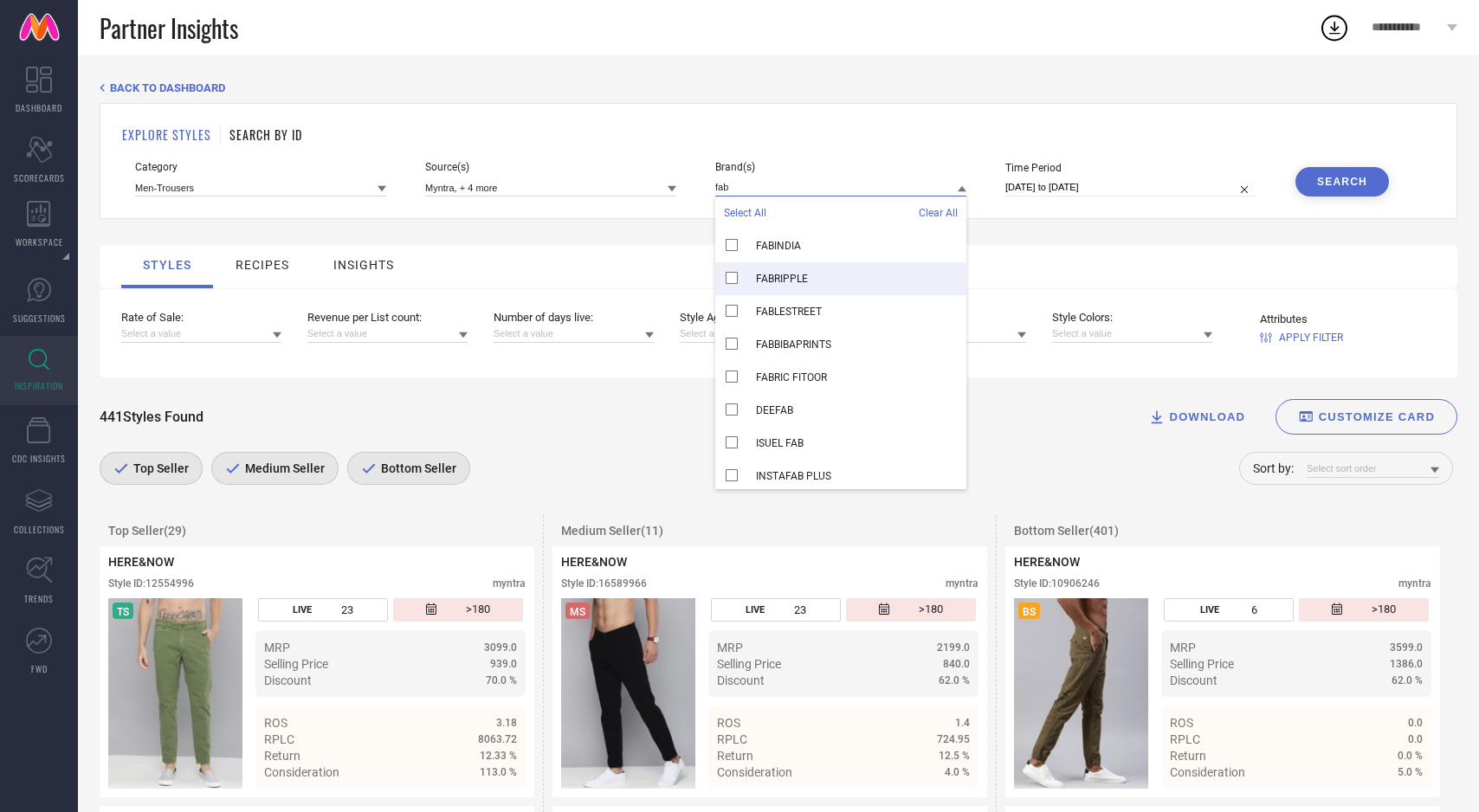
type input "fab"
click at [797, 273] on span "FABRIPPLE" at bounding box center [782, 278] width 52 height 12
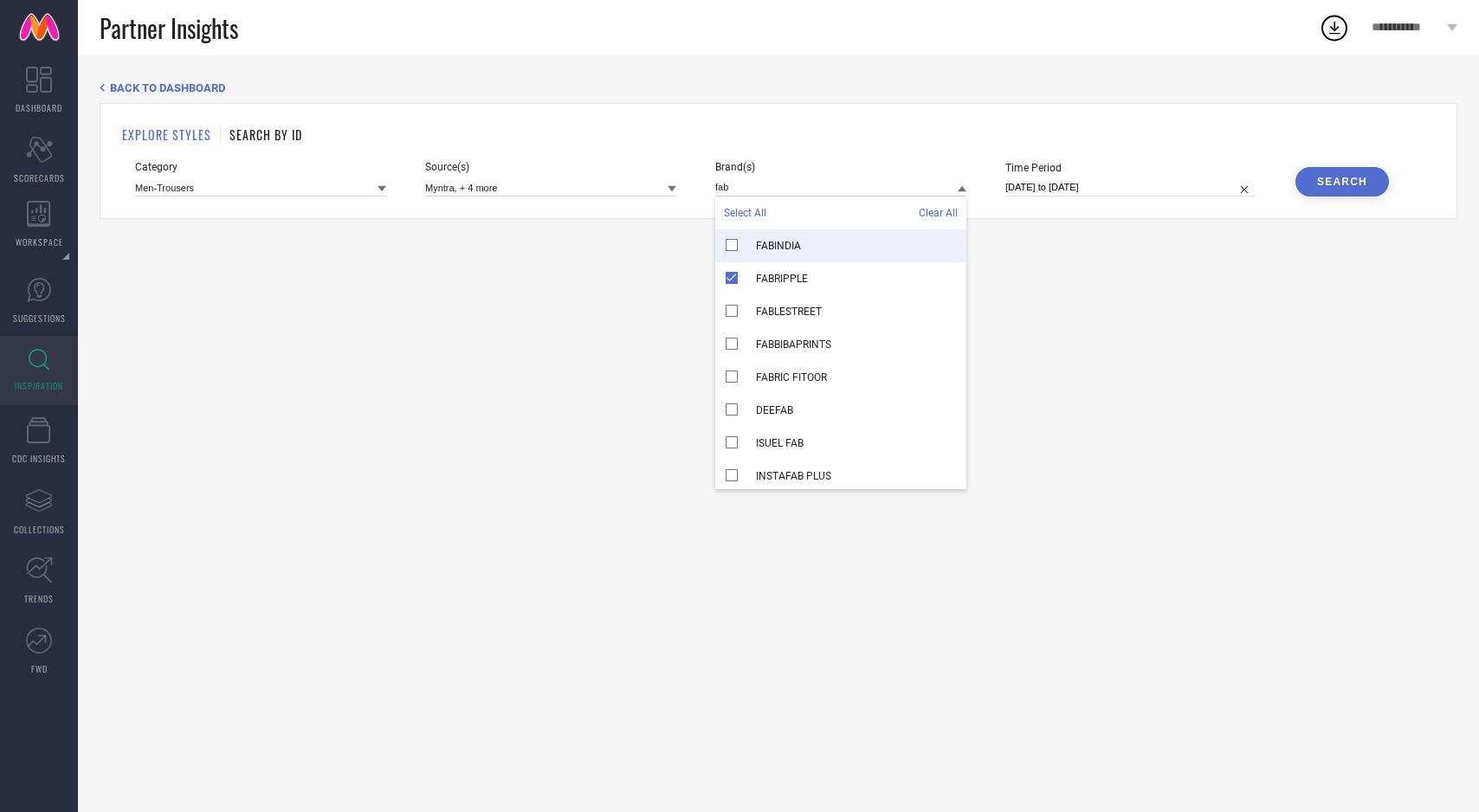
click at [1345, 179] on div "Search" at bounding box center [1342, 181] width 51 height 12
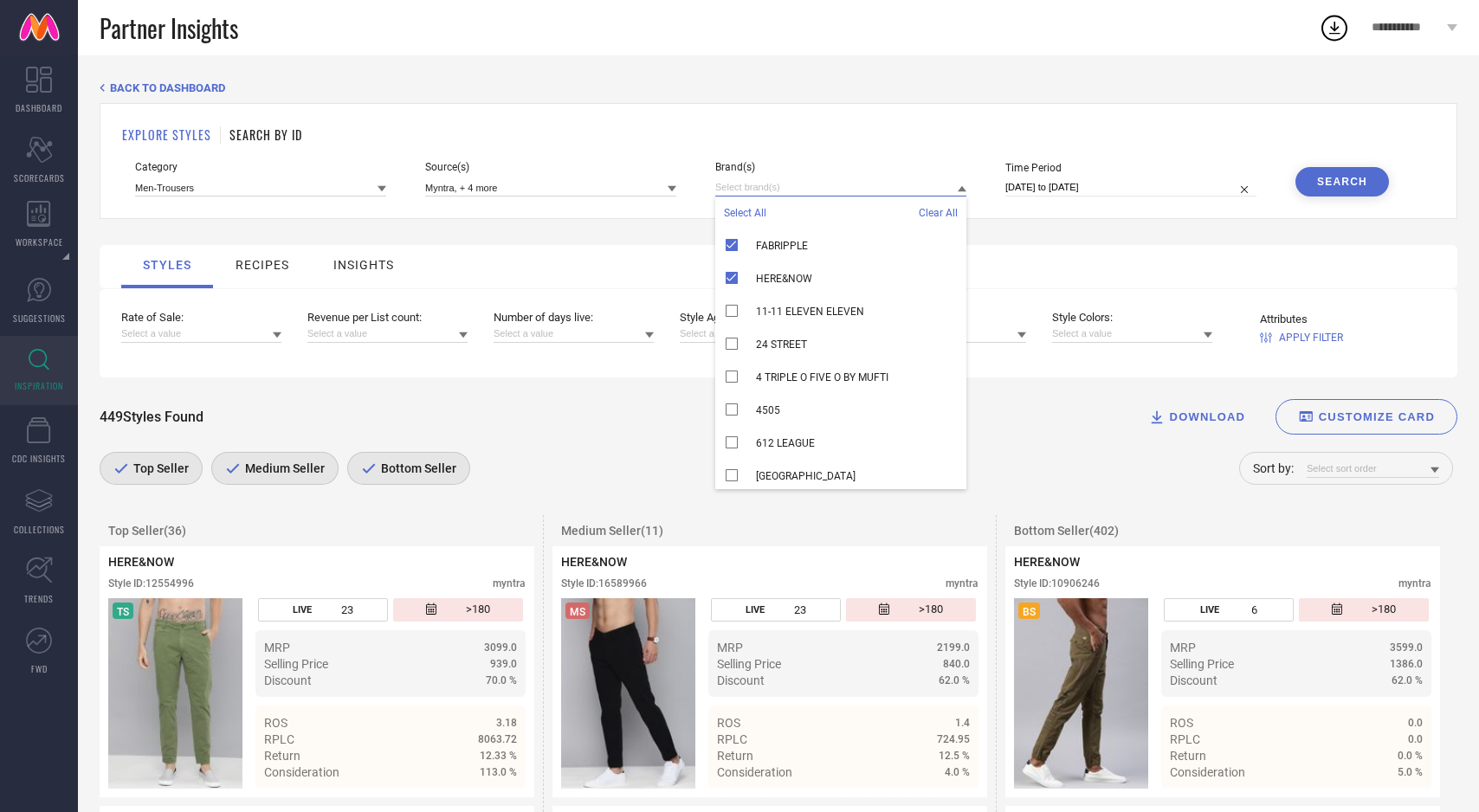
click at [839, 191] on input at bounding box center [841, 187] width 251 height 18
click at [732, 278] on div "HERE&NOW" at bounding box center [841, 279] width 251 height 33
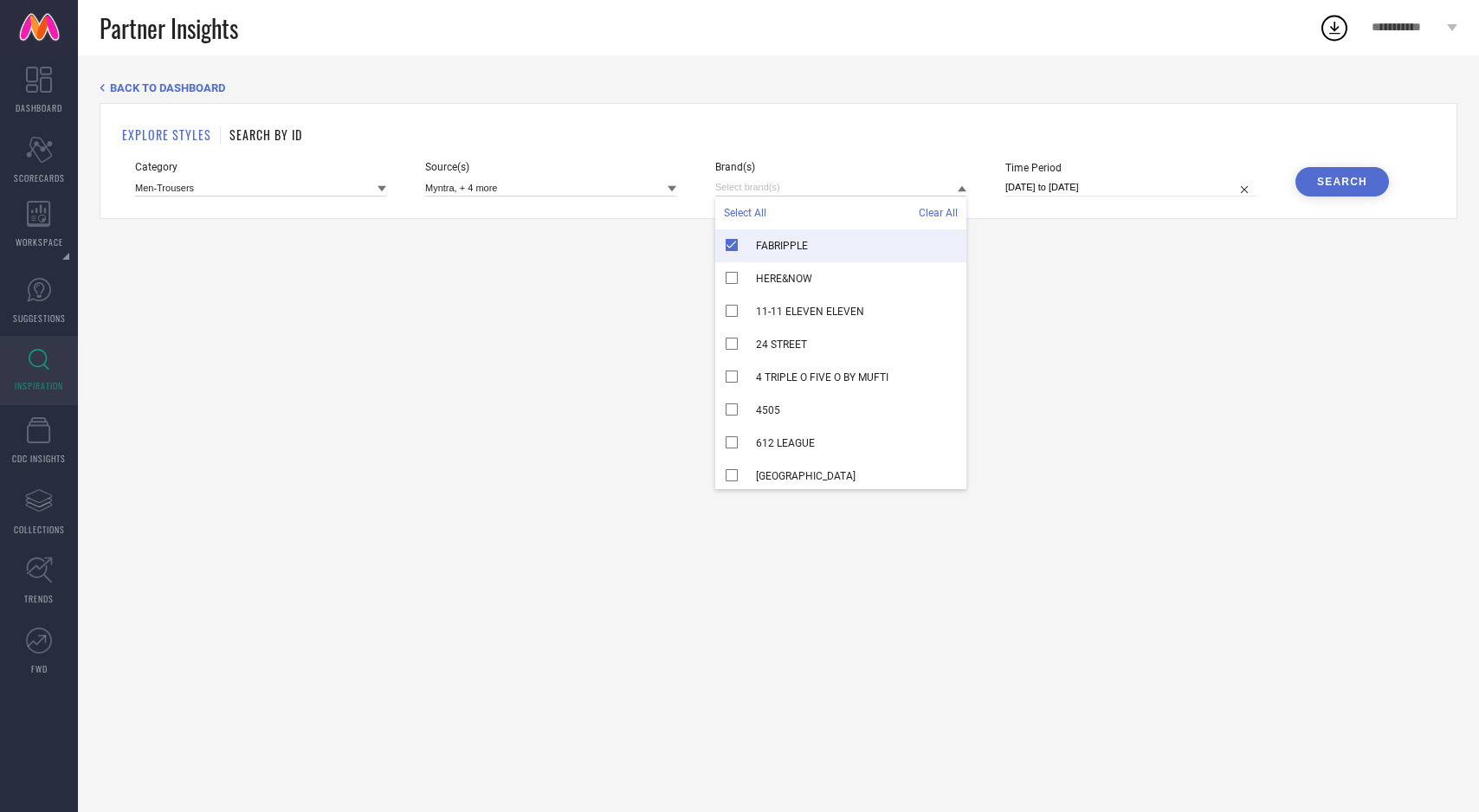
click at [1339, 188] on button "Search" at bounding box center [1342, 182] width 94 height 29
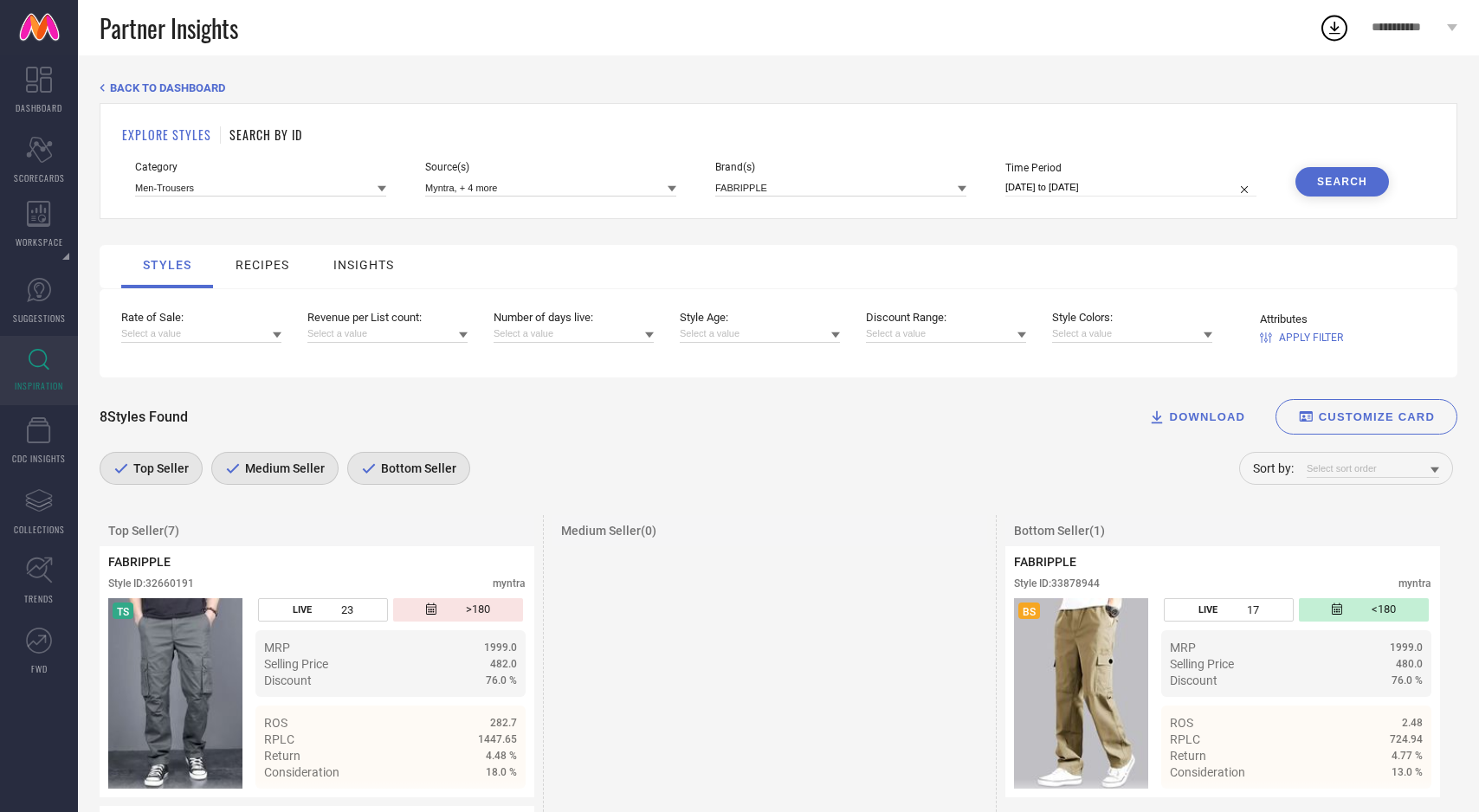
scroll to position [35, 0]
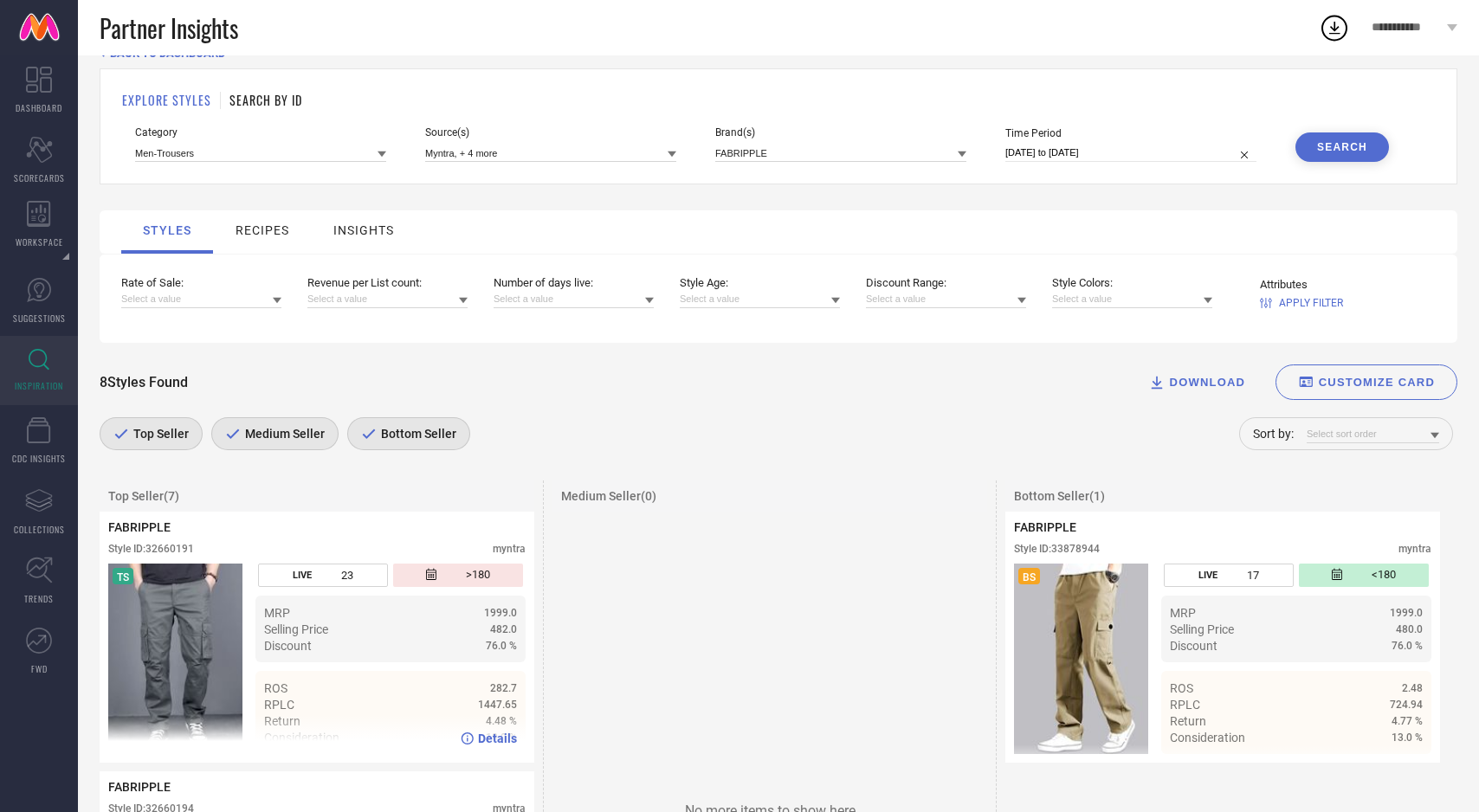
click at [494, 743] on span "Details" at bounding box center [497, 739] width 39 height 14
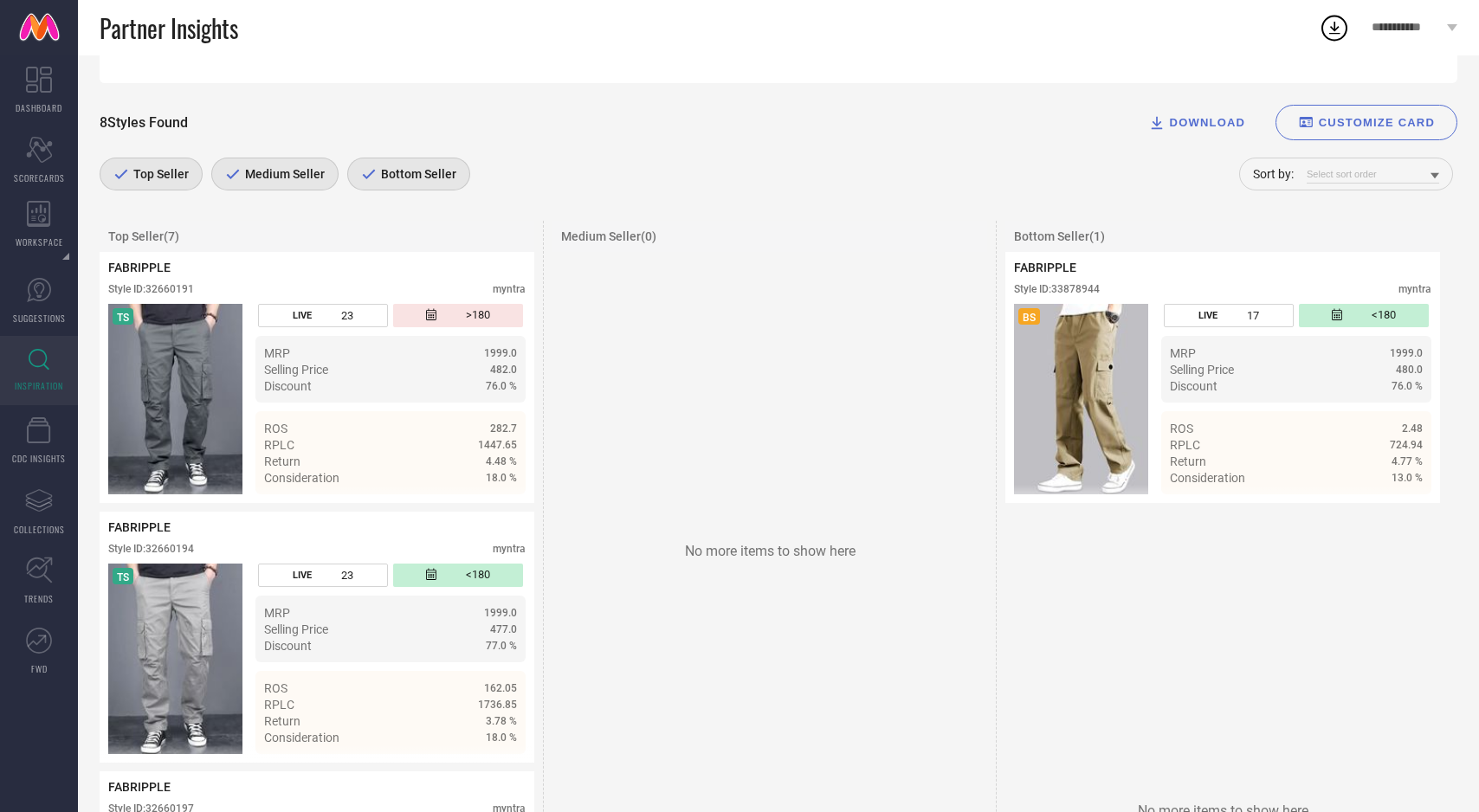
scroll to position [0, 0]
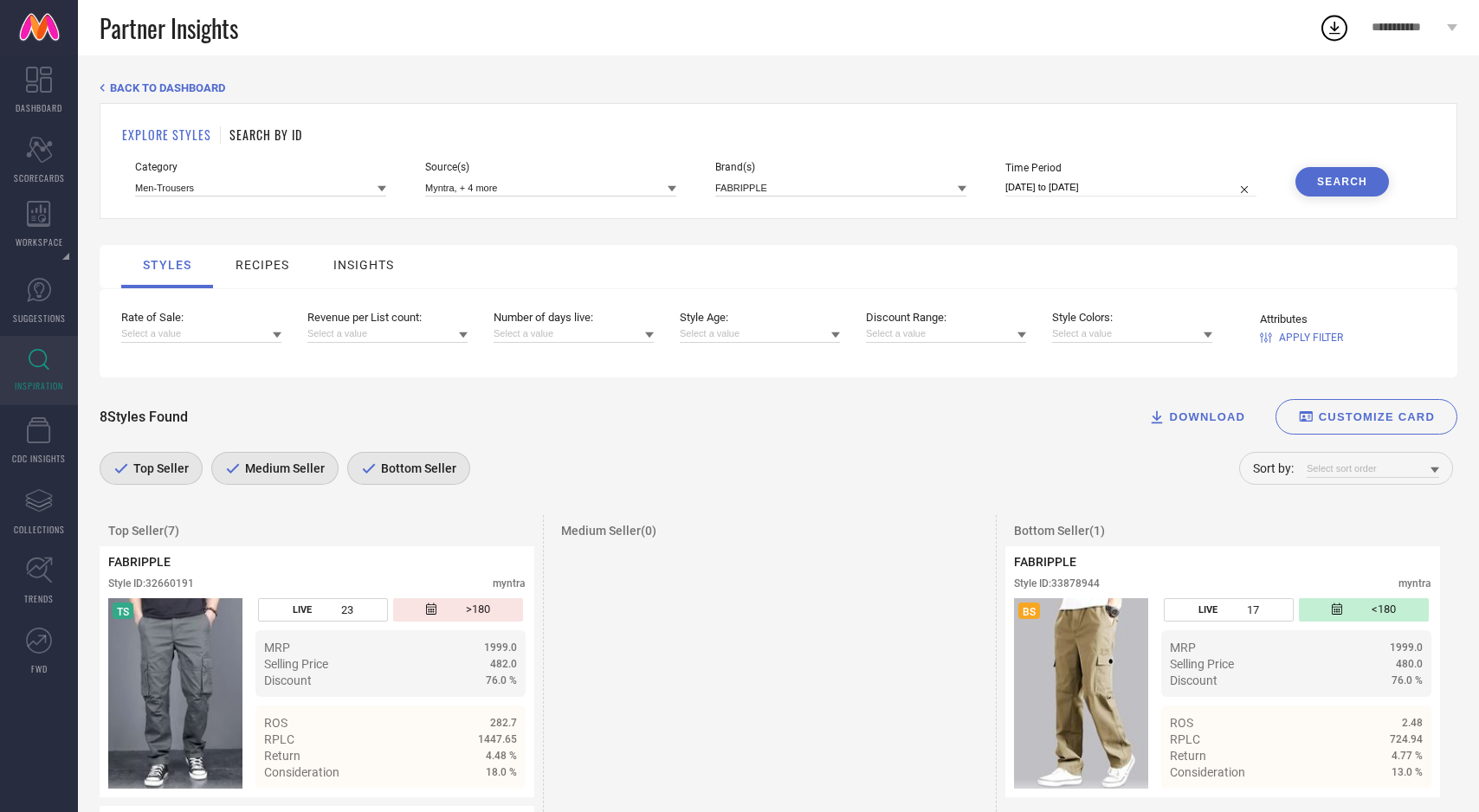
click at [1172, 187] on input "30-08-2025 to 21-09-2025" at bounding box center [1131, 187] width 251 height 18
select select "7"
select select "2025"
select select "8"
select select "2025"
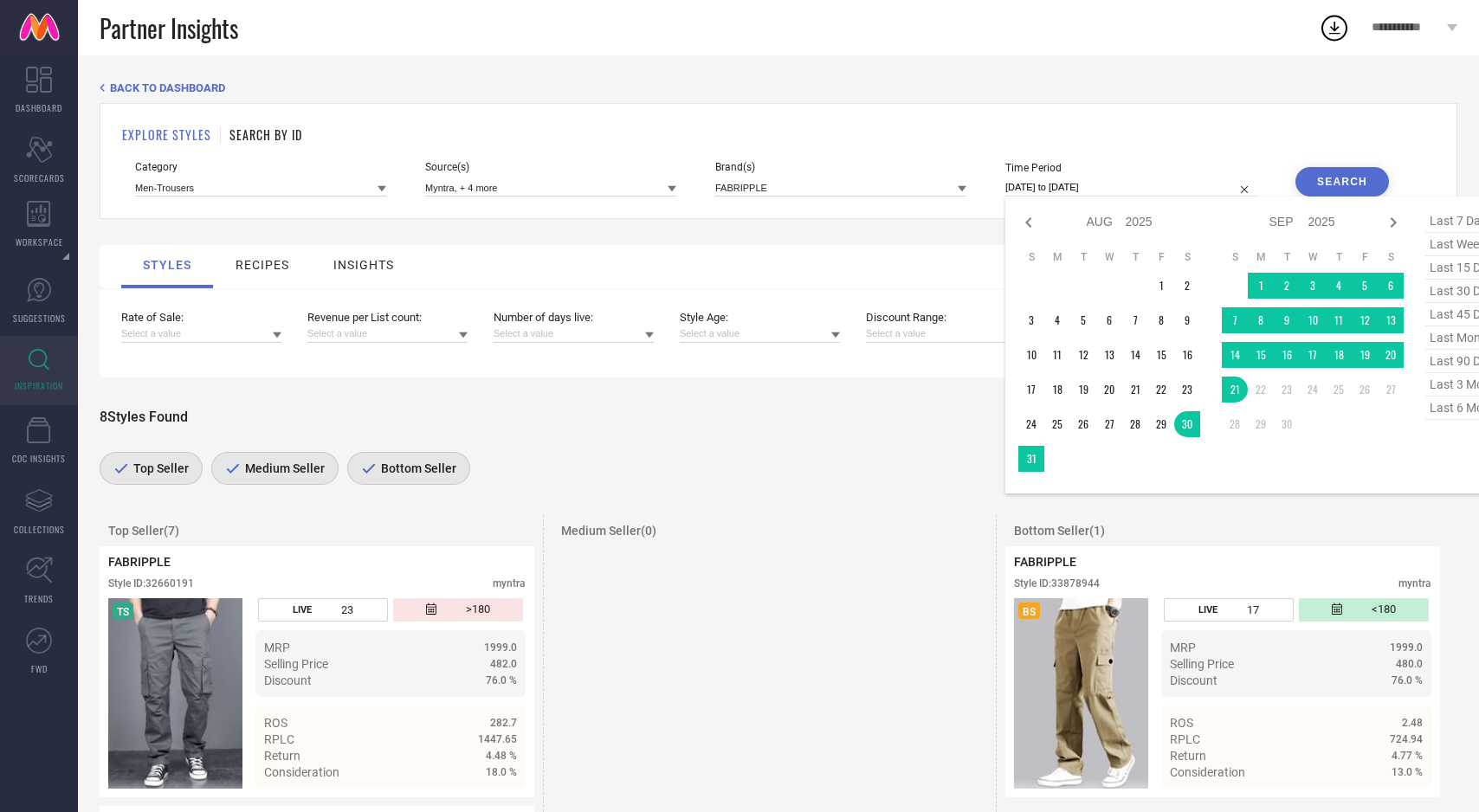
click at [1445, 412] on span "last 6 months" at bounding box center [1469, 408] width 86 height 23
type input "01-03-2025 to 31-08-2025"
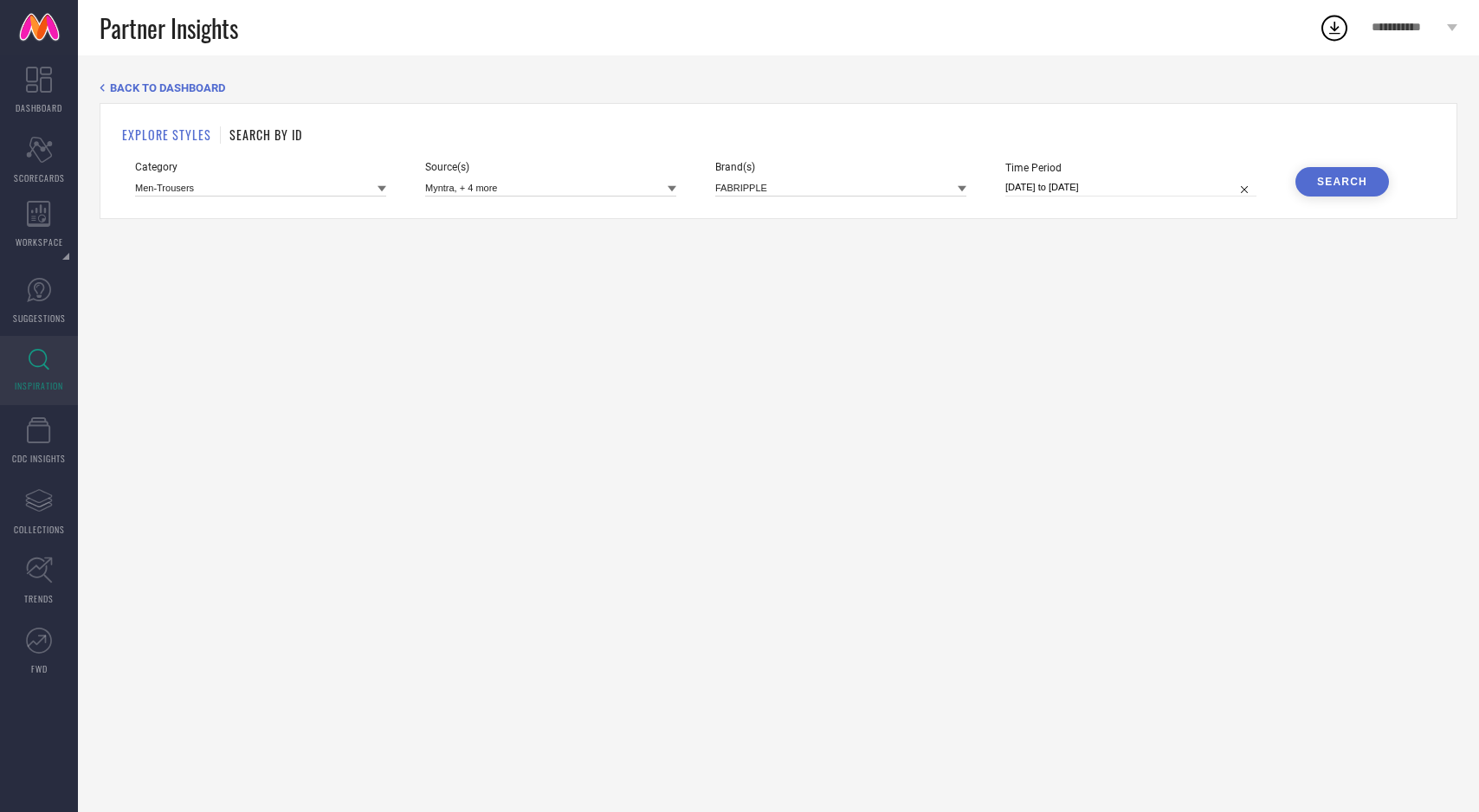
click at [1313, 170] on button "Search" at bounding box center [1342, 182] width 94 height 29
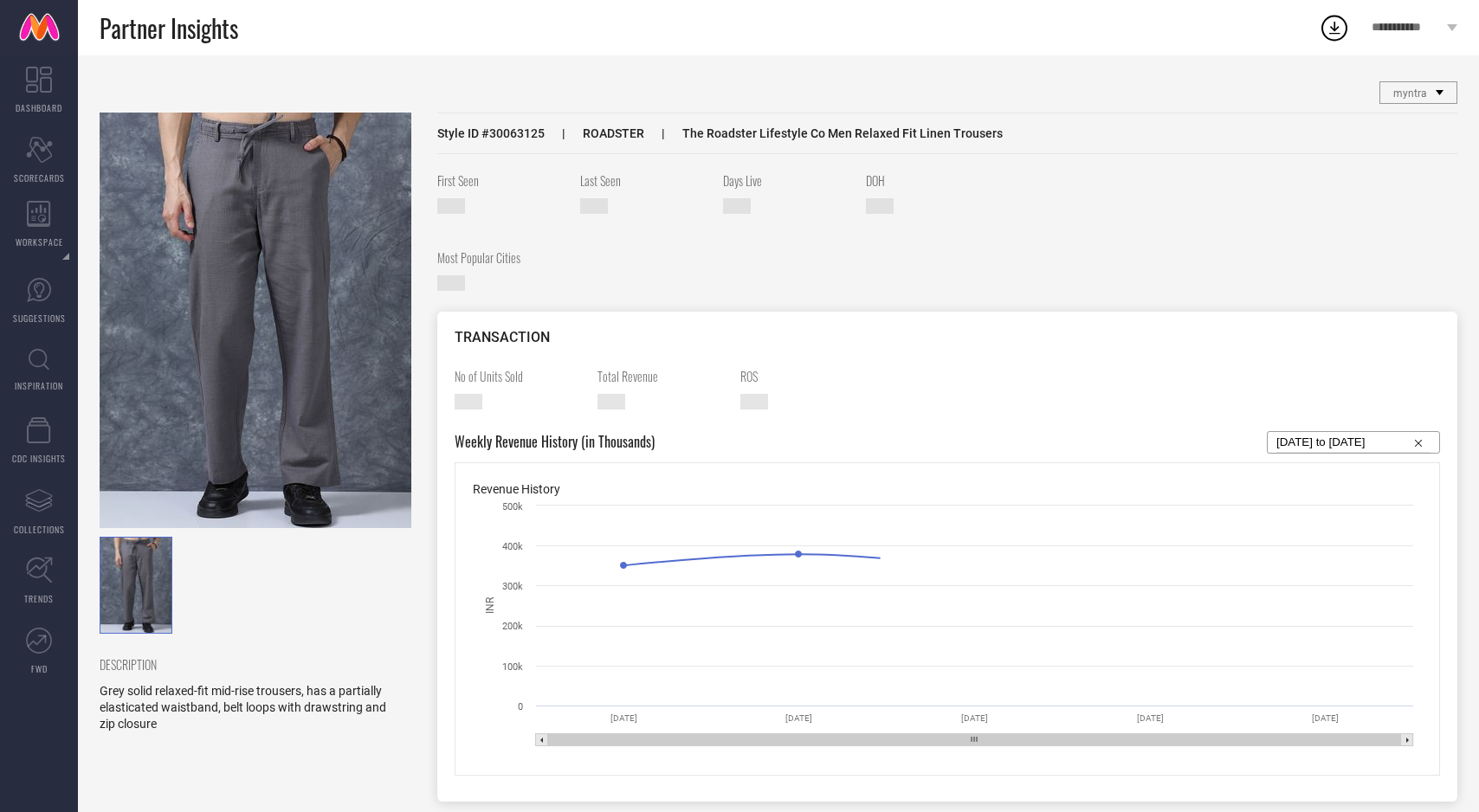
click at [319, 370] on img at bounding box center [254, 321] width 311 height 416
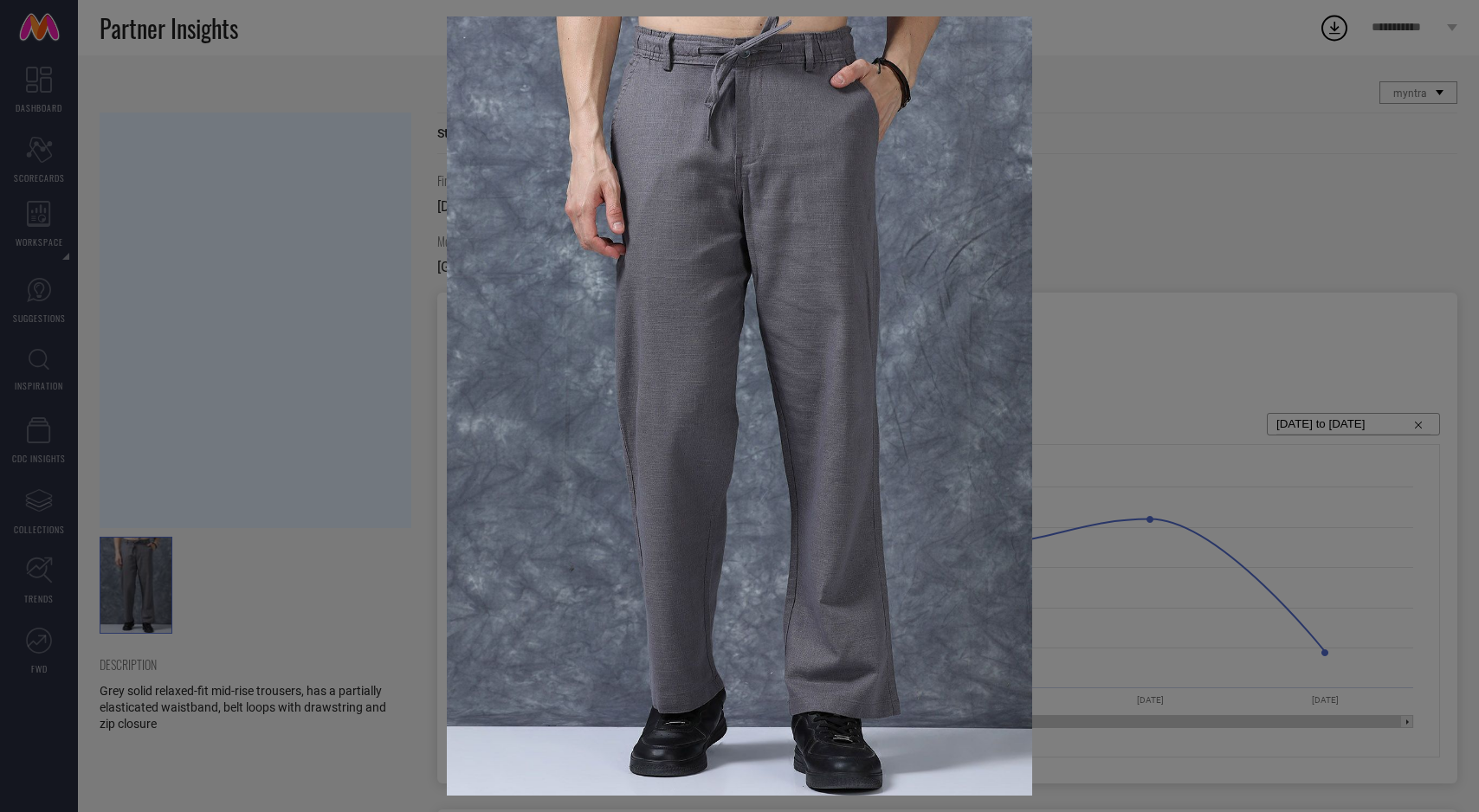
click at [319, 370] on div at bounding box center [740, 406] width 1479 height 812
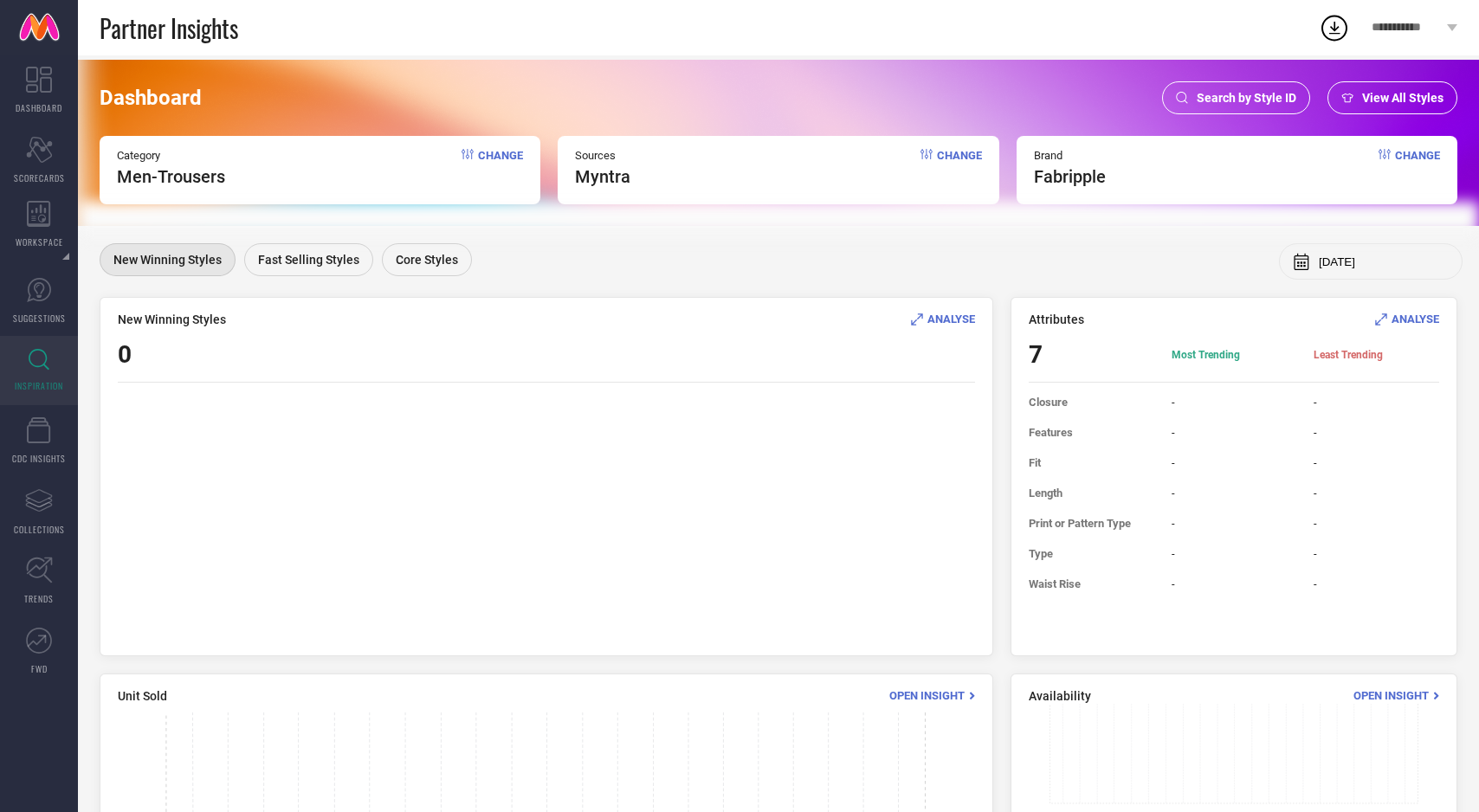
click at [1428, 157] on span "Change" at bounding box center [1417, 167] width 45 height 38
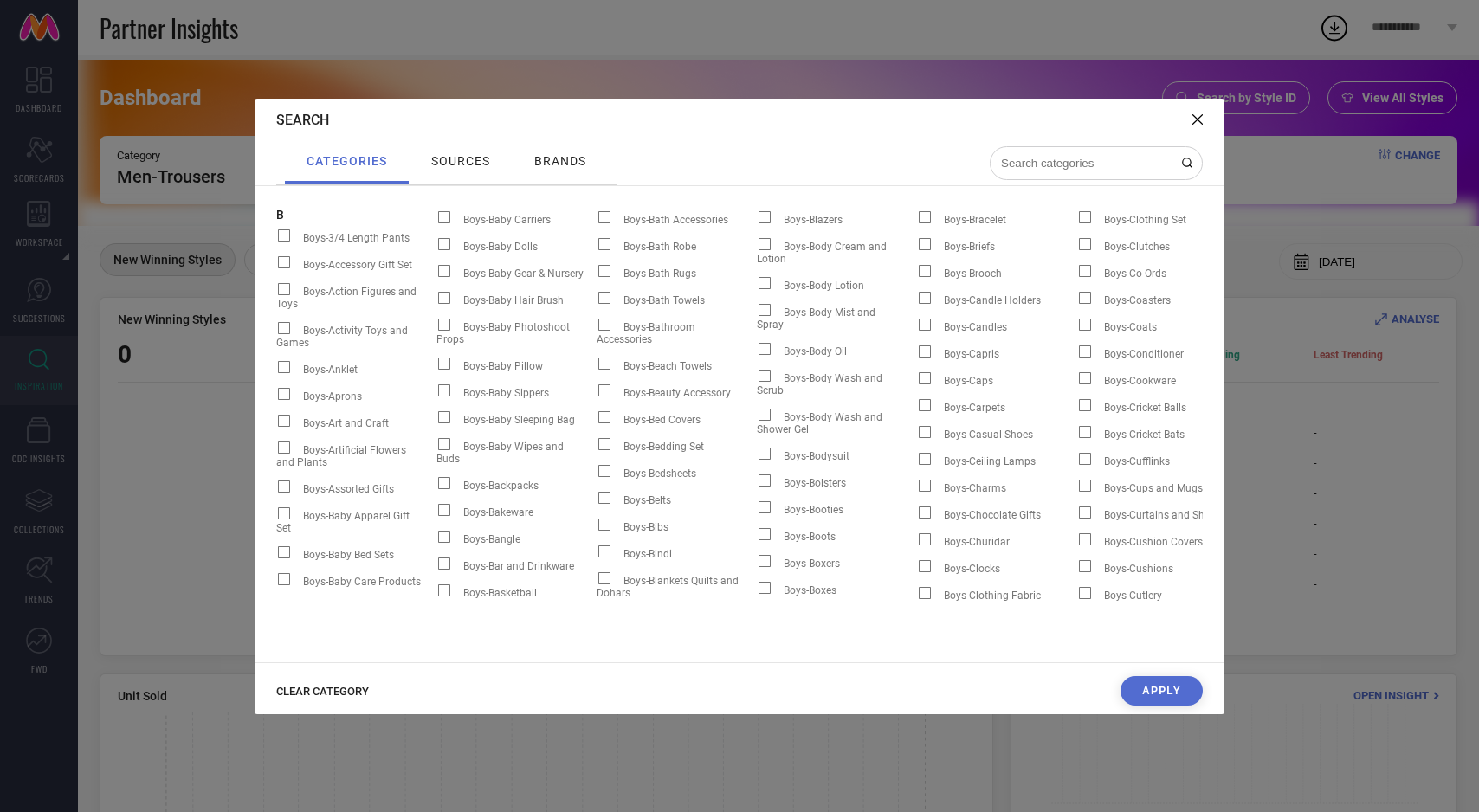
click at [344, 693] on span "CLEAR CATEGORY" at bounding box center [322, 692] width 93 height 13
click at [559, 154] on span "brands" at bounding box center [560, 161] width 52 height 14
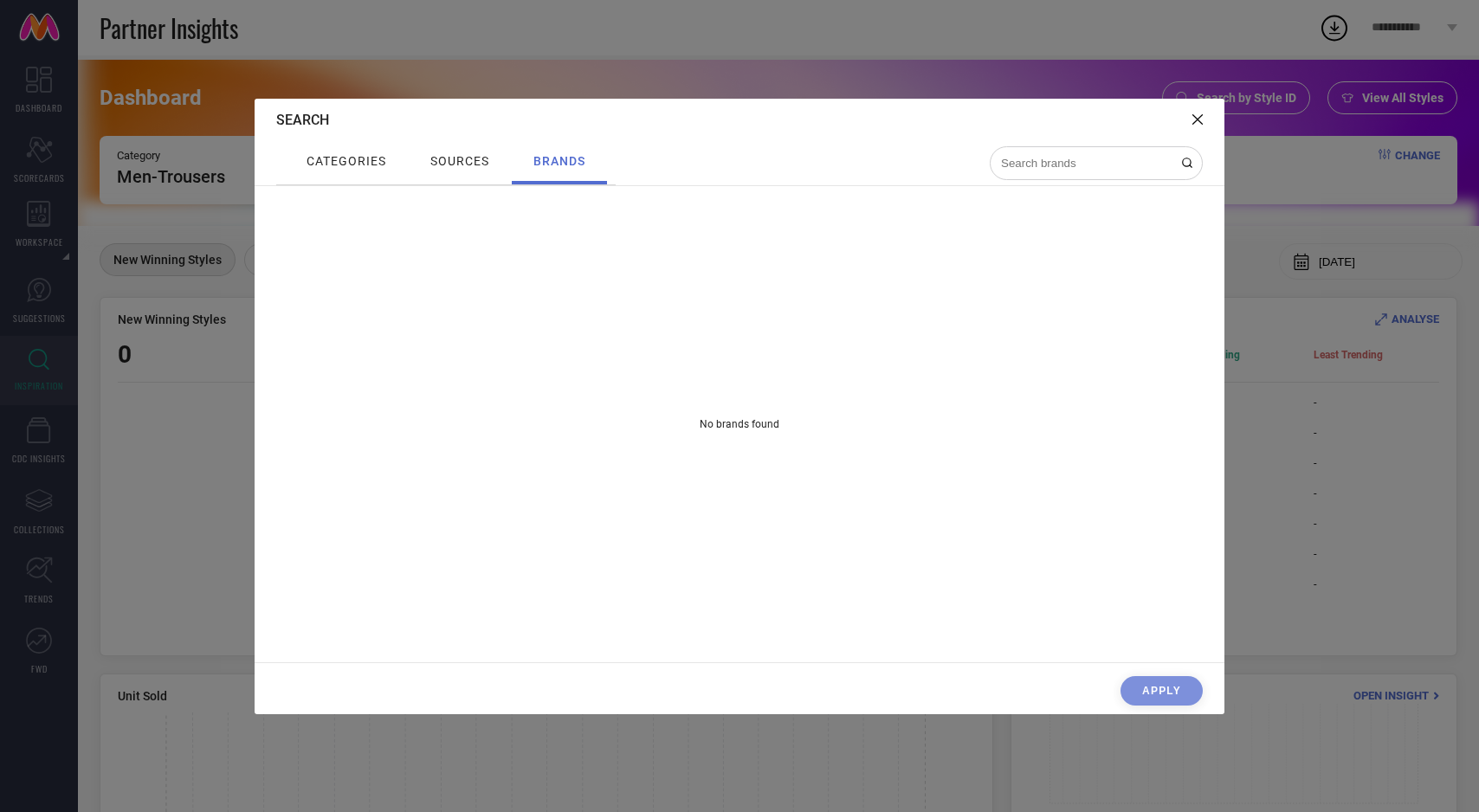
click at [1200, 119] on icon at bounding box center [1197, 118] width 10 height 10
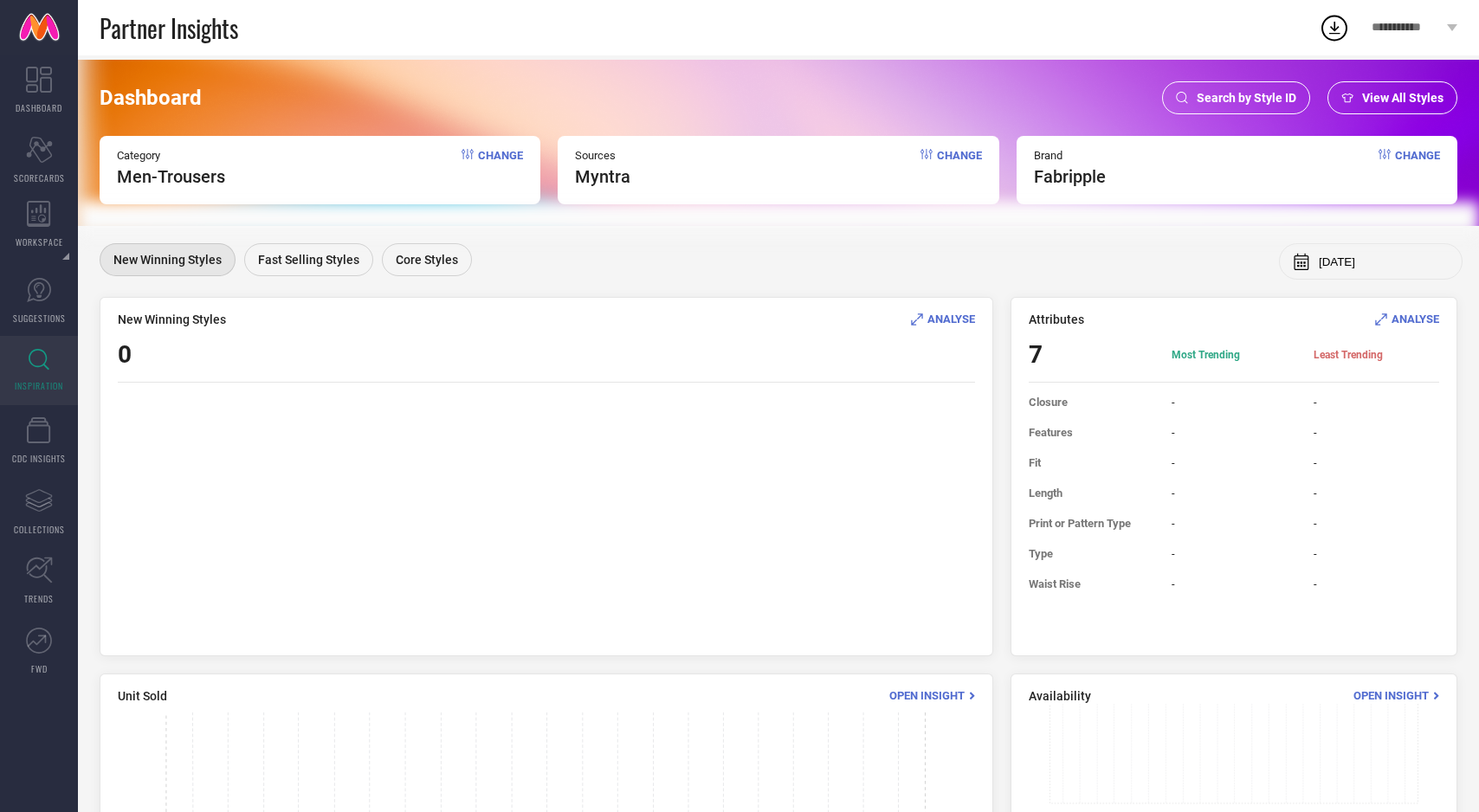
click at [1402, 91] on span "View All Styles" at bounding box center [1403, 97] width 82 height 14
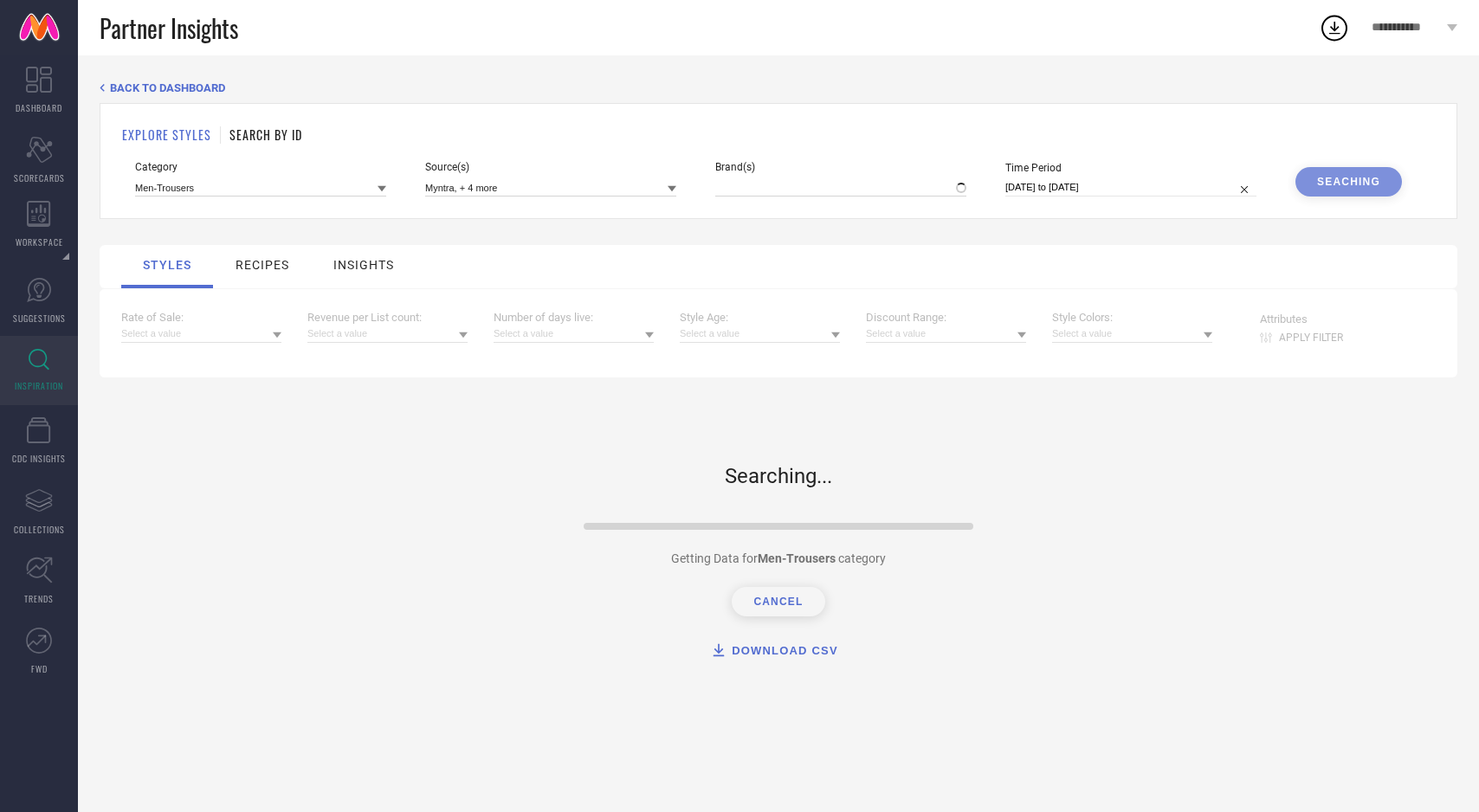
type input "FABRIPPLE"
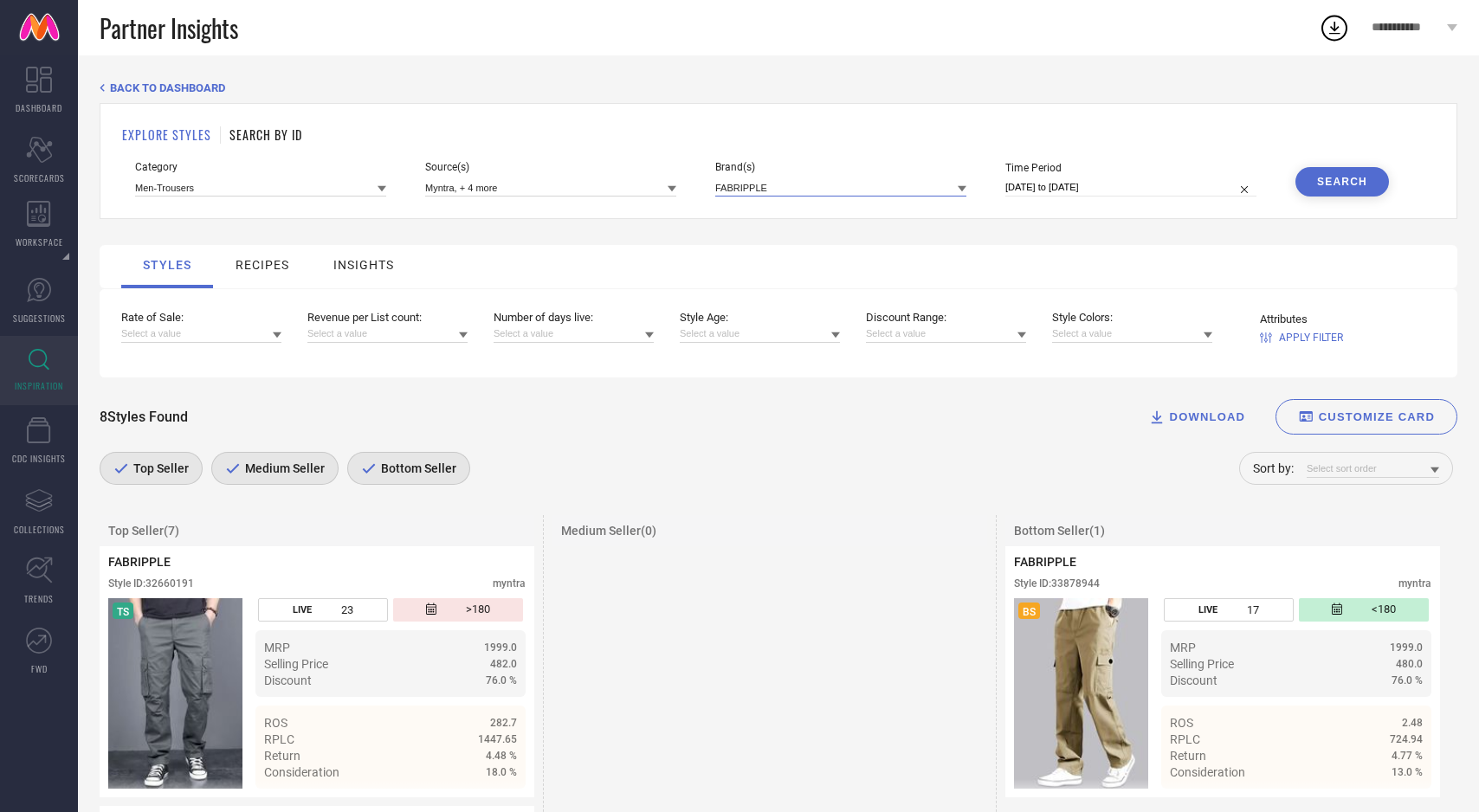
click at [809, 187] on input at bounding box center [841, 187] width 251 height 18
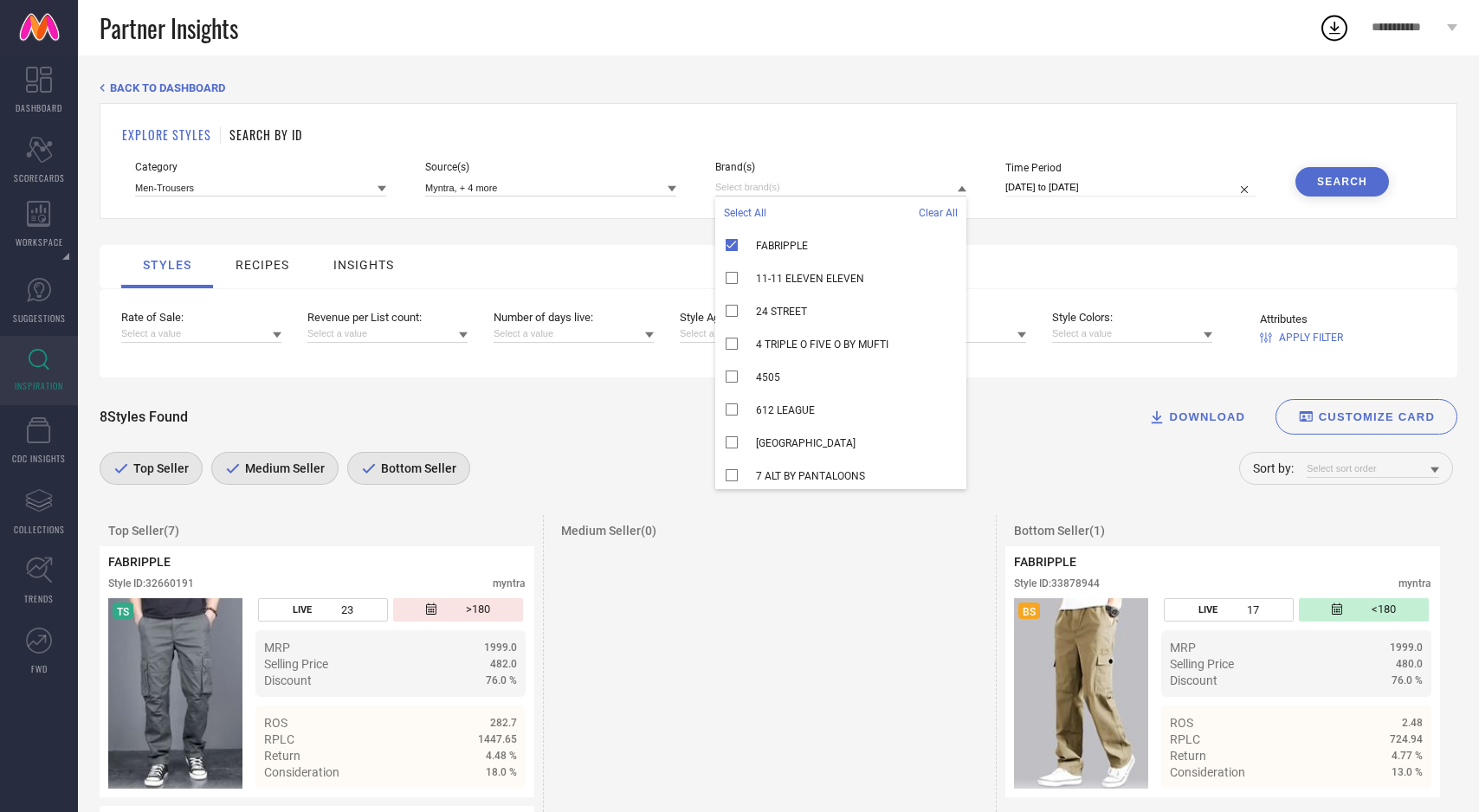
click at [749, 209] on span "Select All" at bounding box center [745, 212] width 42 height 12
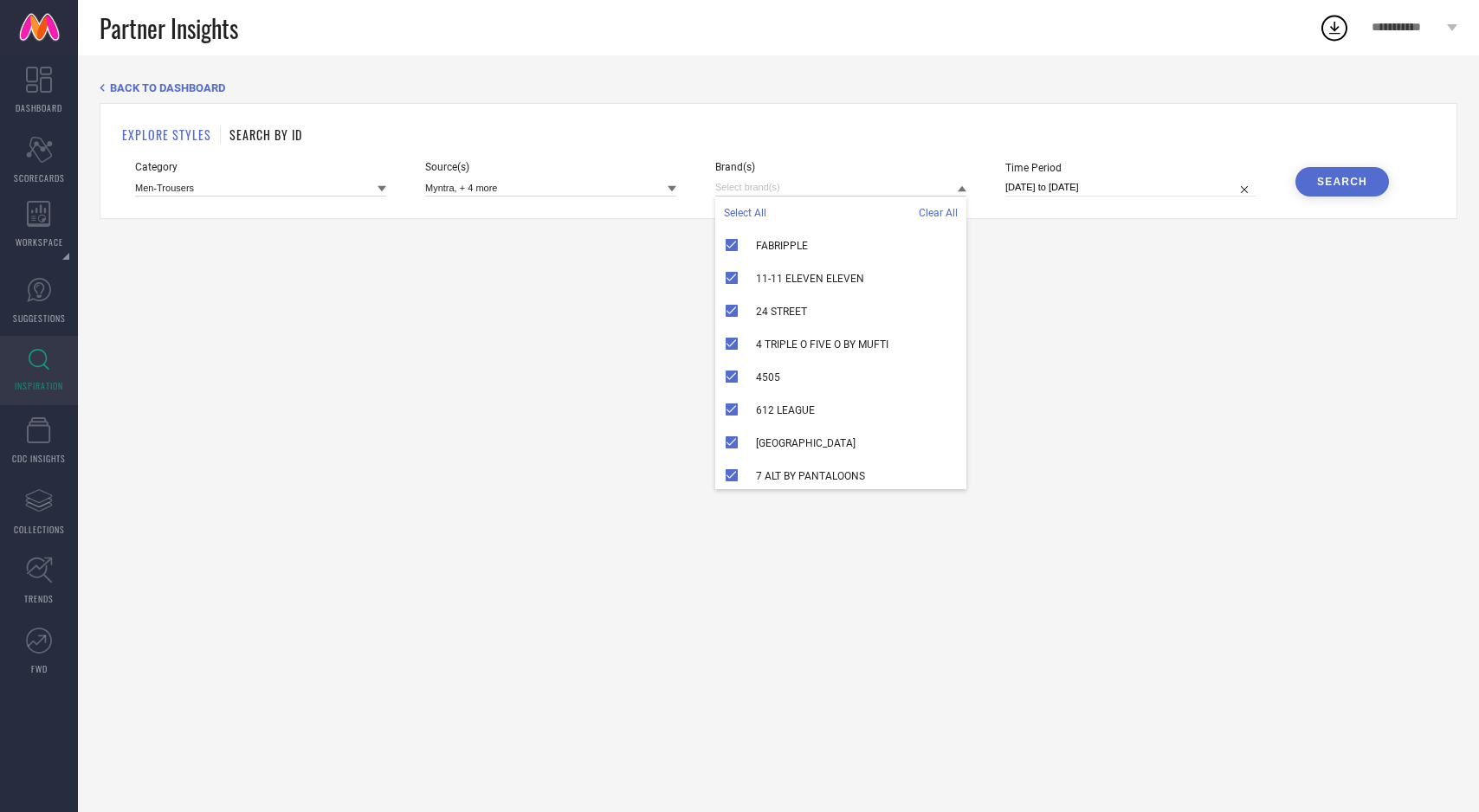
select select "7"
select select "2025"
select select "8"
select select "2025"
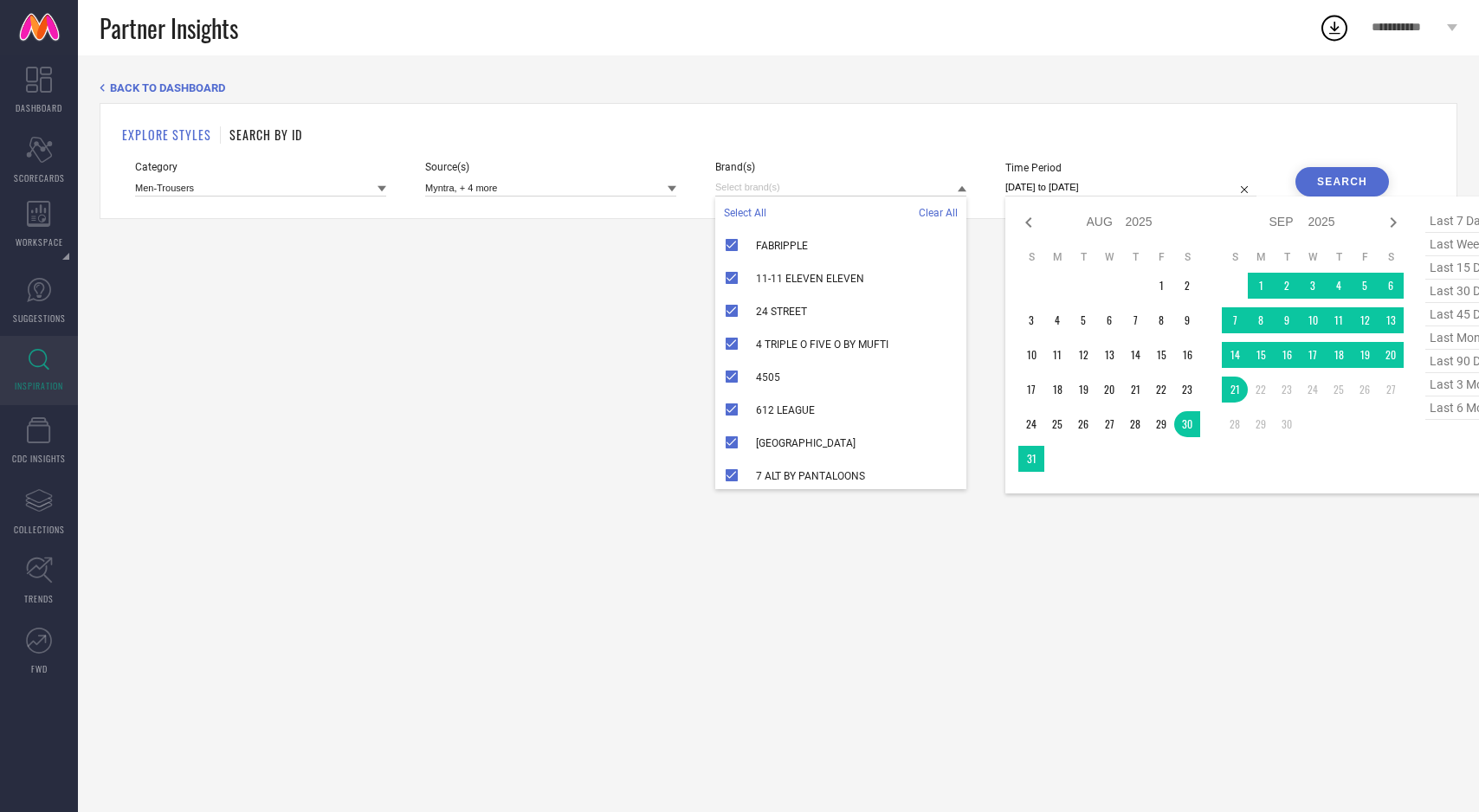
click at [1188, 193] on input "30-08-2025 to 21-09-2025" at bounding box center [1131, 187] width 251 height 18
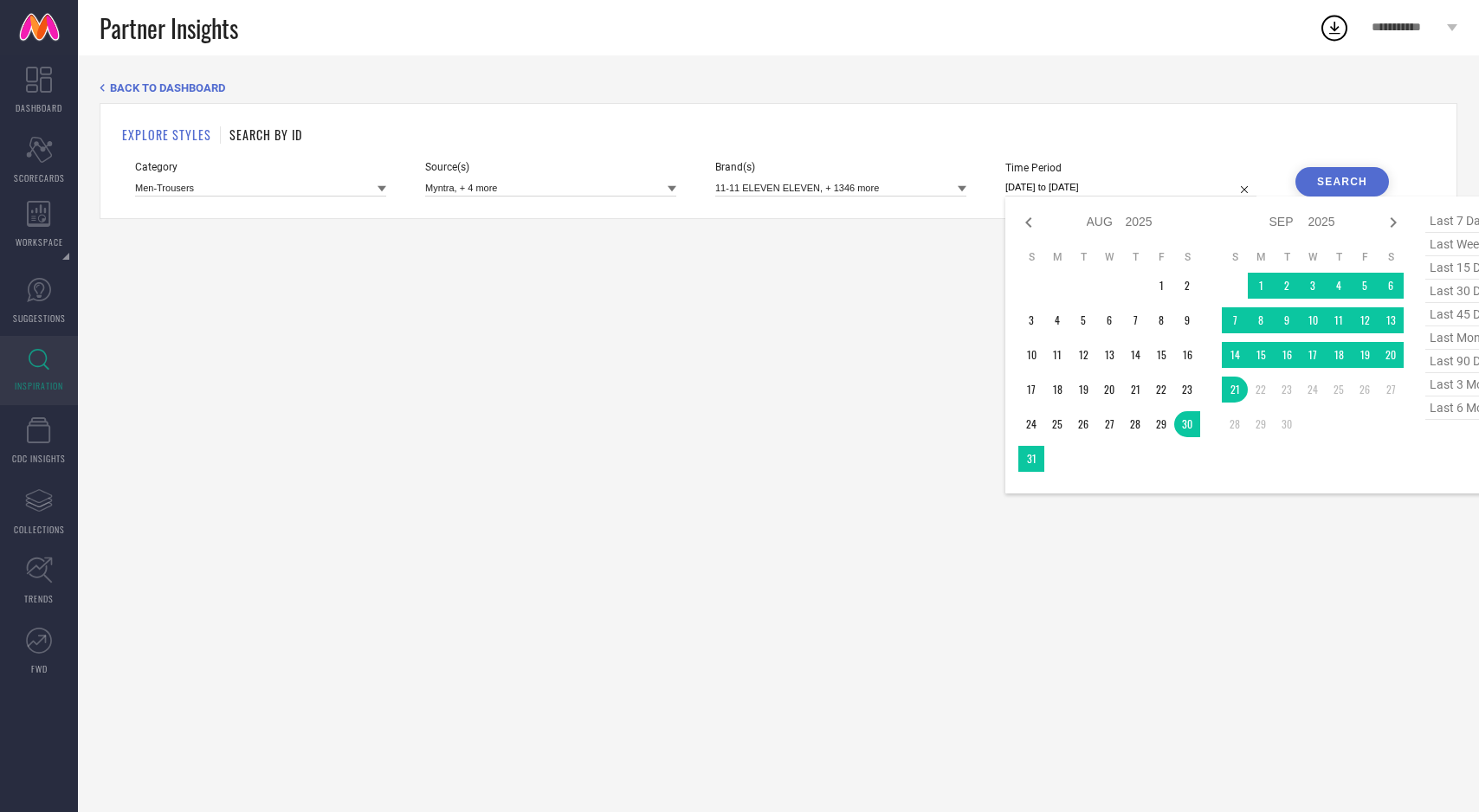
click at [1444, 409] on span "last 6 months" at bounding box center [1469, 408] width 86 height 23
type input "01-03-2025 to 31-08-2025"
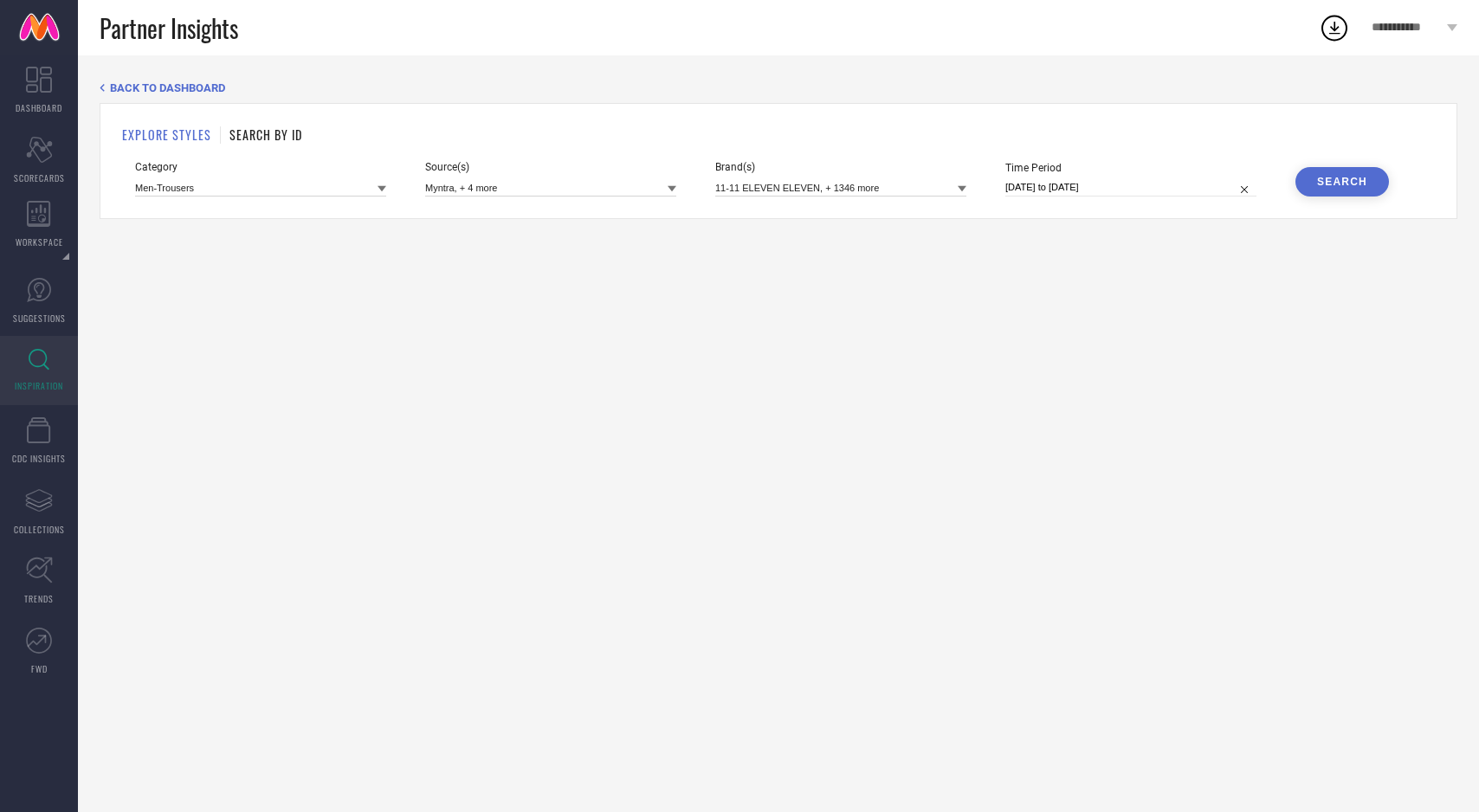
click at [1334, 187] on div "Search" at bounding box center [1342, 181] width 51 height 12
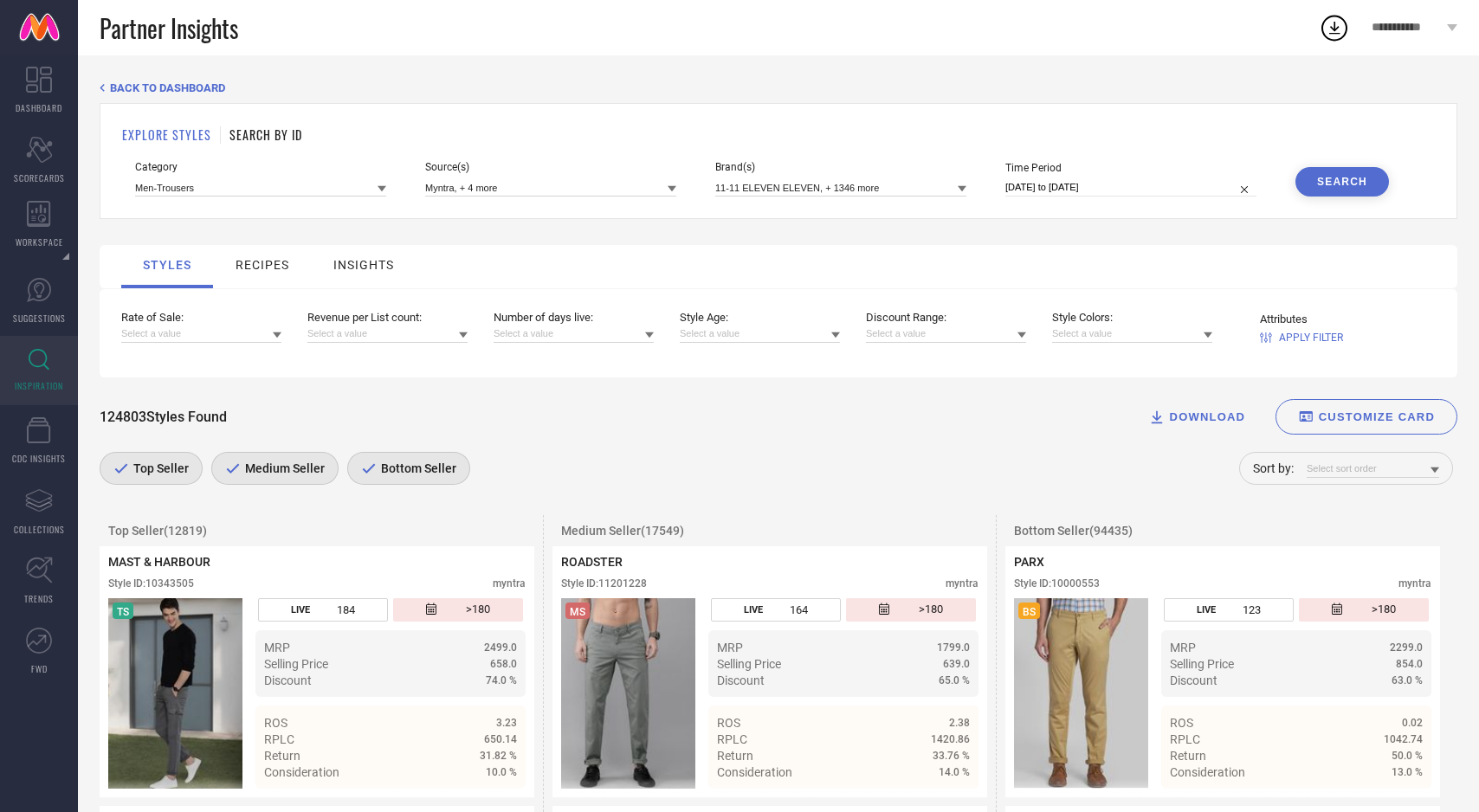
drag, startPoint x: 420, startPoint y: 484, endPoint x: 368, endPoint y: 471, distance: 53.6
click at [416, 484] on div "Bottom Seller" at bounding box center [409, 468] width 123 height 33
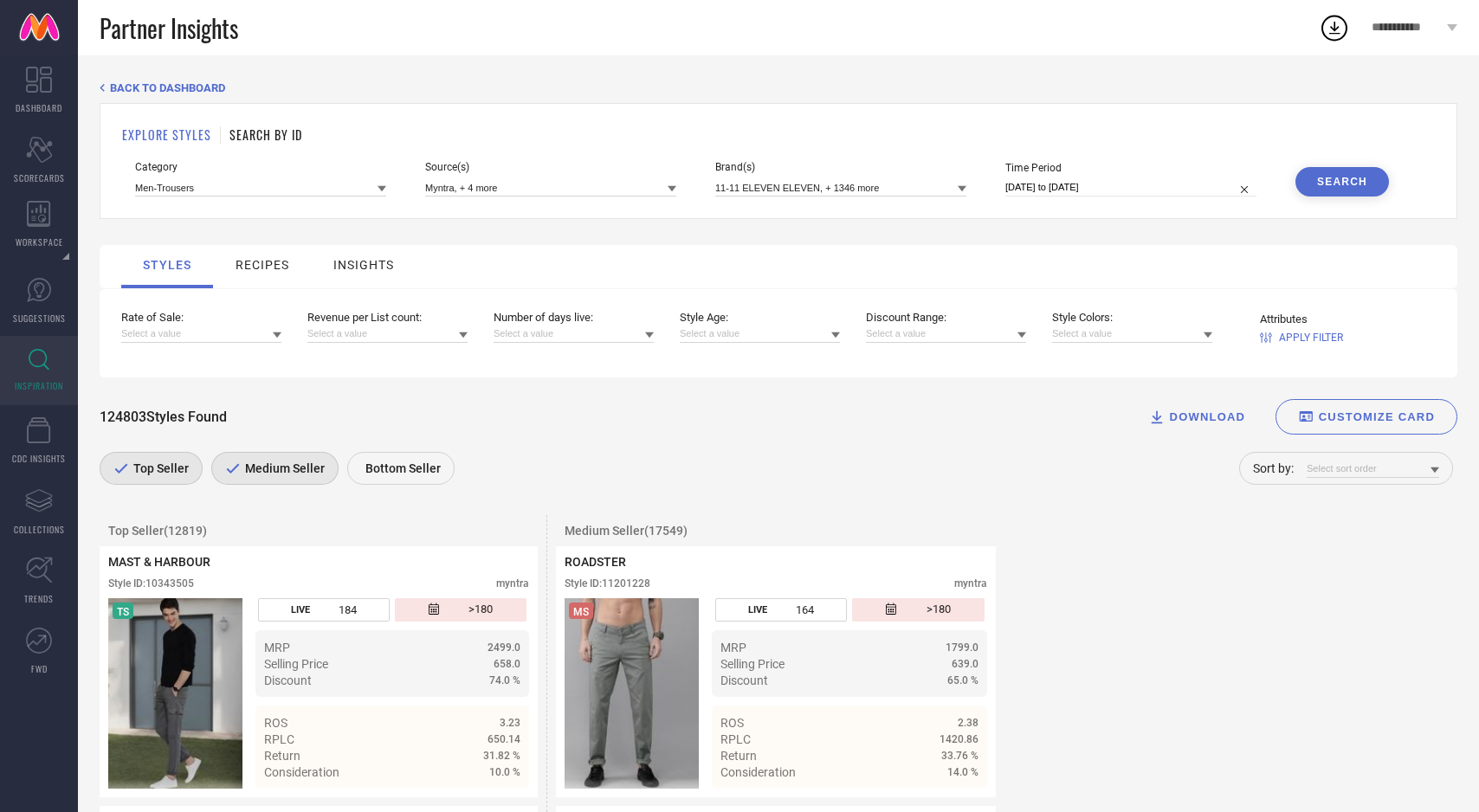
click at [322, 468] on div "Medium Seller" at bounding box center [275, 468] width 128 height 33
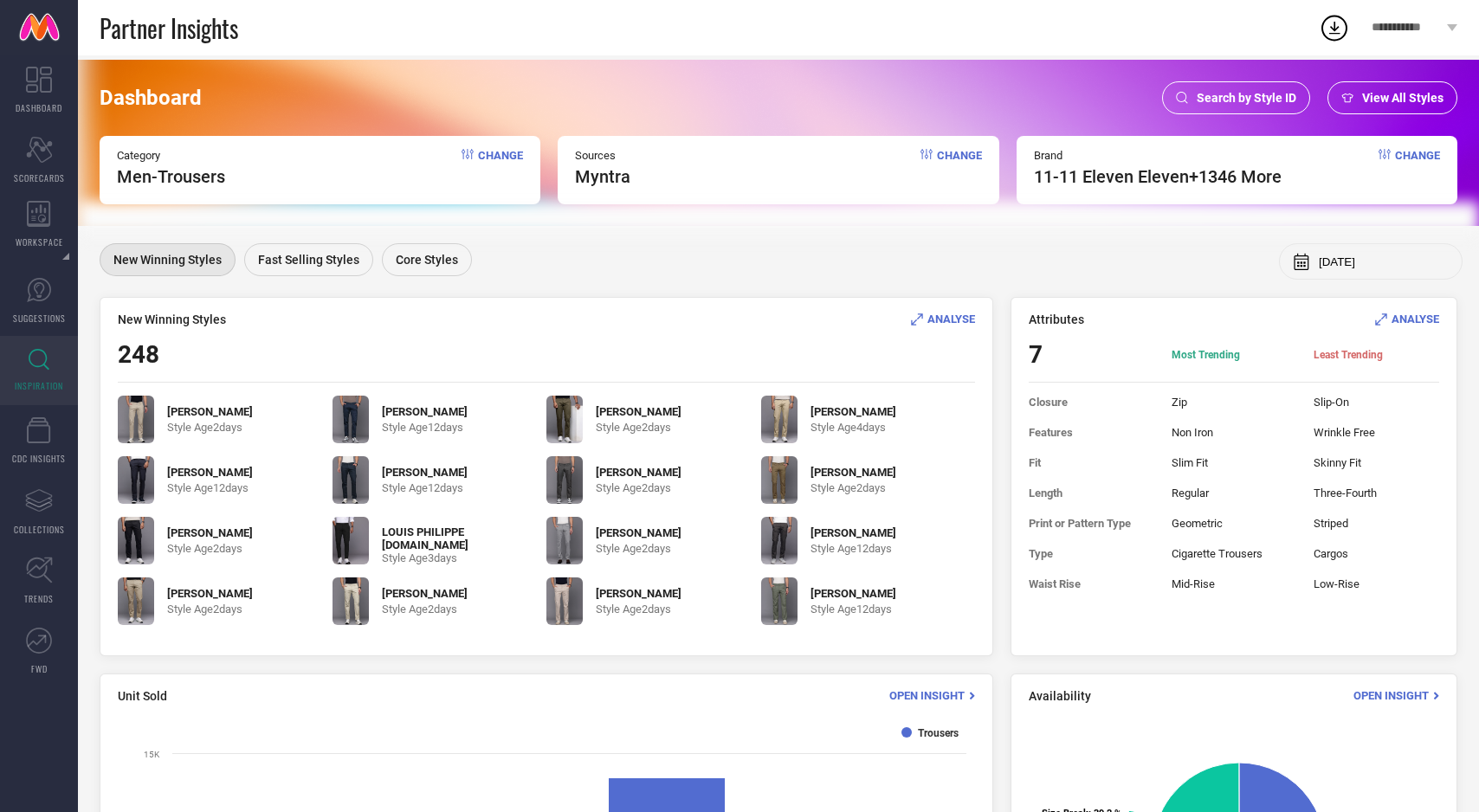
click at [938, 322] on span "ANALYSE" at bounding box center [952, 319] width 48 height 13
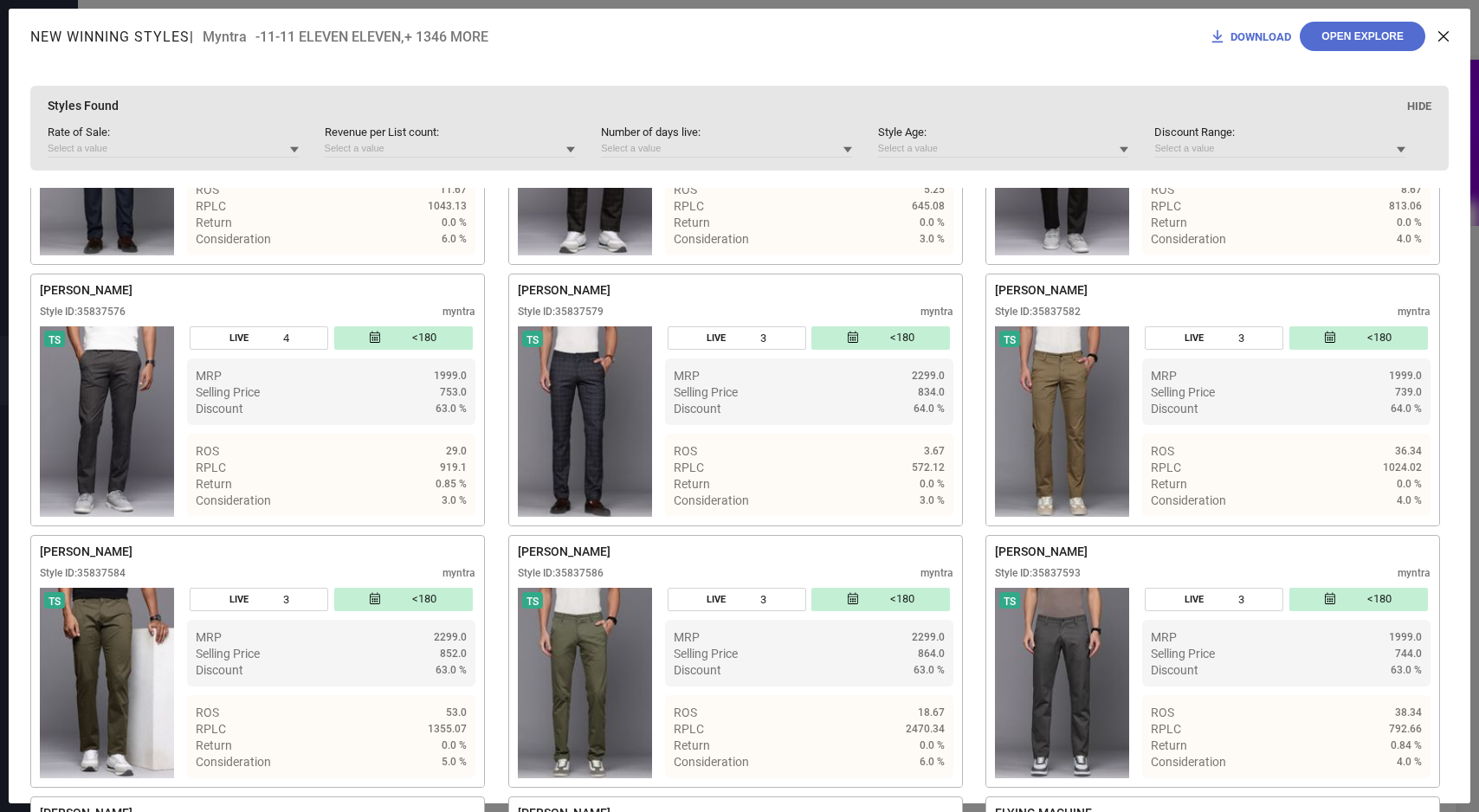
scroll to position [9074, 0]
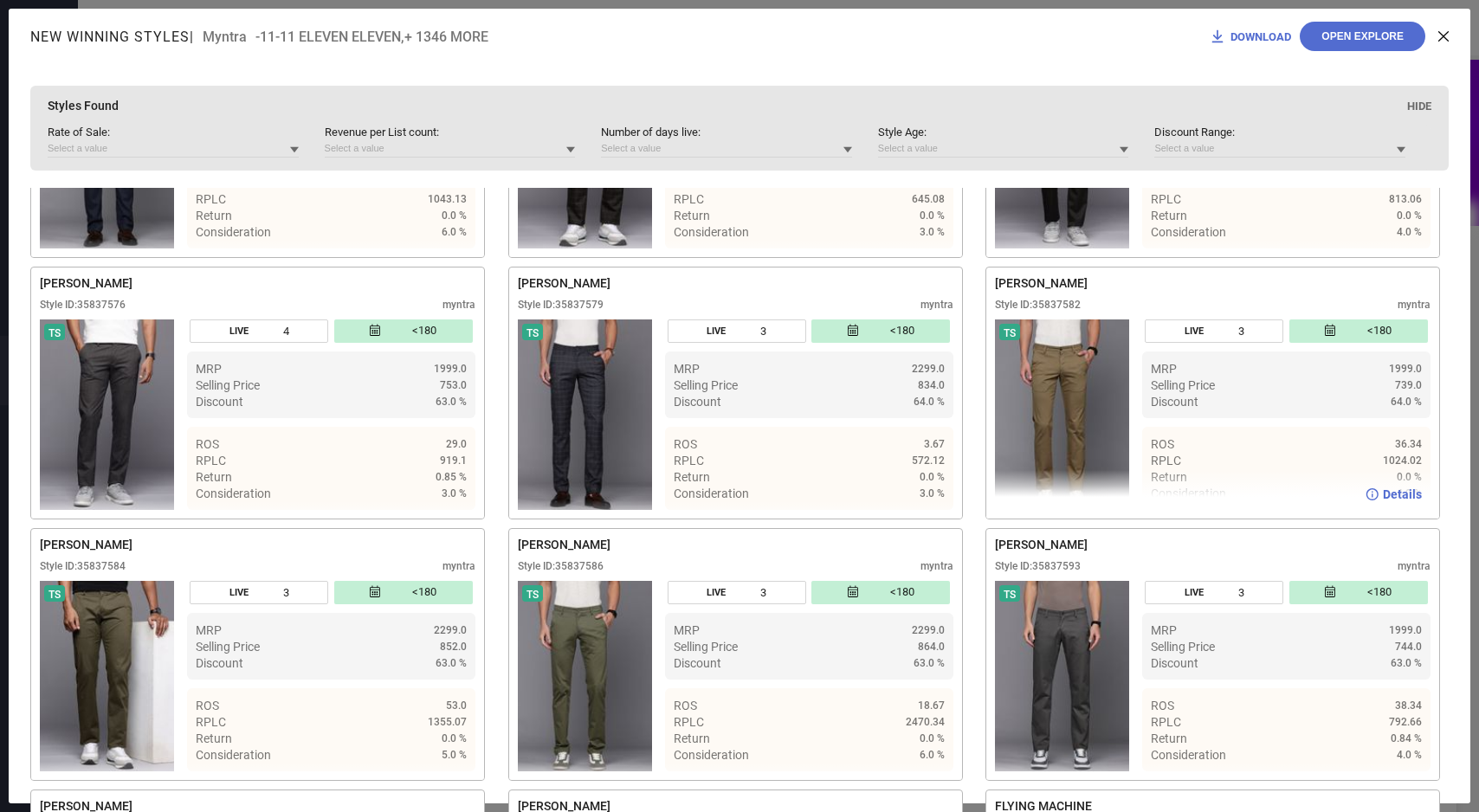
click at [1398, 502] on span "Details" at bounding box center [1403, 494] width 39 height 14
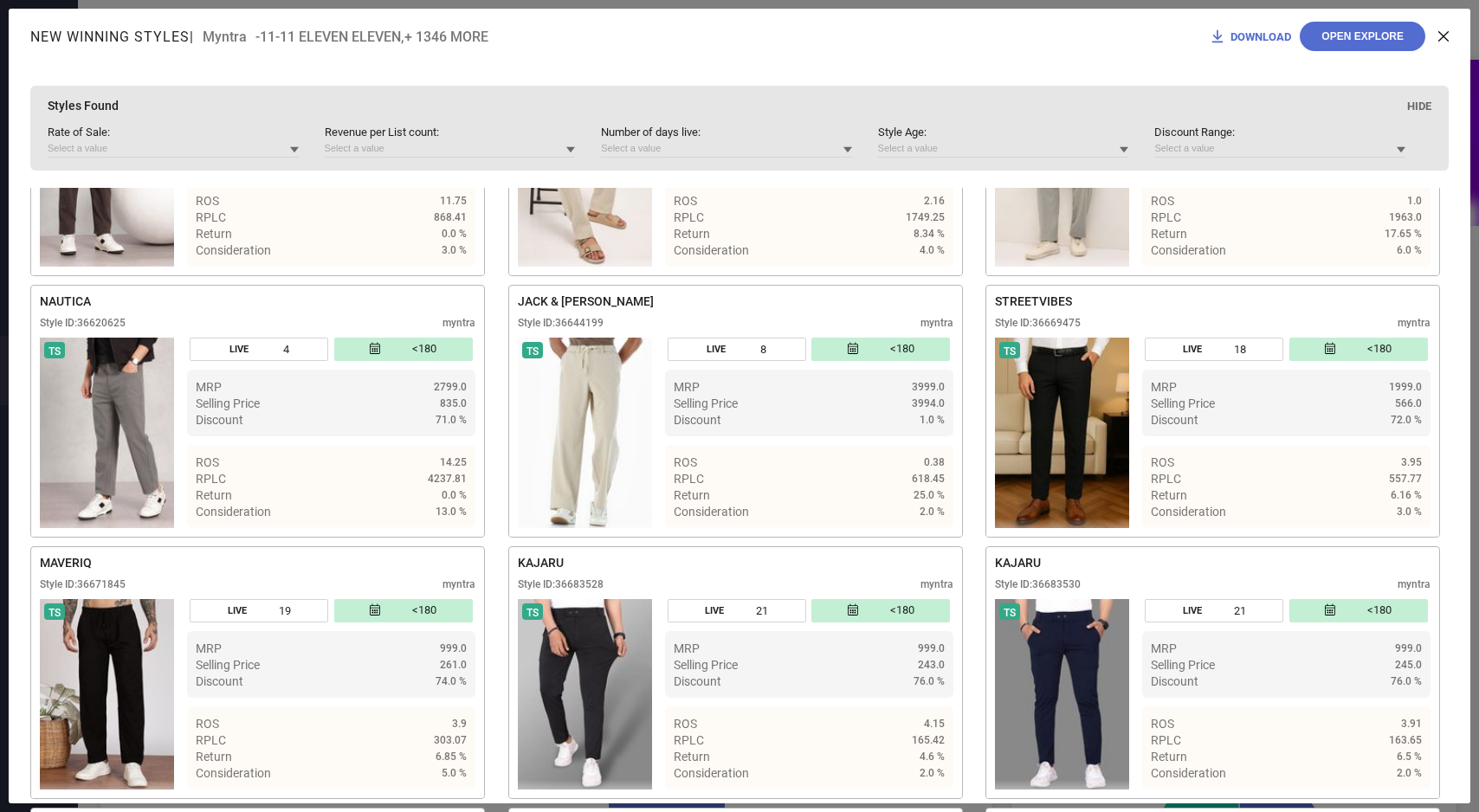
scroll to position [14834, 0]
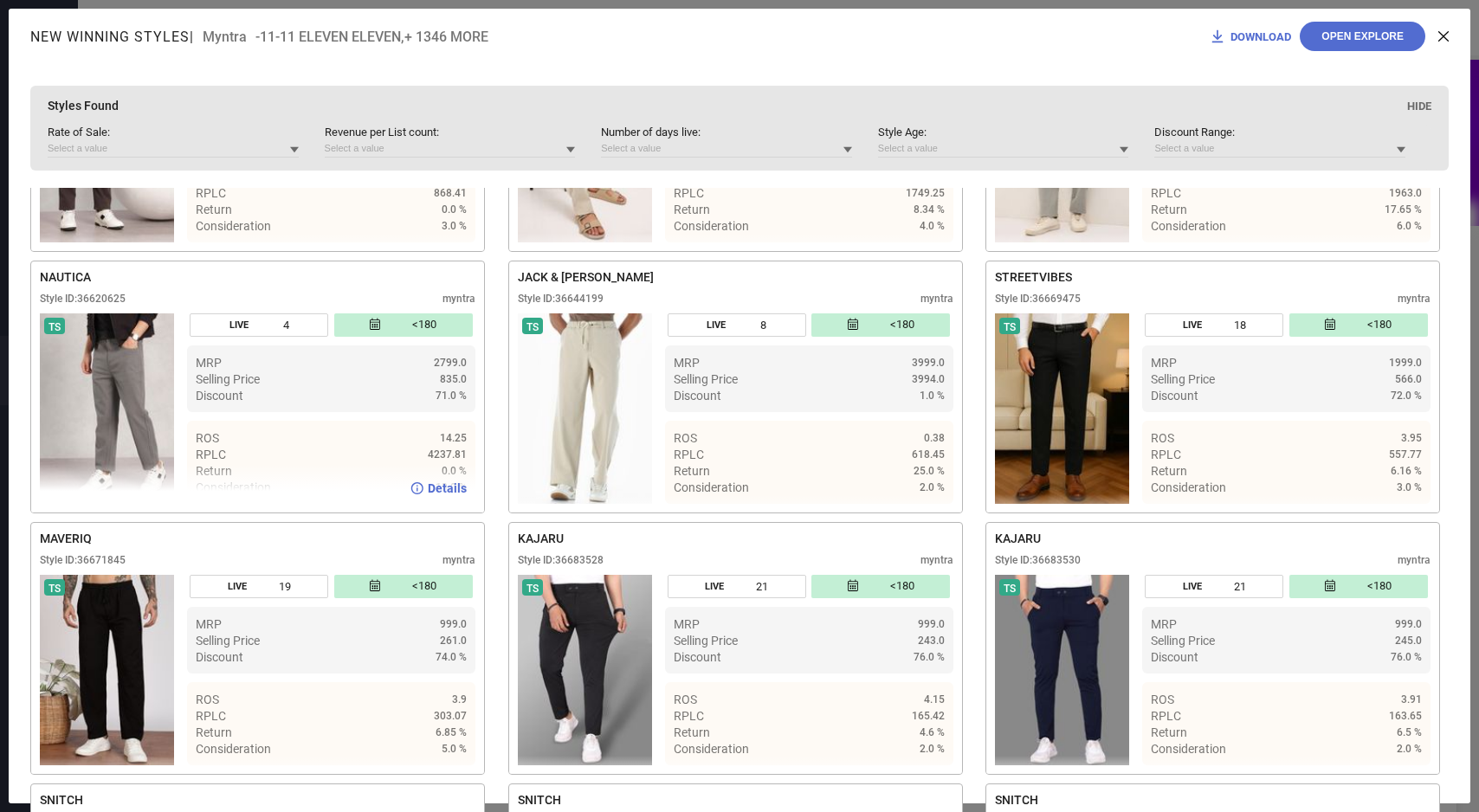
click at [451, 495] on span "Details" at bounding box center [447, 488] width 39 height 14
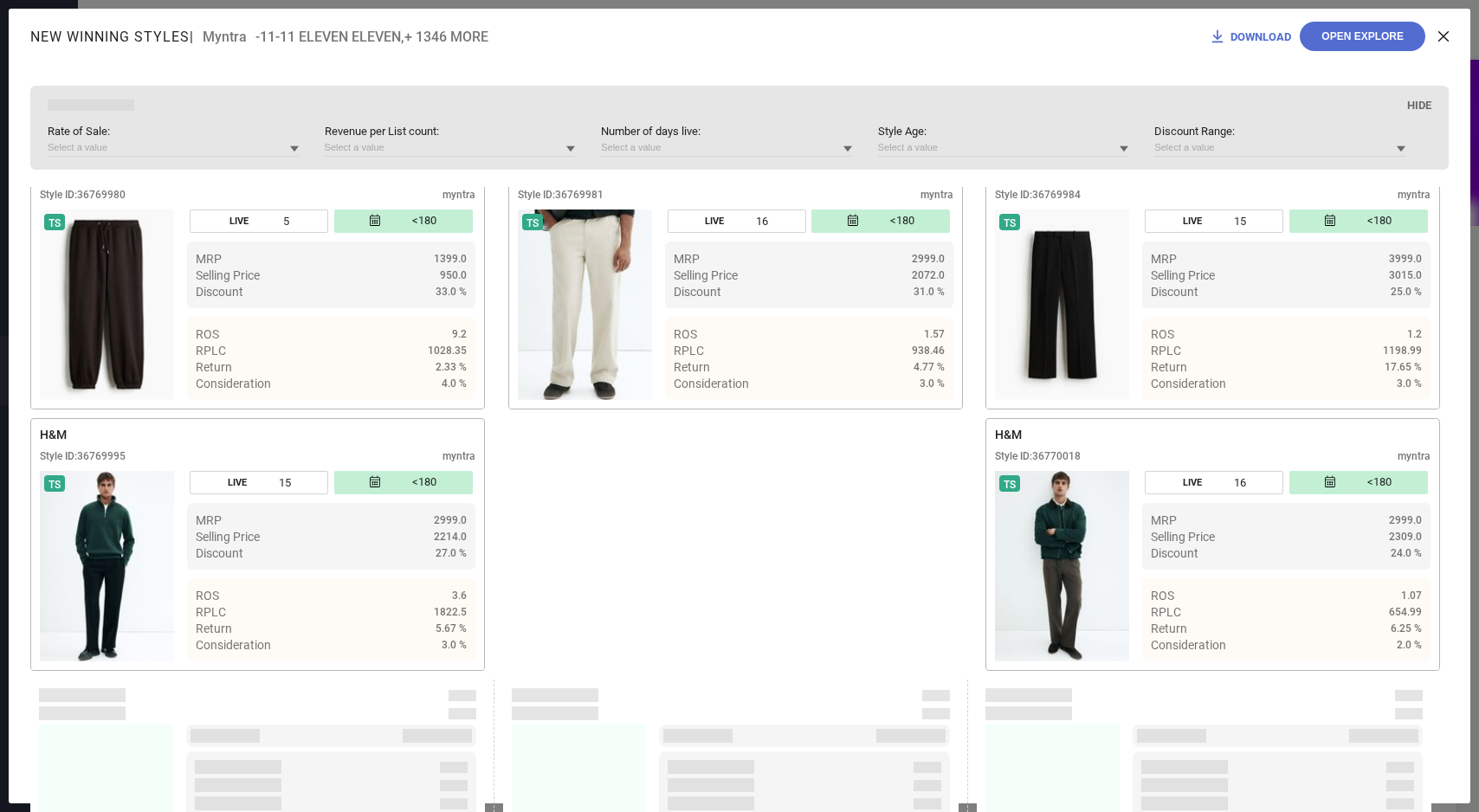
scroll to position [16937, 0]
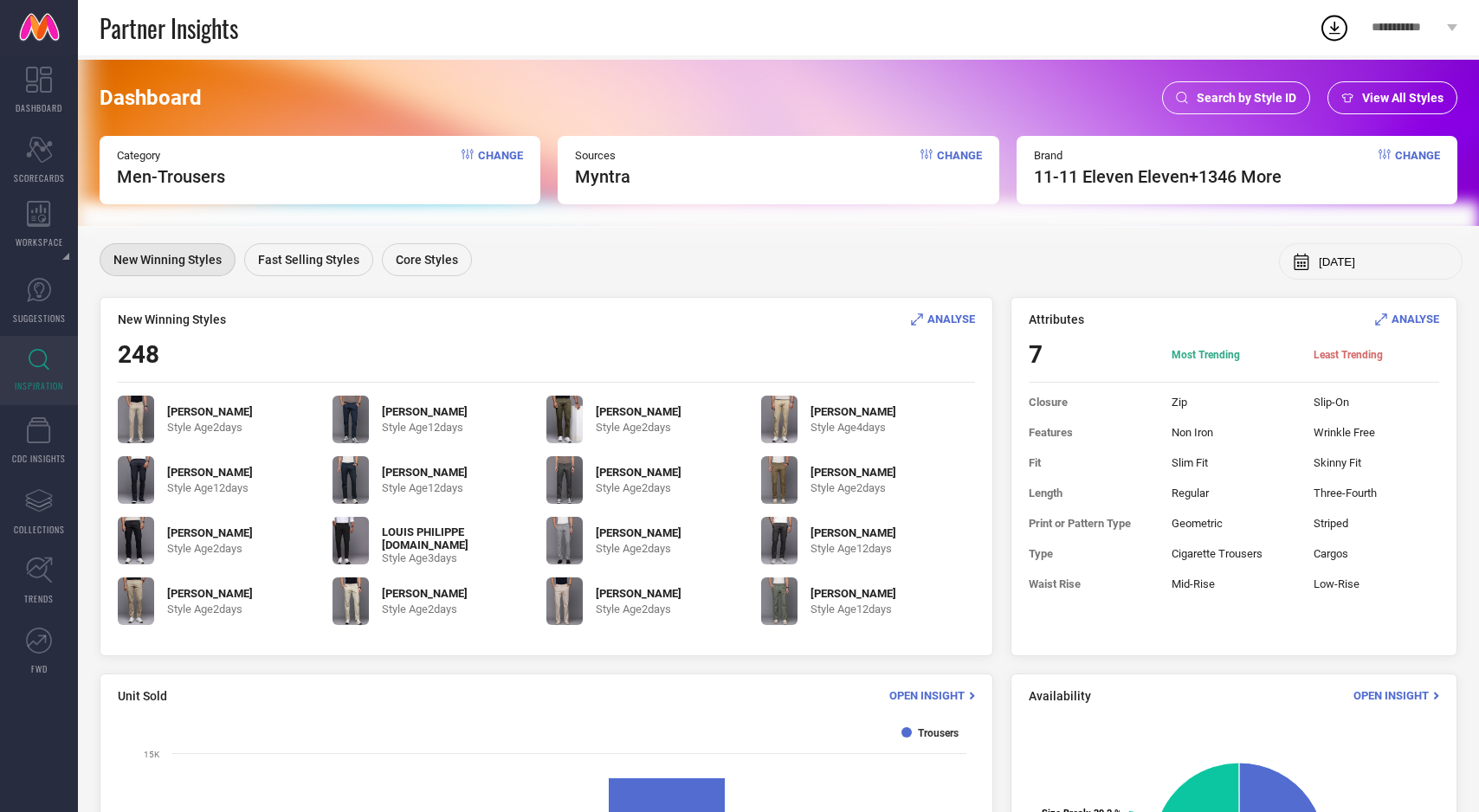
click at [1406, 316] on span "ANALYSE" at bounding box center [1416, 319] width 48 height 13
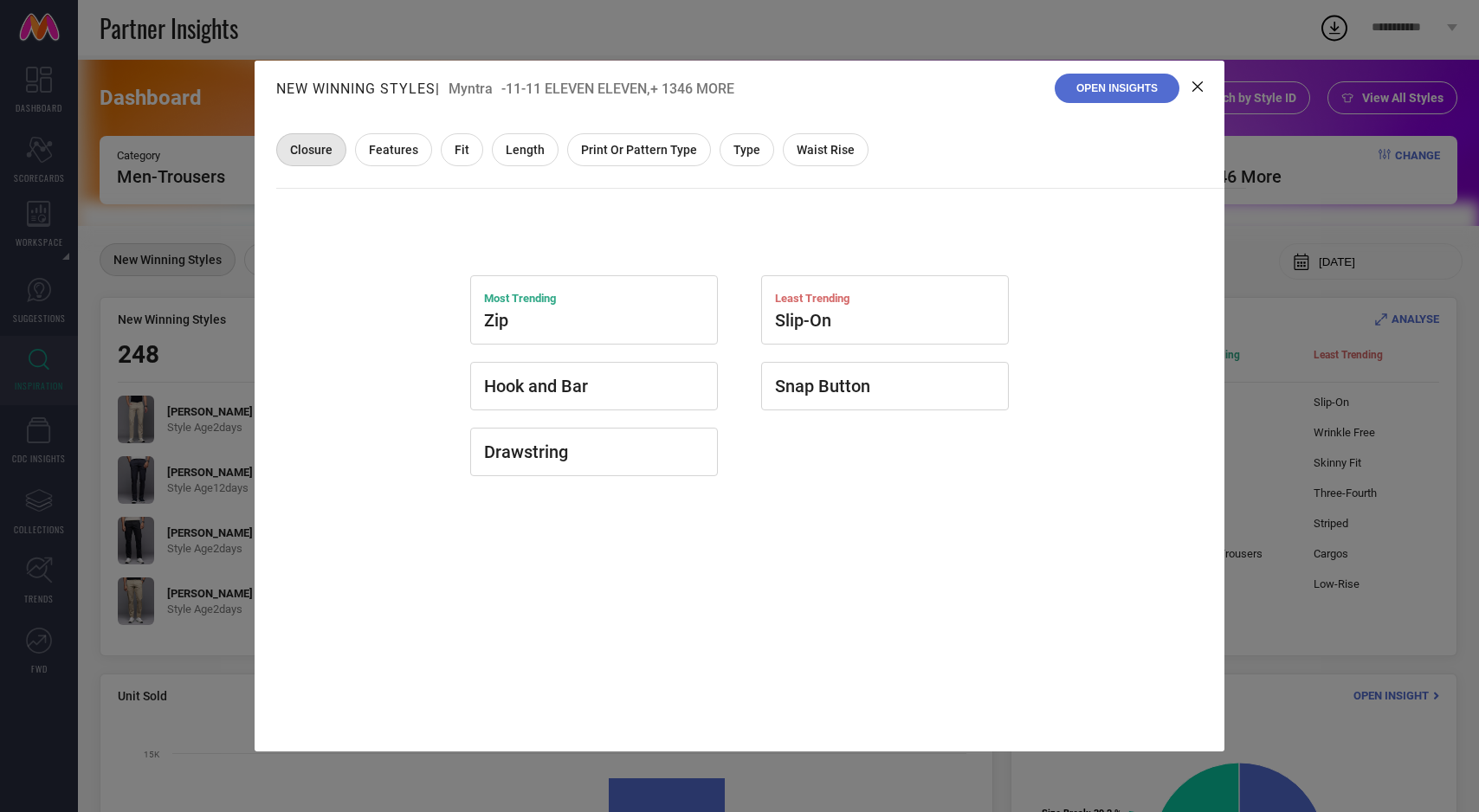
click at [911, 497] on div "Least Trending Slip-On Snap Button" at bounding box center [864, 470] width 291 height 389
click at [1199, 84] on icon at bounding box center [1197, 86] width 10 height 10
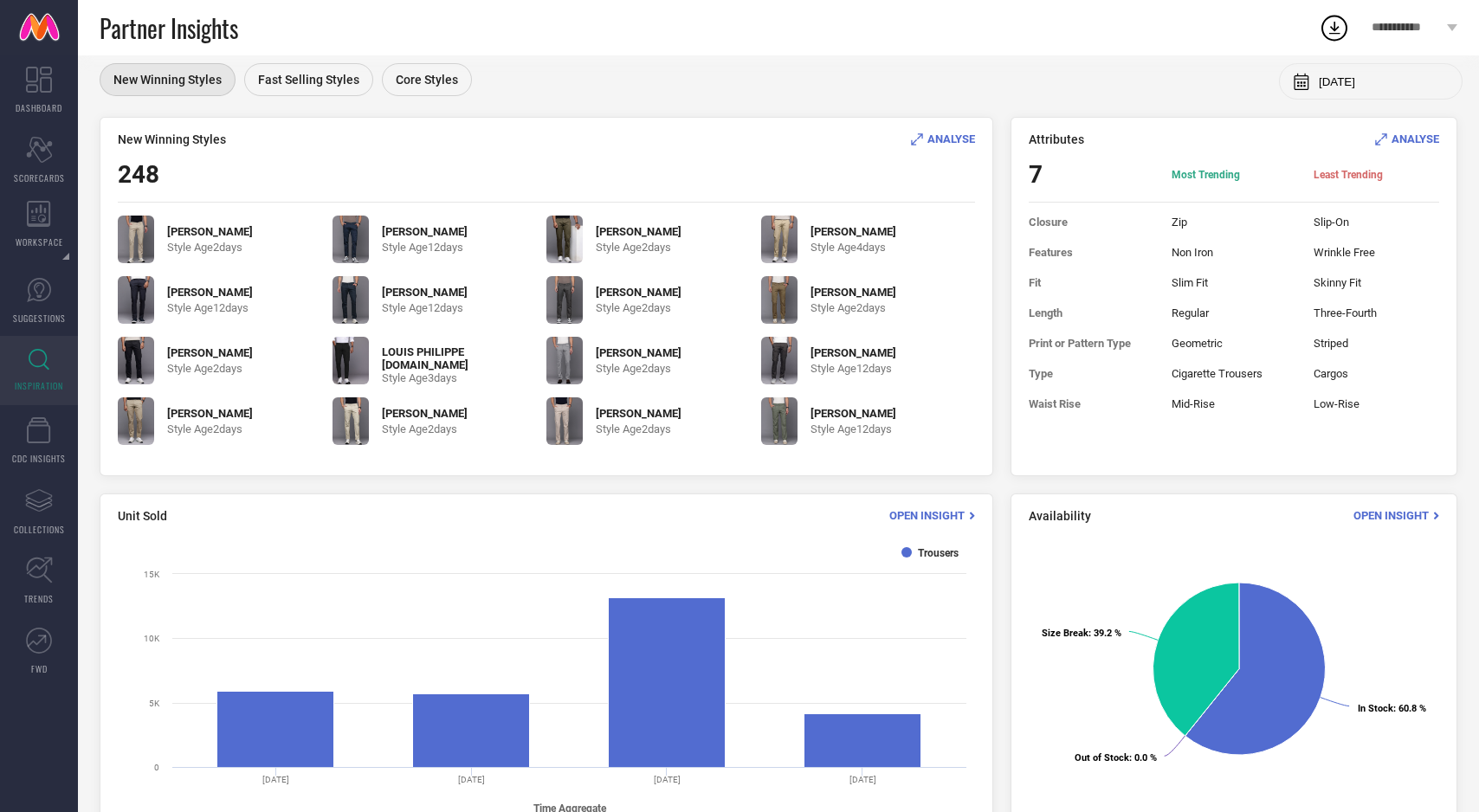
scroll to position [231, 0]
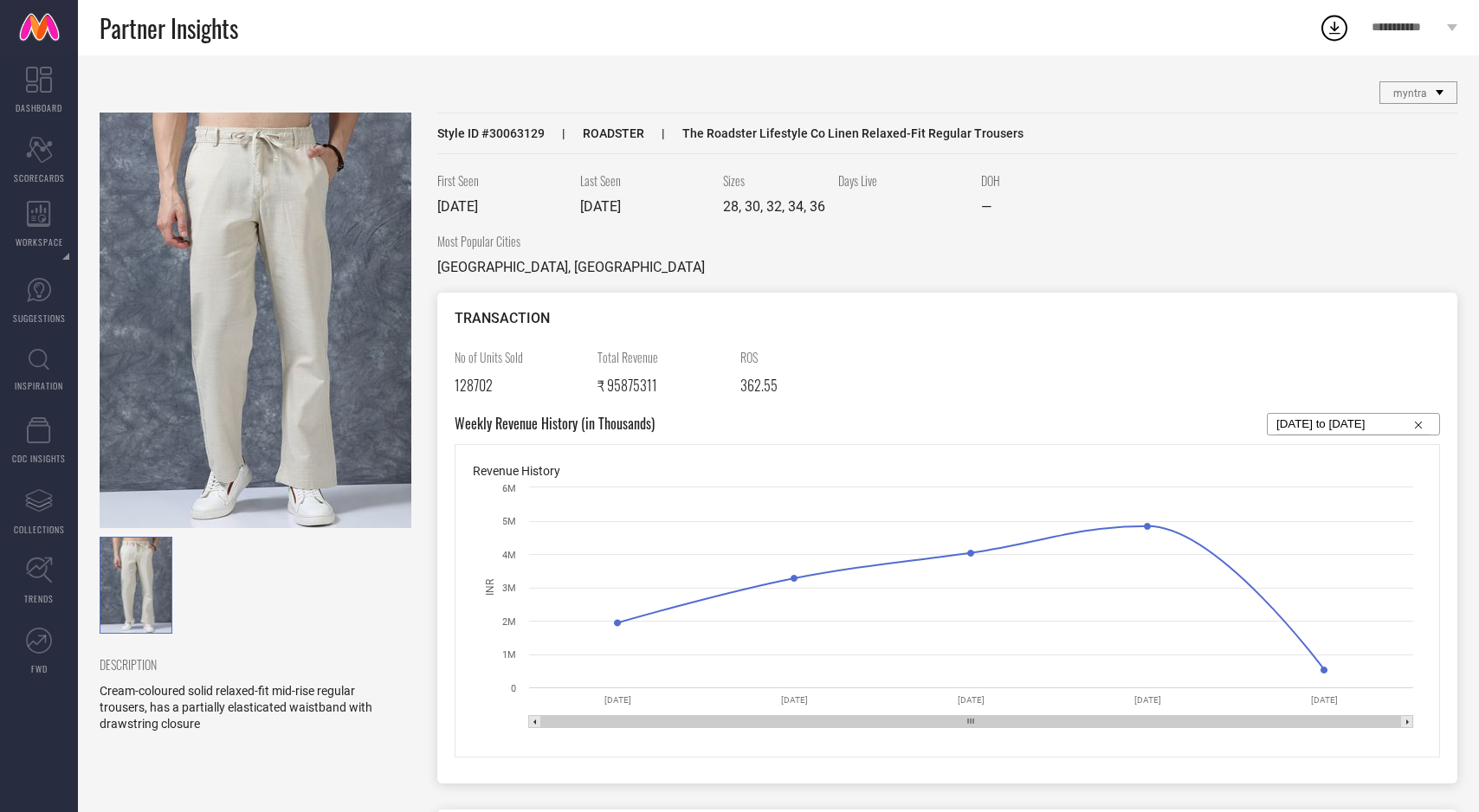
click at [306, 360] on img at bounding box center [254, 321] width 311 height 416
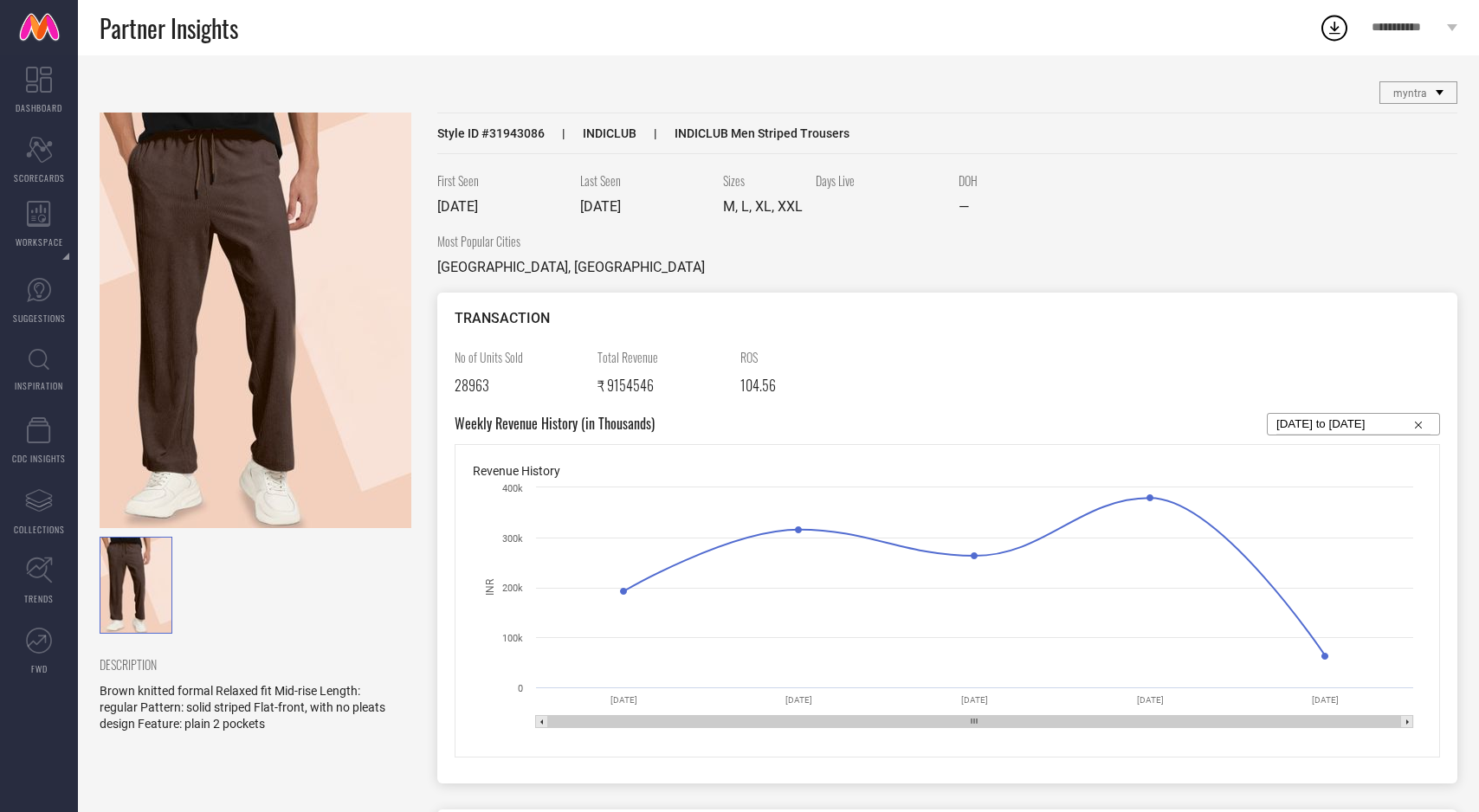
click at [268, 285] on img at bounding box center [254, 321] width 311 height 416
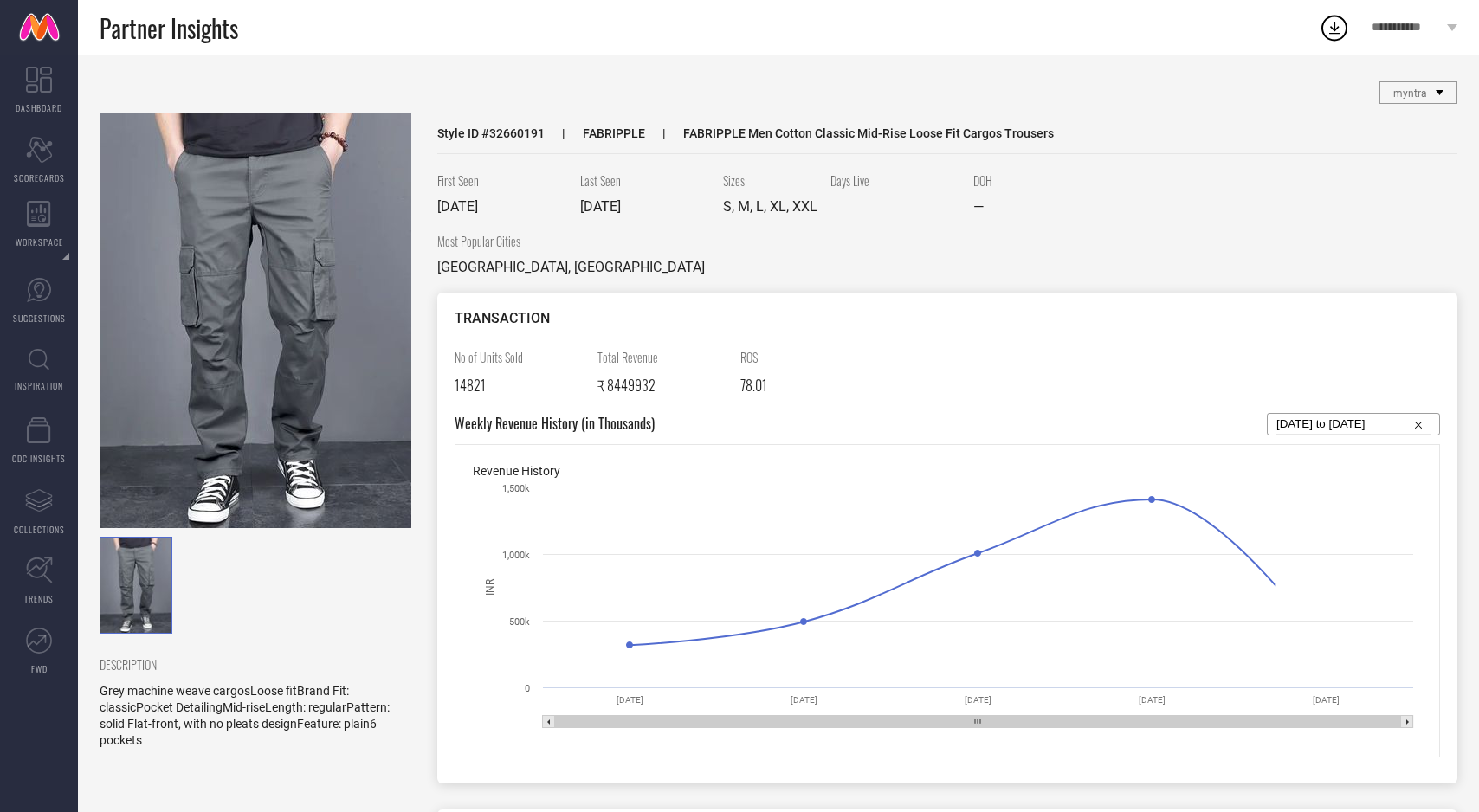
click at [320, 353] on img at bounding box center [254, 321] width 311 height 416
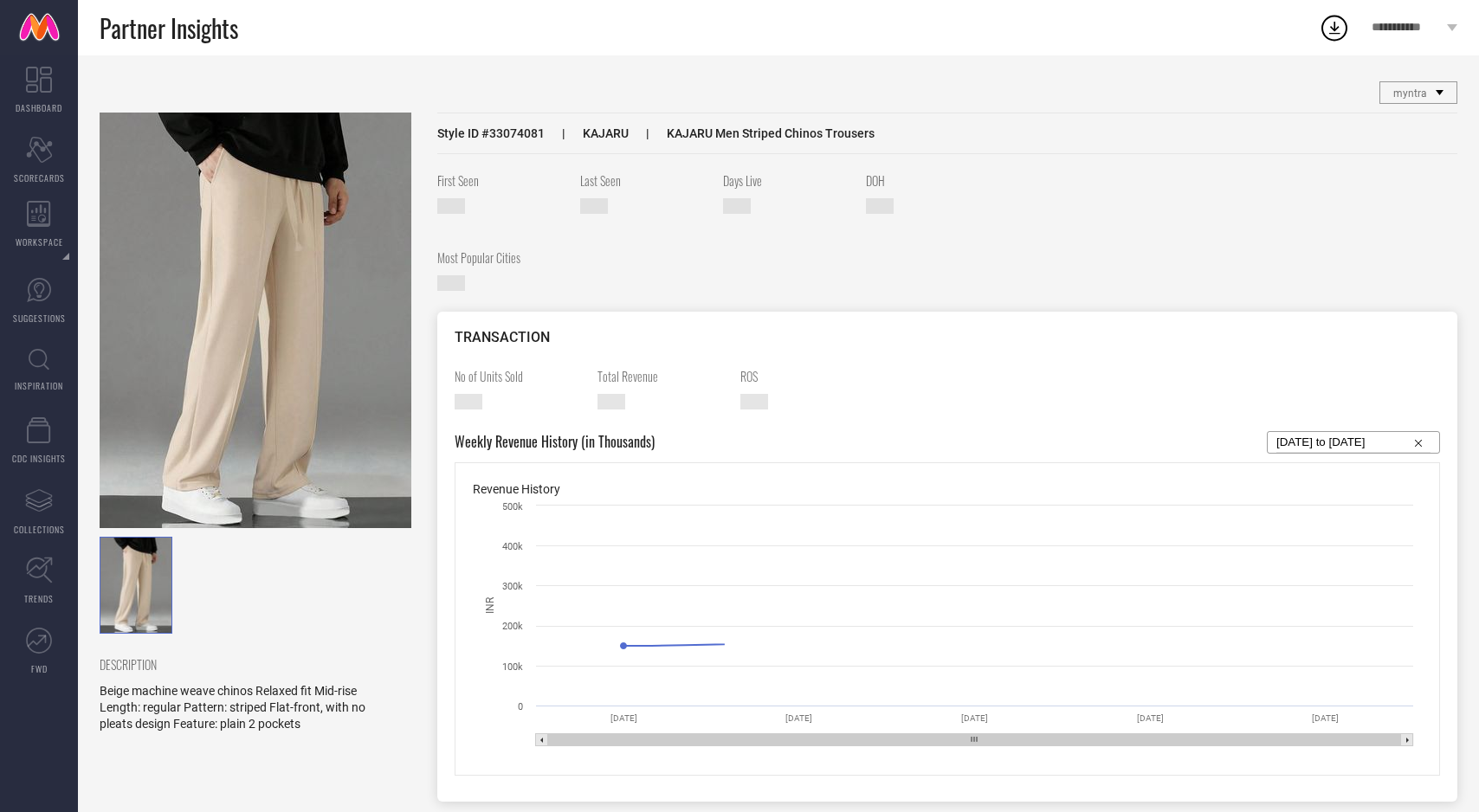
click at [284, 288] on img at bounding box center [254, 321] width 311 height 416
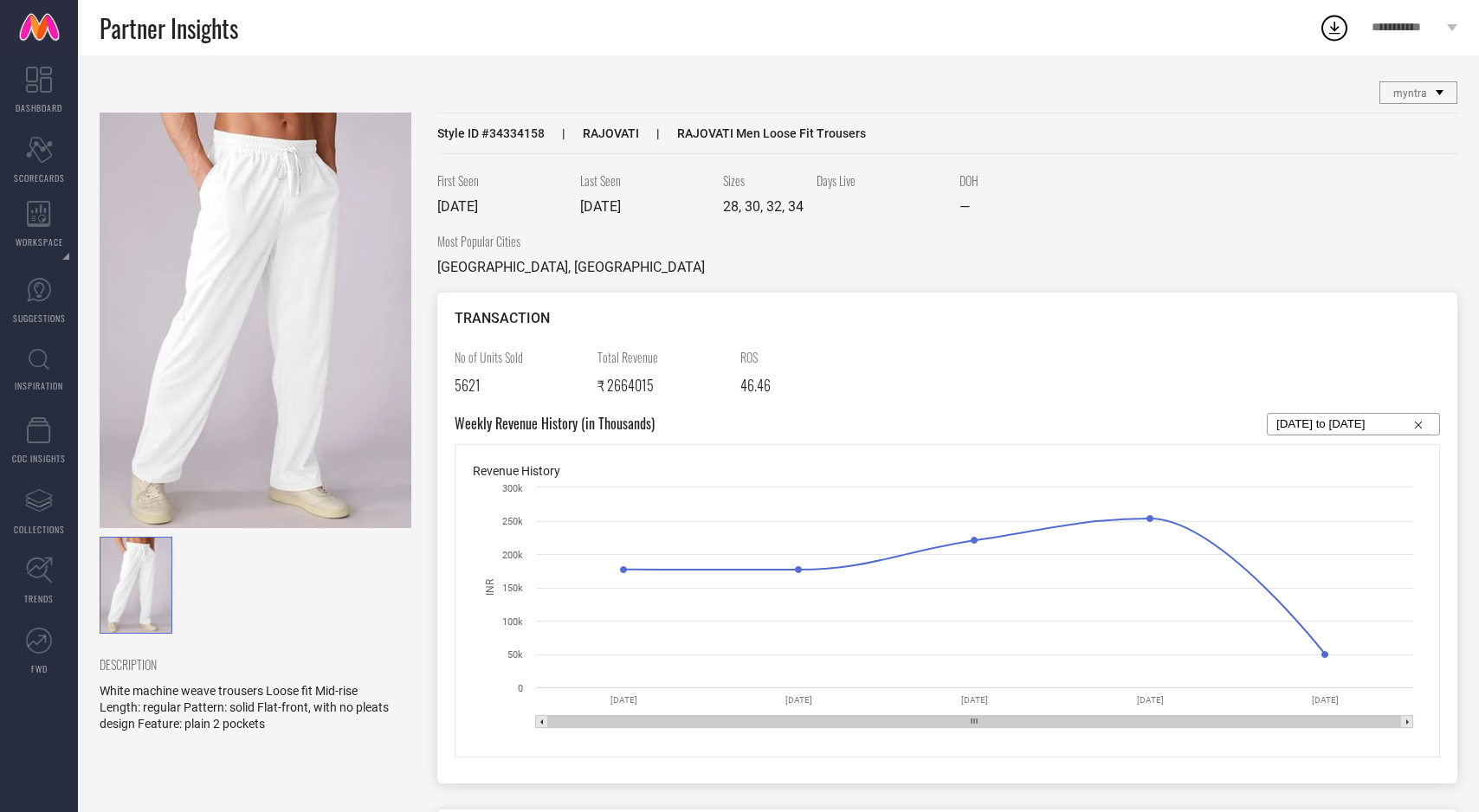
click at [252, 384] on img at bounding box center [254, 321] width 311 height 416
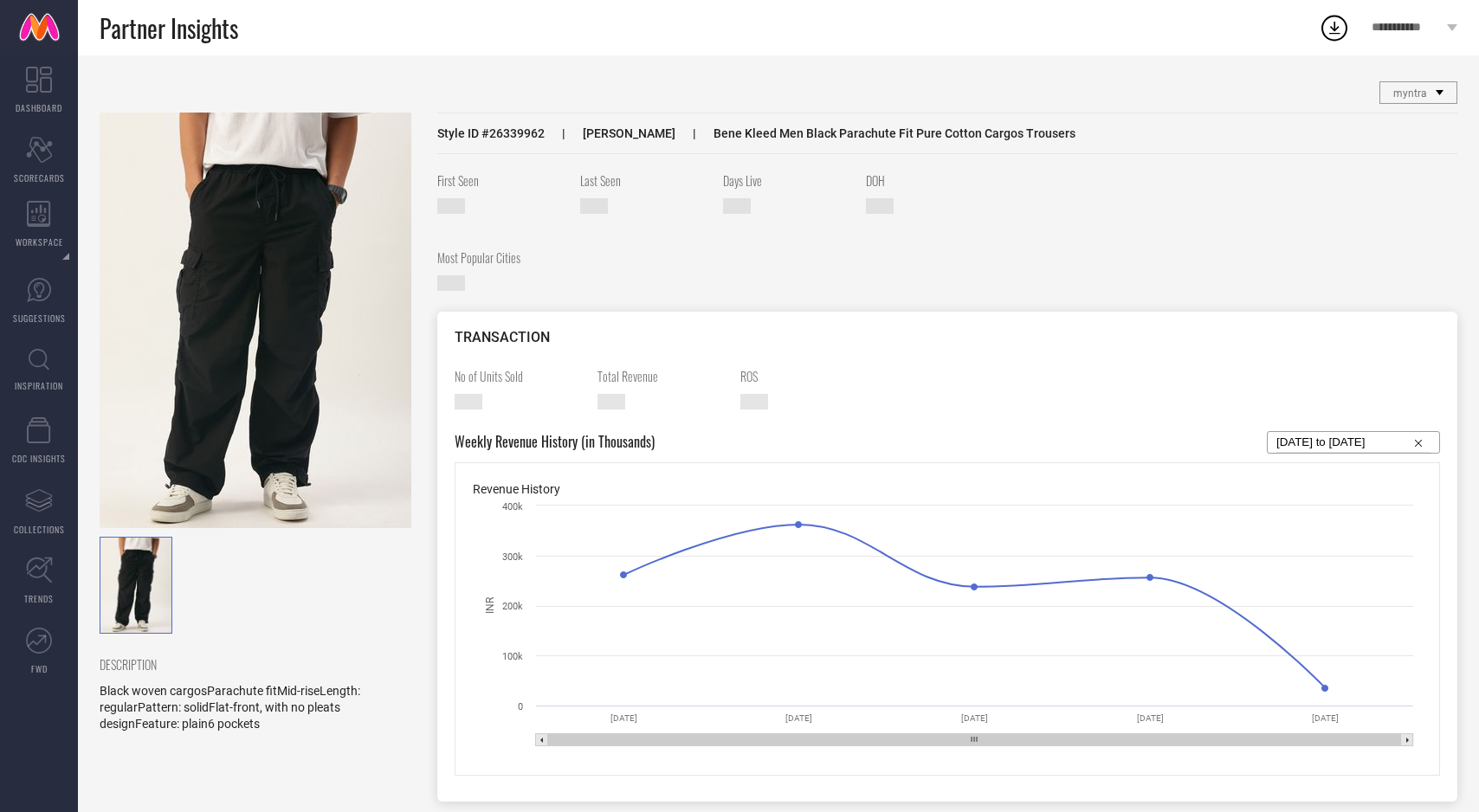
click at [328, 420] on img at bounding box center [254, 321] width 311 height 416
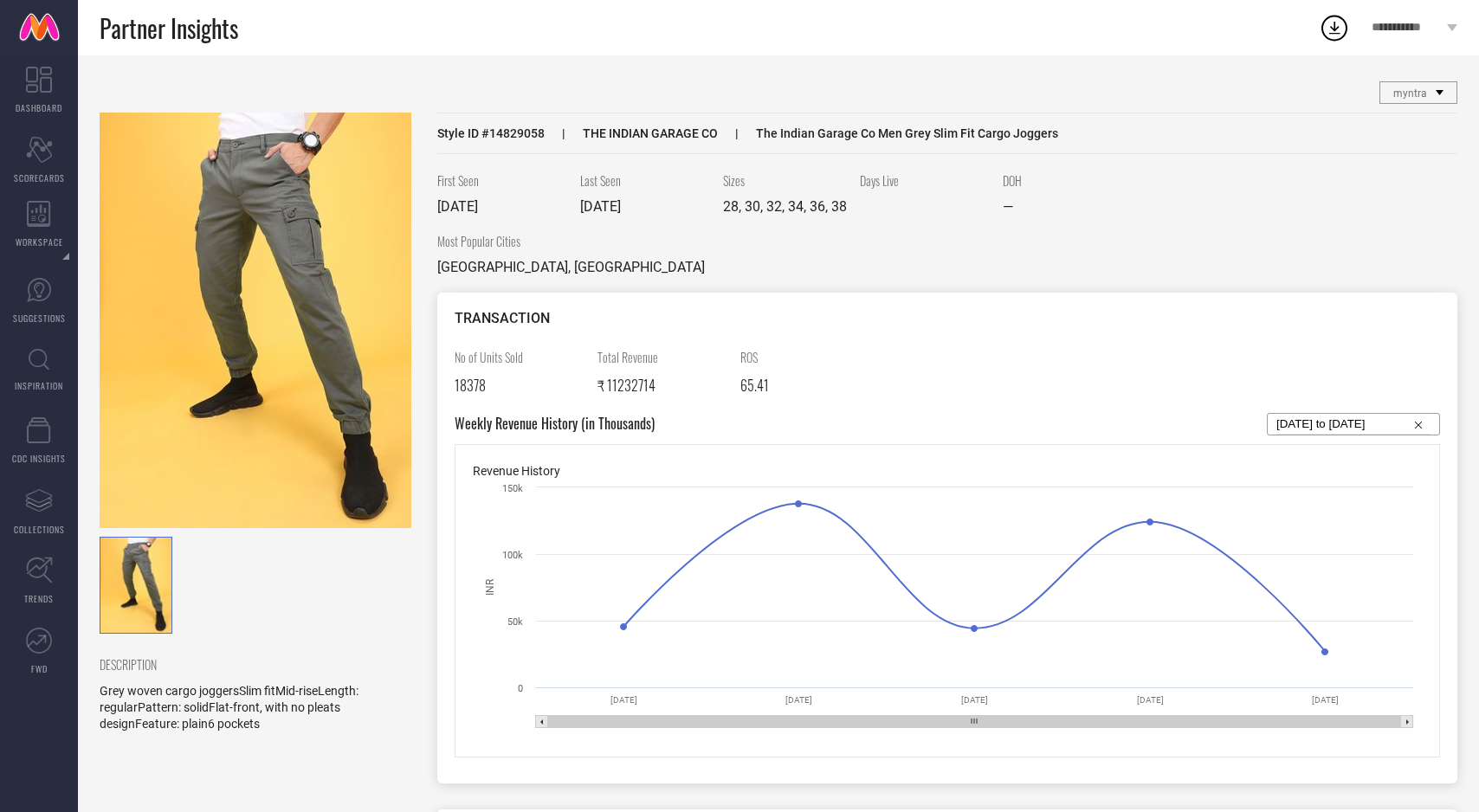
click at [376, 371] on img at bounding box center [254, 321] width 311 height 416
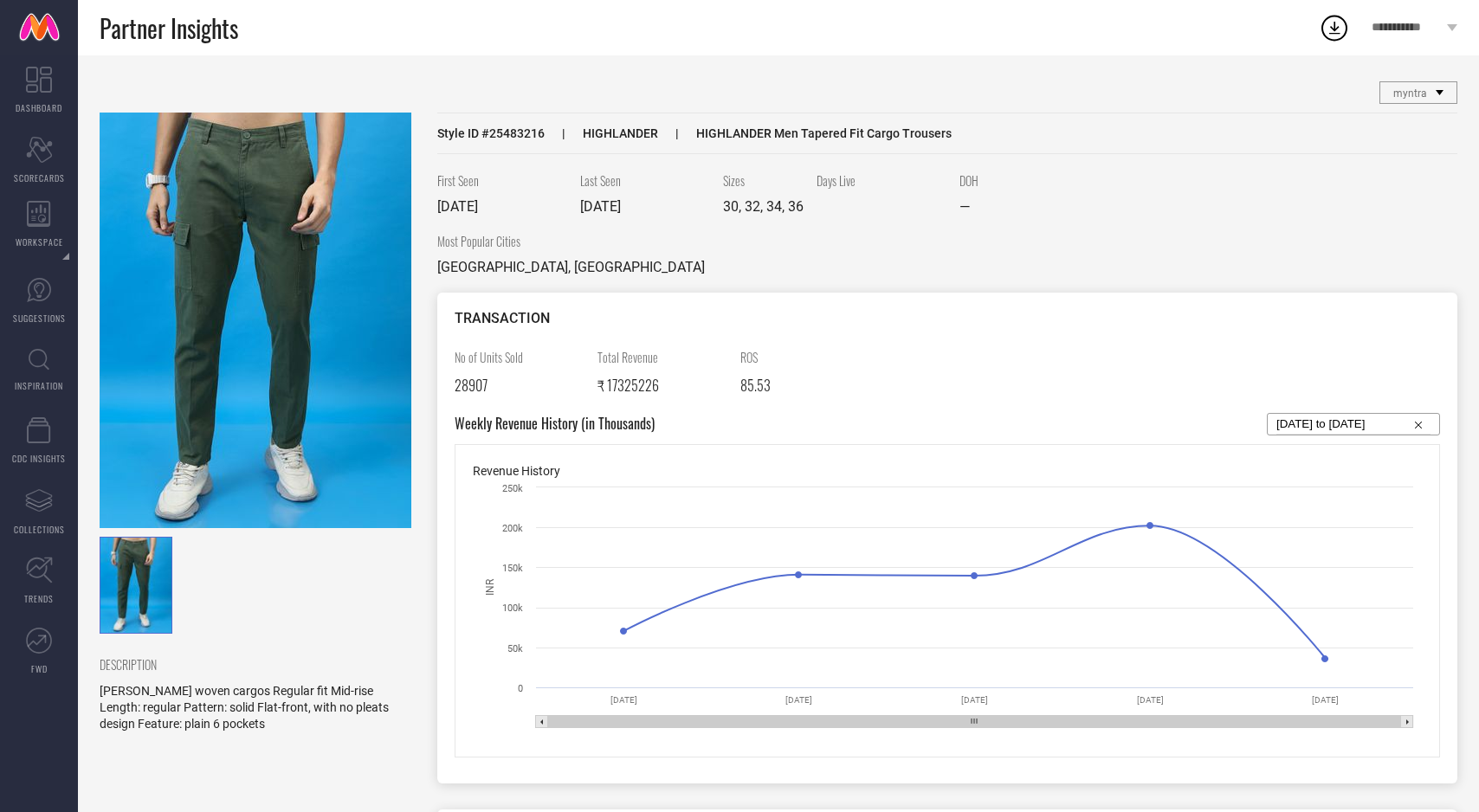
click at [257, 385] on img at bounding box center [254, 321] width 311 height 416
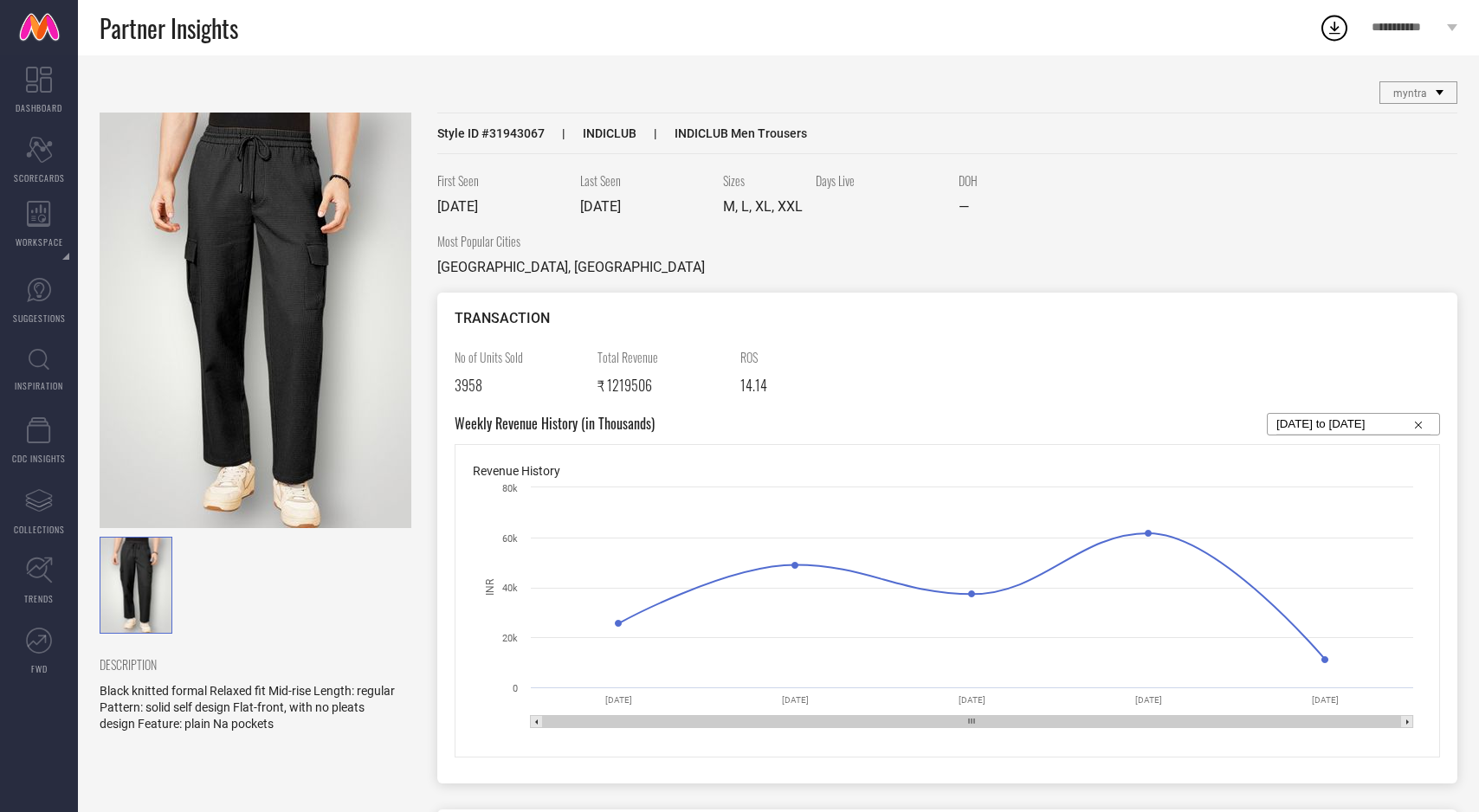
click at [322, 341] on img at bounding box center [254, 321] width 311 height 416
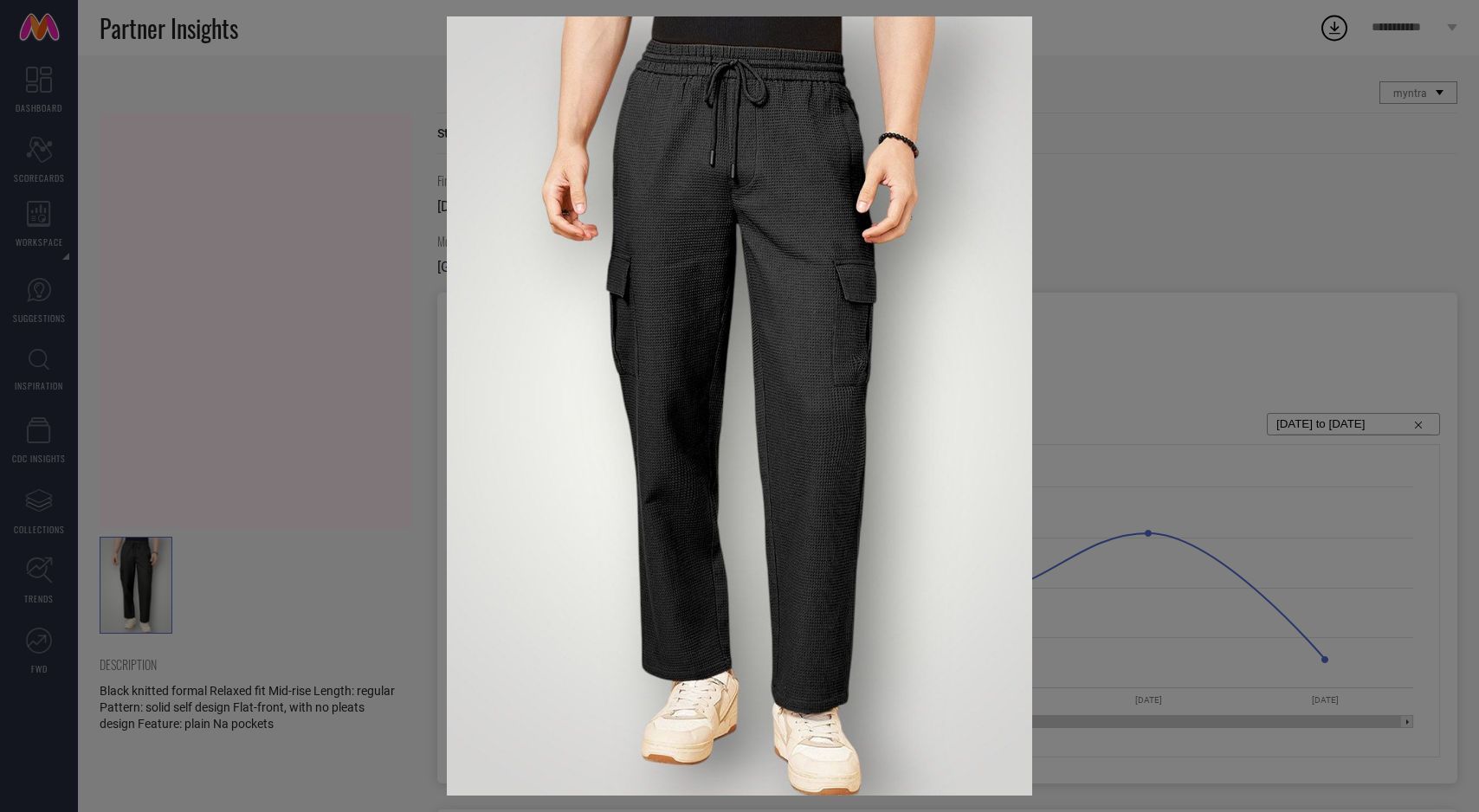
click at [390, 457] on div at bounding box center [740, 406] width 1479 height 812
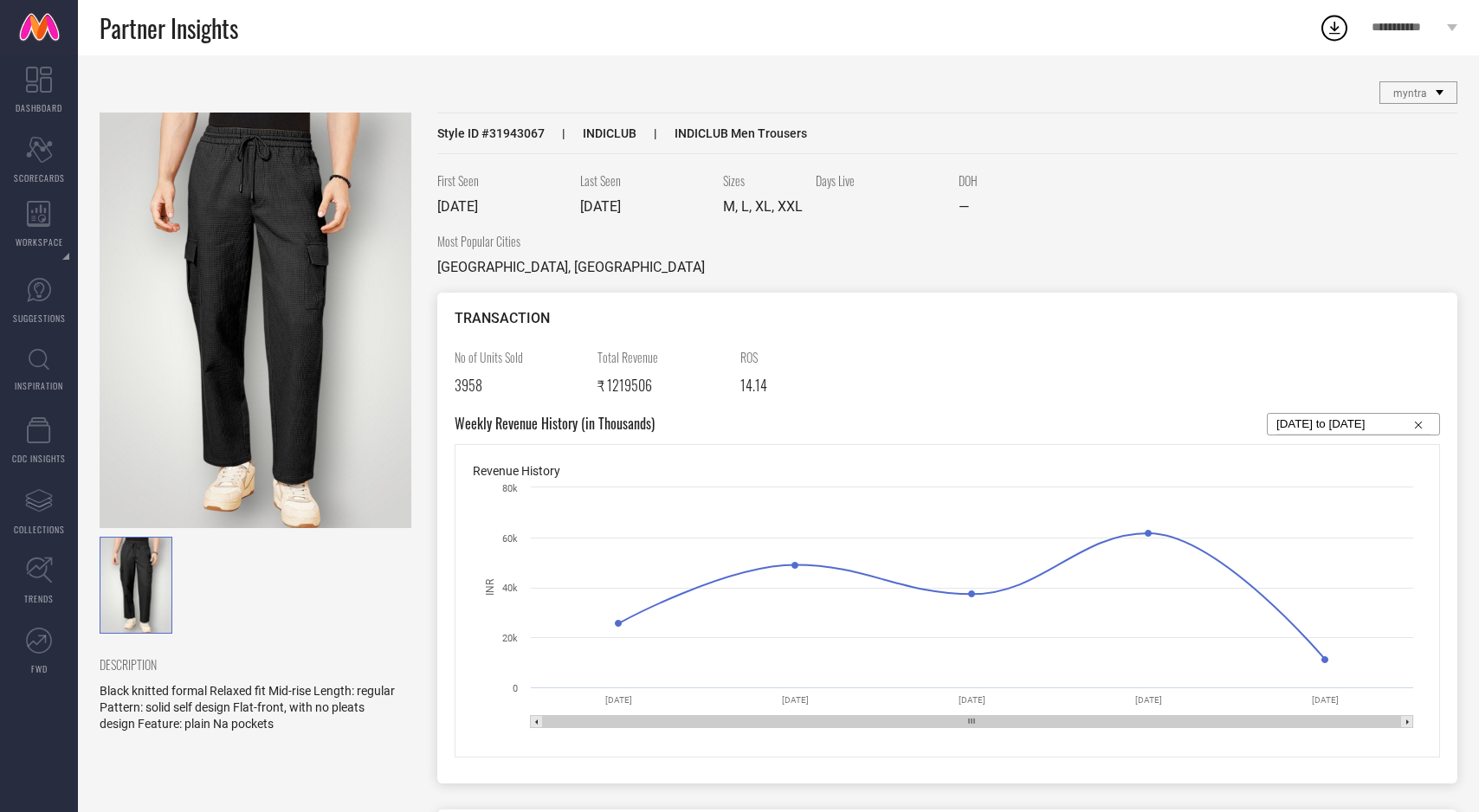
click at [375, 460] on img at bounding box center [254, 321] width 311 height 416
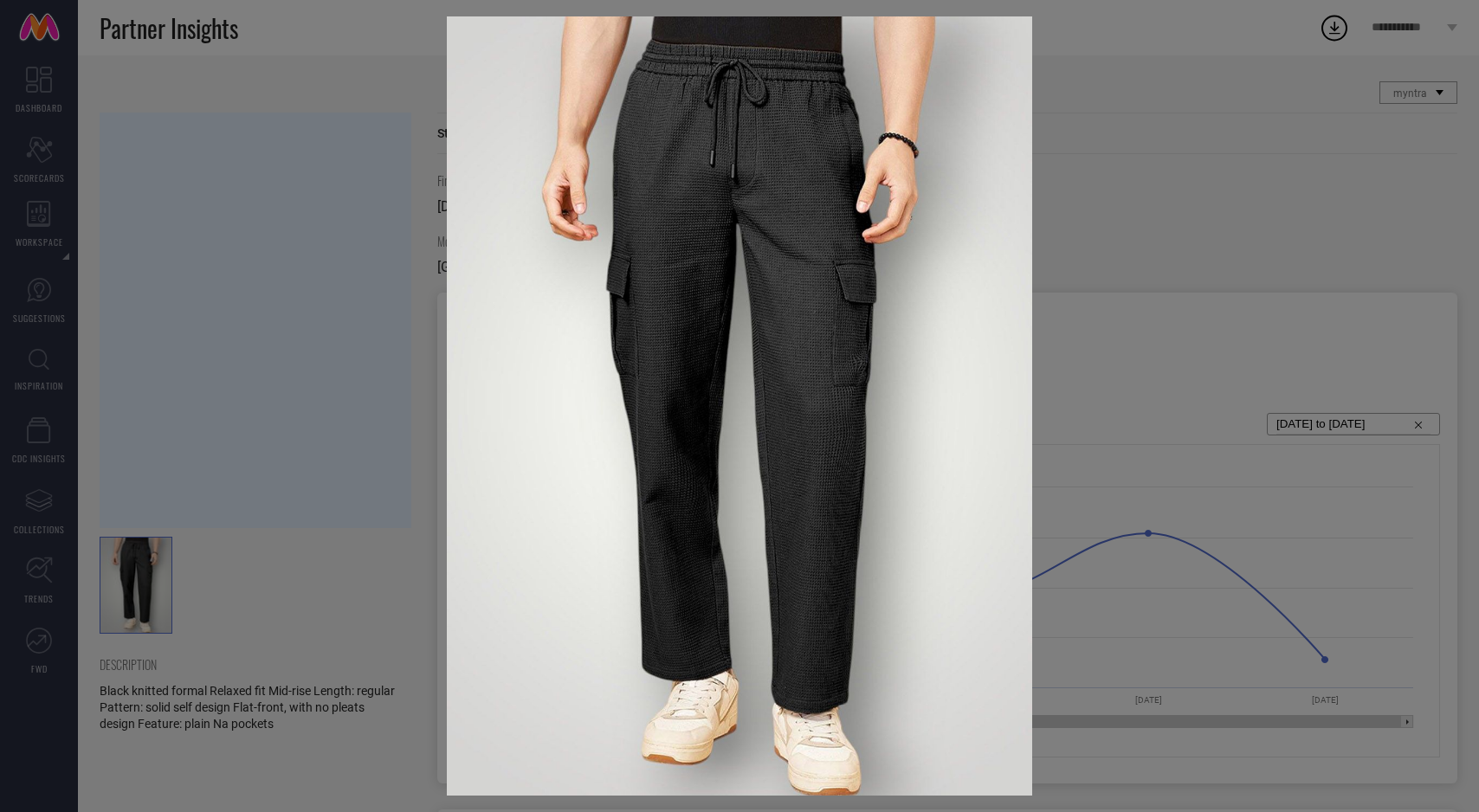
click at [375, 460] on div at bounding box center [740, 406] width 1479 height 812
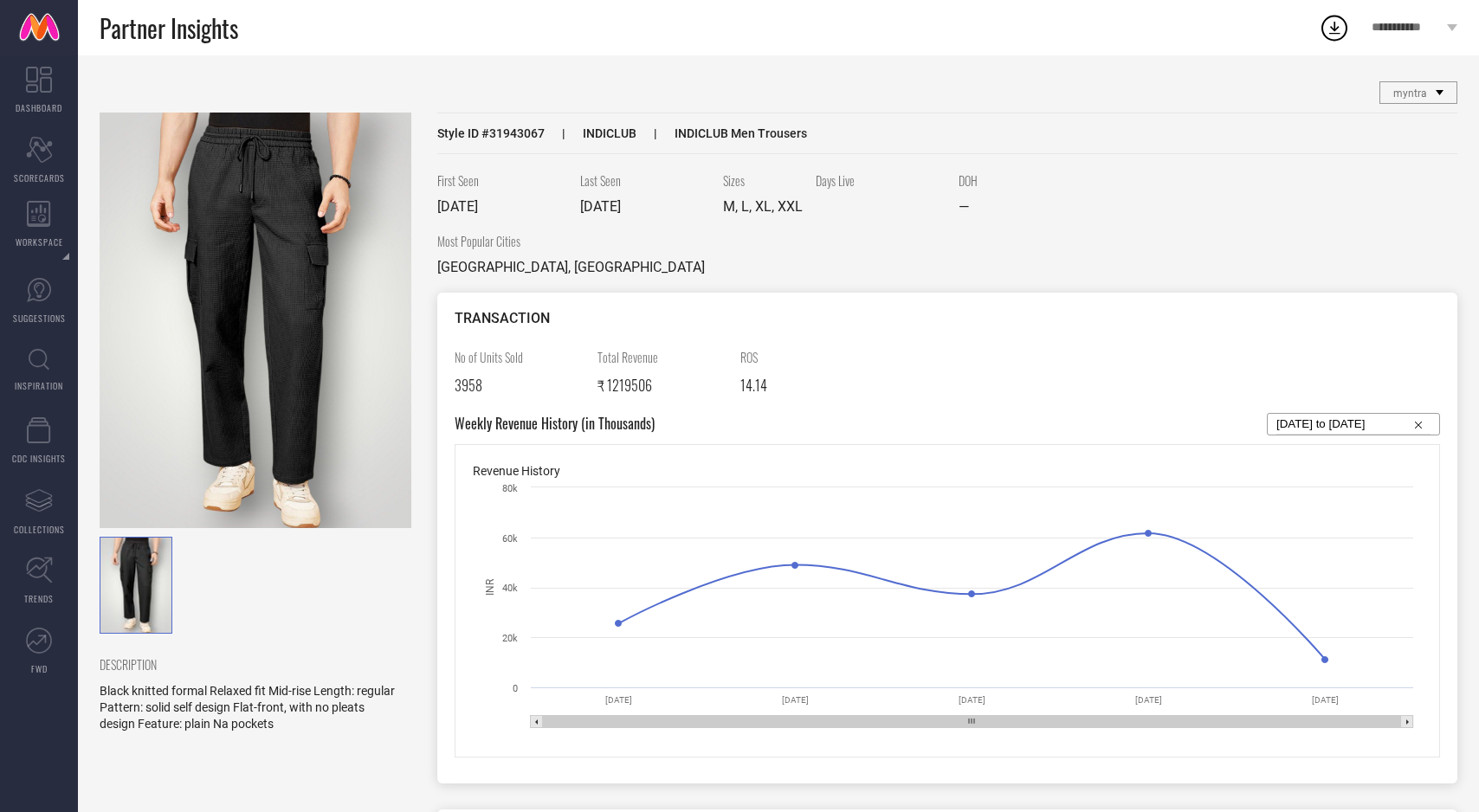
click at [375, 460] on img at bounding box center [254, 321] width 311 height 416
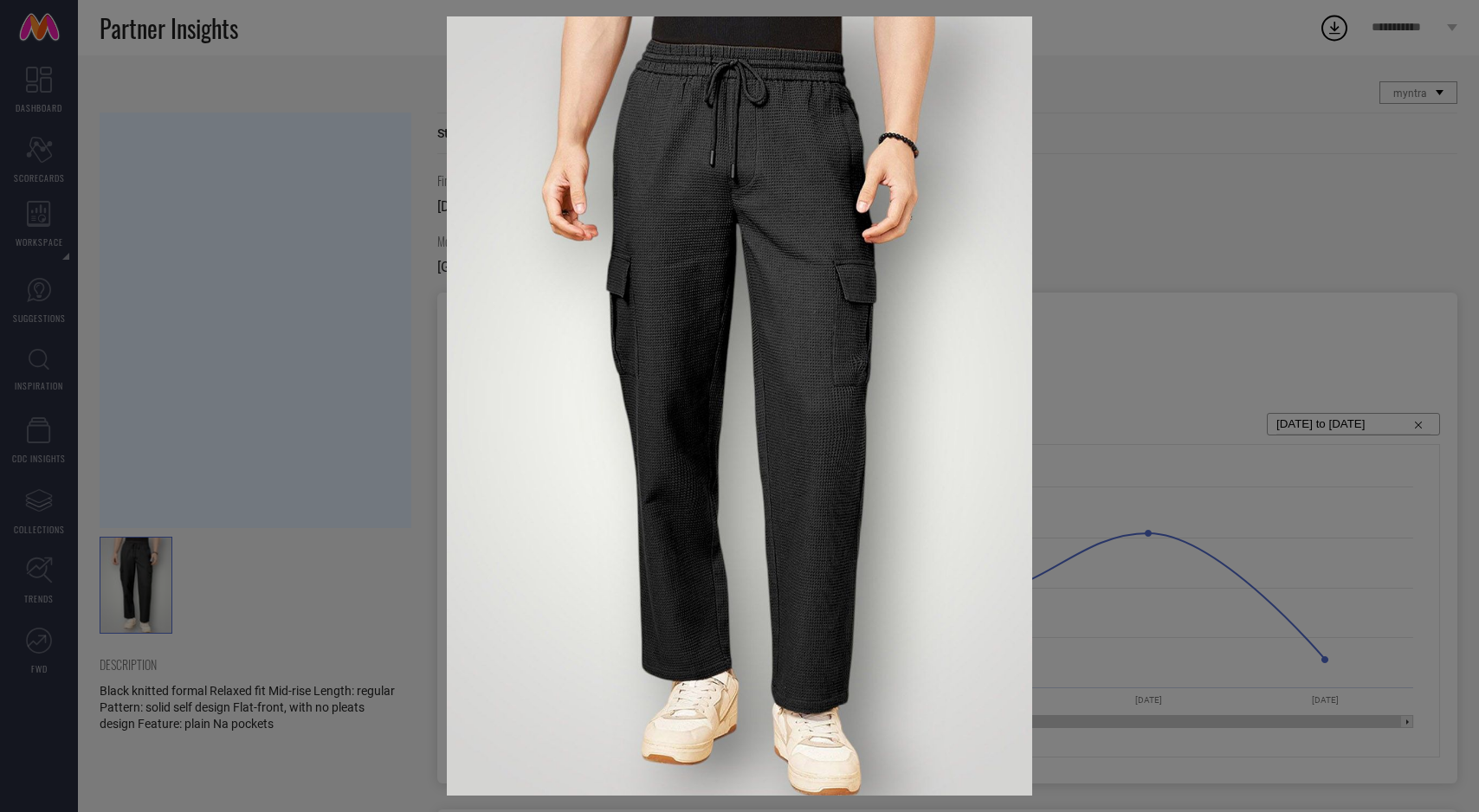
click at [375, 460] on div at bounding box center [740, 406] width 1479 height 812
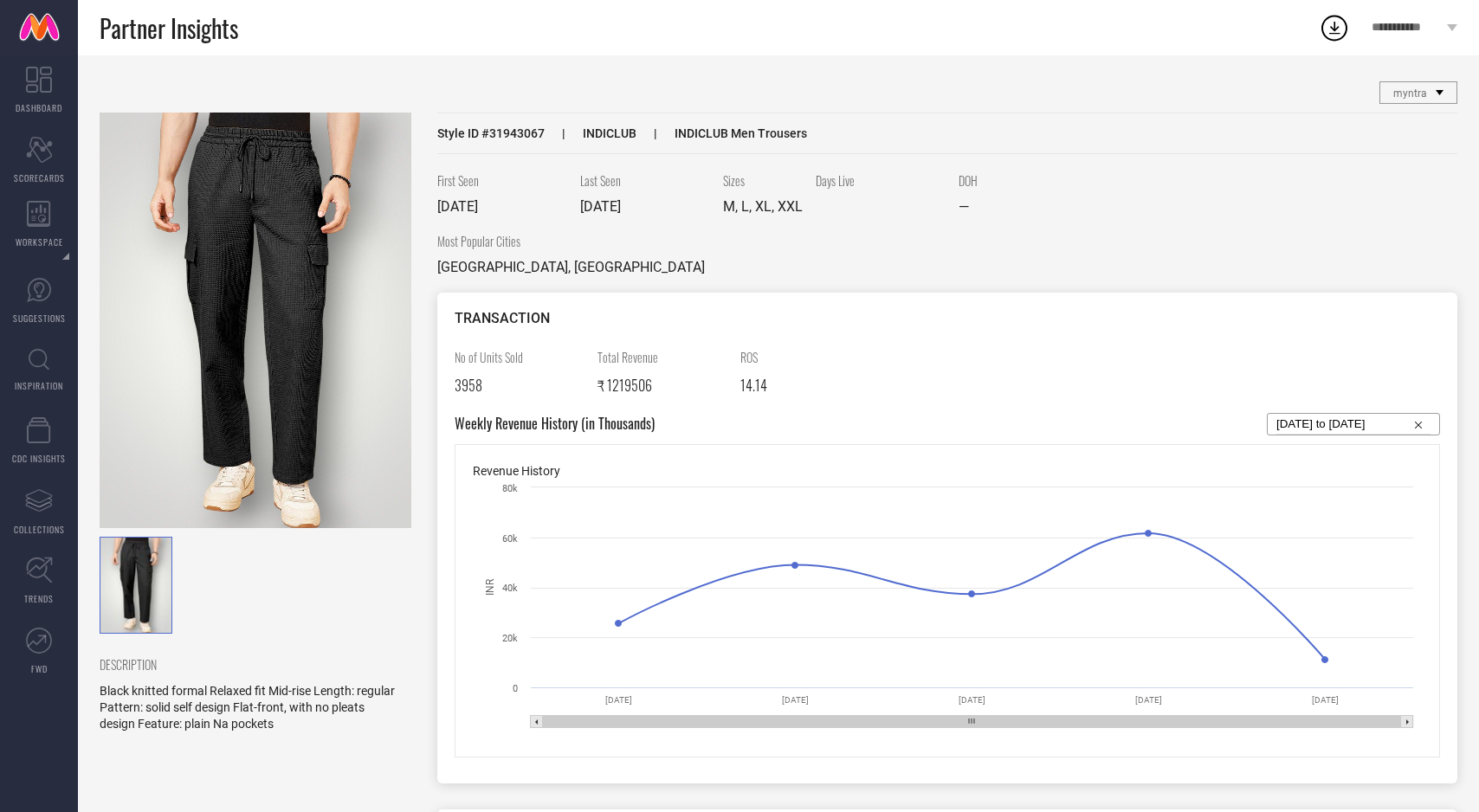
click at [375, 460] on img at bounding box center [254, 321] width 311 height 416
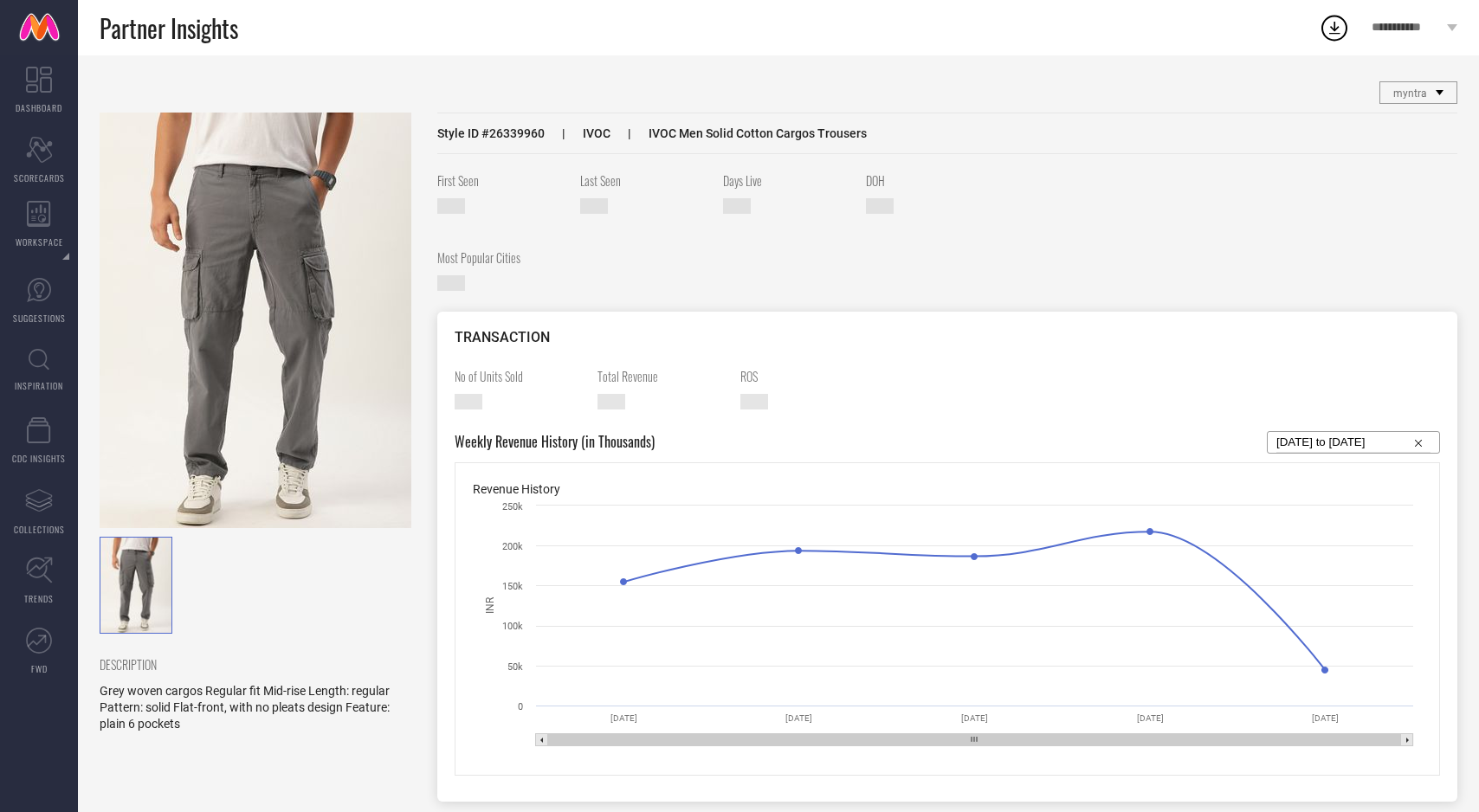
click at [356, 393] on img at bounding box center [254, 321] width 311 height 416
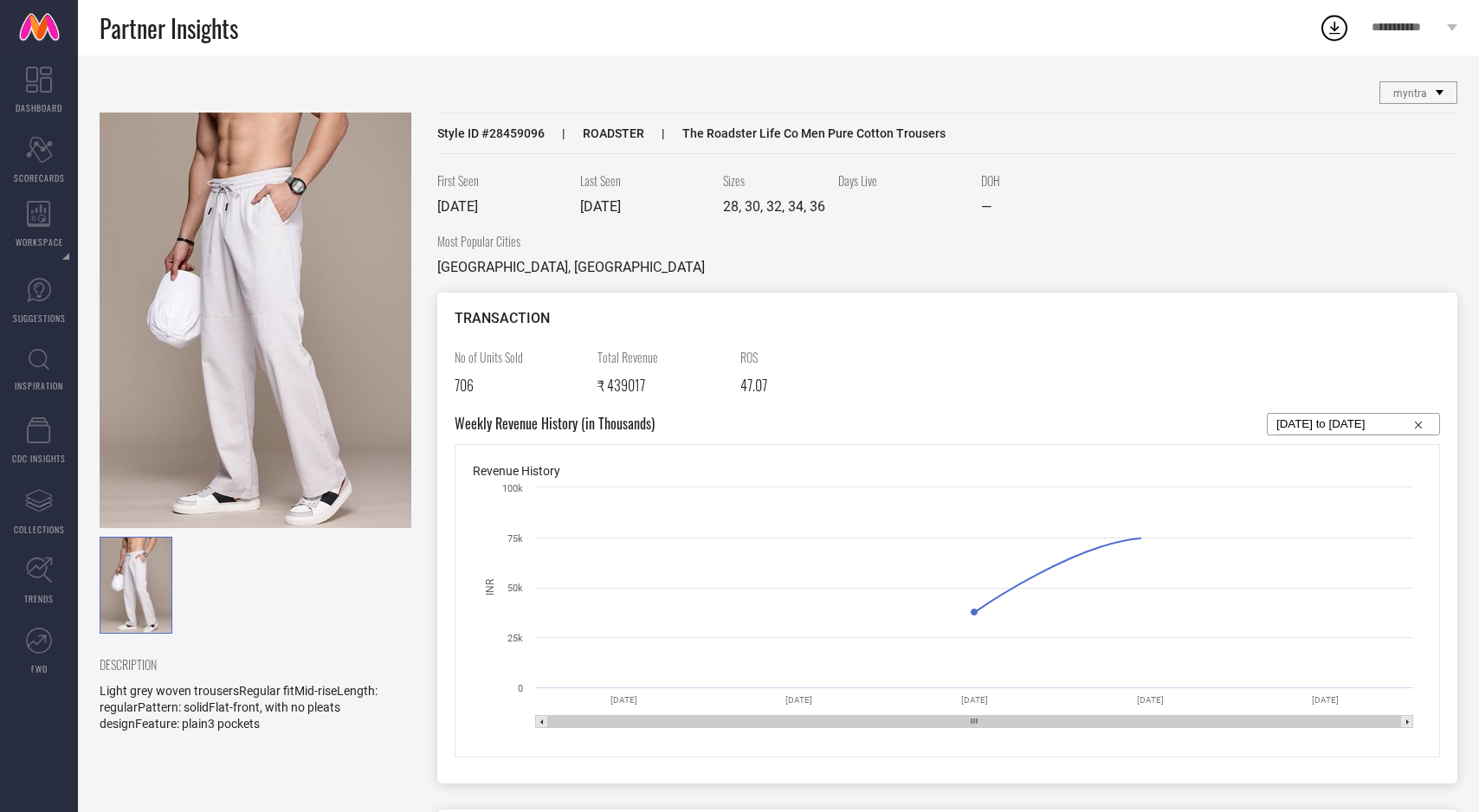
click at [318, 379] on img at bounding box center [254, 321] width 311 height 416
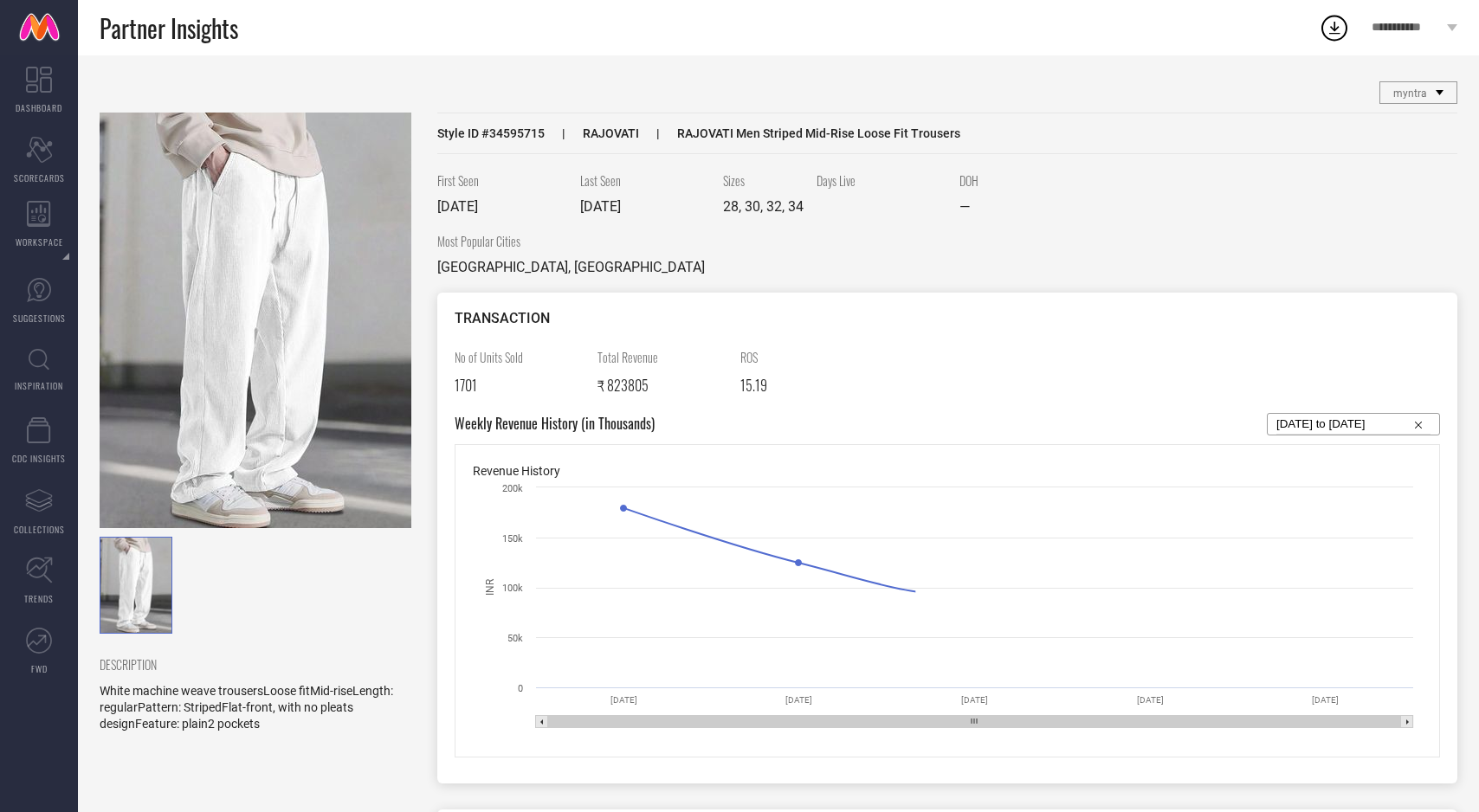
click at [252, 337] on img at bounding box center [254, 321] width 311 height 416
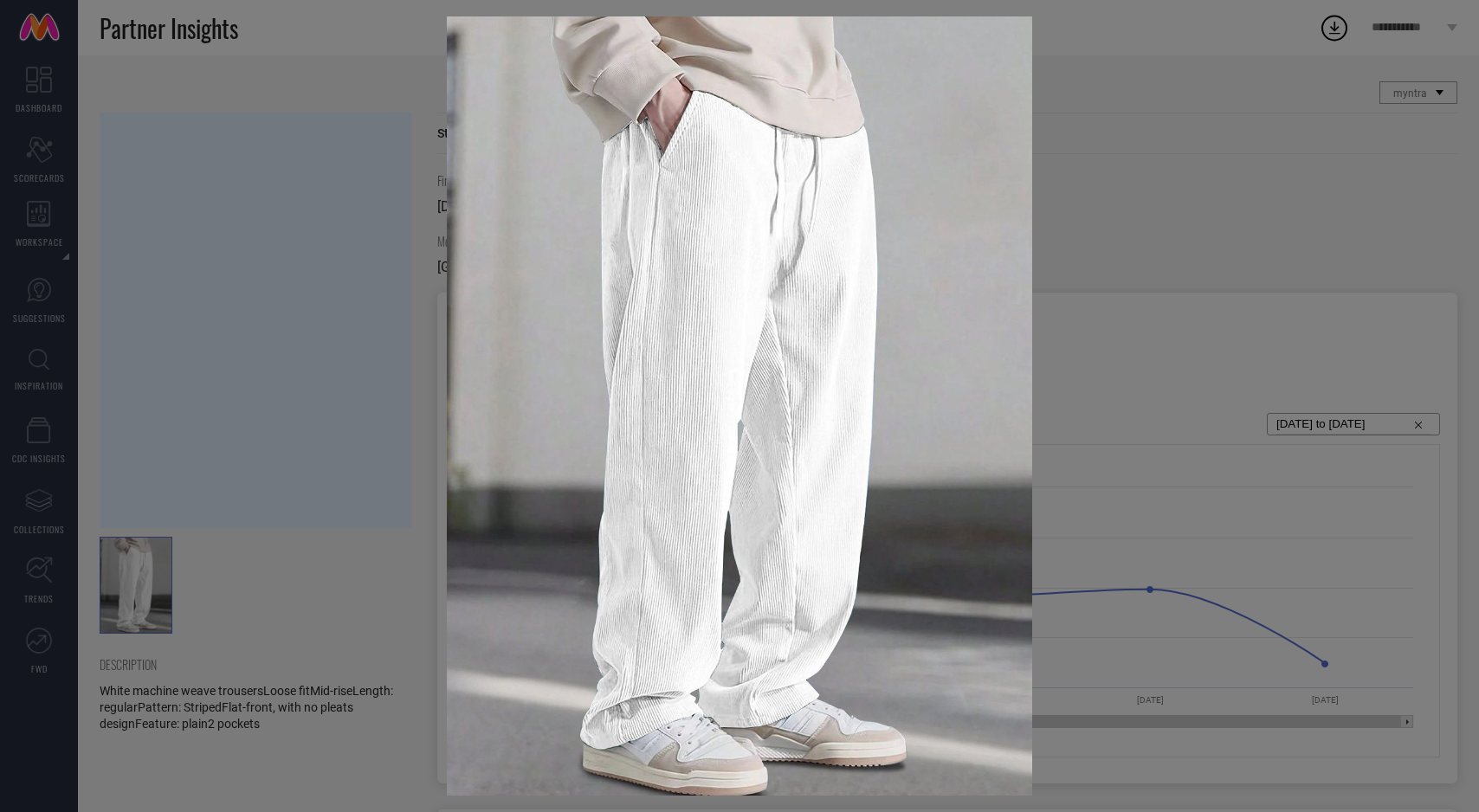
click at [288, 325] on div at bounding box center [740, 406] width 1479 height 812
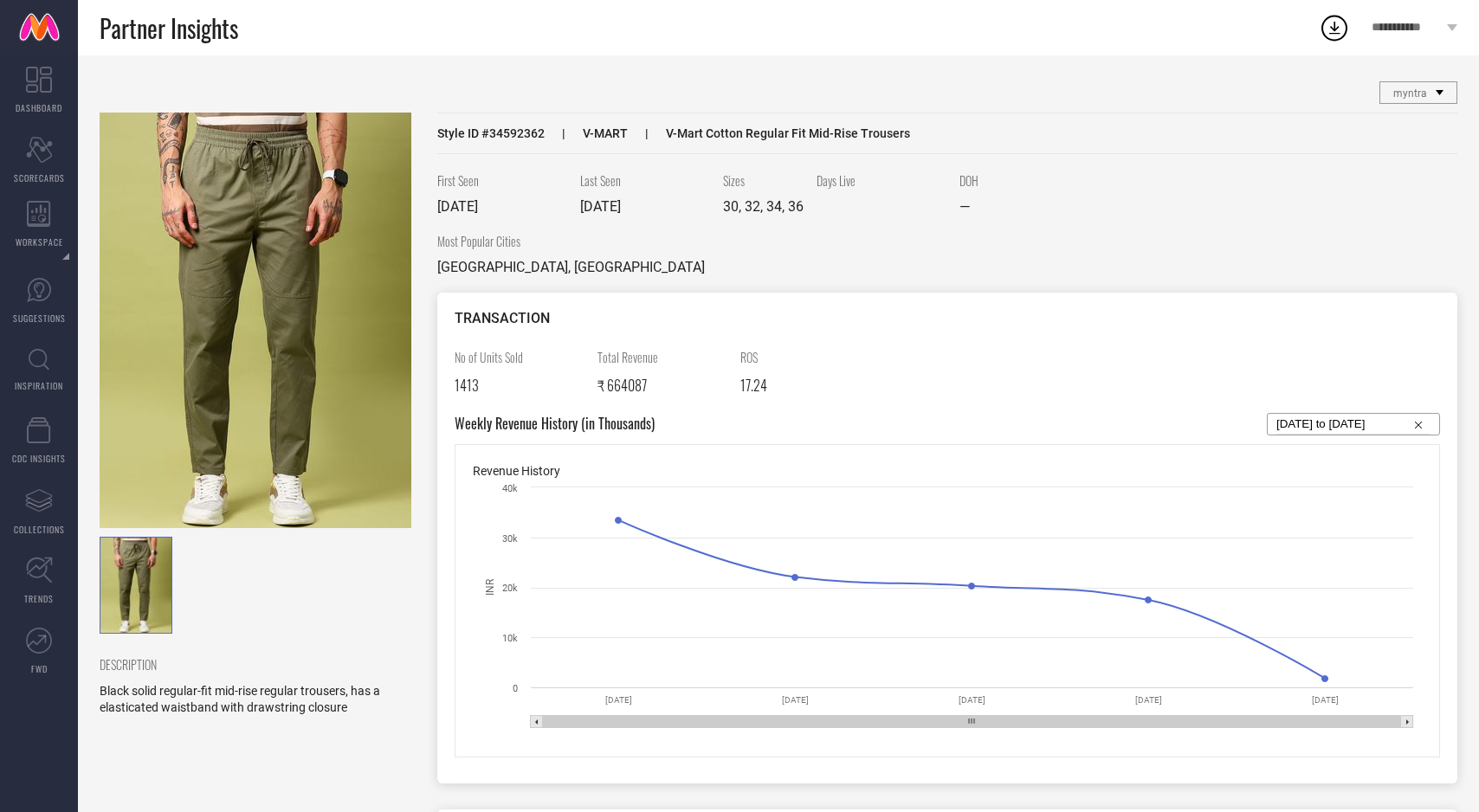
click at [273, 383] on img at bounding box center [254, 321] width 311 height 416
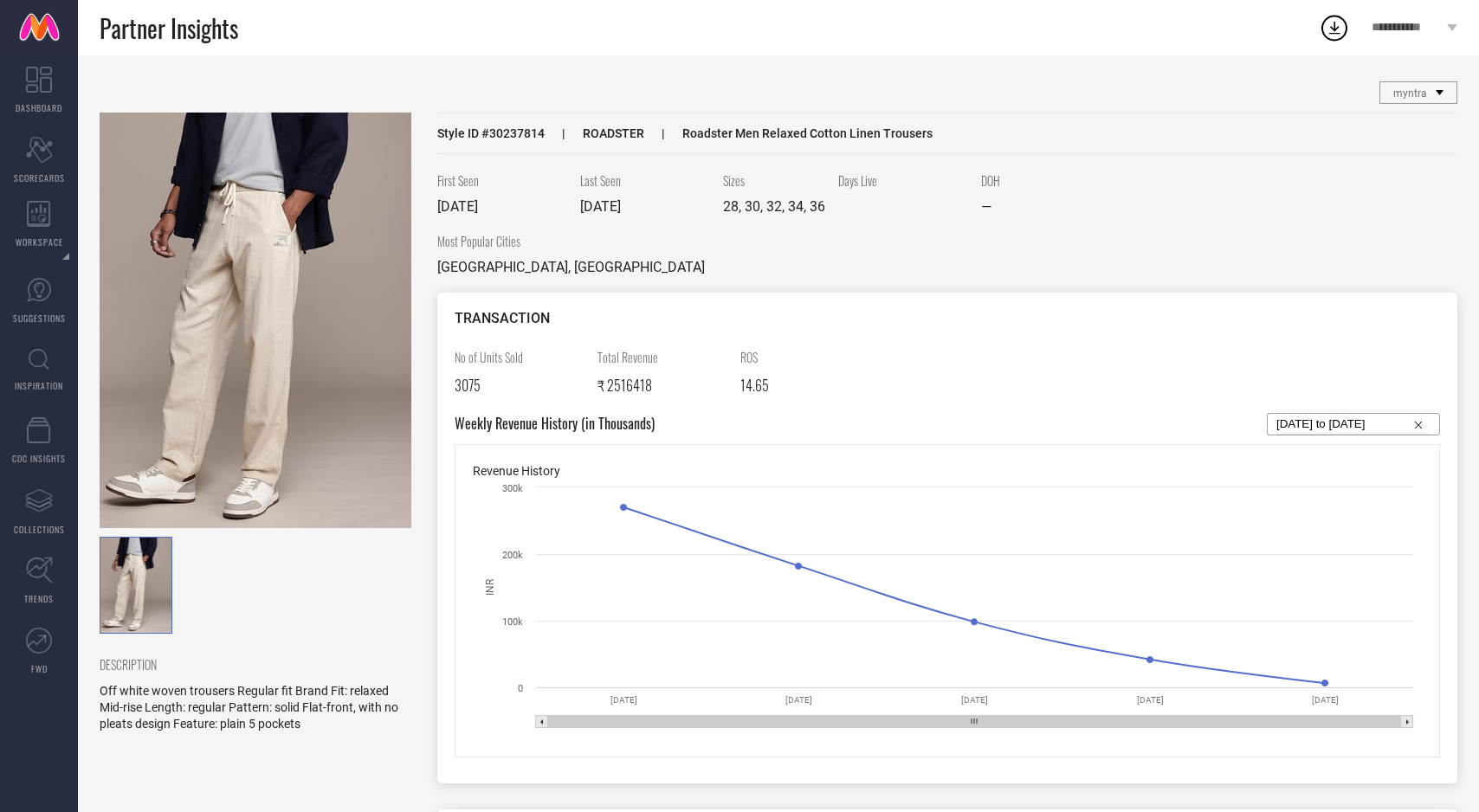
click at [330, 297] on img at bounding box center [254, 321] width 311 height 416
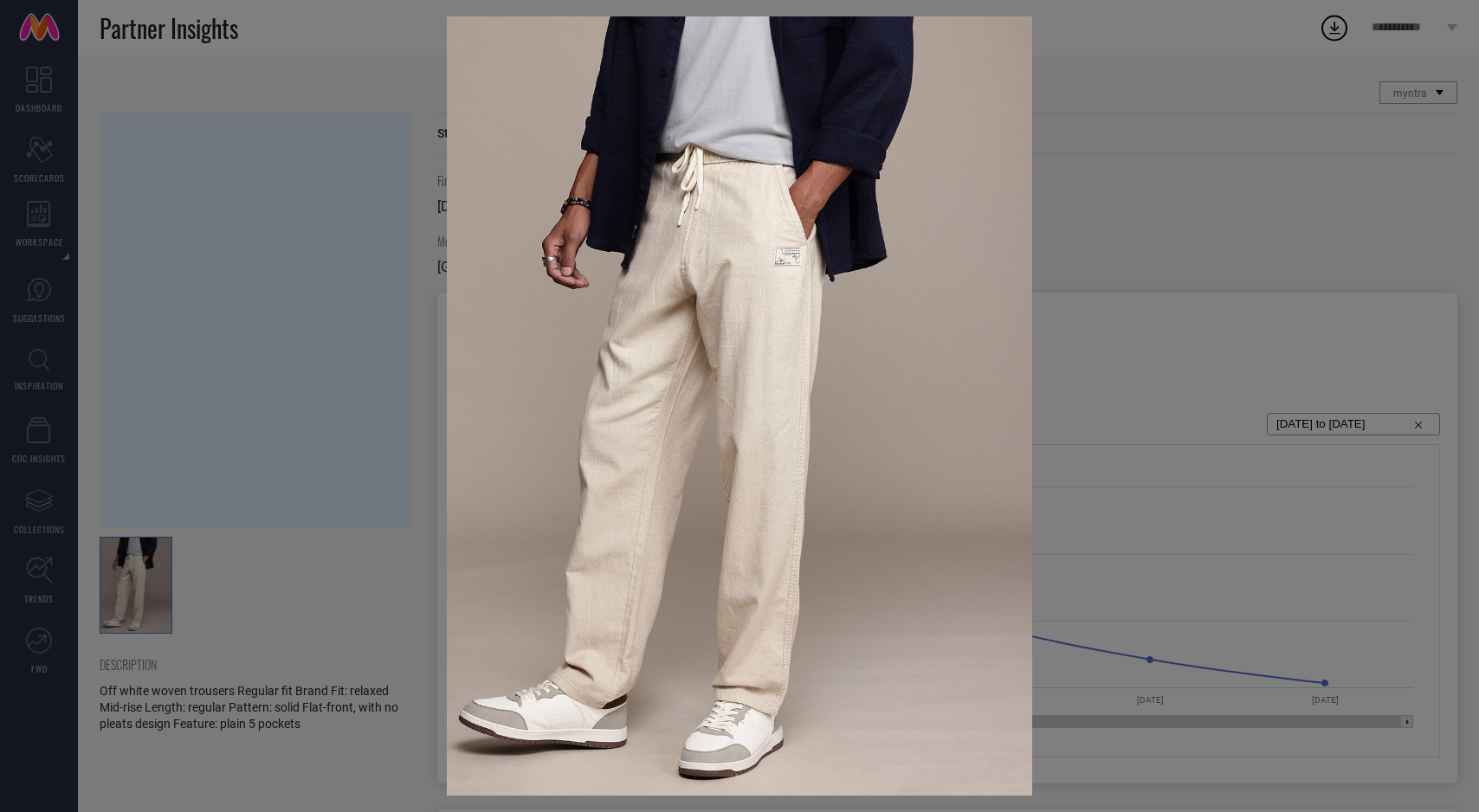
click at [502, 367] on img at bounding box center [739, 406] width 584 height 779
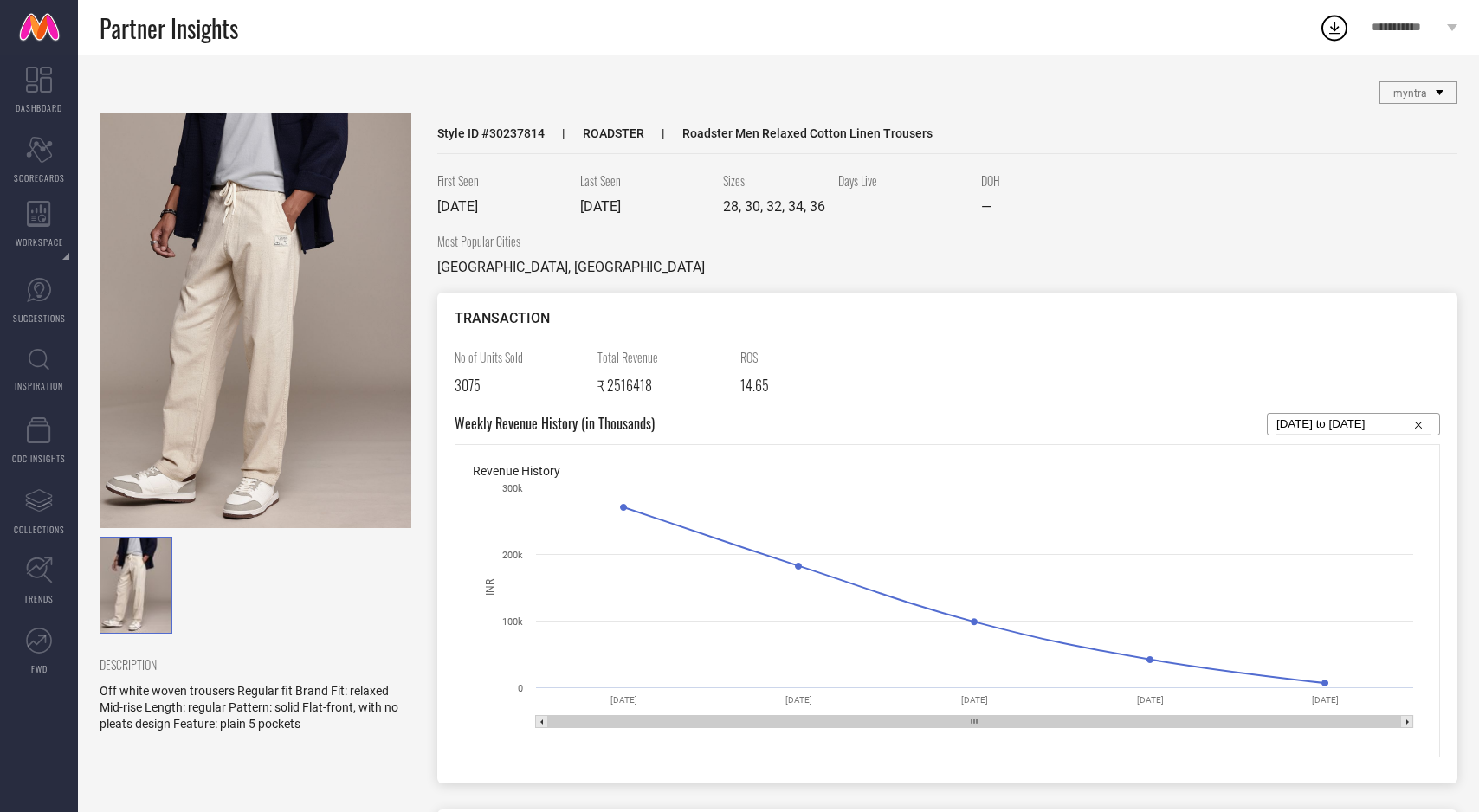
click at [372, 342] on img at bounding box center [254, 321] width 311 height 416
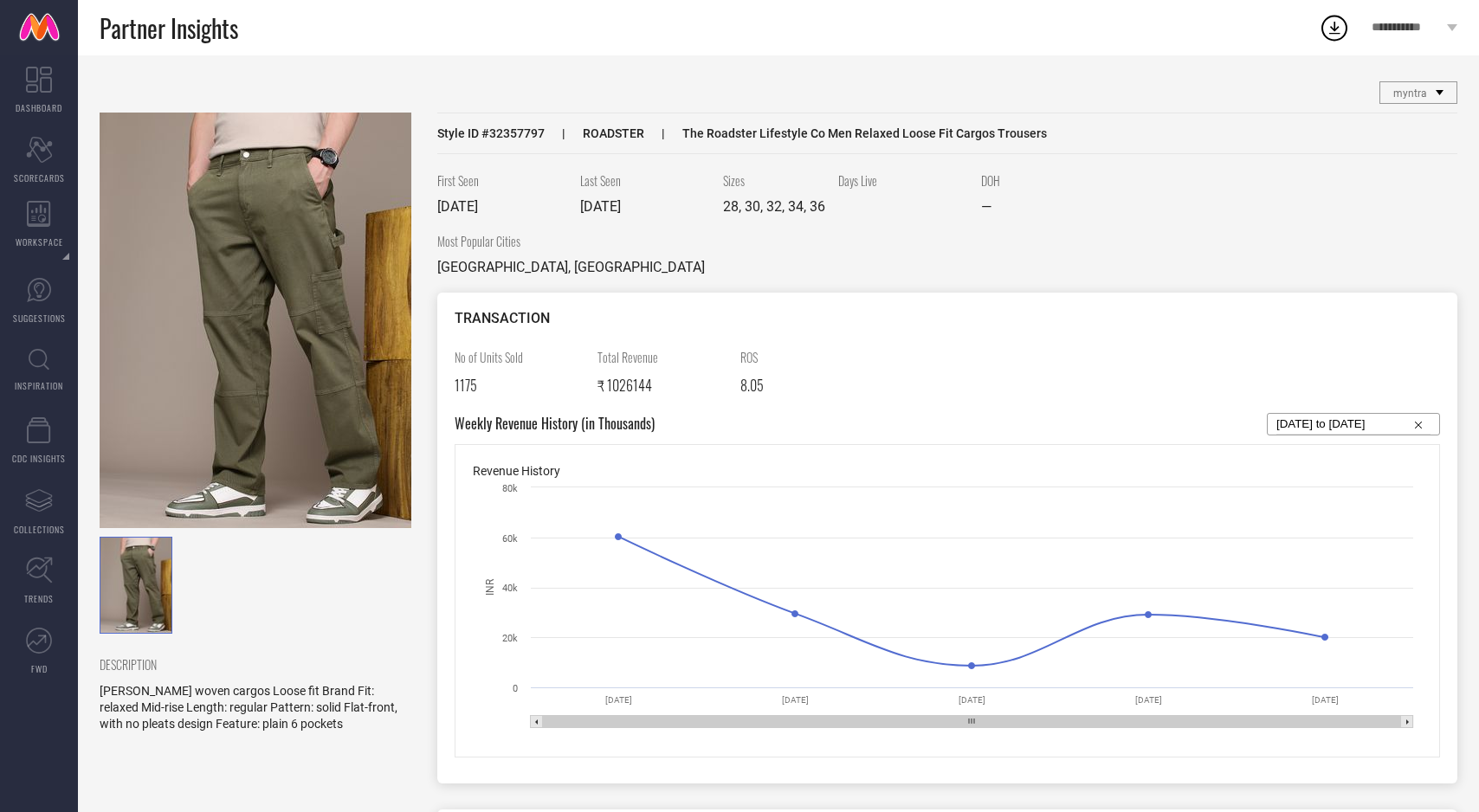
click at [363, 402] on img at bounding box center [254, 321] width 311 height 416
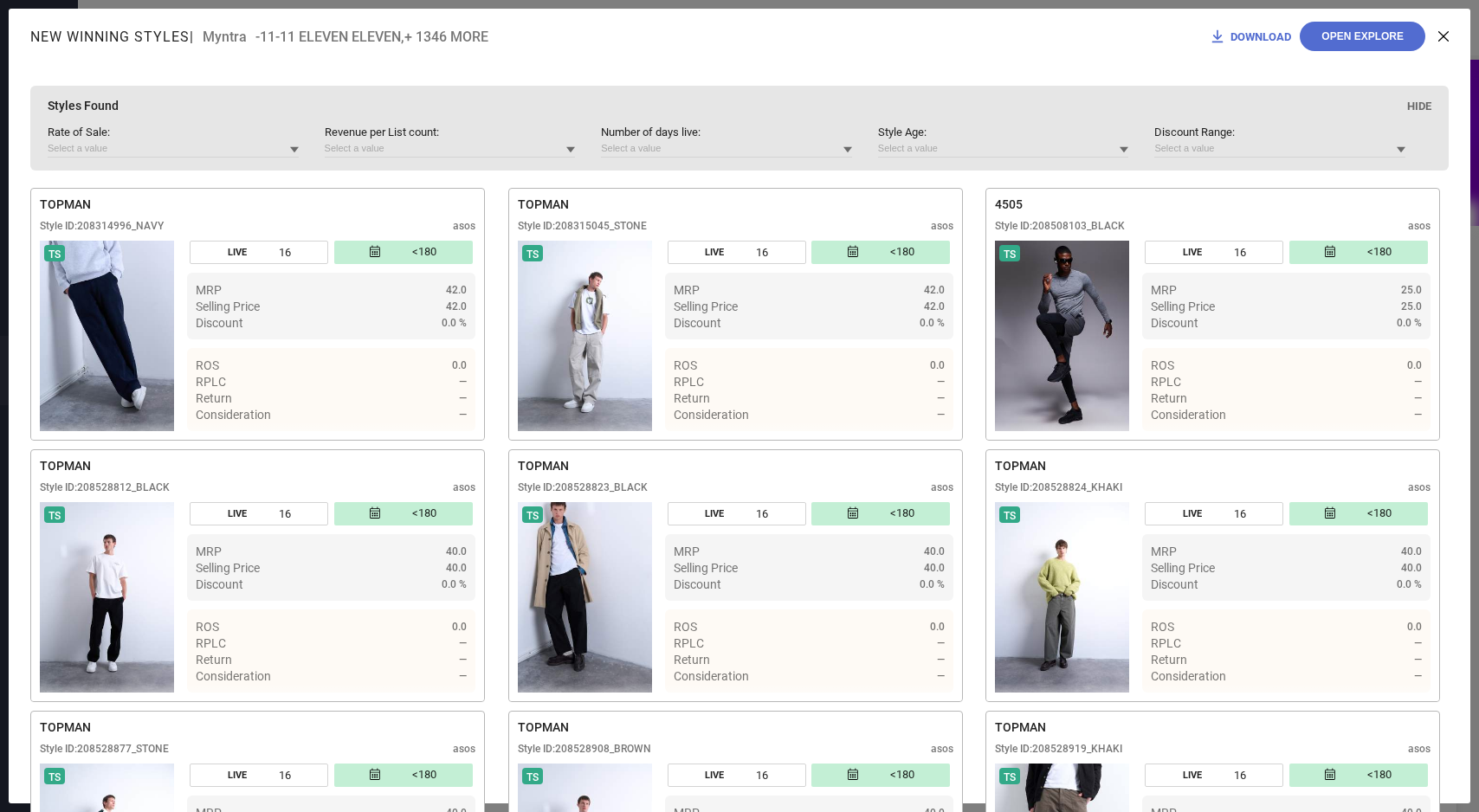
scroll to position [16937, 0]
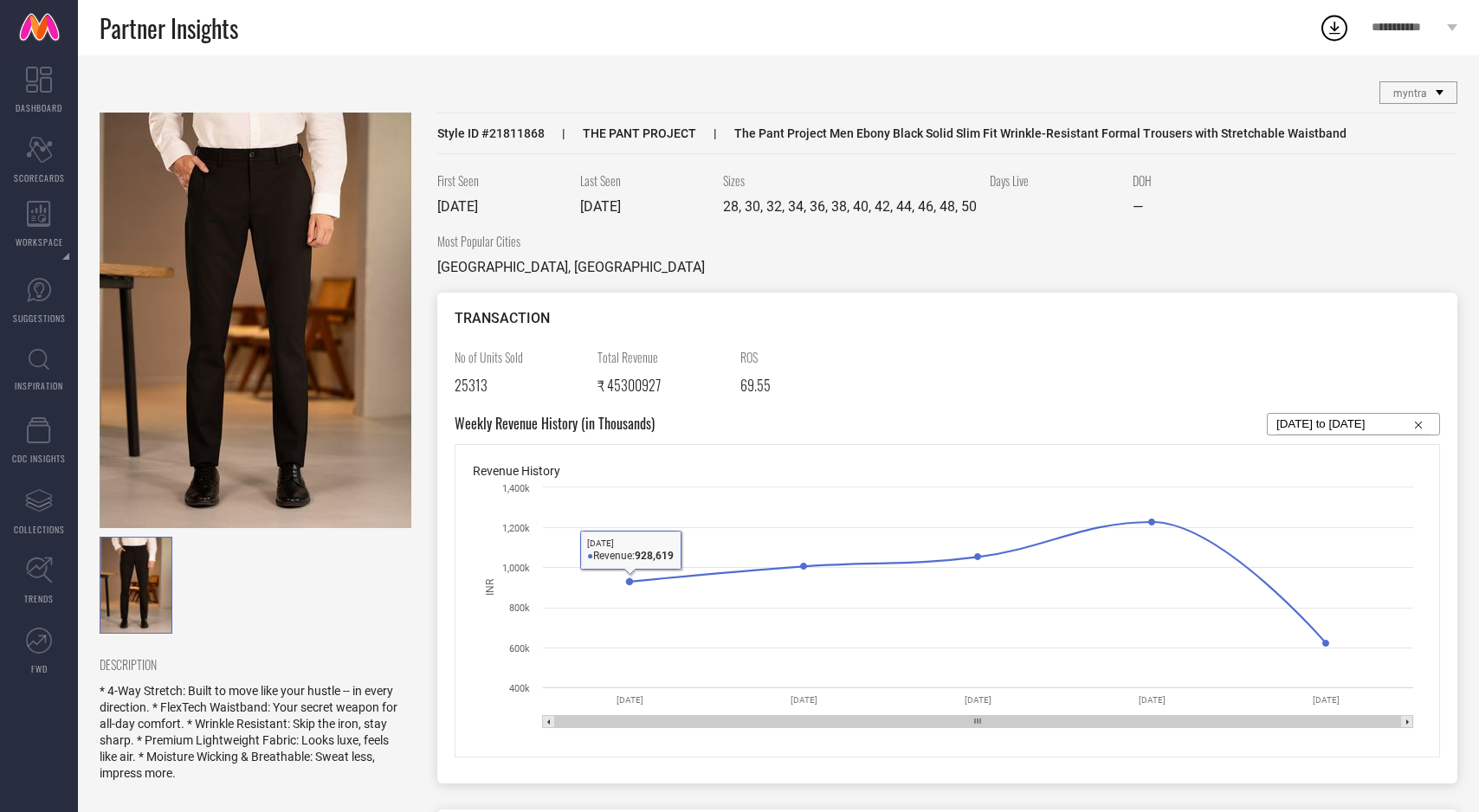
click at [370, 462] on img at bounding box center [254, 321] width 311 height 416
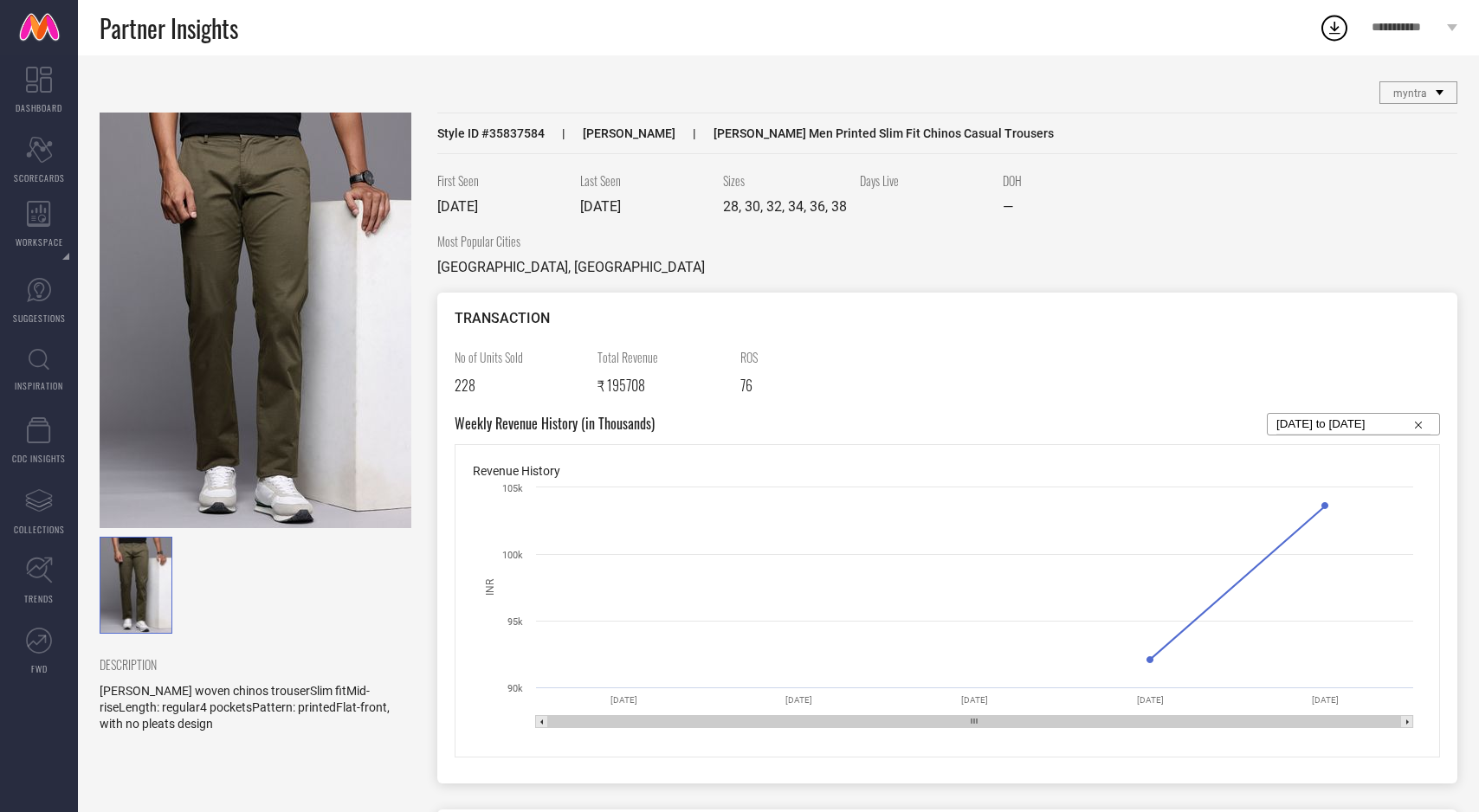
click at [293, 364] on img at bounding box center [254, 321] width 311 height 416
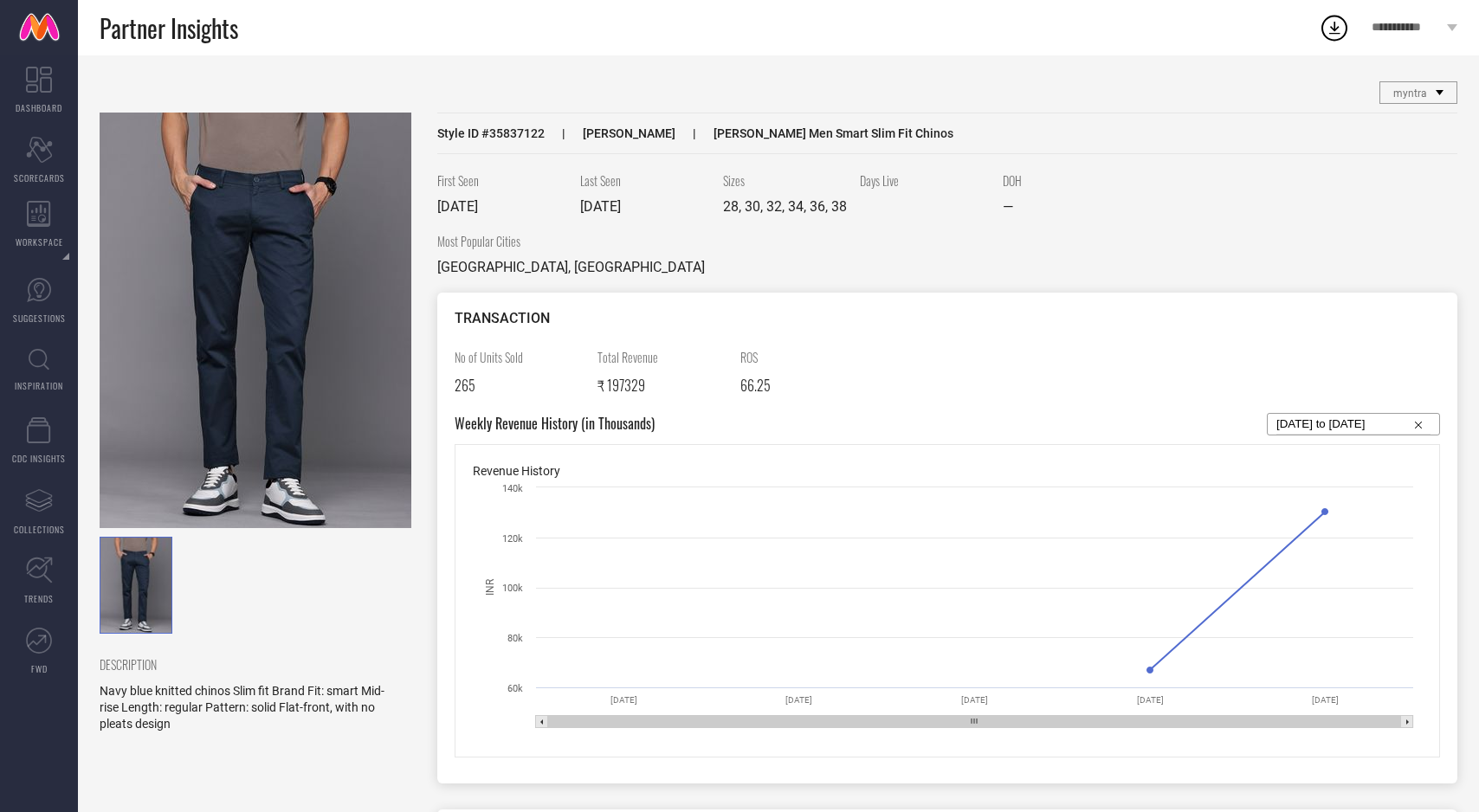
click at [283, 218] on img at bounding box center [254, 321] width 311 height 416
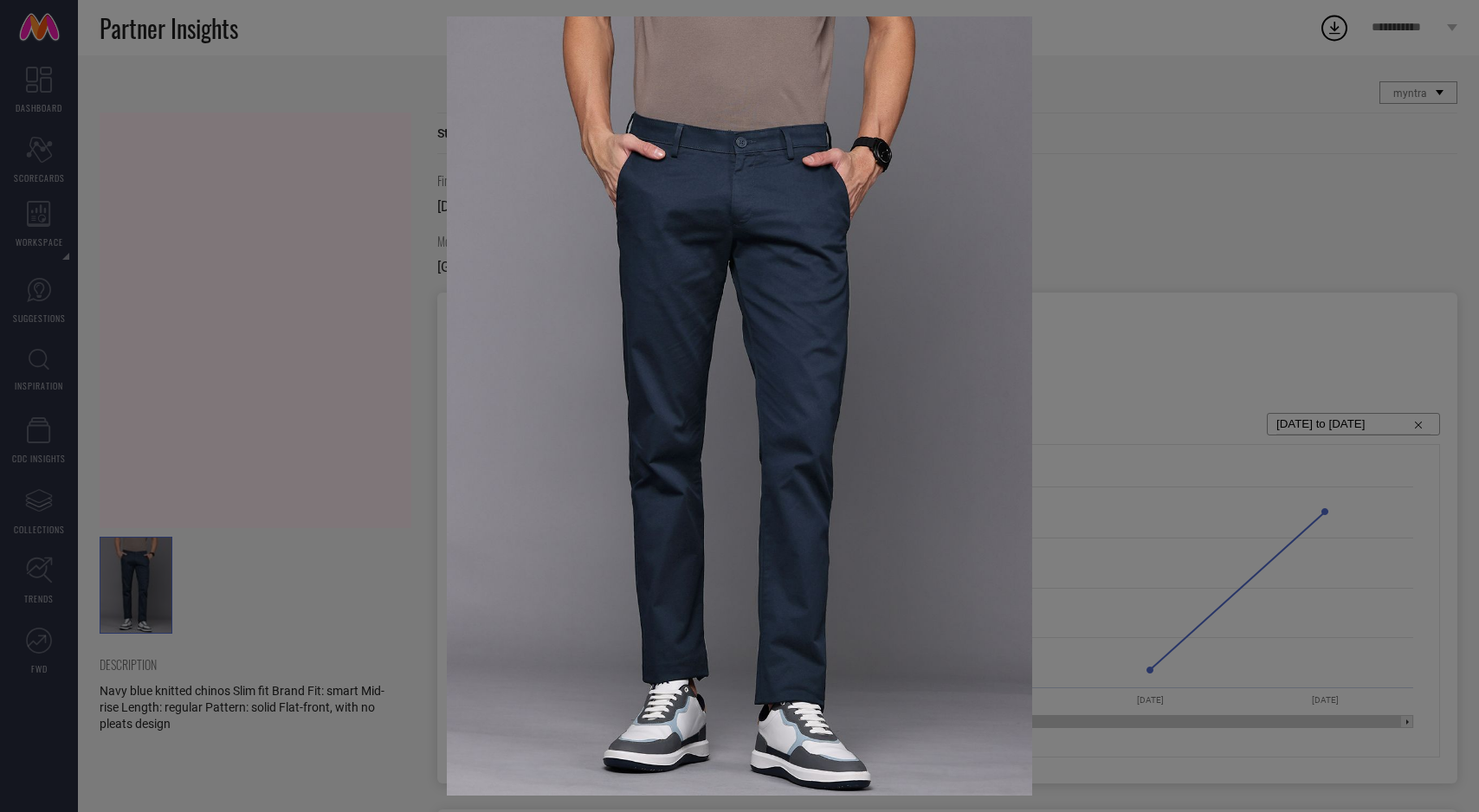
click at [283, 218] on div at bounding box center [740, 406] width 1479 height 812
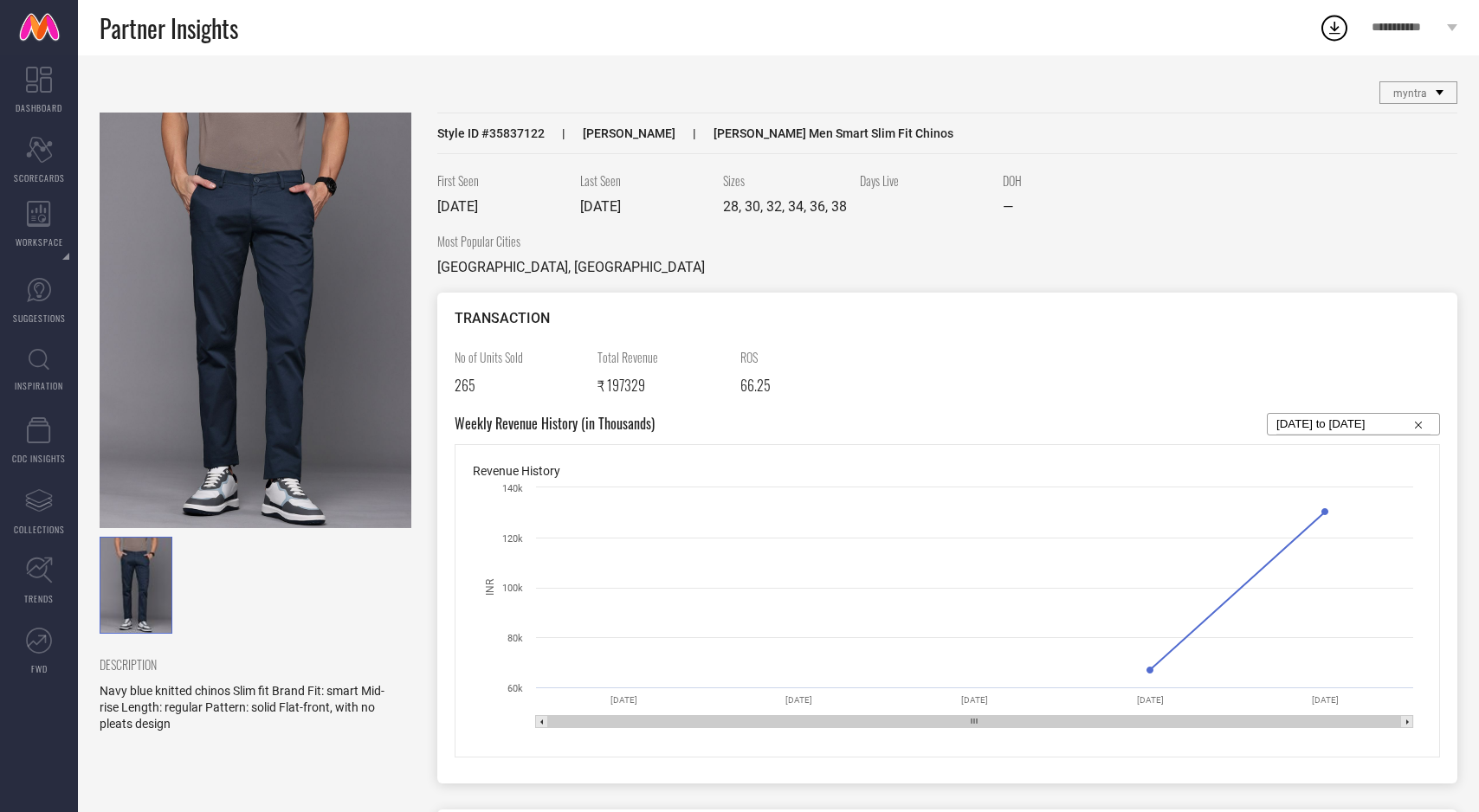
click at [283, 218] on img at bounding box center [254, 321] width 311 height 416
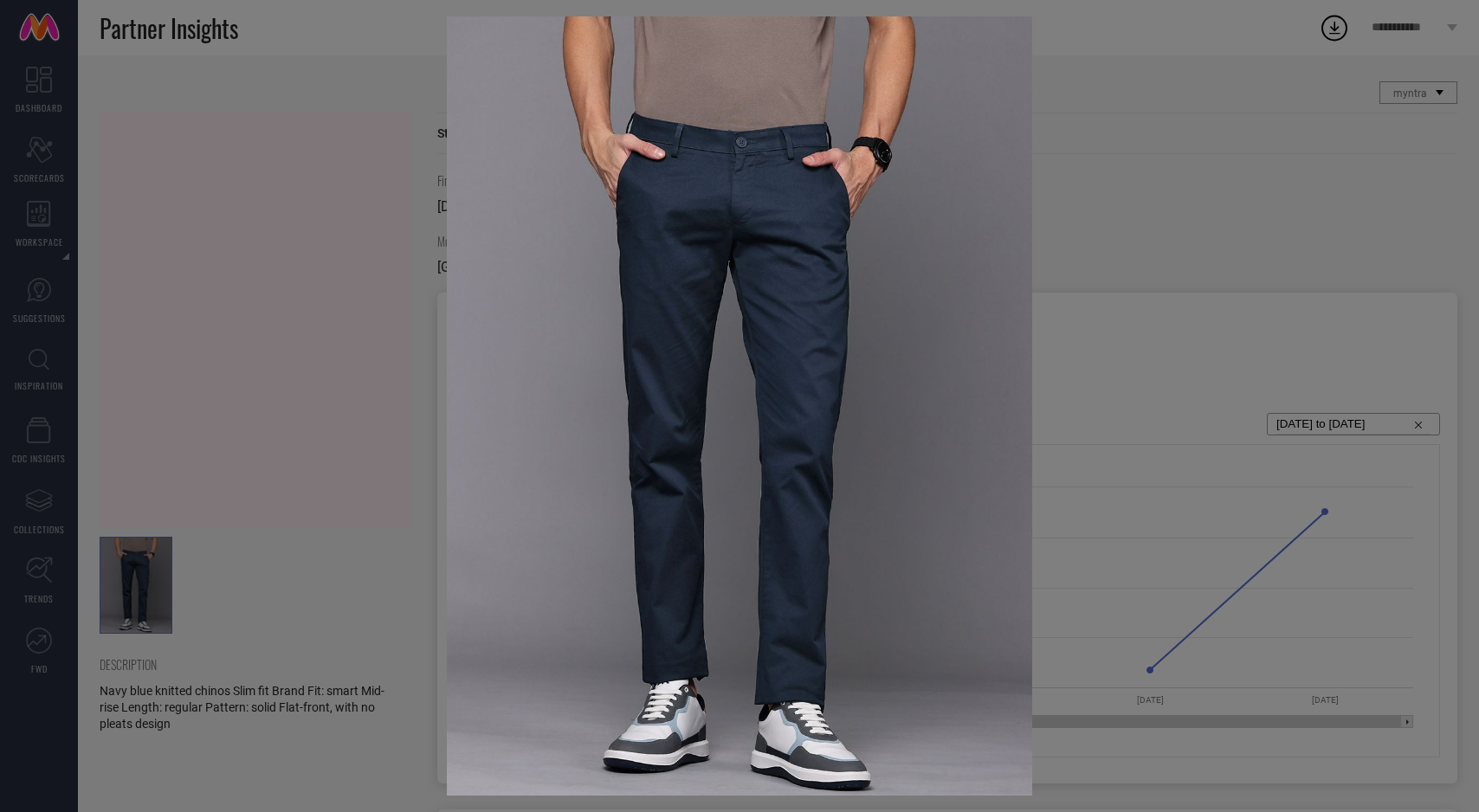
click at [283, 218] on div at bounding box center [740, 406] width 1479 height 812
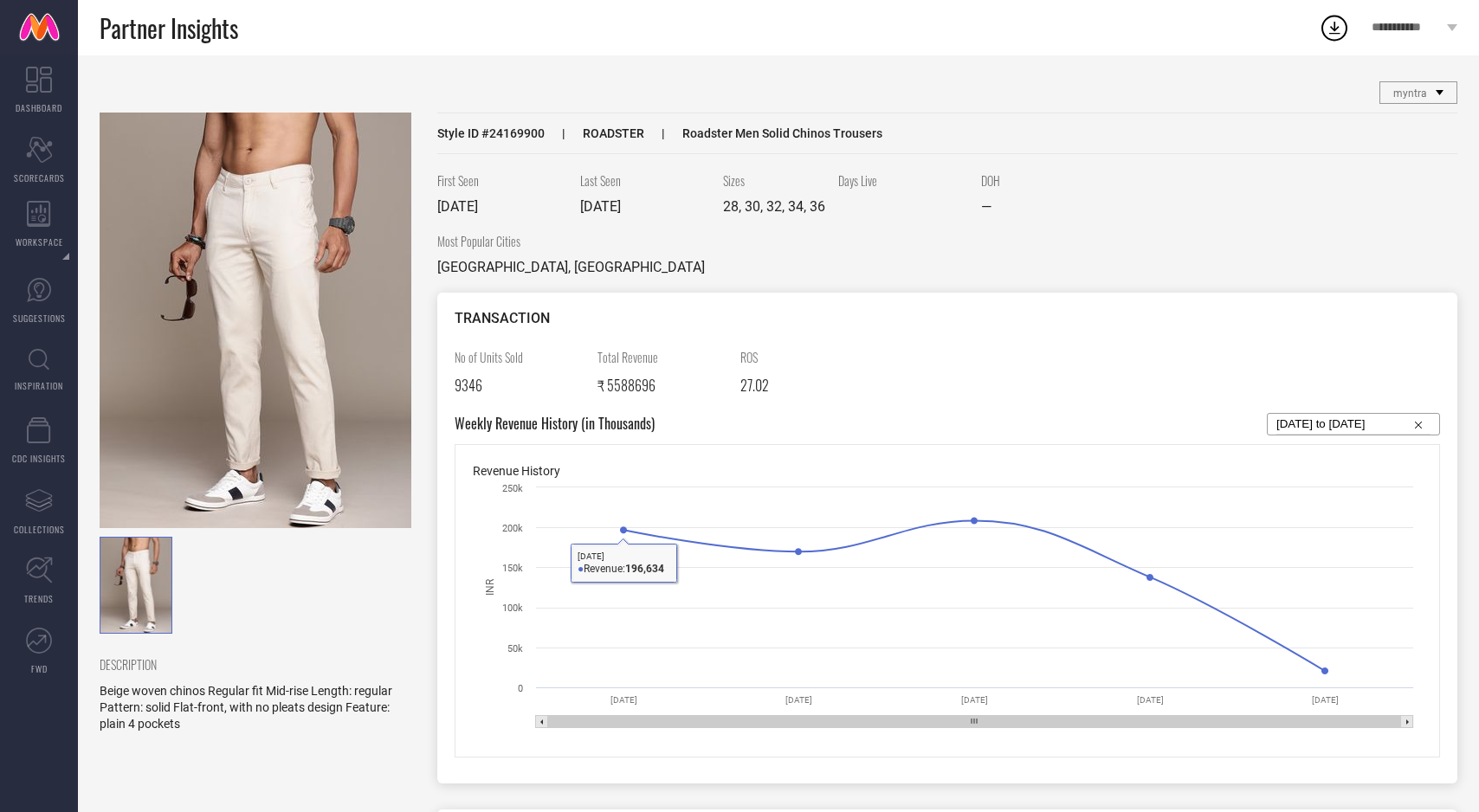
click at [270, 388] on img at bounding box center [254, 321] width 311 height 416
